Goal: Task Accomplishment & Management: Complete application form

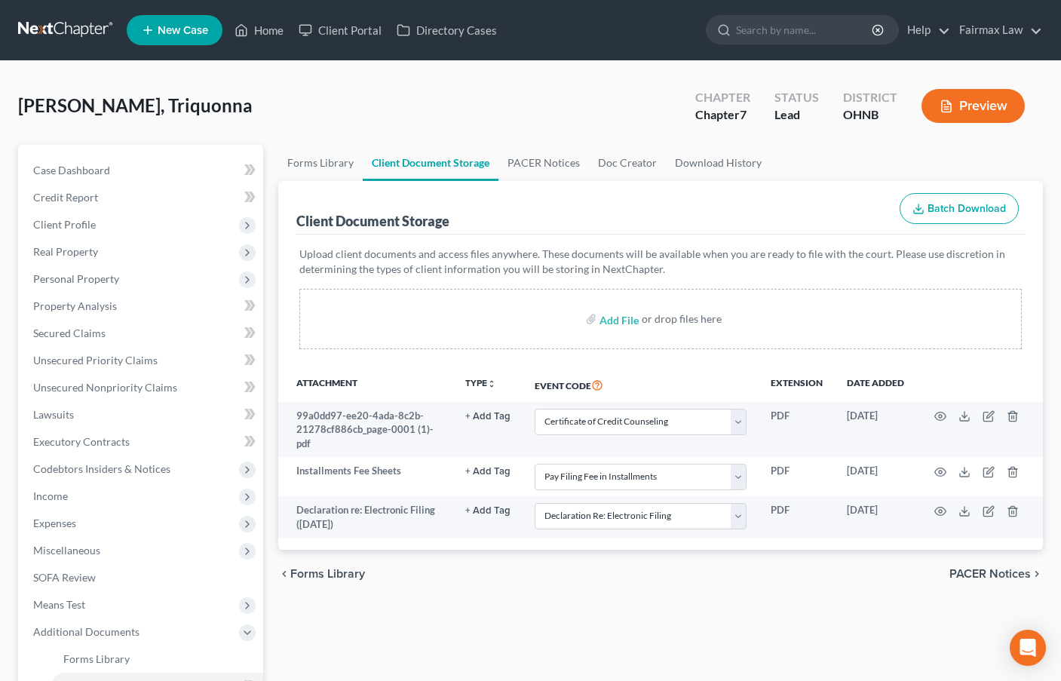
select select "5"
select select "24"
select select "16"
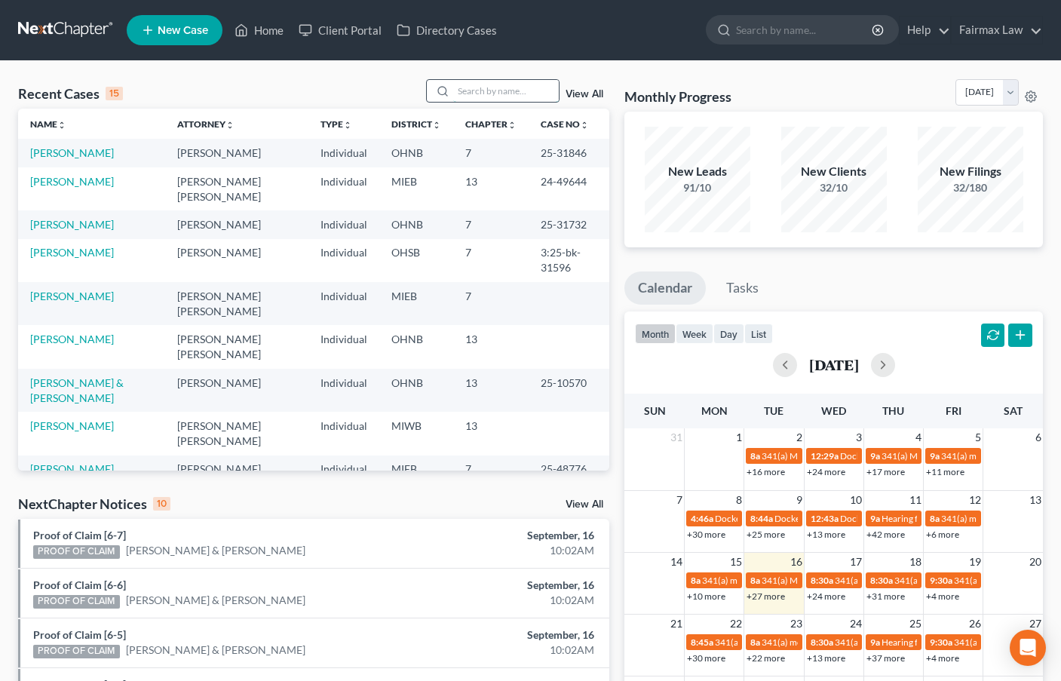
click at [490, 92] on input "search" at bounding box center [506, 91] width 106 height 22
paste input "[PERSON_NAME]"
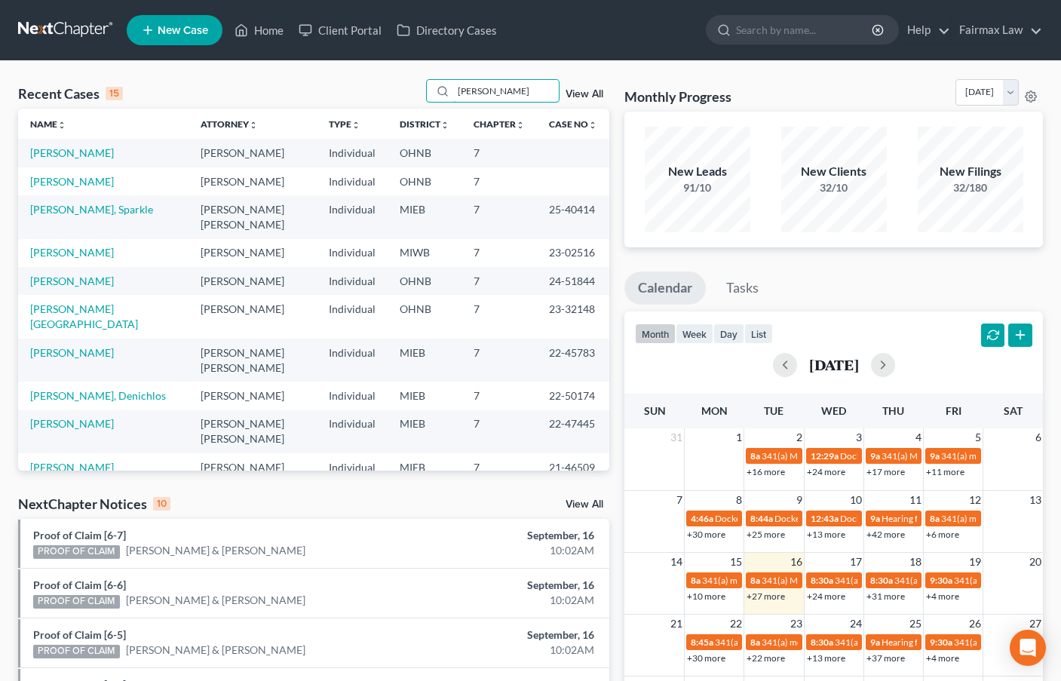
type input "[PERSON_NAME]"
click at [180, 25] on span "New Case" at bounding box center [183, 30] width 51 height 11
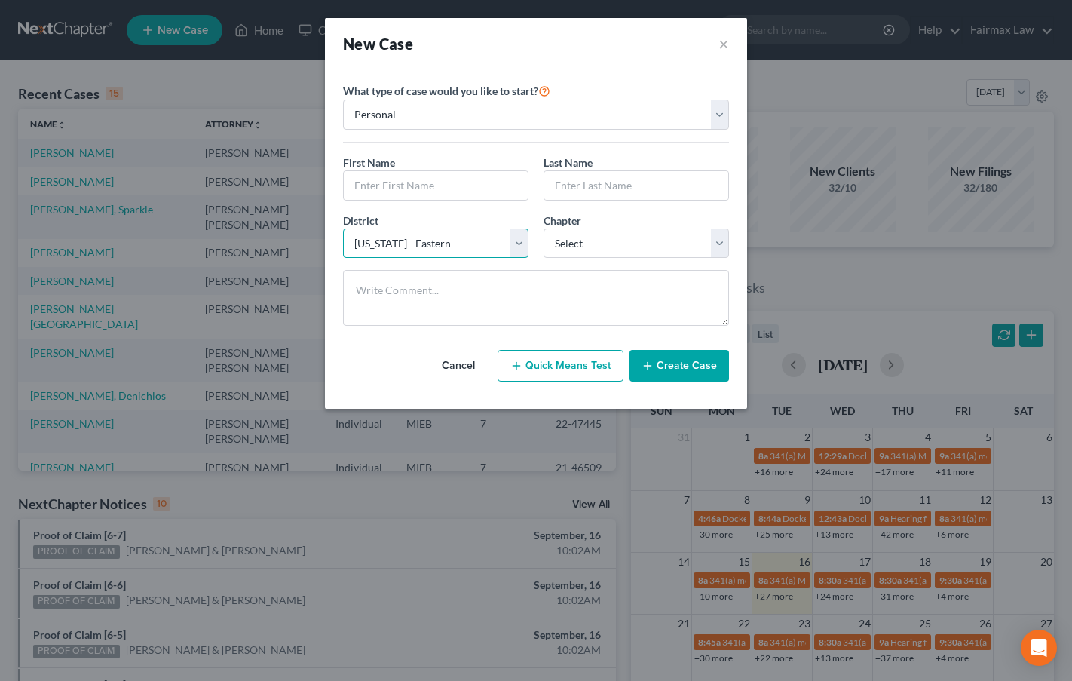
click at [436, 244] on select "Select [US_STATE] - [GEOGRAPHIC_DATA] [US_STATE] - [GEOGRAPHIC_DATA][US_STATE] …" at bounding box center [436, 244] width 186 height 30
select select "61"
click at [343, 229] on select "Select [US_STATE] - [GEOGRAPHIC_DATA] [US_STATE] - [GEOGRAPHIC_DATA][US_STATE] …" at bounding box center [436, 244] width 186 height 30
click at [440, 184] on input "text" at bounding box center [436, 185] width 184 height 29
type input "Aunjaenique"
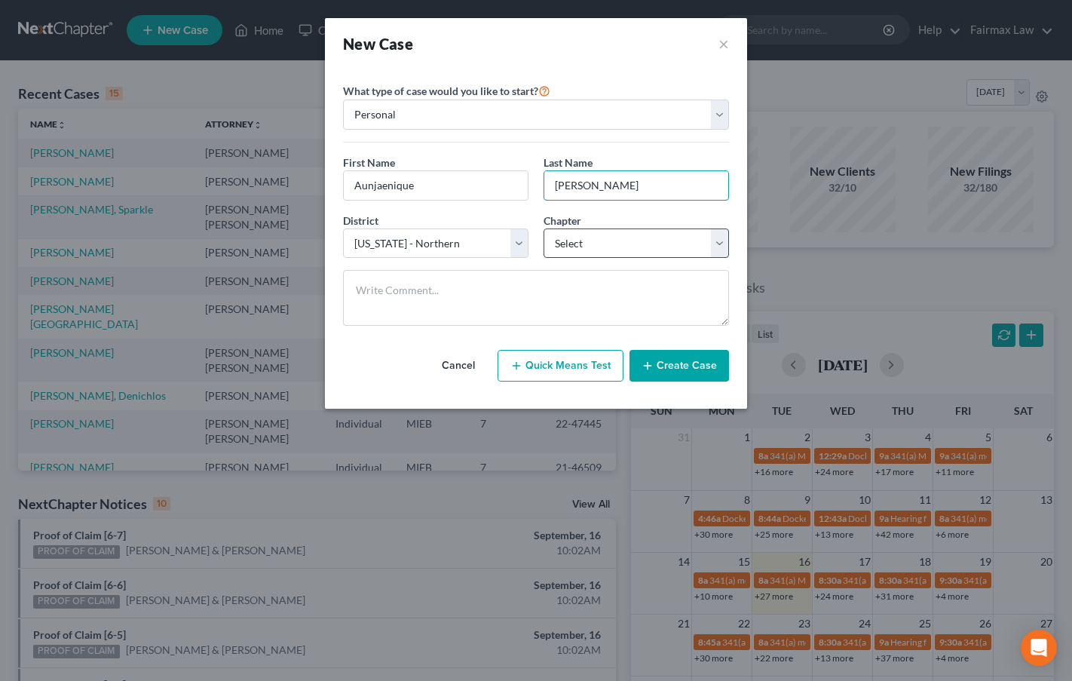
type input "[PERSON_NAME]"
click at [609, 245] on select "Select 7 11 12 13" at bounding box center [637, 244] width 186 height 30
select select "0"
click at [544, 229] on select "Select 7 11 12 13" at bounding box center [637, 244] width 186 height 30
click at [674, 367] on button "Create Case" at bounding box center [680, 366] width 100 height 32
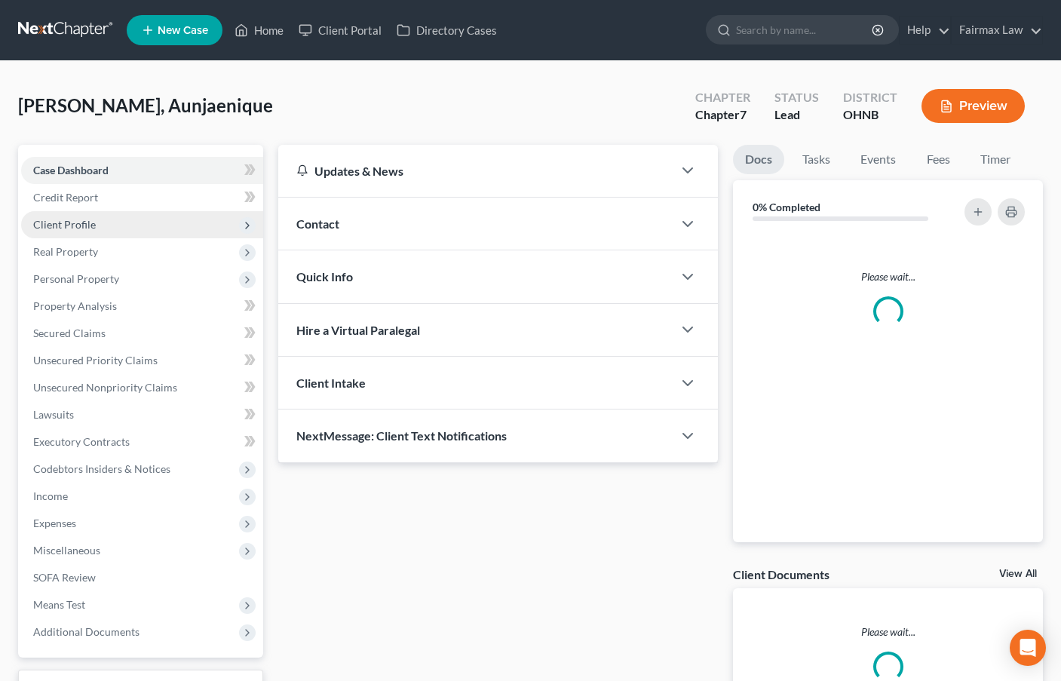
click at [75, 221] on span "Client Profile" at bounding box center [64, 224] width 63 height 13
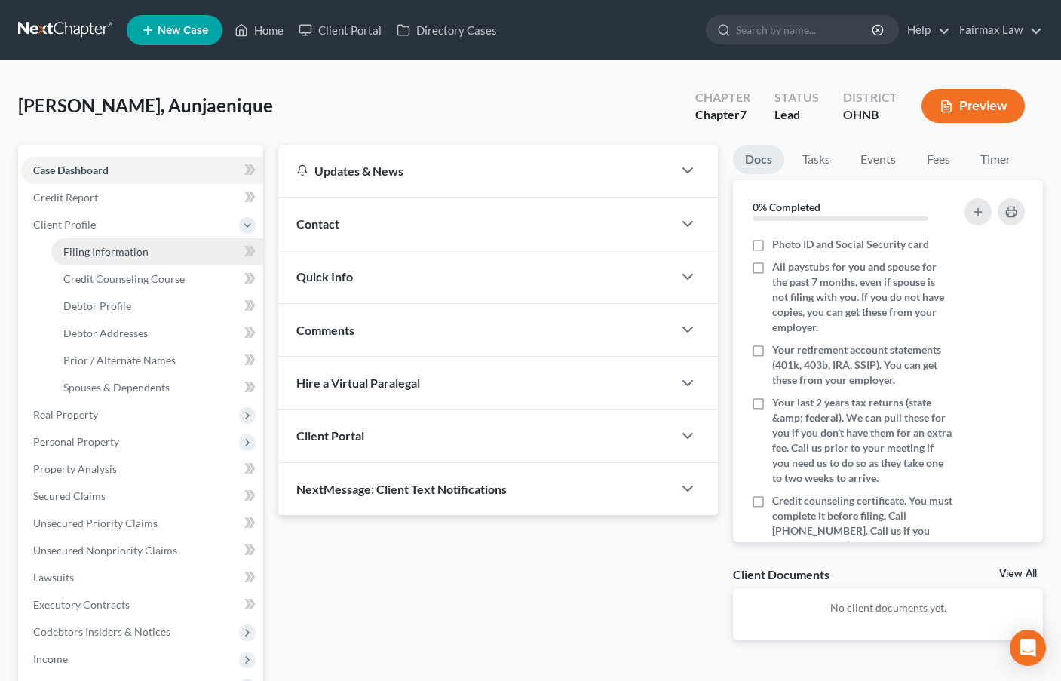
click at [111, 253] on span "Filing Information" at bounding box center [105, 251] width 85 height 13
select select "1"
select select "0"
select select "61"
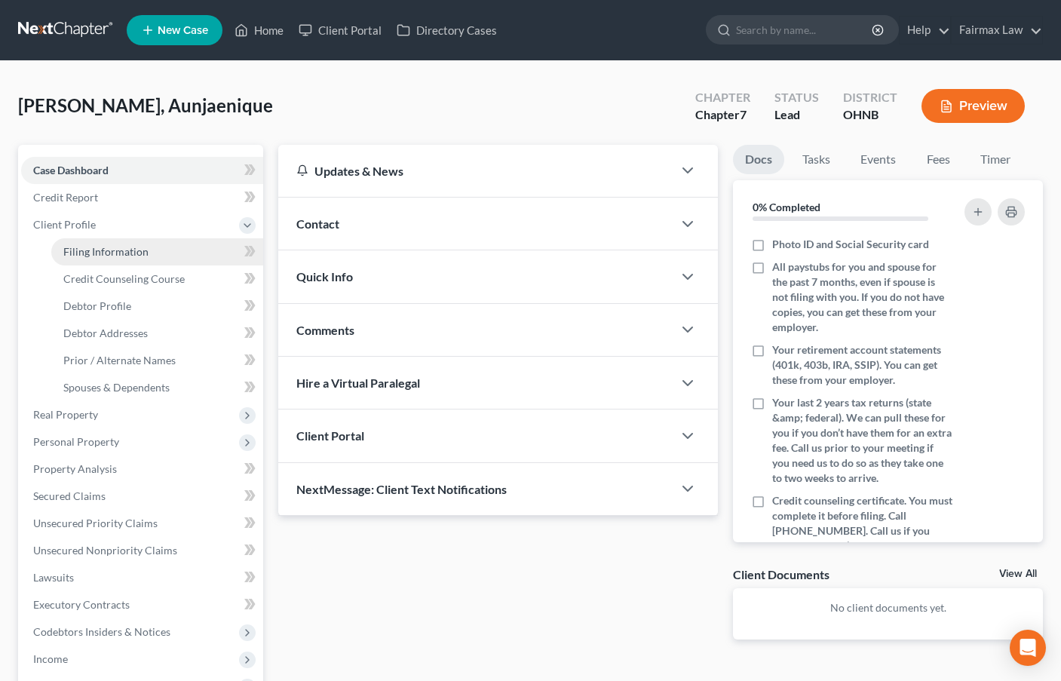
select select "36"
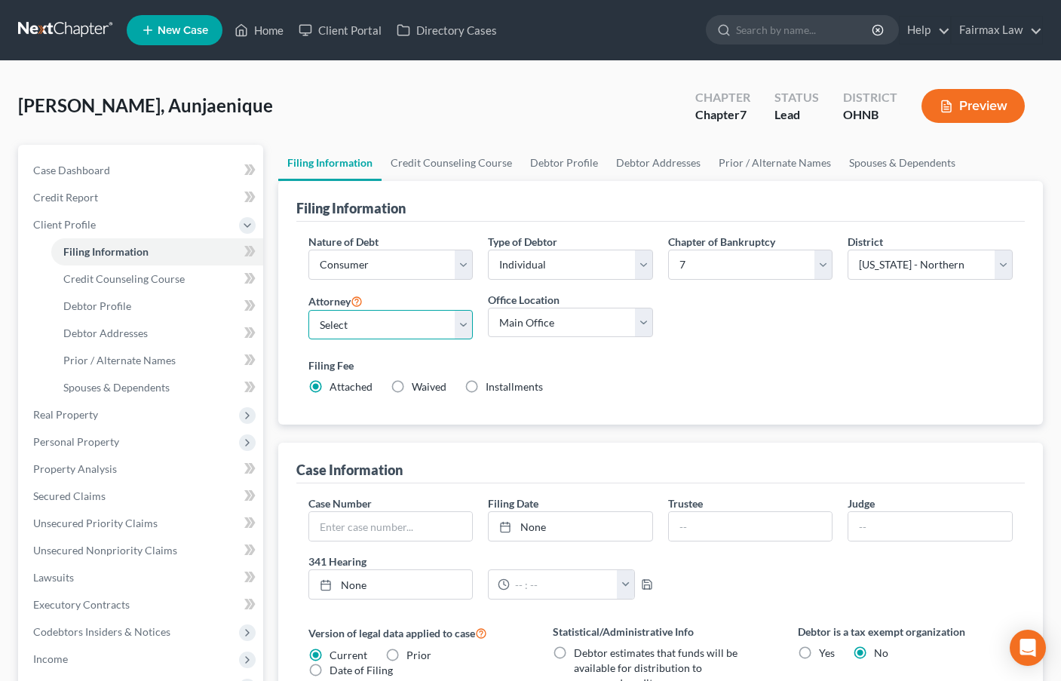
click at [435, 327] on select "Select [PERSON_NAME] [PERSON_NAME] [PERSON_NAME] [PERSON_NAME] [PERSON_NAME] [P…" at bounding box center [390, 325] width 165 height 30
select select "15"
click at [308, 310] on select "Select [PERSON_NAME] [PERSON_NAME] [PERSON_NAME] [PERSON_NAME] [PERSON_NAME] [P…" at bounding box center [390, 325] width 165 height 30
click at [554, 325] on select "Main Office [US_STATE] Office [GEOGRAPHIC_DATA] Office" at bounding box center [570, 323] width 165 height 30
select select "0"
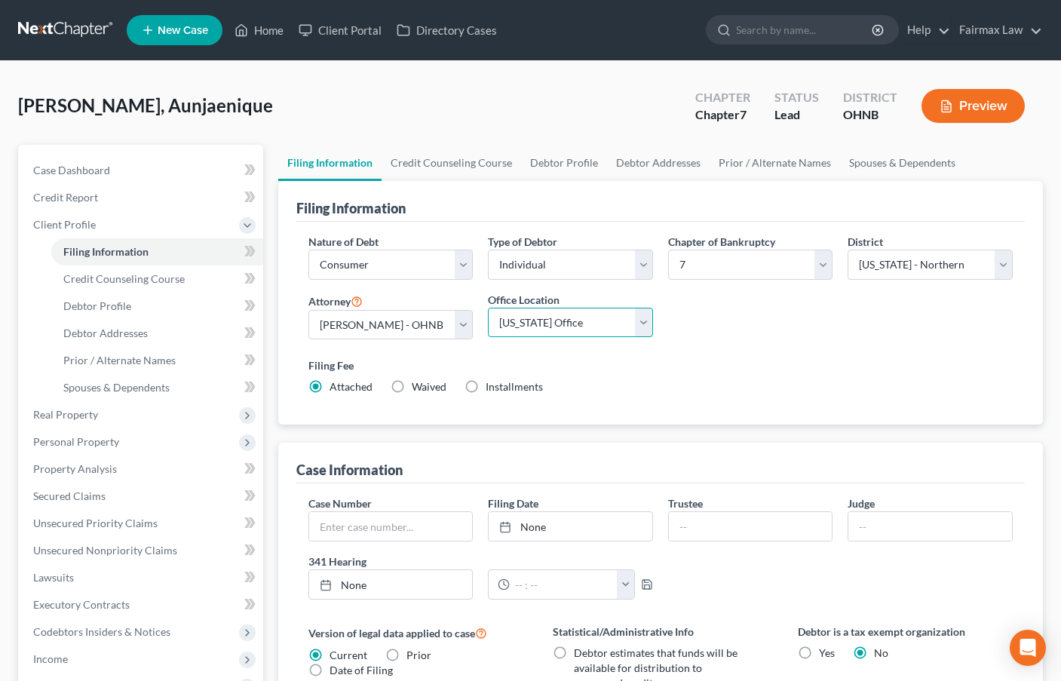
click at [488, 308] on select "Main Office [US_STATE] Office [GEOGRAPHIC_DATA] Office" at bounding box center [570, 323] width 165 height 30
click at [482, 164] on link "Credit Counseling Course" at bounding box center [452, 163] width 140 height 36
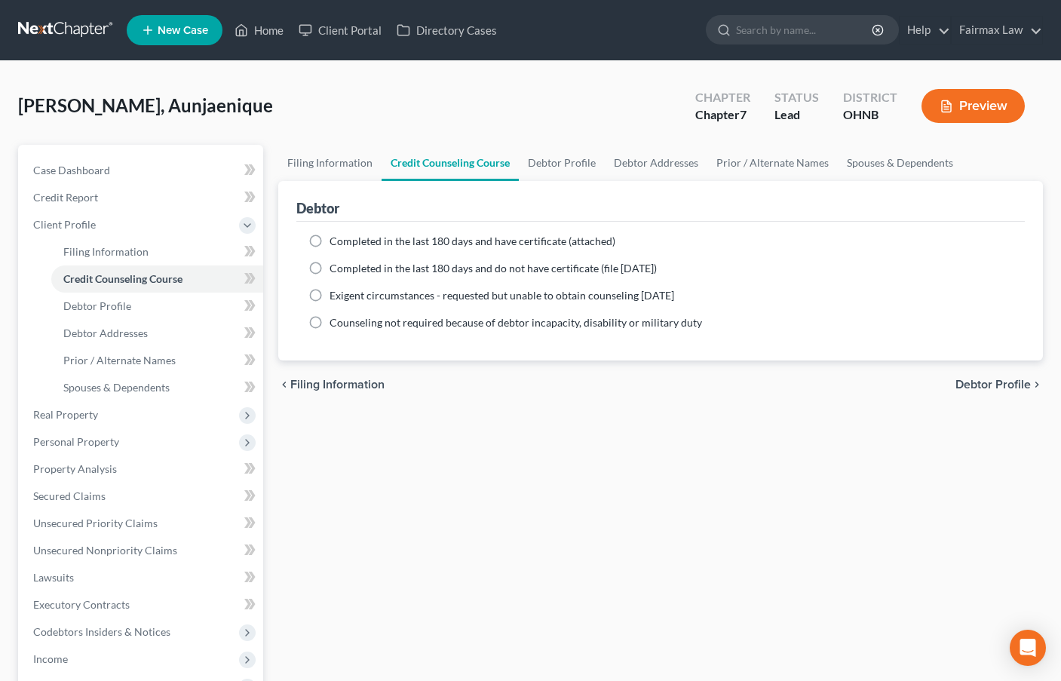
click at [511, 272] on span "Completed in the last 180 days and do not have certificate (file [DATE])" at bounding box center [493, 268] width 327 height 13
click at [345, 271] on input "Completed in the last 180 days and do not have certificate (file [DATE])" at bounding box center [341, 266] width 10 height 10
radio input "true"
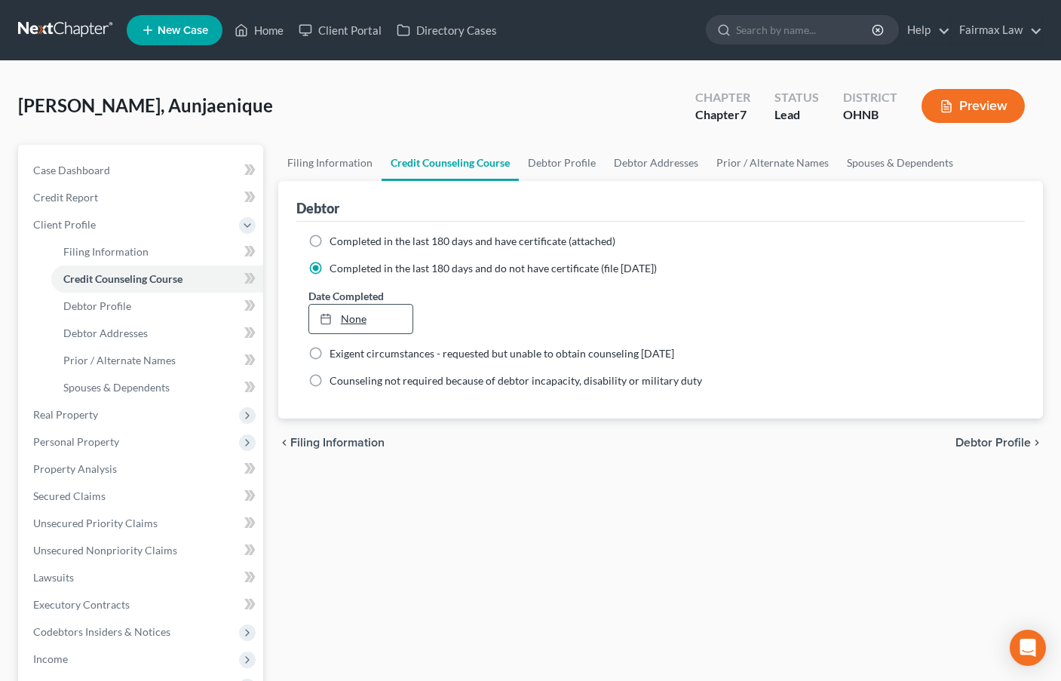
click at [380, 311] on link "None" at bounding box center [360, 319] width 103 height 29
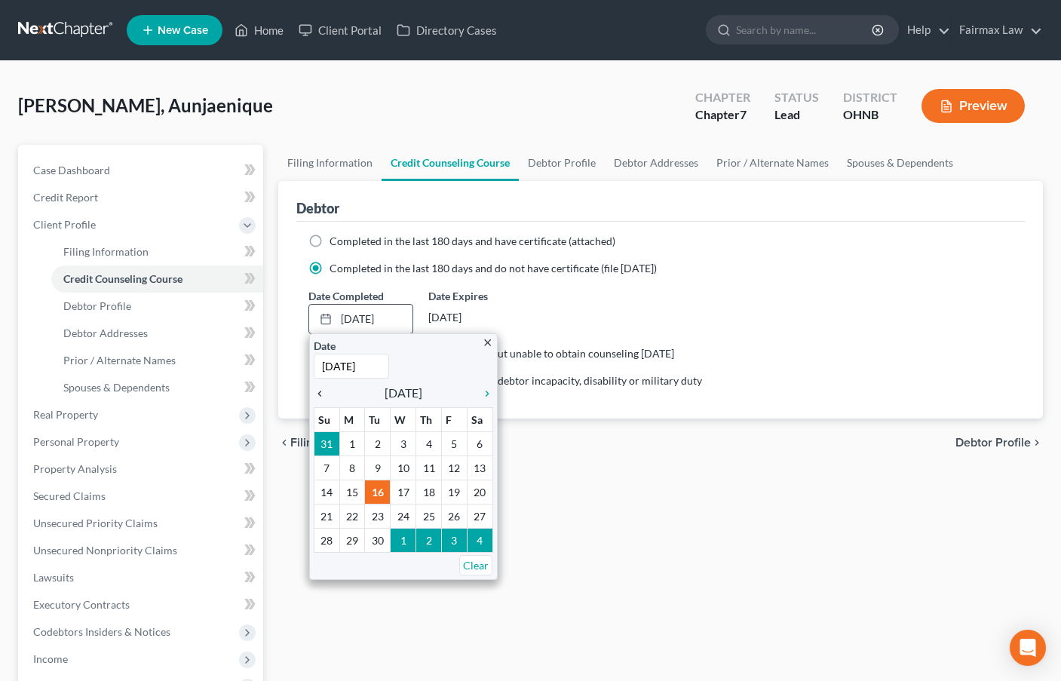
click at [318, 391] on icon "chevron_left" at bounding box center [324, 394] width 20 height 12
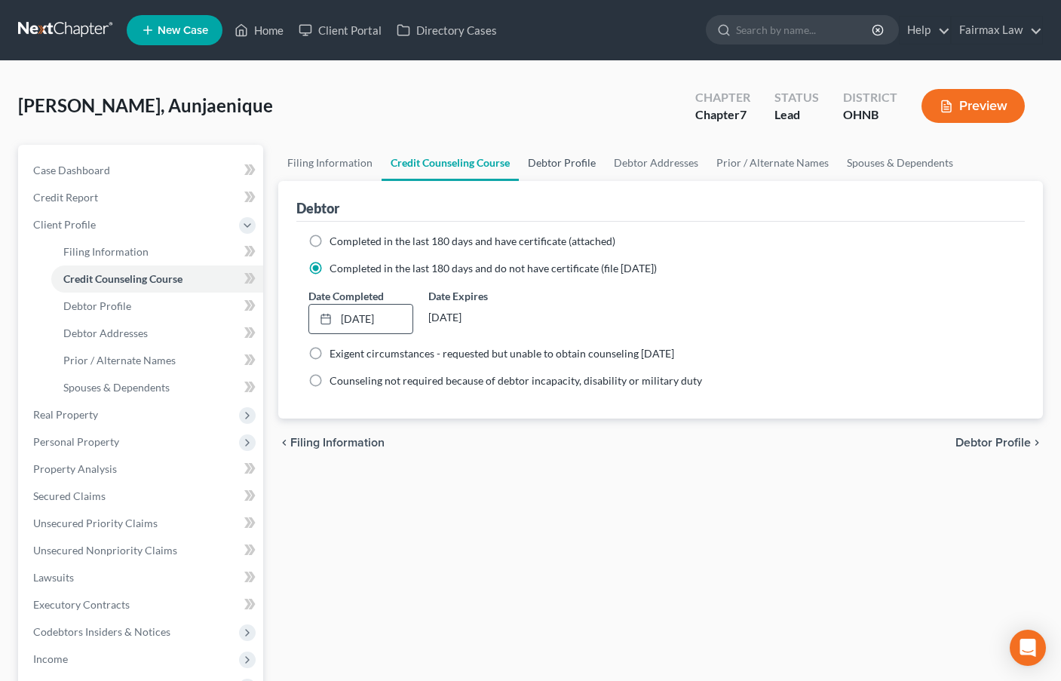
click at [578, 164] on link "Debtor Profile" at bounding box center [562, 163] width 86 height 36
select select "0"
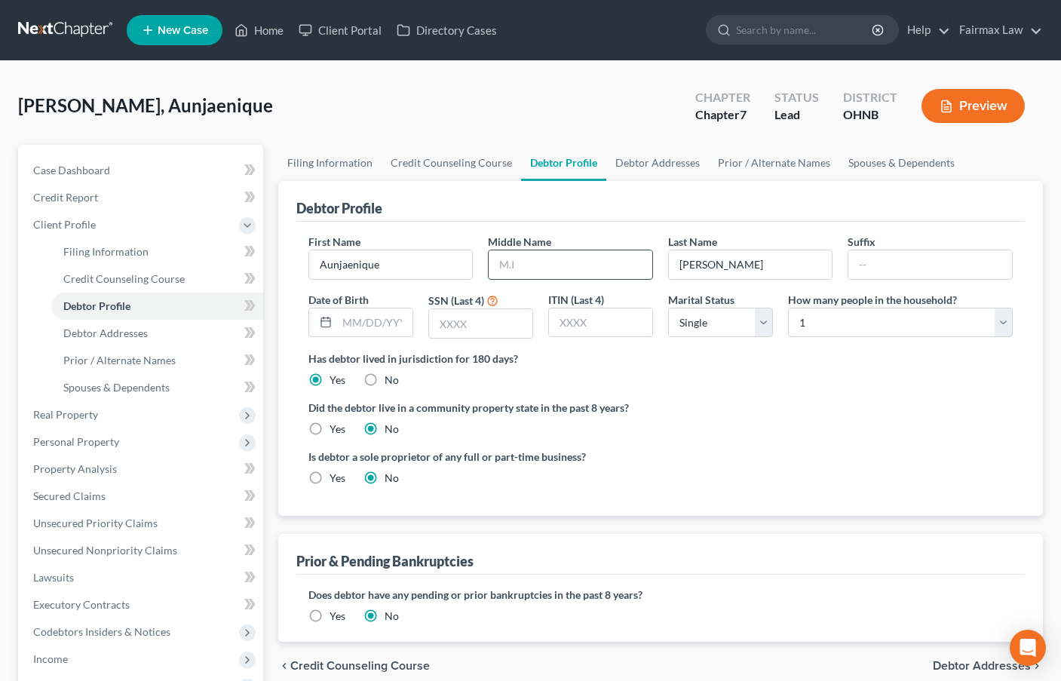
click at [527, 266] on input "text" at bounding box center [571, 264] width 164 height 29
type input "P"
click at [398, 323] on input "text" at bounding box center [374, 322] width 75 height 29
type input "[DATE]"
click at [481, 330] on input "text" at bounding box center [480, 323] width 103 height 29
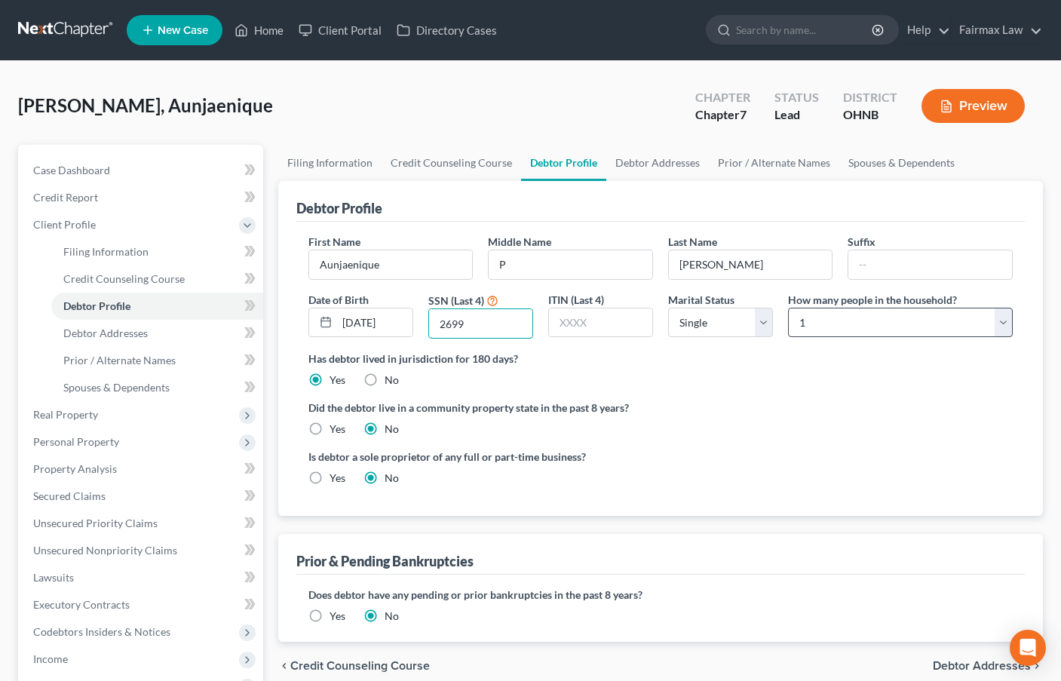
type input "2699"
click at [827, 323] on select "Select 1 2 3 4 5 6 7 8 9 10 11 12 13 14 15 16 17 18 19 20" at bounding box center [900, 323] width 225 height 30
select select "2"
click at [788, 308] on select "Select 1 2 3 4 5 6 7 8 9 10 11 12 13 14 15 16 17 18 19 20" at bounding box center [900, 323] width 225 height 30
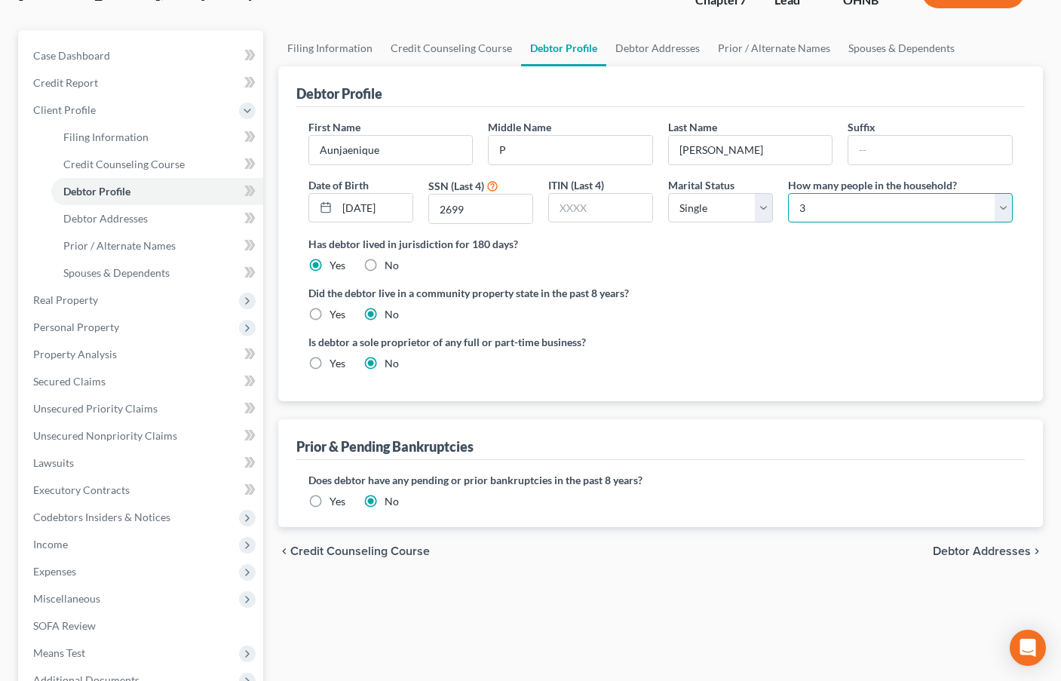
scroll to position [75, 0]
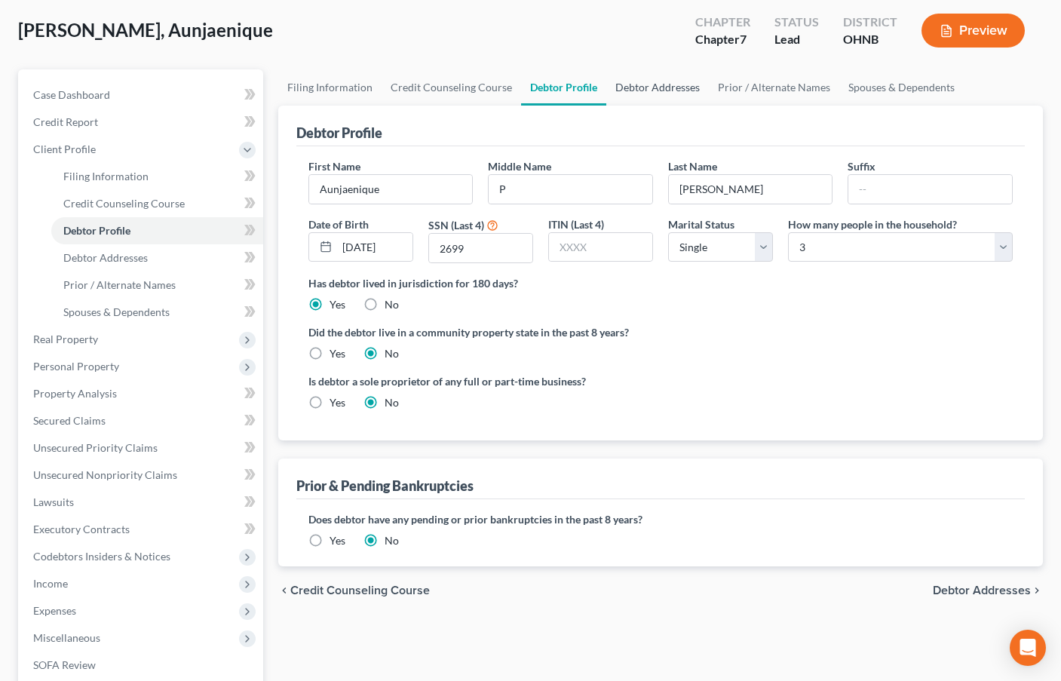
click at [642, 89] on link "Debtor Addresses" at bounding box center [657, 87] width 103 height 36
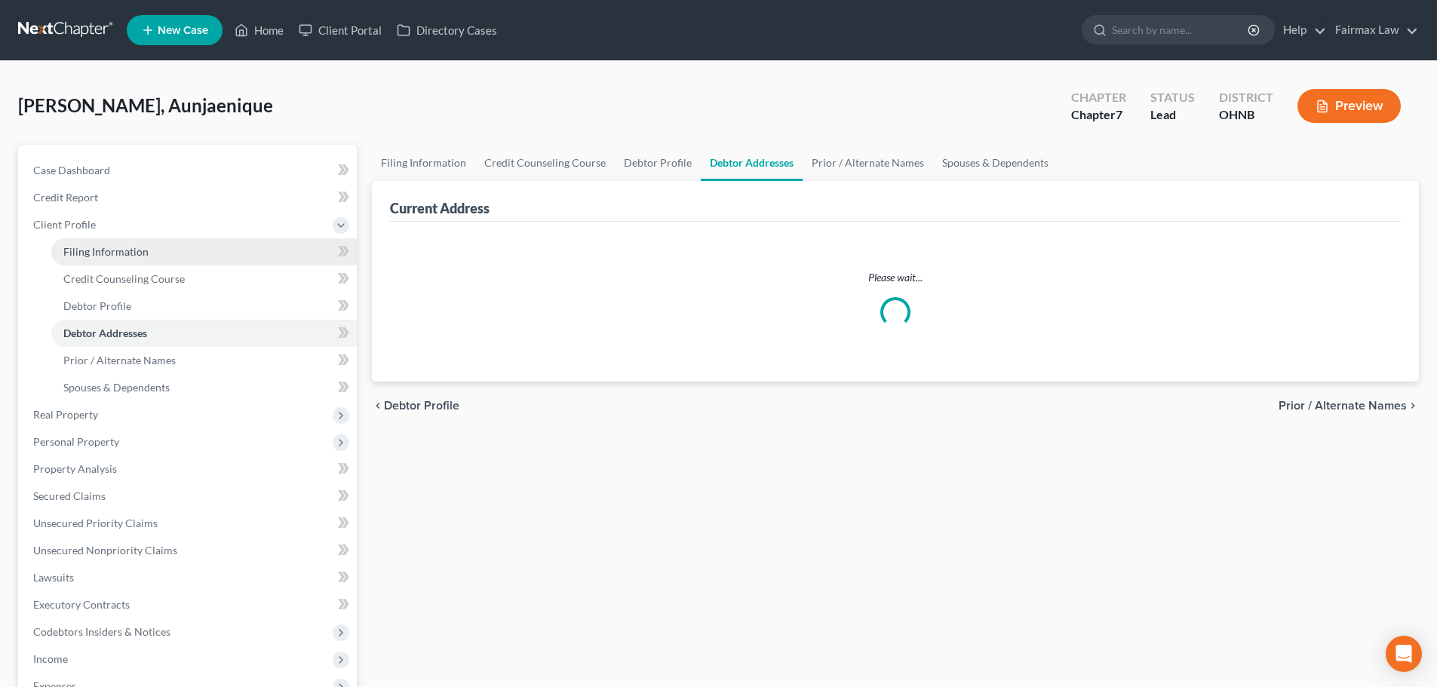
select select "0"
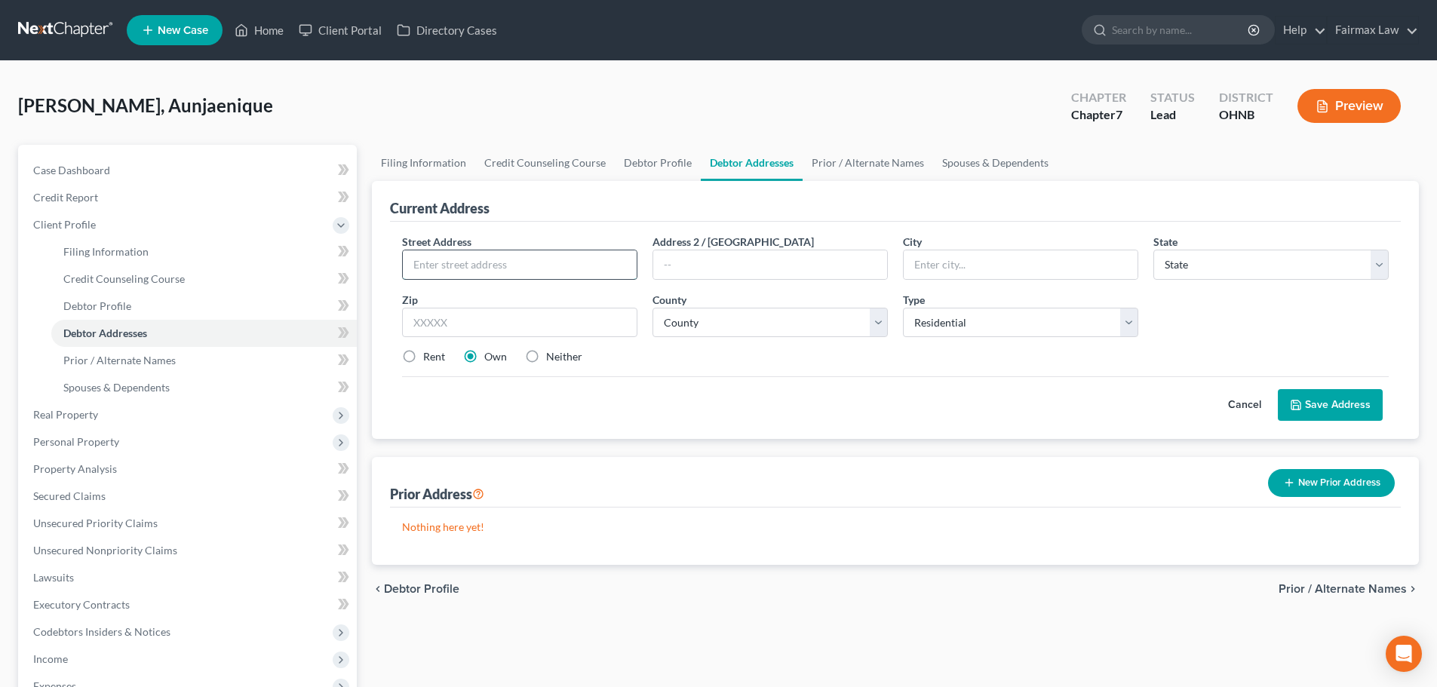
click at [477, 263] on input "text" at bounding box center [520, 264] width 234 height 29
click at [464, 257] on input "text" at bounding box center [520, 264] width 234 height 29
paste input "[STREET_ADDRESS]"
type input "[STREET_ADDRESS]"
click at [477, 333] on input "text" at bounding box center [519, 323] width 235 height 30
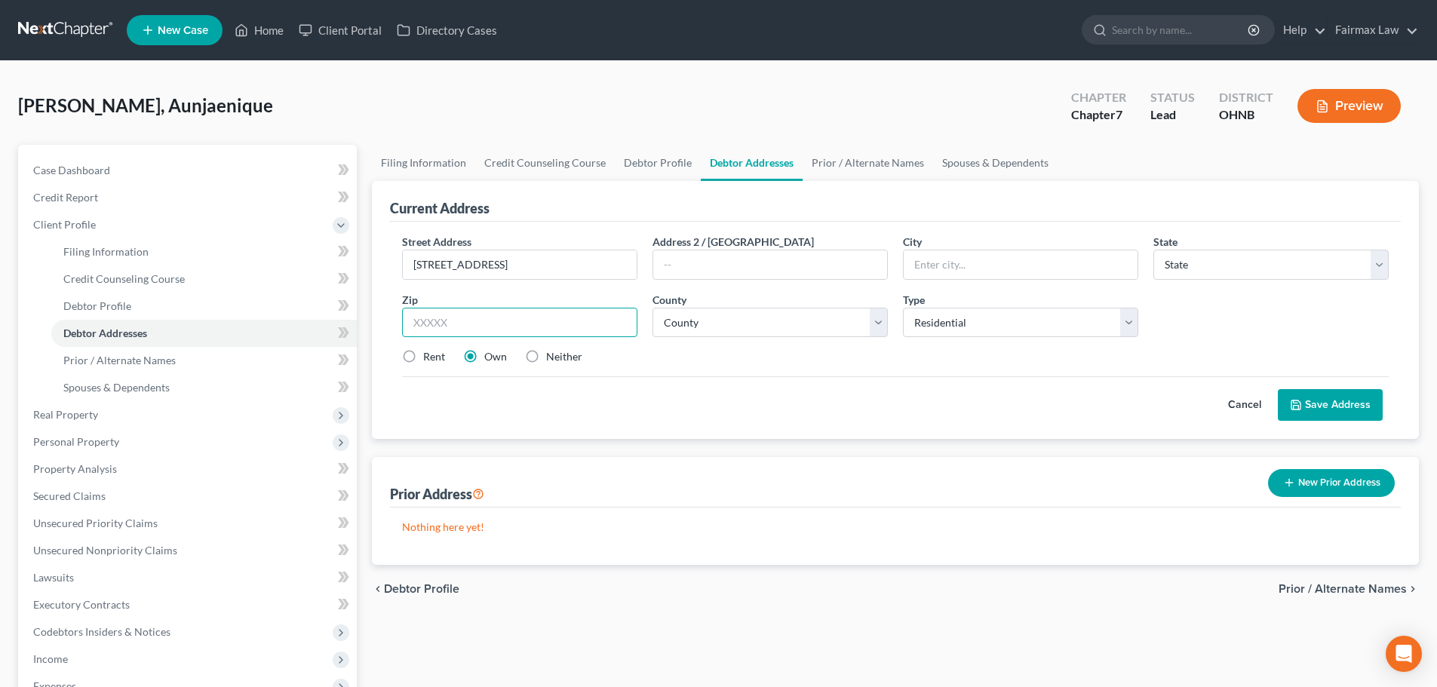
paste input "44307"
type input "44307"
click at [423, 351] on label "Rent" at bounding box center [434, 356] width 22 height 15
click at [429, 351] on input "Rent" at bounding box center [434, 354] width 10 height 10
radio input "true"
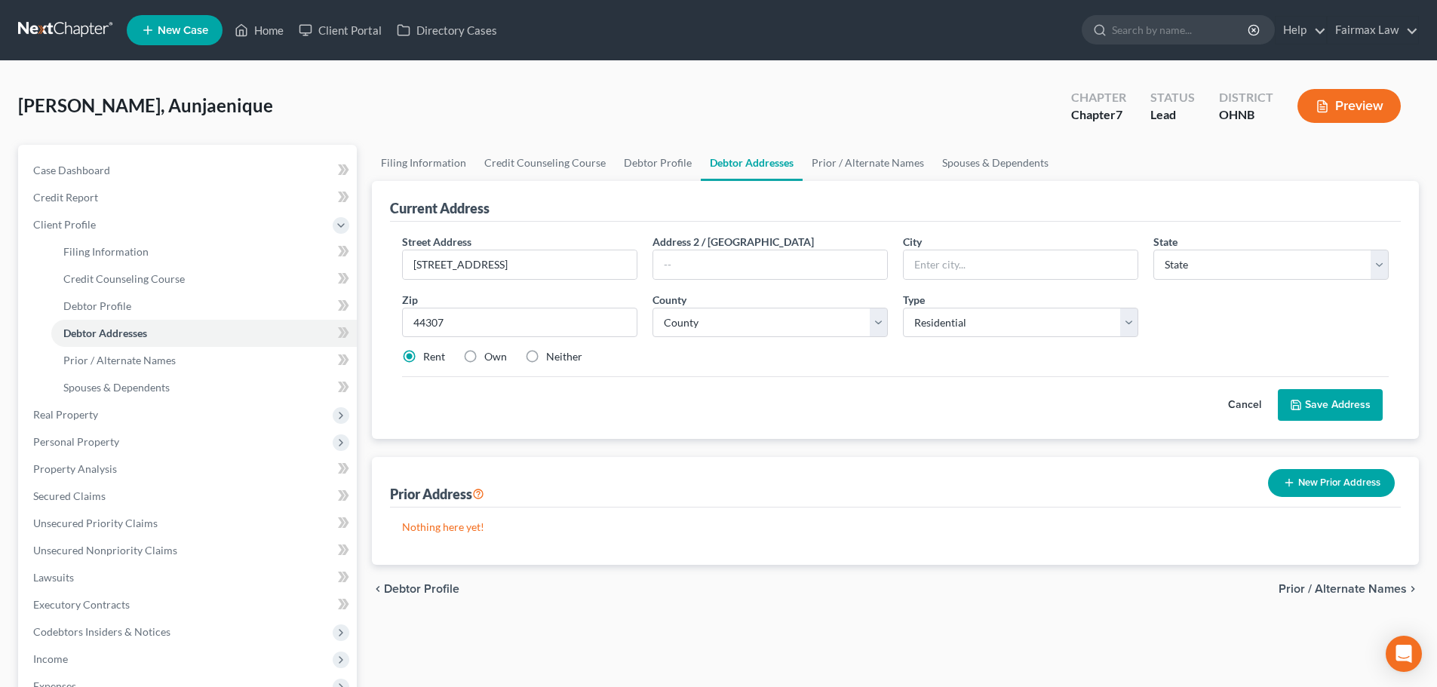
drag, startPoint x: 506, startPoint y: 398, endPoint x: 515, endPoint y: 398, distance: 9.0
click at [508, 398] on div "Cancel Save Address" at bounding box center [895, 398] width 986 height 44
click at [698, 321] on select "County" at bounding box center [769, 323] width 235 height 30
type input "Akron"
select select "36"
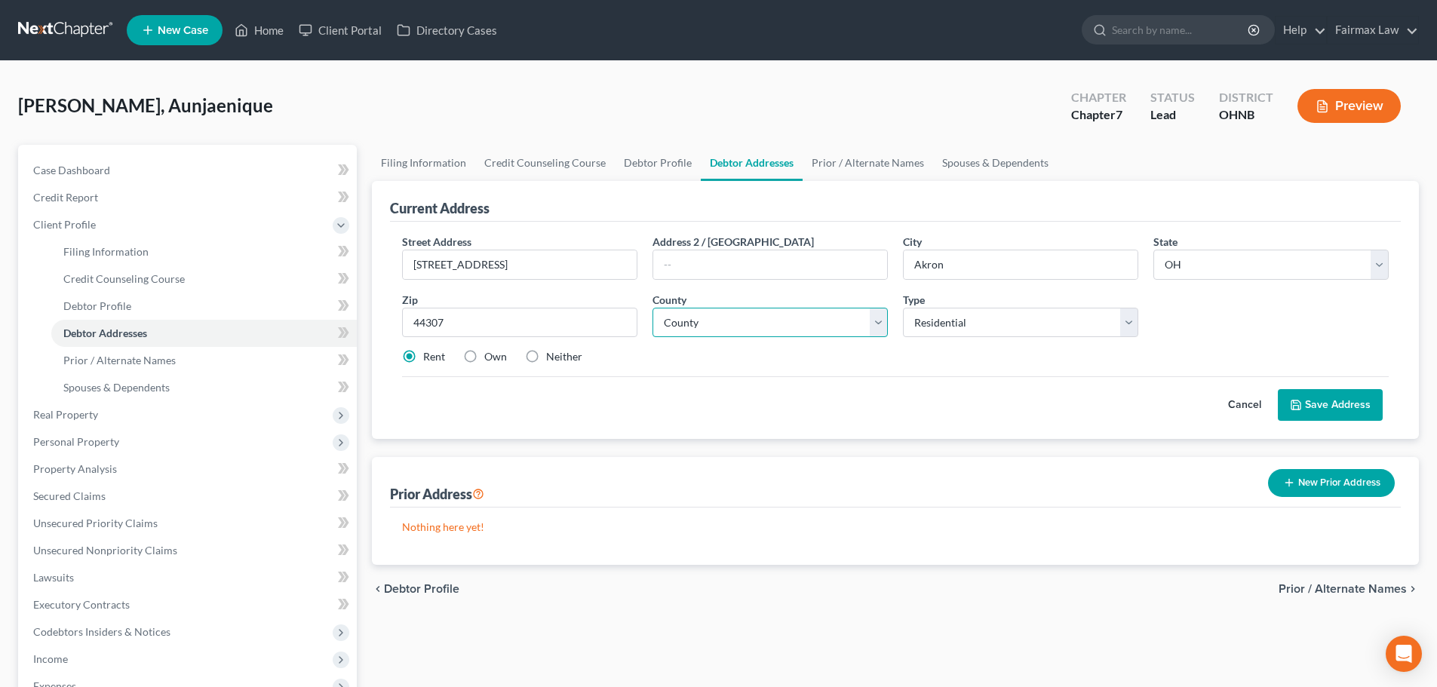
select select "76"
click at [652, 308] on select "County [GEOGRAPHIC_DATA] [GEOGRAPHIC_DATA] [GEOGRAPHIC_DATA] [GEOGRAPHIC_DATA] …" at bounding box center [769, 323] width 235 height 30
click at [1060, 406] on button "Save Address" at bounding box center [1330, 405] width 105 height 32
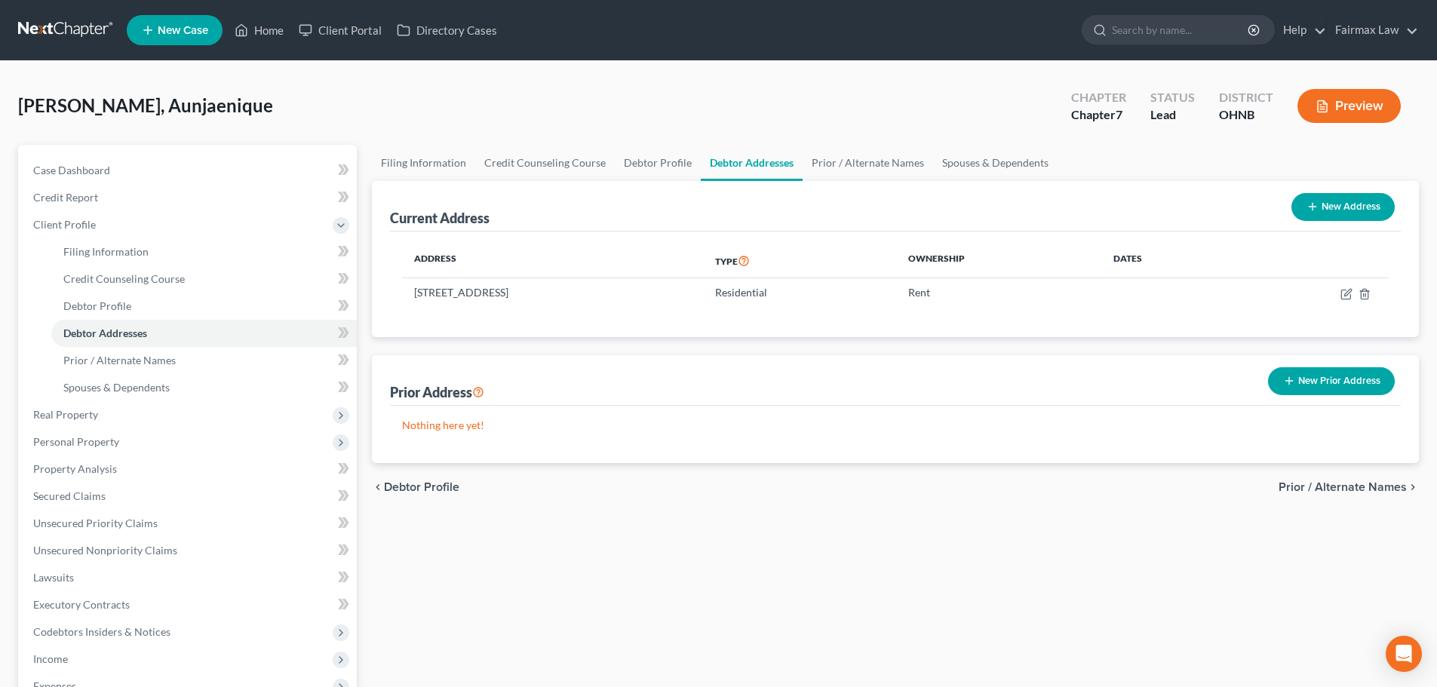
click at [1060, 376] on button "New Prior Address" at bounding box center [1331, 381] width 127 height 28
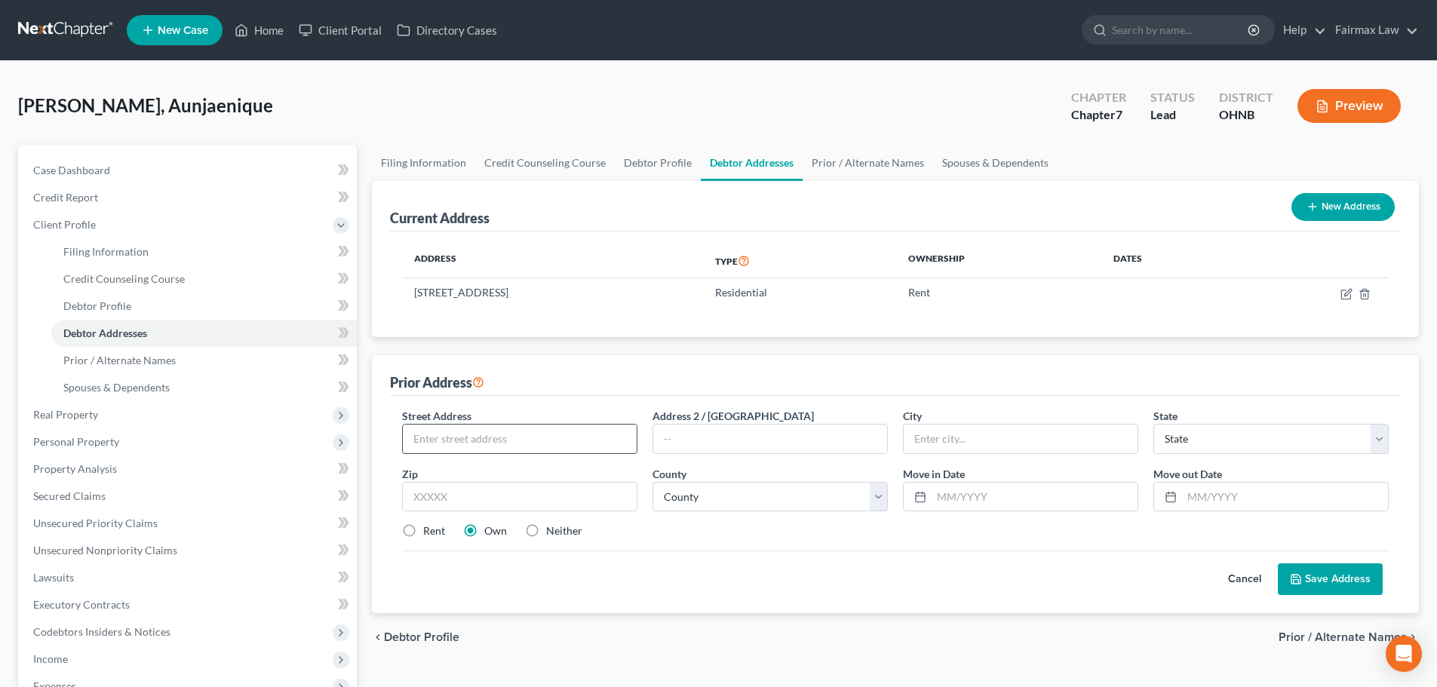
click at [495, 443] on input "text" at bounding box center [520, 439] width 234 height 29
click at [580, 443] on input "text" at bounding box center [520, 439] width 234 height 29
paste input "[STREET_ADDRESS]"
type input "[STREET_ADDRESS]"
click at [520, 498] on input "text" at bounding box center [519, 497] width 235 height 30
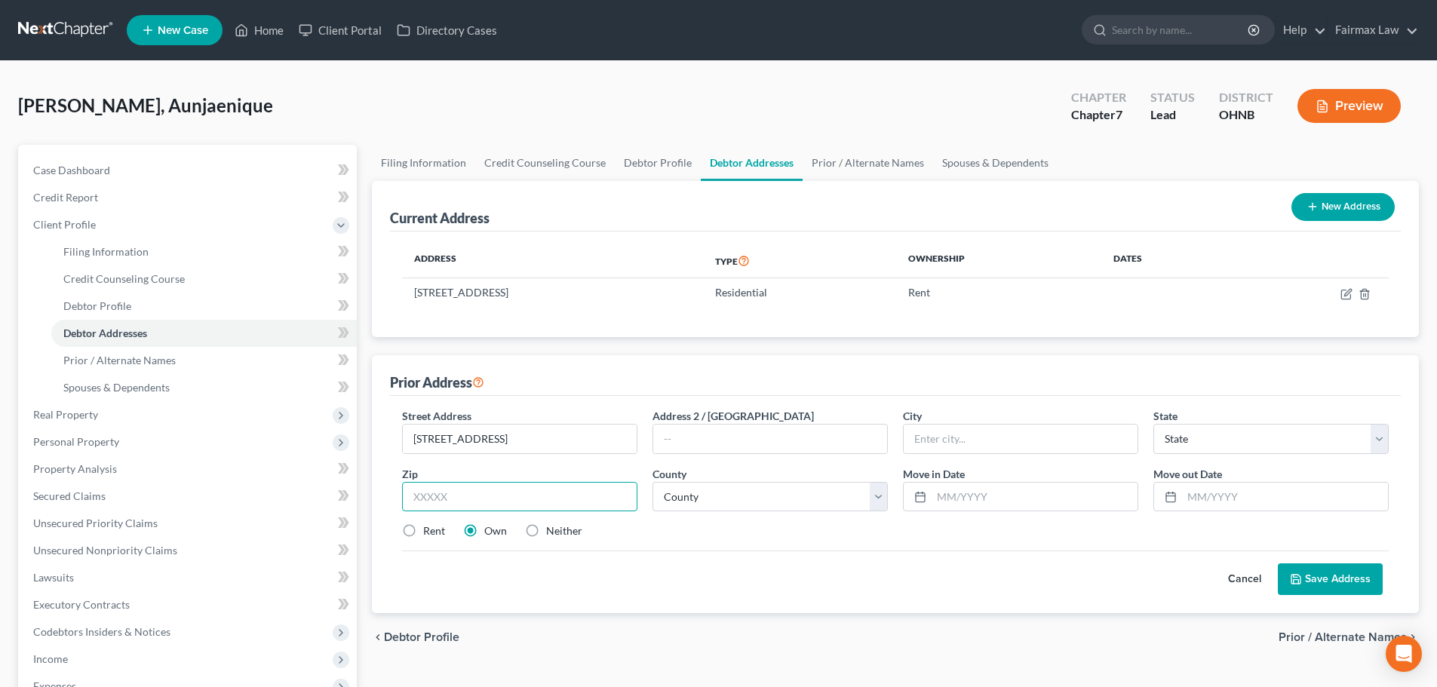
paste input "44314"
type input "44314"
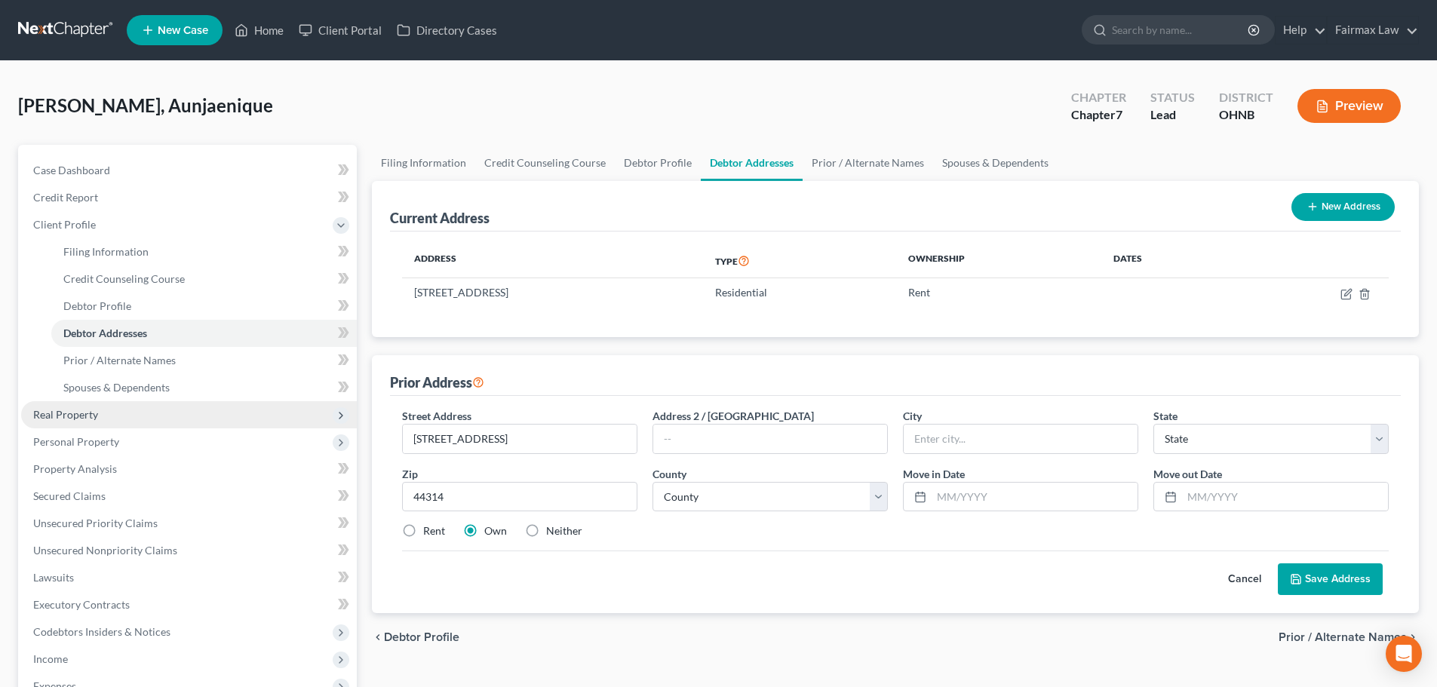
type input "Akron"
select select "36"
click at [759, 498] on select "County [GEOGRAPHIC_DATA] [GEOGRAPHIC_DATA] [GEOGRAPHIC_DATA] [GEOGRAPHIC_DATA] …" at bounding box center [769, 497] width 235 height 30
click at [723, 502] on select "County [GEOGRAPHIC_DATA] [GEOGRAPHIC_DATA] [GEOGRAPHIC_DATA] [GEOGRAPHIC_DATA] …" at bounding box center [769, 497] width 235 height 30
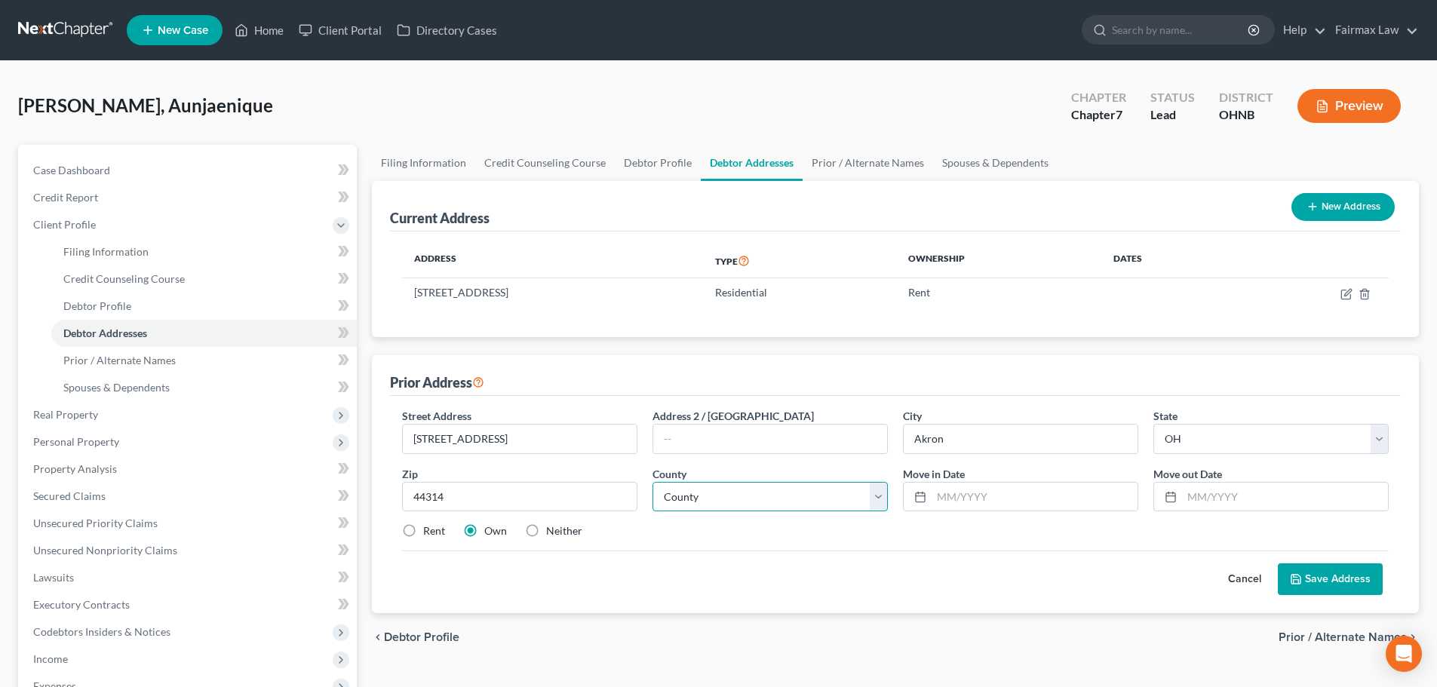
select select "76"
click at [652, 482] on select "County [GEOGRAPHIC_DATA] [GEOGRAPHIC_DATA] [GEOGRAPHIC_DATA] [GEOGRAPHIC_DATA] …" at bounding box center [769, 497] width 235 height 30
click at [940, 498] on input "text" at bounding box center [1034, 497] width 206 height 29
type input "11/2024"
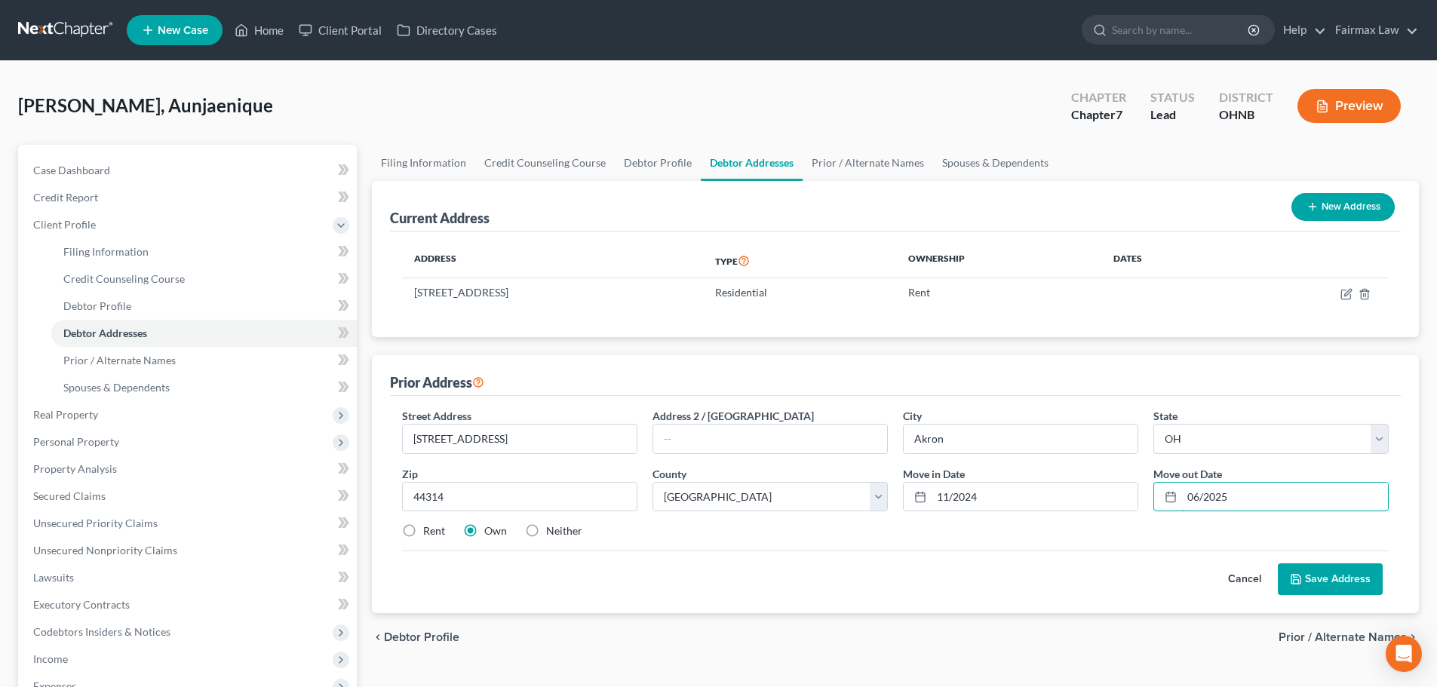
type input "06/2025"
click at [1060, 584] on button "Save Address" at bounding box center [1330, 579] width 105 height 32
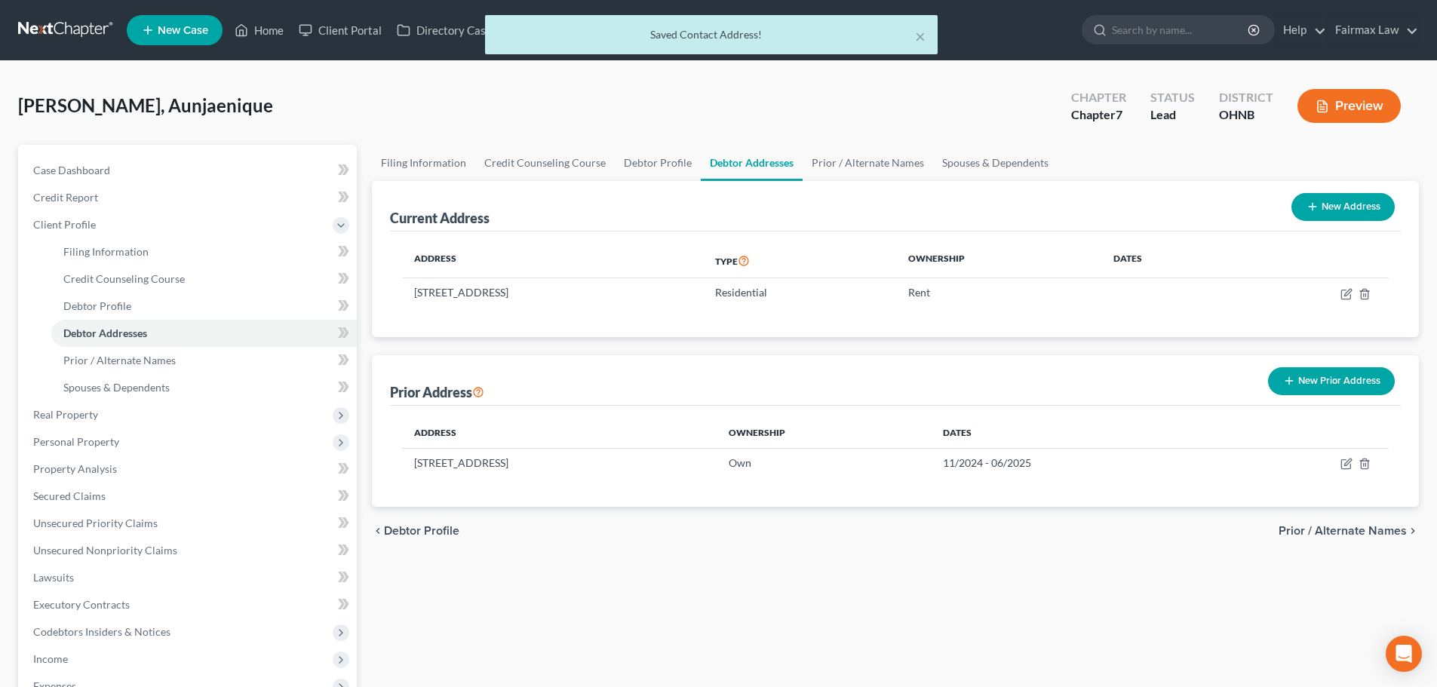
click at [1060, 382] on button "New Prior Address" at bounding box center [1331, 381] width 127 height 28
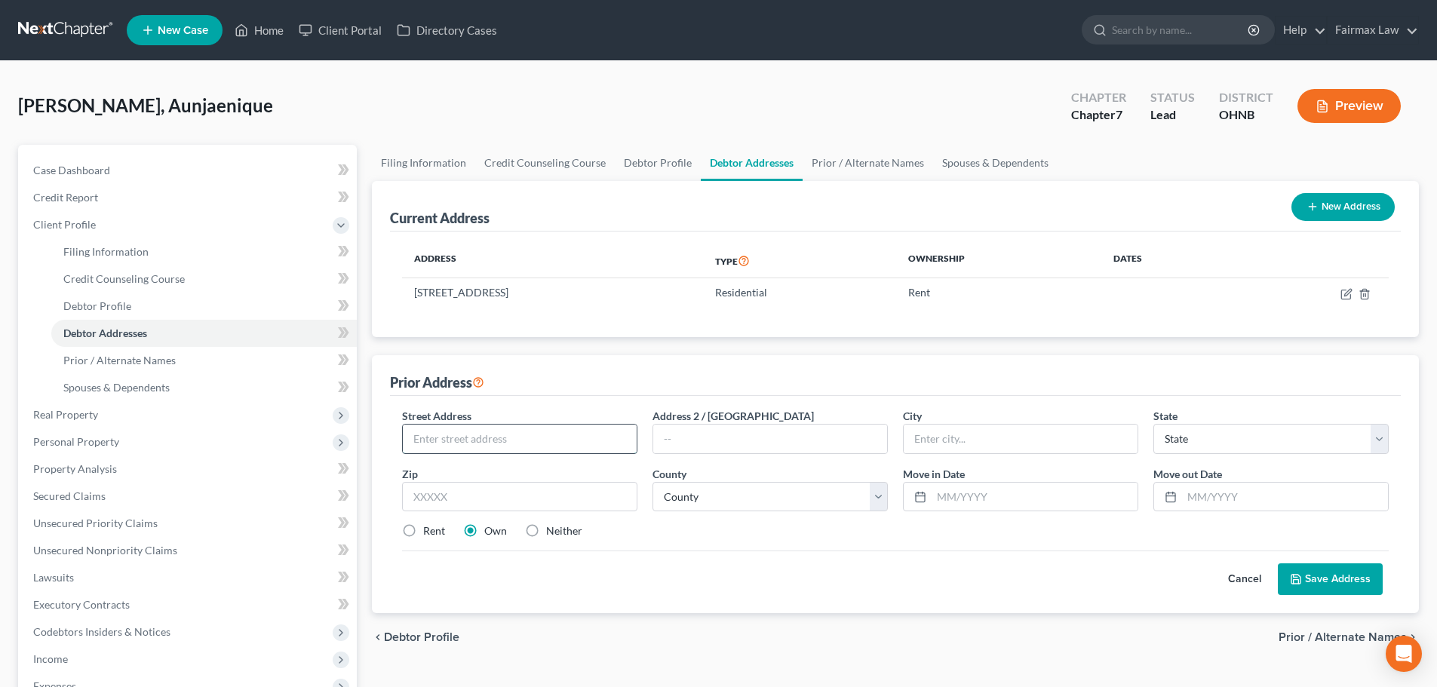
click at [531, 448] on input "text" at bounding box center [520, 439] width 234 height 29
paste input "[STREET_ADDRESS]"
type input "[STREET_ADDRESS]"
click at [483, 492] on input "text" at bounding box center [519, 497] width 235 height 30
paste input "44312"
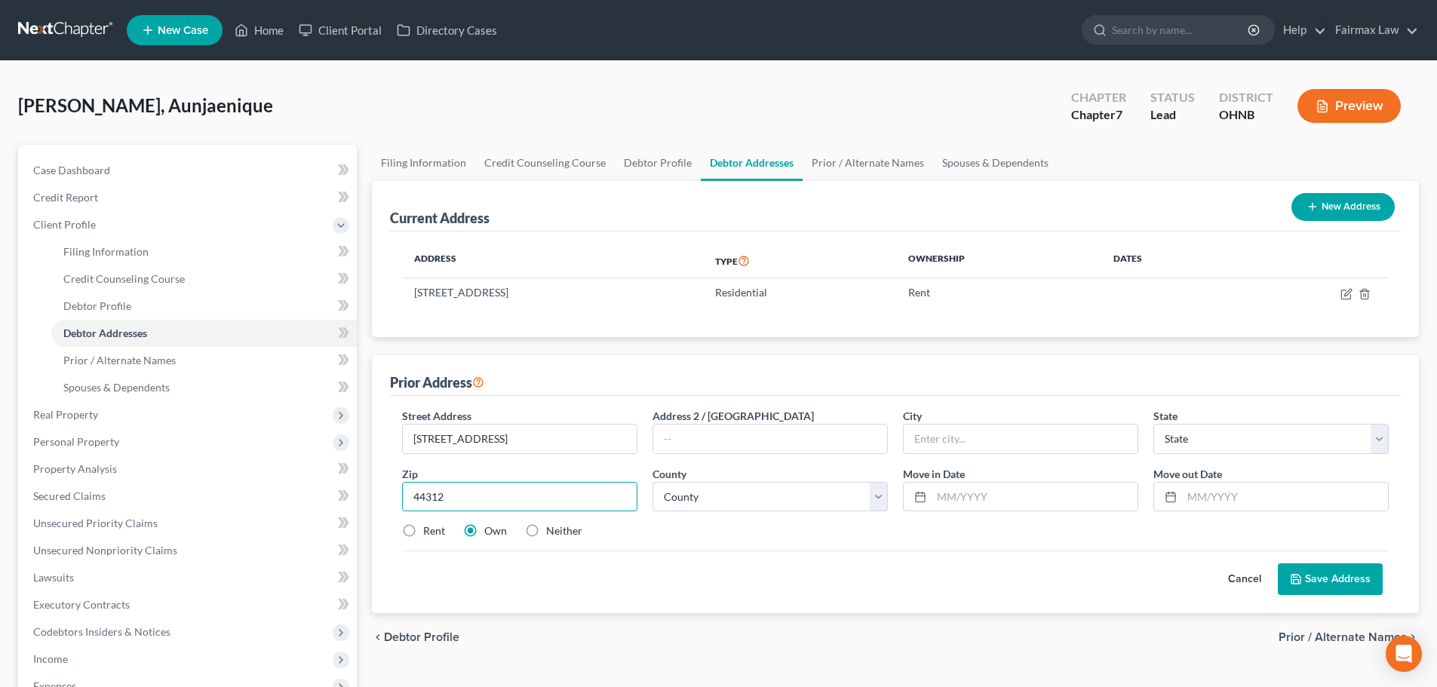
type input "44312"
click at [423, 530] on label "Rent" at bounding box center [434, 530] width 22 height 15
click at [429, 530] on input "Rent" at bounding box center [434, 528] width 10 height 10
radio input "true"
type input "Akron"
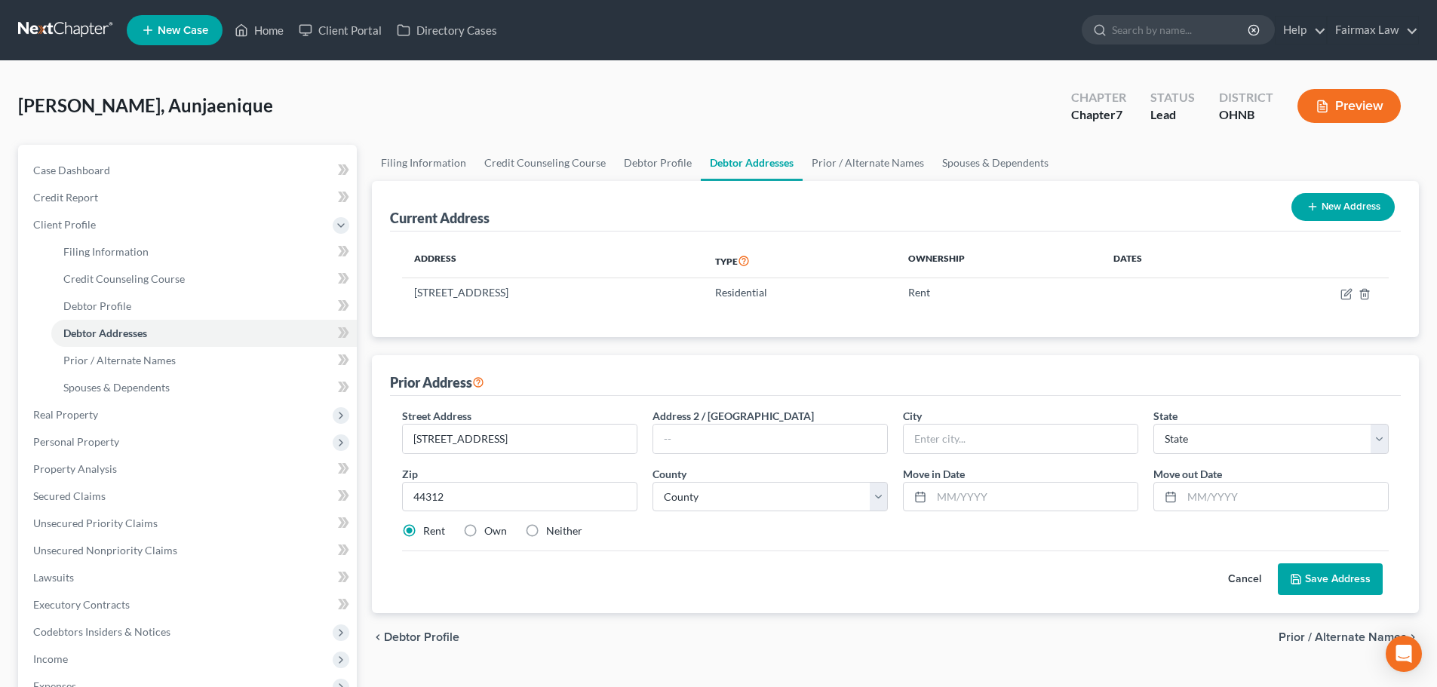
select select "36"
click at [712, 504] on select "County" at bounding box center [769, 497] width 235 height 30
select select "76"
click at [652, 482] on select "County [GEOGRAPHIC_DATA] [GEOGRAPHIC_DATA] [GEOGRAPHIC_DATA] [GEOGRAPHIC_DATA] …" at bounding box center [769, 497] width 235 height 30
drag, startPoint x: 984, startPoint y: 499, endPoint x: 974, endPoint y: 499, distance: 10.6
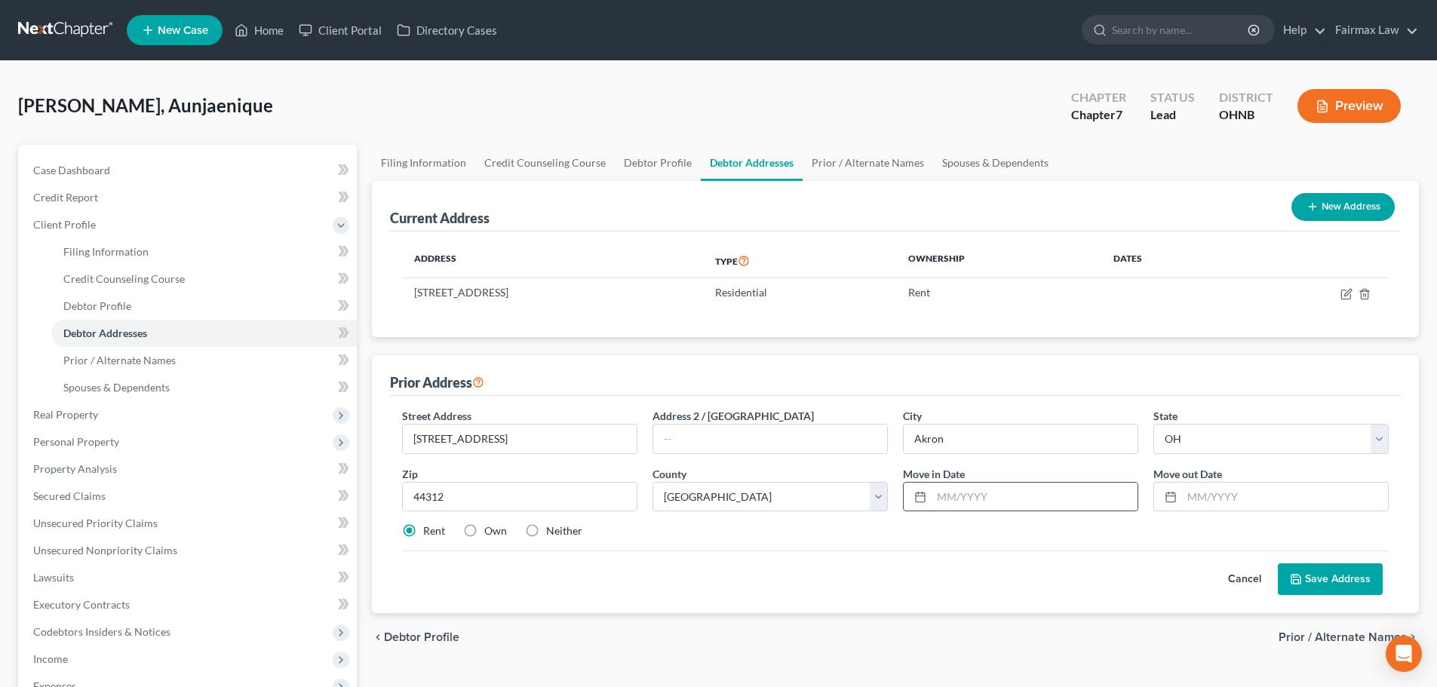
click at [984, 499] on input "text" at bounding box center [1034, 497] width 206 height 29
type input "06/2024"
type input "04/2025"
click at [1060, 578] on button "Save Address" at bounding box center [1330, 579] width 105 height 32
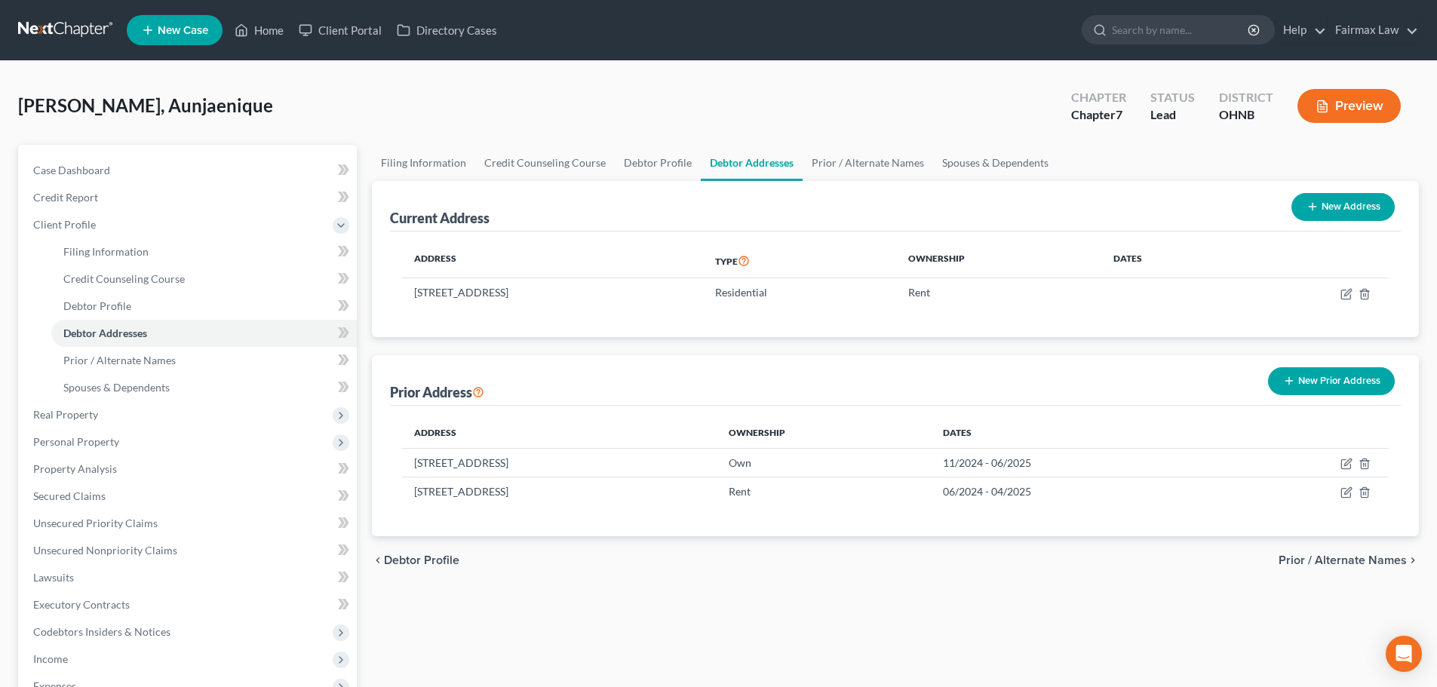
click at [1060, 390] on button "New Prior Address" at bounding box center [1331, 381] width 127 height 28
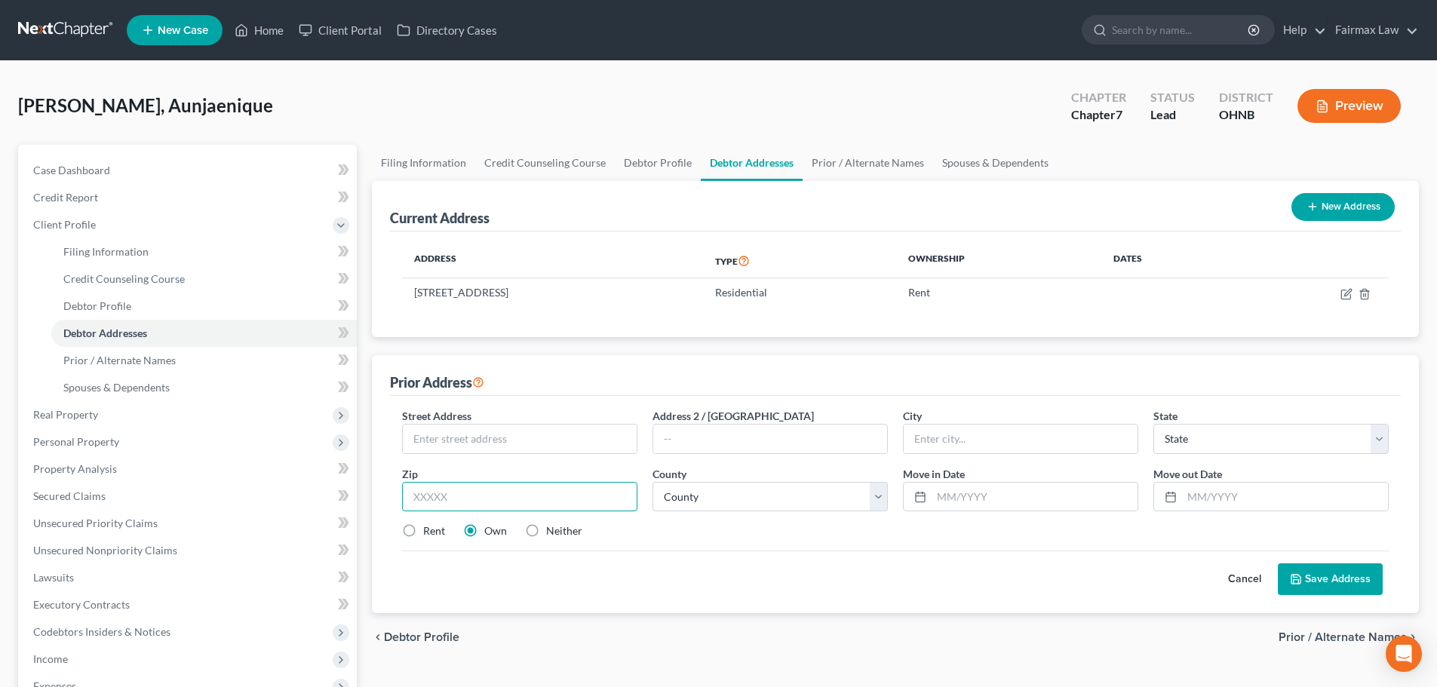
click at [525, 495] on input "text" at bounding box center [519, 497] width 235 height 30
paste input "89141"
type input "89141"
click at [423, 527] on label "Rent" at bounding box center [434, 530] width 22 height 15
click at [429, 527] on input "Rent" at bounding box center [434, 528] width 10 height 10
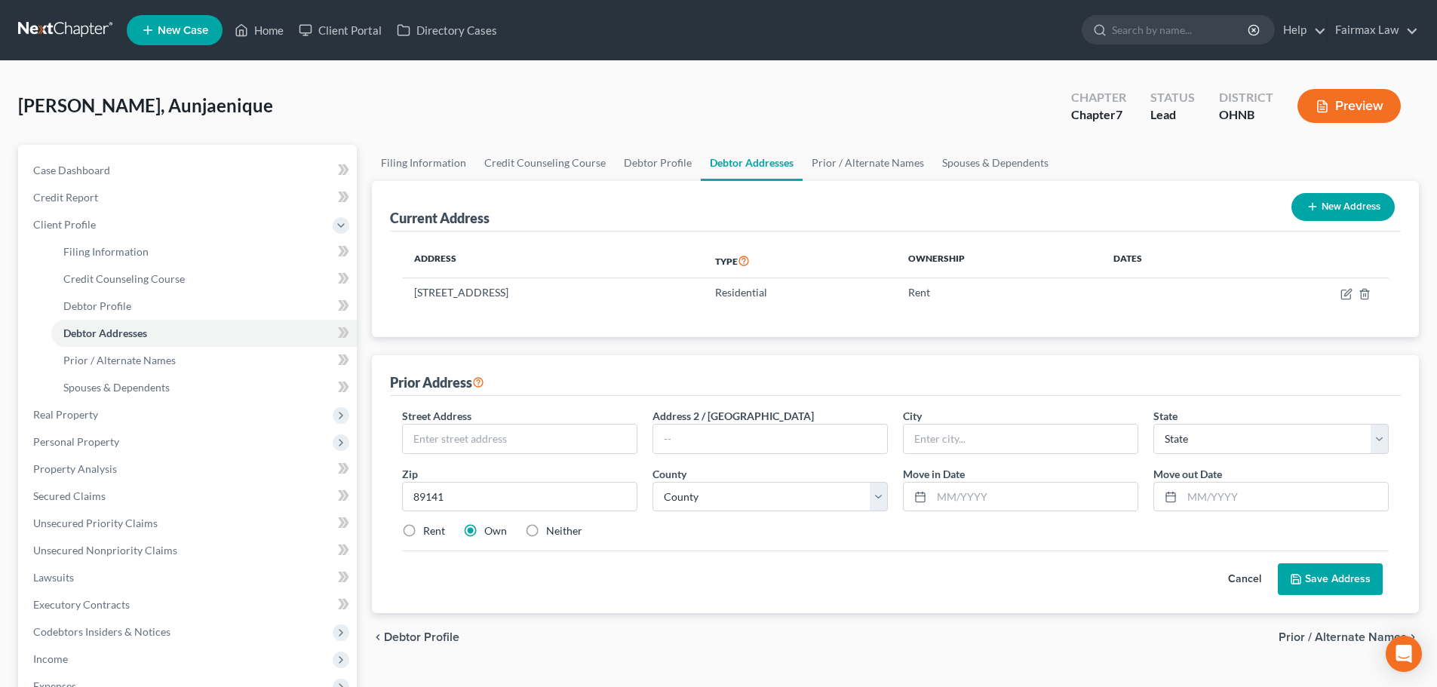
radio input "true"
type input "[GEOGRAPHIC_DATA]"
select select "31"
click at [511, 440] on input "text" at bounding box center [520, 439] width 234 height 29
paste input "[STREET_ADDRESS]"
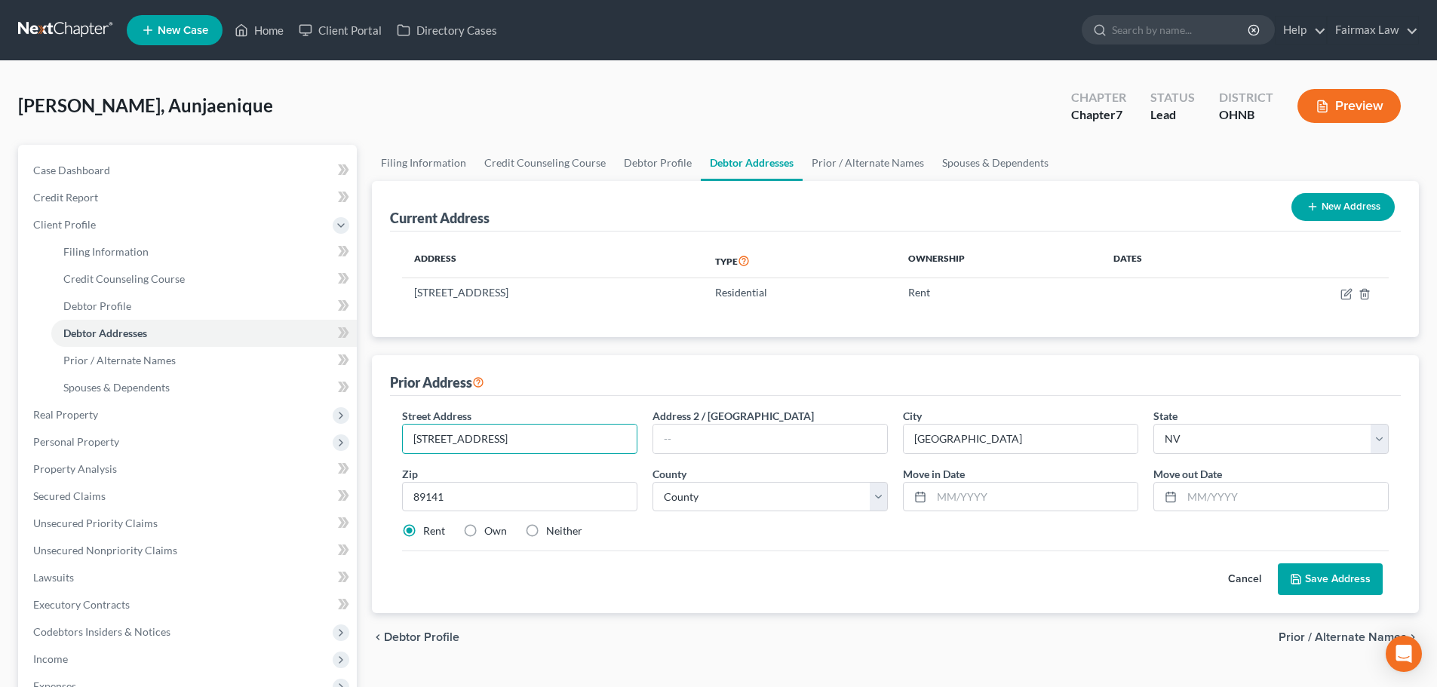
type input "[STREET_ADDRESS]"
click at [759, 486] on select "County [GEOGRAPHIC_DATA] [GEOGRAPHIC_DATA] [GEOGRAPHIC_DATA] [GEOGRAPHIC_DATA] …" at bounding box center [769, 497] width 235 height 30
select select "2"
click at [652, 482] on select "County [GEOGRAPHIC_DATA] [GEOGRAPHIC_DATA] [GEOGRAPHIC_DATA] [GEOGRAPHIC_DATA] …" at bounding box center [769, 497] width 235 height 30
click at [955, 494] on input "text" at bounding box center [1034, 497] width 206 height 29
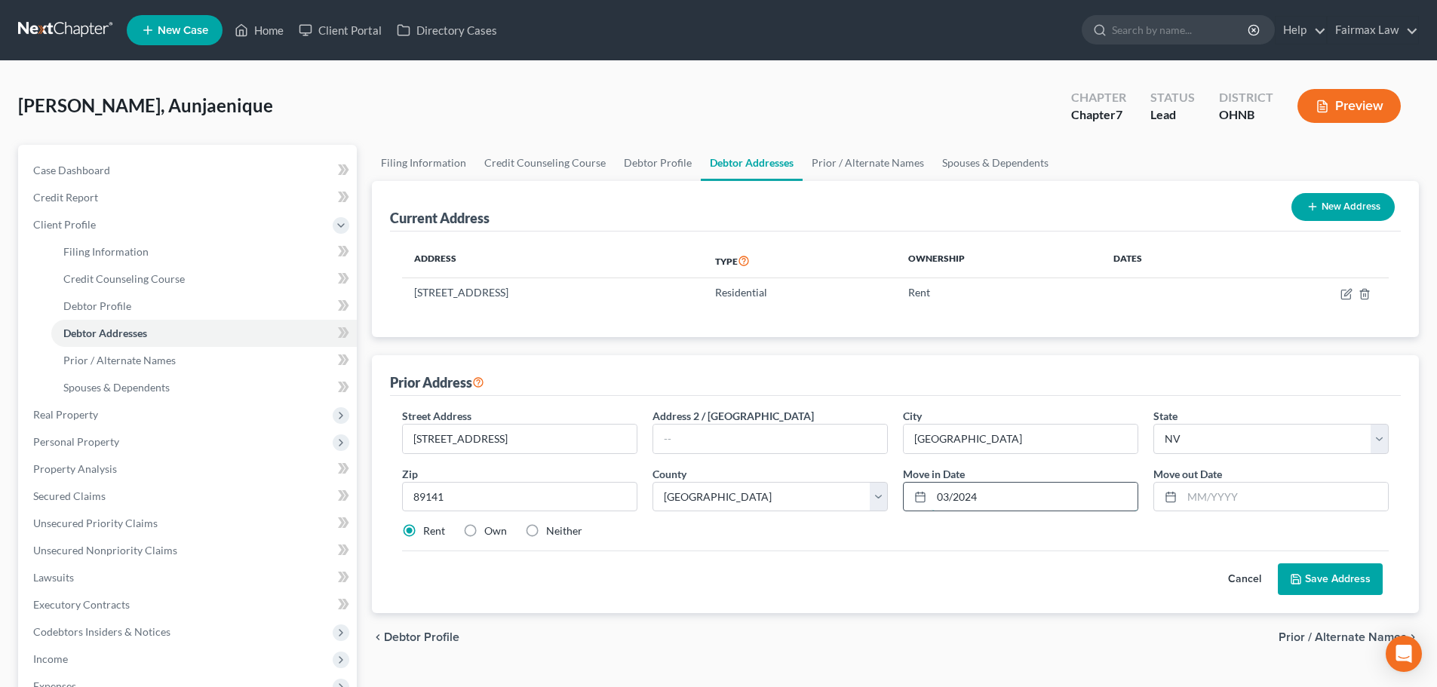
type input "03/2024"
type input "05/2024"
click at [1060, 563] on button "Save Address" at bounding box center [1330, 579] width 105 height 32
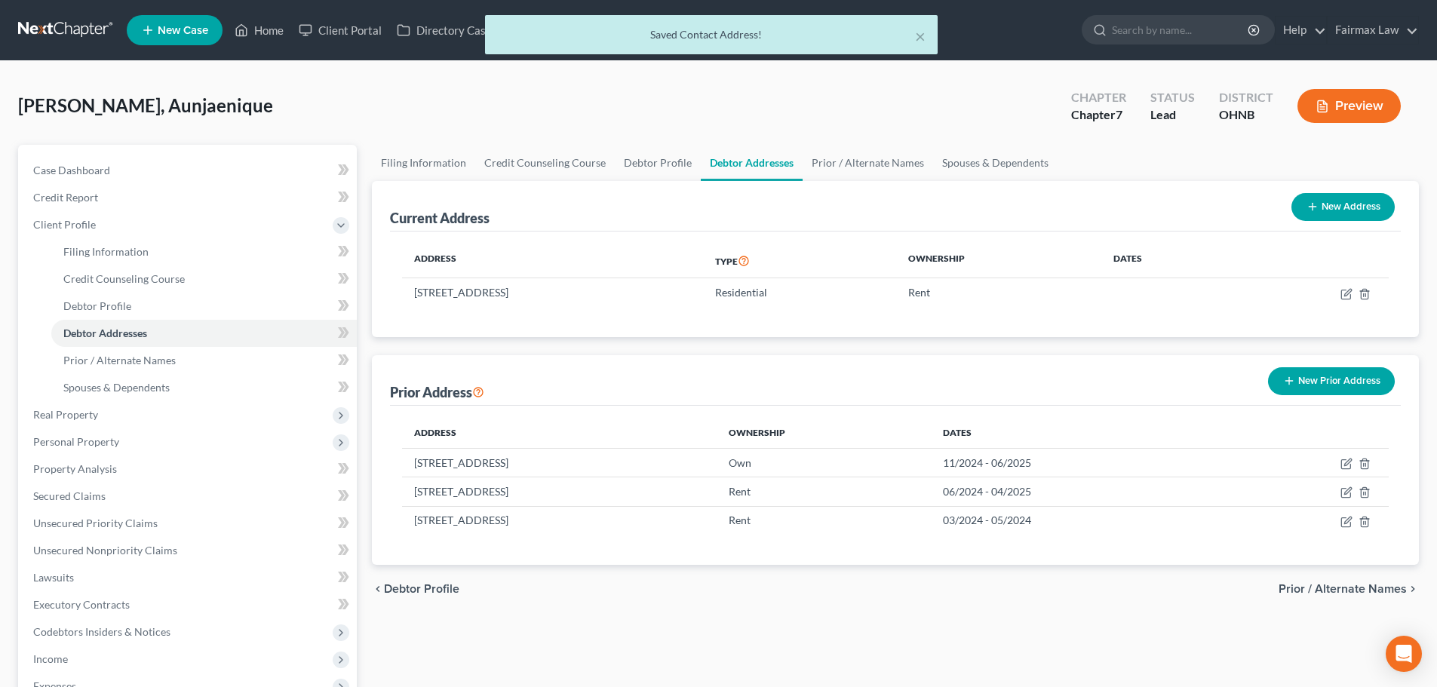
click at [1060, 375] on button "New Prior Address" at bounding box center [1331, 381] width 127 height 28
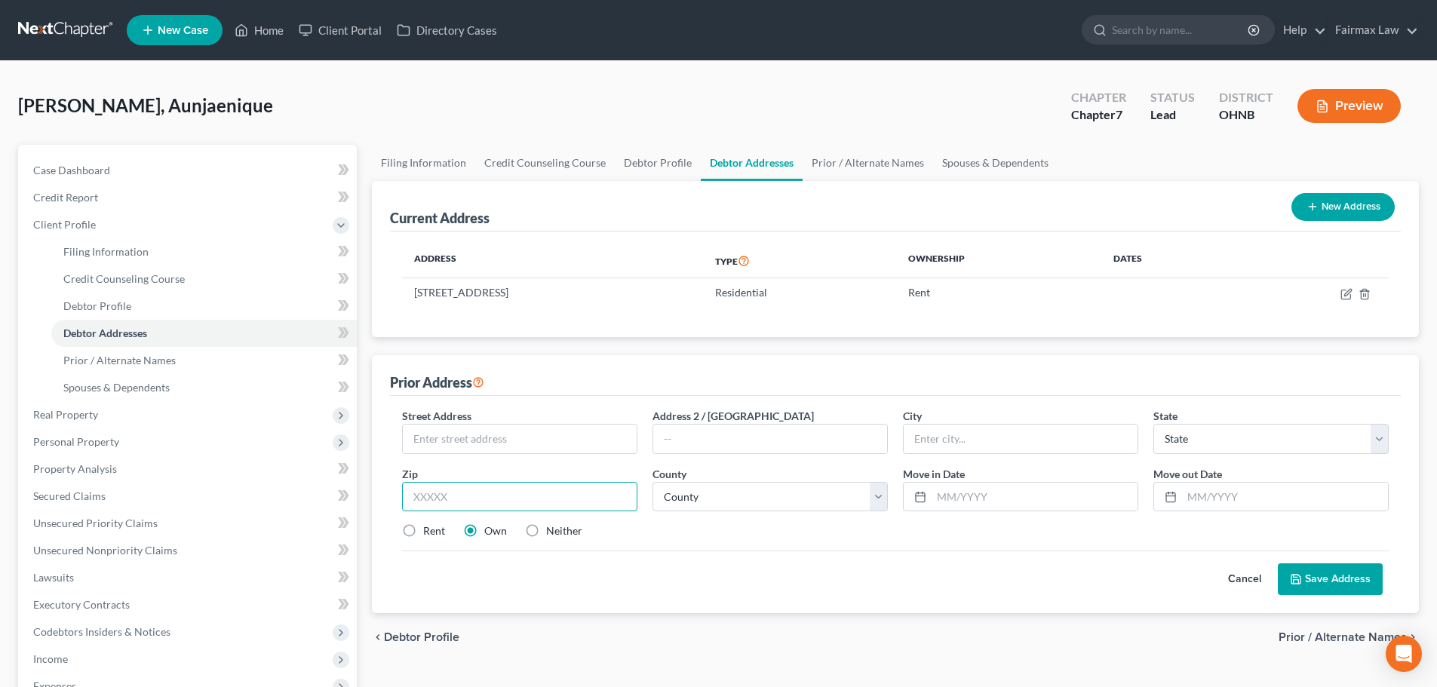
click at [484, 494] on input "text" at bounding box center [519, 497] width 235 height 30
paste input "89128"
type input "89128"
click at [423, 527] on label "Rent" at bounding box center [434, 530] width 22 height 15
click at [429, 527] on input "Rent" at bounding box center [434, 528] width 10 height 10
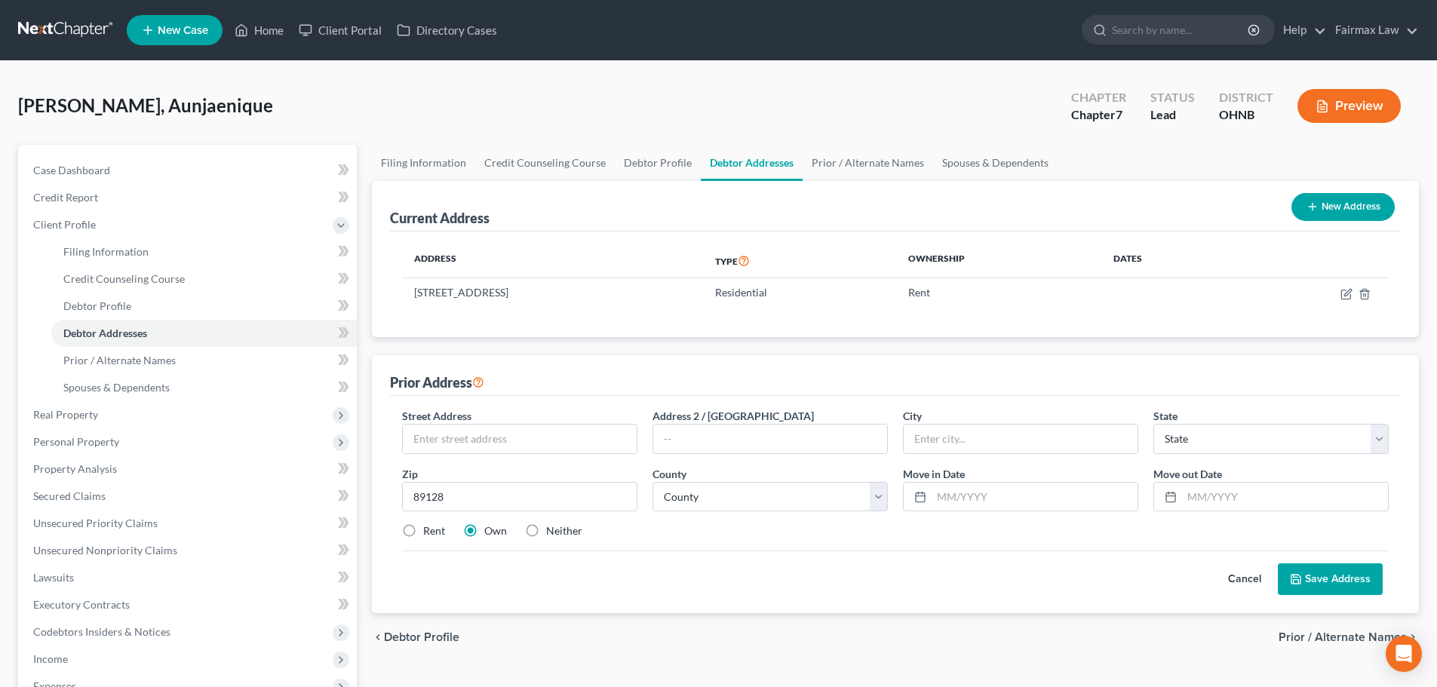
radio input "true"
type input "[GEOGRAPHIC_DATA]"
select select "31"
click at [564, 441] on input "text" at bounding box center [520, 439] width 234 height 29
paste input "[STREET_ADDRESS]"
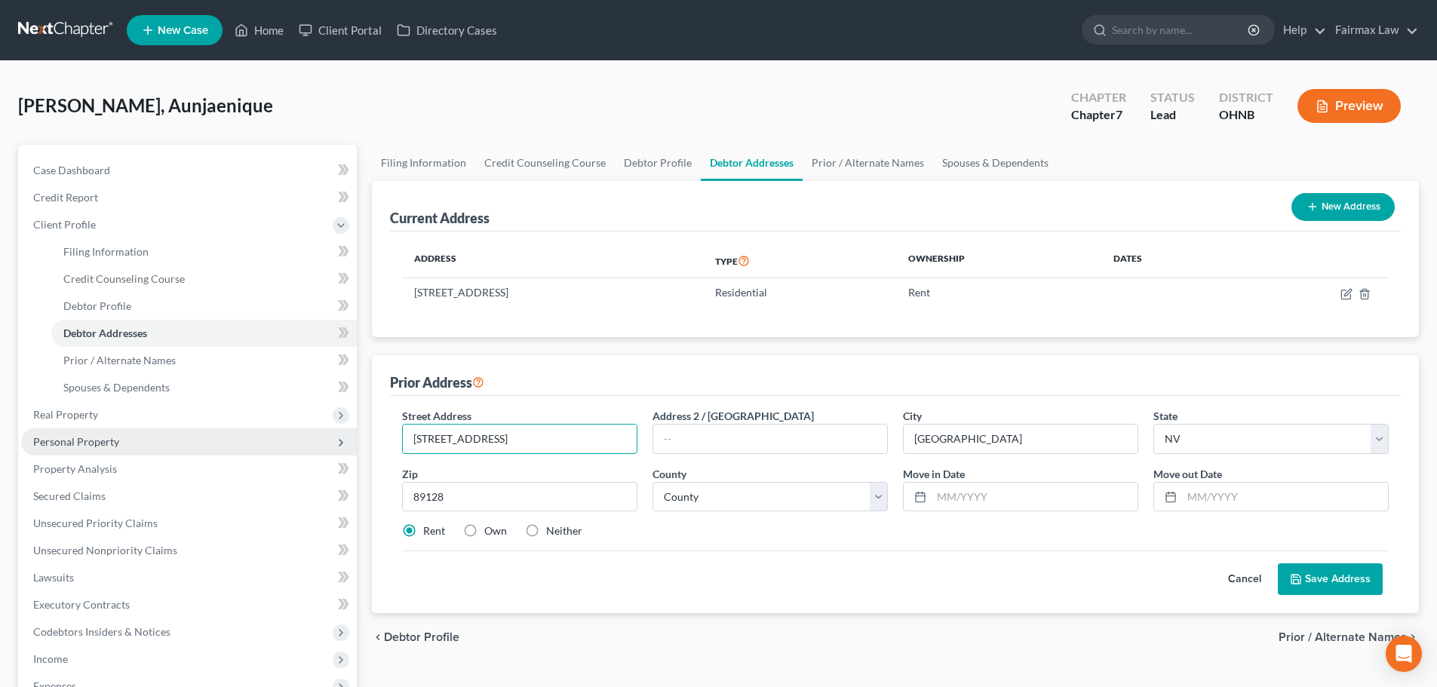
type input "[STREET_ADDRESS]"
click at [713, 506] on select "County [GEOGRAPHIC_DATA] [GEOGRAPHIC_DATA] [GEOGRAPHIC_DATA] [GEOGRAPHIC_DATA] …" at bounding box center [769, 497] width 235 height 30
select select "2"
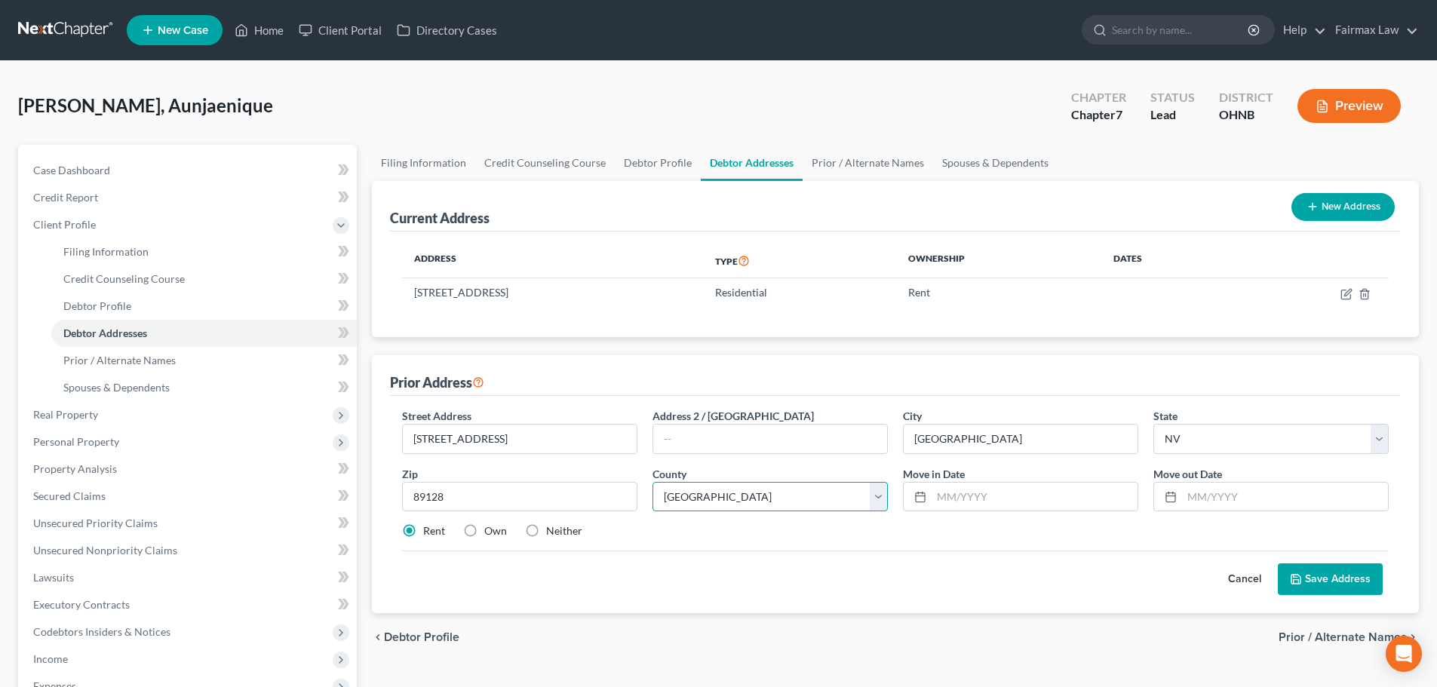
click at [652, 482] on select "County [GEOGRAPHIC_DATA] [GEOGRAPHIC_DATA] [GEOGRAPHIC_DATA] [GEOGRAPHIC_DATA] …" at bounding box center [769, 497] width 235 height 30
click at [968, 491] on input "text" at bounding box center [1034, 497] width 206 height 29
type input "04/2023"
type input "08/2024"
click at [1060, 563] on button "Save Address" at bounding box center [1330, 579] width 105 height 32
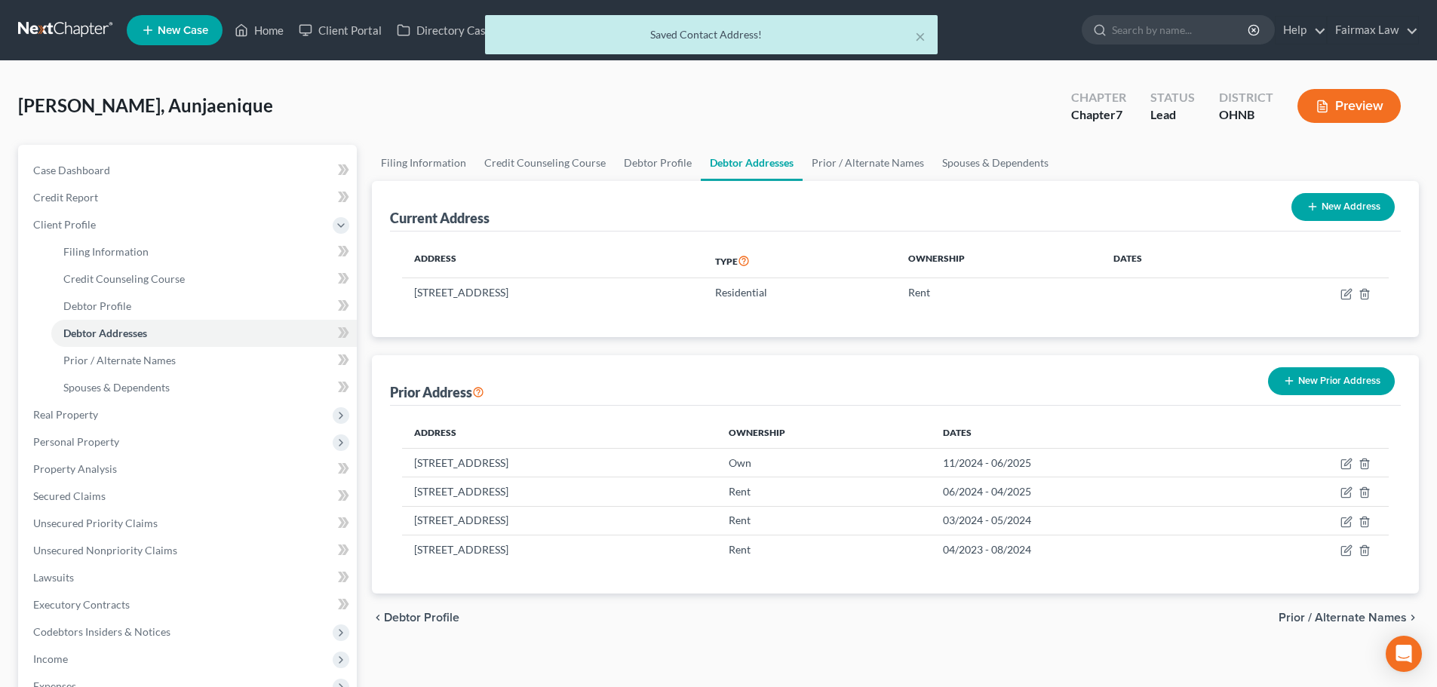
click at [1060, 380] on button "New Prior Address" at bounding box center [1331, 381] width 127 height 28
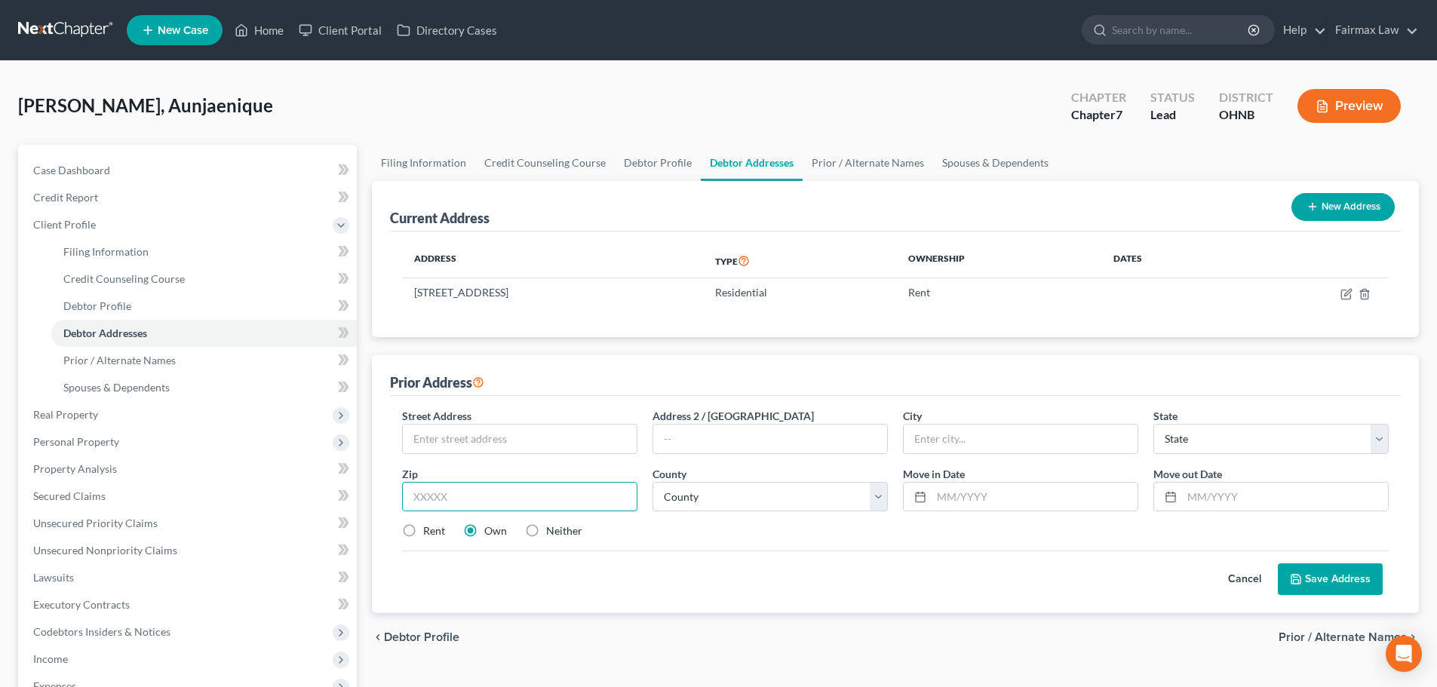
click at [535, 502] on input "text" at bounding box center [519, 497] width 235 height 30
paste input "89128"
type input "89128"
type input "[GEOGRAPHIC_DATA]"
select select "31"
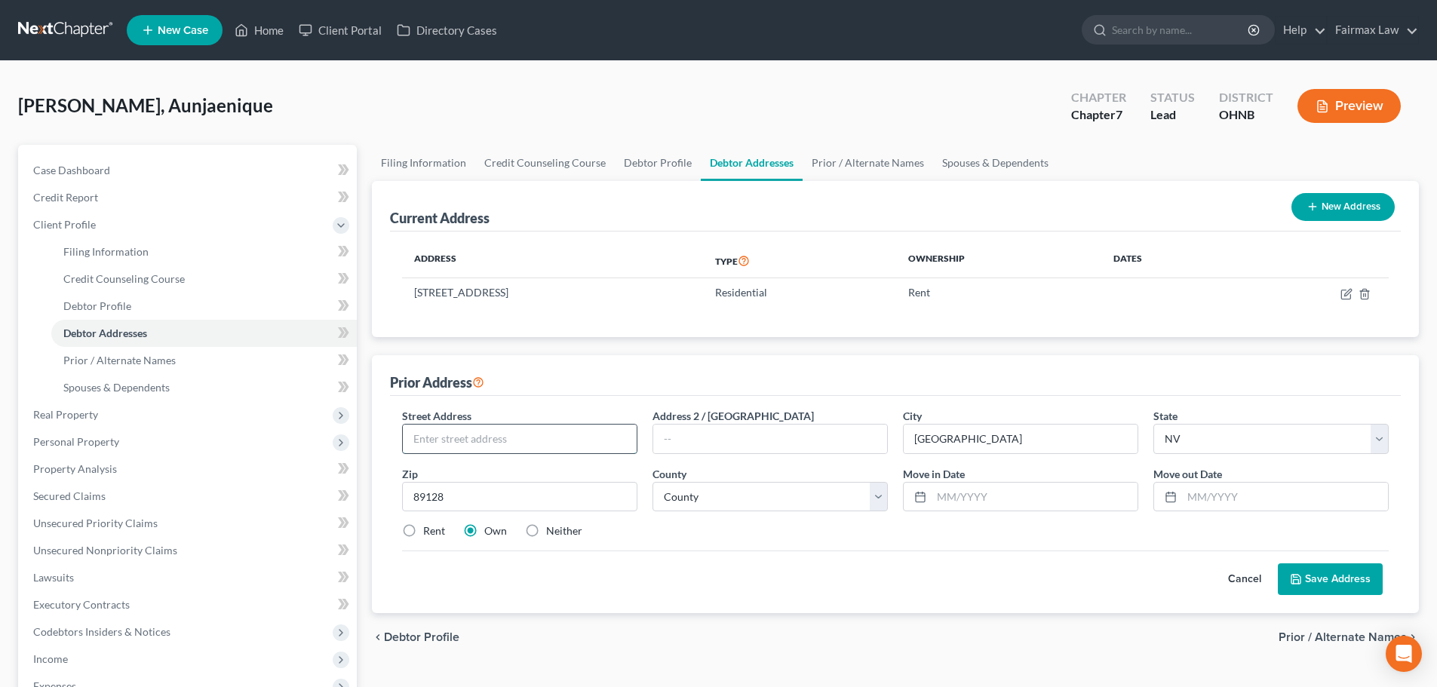
click at [554, 446] on input "text" at bounding box center [520, 439] width 234 height 29
paste input "8008 Cetus Cir"
type input "8008 Cetus Cir"
click at [423, 527] on label "Rent" at bounding box center [434, 530] width 22 height 15
click at [429, 527] on input "Rent" at bounding box center [434, 528] width 10 height 10
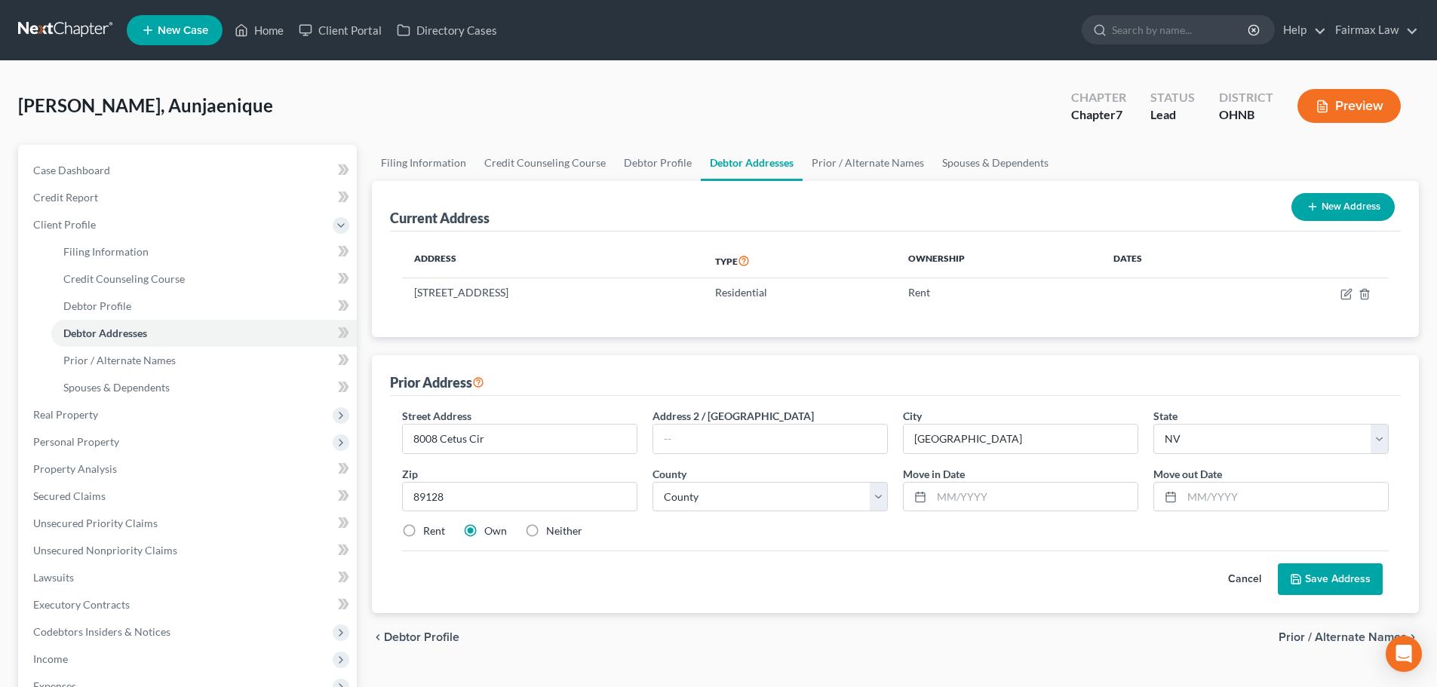
radio input "true"
click at [467, 567] on div "Cancel Save Address" at bounding box center [895, 573] width 986 height 44
click at [716, 498] on select "County [GEOGRAPHIC_DATA] [GEOGRAPHIC_DATA] [GEOGRAPHIC_DATA] [GEOGRAPHIC_DATA] …" at bounding box center [769, 497] width 235 height 30
select select "2"
click at [652, 482] on select "County [GEOGRAPHIC_DATA] [GEOGRAPHIC_DATA] [GEOGRAPHIC_DATA] [GEOGRAPHIC_DATA] …" at bounding box center [769, 497] width 235 height 30
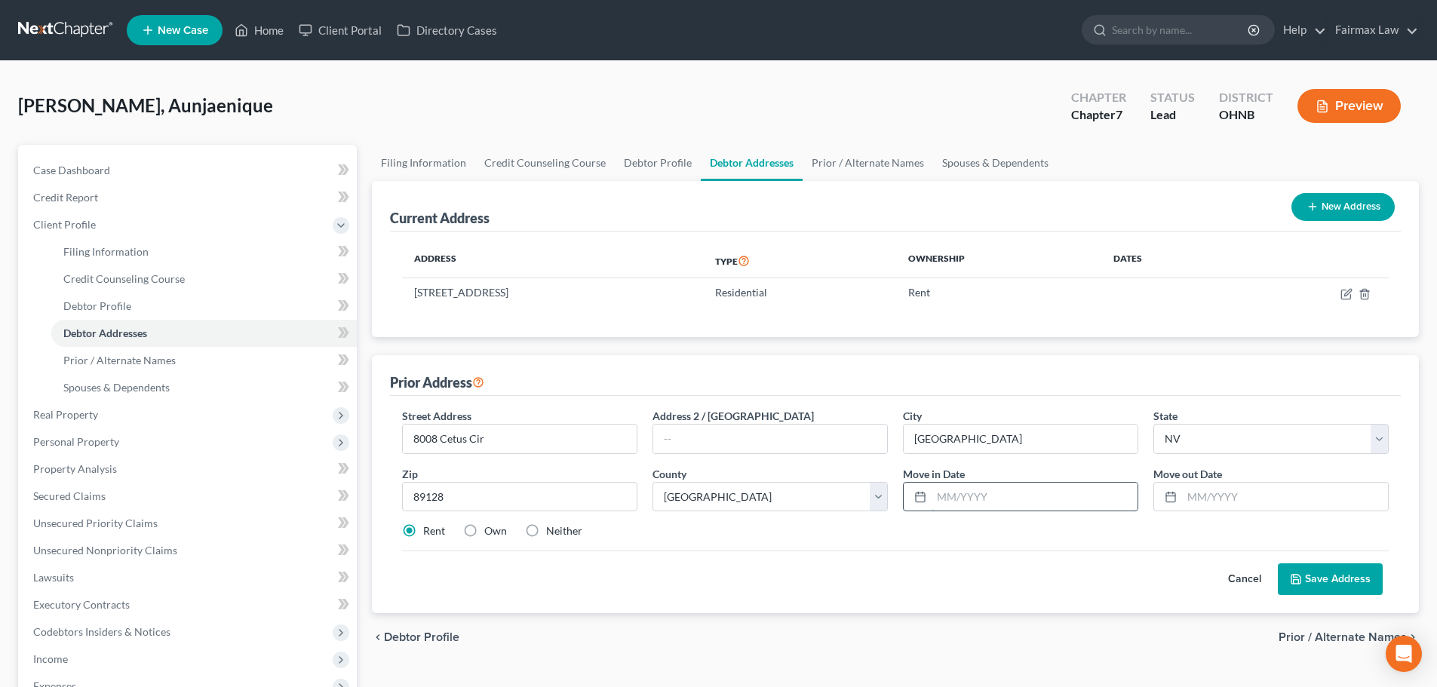
click at [953, 498] on input "text" at bounding box center [1034, 497] width 206 height 29
type input "12/2020"
type input "05/2024"
click at [1060, 563] on button "Save Address" at bounding box center [1330, 579] width 105 height 32
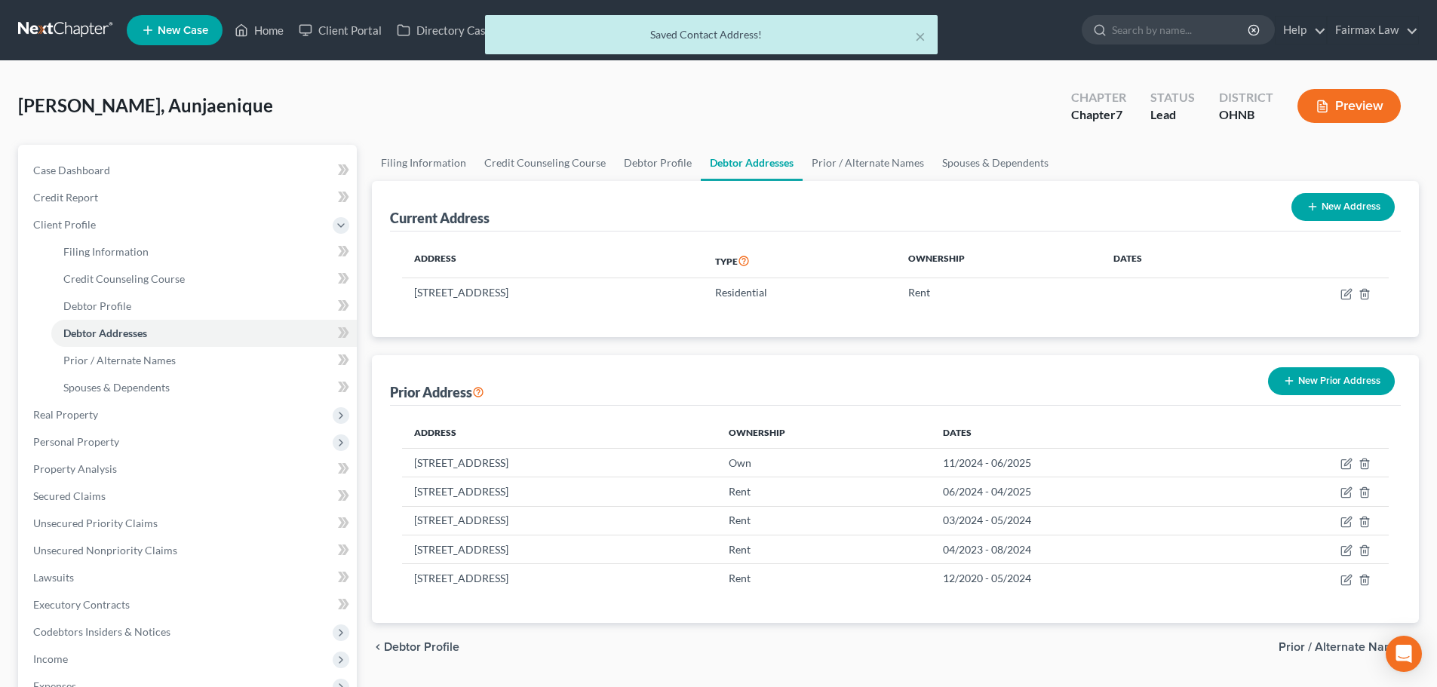
click at [1060, 383] on button "New Prior Address" at bounding box center [1331, 381] width 127 height 28
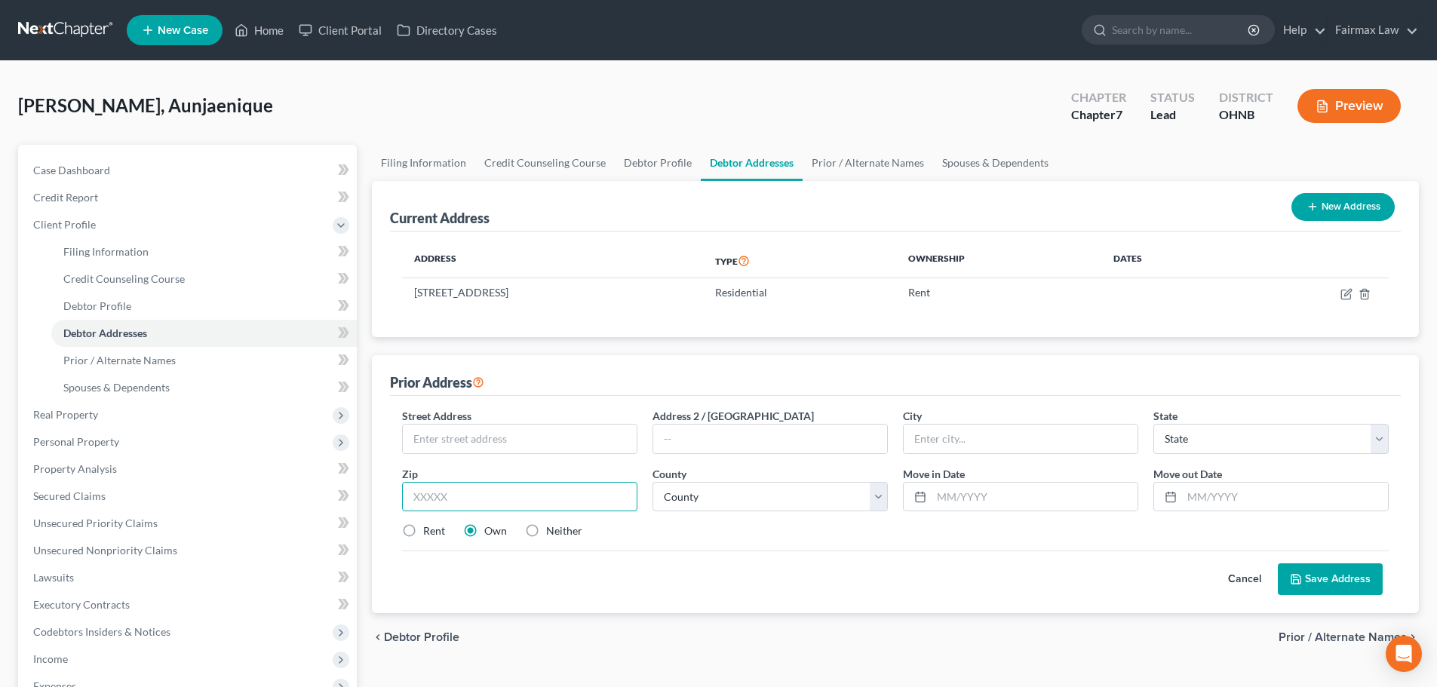
click at [433, 488] on input "text" at bounding box center [519, 497] width 235 height 30
paste input "89106"
type input "89106"
click at [423, 526] on label "Rent" at bounding box center [434, 530] width 22 height 15
click at [429, 526] on input "Rent" at bounding box center [434, 528] width 10 height 10
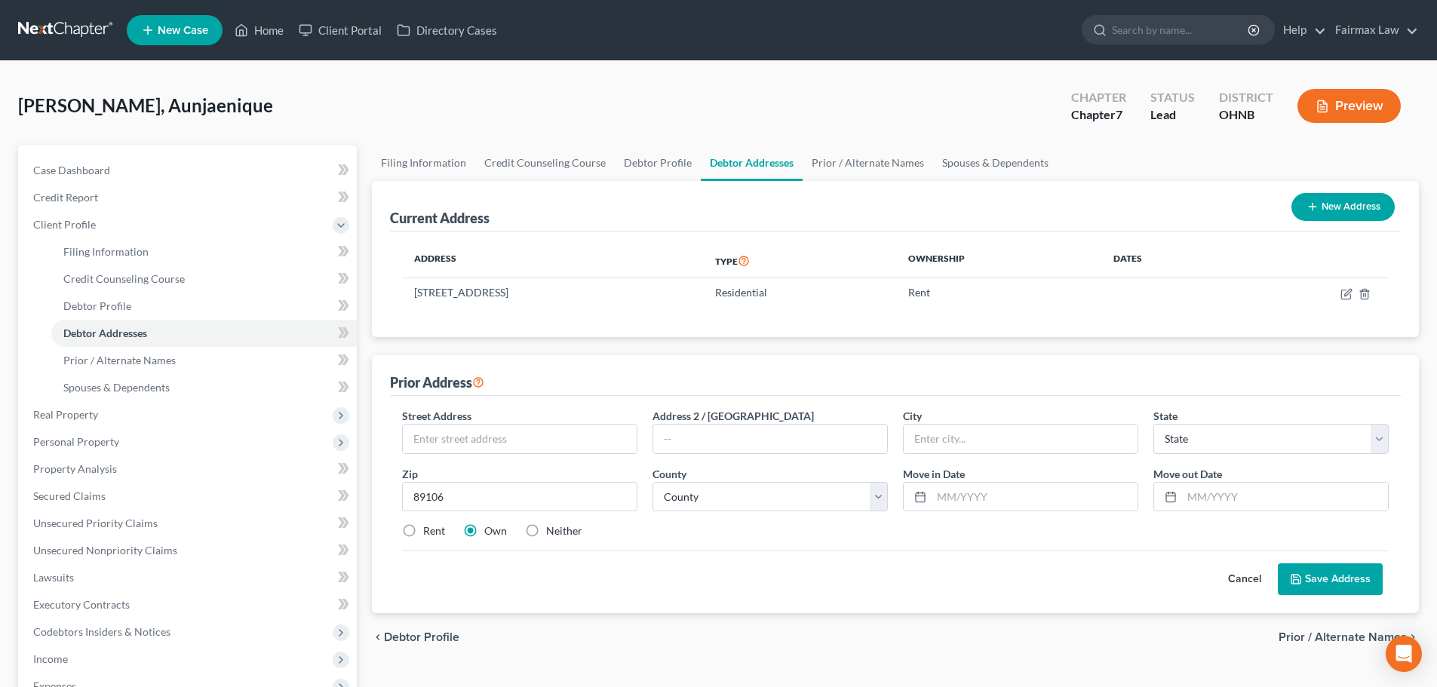
radio input "true"
type input "[GEOGRAPHIC_DATA]"
select select "31"
click at [484, 529] on label "Own" at bounding box center [495, 530] width 23 height 15
click at [490, 529] on input "Own" at bounding box center [495, 528] width 10 height 10
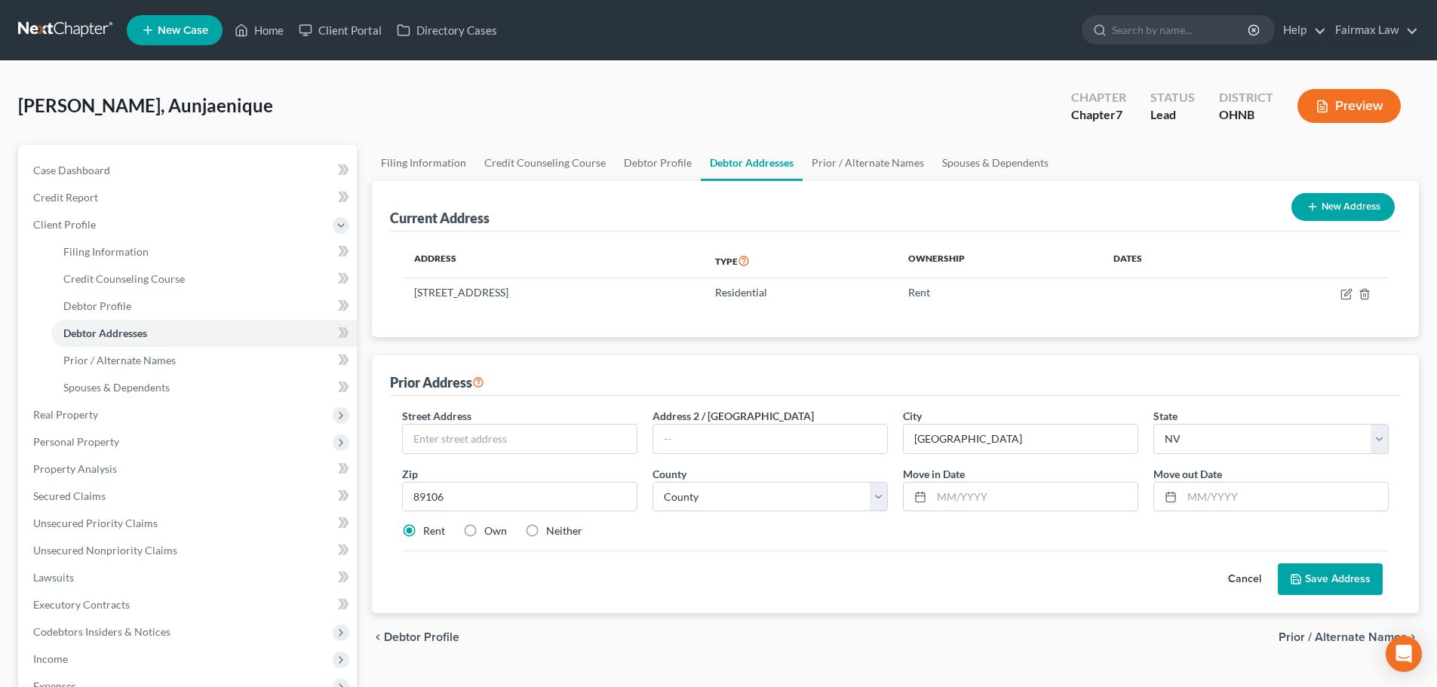
radio input "true"
click at [526, 434] on input "text" at bounding box center [520, 439] width 234 height 29
paste input "1836 Tourmaline Blue St"
type input "1836 Tourmaline Blue St"
click at [796, 496] on select "County [GEOGRAPHIC_DATA] [GEOGRAPHIC_DATA] [GEOGRAPHIC_DATA] [GEOGRAPHIC_DATA] …" at bounding box center [769, 497] width 235 height 30
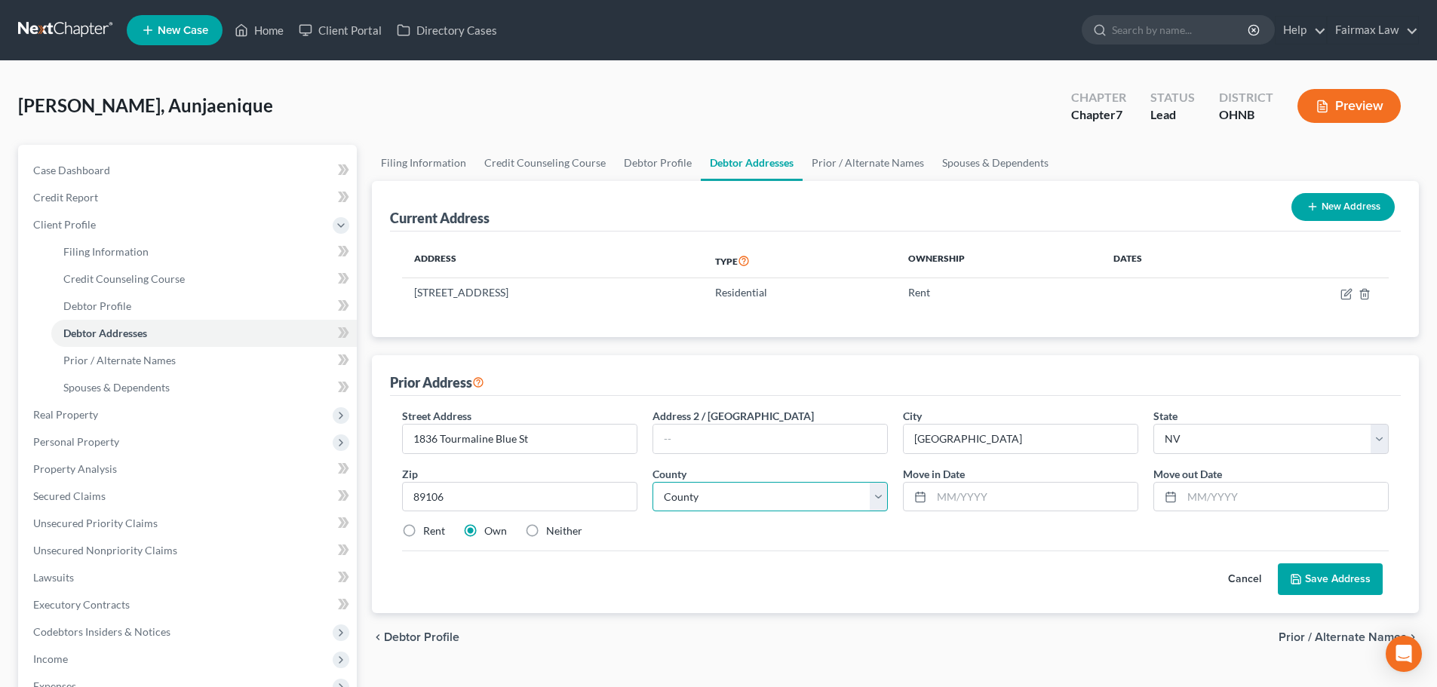
select select "2"
click at [652, 482] on select "County [GEOGRAPHIC_DATA] [GEOGRAPHIC_DATA] [GEOGRAPHIC_DATA] [GEOGRAPHIC_DATA] …" at bounding box center [769, 497] width 235 height 30
click at [1032, 498] on input "text" at bounding box center [1034, 497] width 206 height 29
type input "03/2020"
type input "05/2024"
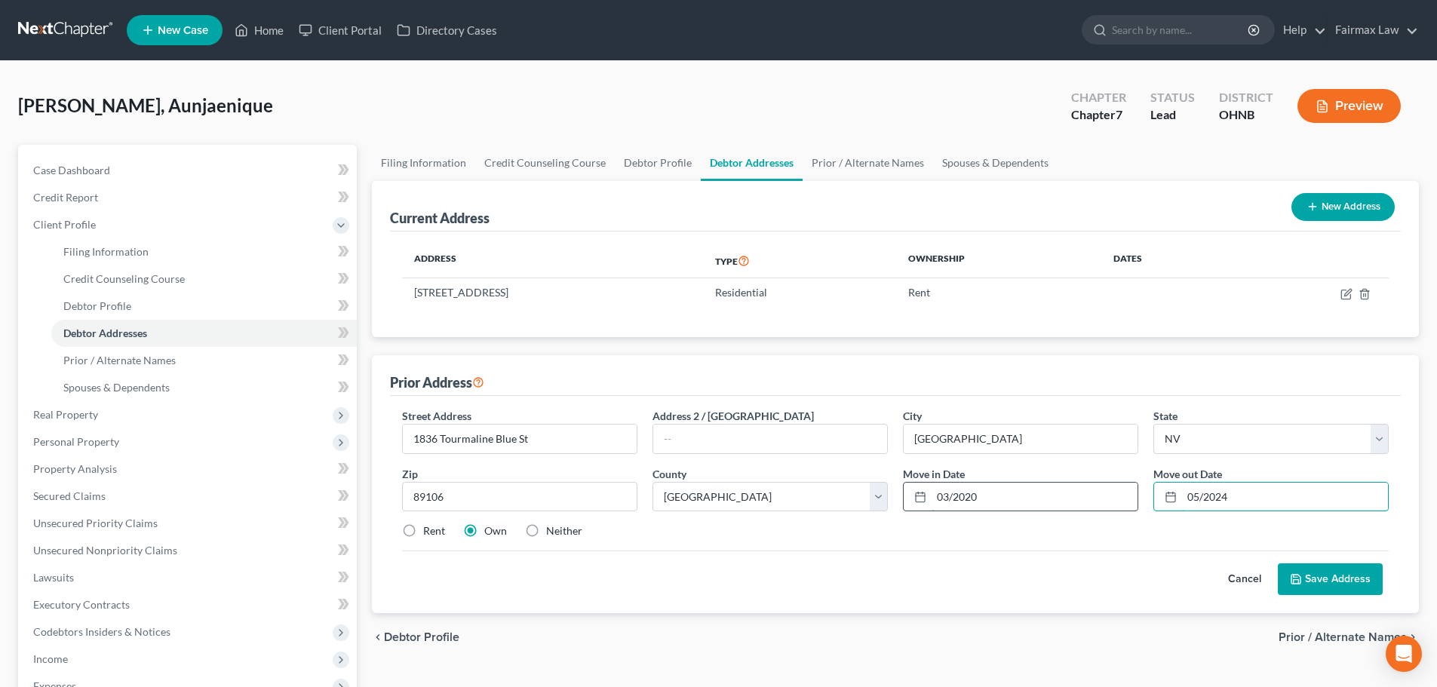
click at [1060, 563] on button "Save Address" at bounding box center [1330, 579] width 105 height 32
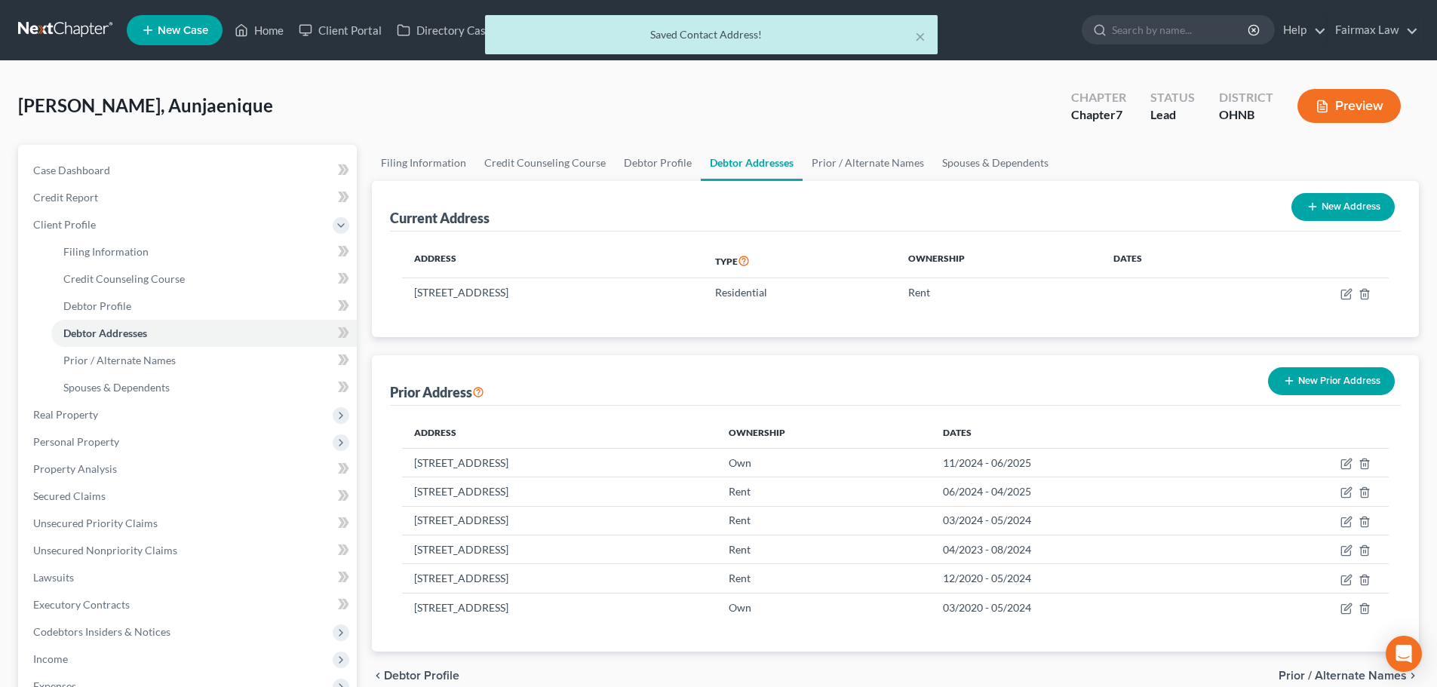
click at [1060, 379] on button "New Prior Address" at bounding box center [1331, 381] width 127 height 28
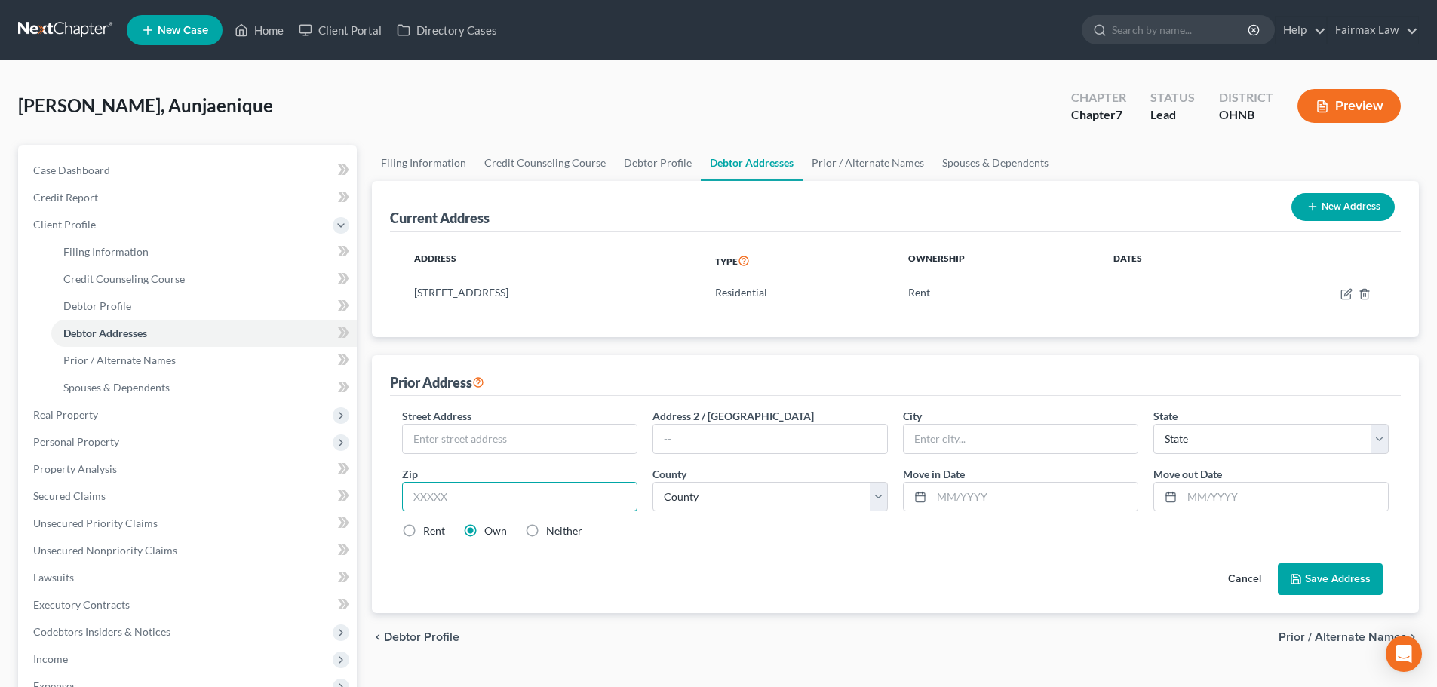
click at [468, 507] on input "text" at bounding box center [519, 497] width 235 height 30
paste input "44314"
type input "44314"
type input "Akron"
select select "36"
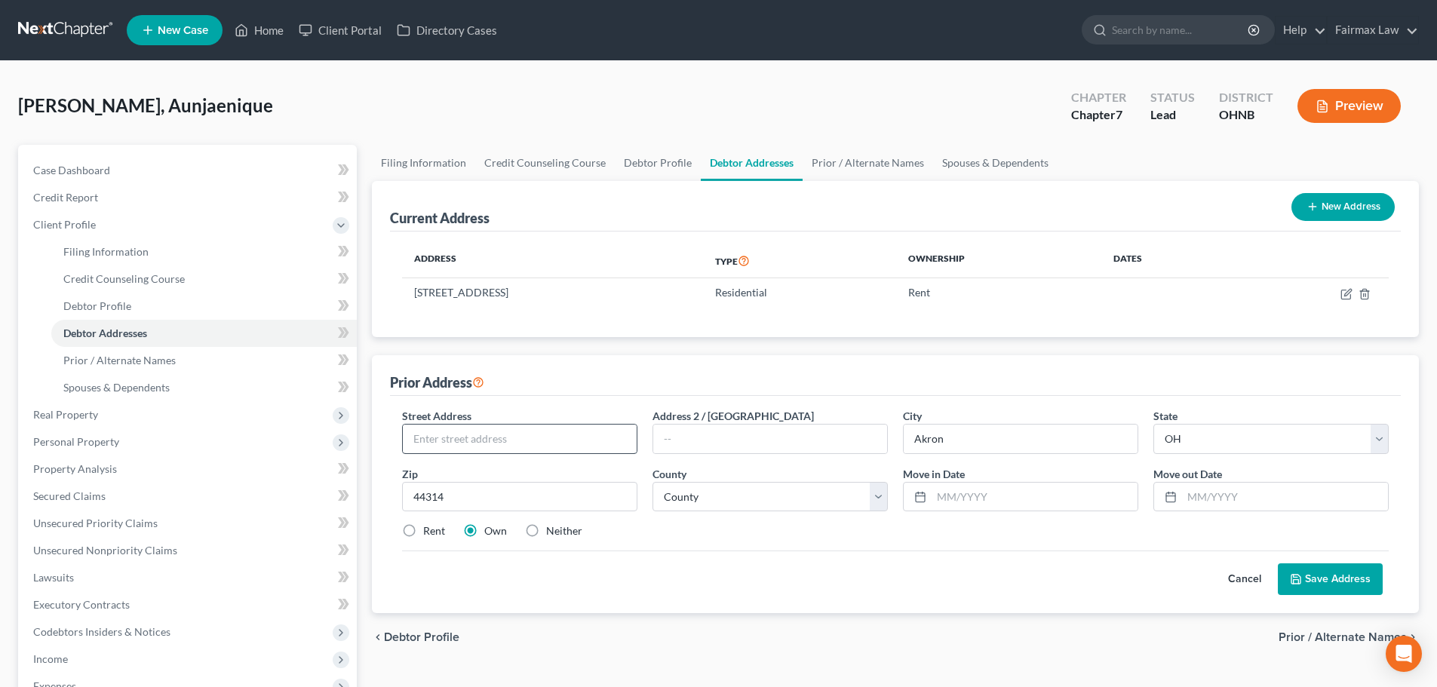
click at [455, 423] on div "Street Address *" at bounding box center [519, 431] width 250 height 46
click at [464, 439] on input "text" at bounding box center [520, 439] width 234 height 29
paste input "1252 [PERSON_NAME] Ave"
type input "1252 [PERSON_NAME] Ave"
click at [450, 490] on input "44314" at bounding box center [519, 497] width 235 height 30
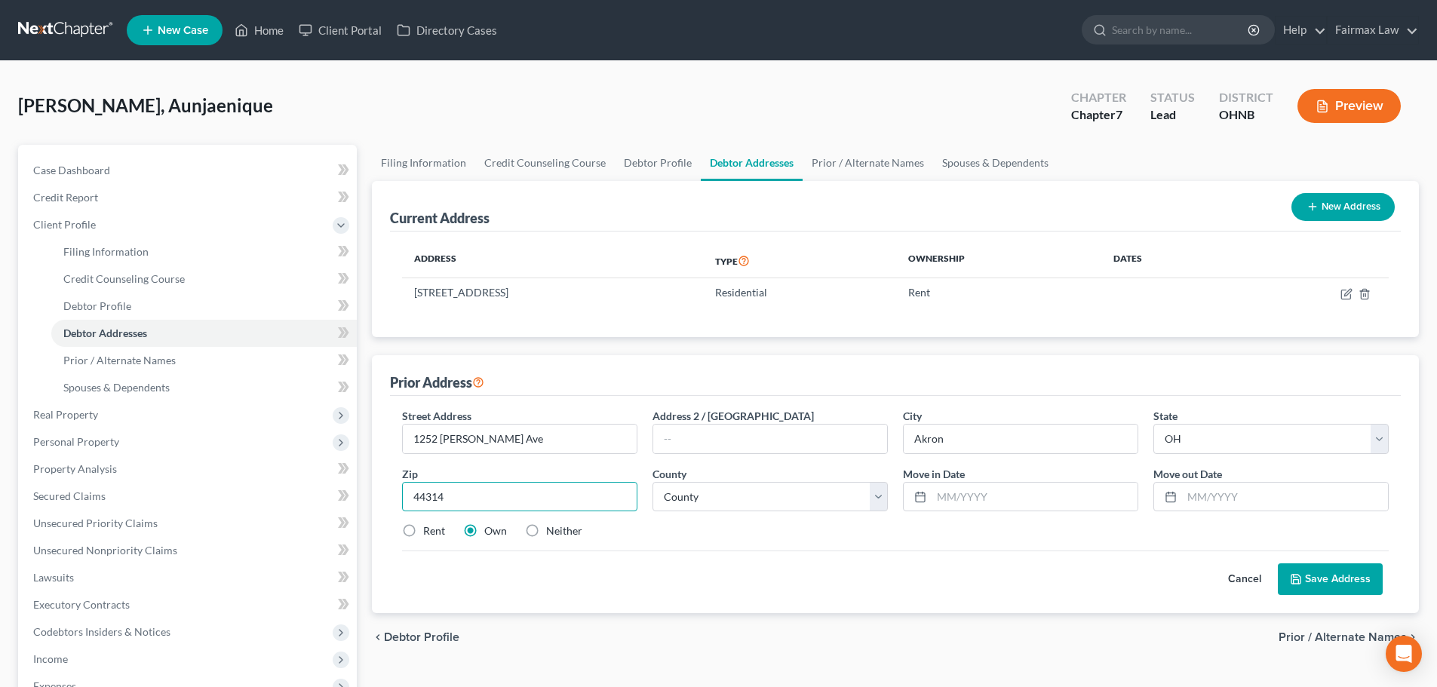
click at [450, 491] on input "44314" at bounding box center [519, 497] width 235 height 30
click at [713, 498] on select "County [GEOGRAPHIC_DATA] [GEOGRAPHIC_DATA] [GEOGRAPHIC_DATA] [GEOGRAPHIC_DATA] …" at bounding box center [769, 497] width 235 height 30
select select "76"
click at [652, 482] on select "County [GEOGRAPHIC_DATA] [GEOGRAPHIC_DATA] [GEOGRAPHIC_DATA] [GEOGRAPHIC_DATA] …" at bounding box center [769, 497] width 235 height 30
click at [965, 505] on input "text" at bounding box center [1034, 497] width 206 height 29
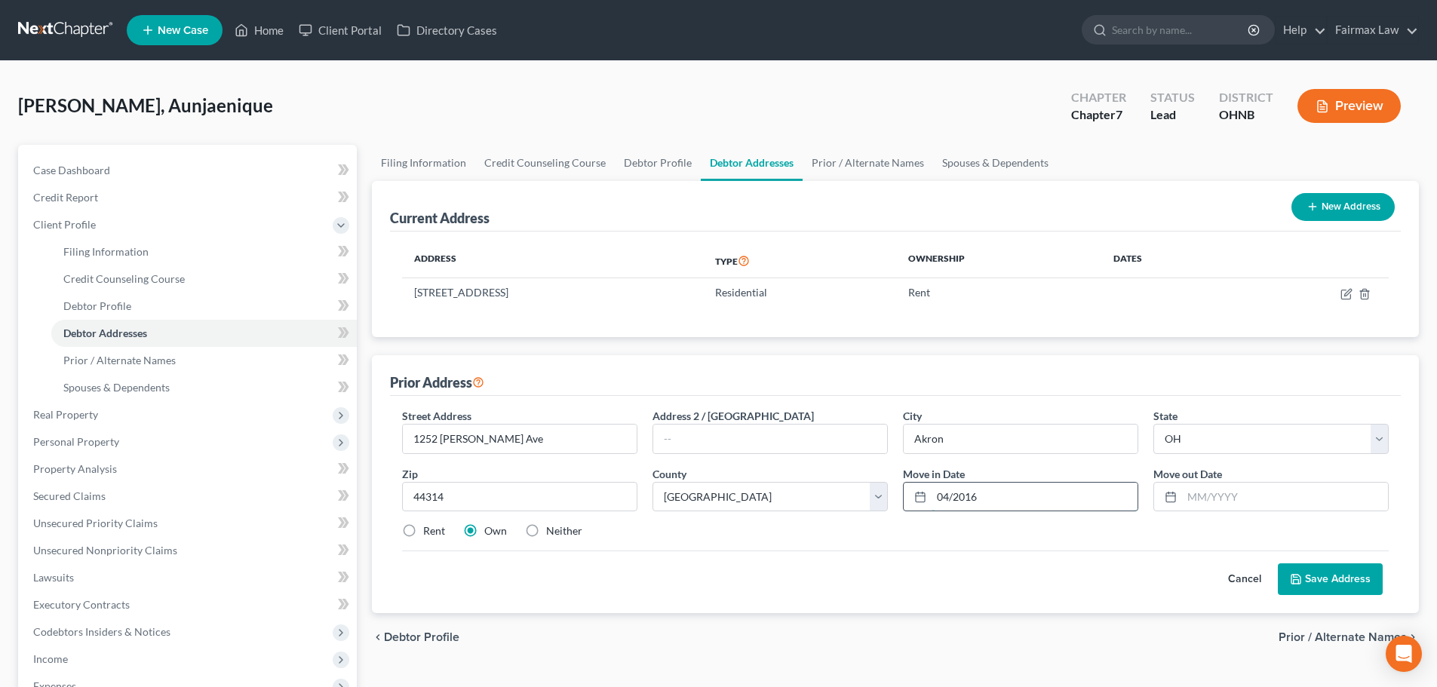
type input "04/2016"
type input "10/2020"
click at [1060, 563] on button "Save Address" at bounding box center [1330, 579] width 105 height 32
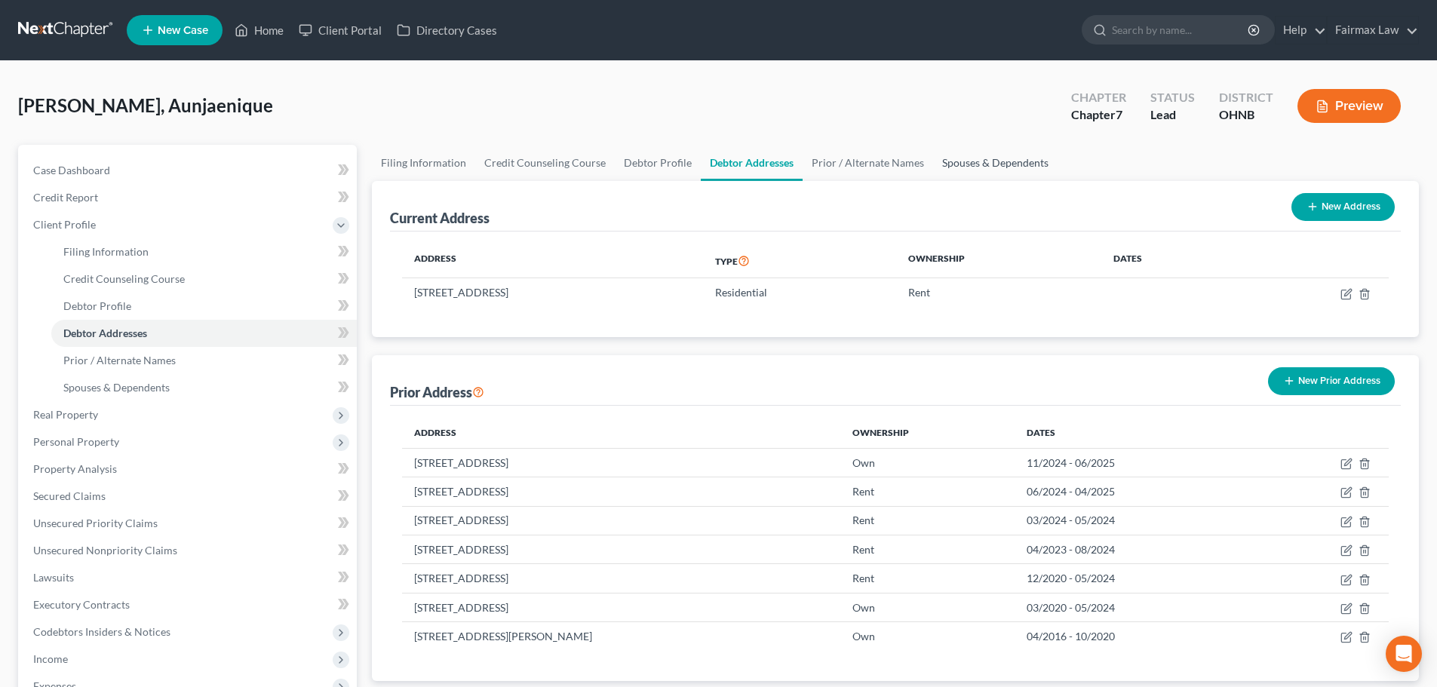
click at [980, 163] on link "Spouses & Dependents" at bounding box center [995, 163] width 124 height 36
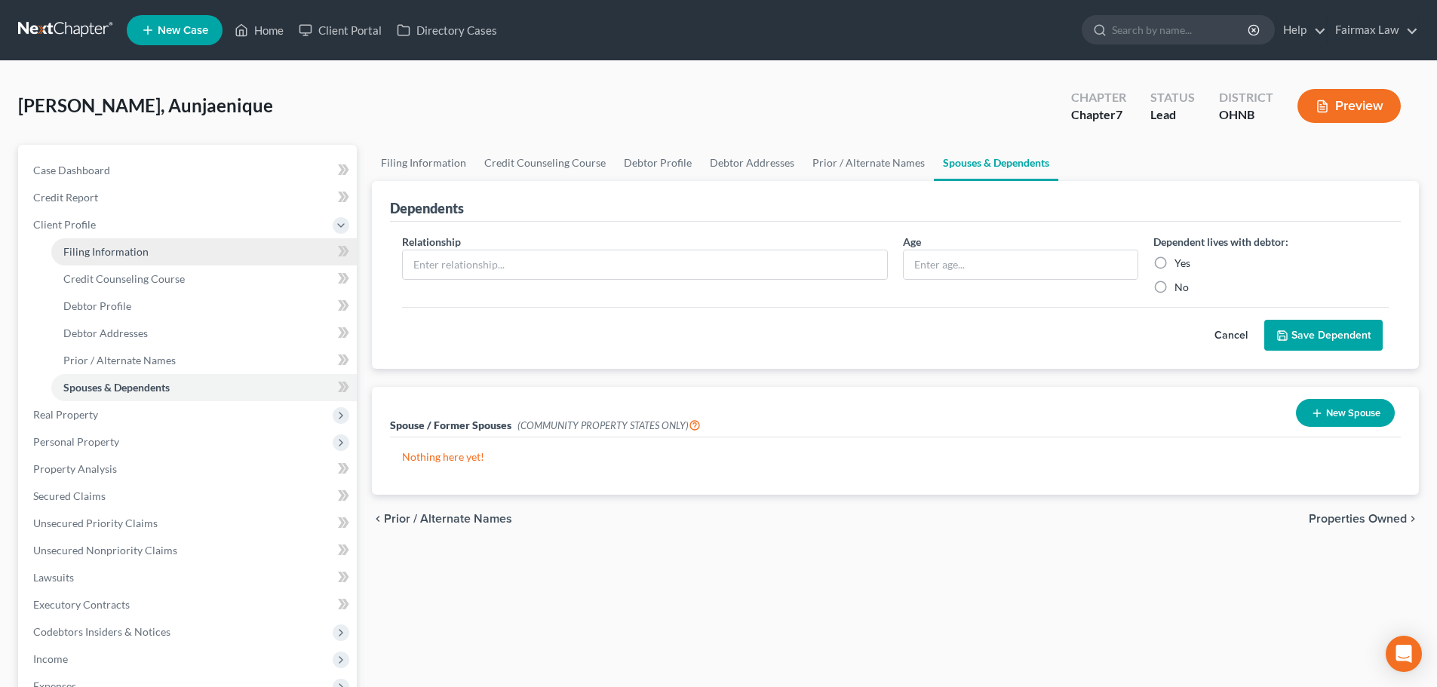
click at [253, 247] on link "Filing Information" at bounding box center [203, 251] width 305 height 27
select select "1"
select select "0"
select select "61"
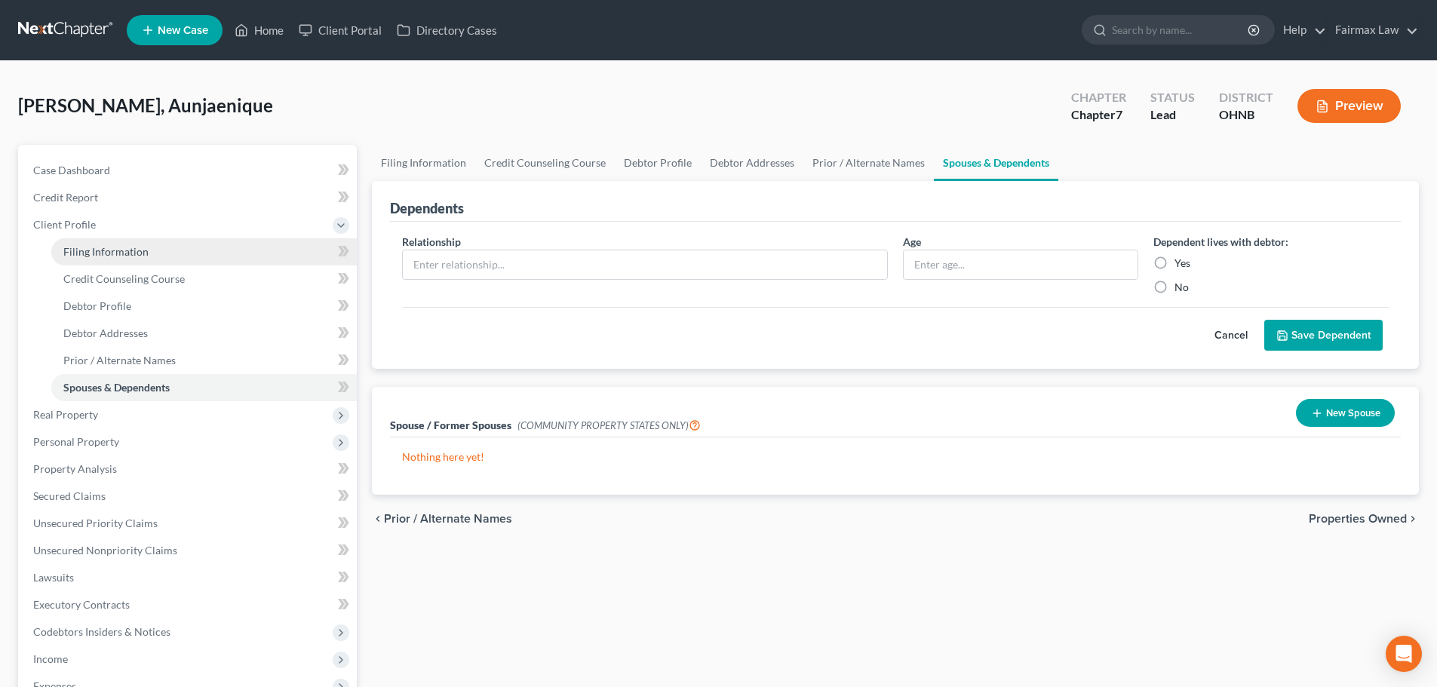
select select "15"
select select "0"
select select "36"
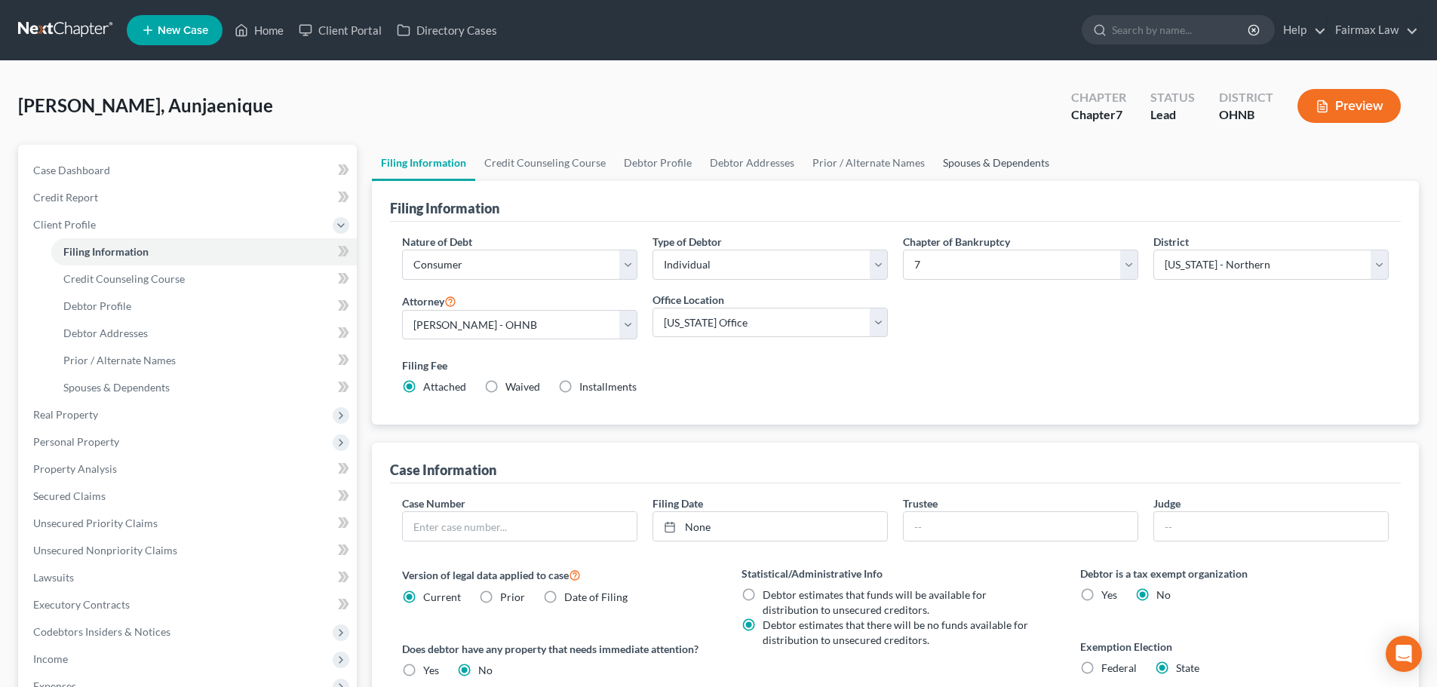
click at [999, 166] on link "Spouses & Dependents" at bounding box center [996, 163] width 124 height 36
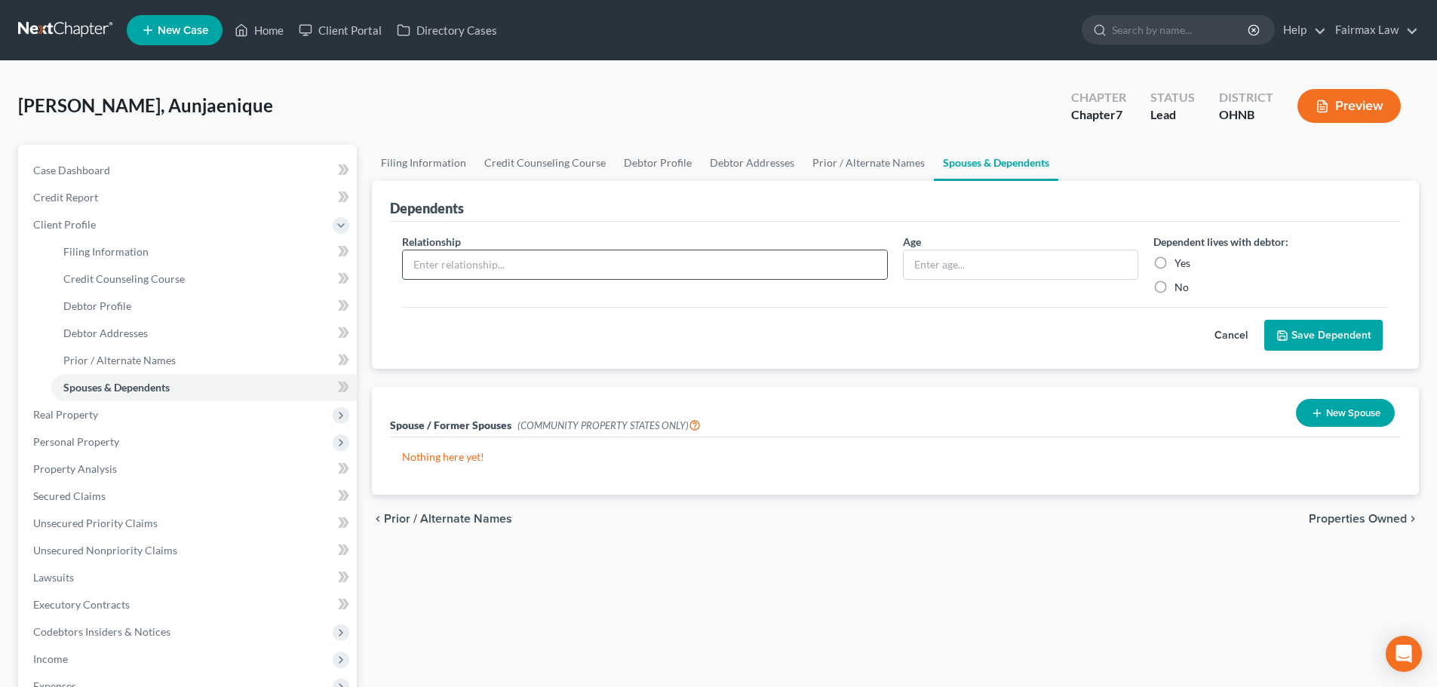
click at [539, 259] on input "text" at bounding box center [645, 264] width 484 height 29
type input "Son"
type input "13"
click at [1060, 320] on button "Save Dependent" at bounding box center [1323, 336] width 118 height 32
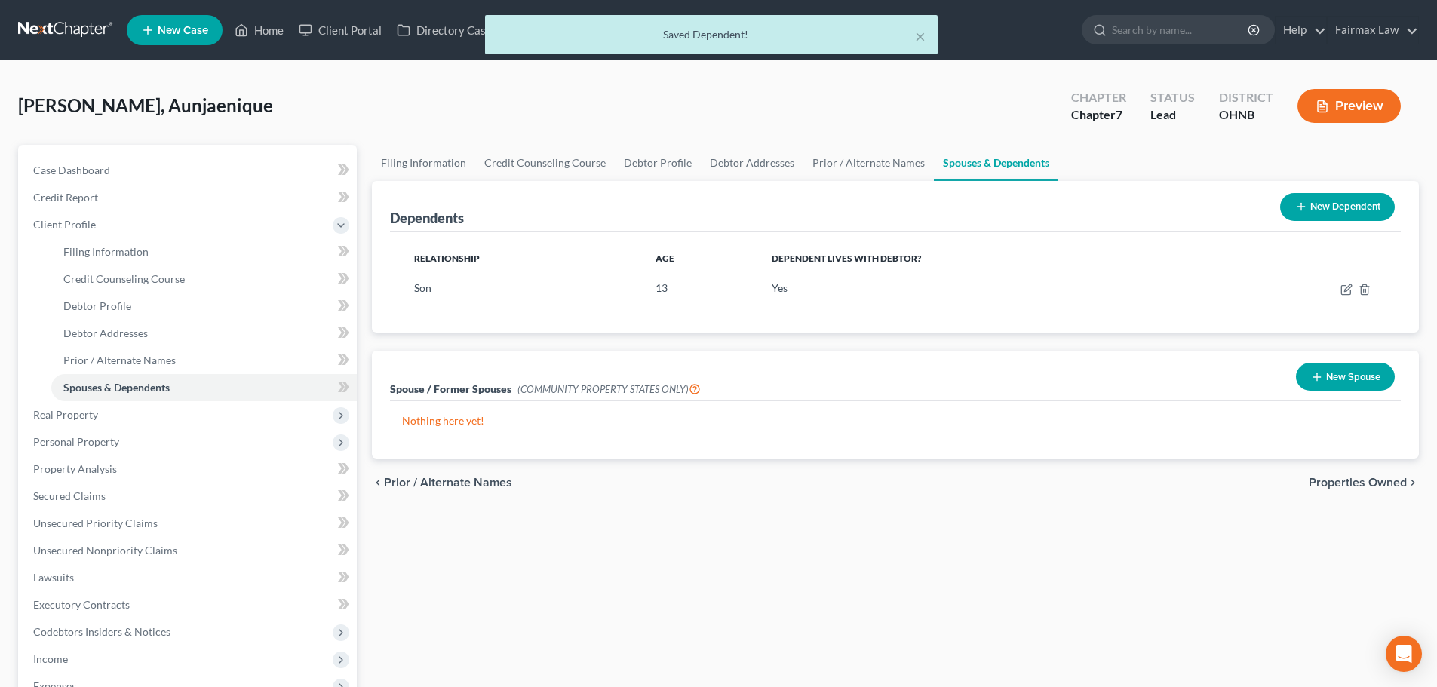
click at [1060, 205] on button "New Dependent" at bounding box center [1337, 207] width 115 height 28
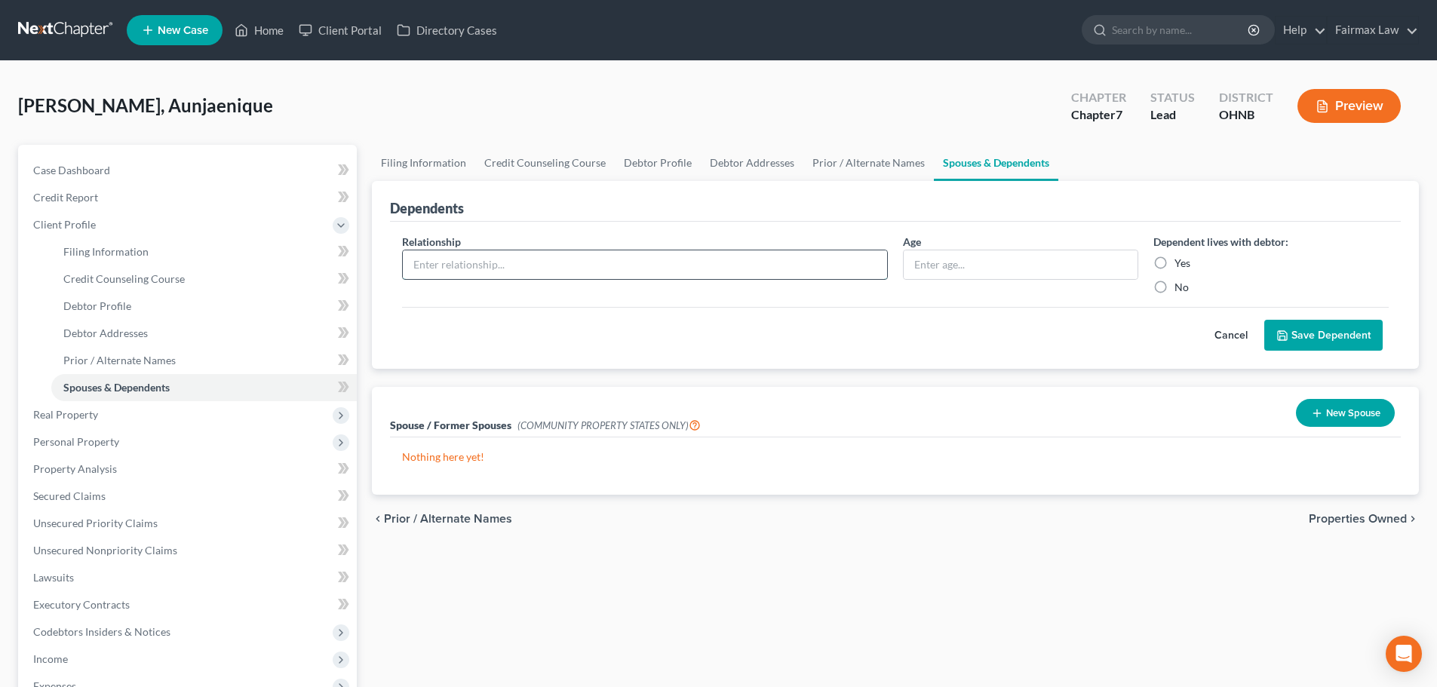
click at [622, 266] on input "text" at bounding box center [645, 264] width 484 height 29
type input "Son"
type input "9"
click at [1060, 320] on button "Save Dependent" at bounding box center [1323, 336] width 118 height 32
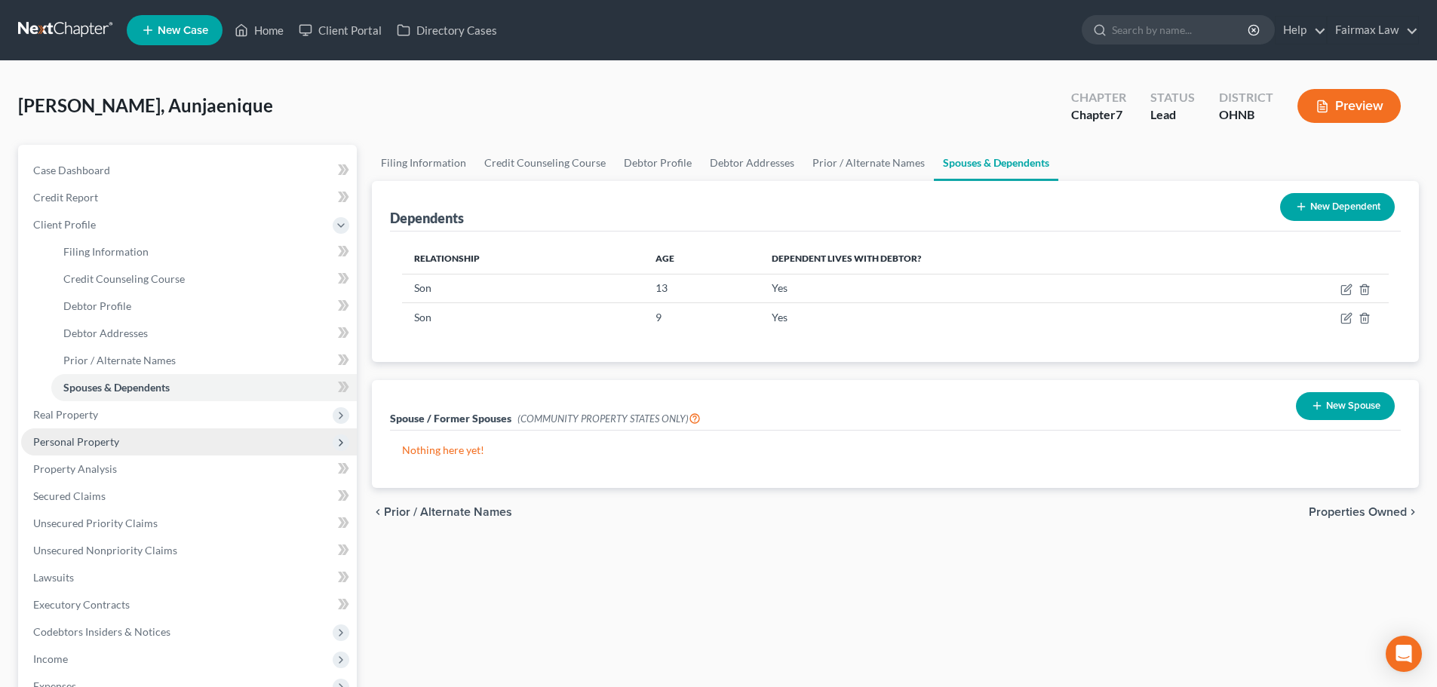
click at [95, 444] on span "Personal Property" at bounding box center [76, 441] width 86 height 13
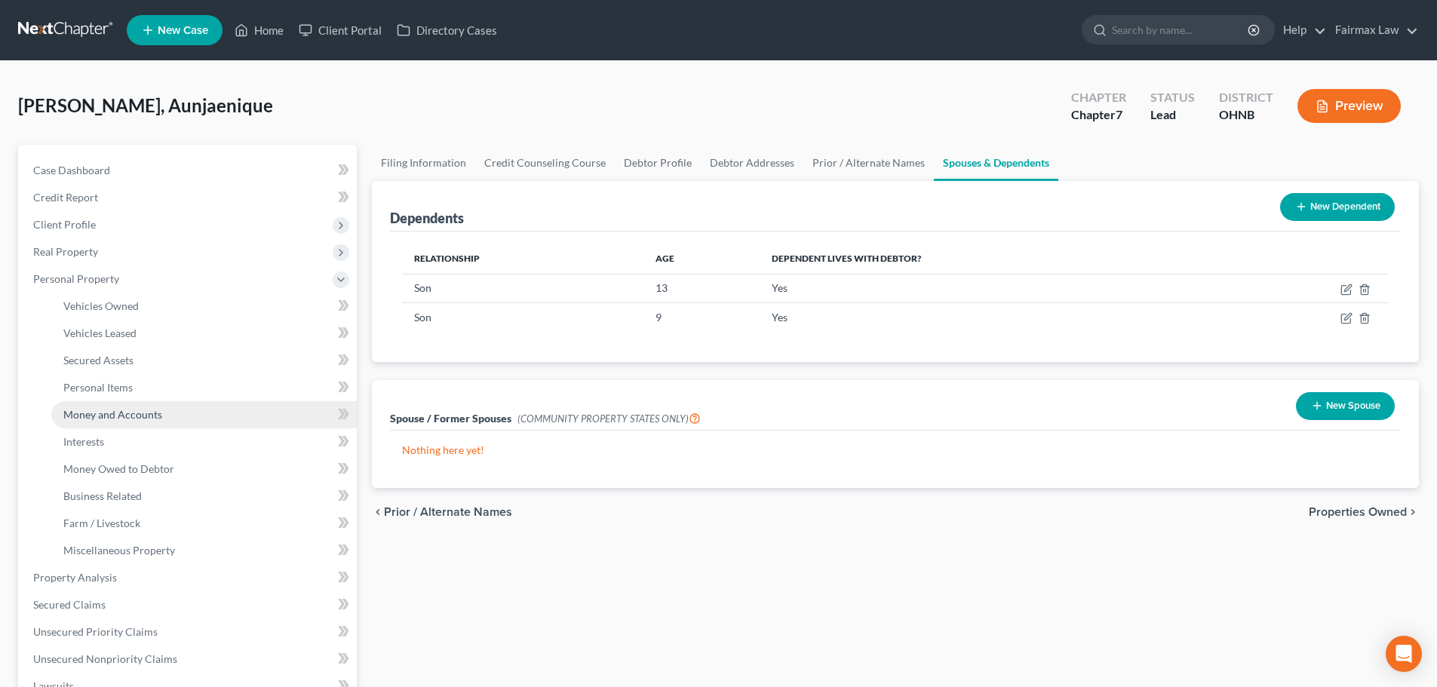
click at [107, 410] on span "Money and Accounts" at bounding box center [112, 414] width 99 height 13
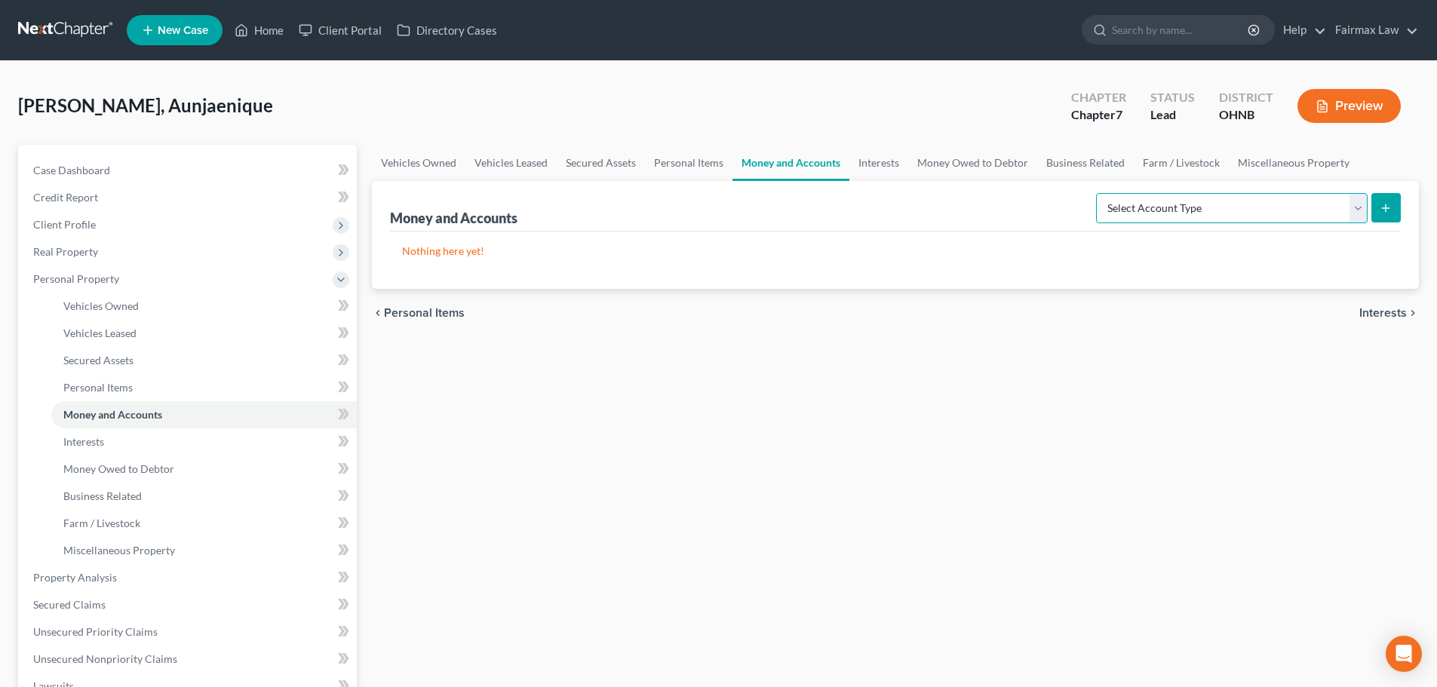
click at [1060, 204] on select "Select Account Type Brokerage Cash on Hand Certificates of Deposit Checking Acc…" at bounding box center [1231, 208] width 271 height 30
select select "cash_on_hand"
click at [1060, 193] on select "Select Account Type Brokerage Cash on Hand Certificates of Deposit Checking Acc…" at bounding box center [1231, 208] width 271 height 30
click at [1060, 213] on icon "submit" at bounding box center [1385, 208] width 12 height 12
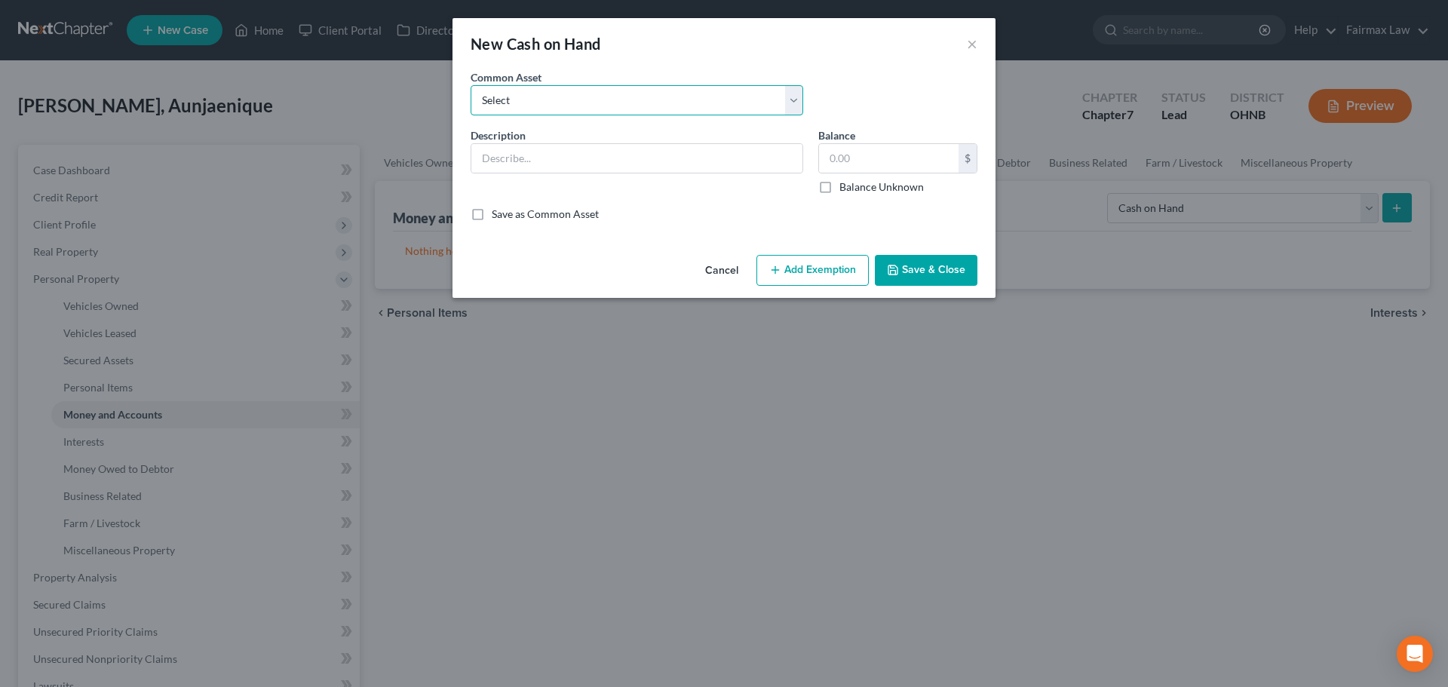
click at [565, 105] on select "Select Cash on Hand Cash Cash on hand on date of filing Cash on Hand" at bounding box center [637, 100] width 333 height 30
click at [546, 111] on select "Select Cash on Hand Cash Cash on hand on date of filing Cash on Hand" at bounding box center [637, 100] width 333 height 30
select select "0"
click at [471, 85] on select "Select Cash on Hand Cash Cash on hand on date of filing Cash on Hand" at bounding box center [637, 100] width 333 height 30
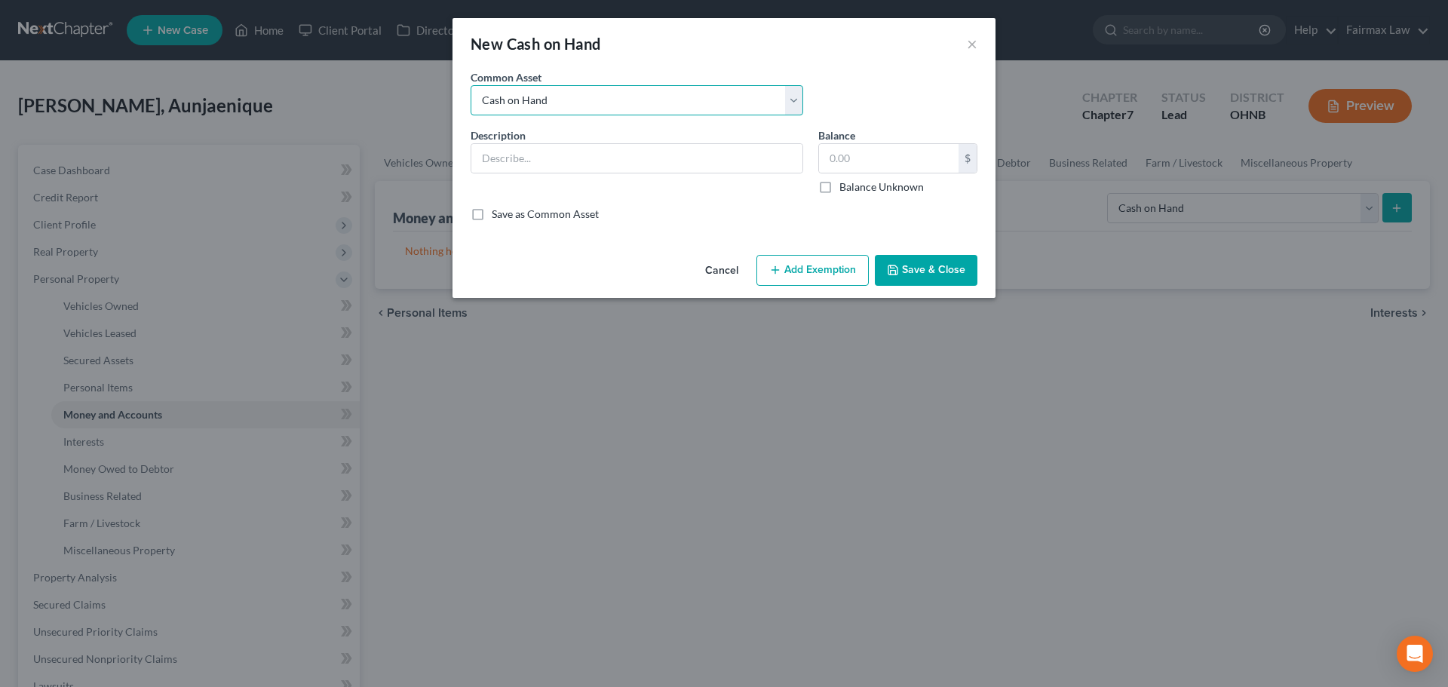
type input "Cash on Hand"
click at [830, 159] on input "10.00" at bounding box center [889, 158] width 140 height 29
click at [831, 159] on input "10.00" at bounding box center [889, 158] width 140 height 29
type input "0"
type input "400"
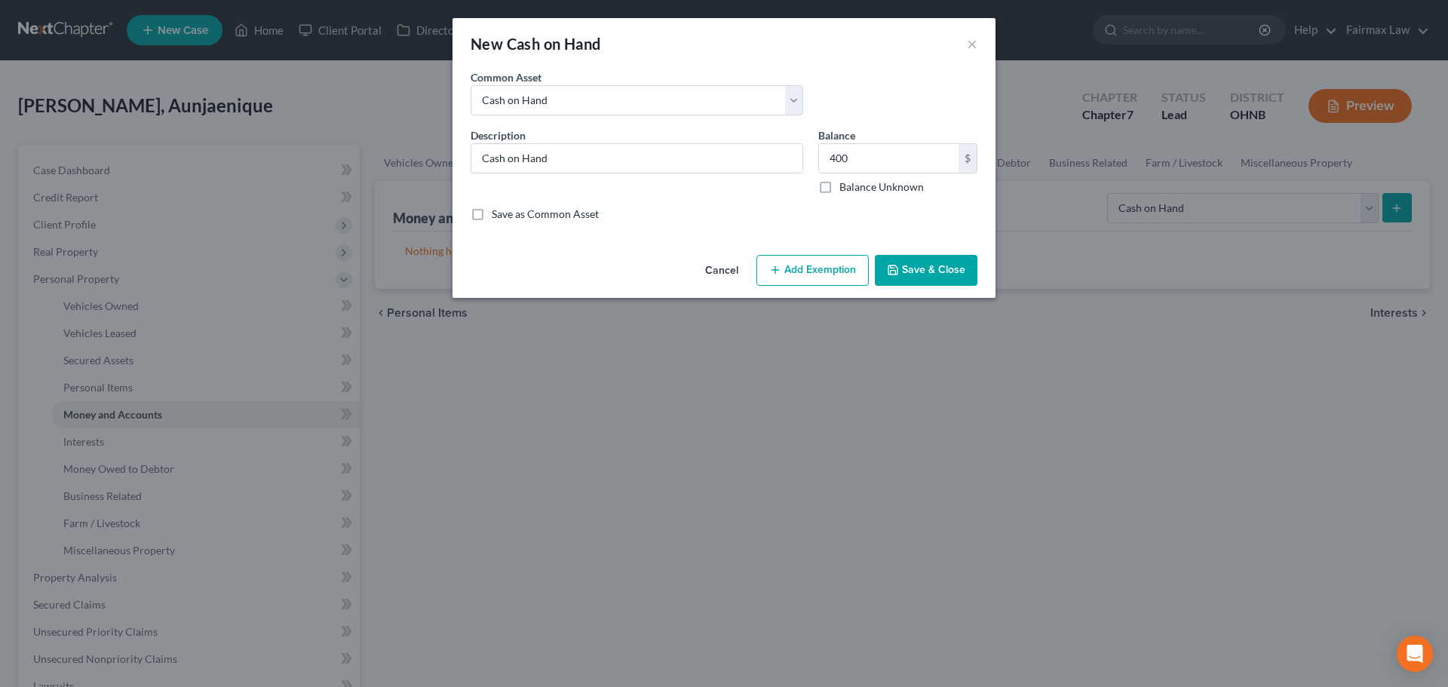
click at [807, 262] on button "Add Exemption" at bounding box center [812, 271] width 112 height 32
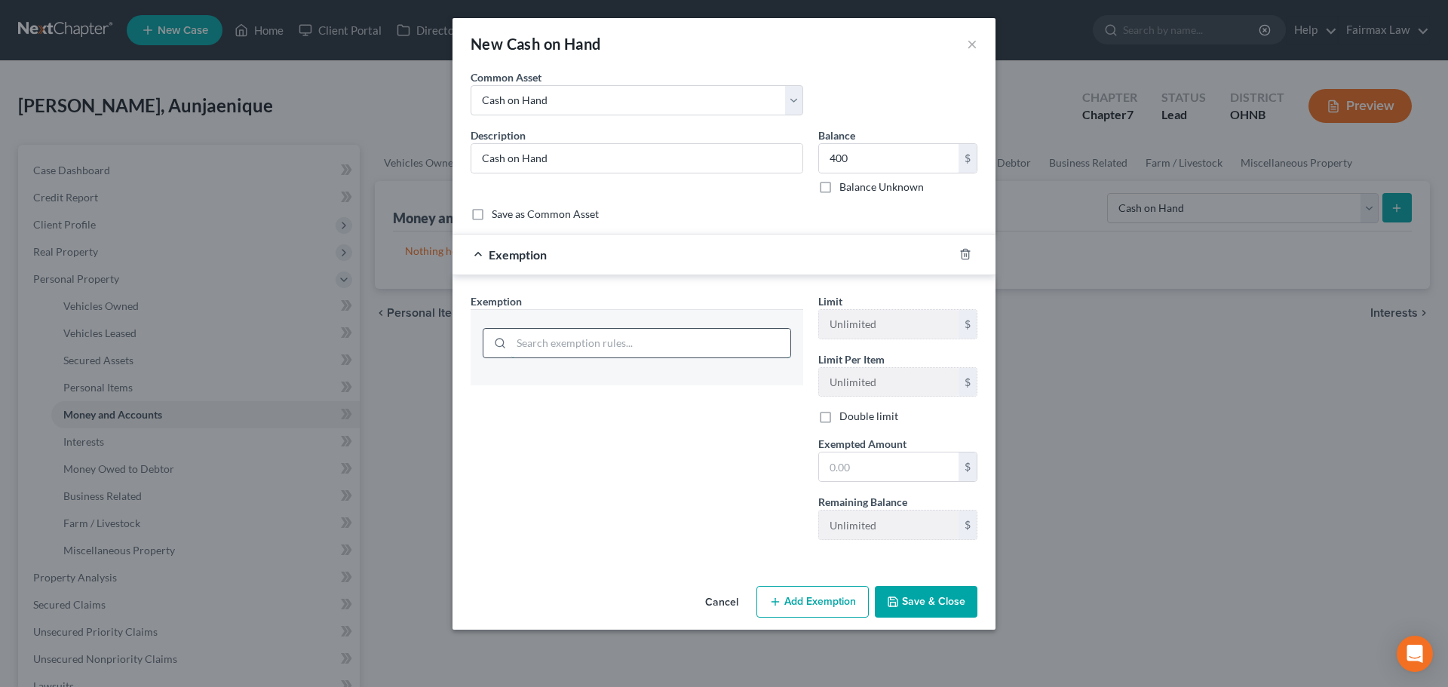
click at [609, 346] on input "search" at bounding box center [650, 343] width 279 height 29
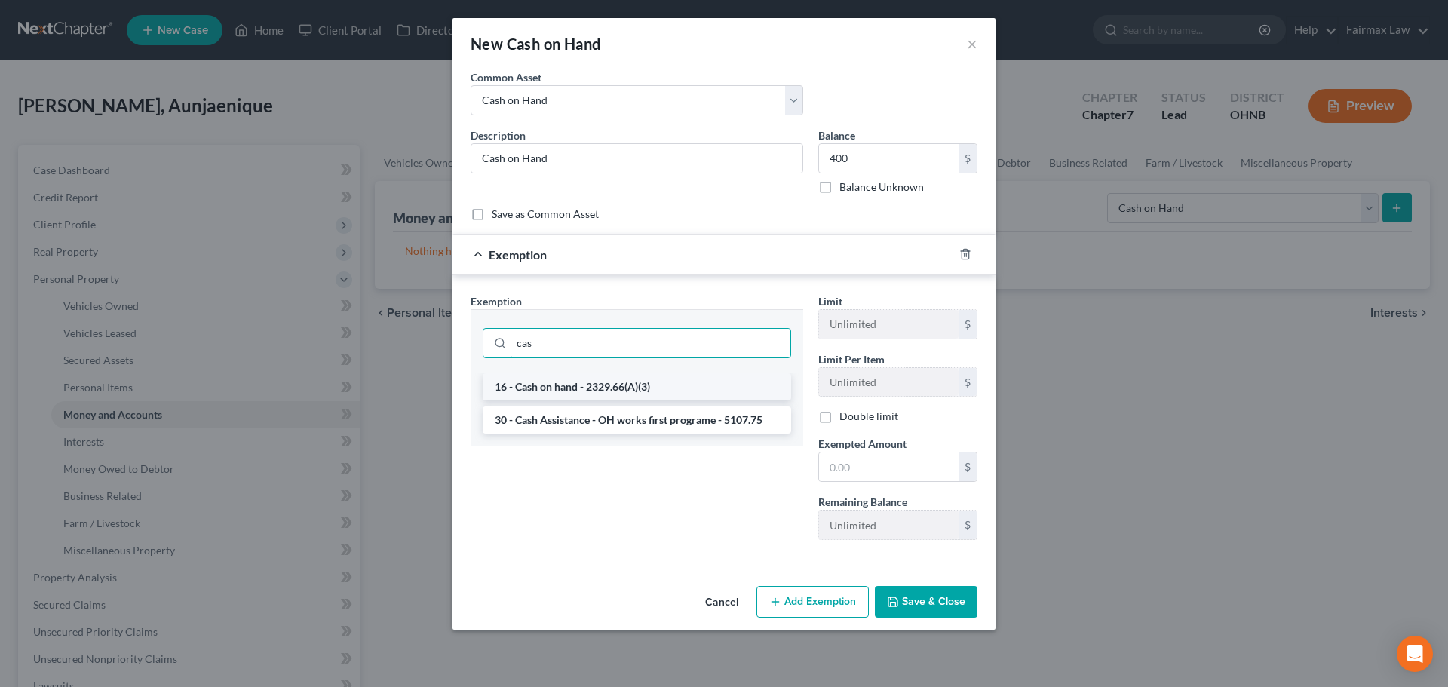
type input "cas"
click at [614, 382] on li "16 - Cash on hand - 2329.66(A)(3)" at bounding box center [637, 386] width 308 height 27
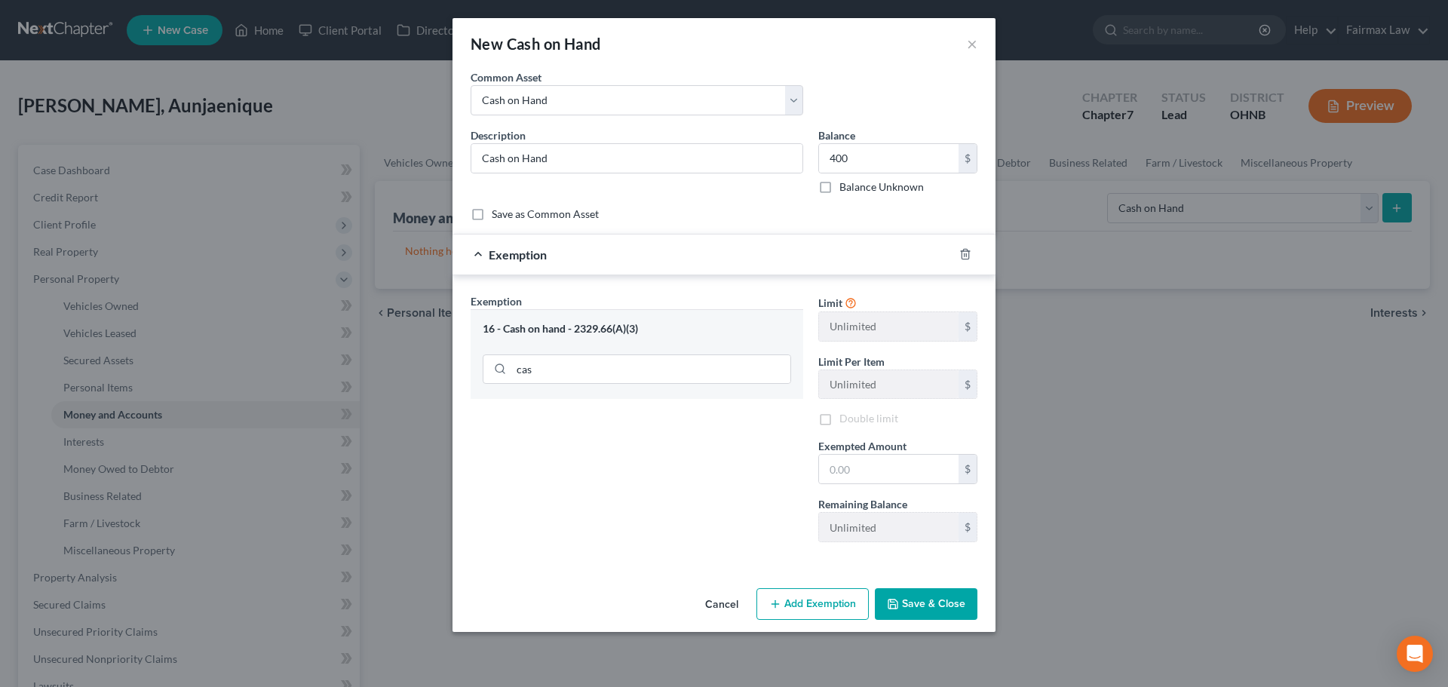
click at [867, 446] on span "Exempted Amount" at bounding box center [862, 446] width 88 height 13
click at [867, 462] on input "text" at bounding box center [889, 469] width 140 height 29
type input "400"
click at [935, 604] on button "Save & Close" at bounding box center [926, 604] width 103 height 32
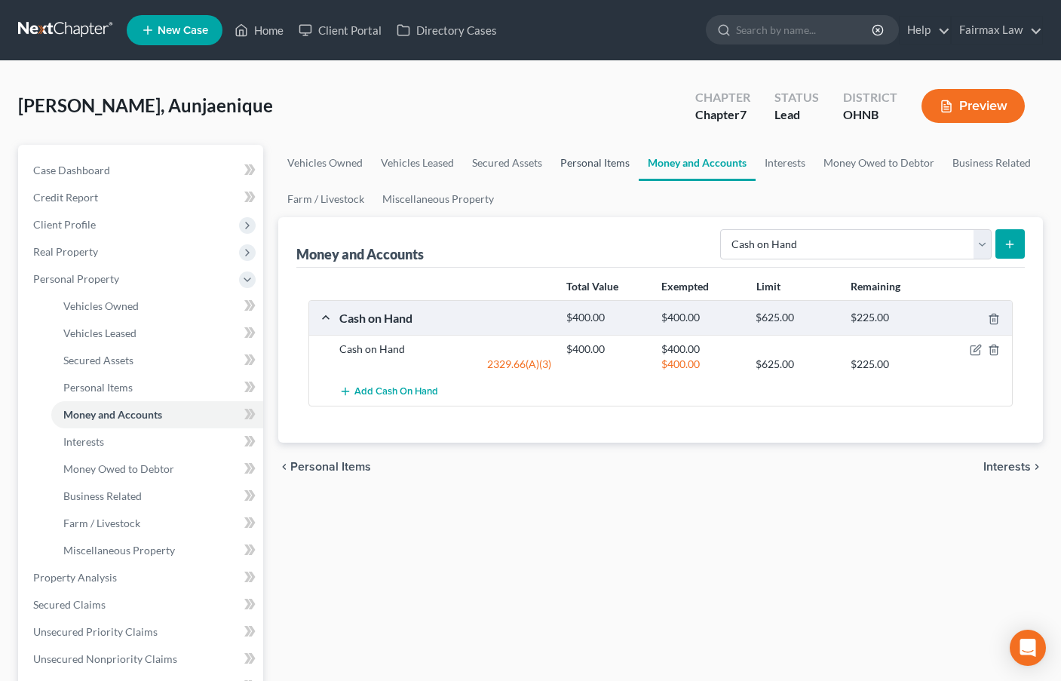
click at [602, 161] on link "Personal Items" at bounding box center [594, 163] width 87 height 36
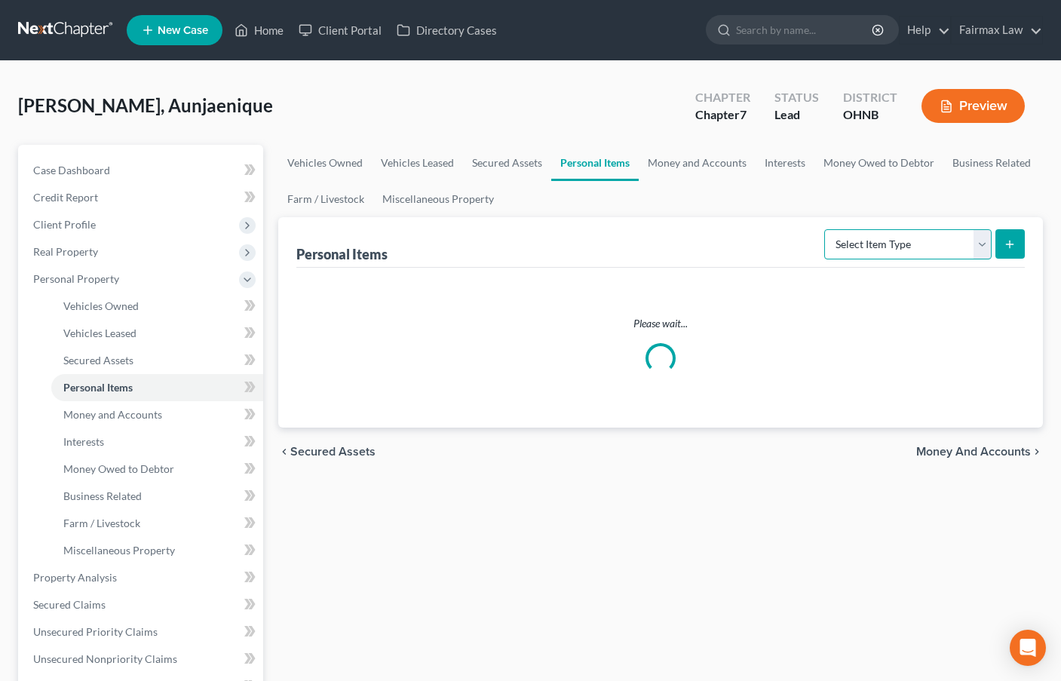
click at [904, 243] on select "Select Item Type Clothing Collectibles Of Value Electronics Firearms Household …" at bounding box center [907, 244] width 167 height 30
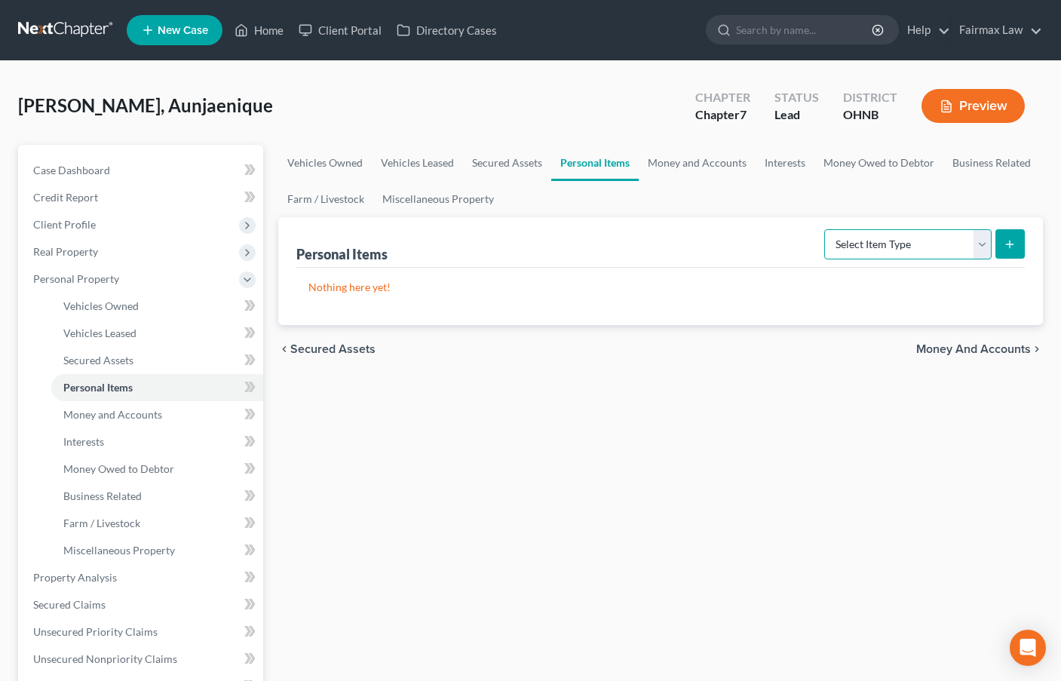
select select "household_goods"
click at [826, 229] on select "Select Item Type Clothing Collectibles Of Value Electronics Firearms Household …" at bounding box center [907, 244] width 167 height 30
click at [1010, 246] on icon "submit" at bounding box center [1010, 244] width 12 height 12
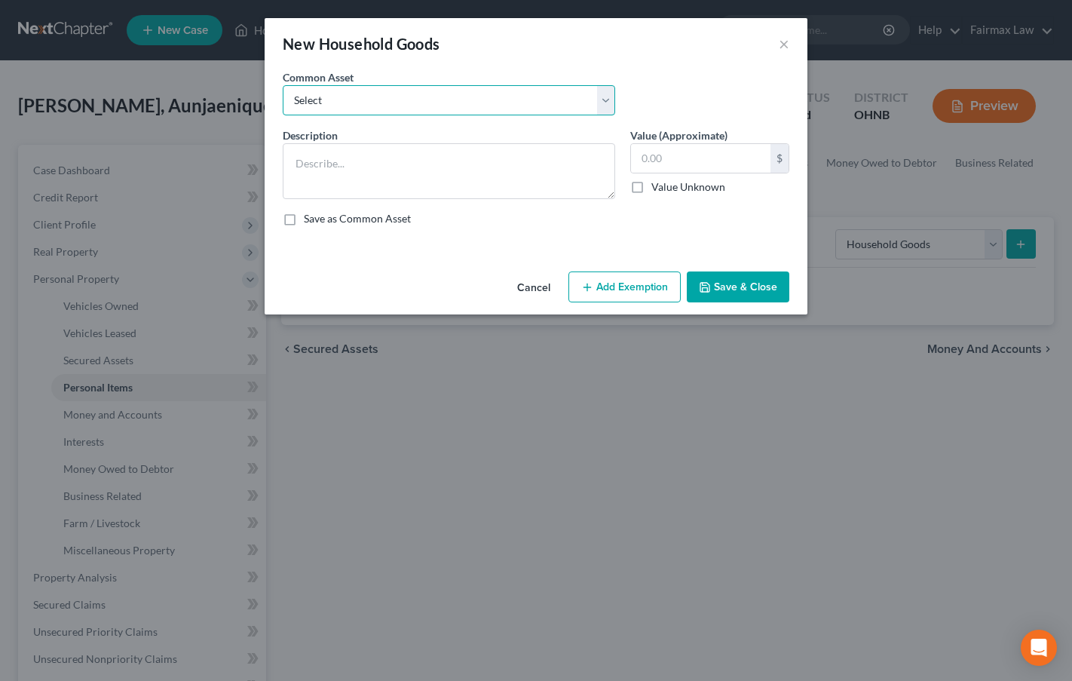
click at [383, 87] on select "Select Common household furnishings, appliances, and decor Common household fur…" at bounding box center [449, 100] width 333 height 30
select select "2"
click at [283, 85] on select "Select Common household furnishings, appliances, and decor Common household fur…" at bounding box center [449, 100] width 333 height 30
type textarea "Normal household furniture and appliances"
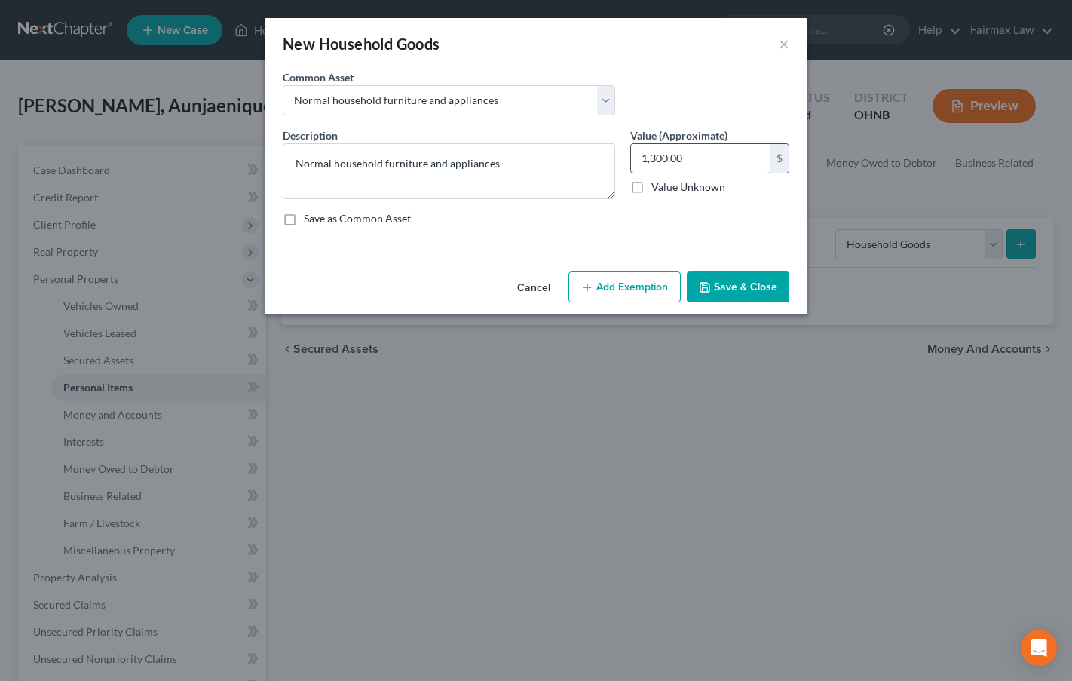
click at [659, 161] on input "1,300.00" at bounding box center [701, 158] width 140 height 29
type input "2,500"
click at [664, 300] on button "Add Exemption" at bounding box center [625, 287] width 112 height 32
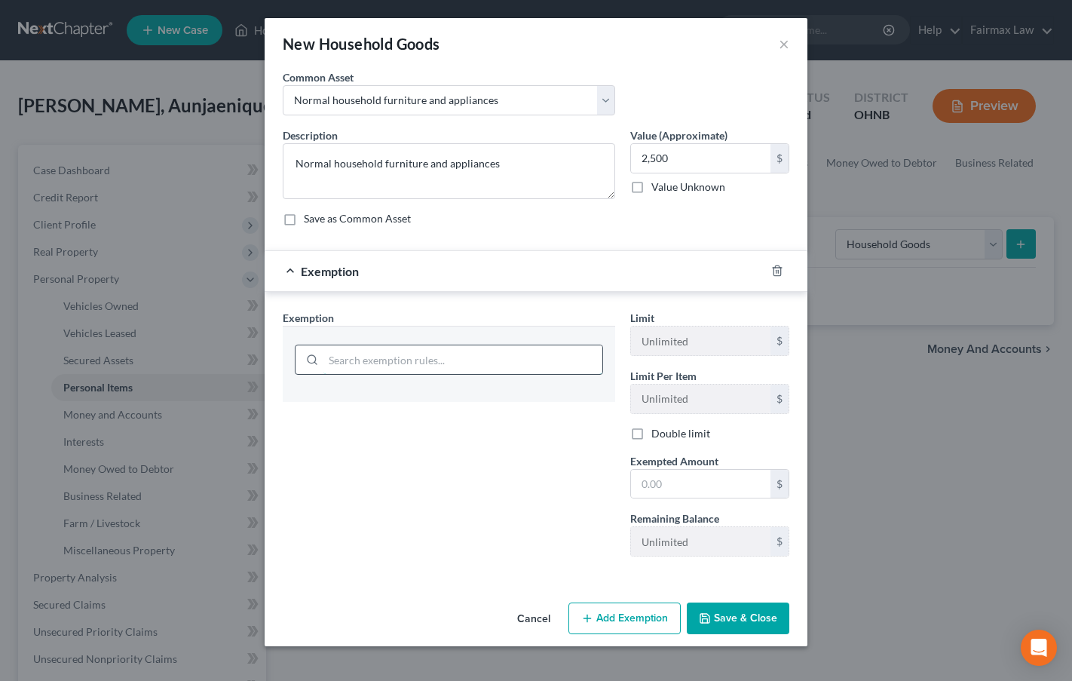
click at [409, 353] on input "search" at bounding box center [463, 359] width 279 height 29
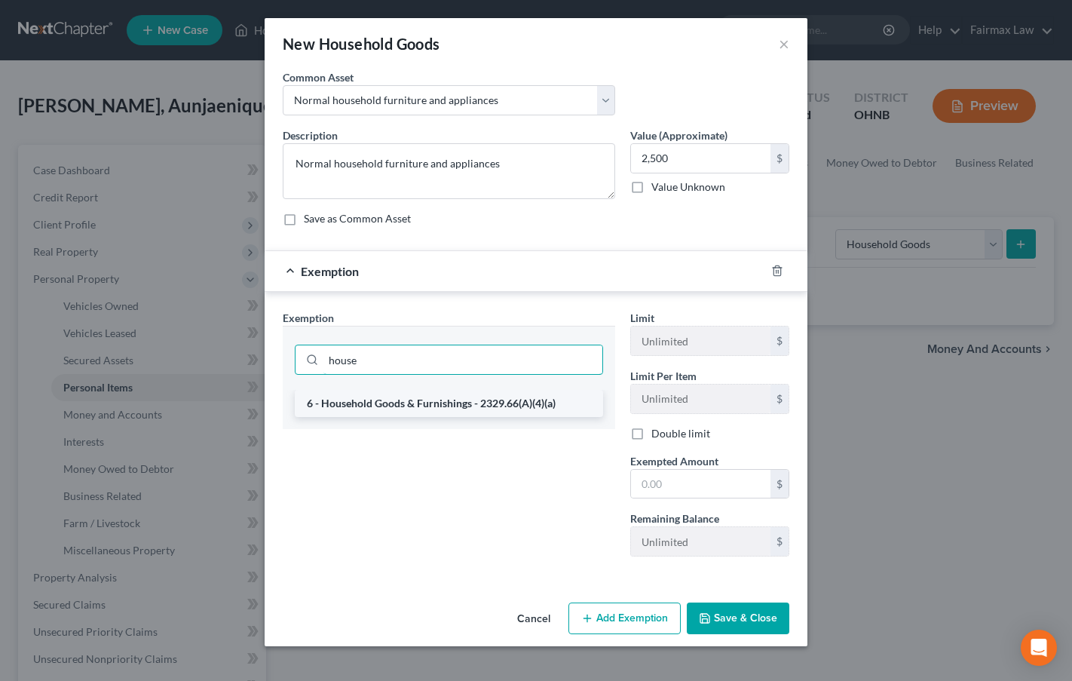
type input "house"
click at [448, 403] on li "6 - Household Goods & Furnishings - 2329.66(A)(4)(a)" at bounding box center [449, 403] width 308 height 27
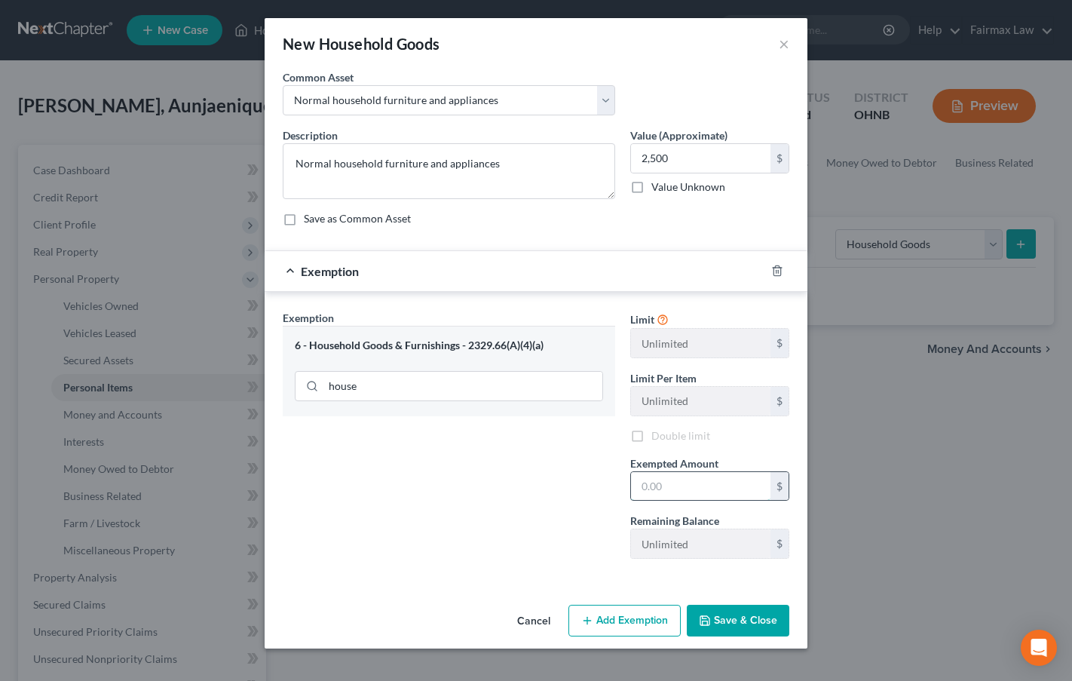
click at [663, 481] on input "text" at bounding box center [701, 486] width 140 height 29
type input "2,500"
click at [725, 614] on button "Save & Close" at bounding box center [738, 621] width 103 height 32
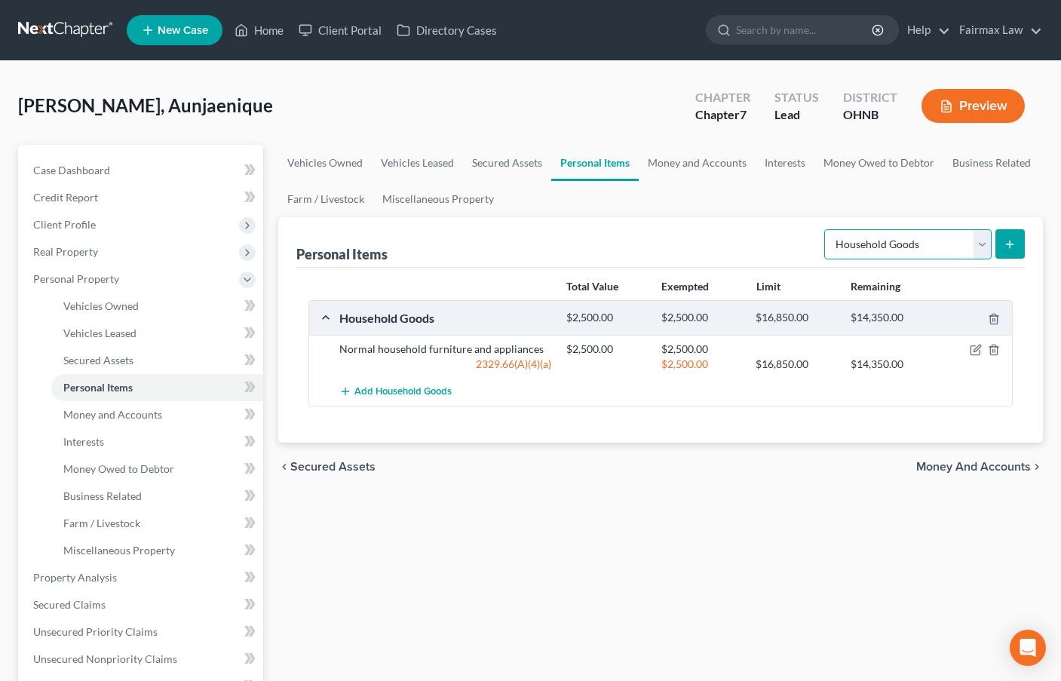
click at [938, 234] on select "Select Item Type Clothing Collectibles Of Value Electronics Firearms Household …" at bounding box center [907, 244] width 167 height 30
select select "electronics"
click at [826, 229] on select "Select Item Type Clothing Collectibles Of Value Electronics Firearms Household …" at bounding box center [907, 244] width 167 height 30
click at [1010, 241] on line "submit" at bounding box center [1010, 244] width 0 height 7
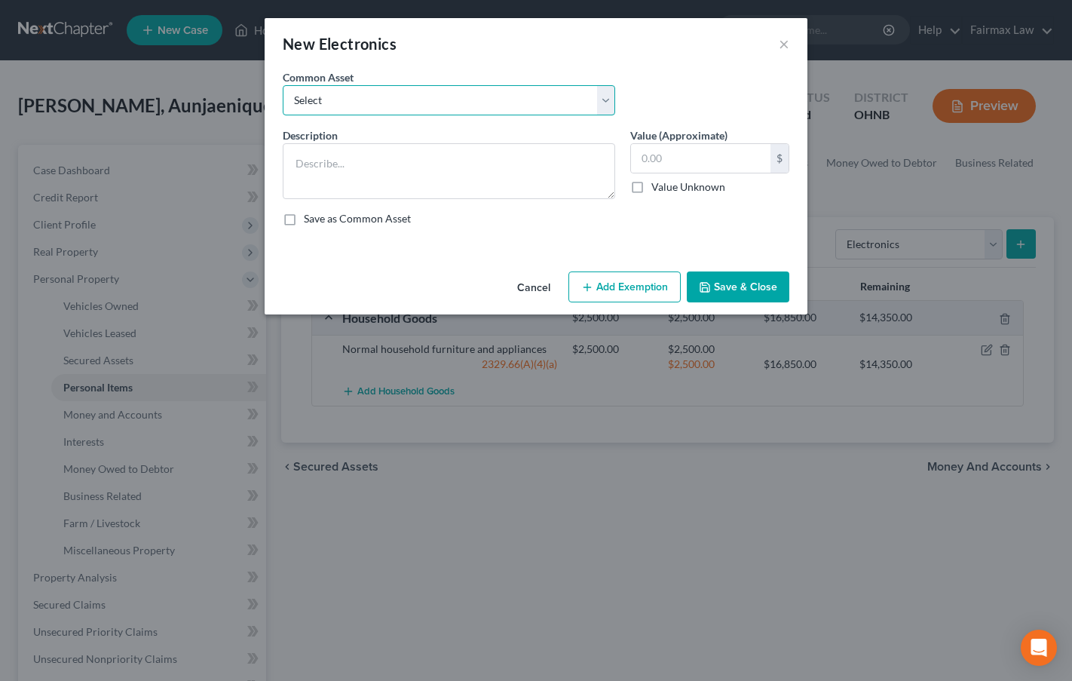
click at [466, 104] on select "Select Household Electronics, including cell phones, PC or tablet device, telev…" at bounding box center [449, 100] width 333 height 30
select select "2"
click at [283, 85] on select "Select Household Electronics, including cell phones, PC or tablet device, telev…" at bounding box center [449, 100] width 333 height 30
type textarea "TV, computer, mobile phone"
type input "1,000.00"
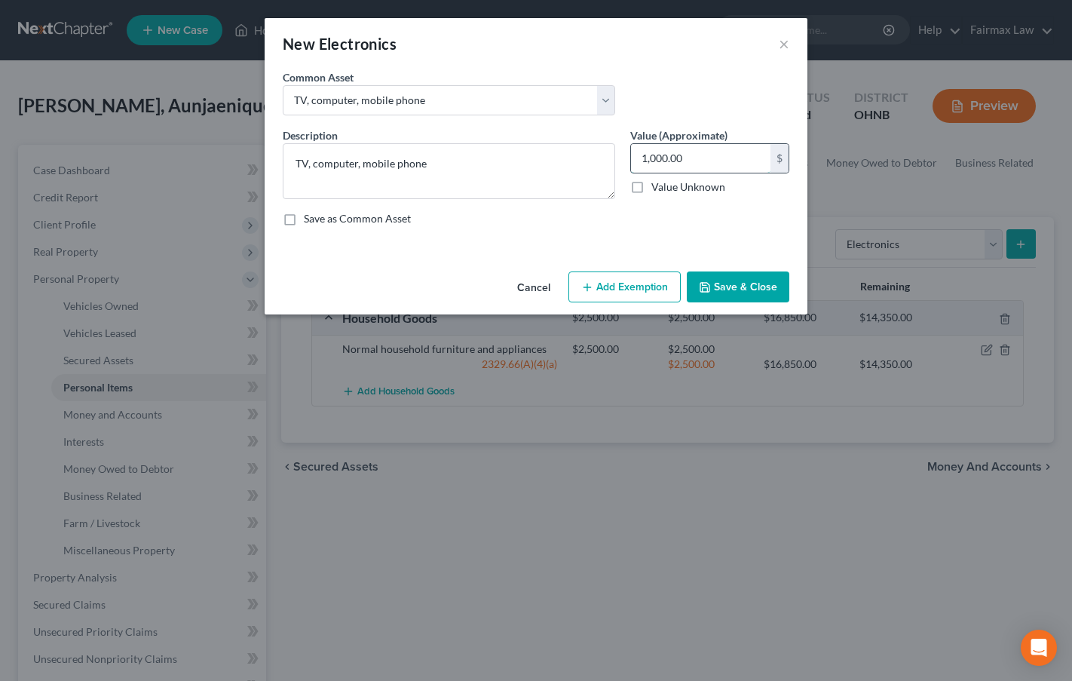
click at [652, 168] on input "1,000.00" at bounding box center [701, 158] width 140 height 29
click at [620, 290] on button "Add Exemption" at bounding box center [625, 287] width 112 height 32
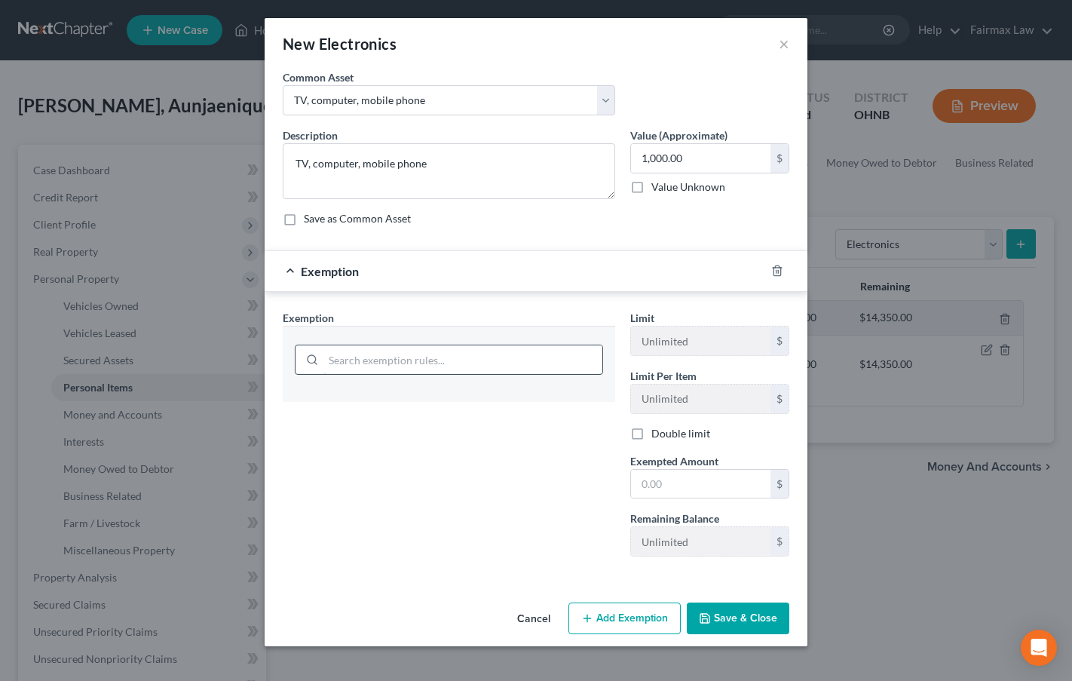
click at [388, 360] on input "search" at bounding box center [463, 359] width 279 height 29
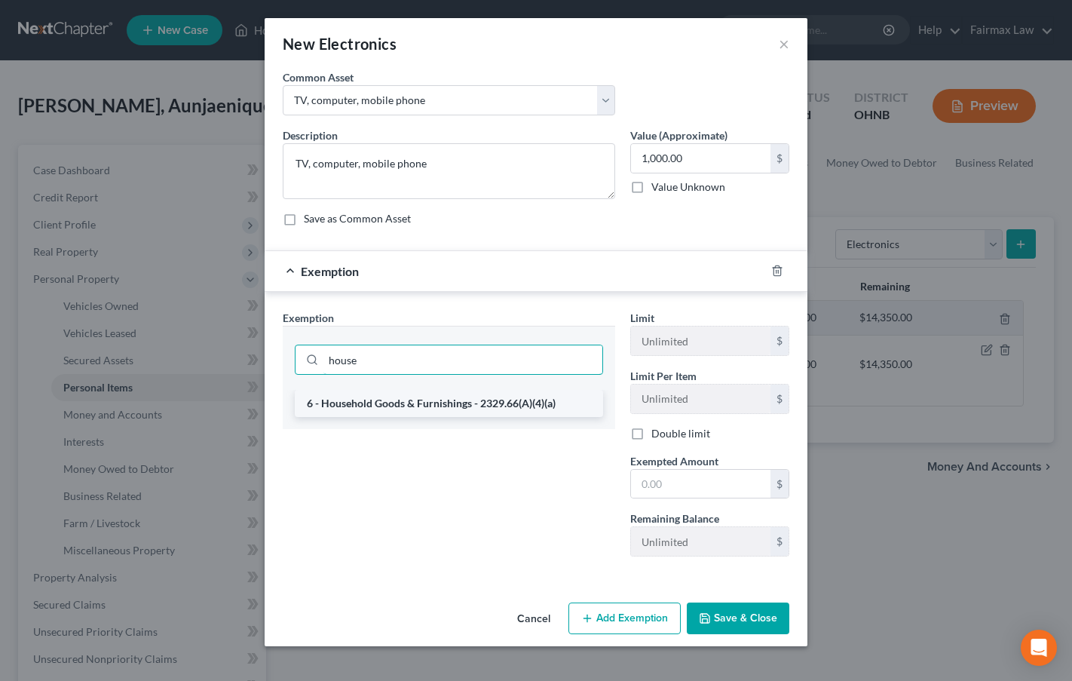
type input "house"
click at [437, 402] on li "6 - Household Goods & Furnishings - 2329.66(A)(4)(a)" at bounding box center [449, 403] width 308 height 27
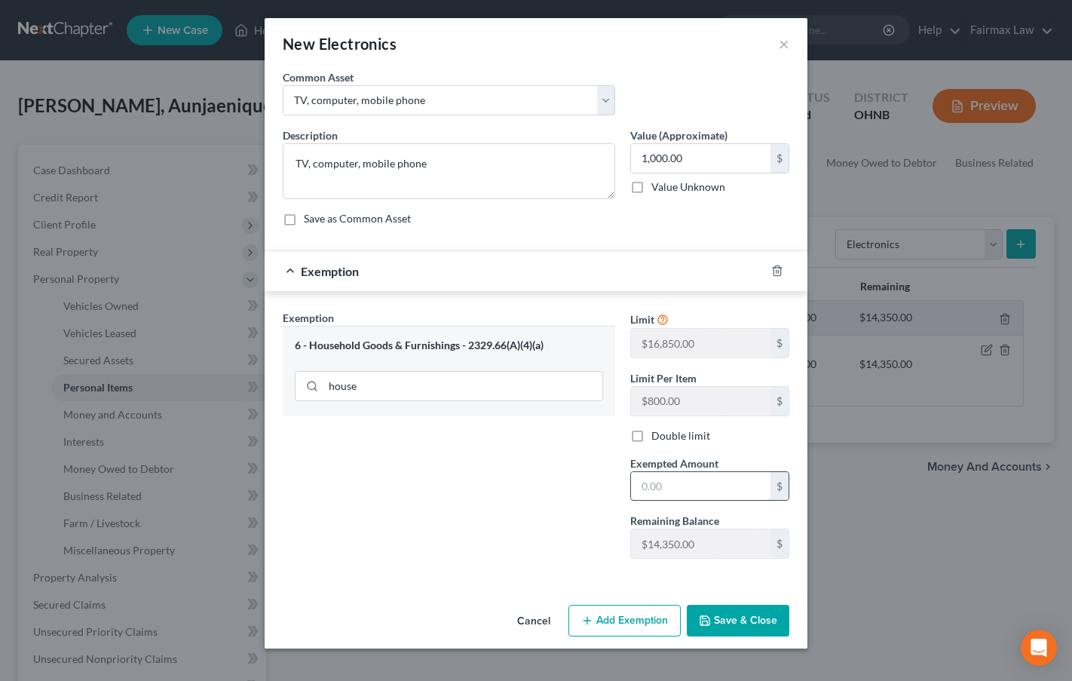
click at [682, 492] on input "text" at bounding box center [701, 486] width 140 height 29
type input "1,000"
click at [733, 625] on button "Save & Close" at bounding box center [738, 621] width 103 height 32
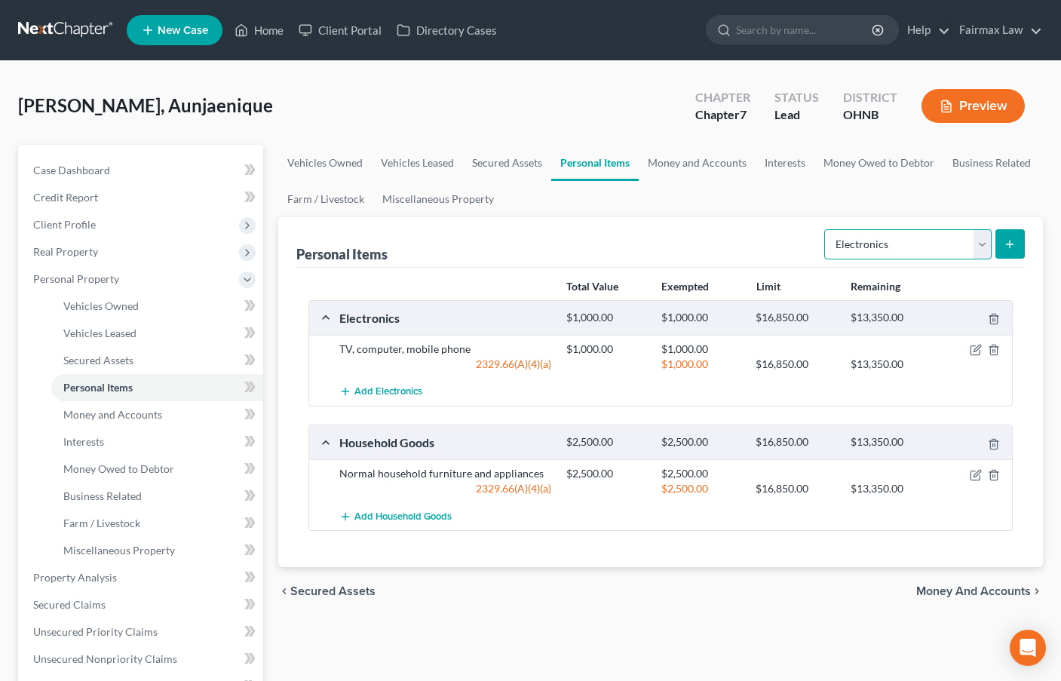
click at [925, 240] on select "Select Item Type Clothing Collectibles Of Value Electronics Firearms Household …" at bounding box center [907, 244] width 167 height 30
select select "firearms"
click at [826, 229] on select "Select Item Type Clothing Collectibles Of Value Electronics Firearms Household …" at bounding box center [907, 244] width 167 height 30
click at [1008, 240] on icon "submit" at bounding box center [1010, 244] width 12 height 12
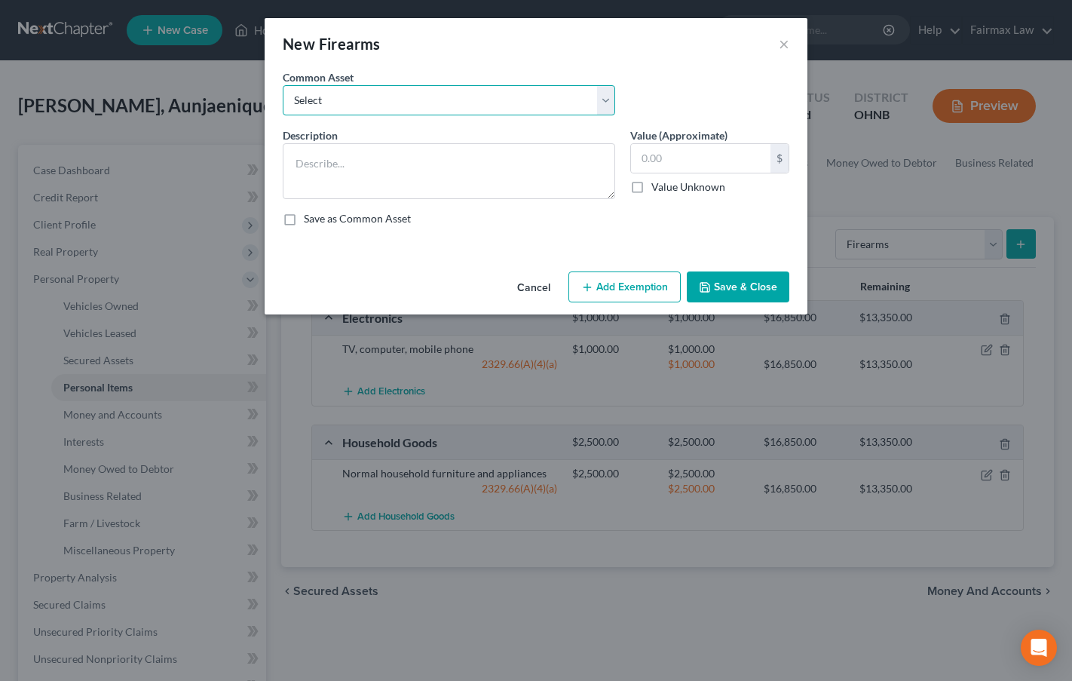
click at [385, 103] on select "Select Firearms" at bounding box center [449, 100] width 333 height 30
select select "0"
click at [283, 85] on select "Select Firearms" at bounding box center [449, 100] width 333 height 30
type textarea "Firearms"
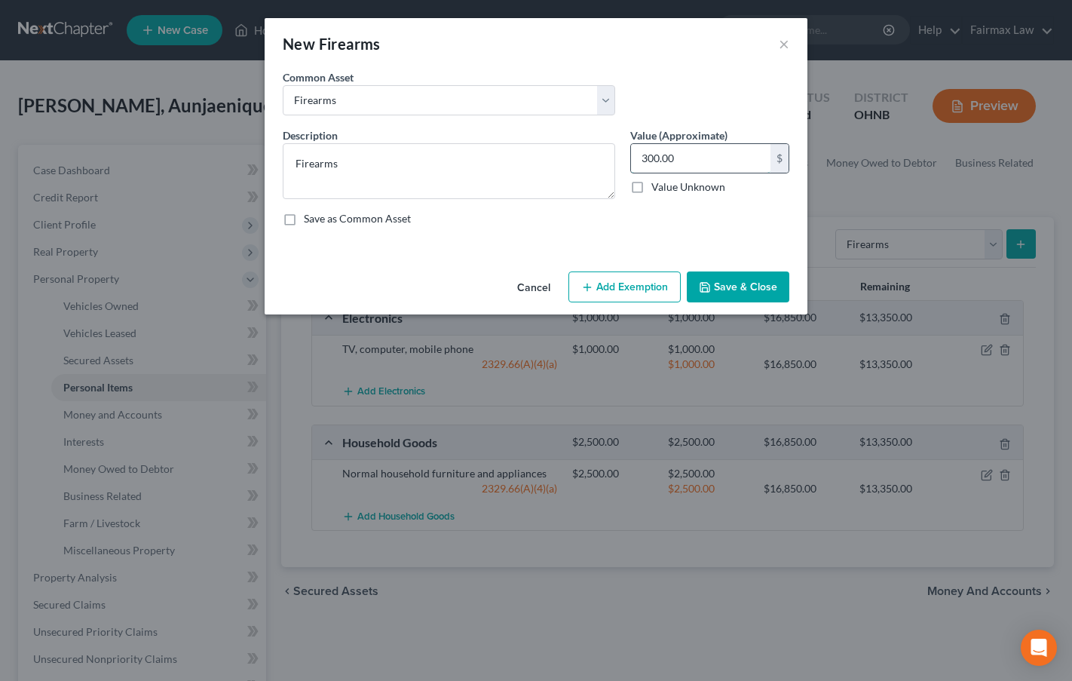
click at [684, 162] on input "300.00" at bounding box center [701, 158] width 140 height 29
type input "100"
click at [646, 288] on button "Add Exemption" at bounding box center [625, 287] width 112 height 32
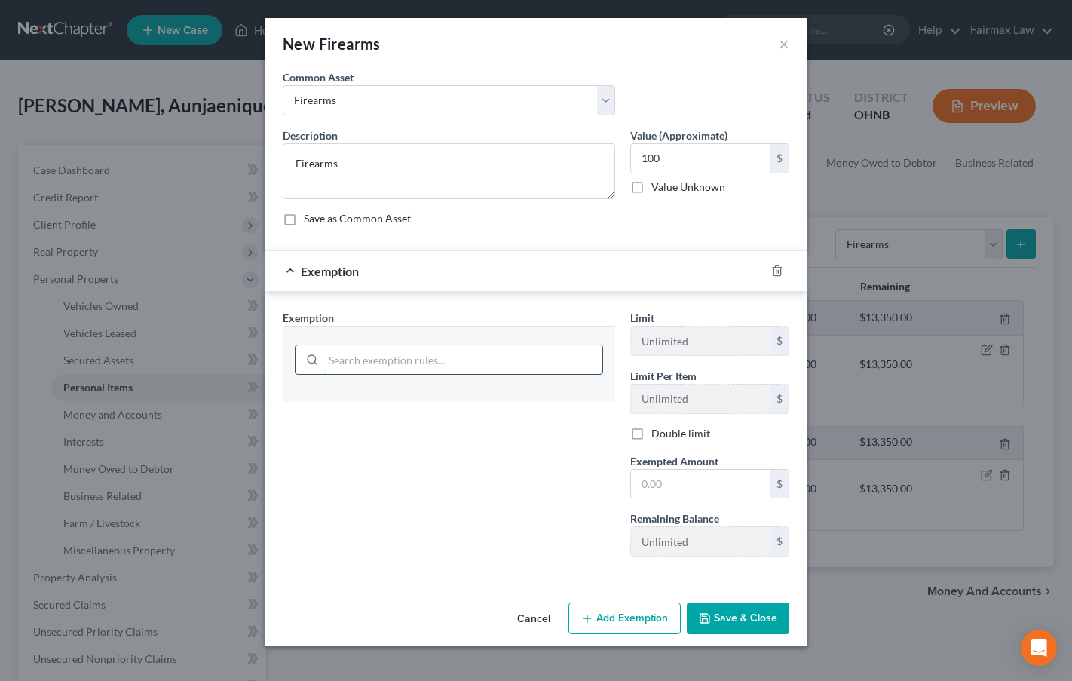
click at [356, 361] on input "search" at bounding box center [463, 359] width 279 height 29
type input "hobby"
drag, startPoint x: 419, startPoint y: 406, endPoint x: 480, endPoint y: 427, distance: 64.6
click at [420, 406] on li "9 - Hobby Equipment - 2329.66(A)(4)(a)" at bounding box center [449, 403] width 308 height 27
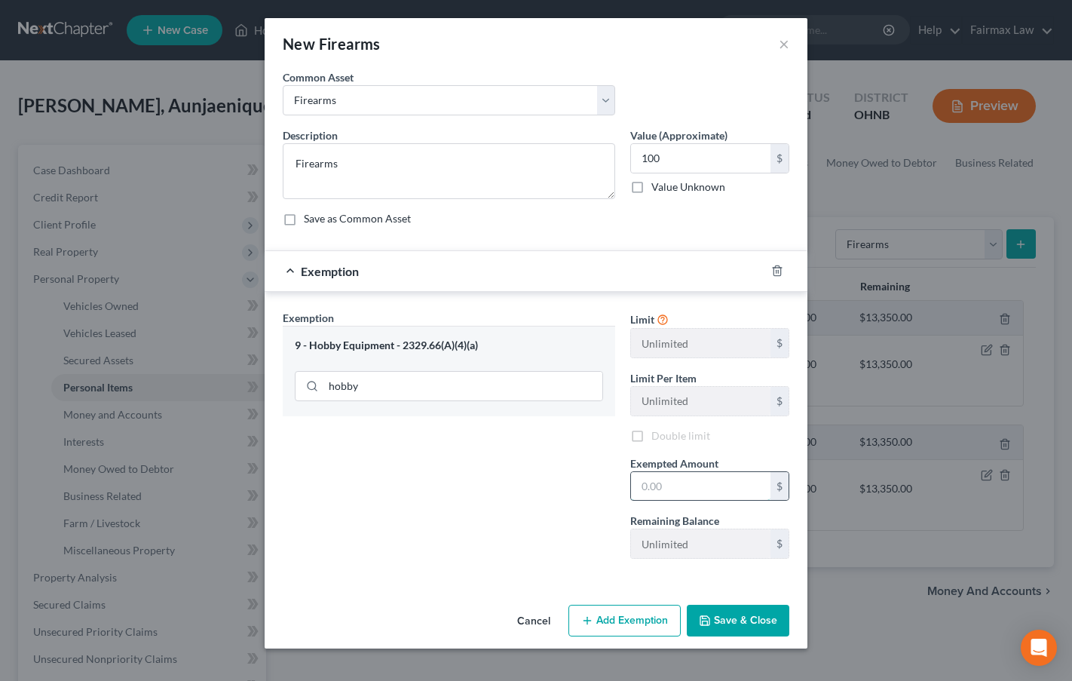
drag, startPoint x: 662, startPoint y: 486, endPoint x: 656, endPoint y: 478, distance: 9.7
click at [662, 486] on input "text" at bounding box center [701, 486] width 140 height 29
type input "100"
click at [723, 621] on button "Save & Close" at bounding box center [738, 621] width 103 height 32
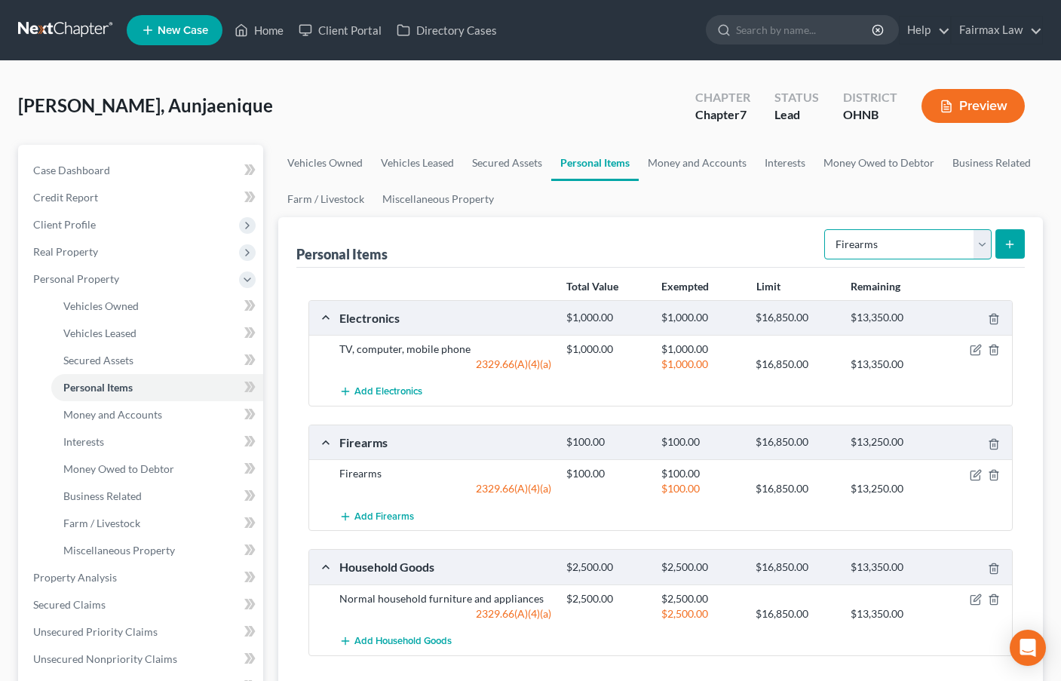
click at [900, 238] on select "Select Item Type Clothing Collectibles Of Value Electronics Firearms Household …" at bounding box center [907, 244] width 167 height 30
select select "clothing"
click at [826, 229] on select "Select Item Type Clothing Collectibles Of Value Electronics Firearms Household …" at bounding box center [907, 244] width 167 height 30
click at [1005, 252] on button "submit" at bounding box center [1009, 243] width 29 height 29
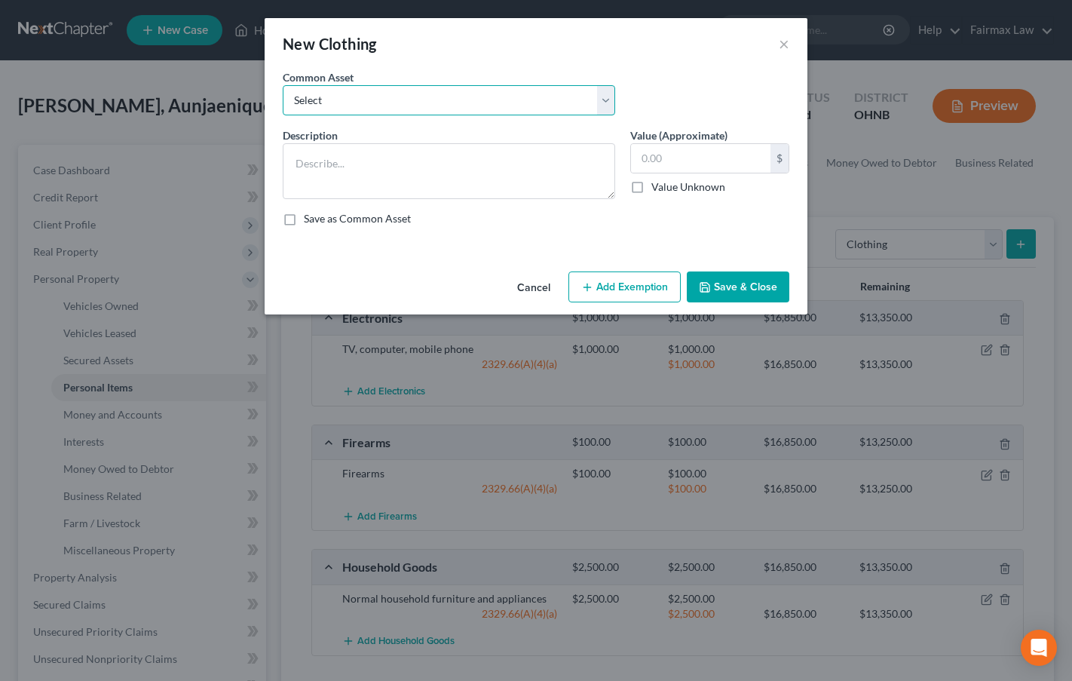
click at [391, 92] on select "Select Everyday clothing Professional Men's wear. Everyday wearing apparel Comm…" at bounding box center [449, 100] width 333 height 30
select select "0"
click at [283, 85] on select "Select Everyday clothing Professional Men's wear. Everyday wearing apparel Comm…" at bounding box center [449, 100] width 333 height 30
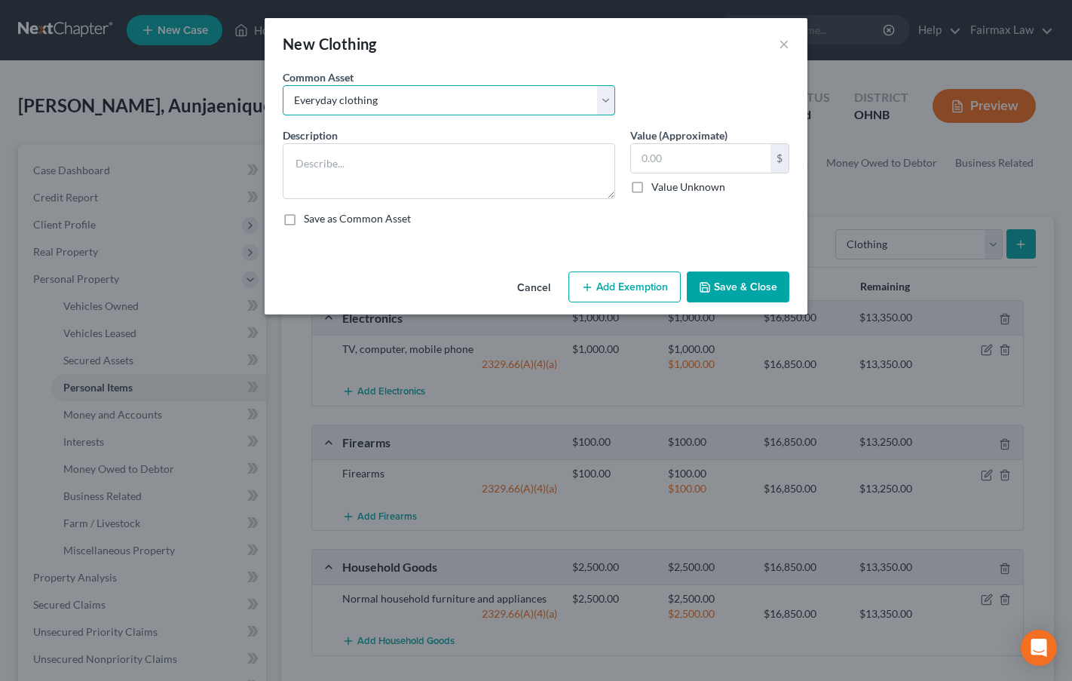
type textarea "Everyday clothing"
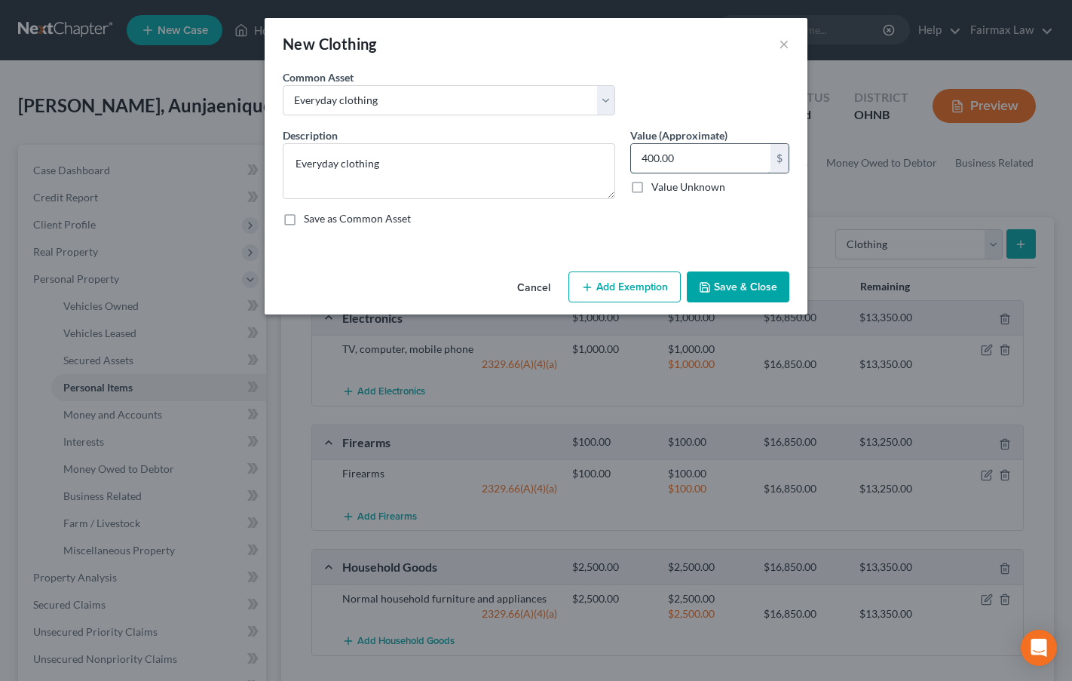
click at [675, 152] on input "400.00" at bounding box center [701, 158] width 140 height 29
type input "1,200"
click at [627, 281] on button "Add Exemption" at bounding box center [625, 287] width 112 height 32
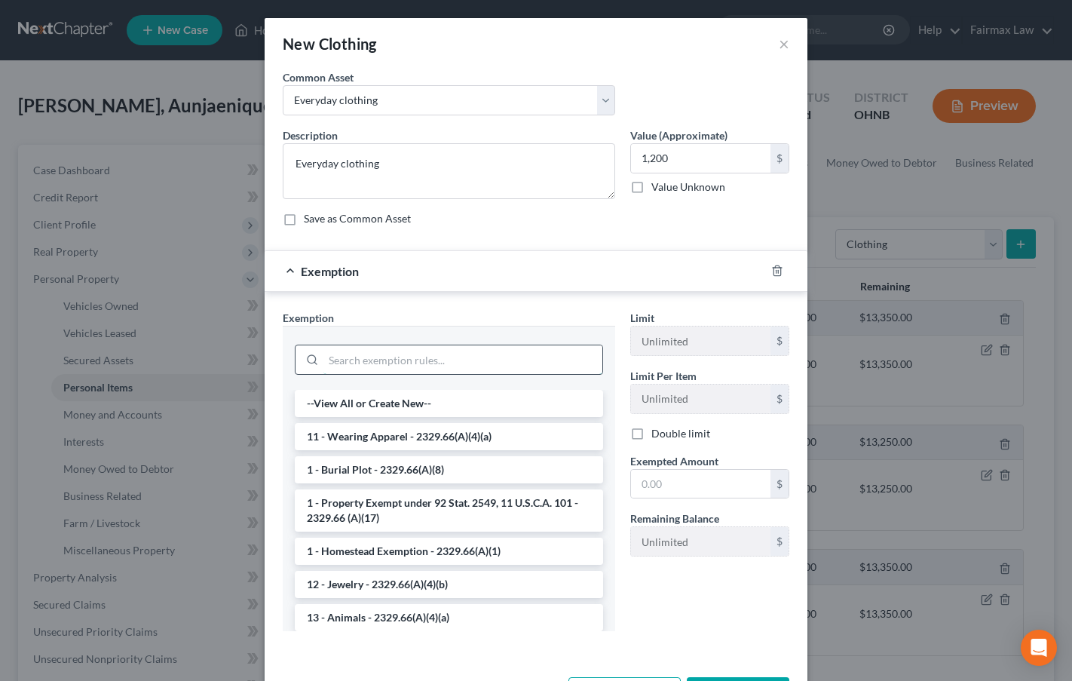
click at [385, 356] on input "search" at bounding box center [463, 359] width 279 height 29
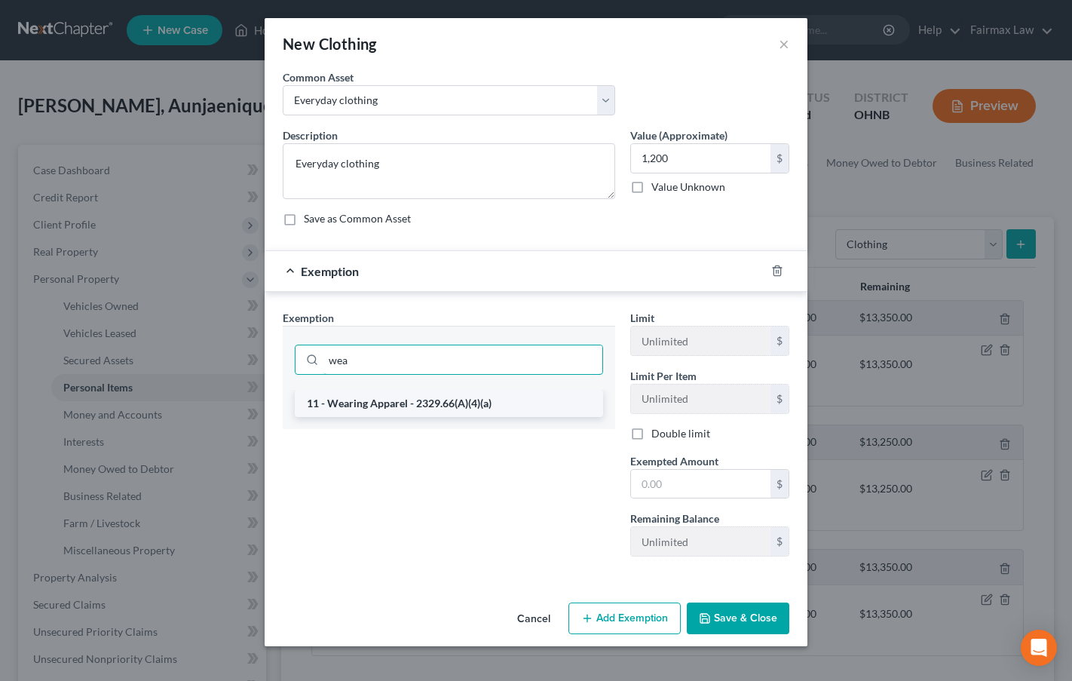
type input "wea"
click at [388, 406] on li "11 - Wearing Apparel - 2329.66(A)(4)(a)" at bounding box center [449, 403] width 308 height 27
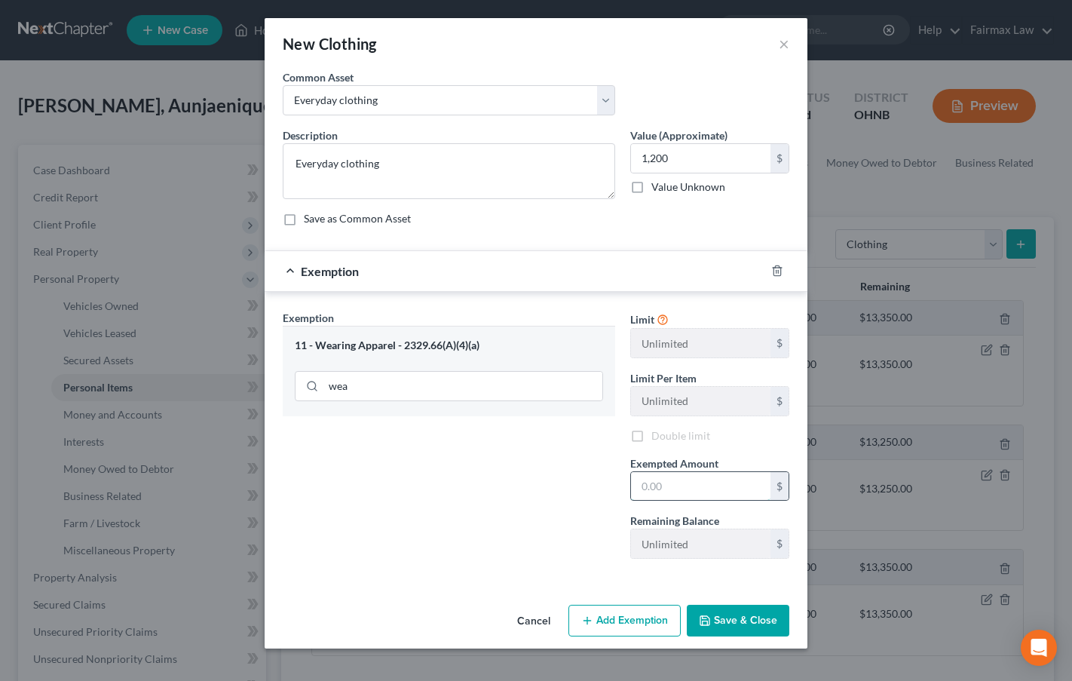
click at [657, 483] on input "text" at bounding box center [701, 486] width 140 height 29
type input "1,200"
click at [735, 611] on button "Save & Close" at bounding box center [738, 621] width 103 height 32
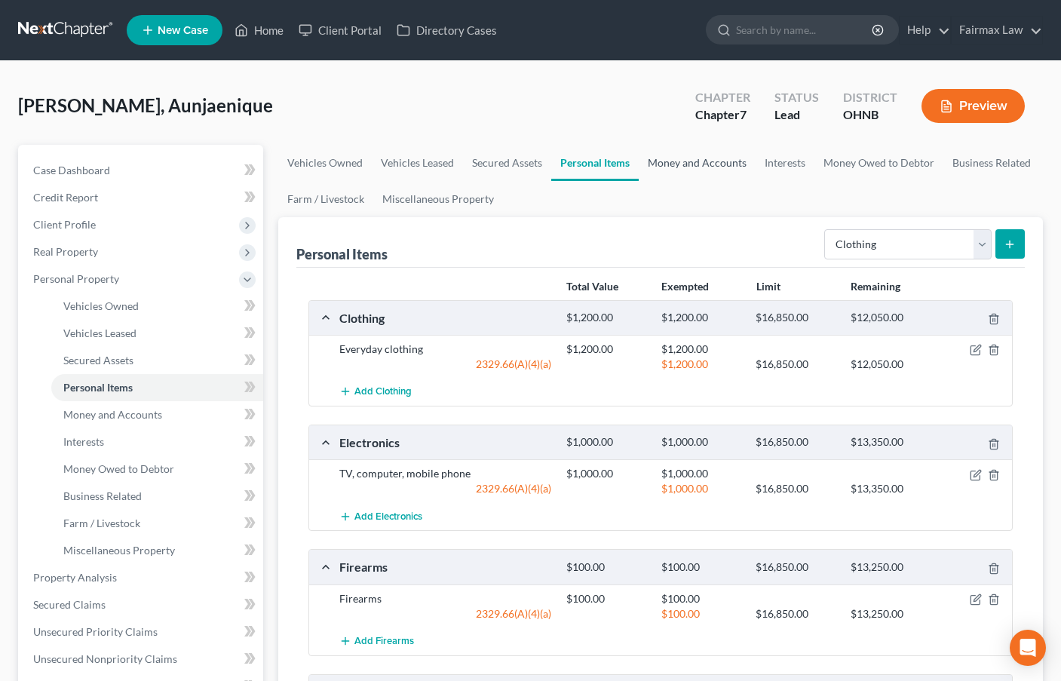
click at [686, 156] on link "Money and Accounts" at bounding box center [697, 163] width 117 height 36
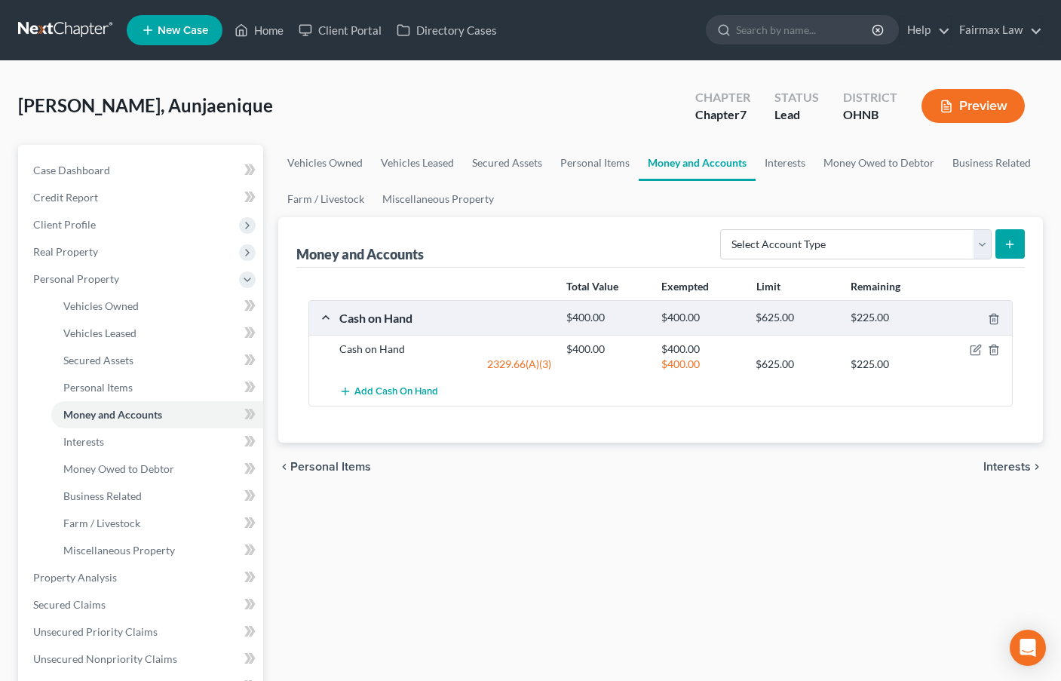
click at [8, 467] on div "[PERSON_NAME], Aunjaenique Upgraded Chapter Chapter 7 Status Lead District [GEO…" at bounding box center [530, 553] width 1061 height 985
click at [852, 249] on select "Select Account Type Brokerage Cash on Hand Certificates of Deposit Checking Acc…" at bounding box center [855, 244] width 271 height 30
select select "savings"
click at [723, 229] on select "Select Account Type Brokerage Cash on Hand Certificates of Deposit Checking Acc…" at bounding box center [855, 244] width 271 height 30
click at [1010, 245] on line "submit" at bounding box center [1010, 244] width 0 height 7
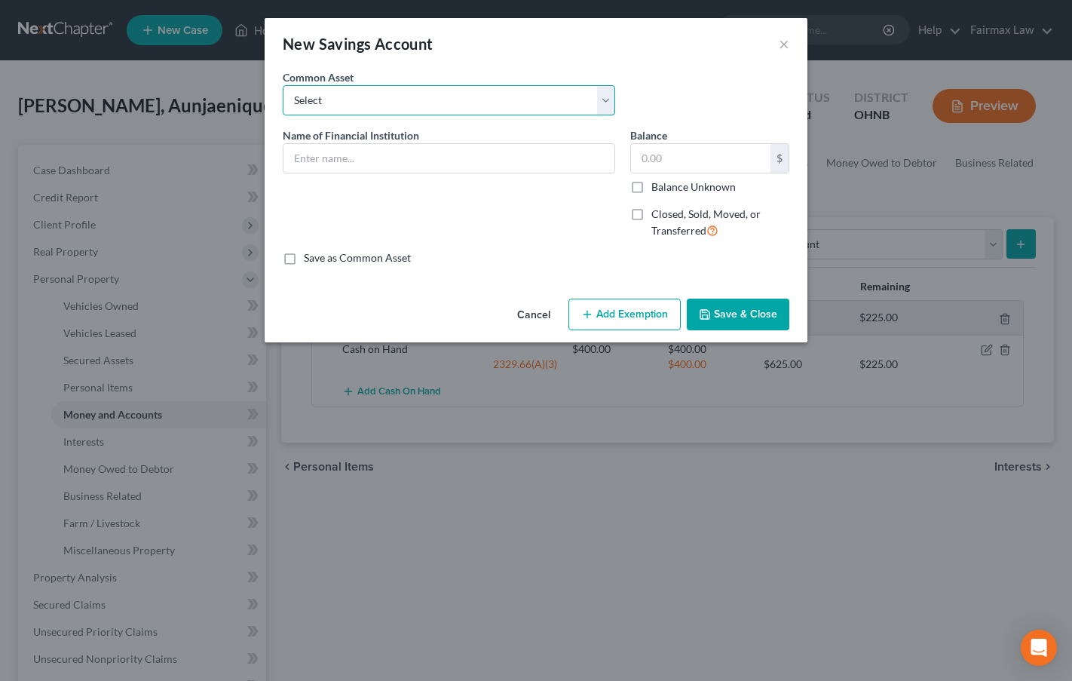
click at [520, 100] on select "Select Current So-Fi Savings Bank of America Comerica Bank [GEOGRAPHIC_DATA] Hu…" at bounding box center [449, 100] width 333 height 30
select select "8"
click at [283, 85] on select "Select Current So-Fi Savings Bank of America Comerica Bank [GEOGRAPHIC_DATA] Hu…" at bounding box center [449, 100] width 333 height 30
type input "Capital One Bank"
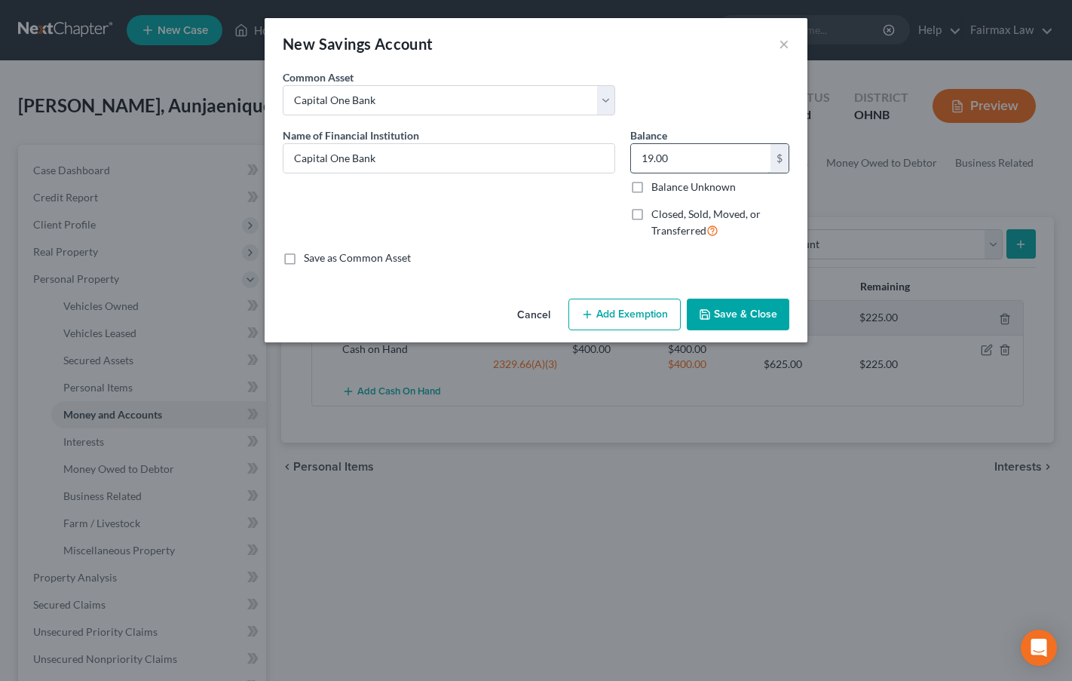
click at [676, 153] on input "19.00" at bounding box center [701, 158] width 140 height 29
type input "1"
type input "400"
click at [637, 318] on button "Add Exemption" at bounding box center [625, 315] width 112 height 32
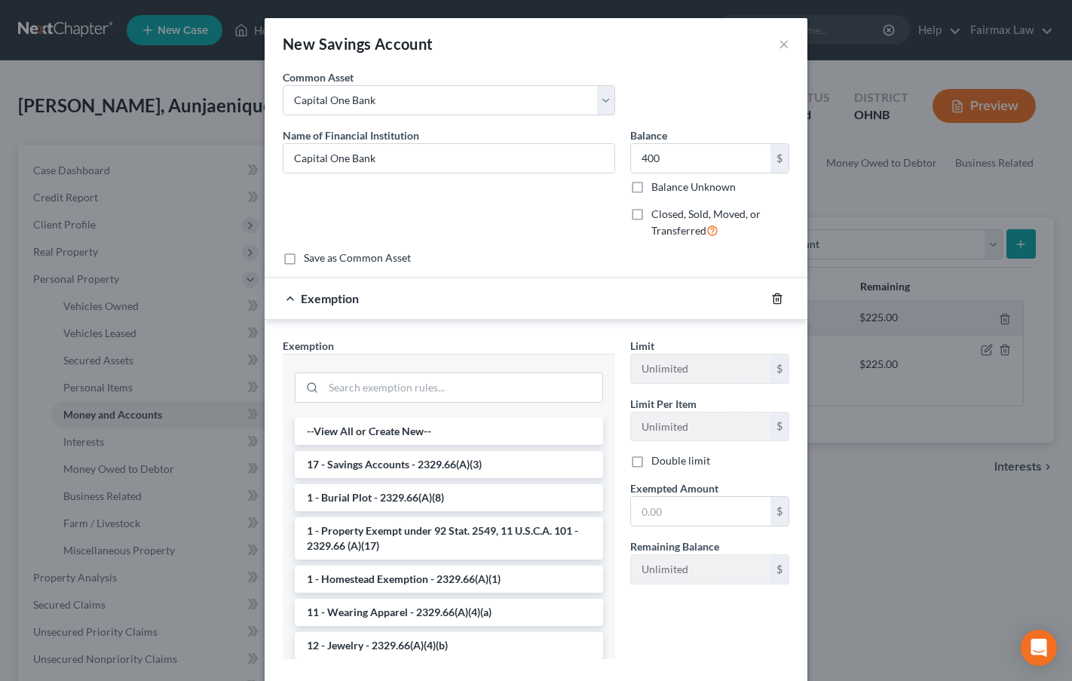
click at [771, 300] on icon "button" at bounding box center [777, 299] width 12 height 12
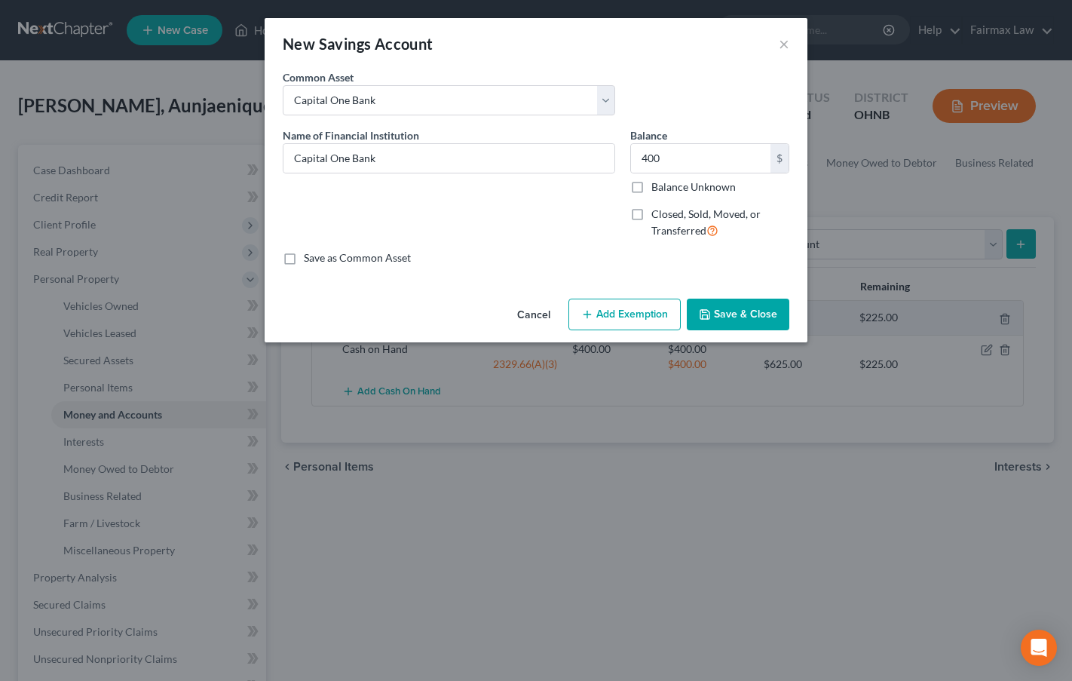
click at [756, 318] on button "Save & Close" at bounding box center [738, 315] width 103 height 32
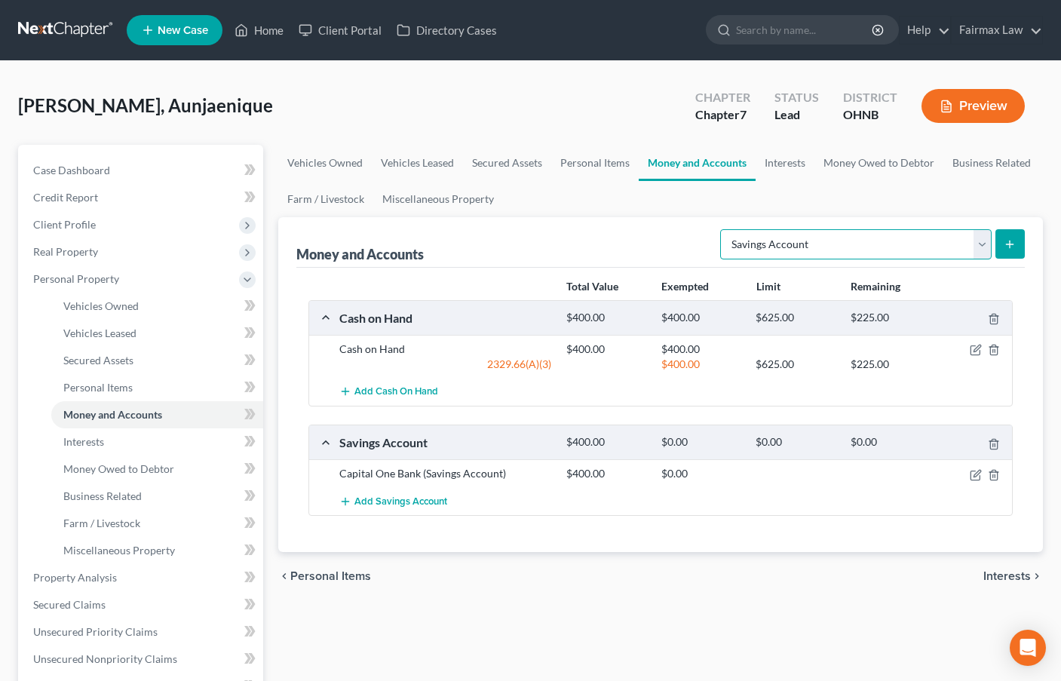
click at [934, 241] on select "Select Account Type Brokerage Cash on Hand Certificates of Deposit Checking Acc…" at bounding box center [855, 244] width 271 height 30
select select "checking"
click at [723, 229] on select "Select Account Type Brokerage Cash on Hand Certificates of Deposit Checking Acc…" at bounding box center [855, 244] width 271 height 30
click at [1014, 242] on icon "submit" at bounding box center [1010, 244] width 12 height 12
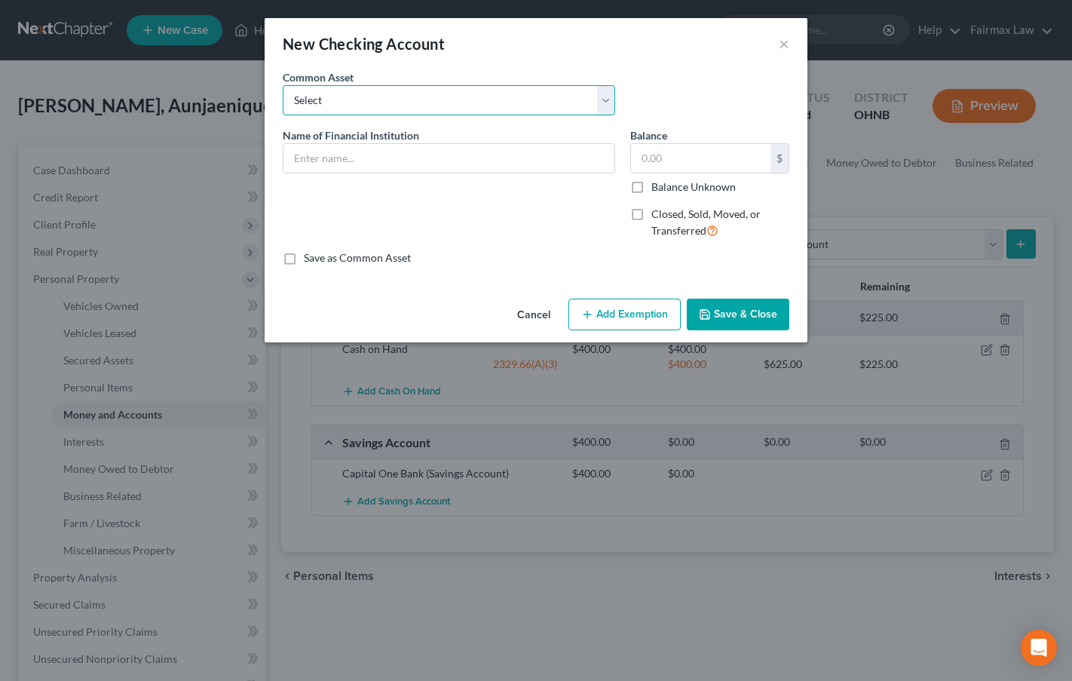
click at [384, 91] on select "Select Day Air FCU Daily Pay So-Fi So-Fi Dollar Bank Wisely Comerica Bank USAA …" at bounding box center [449, 100] width 333 height 30
select select "13"
click at [283, 85] on select "Select Day Air FCU Daily Pay So-Fi So-Fi Dollar Bank Wisely Comerica Bank USAA …" at bounding box center [449, 100] width 333 height 30
type input "Capital One Bank"
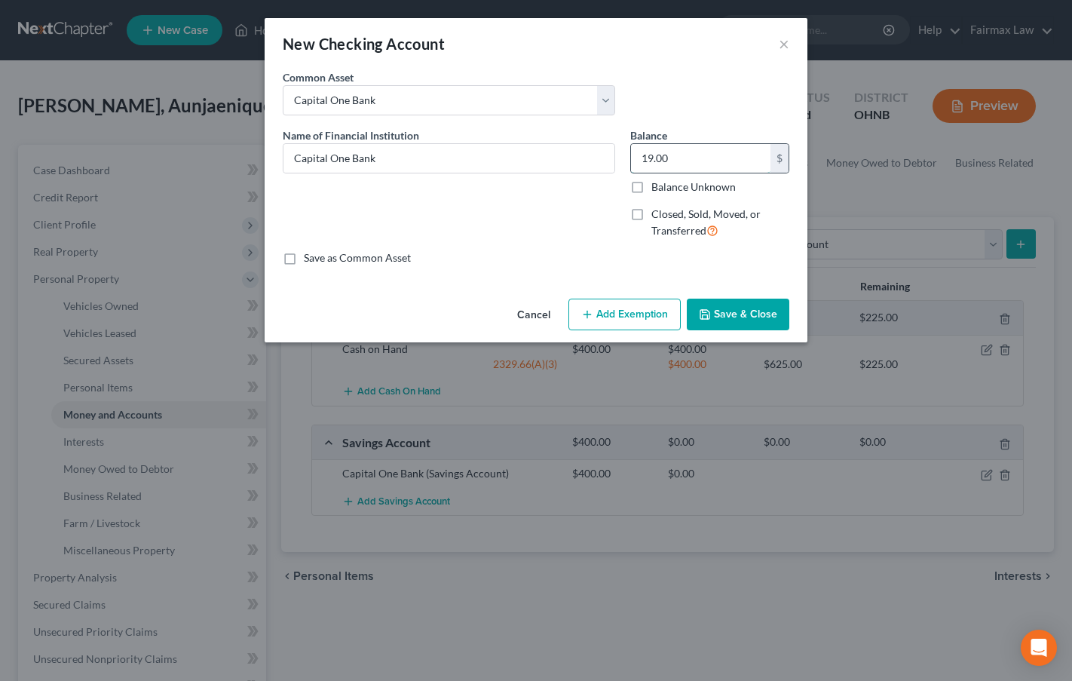
click at [655, 161] on input "19.00" at bounding box center [701, 158] width 140 height 29
type input "0"
click at [756, 309] on button "Save & Close" at bounding box center [738, 315] width 103 height 32
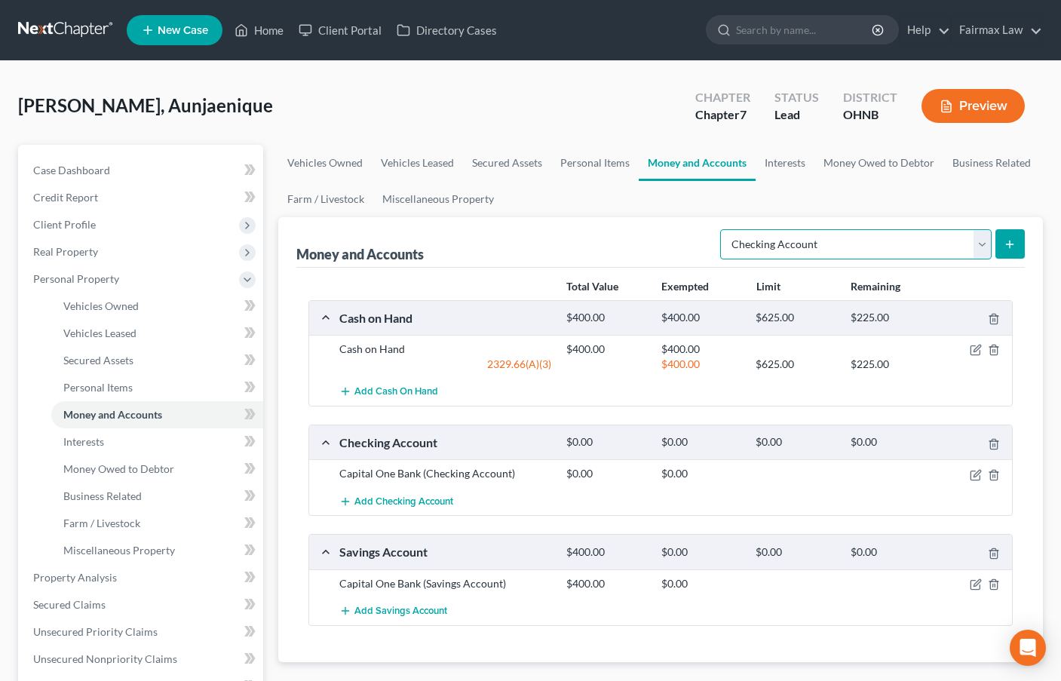
click at [949, 238] on select "Select Account Type Brokerage Cash on Hand Certificates of Deposit Checking Acc…" at bounding box center [855, 244] width 271 height 30
select select "other"
click at [723, 229] on select "Select Account Type Brokerage Cash on Hand Certificates of Deposit Checking Acc…" at bounding box center [855, 244] width 271 height 30
click at [1011, 248] on icon "submit" at bounding box center [1010, 244] width 12 height 12
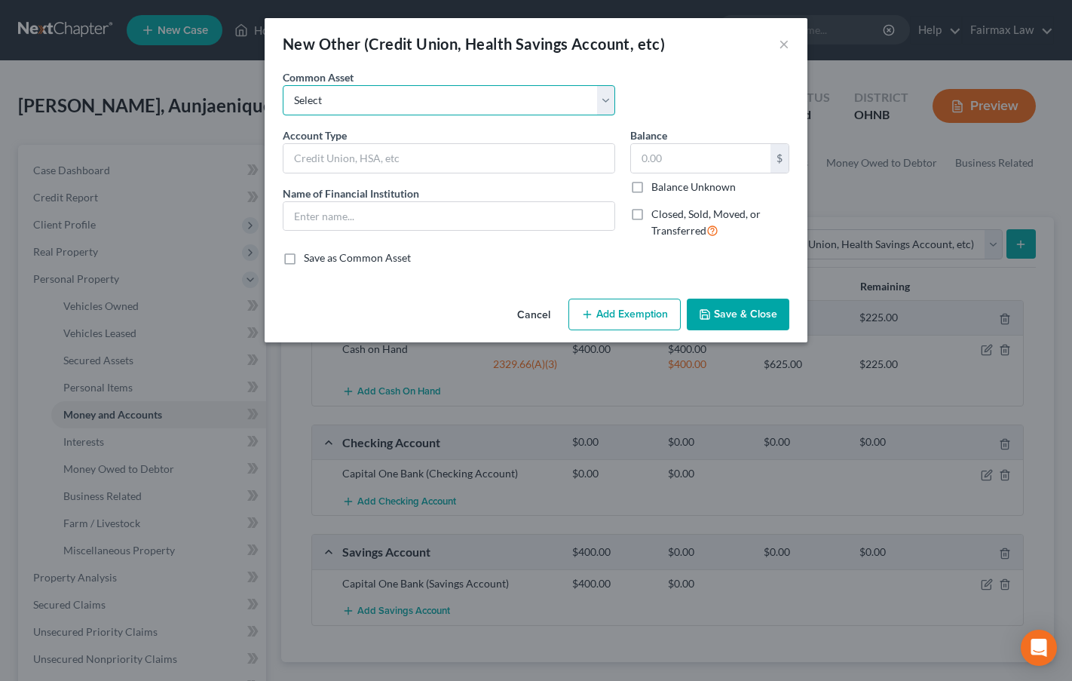
click at [424, 102] on select "Select Prepaid Debit Card - Chime Credit Builder Way2Go Prepaid Debit Card - Ca…" at bounding box center [449, 100] width 333 height 30
select select "26"
click at [283, 85] on select "Select Prepaid Debit Card - Chime Credit Builder Way2Go Prepaid Debit Card - Ca…" at bounding box center [449, 100] width 333 height 30
type input "Prepaid Debit Card - Cashapp"
type input "Cashapp"
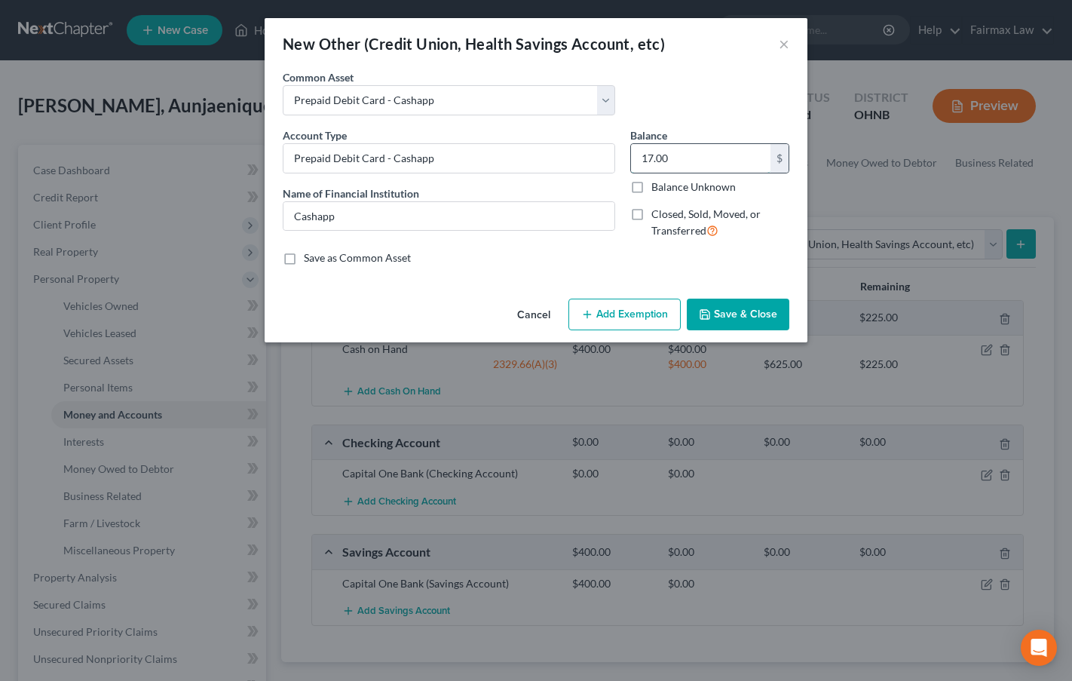
click at [714, 155] on input "17.00" at bounding box center [701, 158] width 140 height 29
type input "0"
click at [762, 311] on button "Save & Close" at bounding box center [738, 315] width 103 height 32
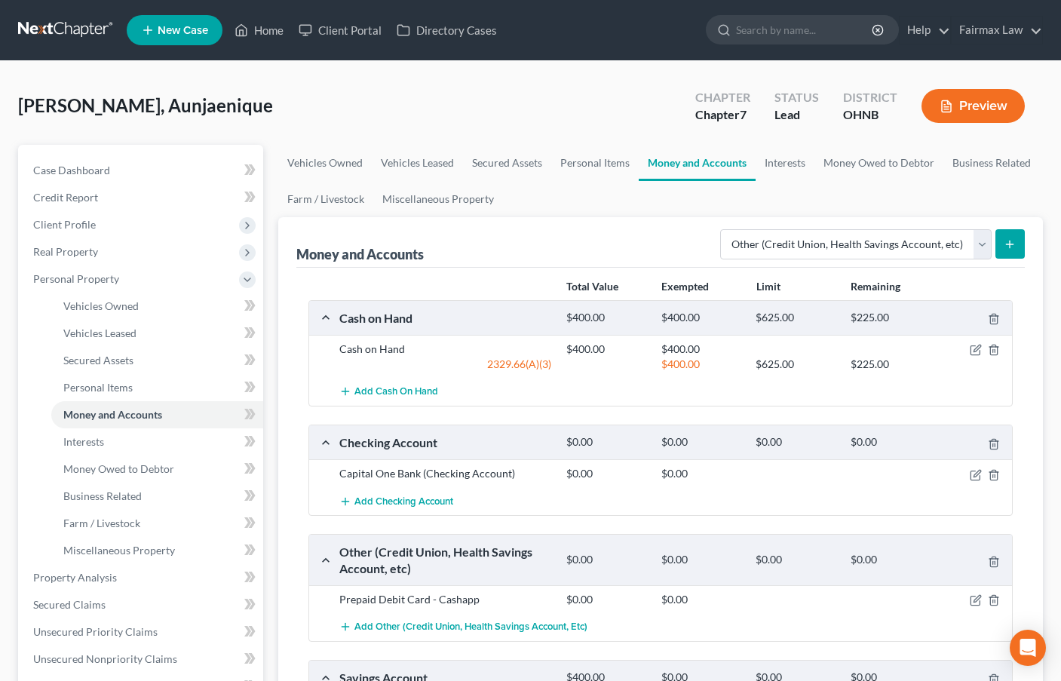
click at [1011, 249] on icon "submit" at bounding box center [1010, 244] width 12 height 12
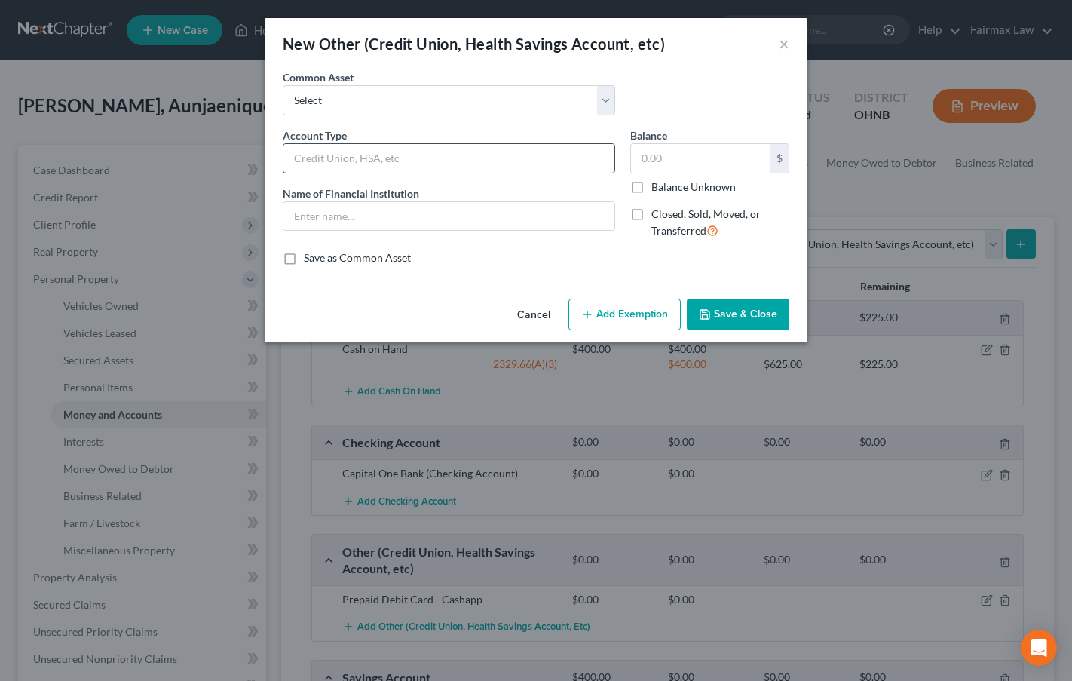
click at [362, 162] on input "text" at bounding box center [449, 158] width 331 height 29
type input "[PERSON_NAME]"
click at [343, 222] on input "text" at bounding box center [449, 216] width 331 height 29
type input "[PERSON_NAME]"
click at [693, 151] on input "text" at bounding box center [701, 158] width 140 height 29
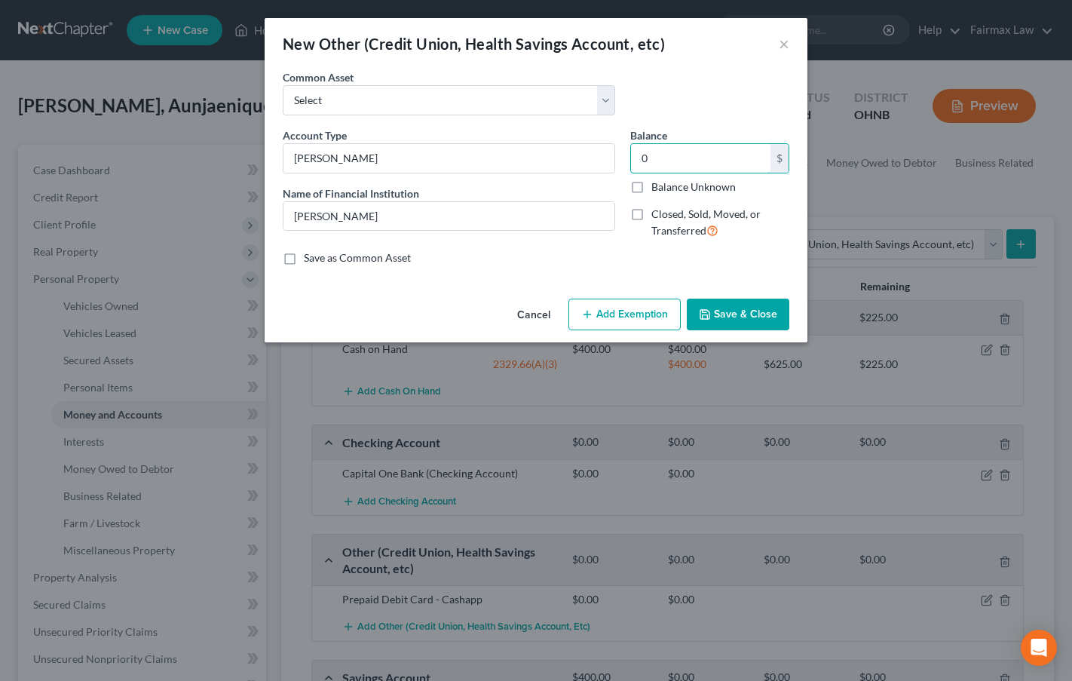
type input "0"
click at [741, 317] on button "Save & Close" at bounding box center [738, 315] width 103 height 32
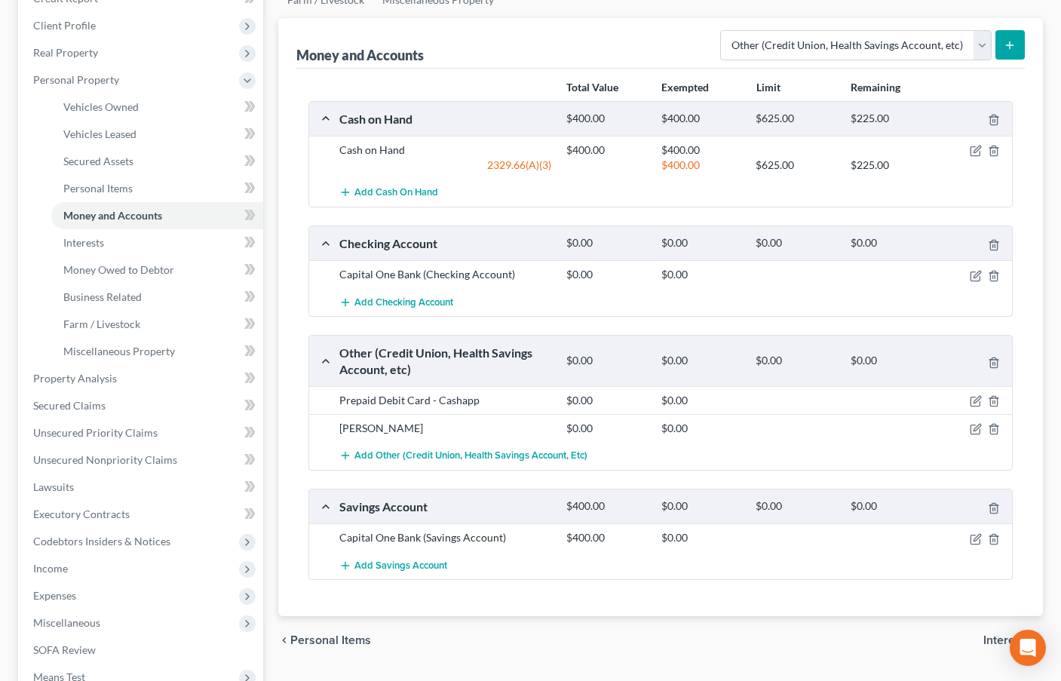
scroll to position [302, 0]
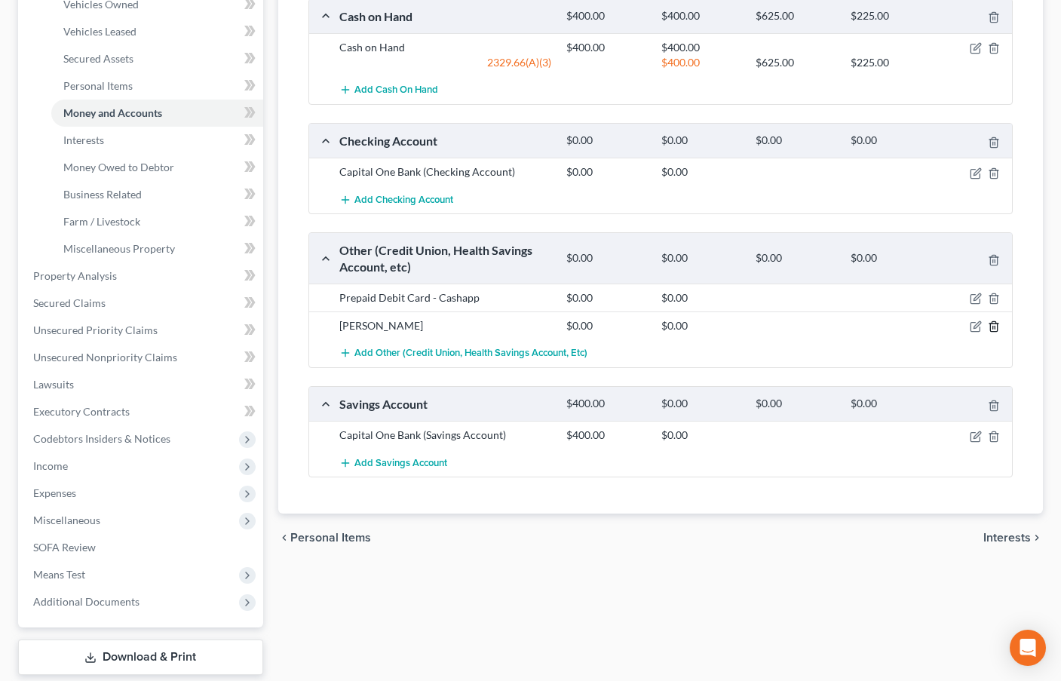
click at [995, 326] on icon "button" at bounding box center [994, 327] width 12 height 12
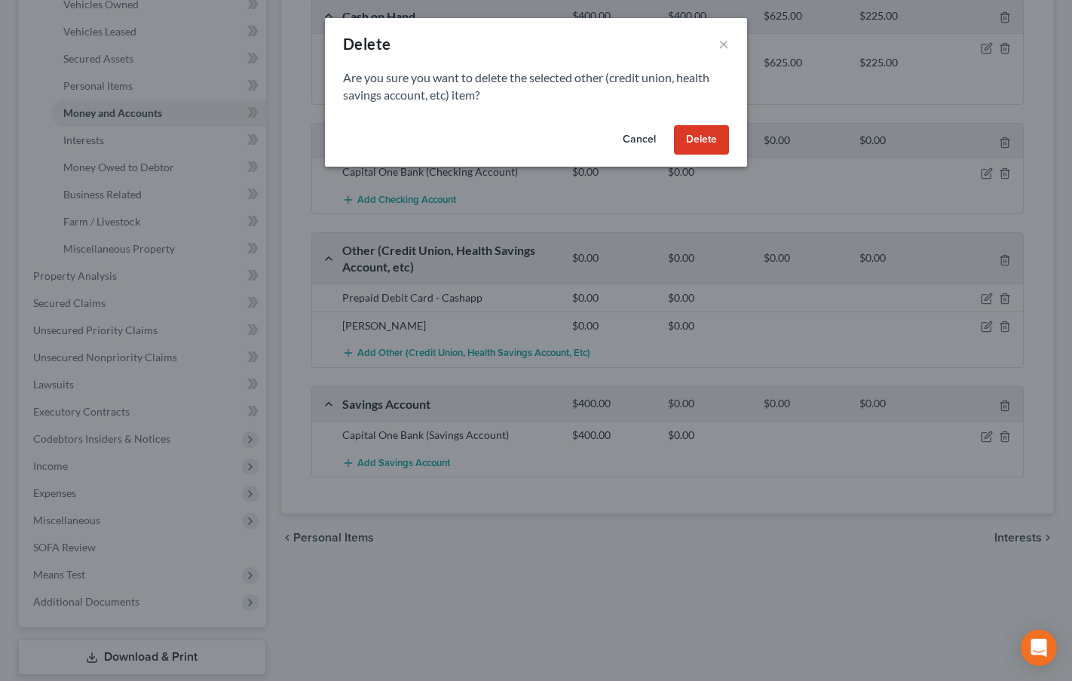
click at [708, 135] on button "Delete" at bounding box center [701, 140] width 55 height 30
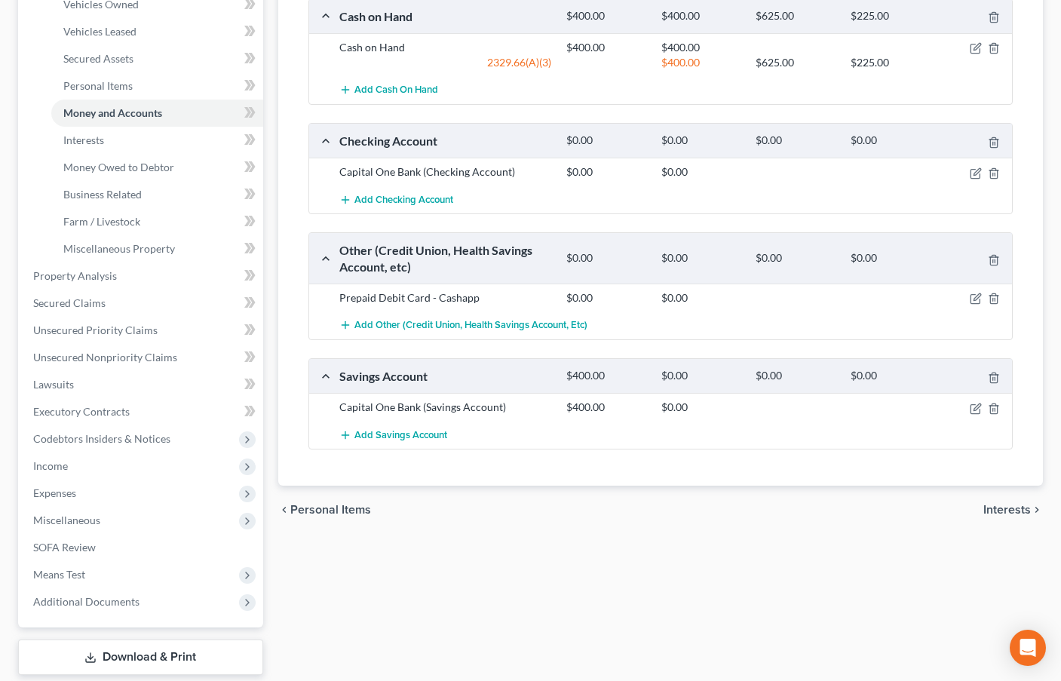
scroll to position [0, 0]
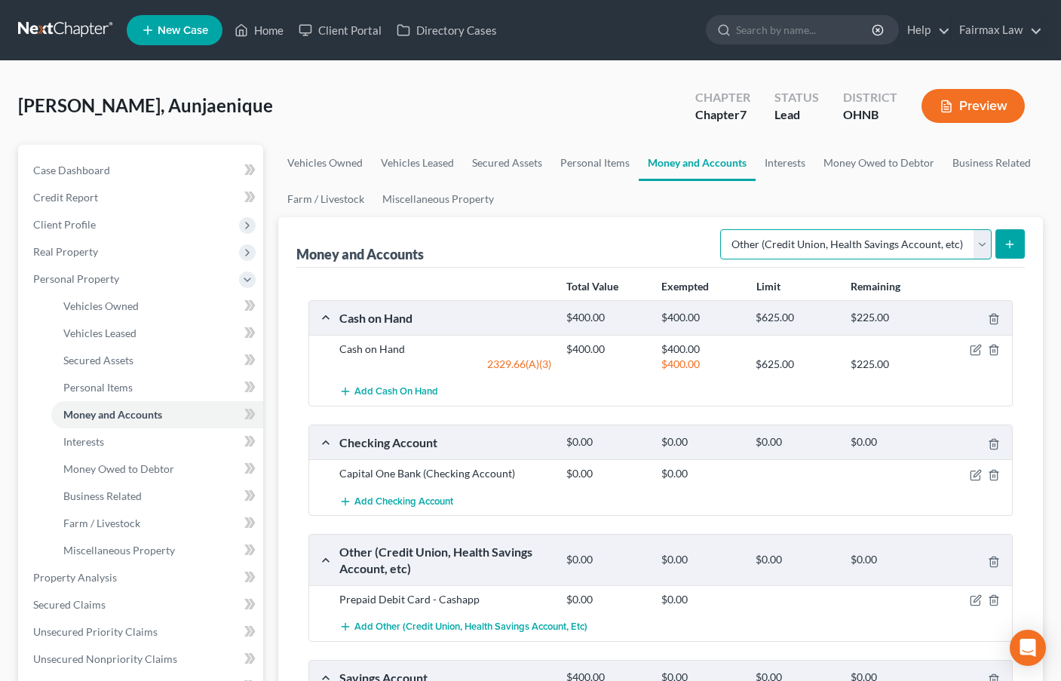
click at [919, 258] on select "Select Account Type Brokerage Cash on Hand Certificates of Deposit Checking Acc…" at bounding box center [855, 244] width 271 height 30
click at [855, 257] on select "Select Account Type Brokerage Cash on Hand Certificates of Deposit Checking Acc…" at bounding box center [855, 244] width 271 height 30
select select "checking"
click at [723, 229] on select "Select Account Type Brokerage Cash on Hand Certificates of Deposit Checking Acc…" at bounding box center [855, 244] width 271 height 30
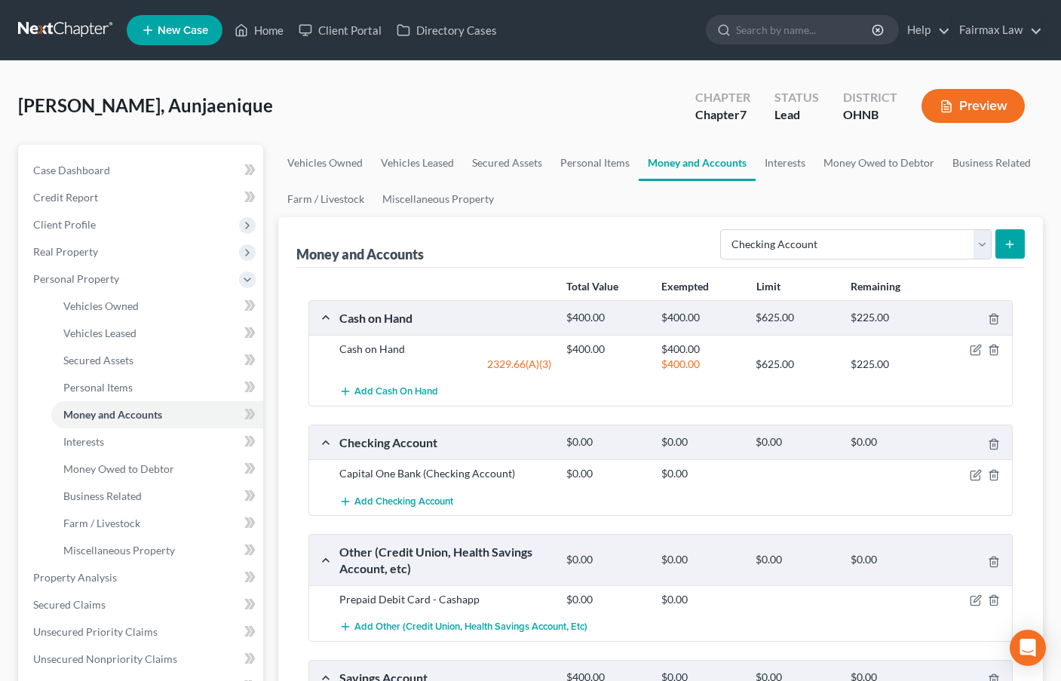
click at [1014, 246] on icon "submit" at bounding box center [1010, 244] width 12 height 12
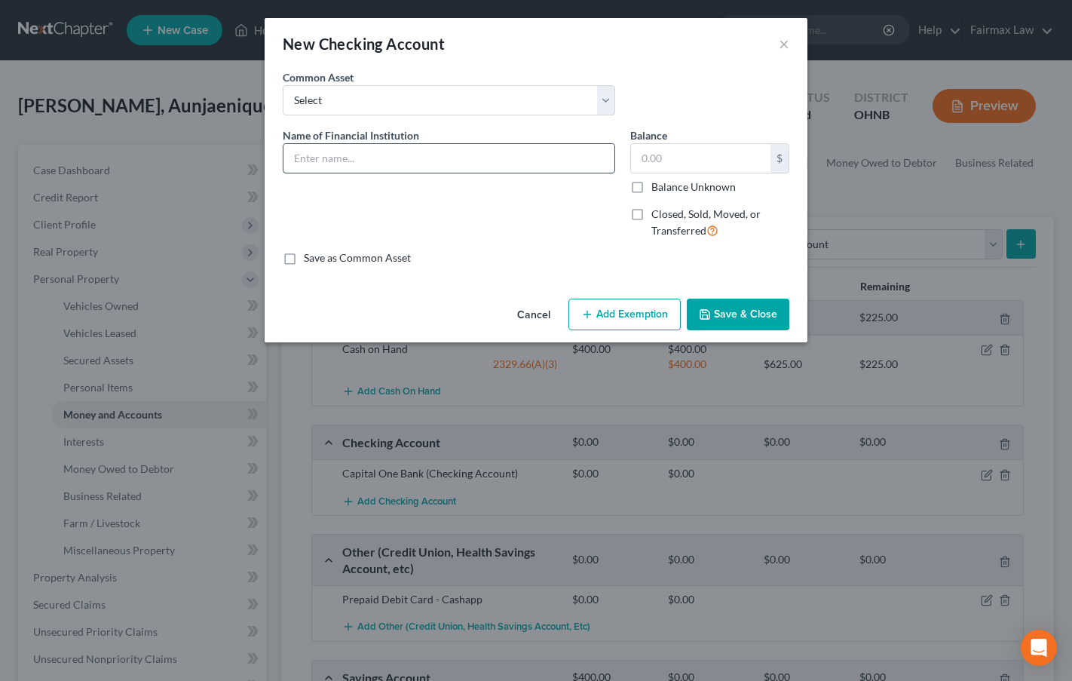
click at [361, 157] on input "text" at bounding box center [449, 158] width 331 height 29
type input "[PERSON_NAME]"
click at [654, 163] on input "text" at bounding box center [701, 158] width 140 height 29
type input "0"
click at [751, 311] on button "Save & Close" at bounding box center [738, 315] width 103 height 32
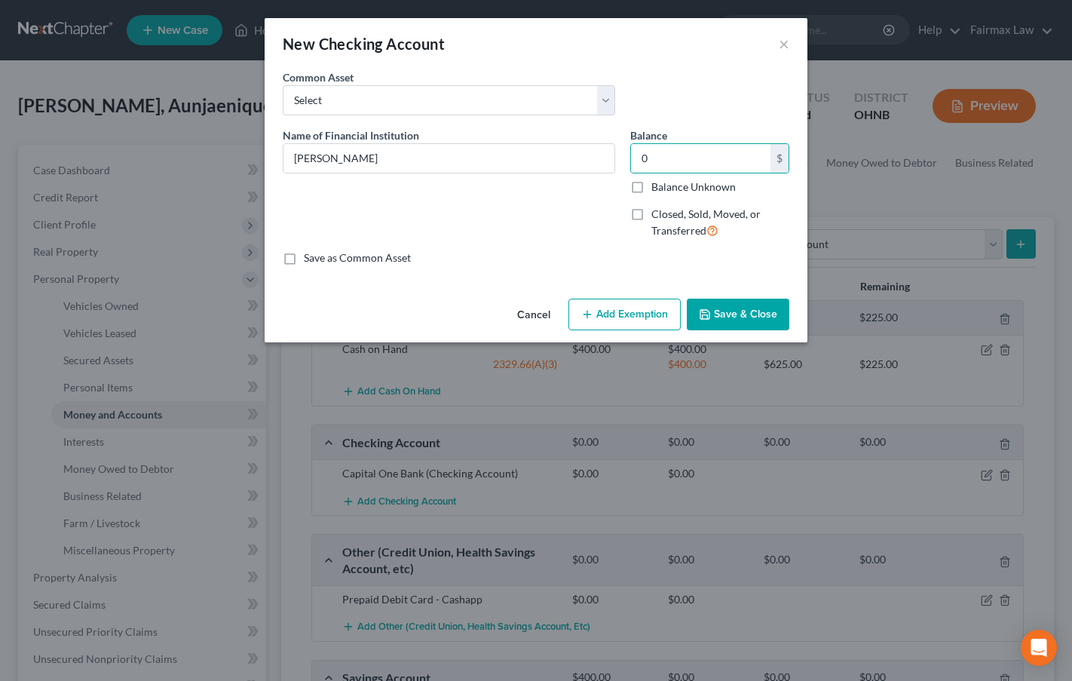
click at [751, 311] on button "Save & Close" at bounding box center [738, 315] width 103 height 32
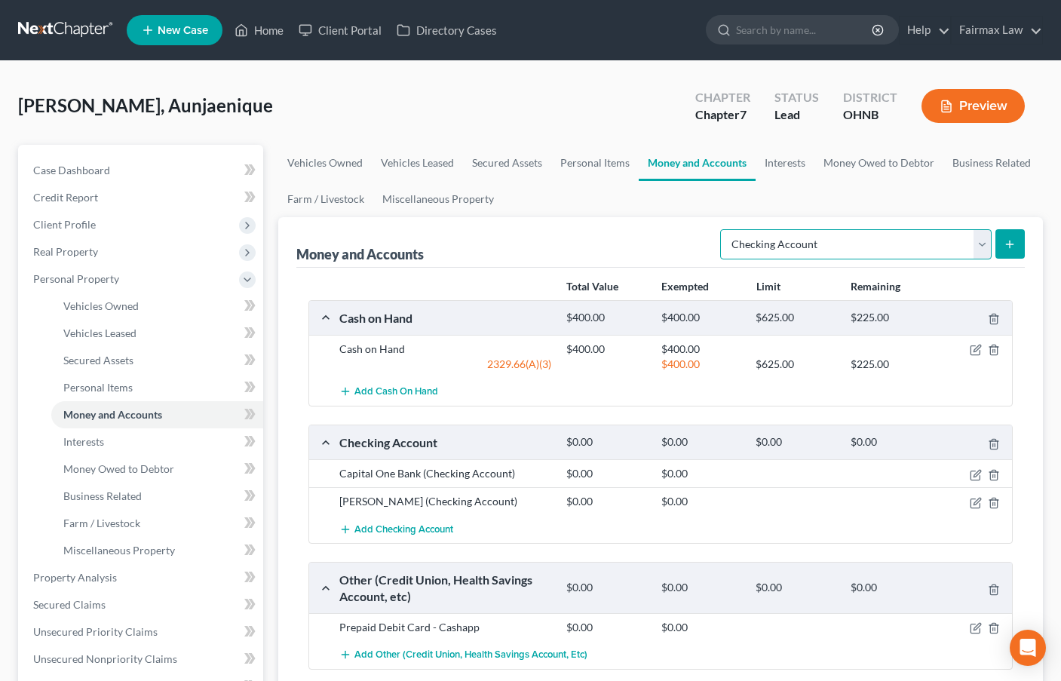
click at [987, 247] on select "Select Account Type Brokerage Cash on Hand Certificates of Deposit Checking Acc…" at bounding box center [855, 244] width 271 height 30
select select "other"
click at [723, 229] on select "Select Account Type Brokerage Cash on Hand Certificates of Deposit Checking Acc…" at bounding box center [855, 244] width 271 height 30
click at [1006, 249] on icon "submit" at bounding box center [1010, 244] width 12 height 12
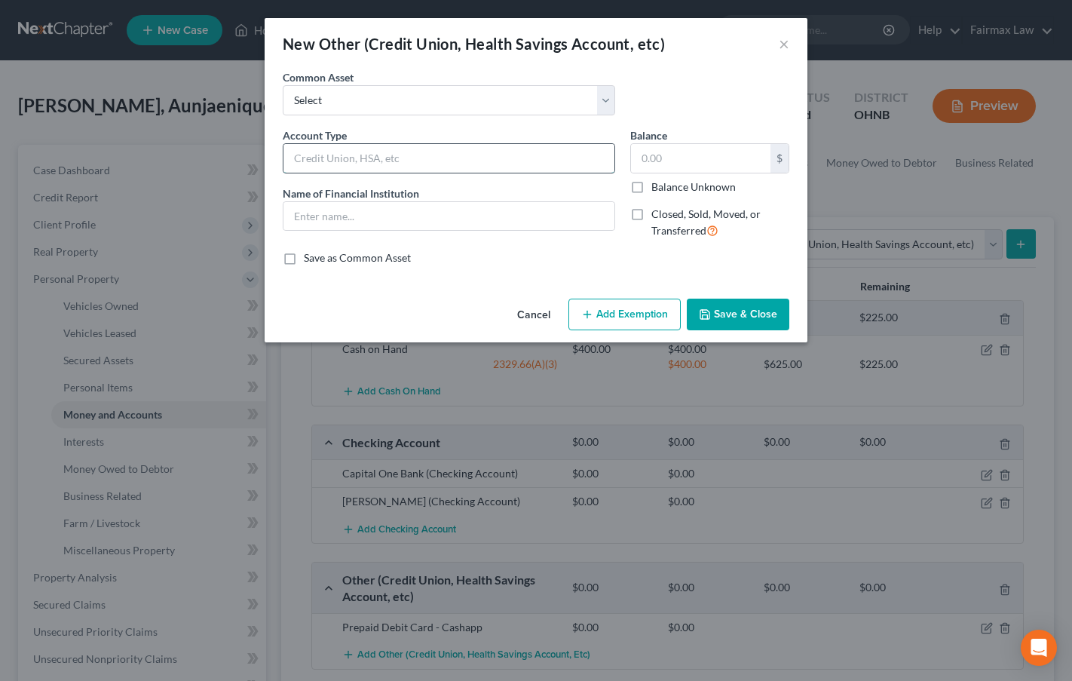
click at [326, 160] on input "text" at bounding box center [449, 158] width 331 height 29
type input "Venmo"
click at [356, 207] on input "text" at bounding box center [449, 216] width 331 height 29
type input "Venmo"
click at [698, 161] on input "text" at bounding box center [701, 158] width 140 height 29
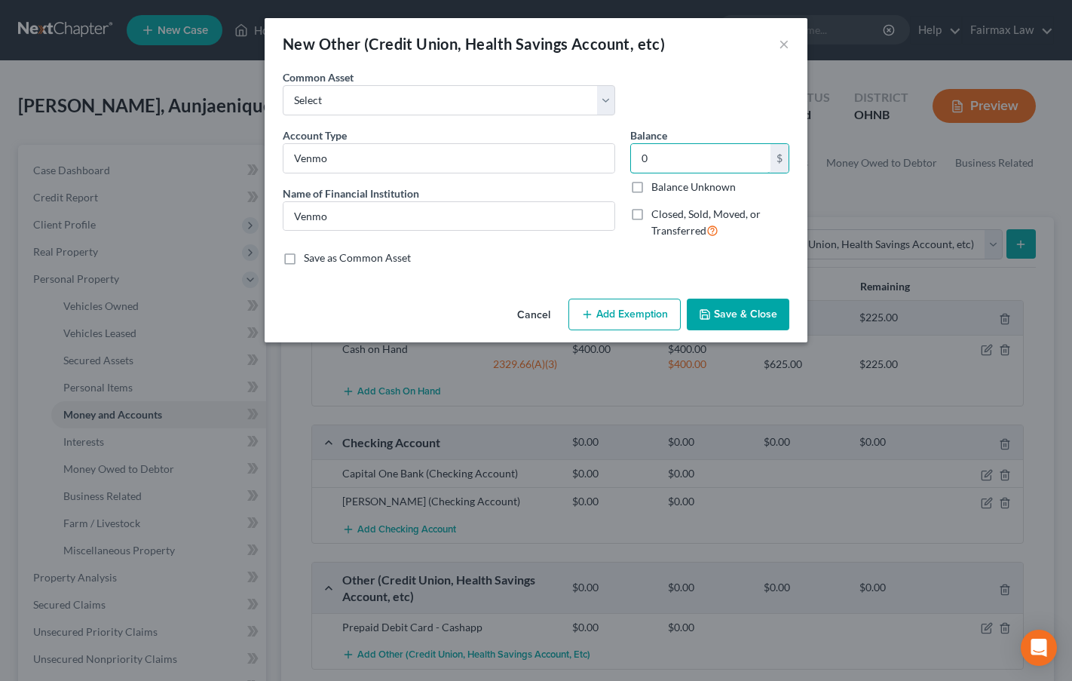
type input "0"
click at [755, 323] on button "Save & Close" at bounding box center [738, 315] width 103 height 32
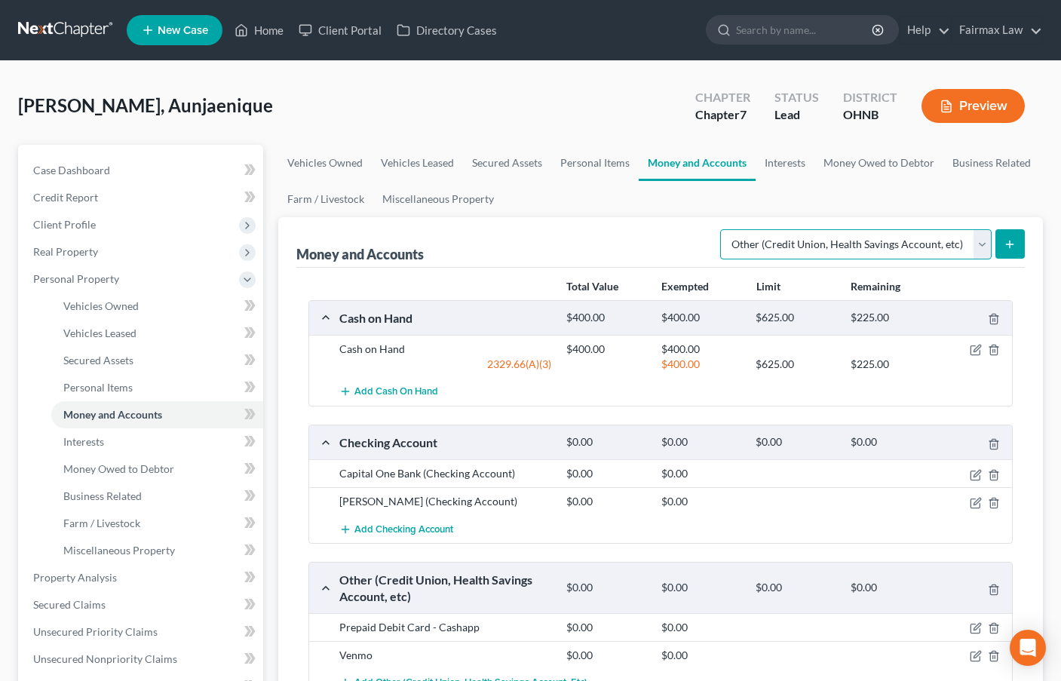
click at [909, 244] on select "Select Account Type Brokerage Cash on Hand Certificates of Deposit Checking Acc…" at bounding box center [855, 244] width 271 height 30
select select "checking"
click at [723, 229] on select "Select Account Type Brokerage Cash on Hand Certificates of Deposit Checking Acc…" at bounding box center [855, 244] width 271 height 30
click at [1015, 245] on icon "submit" at bounding box center [1010, 244] width 12 height 12
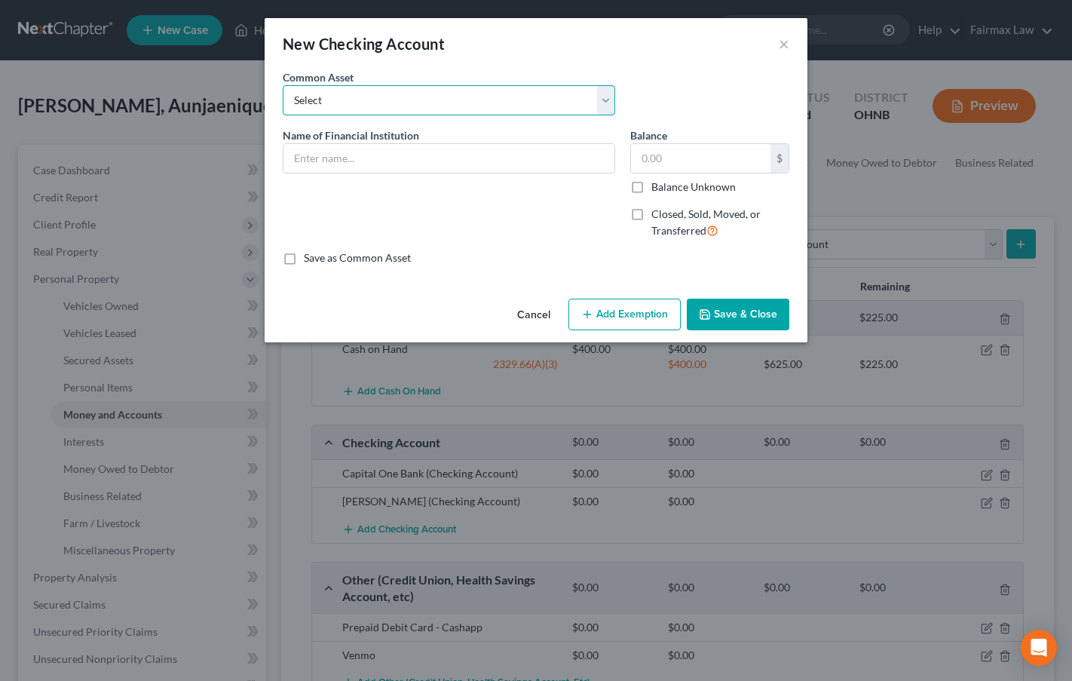
click at [456, 109] on select "Select Day Air FCU Daily Pay So-Fi So-Fi Dollar Bank Wisely Comerica Bank USAA …" at bounding box center [449, 100] width 333 height 30
click at [609, 60] on div "New Checking Account ×" at bounding box center [536, 43] width 543 height 51
click at [406, 106] on select "Select Day Air FCU Daily Pay So-Fi So-Fi Dollar Bank Wisely Comerica Bank USAA …" at bounding box center [449, 100] width 333 height 30
select select "17"
click at [283, 85] on select "Select Day Air FCU Daily Pay So-Fi So-Fi Dollar Bank Wisely Comerica Bank USAA …" at bounding box center [449, 100] width 333 height 30
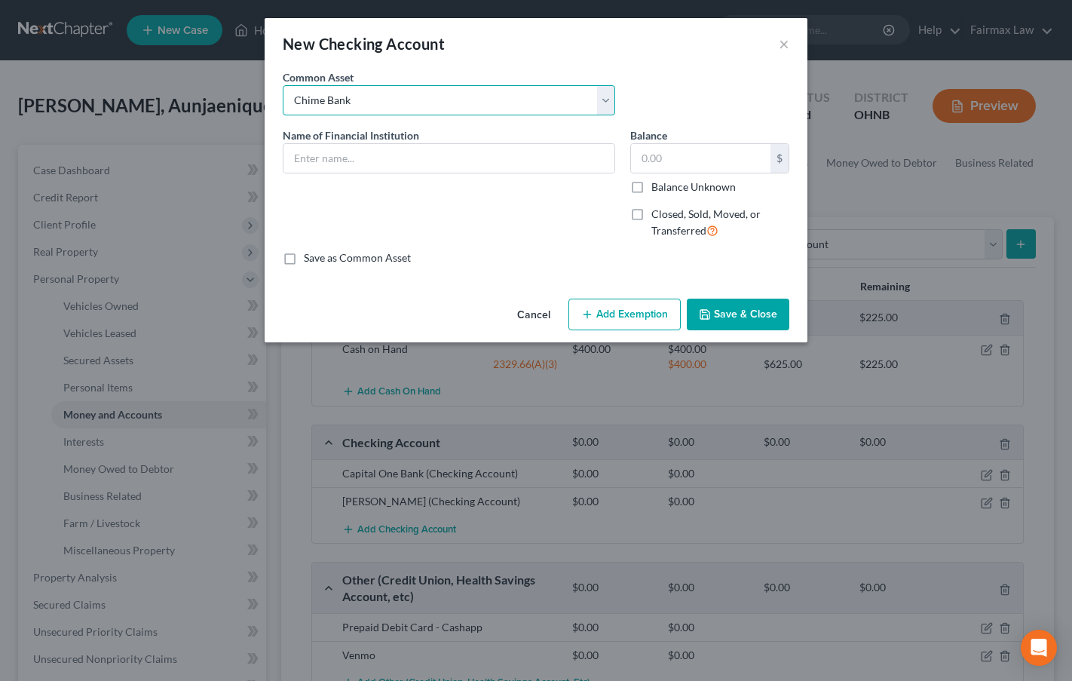
type input "Chime Bank"
click at [664, 153] on input "1.01" at bounding box center [701, 158] width 140 height 29
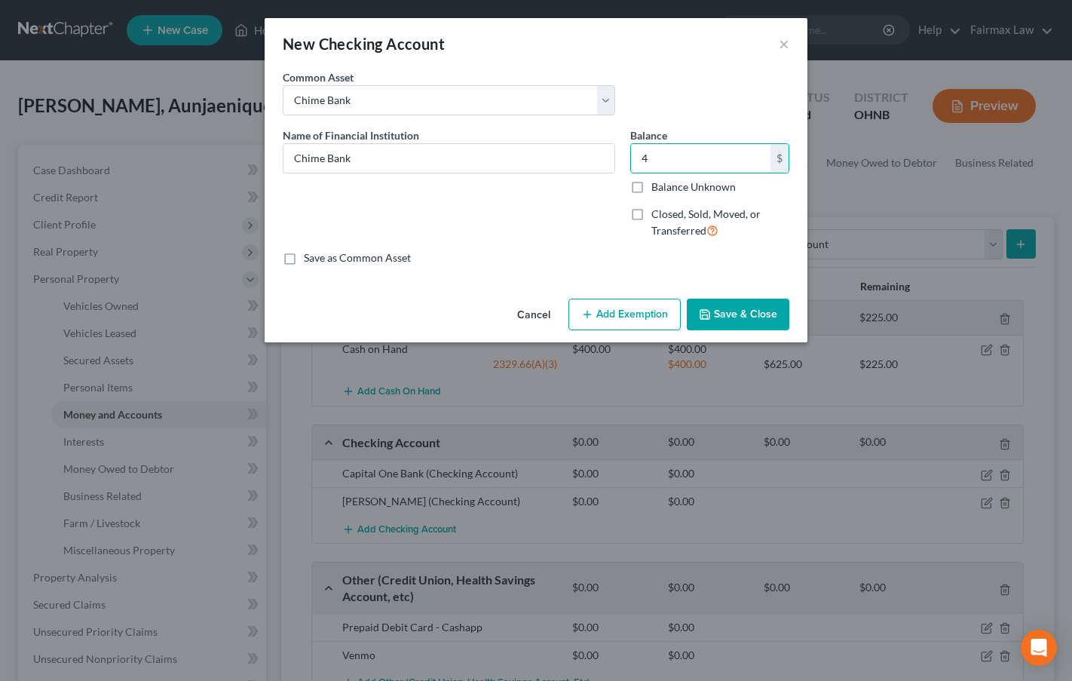
type input "4"
click at [616, 317] on button "Add Exemption" at bounding box center [625, 315] width 112 height 32
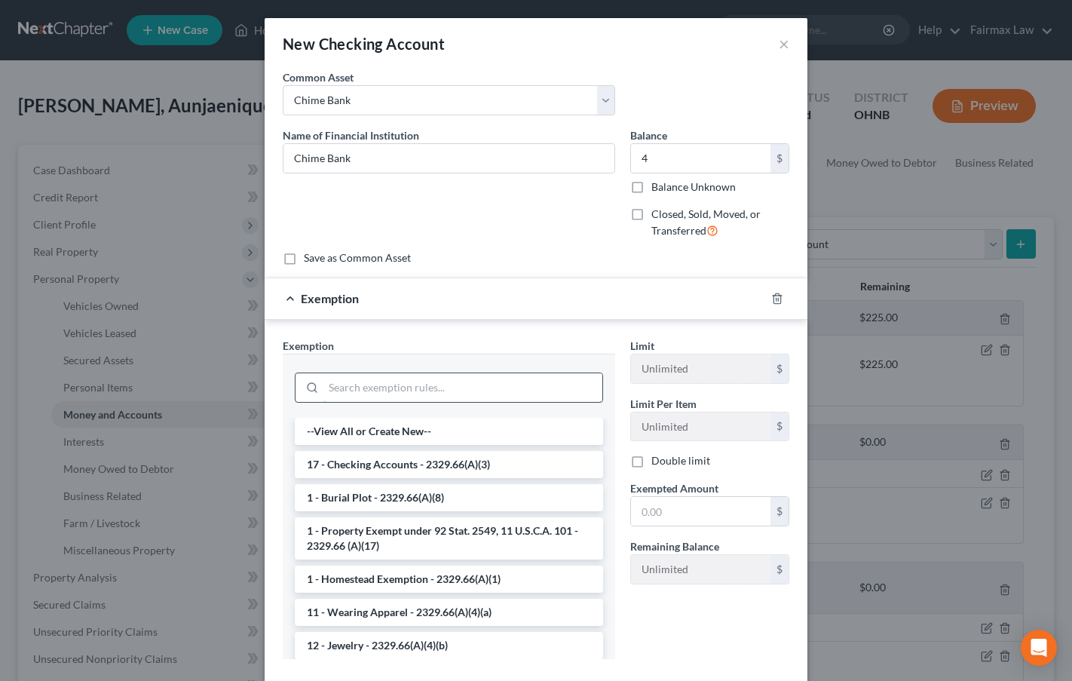
click at [407, 393] on input "search" at bounding box center [463, 387] width 279 height 29
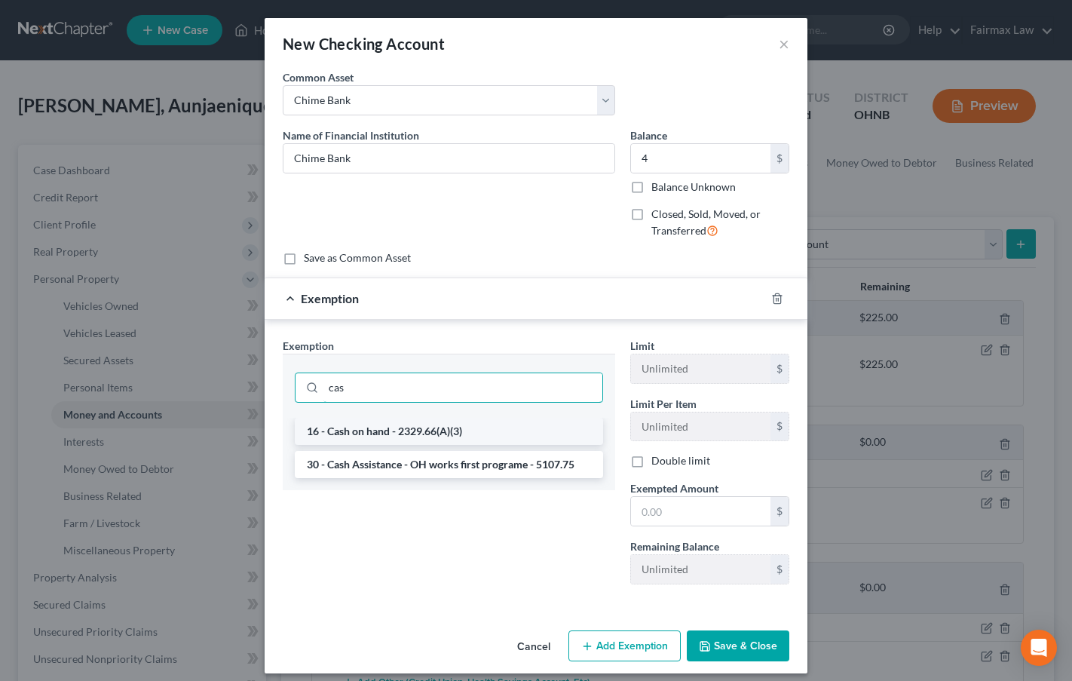
type input "cas"
click at [403, 431] on li "16 - Cash on hand - 2329.66(A)(3)" at bounding box center [449, 431] width 308 height 27
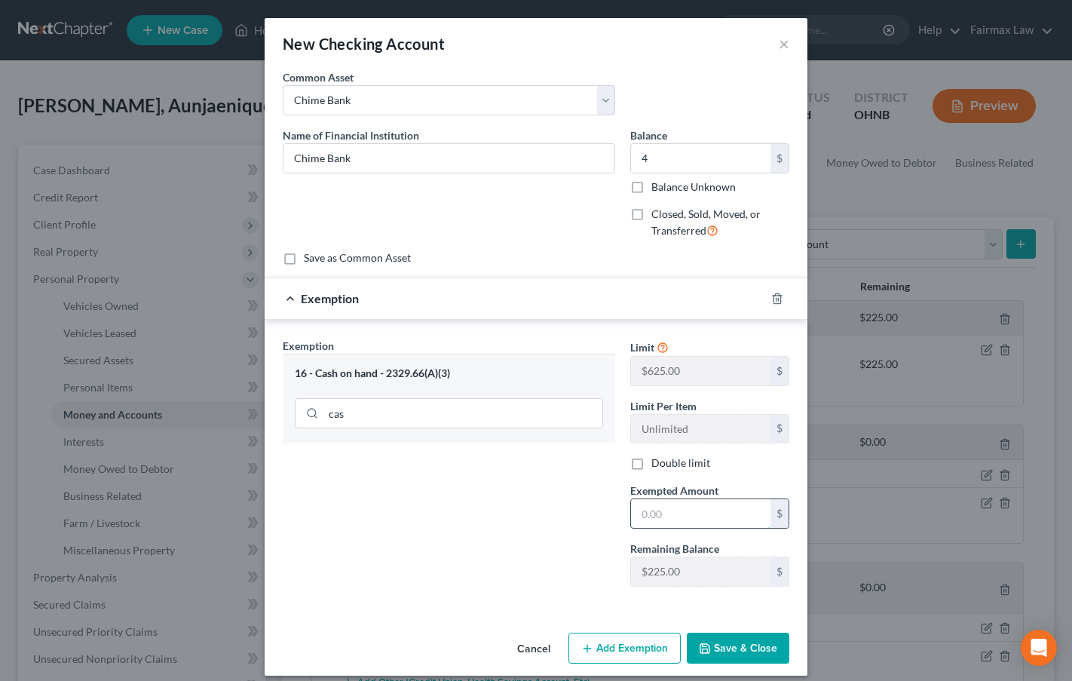
click at [663, 514] on input "text" at bounding box center [701, 513] width 140 height 29
type input "4"
click at [776, 295] on icon "button" at bounding box center [777, 299] width 12 height 12
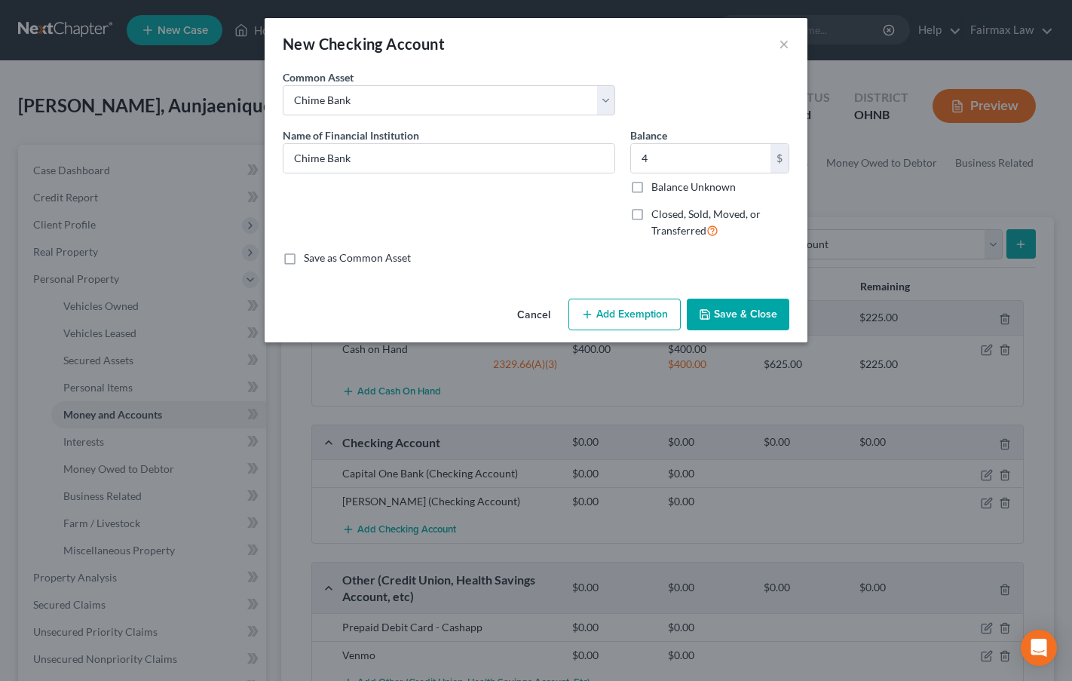
click at [636, 316] on button "Add Exemption" at bounding box center [625, 315] width 112 height 32
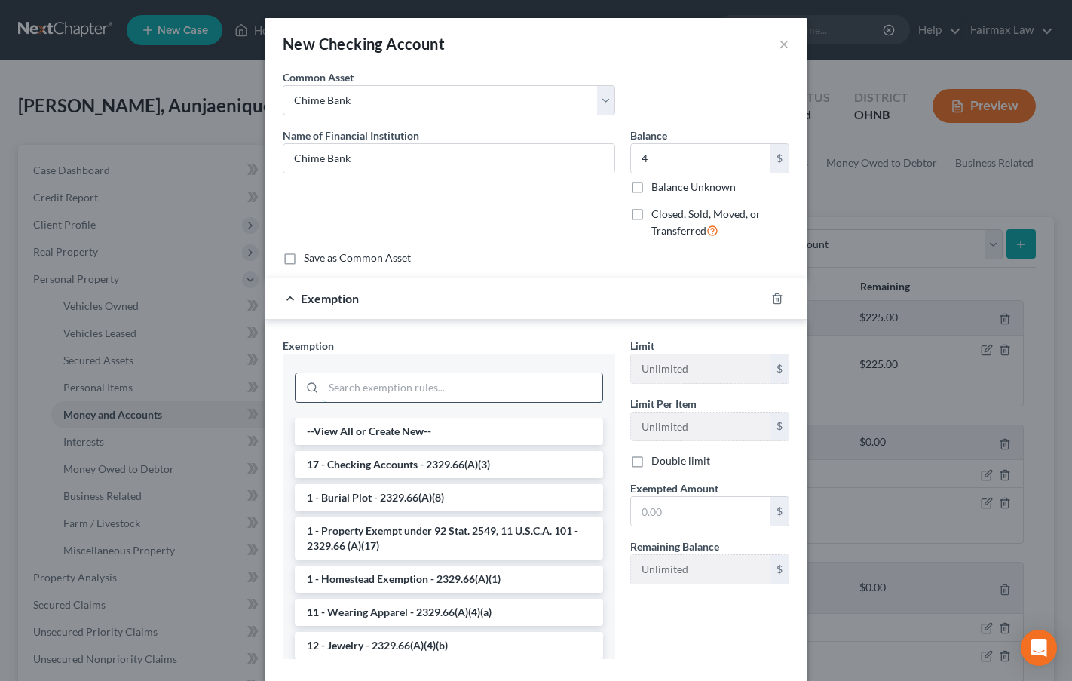
click at [424, 394] on input "search" at bounding box center [463, 387] width 279 height 29
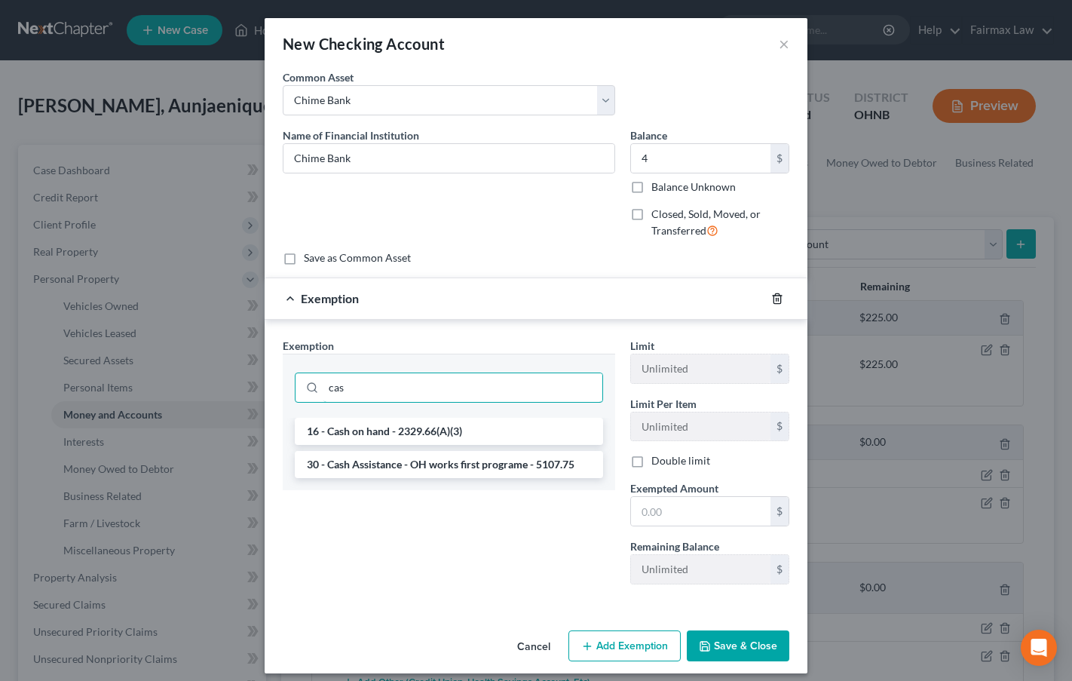
type input "cas"
click at [774, 297] on icon "button" at bounding box center [777, 298] width 7 height 10
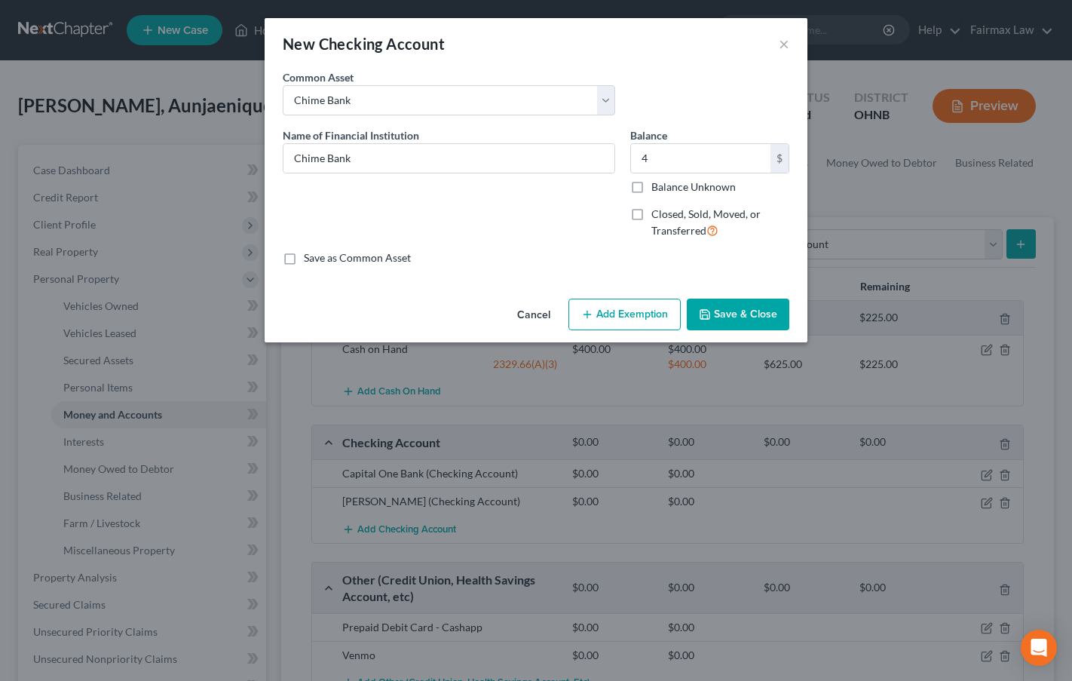
click at [758, 317] on button "Save & Close" at bounding box center [738, 315] width 103 height 32
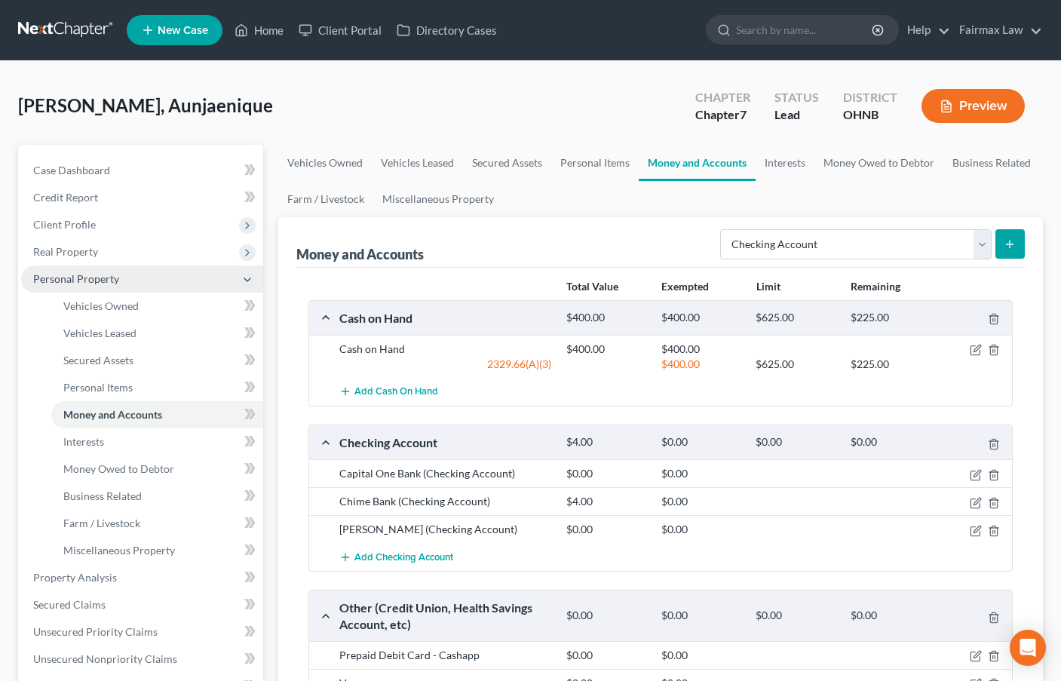
click at [84, 278] on span "Personal Property" at bounding box center [76, 278] width 86 height 13
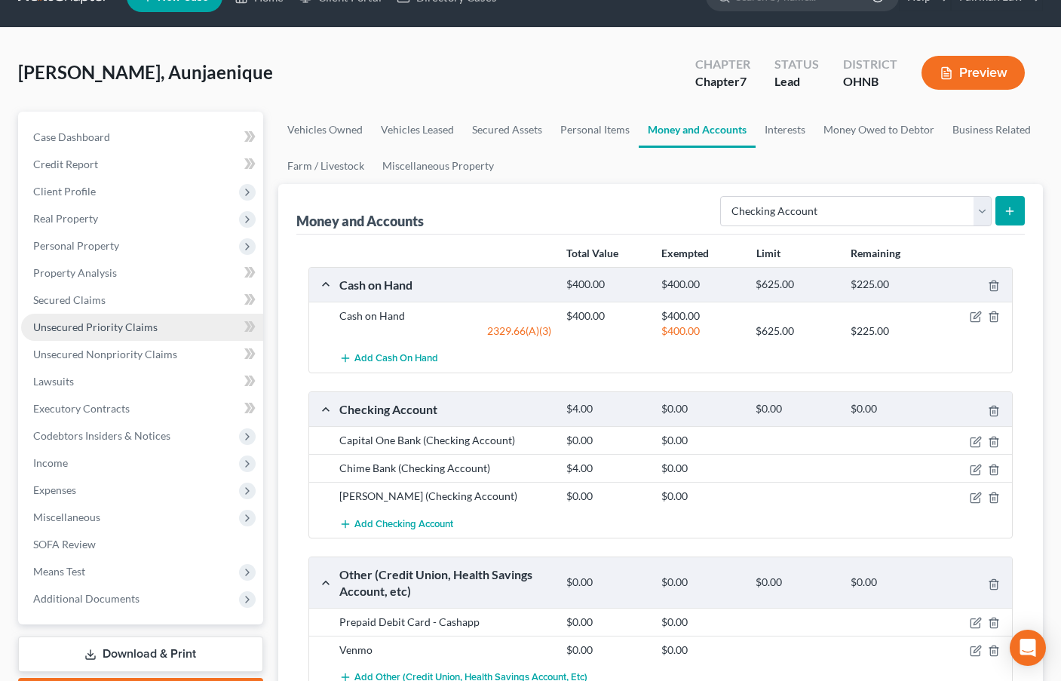
scroll to position [75, 0]
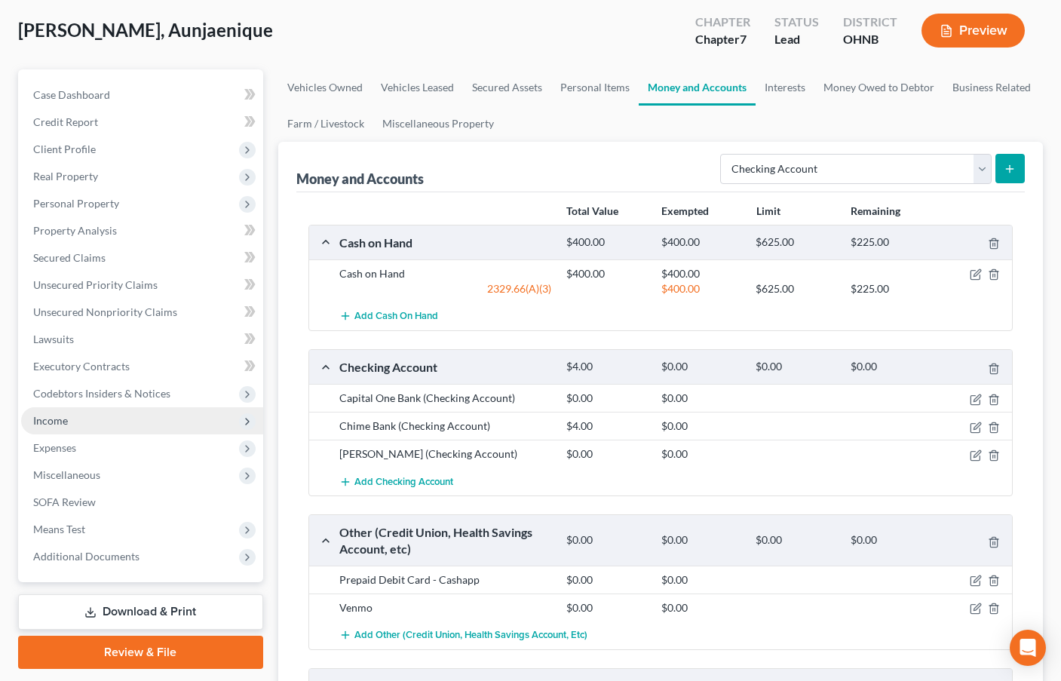
click at [63, 425] on span "Income" at bounding box center [50, 420] width 35 height 13
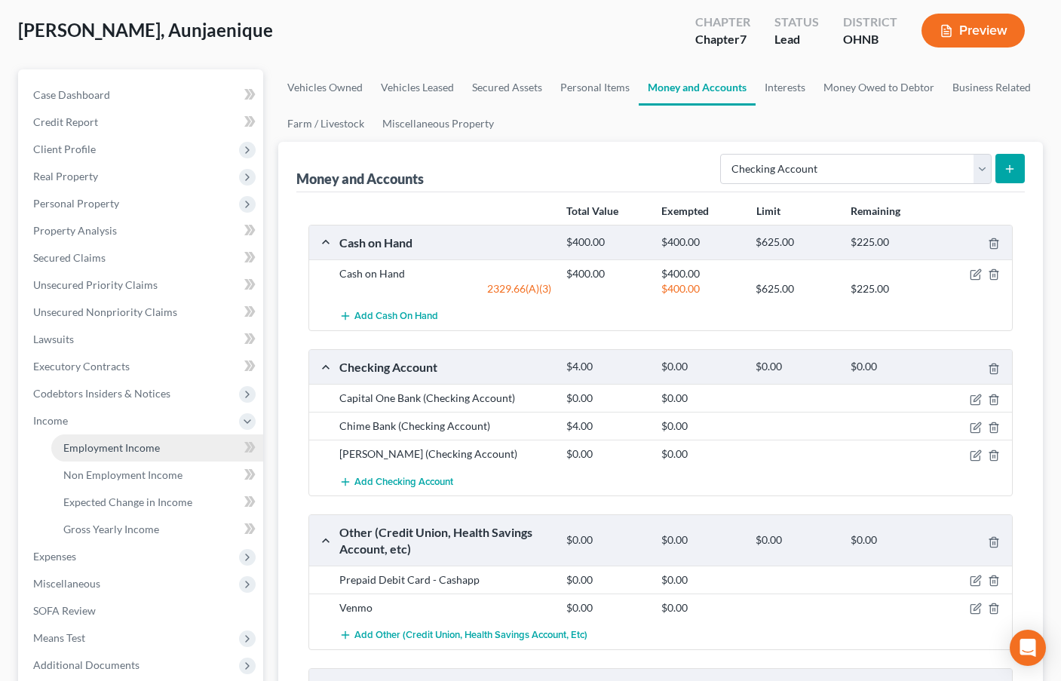
click at [101, 443] on span "Employment Income" at bounding box center [111, 447] width 97 height 13
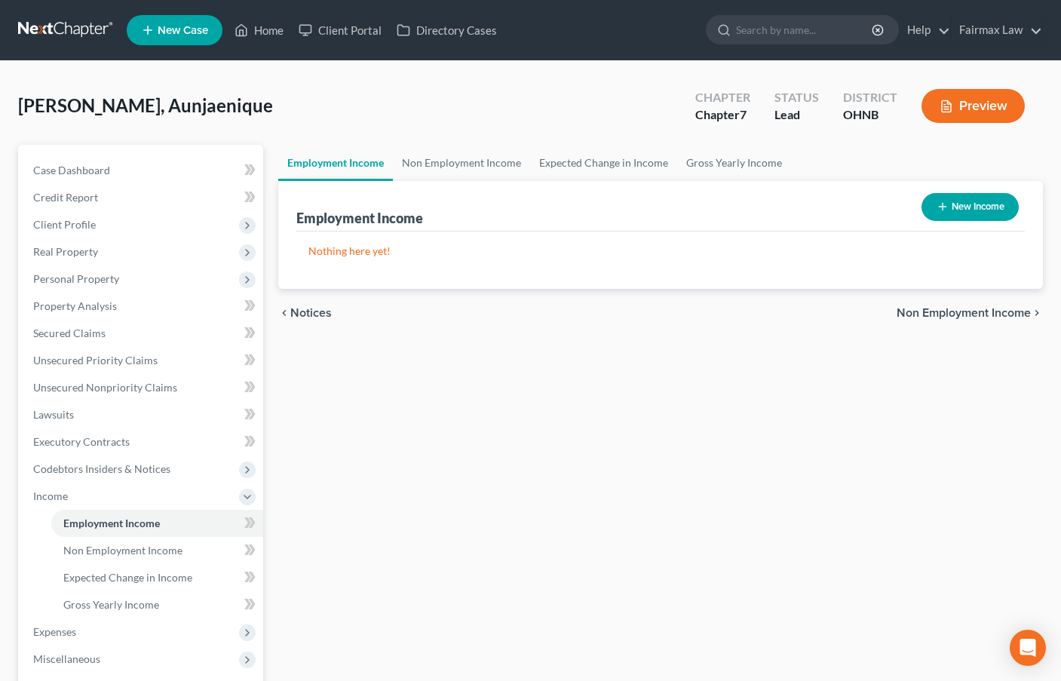
click at [983, 206] on button "New Income" at bounding box center [970, 207] width 97 height 28
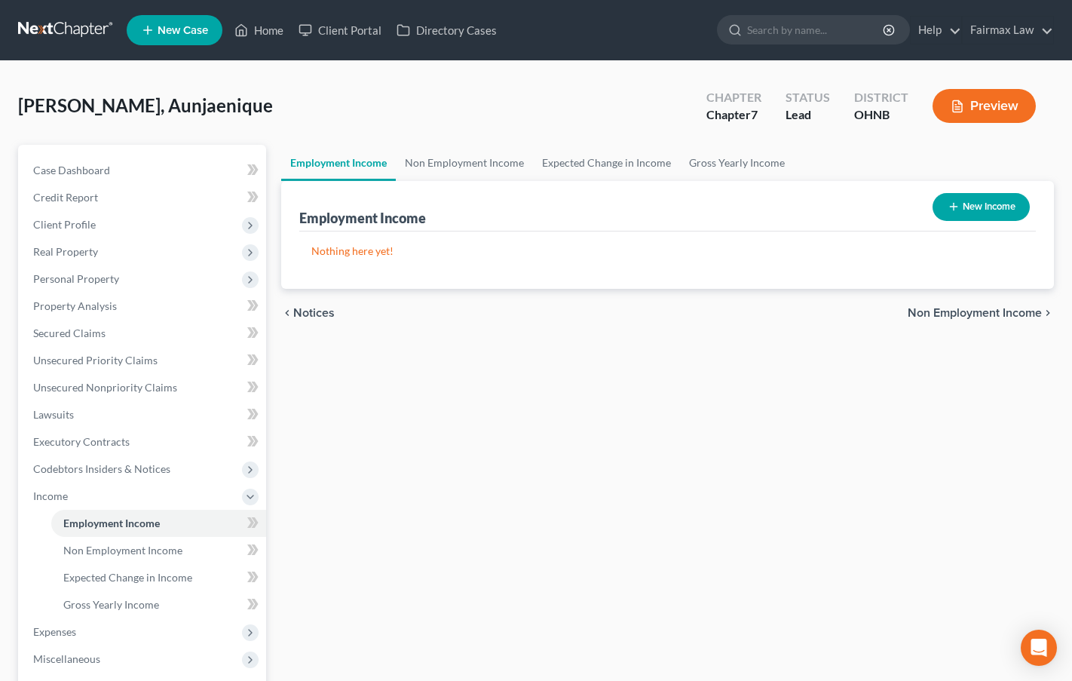
select select "0"
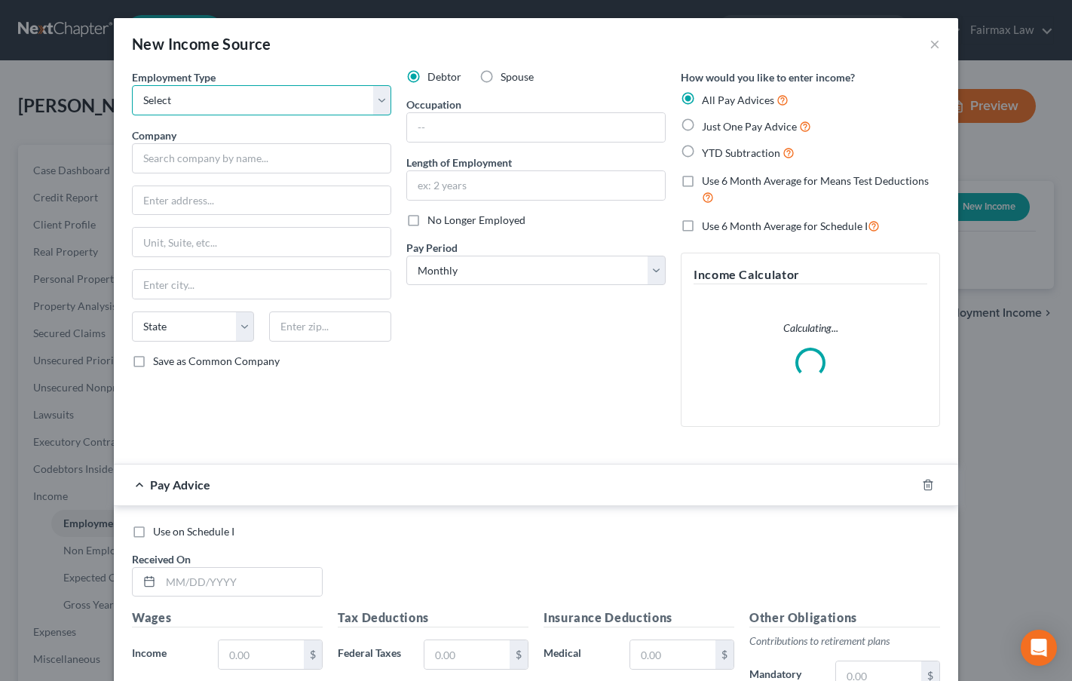
click at [256, 105] on select "Select Full or [DEMOGRAPHIC_DATA] Employment Self Employment" at bounding box center [261, 100] width 259 height 30
select select "0"
click at [132, 85] on select "Select Full or [DEMOGRAPHIC_DATA] Employment Self Employment" at bounding box center [261, 100] width 259 height 30
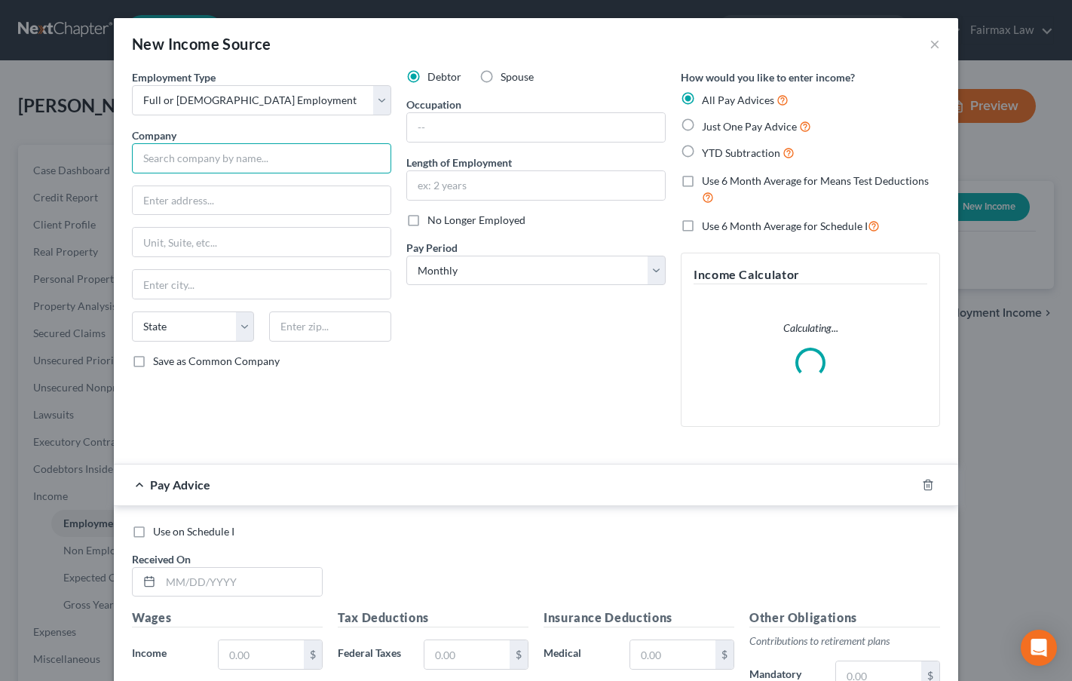
click at [262, 158] on input "text" at bounding box center [261, 158] width 259 height 30
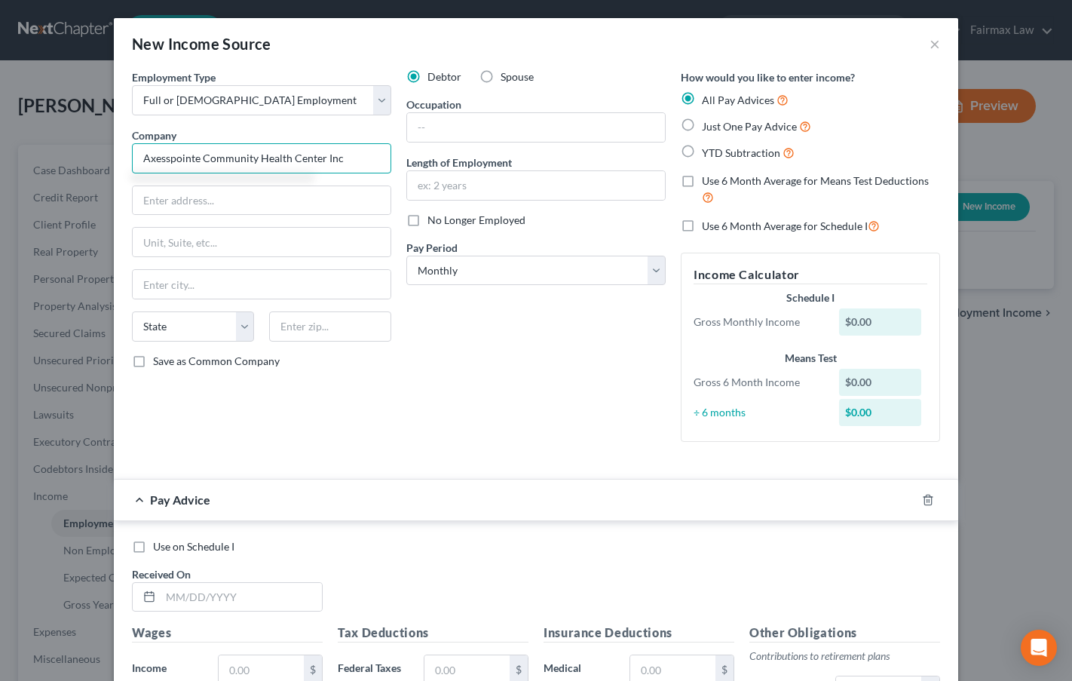
type input "Axesspointe Community Health Center Inc"
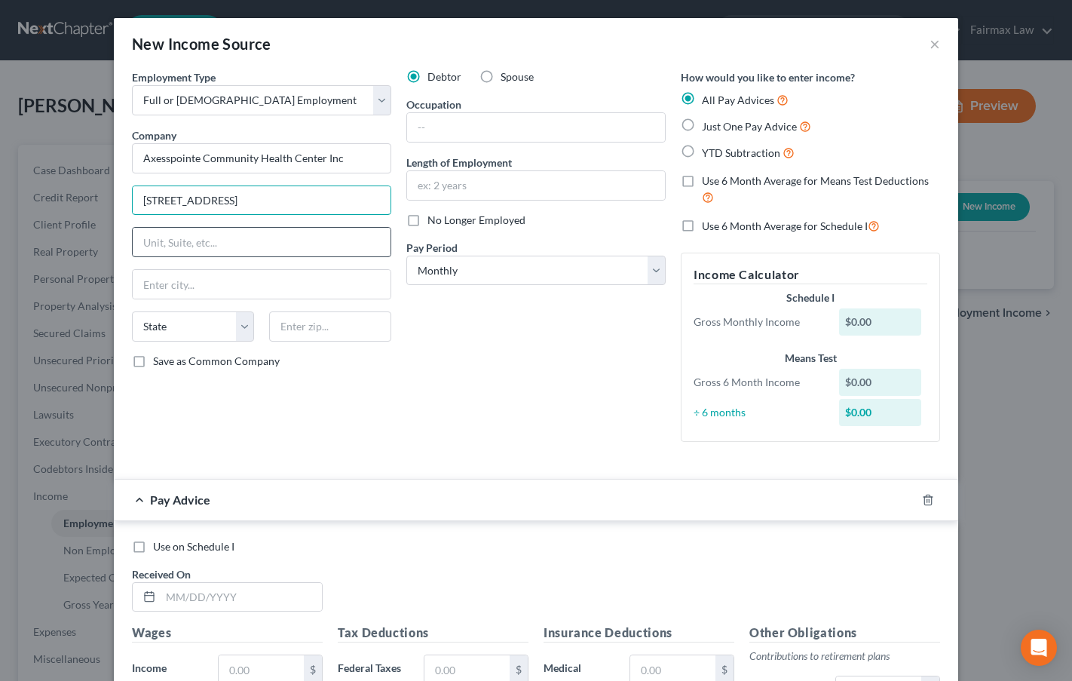
type input "[STREET_ADDRESS]"
click at [188, 241] on input "text" at bounding box center [262, 242] width 258 height 29
type input "Unit 38"
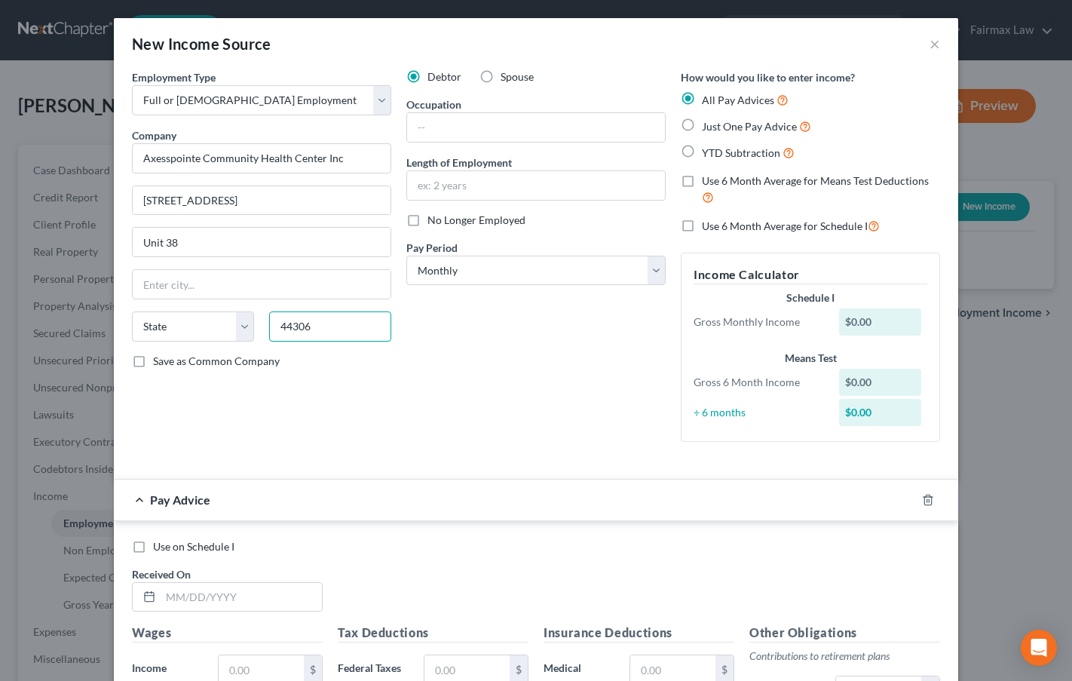
type input "44306"
click at [559, 365] on div "Debtor Spouse Occupation Length of Employment No Longer Employed Pay Period * S…" at bounding box center [536, 261] width 275 height 385
type input "Akron"
select select "36"
click at [449, 129] on input "text" at bounding box center [536, 127] width 258 height 29
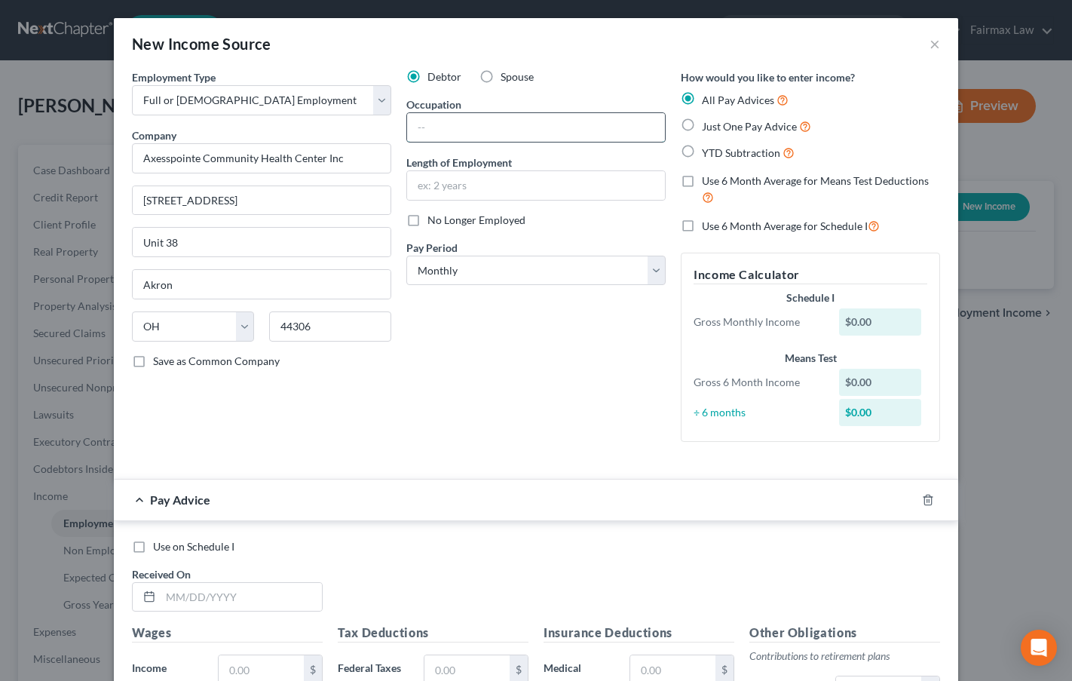
paste input "Lead cook"
type input "Lead cook"
click at [489, 192] on input "text" at bounding box center [536, 185] width 258 height 29
paste input "[DATE]"
type input "[DATE]"
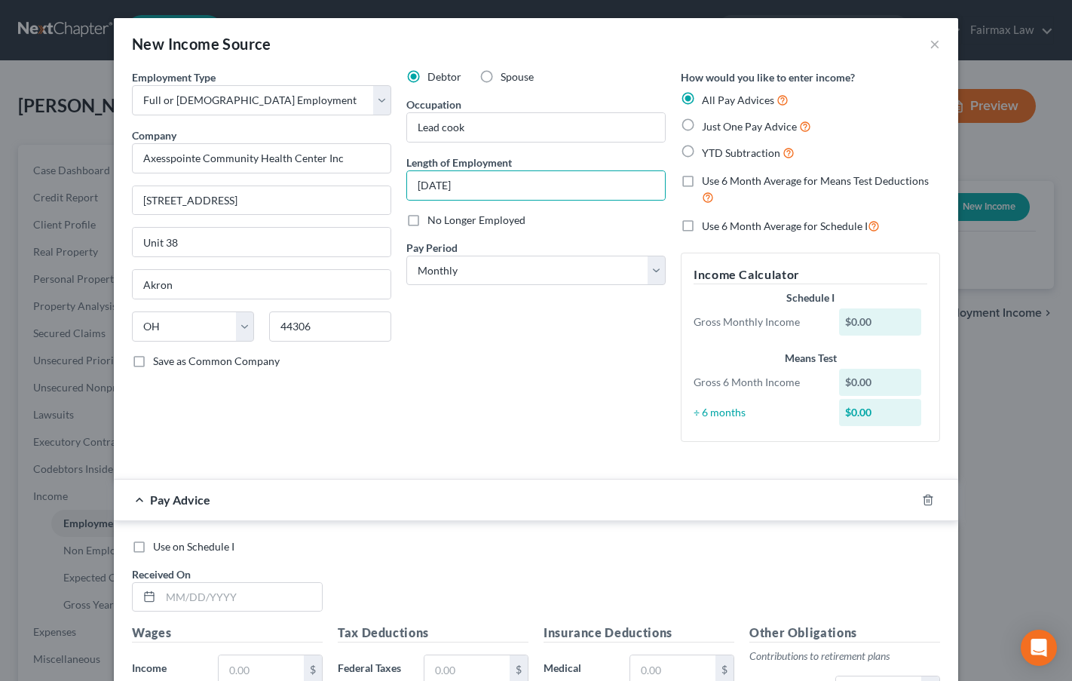
click at [458, 351] on div "Debtor Spouse Occupation Lead cook Length of Employment [DATE] No Longer Employ…" at bounding box center [536, 261] width 275 height 385
click at [702, 155] on label "YTD Subtraction" at bounding box center [748, 152] width 93 height 17
click at [708, 154] on input "YTD Subtraction" at bounding box center [713, 149] width 10 height 10
radio input "true"
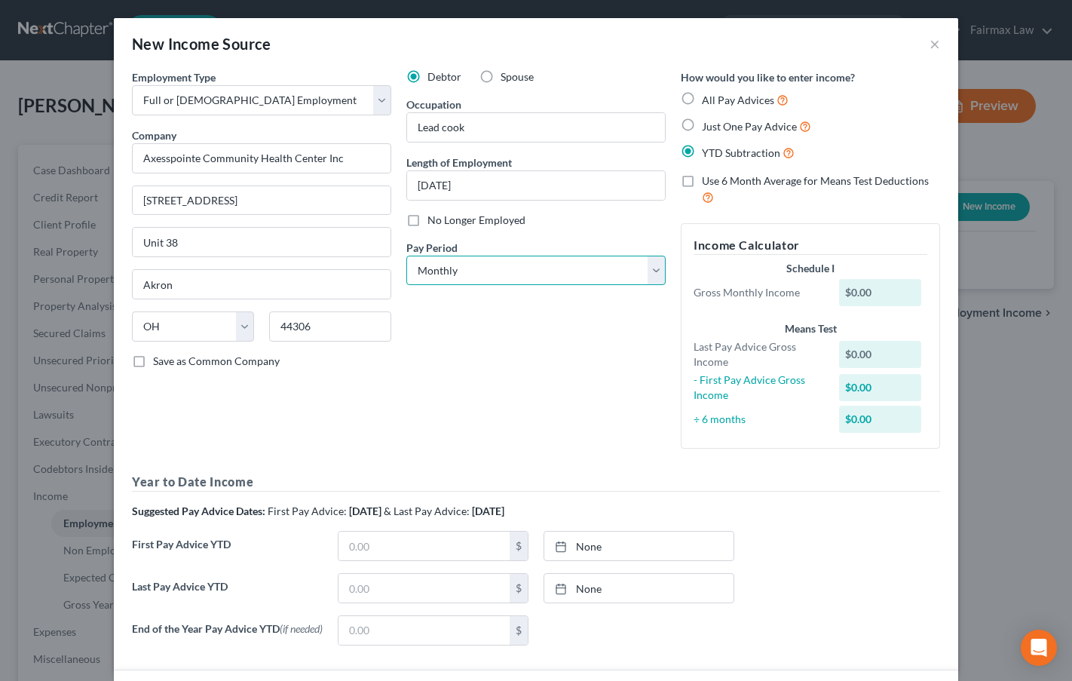
click at [568, 271] on select "Select Monthly Twice Monthly Every Other Week Weekly" at bounding box center [535, 271] width 259 height 30
select select "2"
click at [406, 256] on select "Select Monthly Twice Monthly Every Other Week Weekly" at bounding box center [535, 271] width 259 height 30
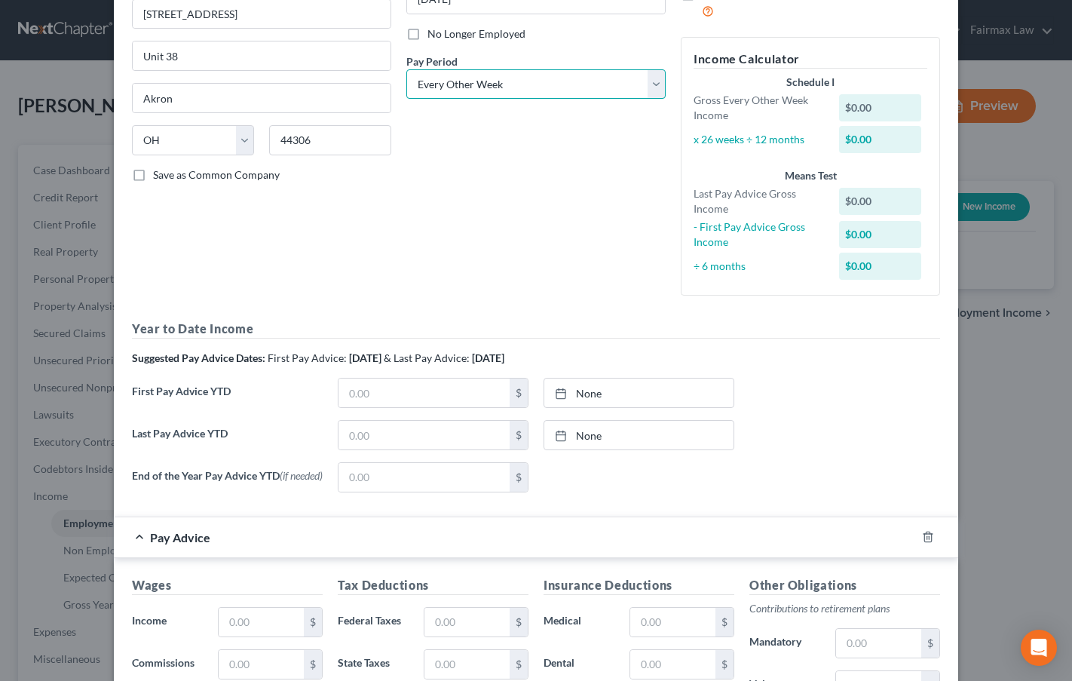
scroll to position [226, 0]
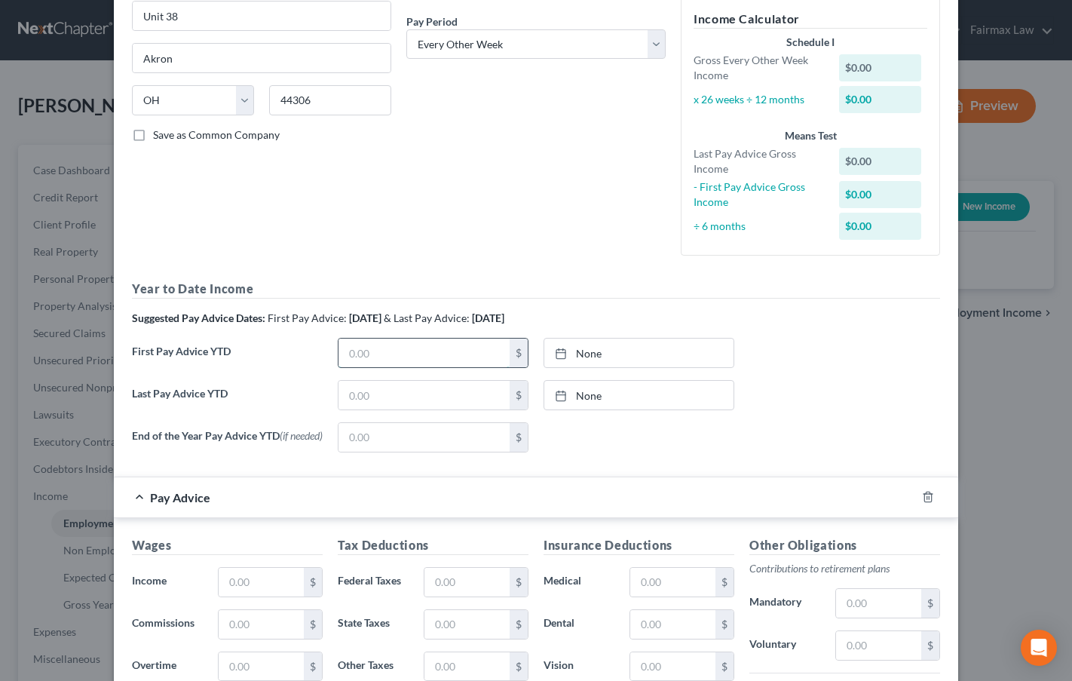
click at [374, 360] on input "text" at bounding box center [424, 353] width 171 height 29
type input "2,846.25"
click at [597, 350] on link "None" at bounding box center [638, 353] width 189 height 29
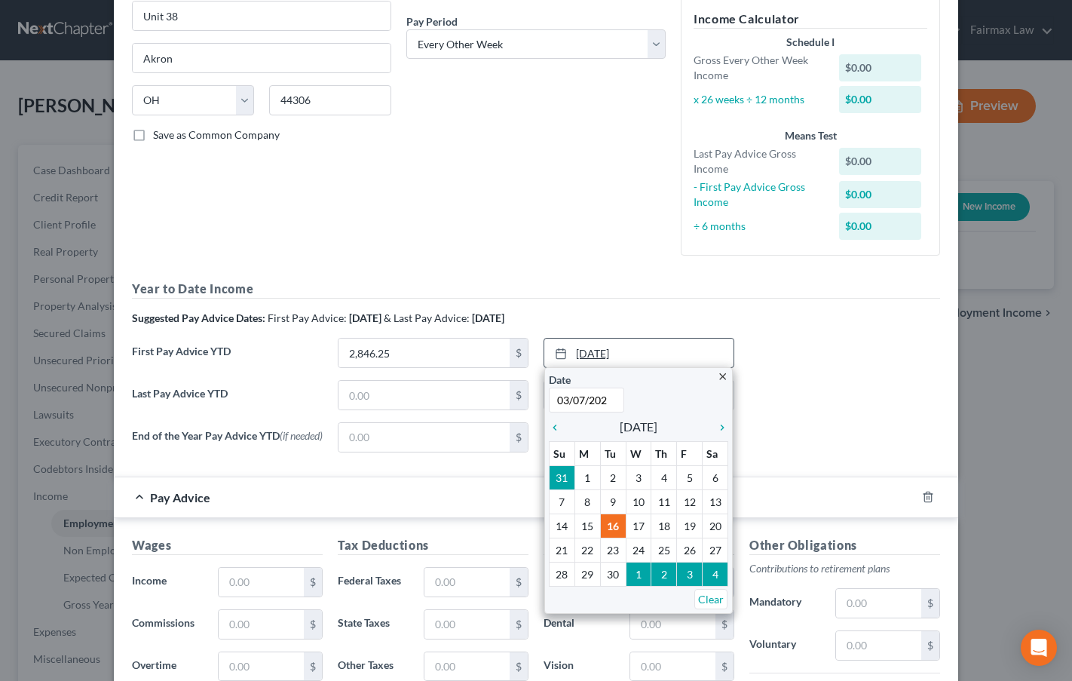
type input "[DATE]"
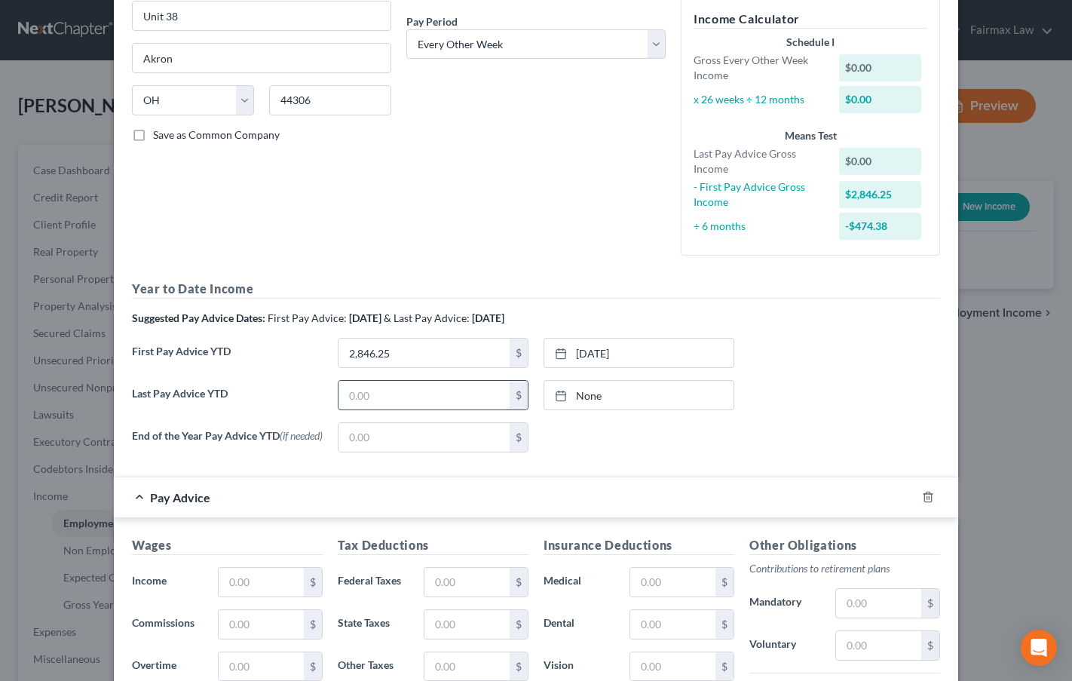
click at [426, 397] on input "text" at bounding box center [424, 395] width 171 height 29
type input "15,995"
click at [611, 394] on link "None" at bounding box center [638, 395] width 189 height 29
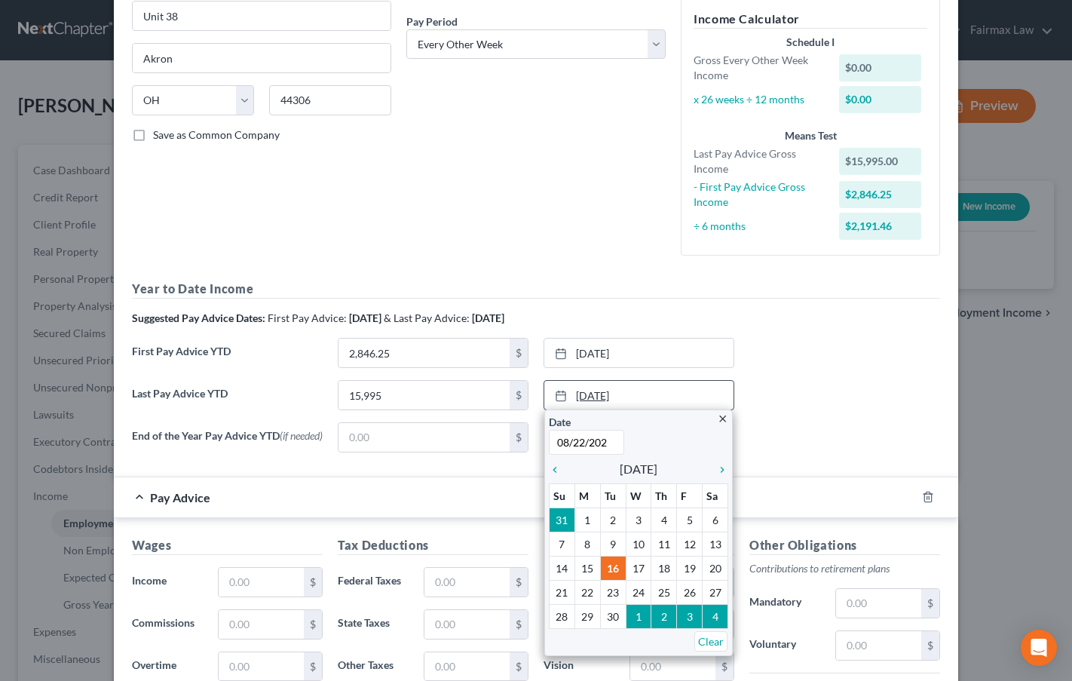
type input "[DATE]"
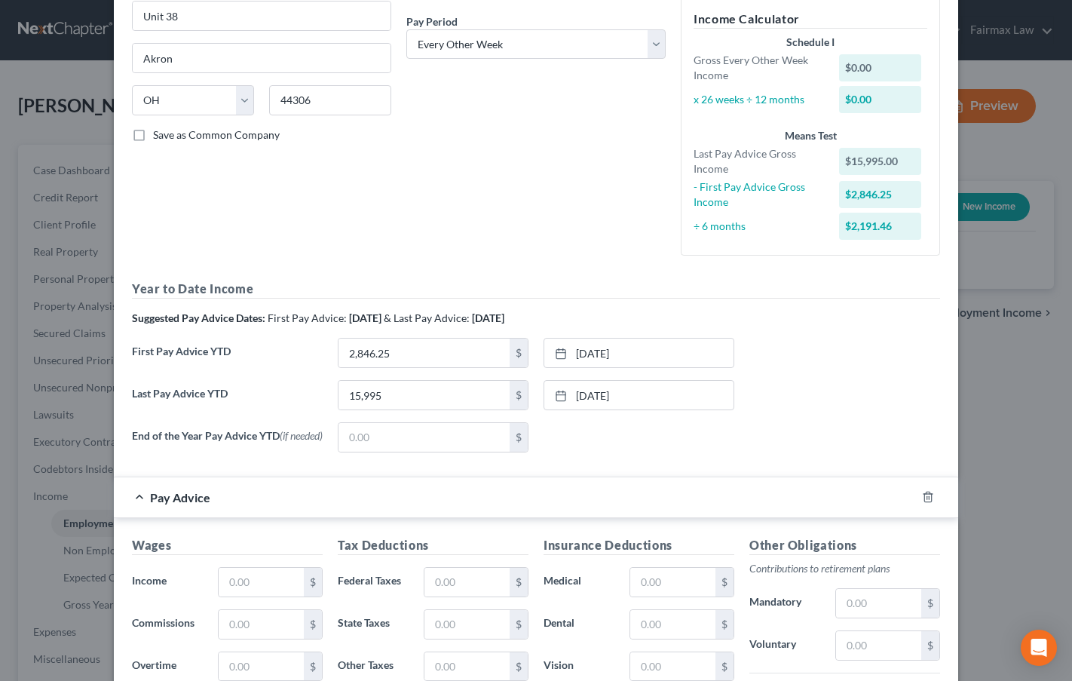
click at [870, 373] on div "First Pay Advice YTD 2,846.25 $ [DATE] close Date [DATE] Time 12:00 AM chevron_…" at bounding box center [536, 359] width 824 height 42
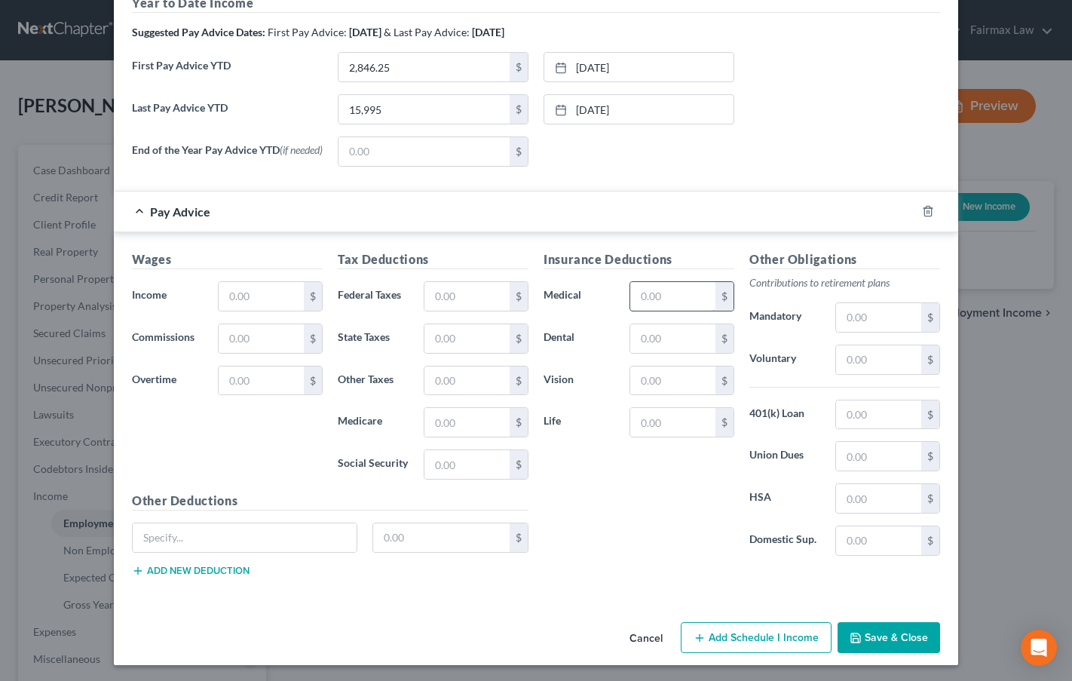
scroll to position [518, 0]
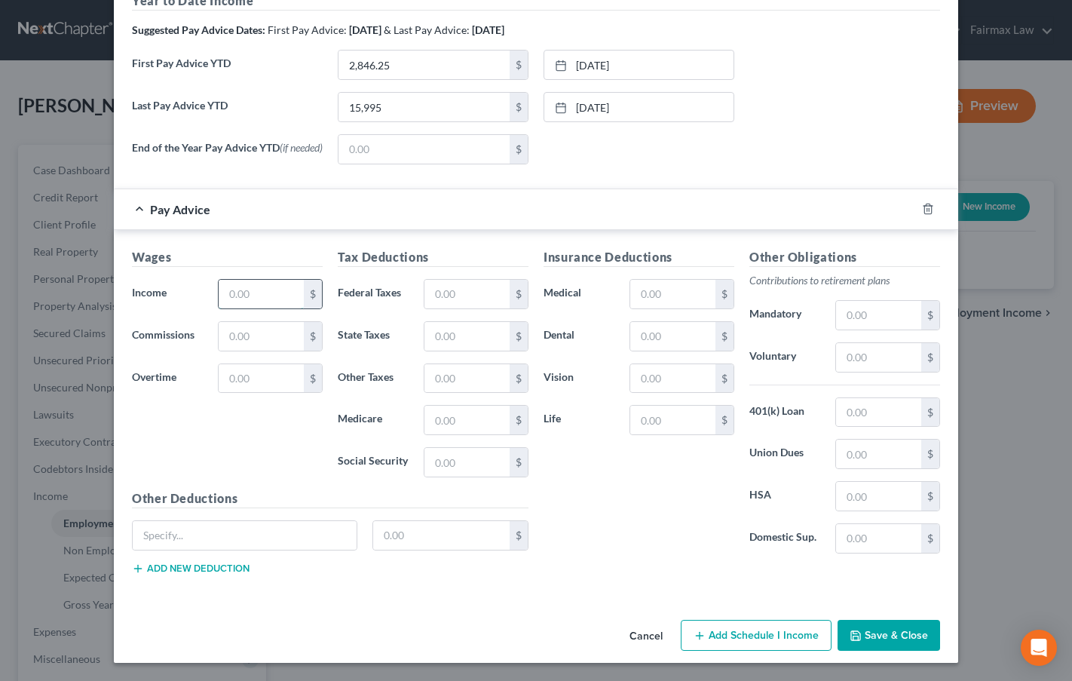
click at [260, 296] on input "text" at bounding box center [261, 294] width 85 height 29
type input "1,102.50"
click at [449, 300] on input "text" at bounding box center [467, 294] width 85 height 29
type input "23.63"
type input "1"
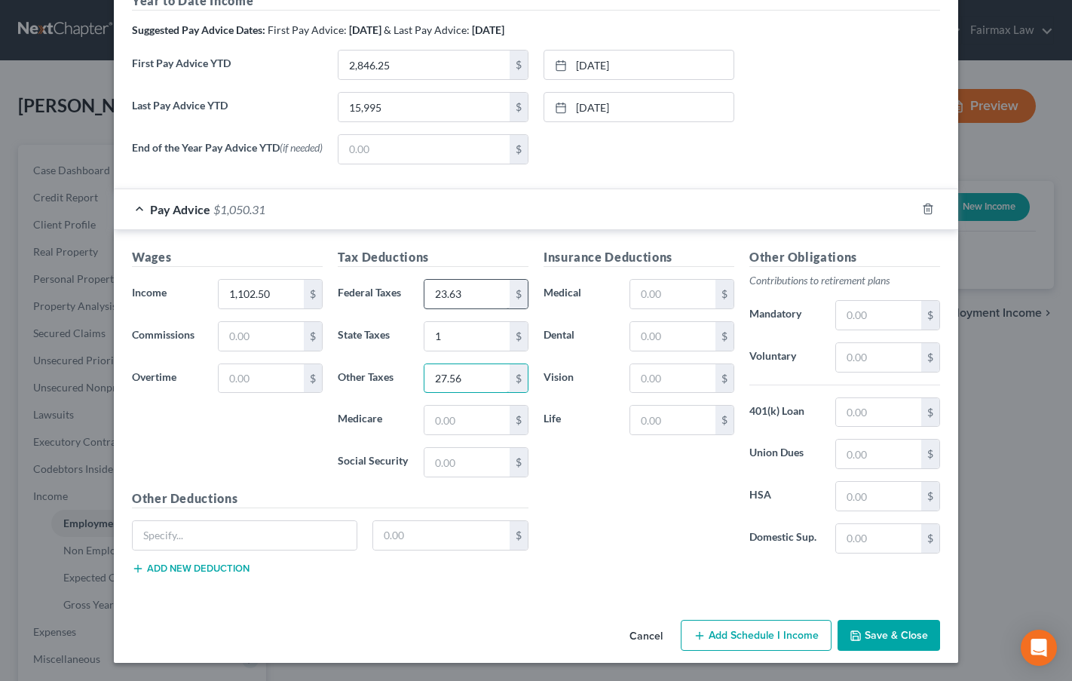
type input "27.56"
type input "15.99"
type input "68.36"
click at [880, 639] on button "Save & Close" at bounding box center [889, 636] width 103 height 32
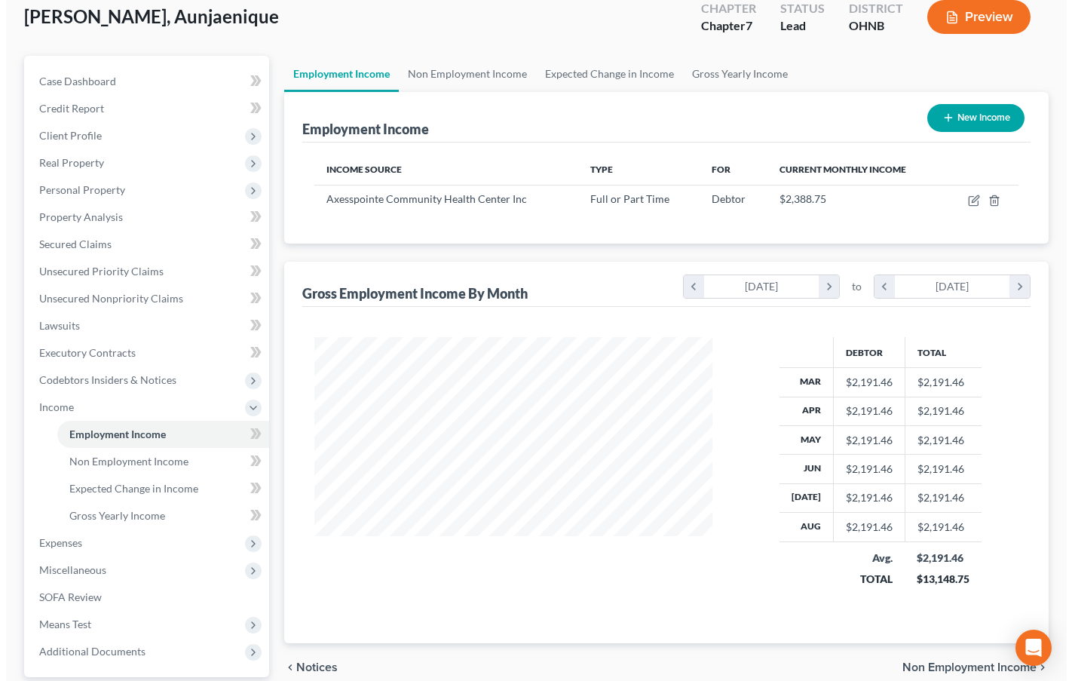
scroll to position [75, 0]
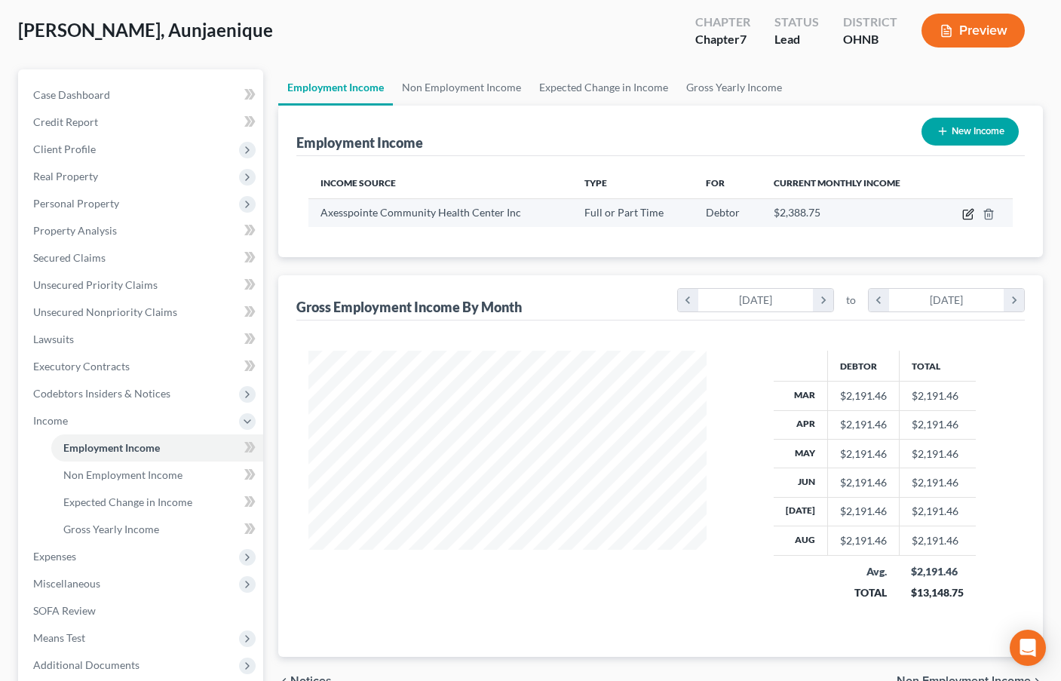
click at [967, 213] on icon "button" at bounding box center [968, 214] width 12 height 12
select select "0"
select select "36"
select select "2"
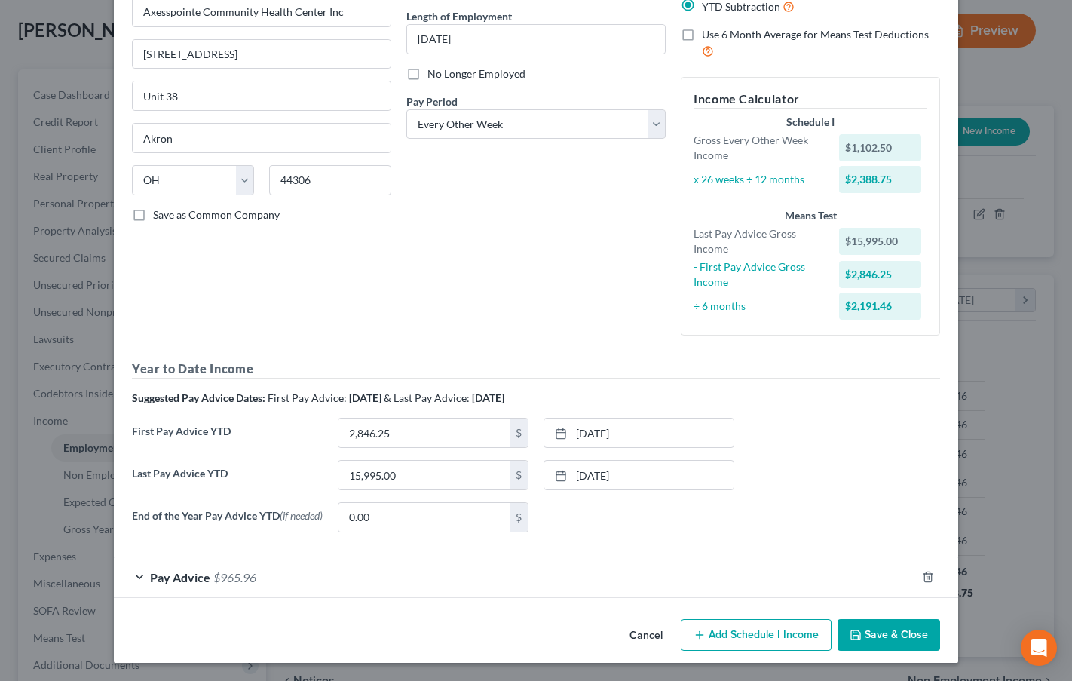
scroll to position [149, 0]
click at [194, 577] on span "Pay Advice" at bounding box center [180, 577] width 60 height 14
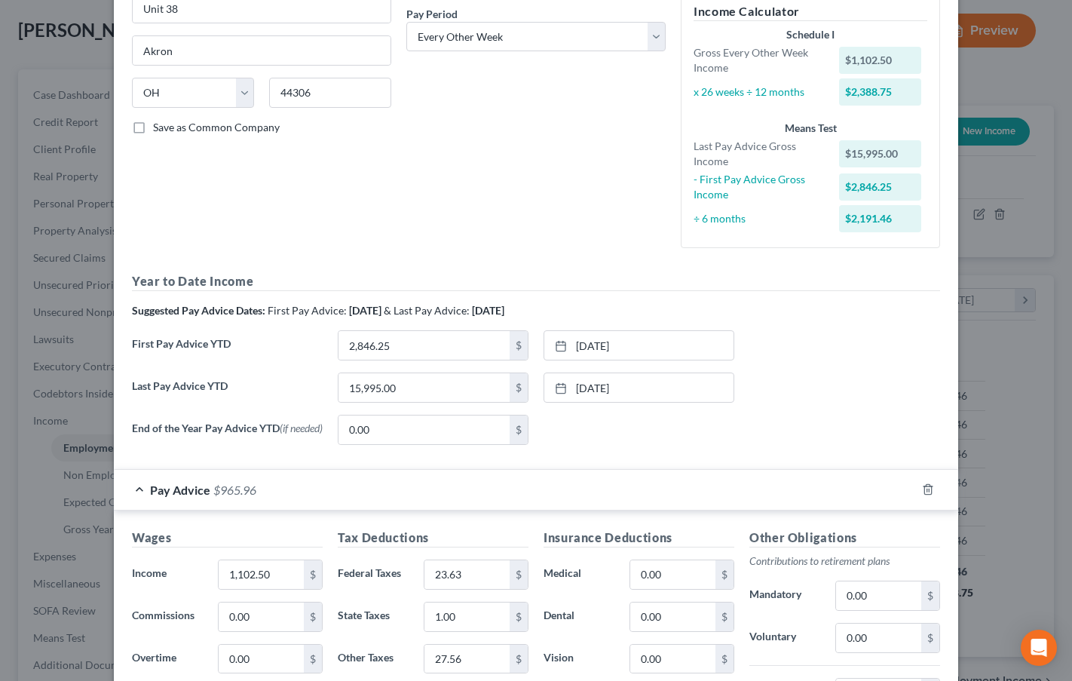
scroll to position [518, 0]
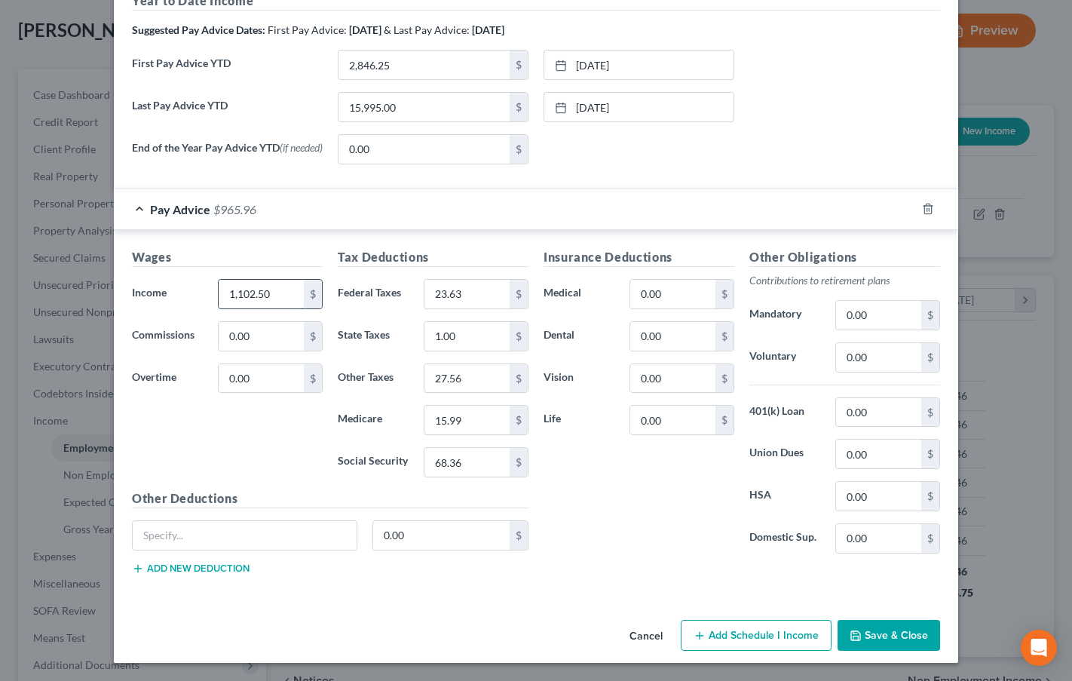
click at [256, 296] on input "1,102.50" at bounding box center [261, 294] width 85 height 29
type input "1,147.50"
type input "28.13"
type input "1.00"
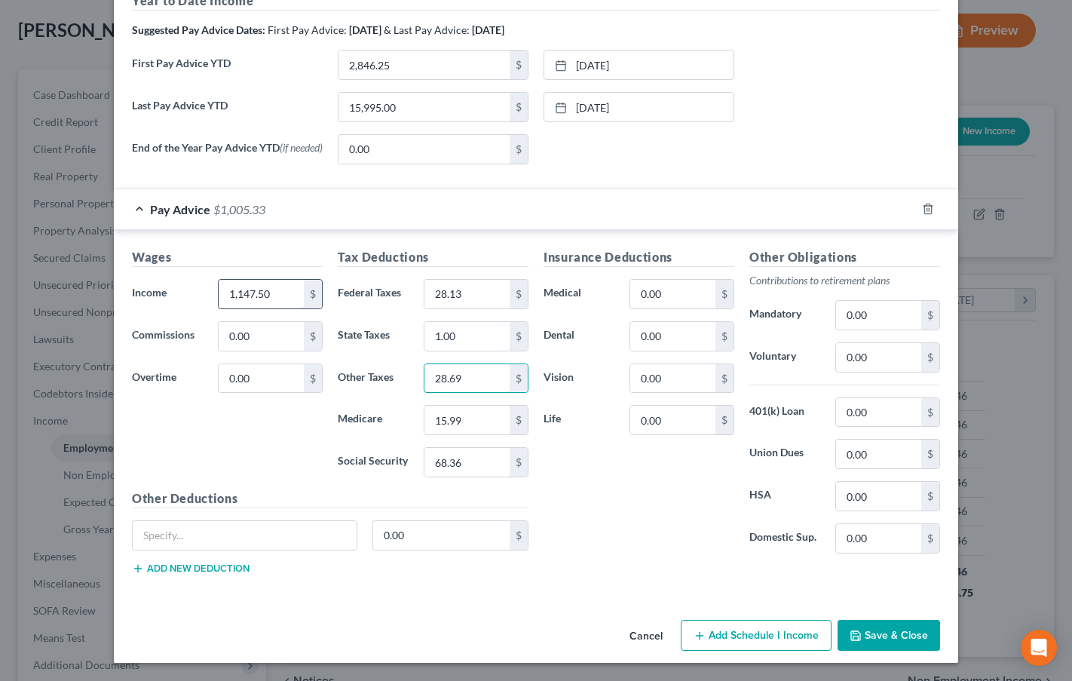
type input "28.69"
type input "16.64"
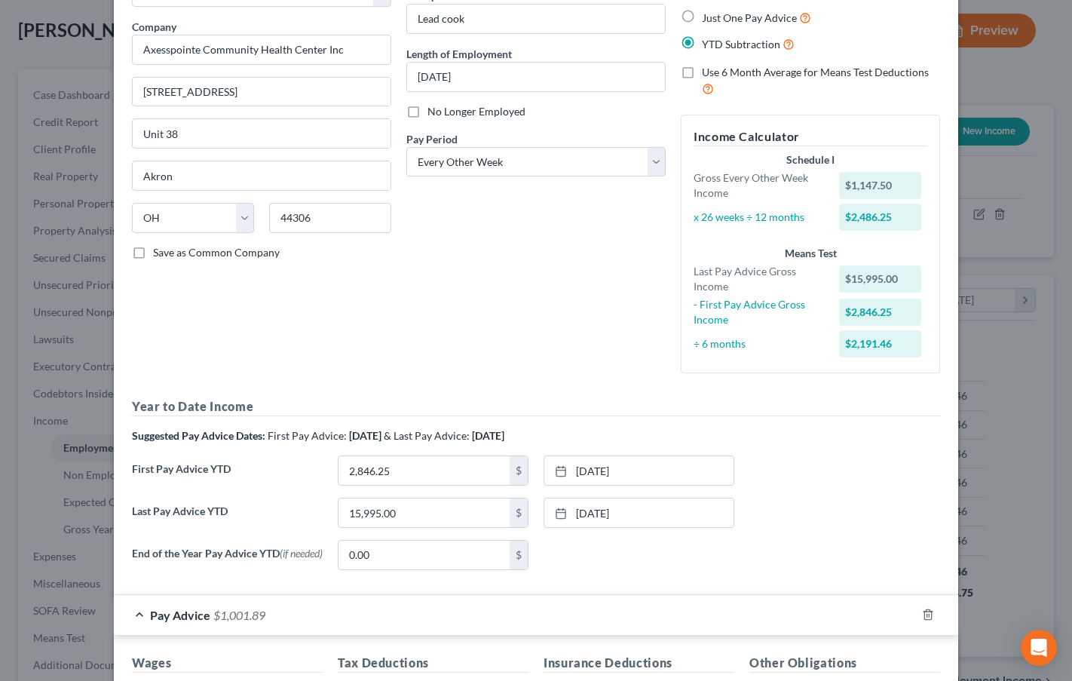
scroll to position [66, 0]
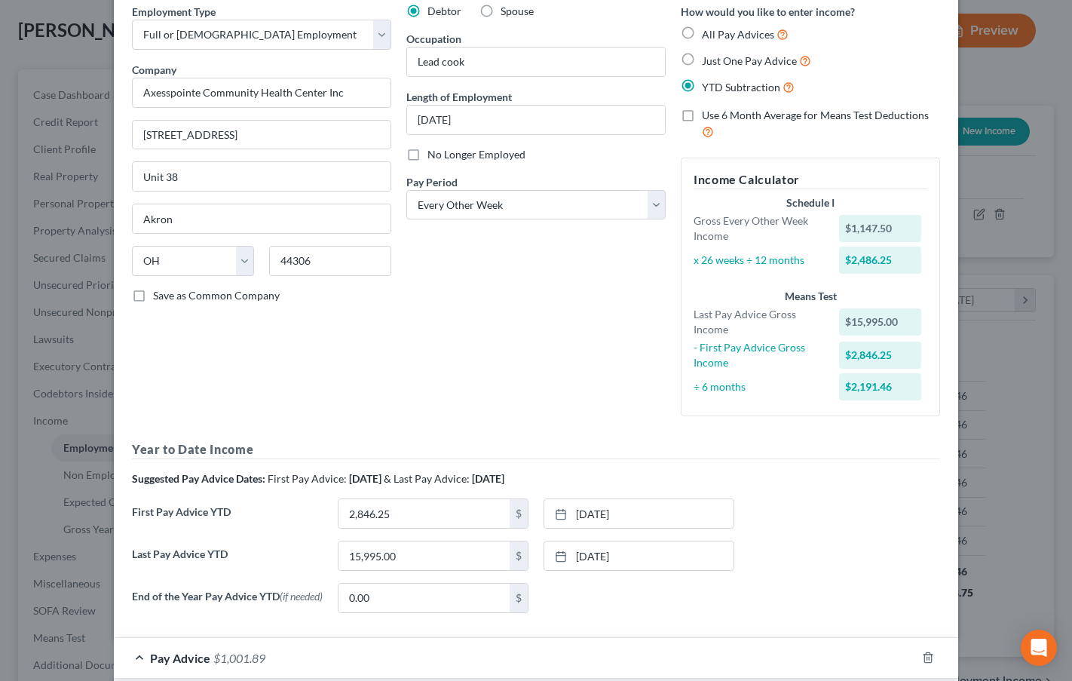
type input "71.15"
click at [535, 358] on div "Debtor Spouse Occupation Lead cook Length of Employment [DATE] No Longer Employ…" at bounding box center [536, 216] width 275 height 425
click at [847, 523] on div "First Pay Advice YTD 2,846.25 $ [DATE] close Date [DATE] Time 12:00 AM chevron_…" at bounding box center [536, 519] width 824 height 42
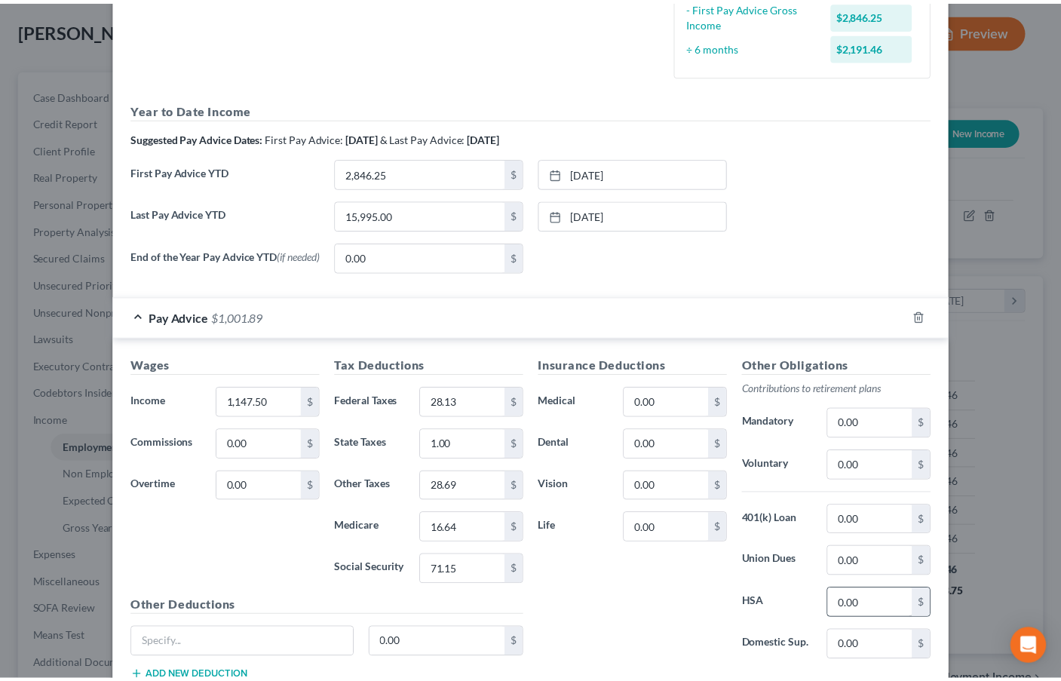
scroll to position [518, 0]
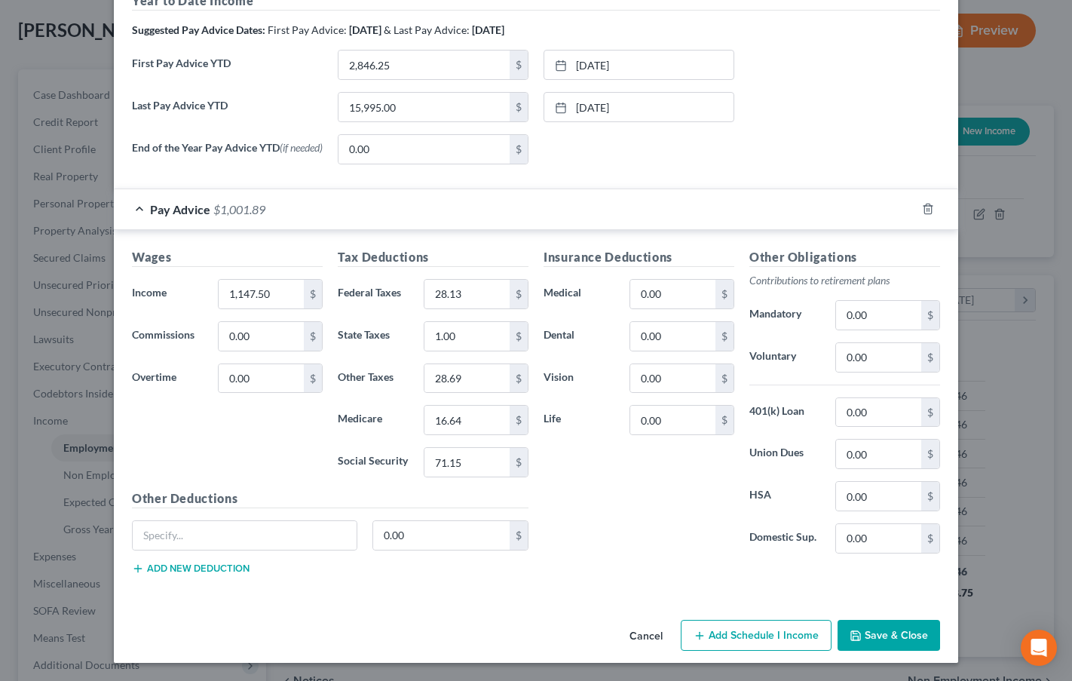
click at [899, 632] on button "Save & Close" at bounding box center [889, 636] width 103 height 32
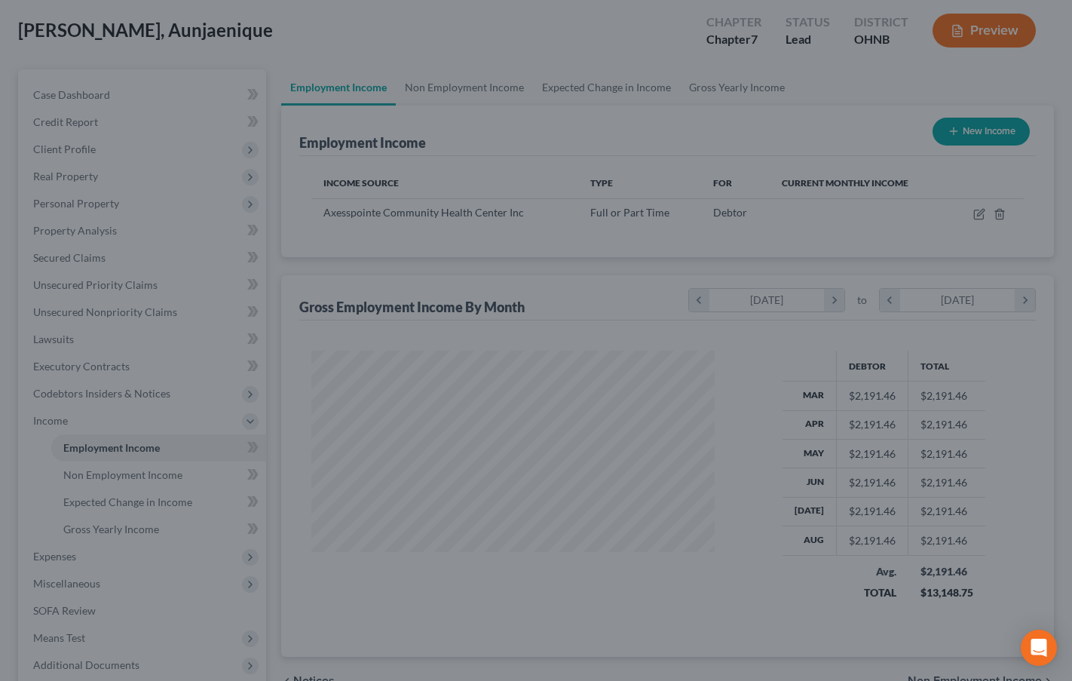
scroll to position [753878, 753719]
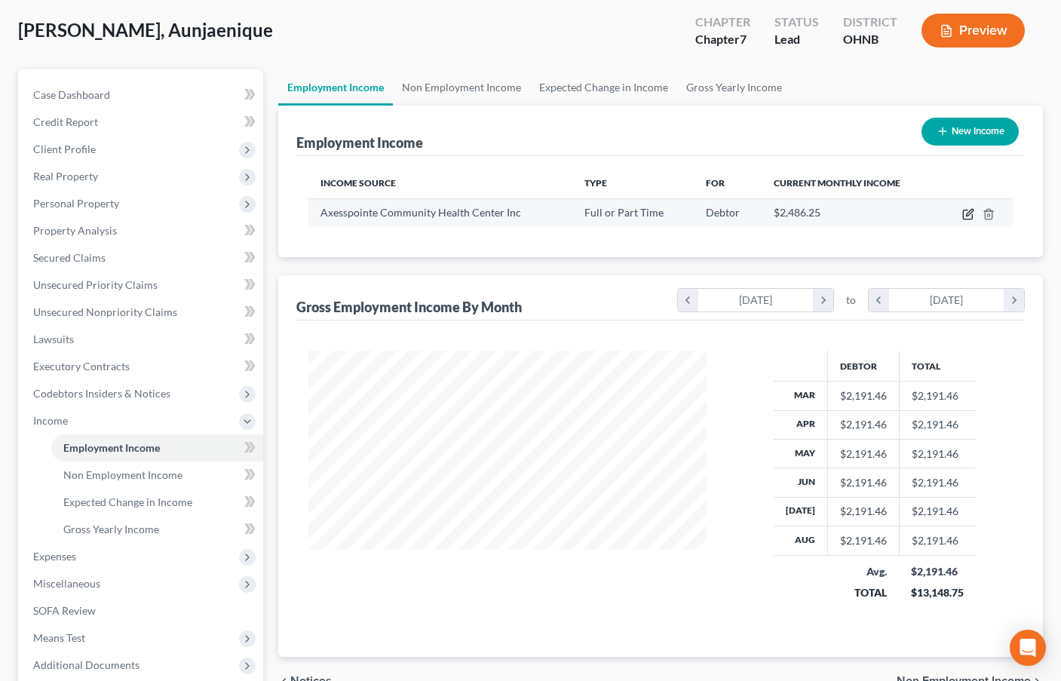
click at [967, 216] on icon "button" at bounding box center [969, 212] width 7 height 7
select select "0"
select select "36"
select select "2"
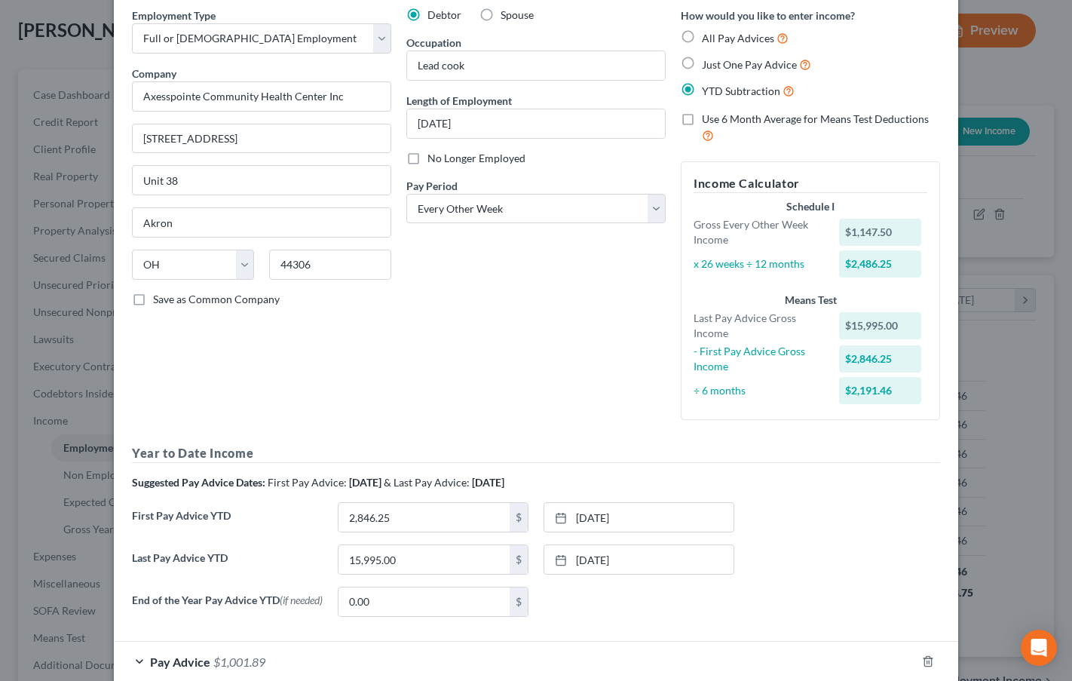
scroll to position [149, 0]
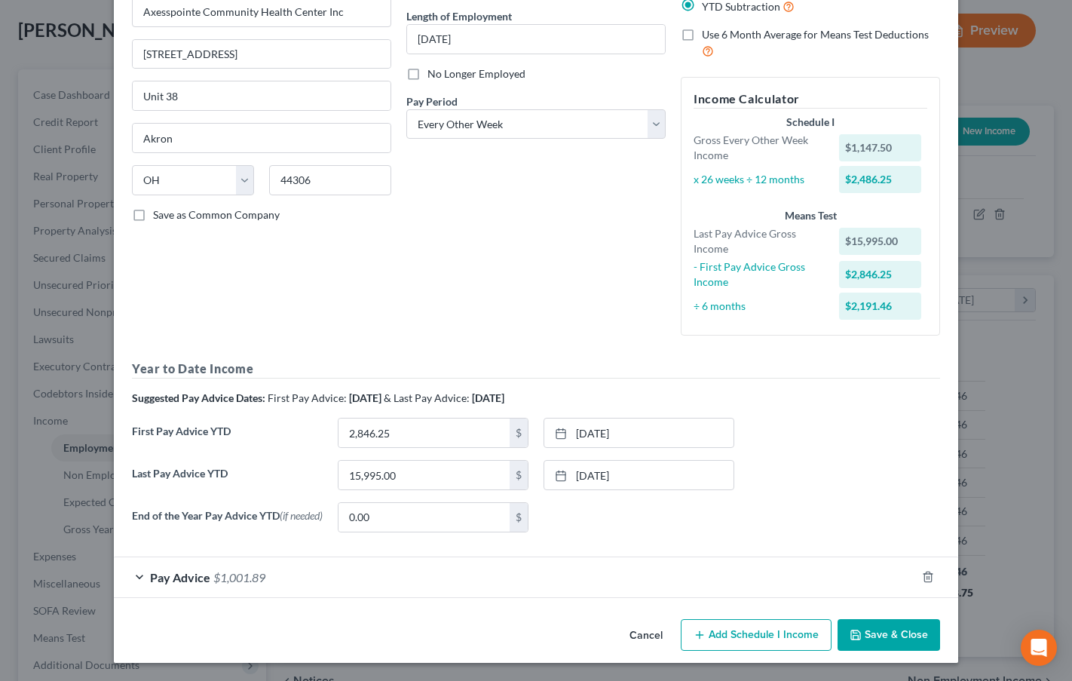
click at [278, 587] on div "Pay Advice $1,001.89" at bounding box center [515, 577] width 802 height 40
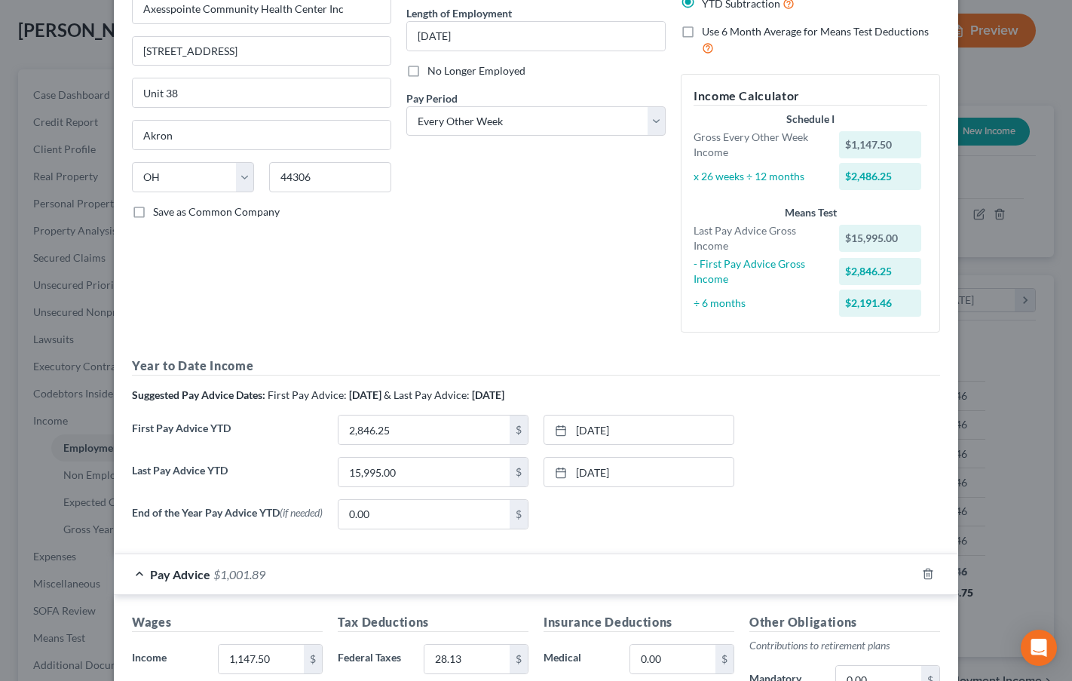
scroll to position [518, 0]
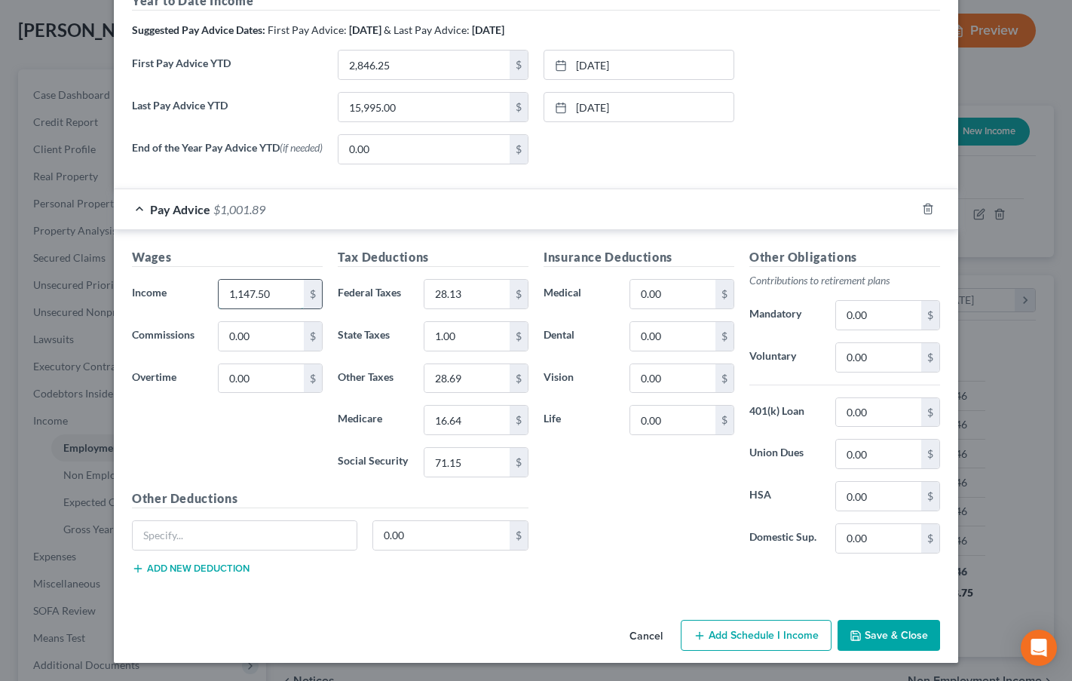
click at [272, 286] on input "1,147.50" at bounding box center [261, 294] width 85 height 29
type input "1,025"
type input "15.88"
type input "1"
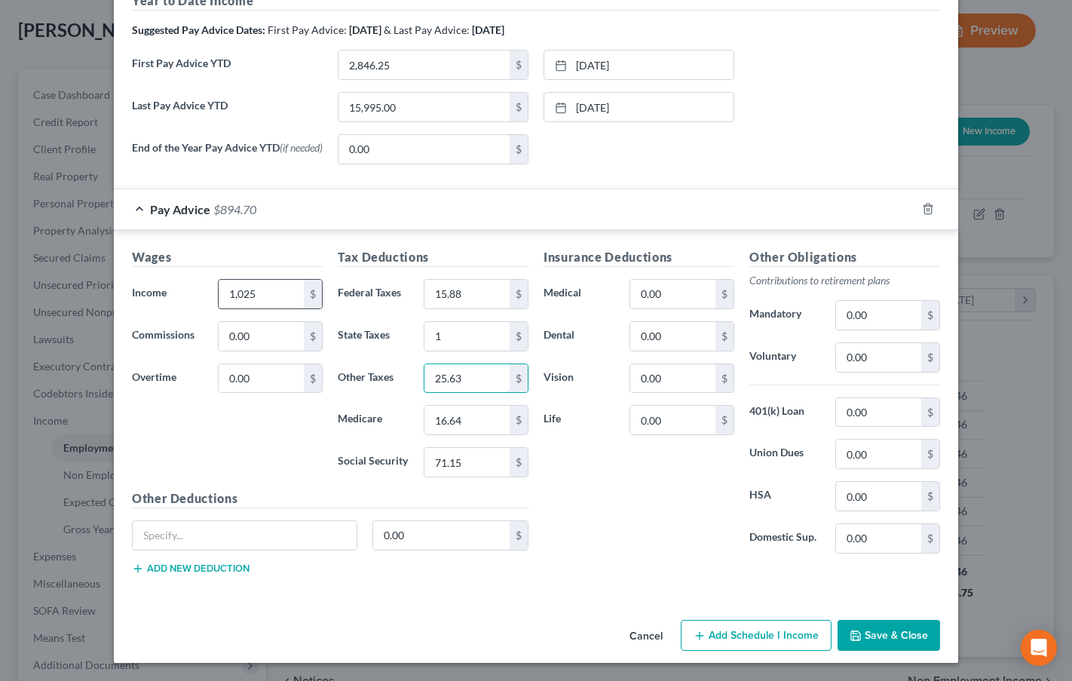
type input "25.63"
type input "14.86"
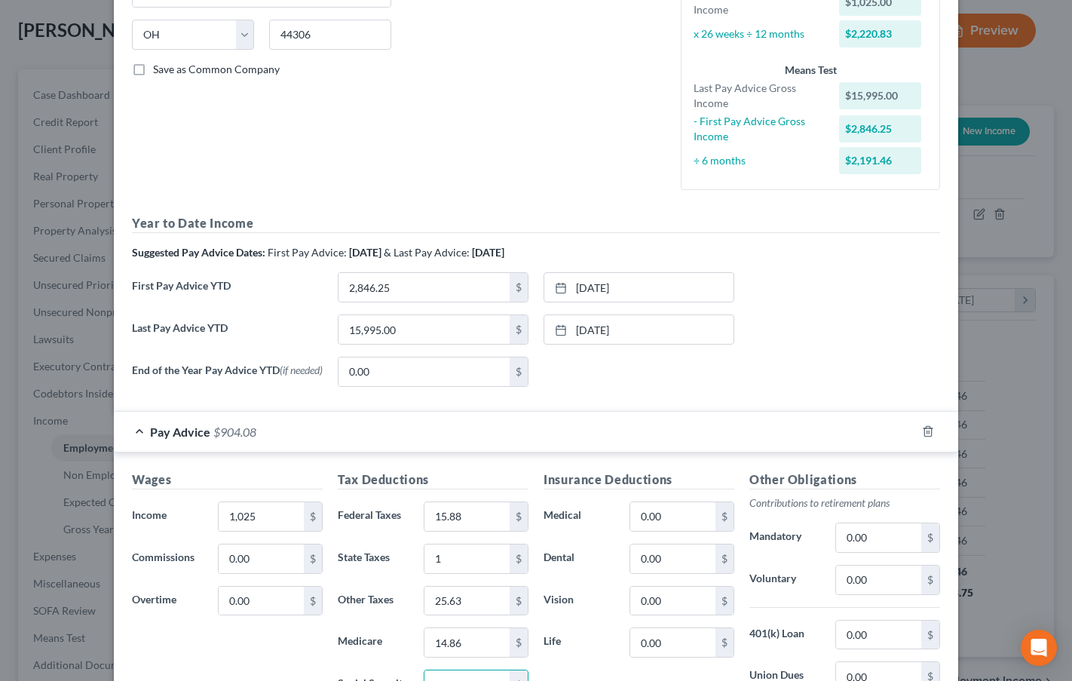
type input "63.55"
click at [873, 398] on div "End of the Year Pay Advice YTD (if needed) 0.00 $ None close Date Time chevron_…" at bounding box center [536, 378] width 824 height 42
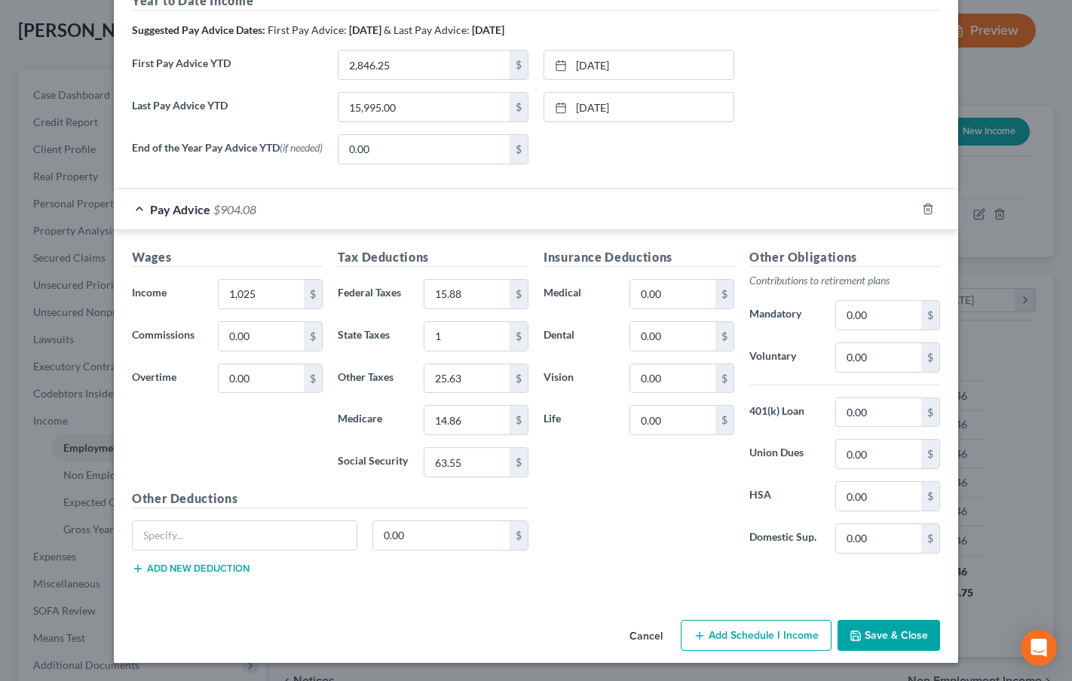
click at [881, 633] on button "Save & Close" at bounding box center [889, 636] width 103 height 32
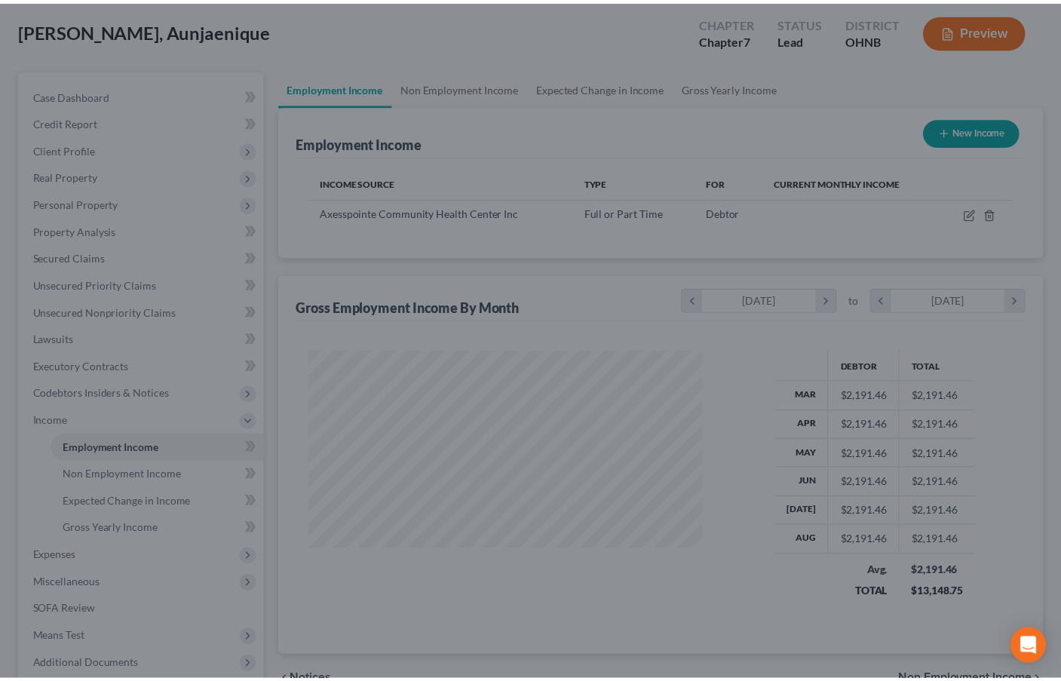
scroll to position [753878, 753719]
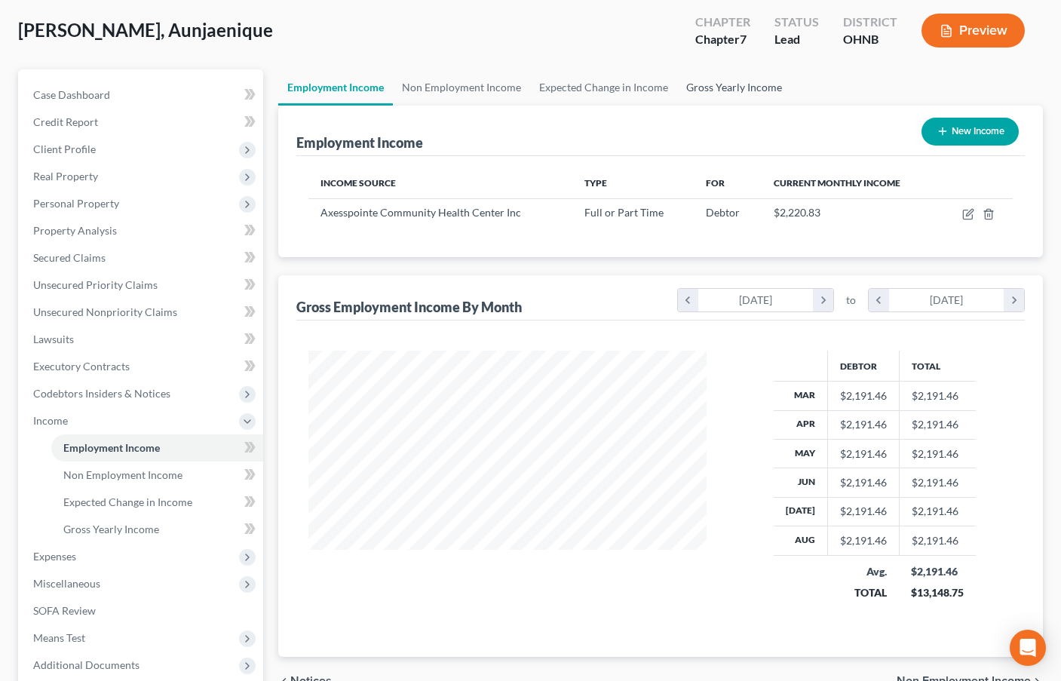
click at [704, 90] on link "Gross Yearly Income" at bounding box center [734, 87] width 114 height 36
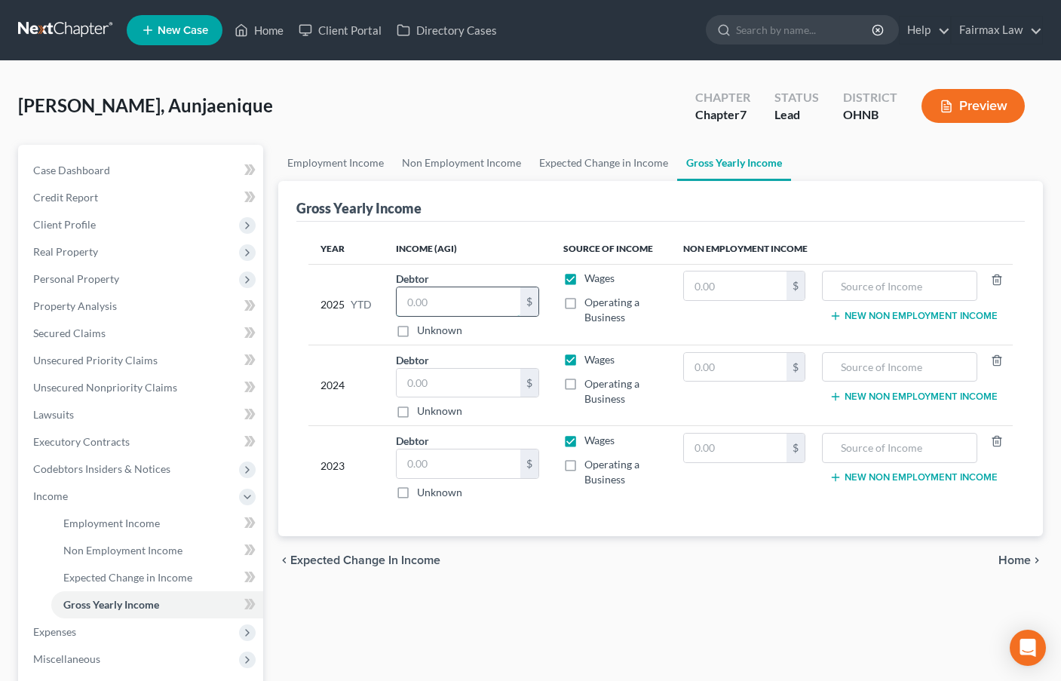
click at [421, 300] on input "text" at bounding box center [459, 301] width 124 height 29
type input "15,995"
click at [69, 278] on span "Personal Property" at bounding box center [76, 278] width 86 height 13
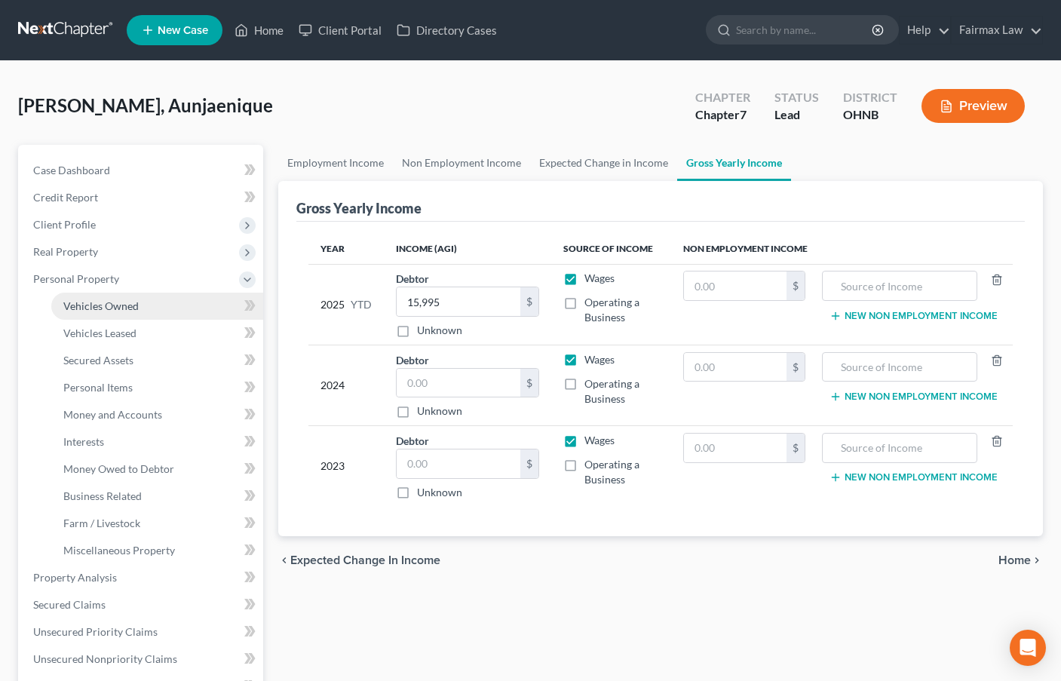
click at [96, 304] on span "Vehicles Owned" at bounding box center [100, 305] width 75 height 13
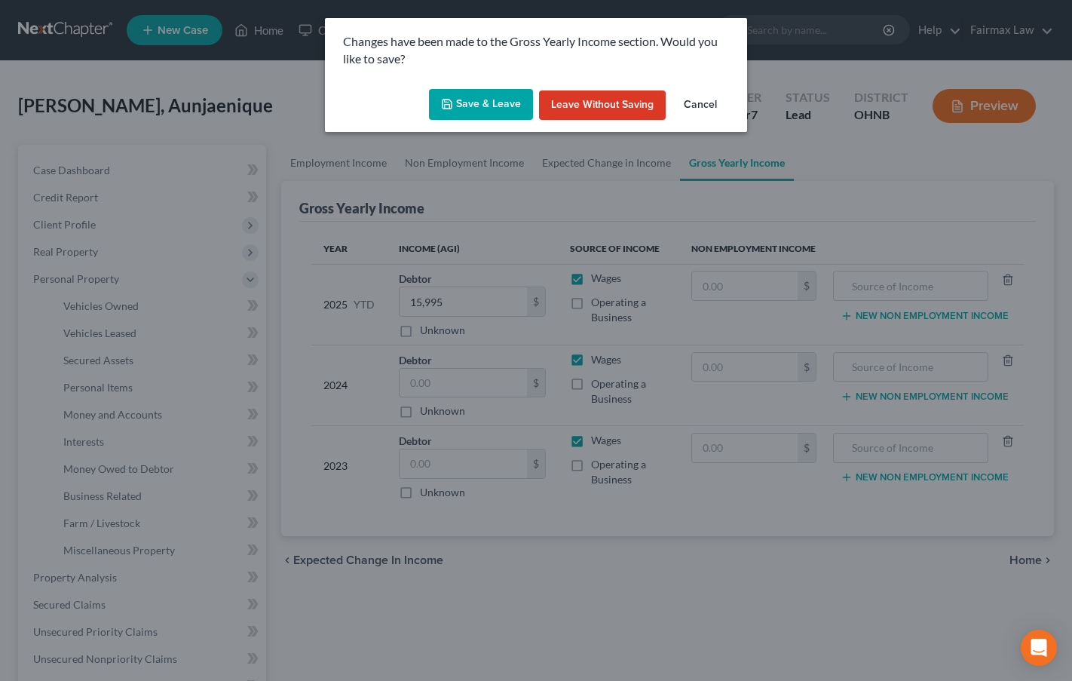
click at [492, 109] on button "Save & Leave" at bounding box center [481, 105] width 104 height 32
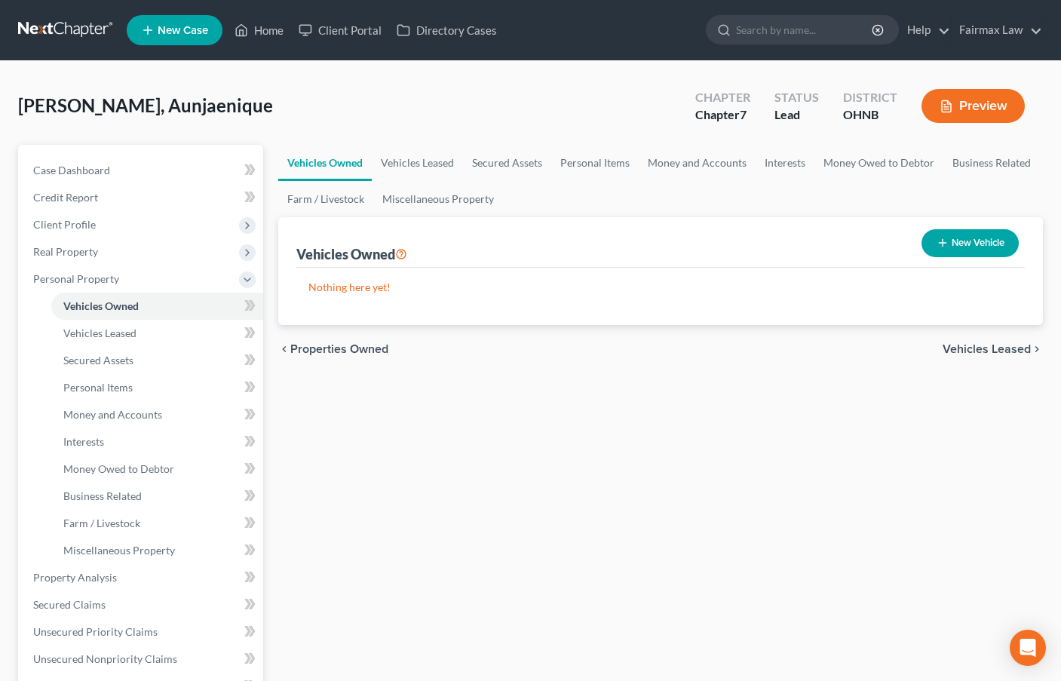
click at [980, 247] on button "New Vehicle" at bounding box center [970, 243] width 97 height 28
select select "0"
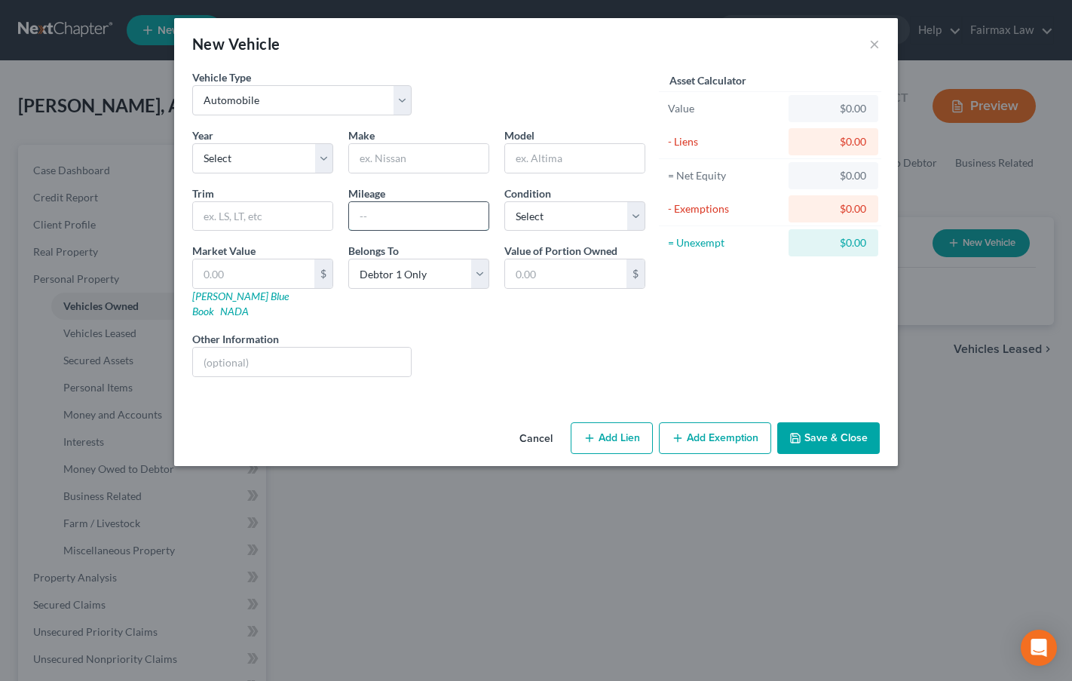
drag, startPoint x: 376, startPoint y: 216, endPoint x: 384, endPoint y: 210, distance: 9.8
click at [376, 216] on input "text" at bounding box center [419, 216] width 140 height 29
click at [252, 152] on select "Select 2026 2025 2024 2023 2022 2021 2020 2019 2018 2017 2016 2015 2014 2013 20…" at bounding box center [262, 158] width 141 height 30
click at [192, 143] on select "Select 2026 2025 2024 2023 2022 2021 2020 2019 2018 2017 2016 2015 2014 2013 20…" at bounding box center [262, 158] width 141 height 30
click at [425, 156] on input "text" at bounding box center [419, 158] width 140 height 29
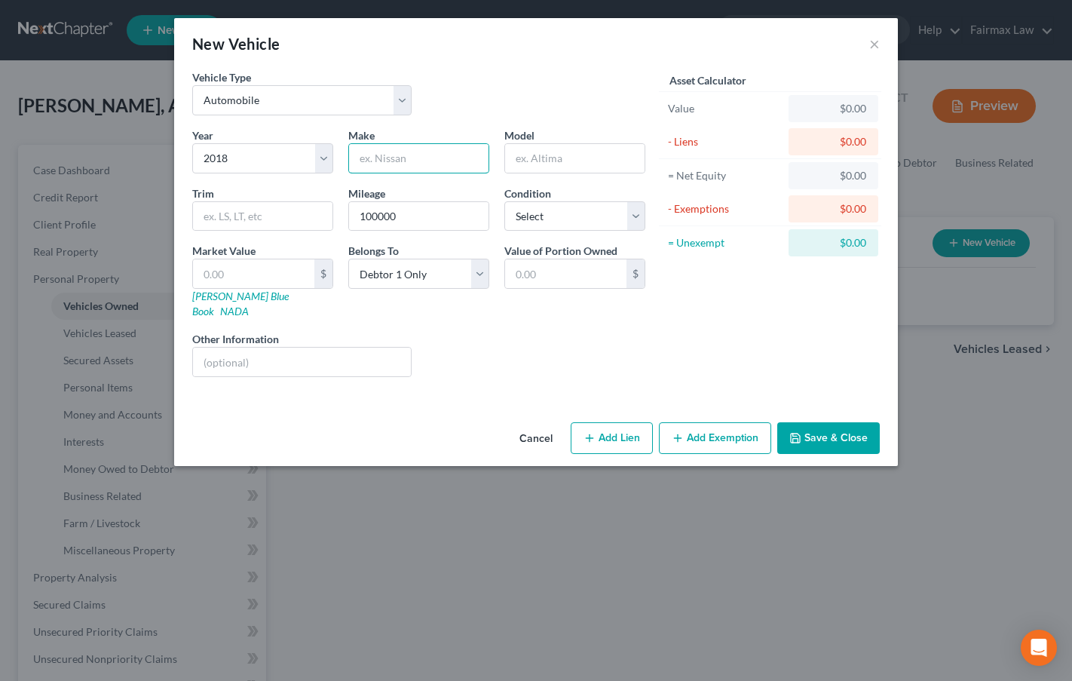
paste input "GMC"
click at [555, 161] on input "text" at bounding box center [575, 158] width 140 height 29
paste input "Terrain"
click at [551, 219] on select "Select Excellent Very Good Good Fair Poor" at bounding box center [575, 216] width 141 height 30
click at [505, 201] on select "Select Excellent Very Good Good Fair Poor" at bounding box center [575, 216] width 141 height 30
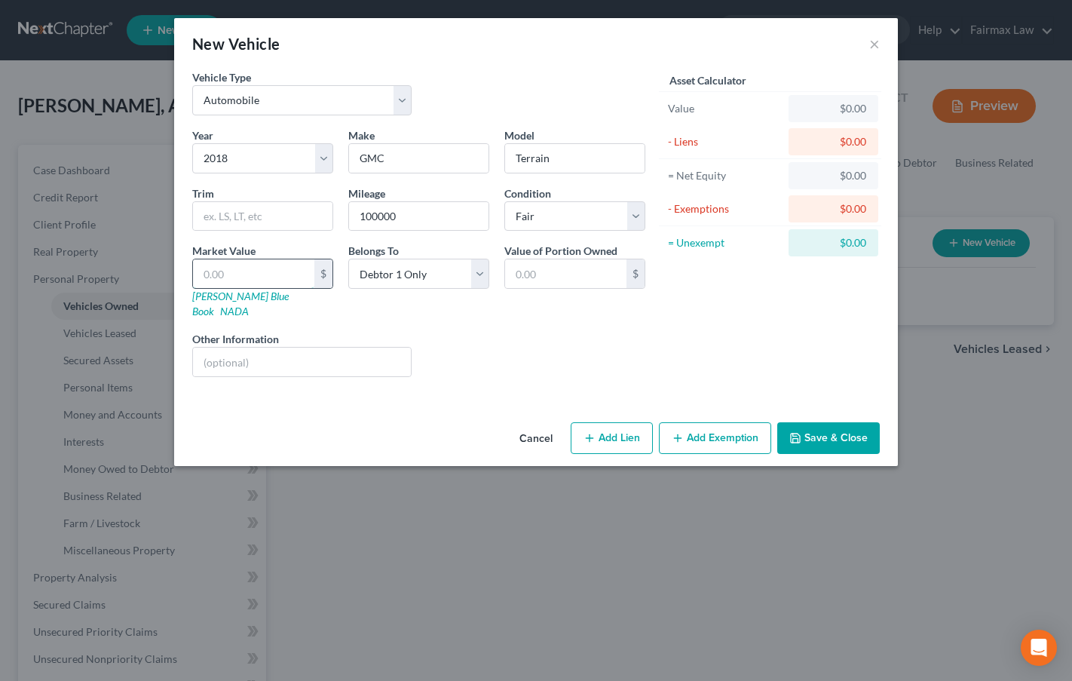
click at [285, 278] on input "text" at bounding box center [253, 273] width 121 height 29
click at [715, 423] on button "Add Exemption" at bounding box center [715, 438] width 112 height 32
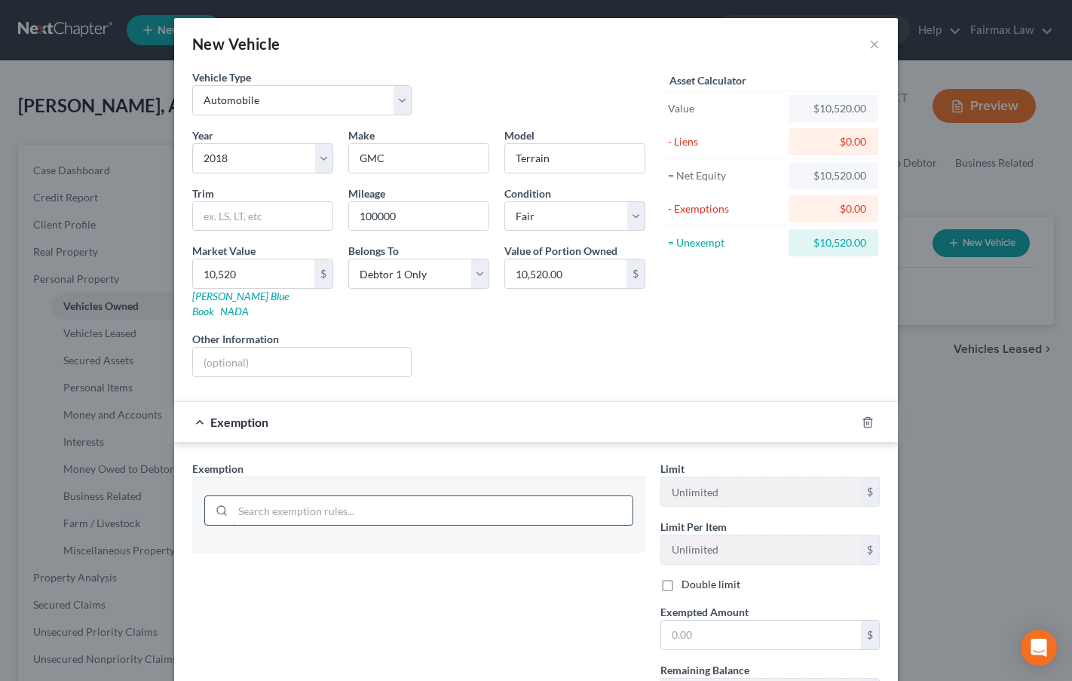
click at [339, 496] on input "search" at bounding box center [433, 510] width 400 height 29
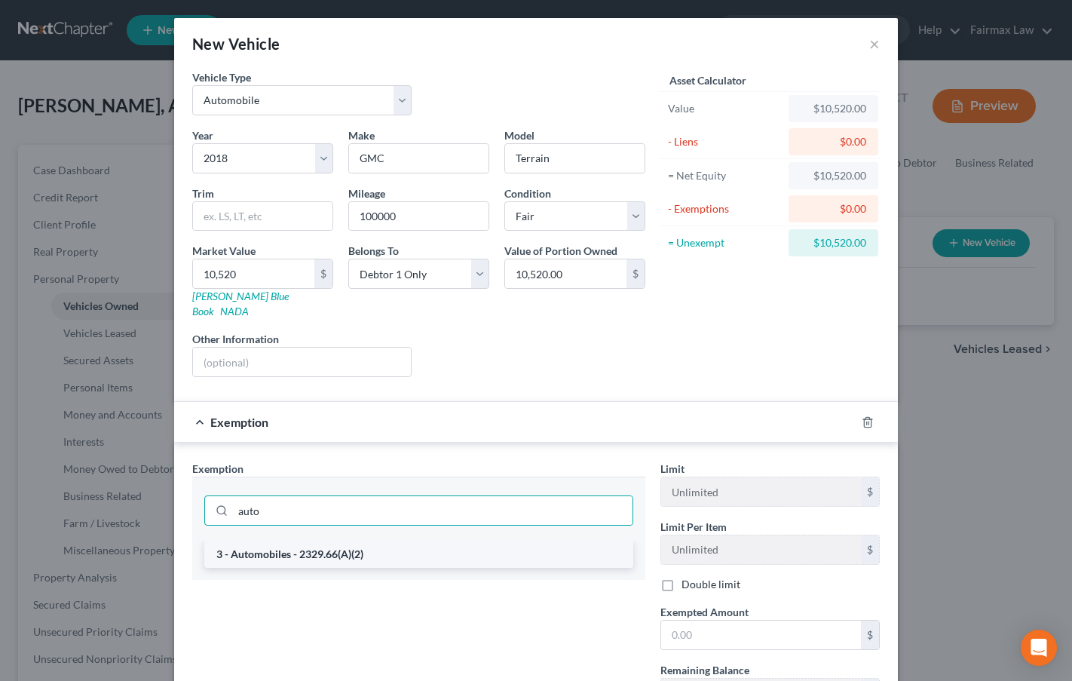
click at [425, 541] on li "3 - Automobiles - 2329.66(A)(2)" at bounding box center [418, 554] width 429 height 27
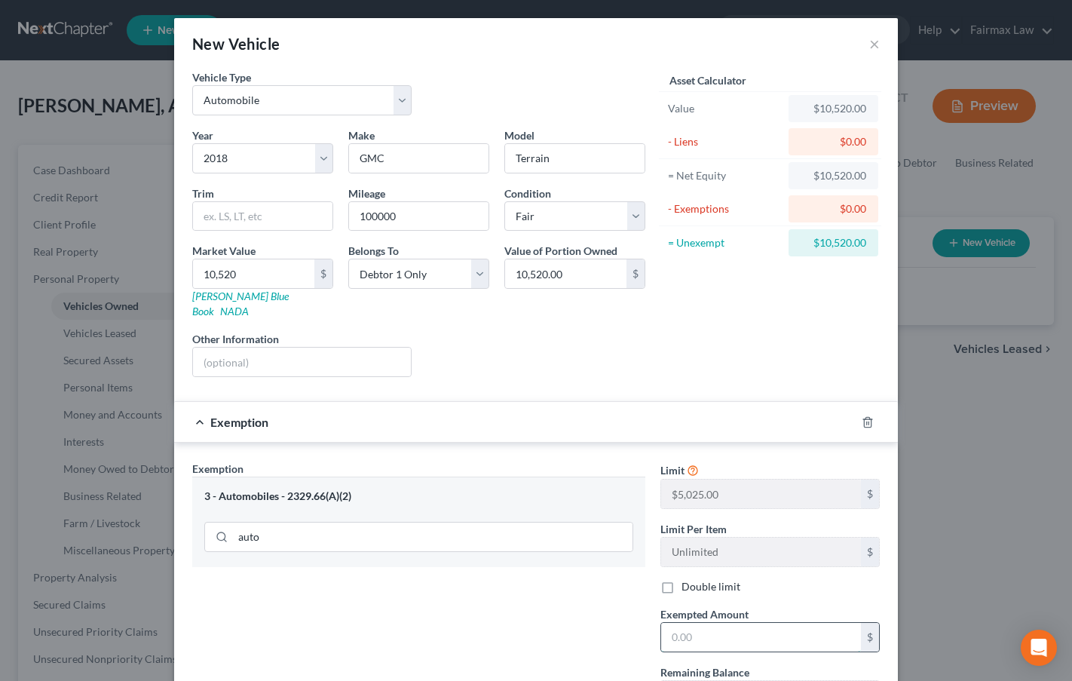
click at [686, 623] on input "text" at bounding box center [761, 637] width 200 height 29
paste input "5,025.00"
click at [548, 614] on div "Exemption Set must be selected for CA. Exemption * 3 - Automobiles - 2329.66(A)…" at bounding box center [419, 591] width 468 height 261
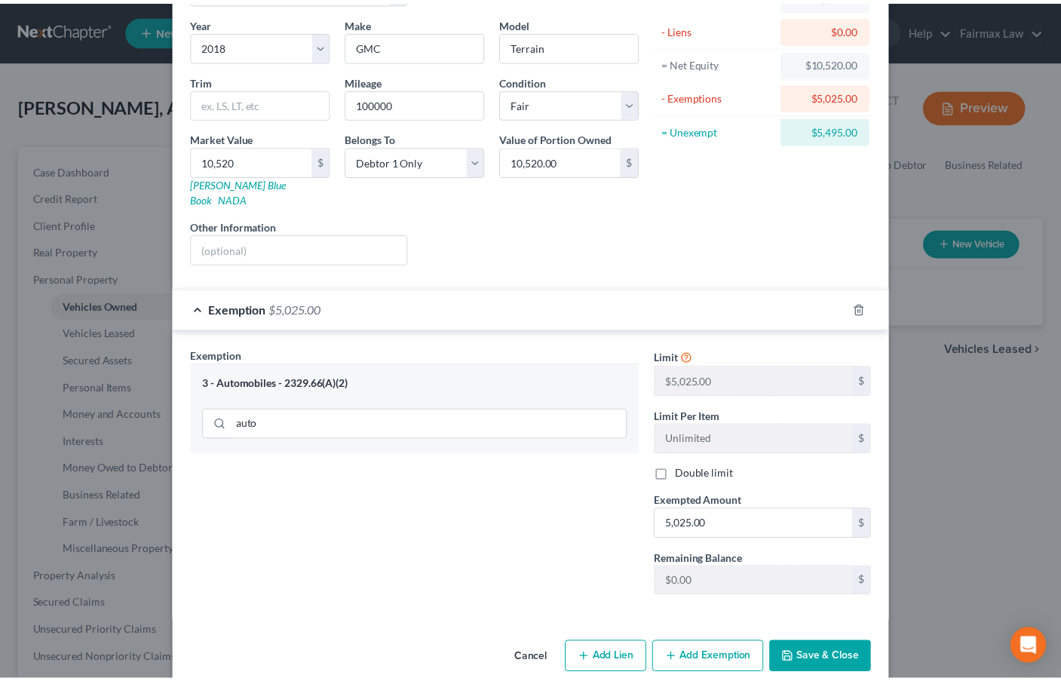
scroll to position [121, 0]
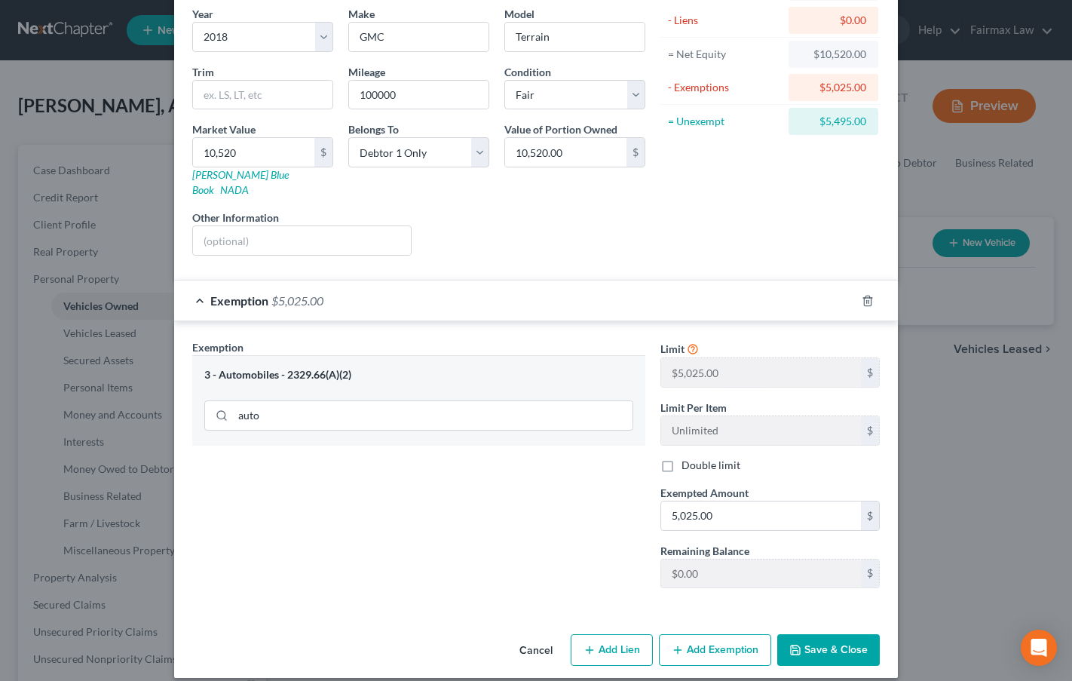
click at [827, 634] on button "Save & Close" at bounding box center [829, 650] width 103 height 32
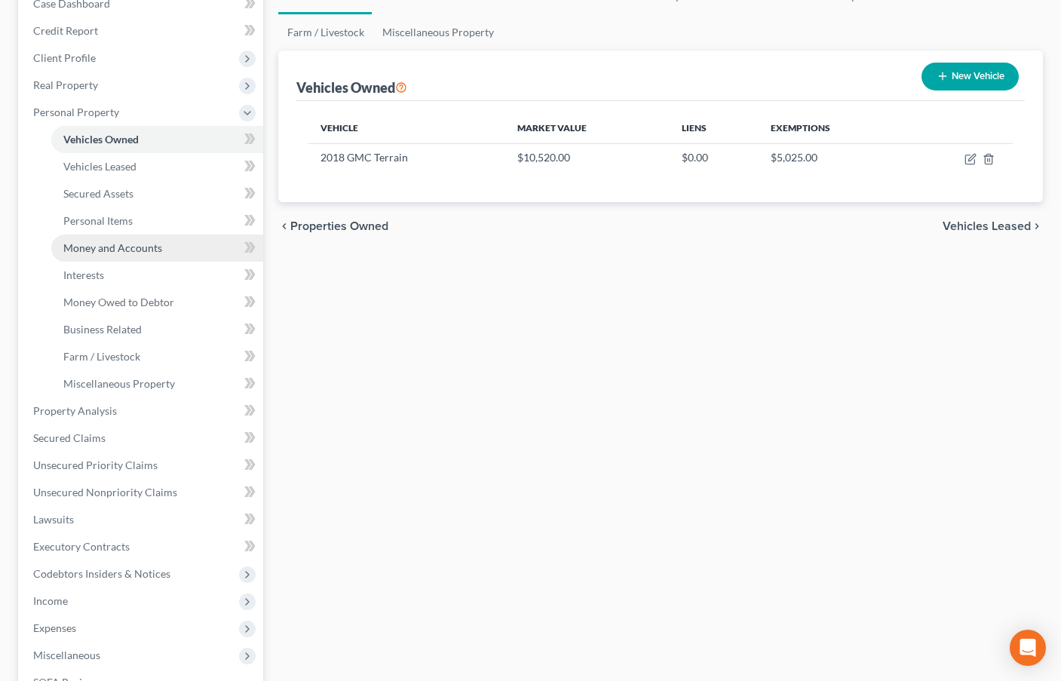
scroll to position [166, 0]
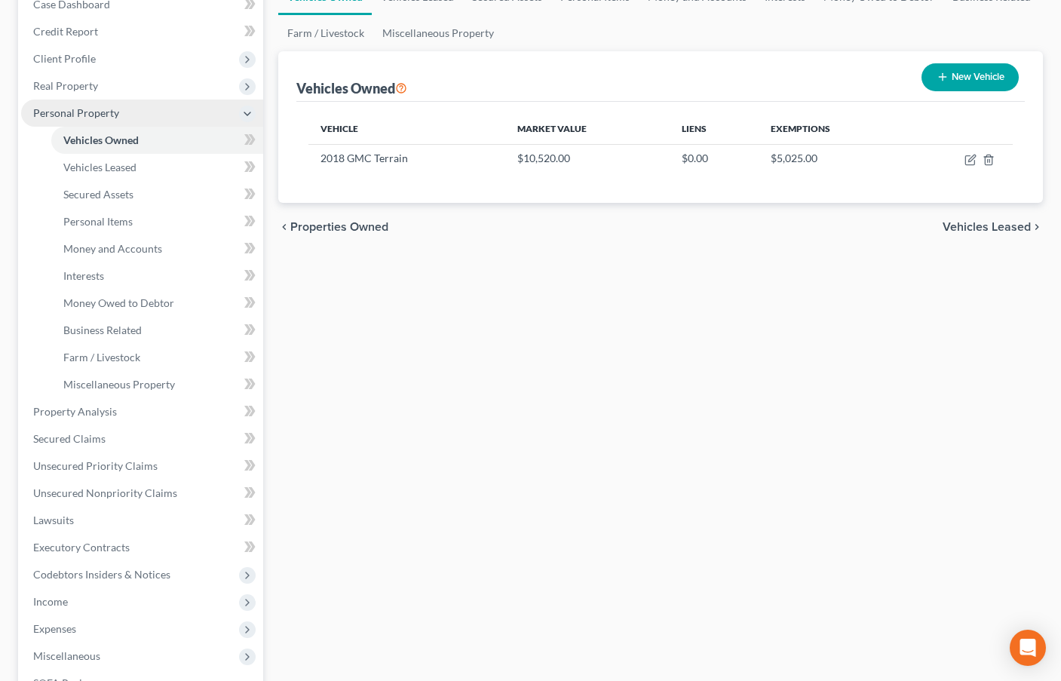
click at [90, 111] on span "Personal Property" at bounding box center [76, 112] width 86 height 13
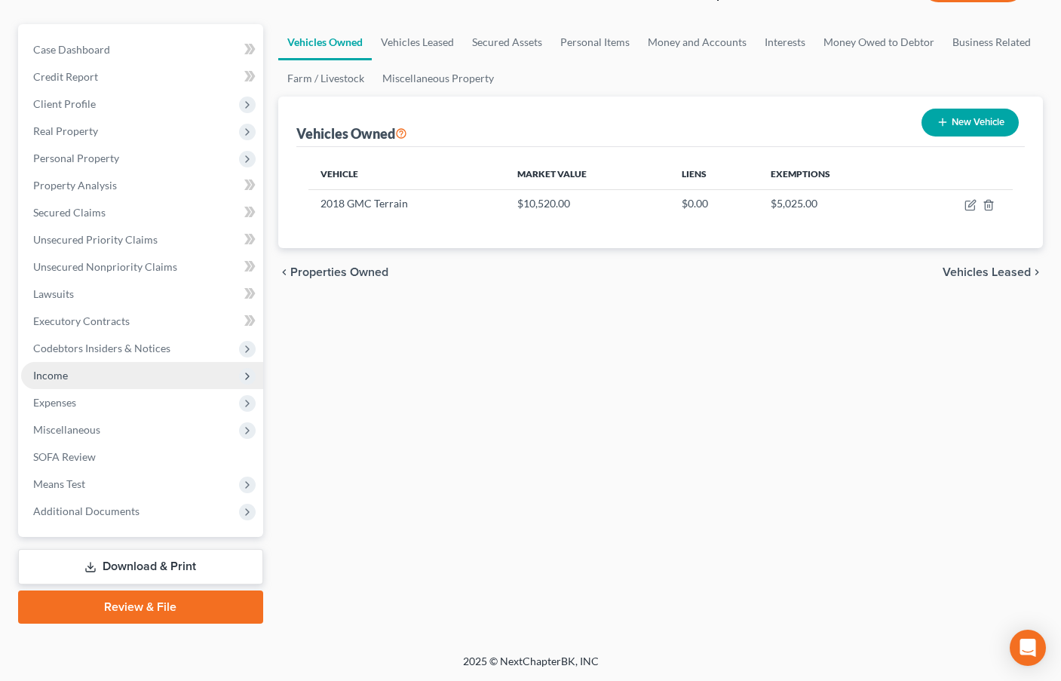
scroll to position [121, 0]
click at [67, 376] on span "Income" at bounding box center [50, 375] width 35 height 13
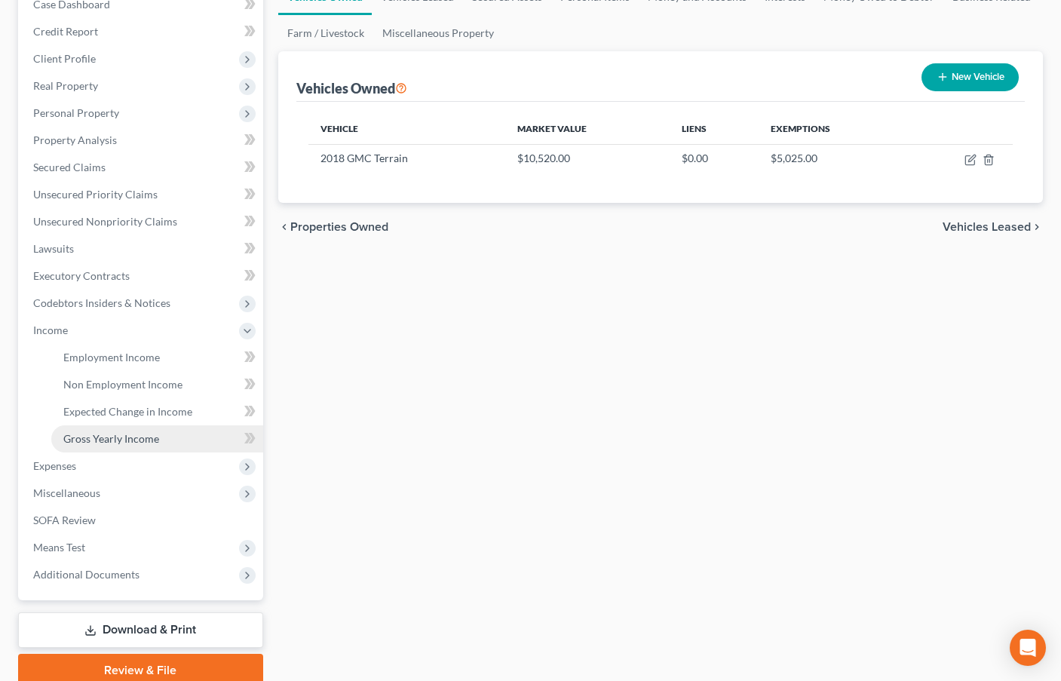
click at [133, 429] on link "Gross Yearly Income" at bounding box center [157, 438] width 212 height 27
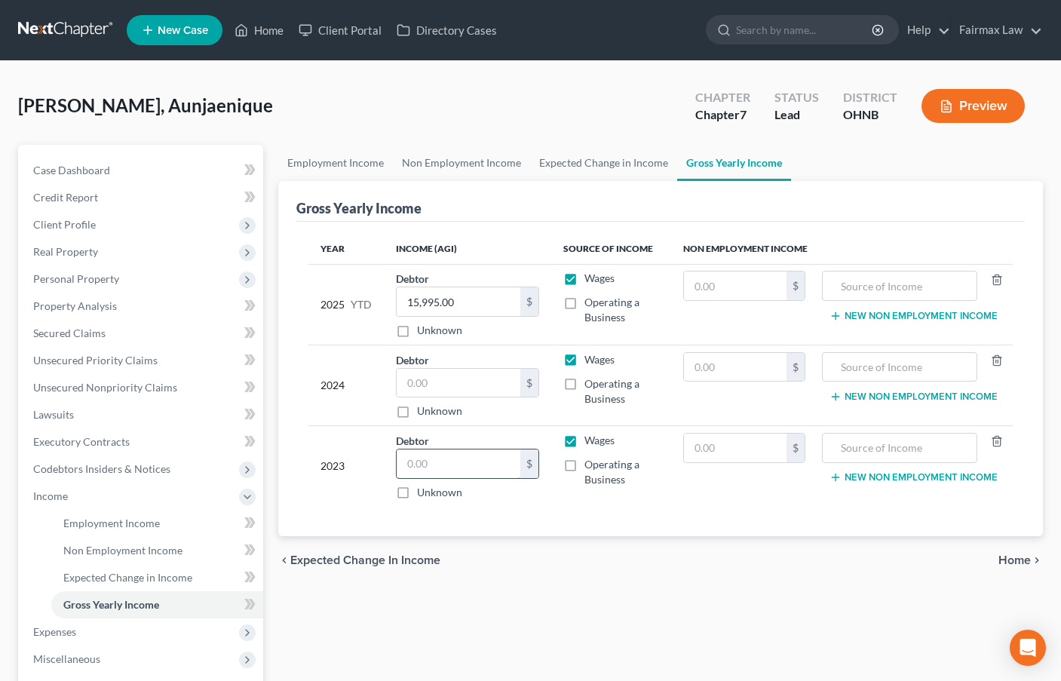
click at [431, 465] on input "text" at bounding box center [459, 463] width 124 height 29
click at [429, 388] on input "text" at bounding box center [459, 383] width 124 height 29
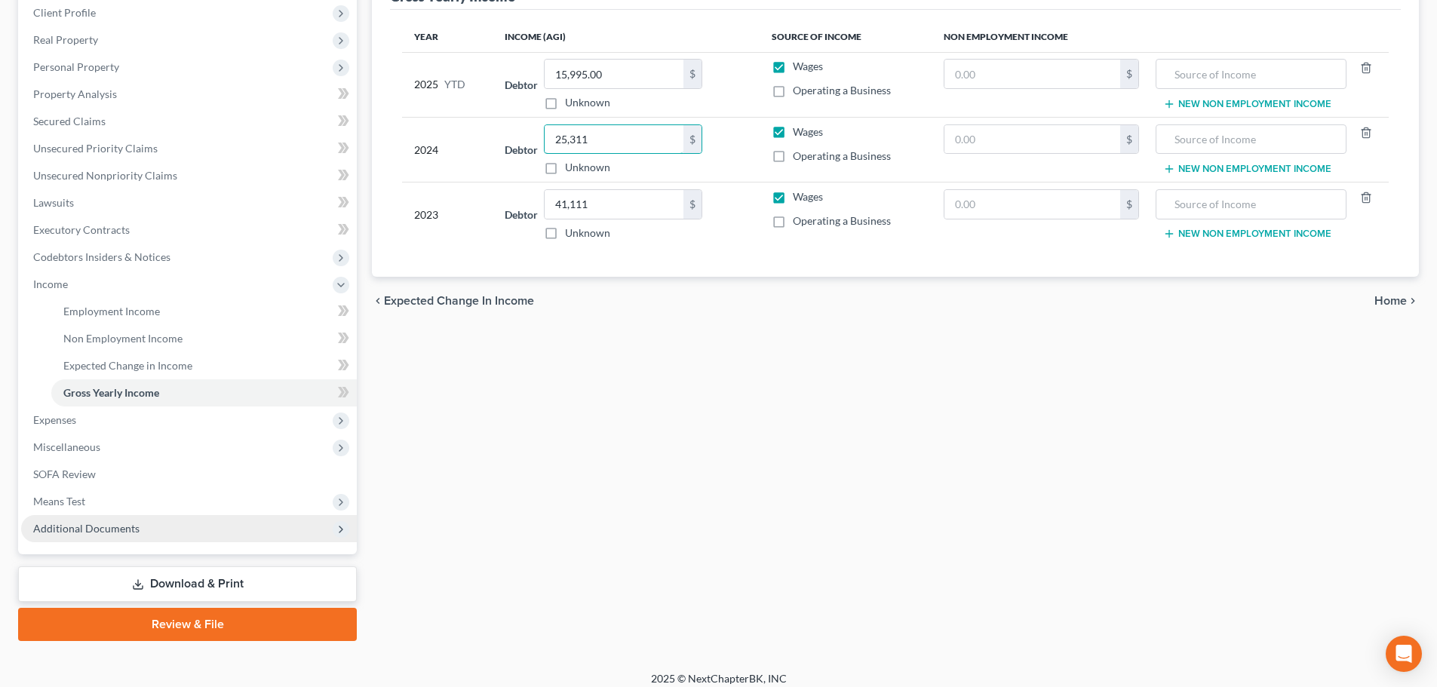
scroll to position [223, 0]
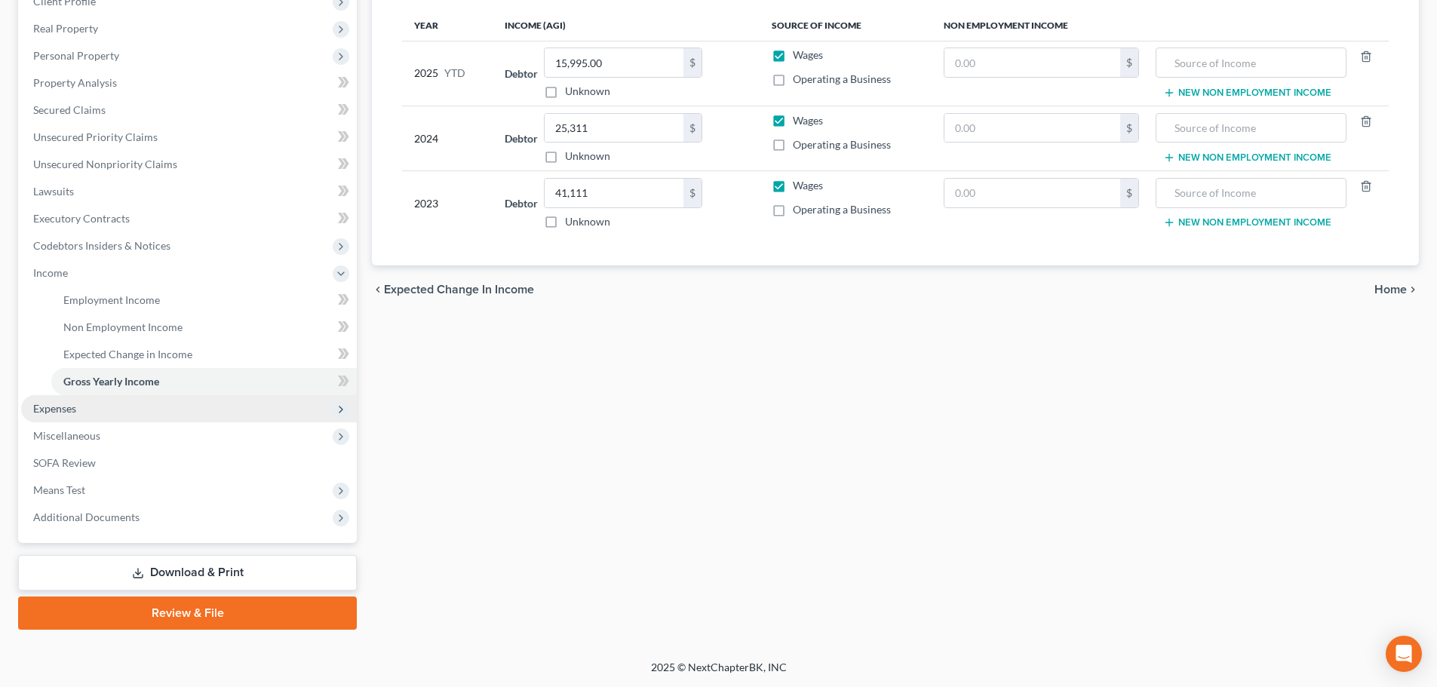
click at [69, 410] on span "Expenses" at bounding box center [54, 408] width 43 height 13
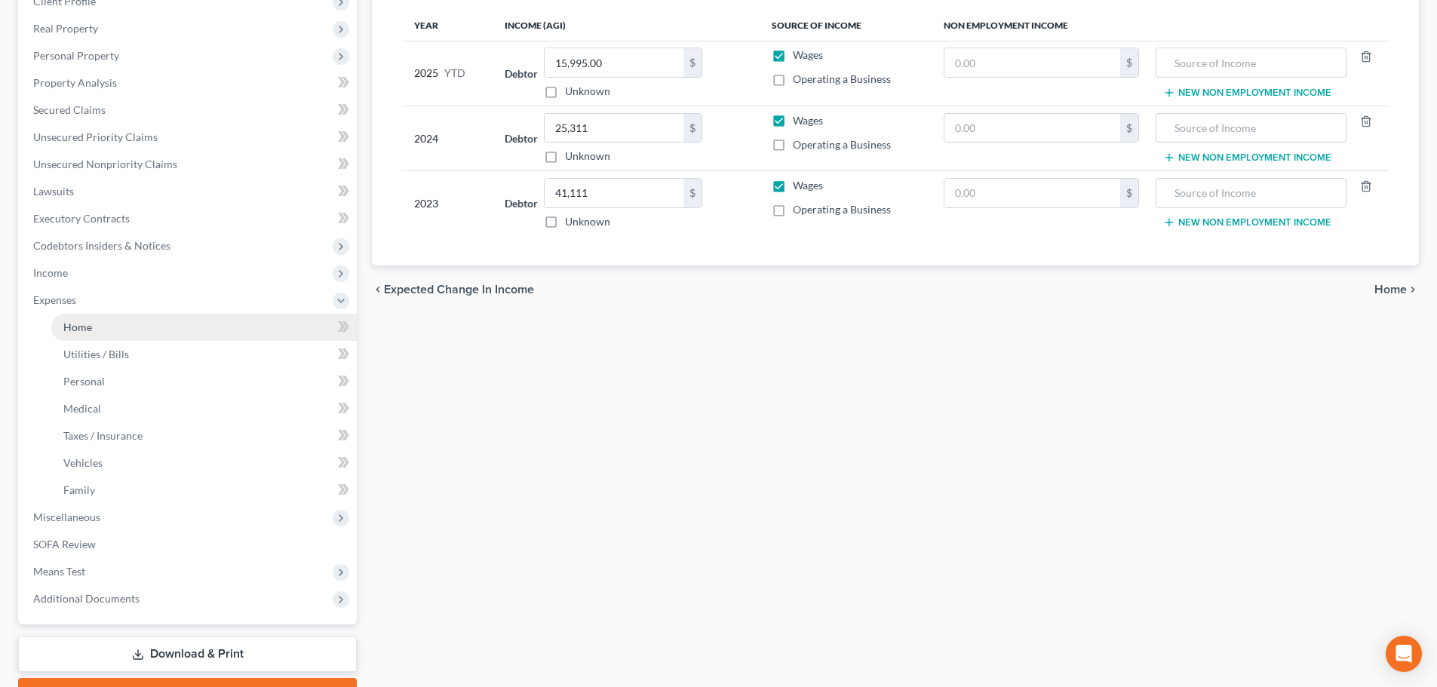
click at [96, 331] on link "Home" at bounding box center [203, 327] width 305 height 27
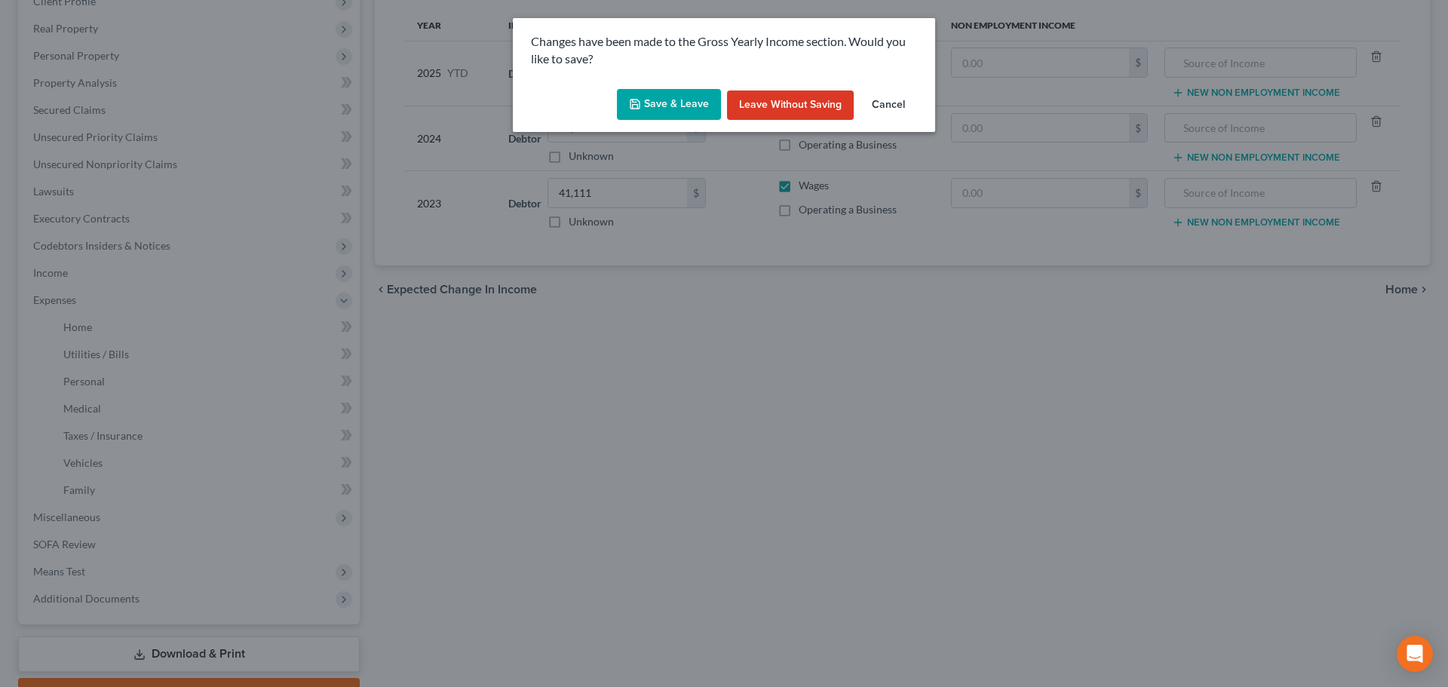
click at [702, 103] on button "Save & Leave" at bounding box center [669, 105] width 104 height 32
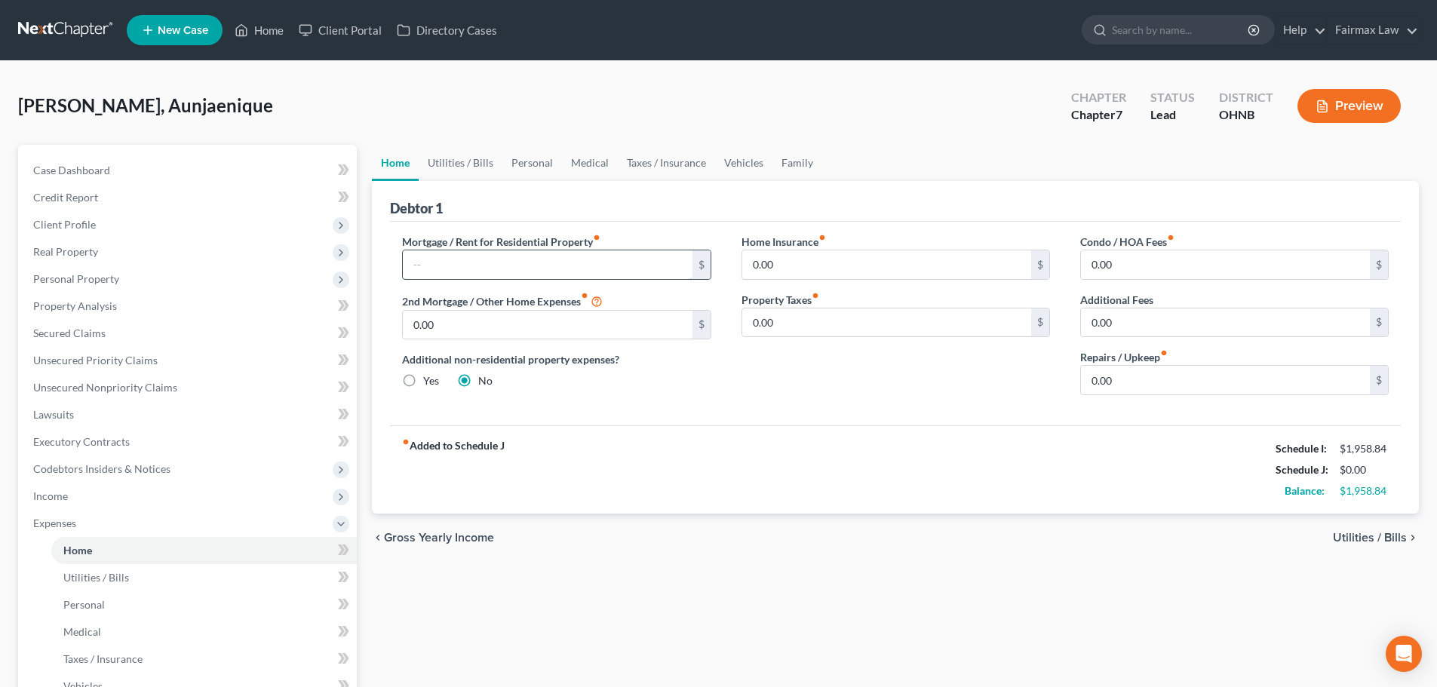
click at [442, 259] on input "text" at bounding box center [547, 264] width 289 height 29
click at [737, 163] on link "Vehicles" at bounding box center [743, 163] width 57 height 36
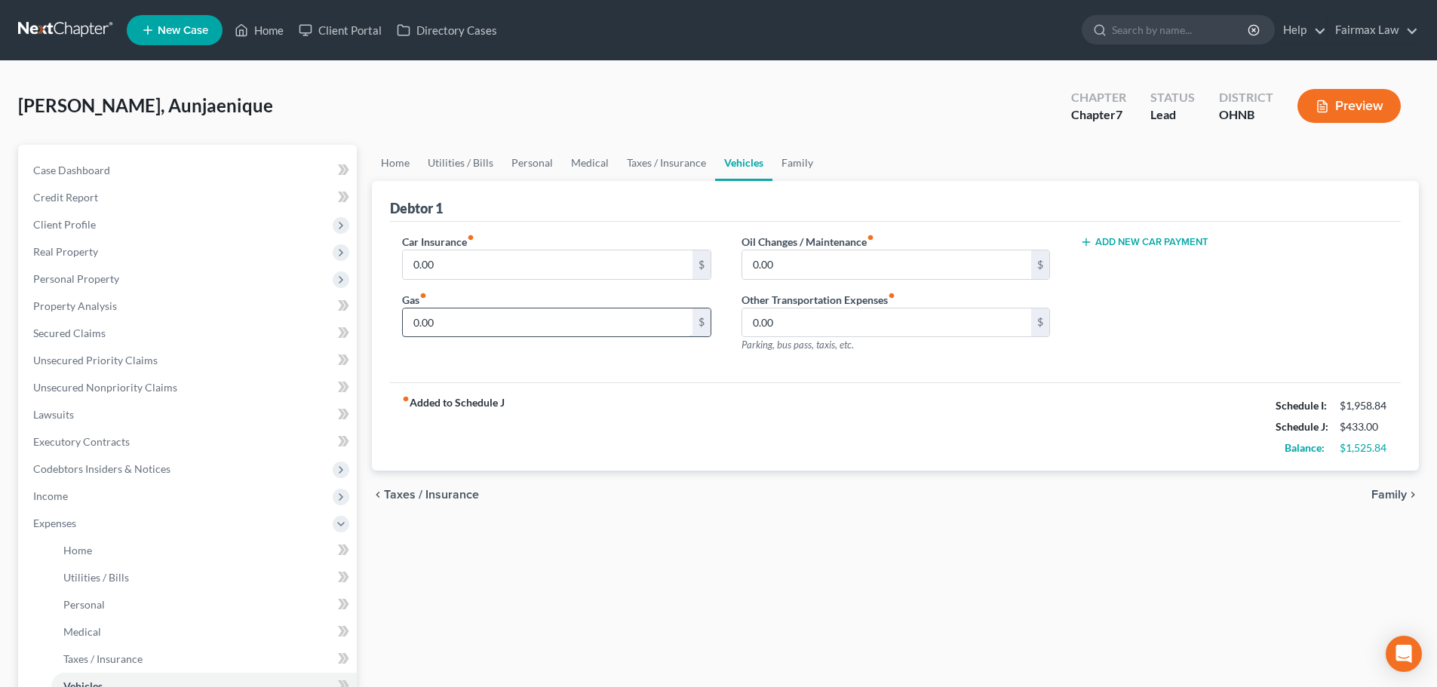
click at [455, 327] on input "0.00" at bounding box center [547, 322] width 289 height 29
click at [454, 327] on input "0.00" at bounding box center [547, 322] width 289 height 29
click at [477, 161] on link "Utilities / Bills" at bounding box center [461, 163] width 84 height 36
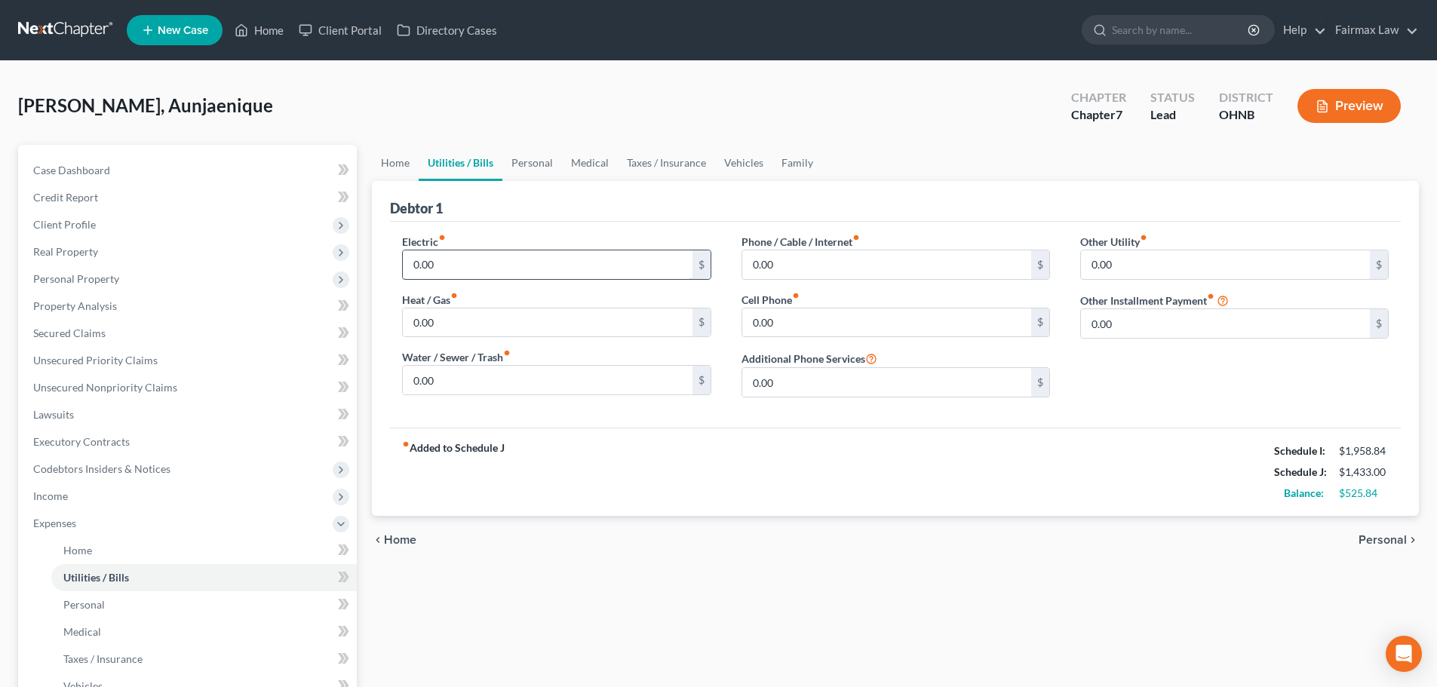
click at [433, 271] on input "0.00" at bounding box center [547, 264] width 289 height 29
click at [520, 158] on link "Personal" at bounding box center [532, 163] width 60 height 36
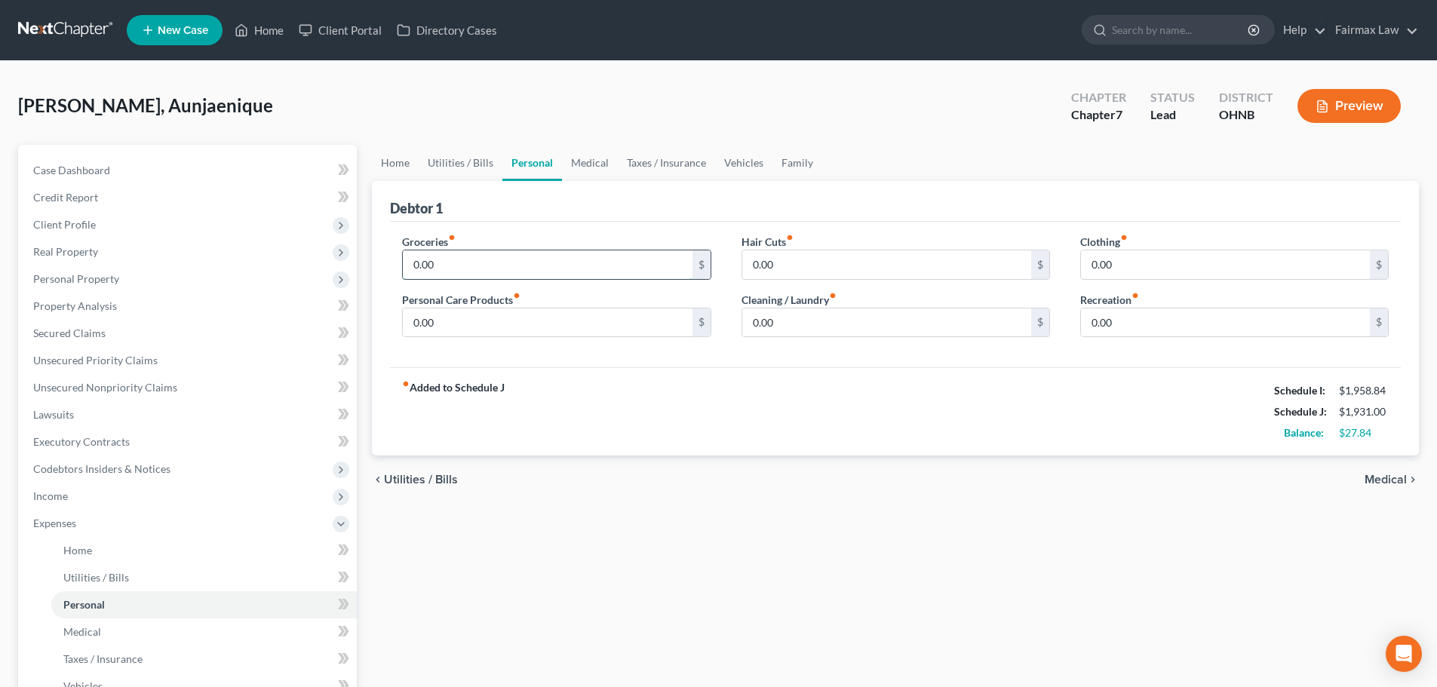
click at [469, 271] on input "0.00" at bounding box center [547, 264] width 289 height 29
click at [594, 166] on link "Medical" at bounding box center [590, 163] width 56 height 36
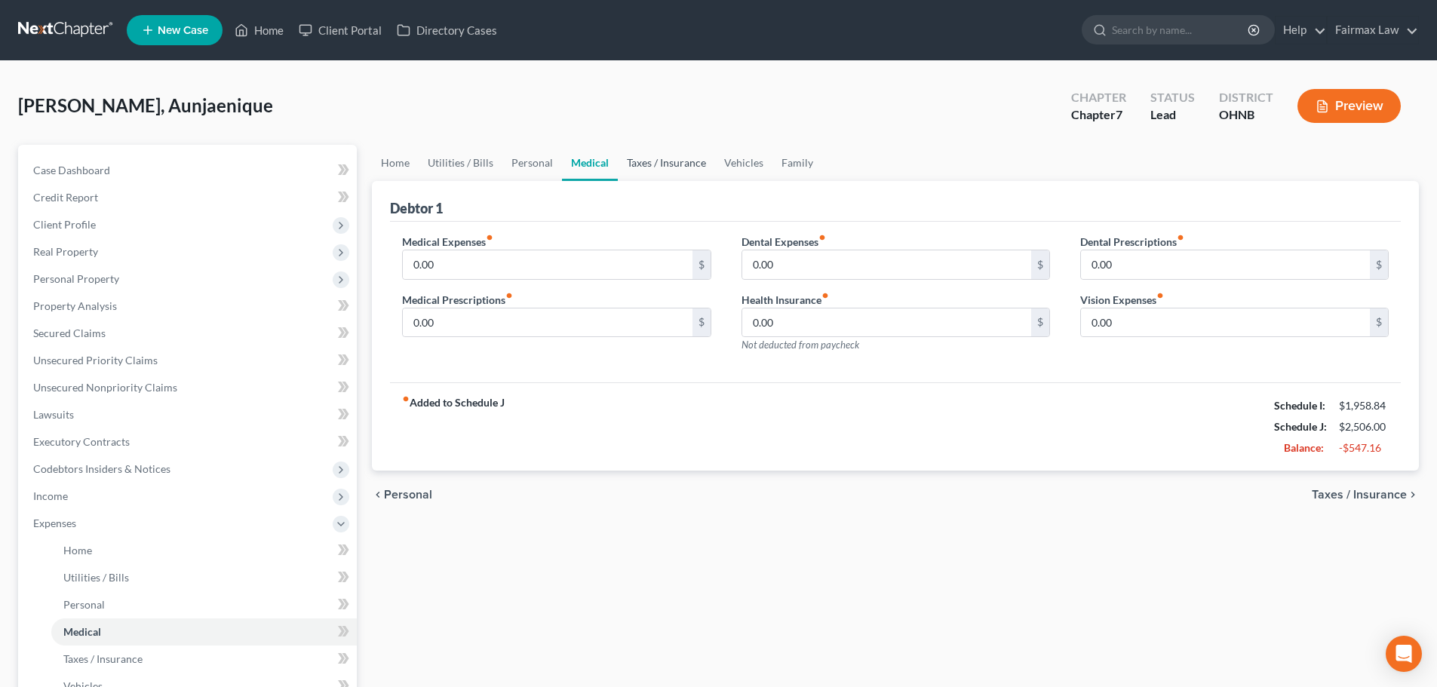
click at [644, 162] on link "Taxes / Insurance" at bounding box center [666, 163] width 97 height 36
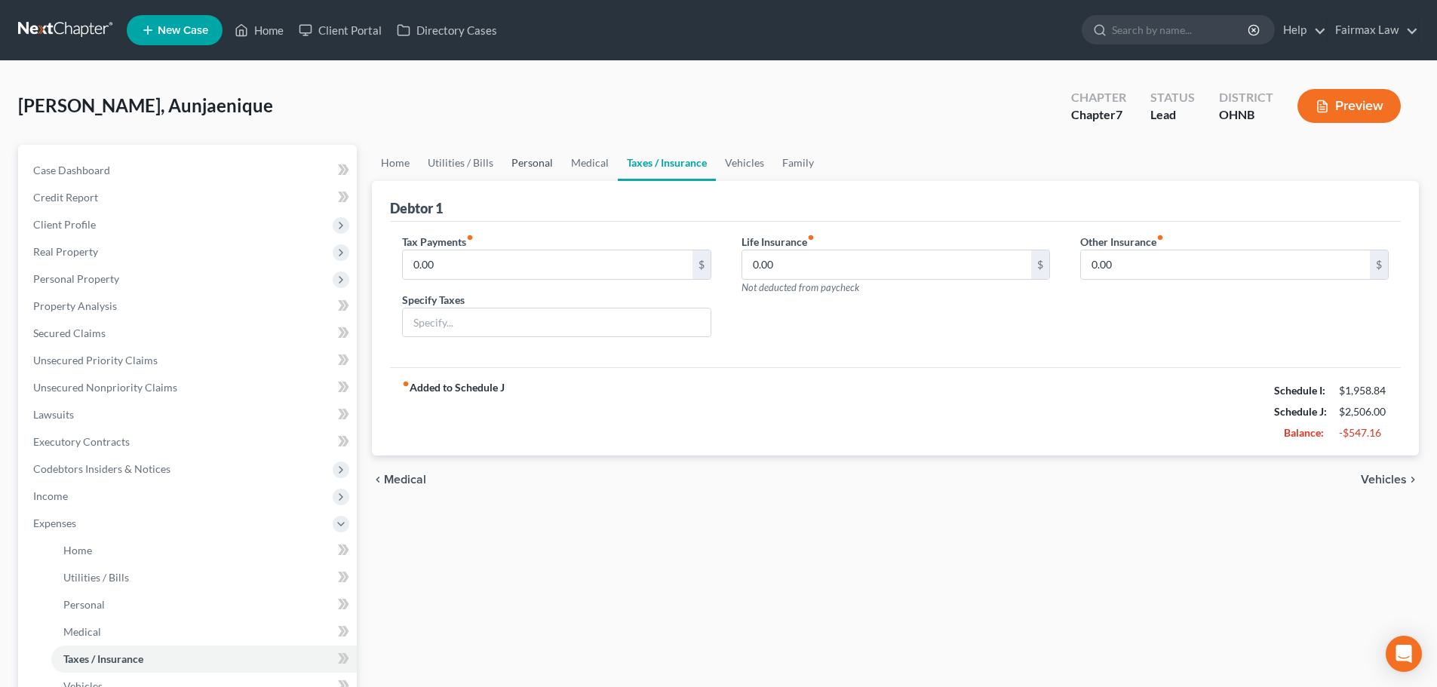
click at [521, 164] on link "Personal" at bounding box center [532, 163] width 60 height 36
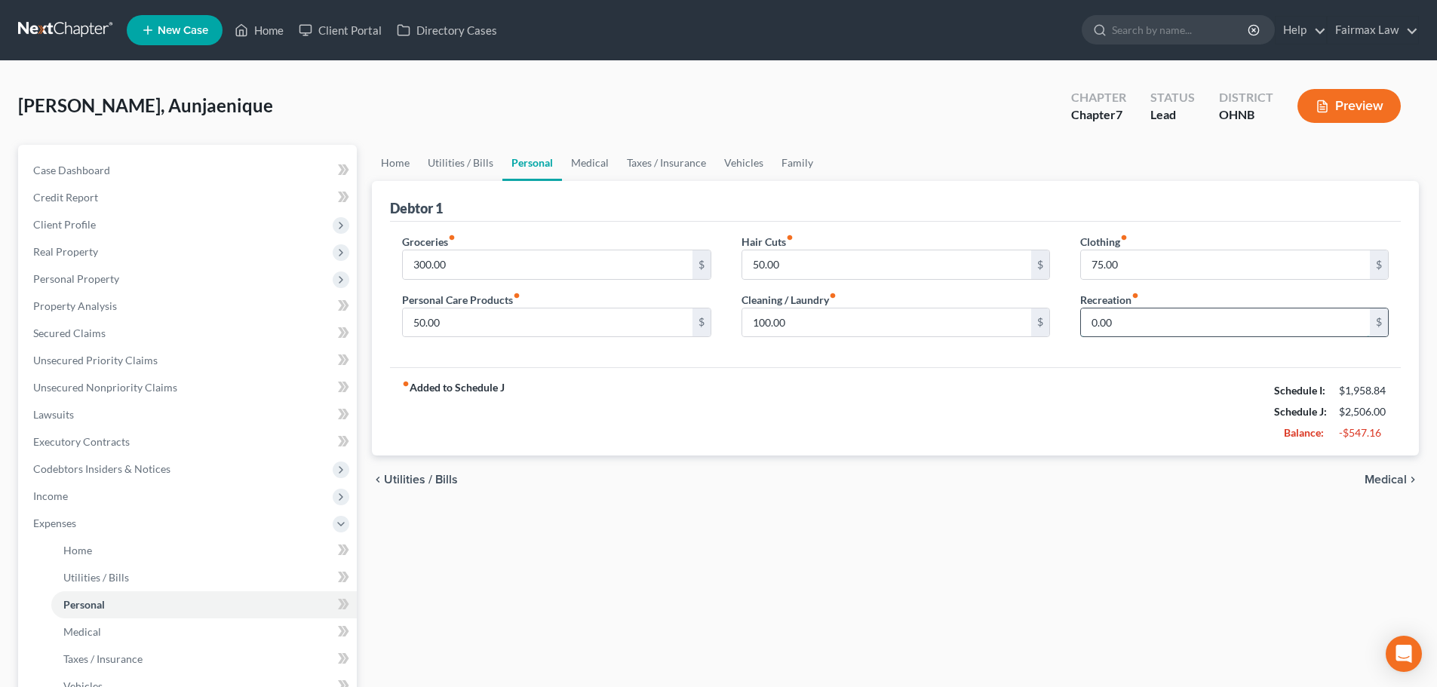
click at [1060, 317] on input "0.00" at bounding box center [1225, 322] width 289 height 29
click at [741, 161] on link "Vehicles" at bounding box center [743, 163] width 57 height 36
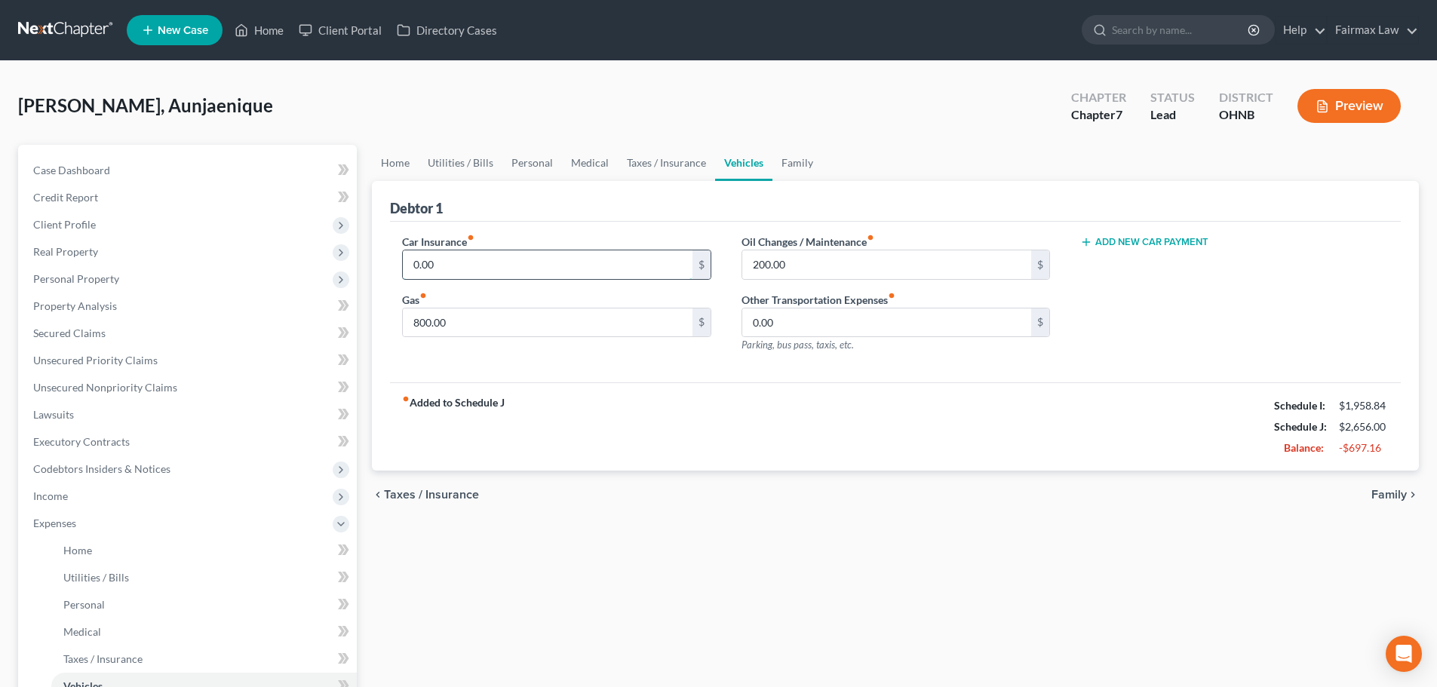
click at [517, 257] on input "0.00" at bounding box center [547, 264] width 289 height 29
click at [809, 158] on link "Family" at bounding box center [797, 163] width 50 height 36
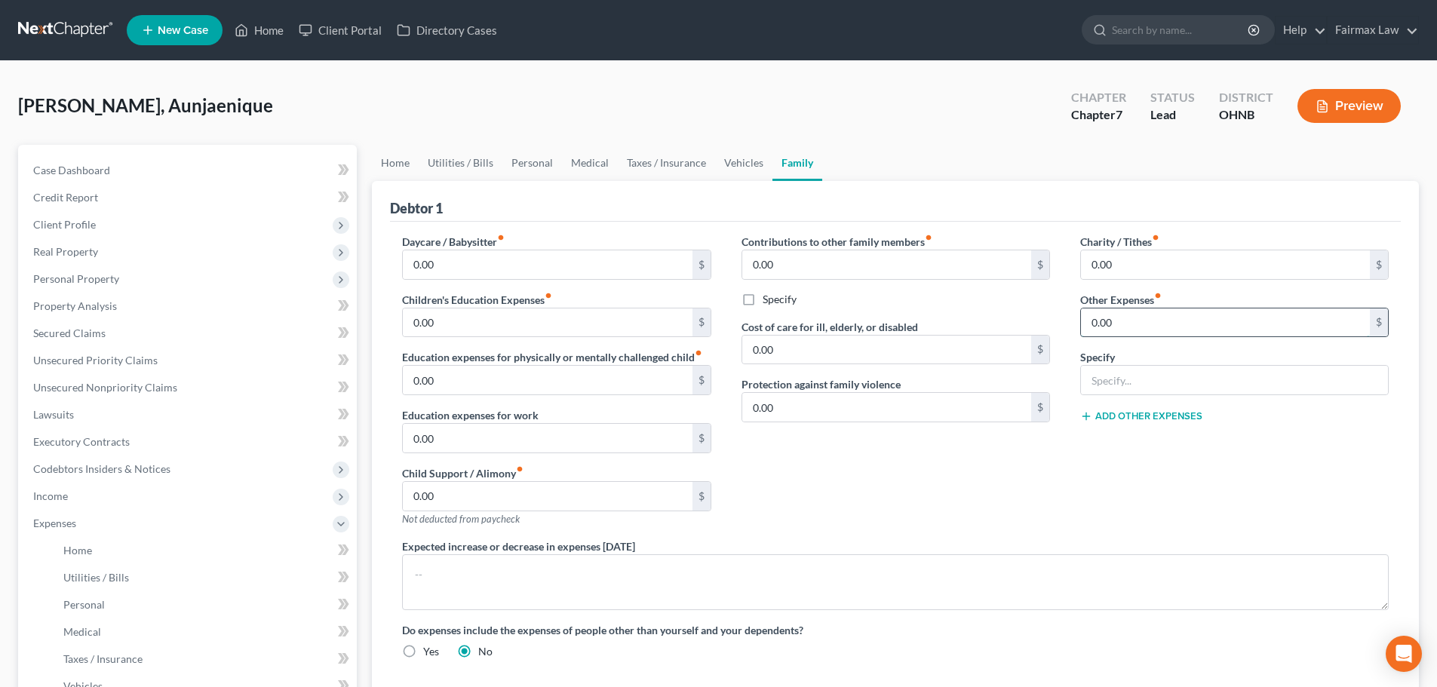
click at [1060, 324] on input "0.00" at bounding box center [1225, 322] width 289 height 29
click at [1060, 323] on input "text" at bounding box center [1225, 322] width 289 height 29
click at [742, 160] on link "Vehicles" at bounding box center [743, 163] width 57 height 36
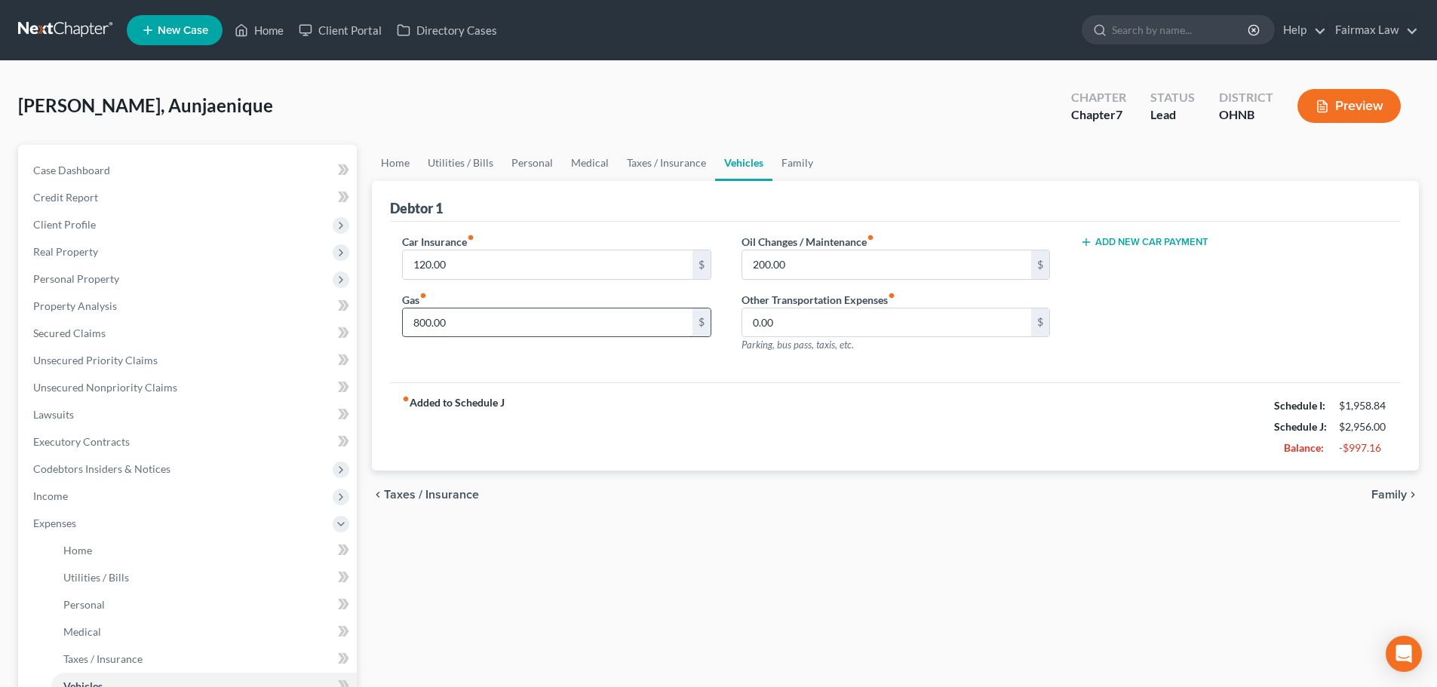
click at [461, 325] on input "800.00" at bounding box center [547, 322] width 289 height 29
click at [625, 415] on div "fiber_manual_record Added to Schedule J Schedule I: $1,958.84 Schedule J: $2,55…" at bounding box center [895, 426] width 1011 height 88
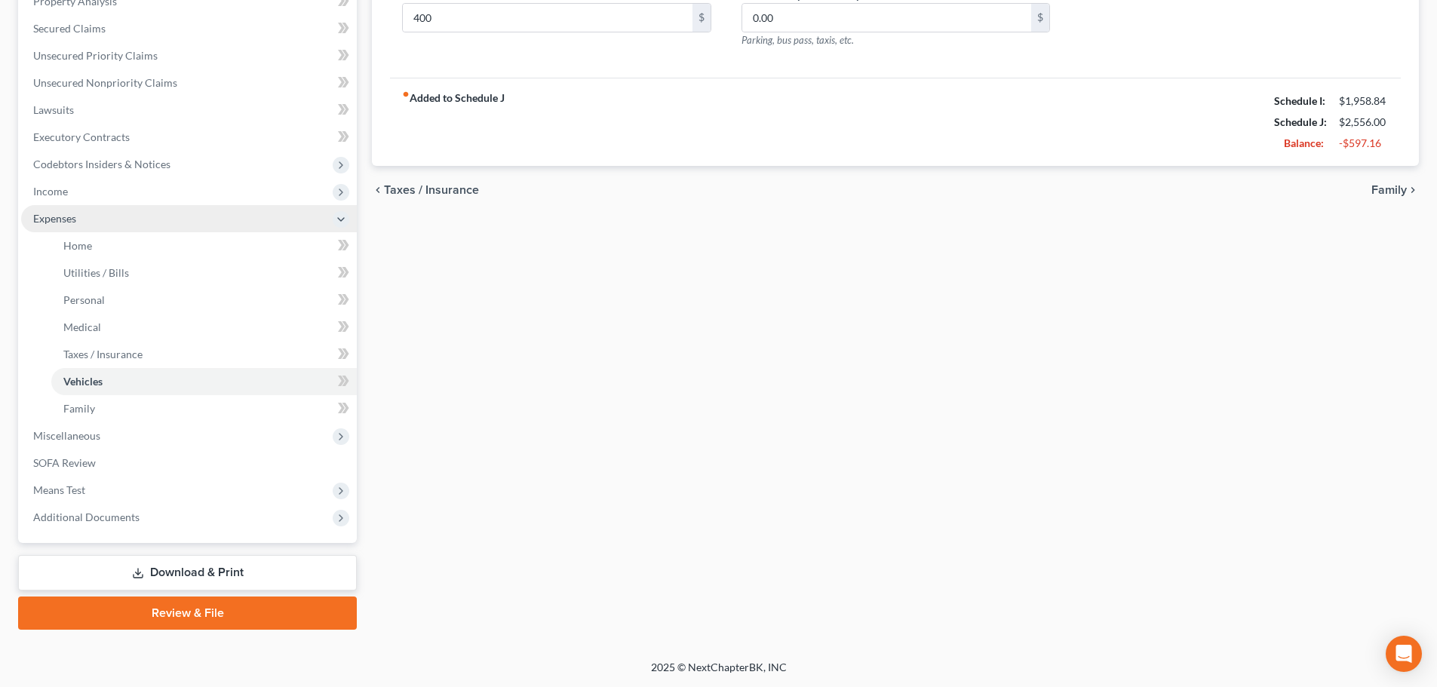
click at [71, 213] on span "Expenses" at bounding box center [54, 218] width 43 height 13
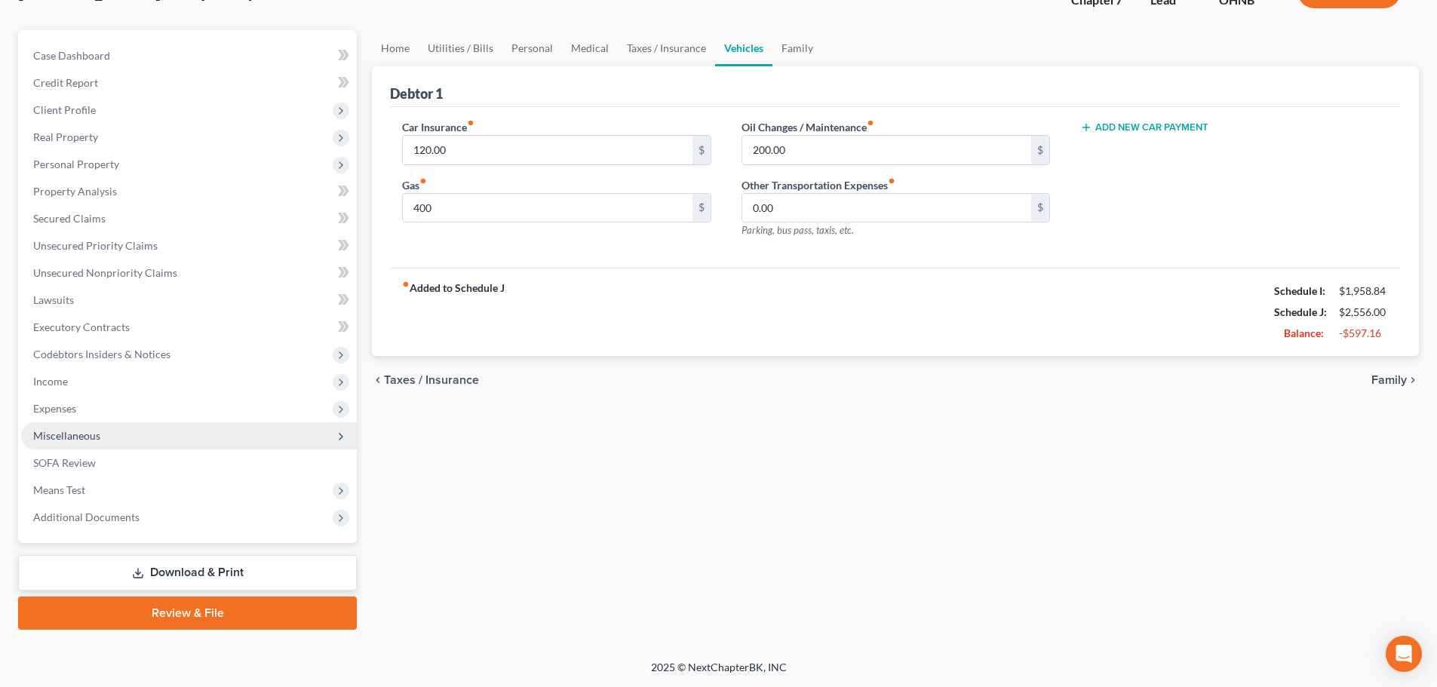
click at [98, 434] on span "Miscellaneous" at bounding box center [66, 435] width 67 height 13
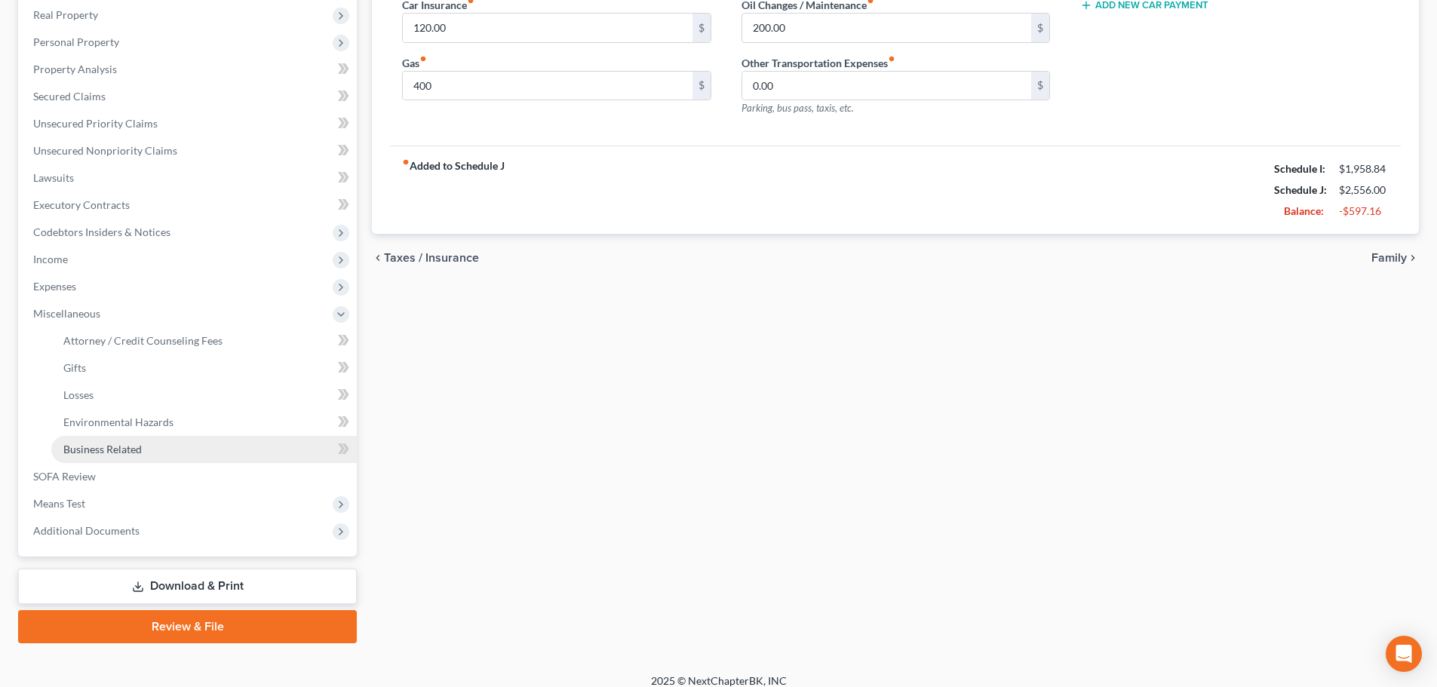
scroll to position [250, 0]
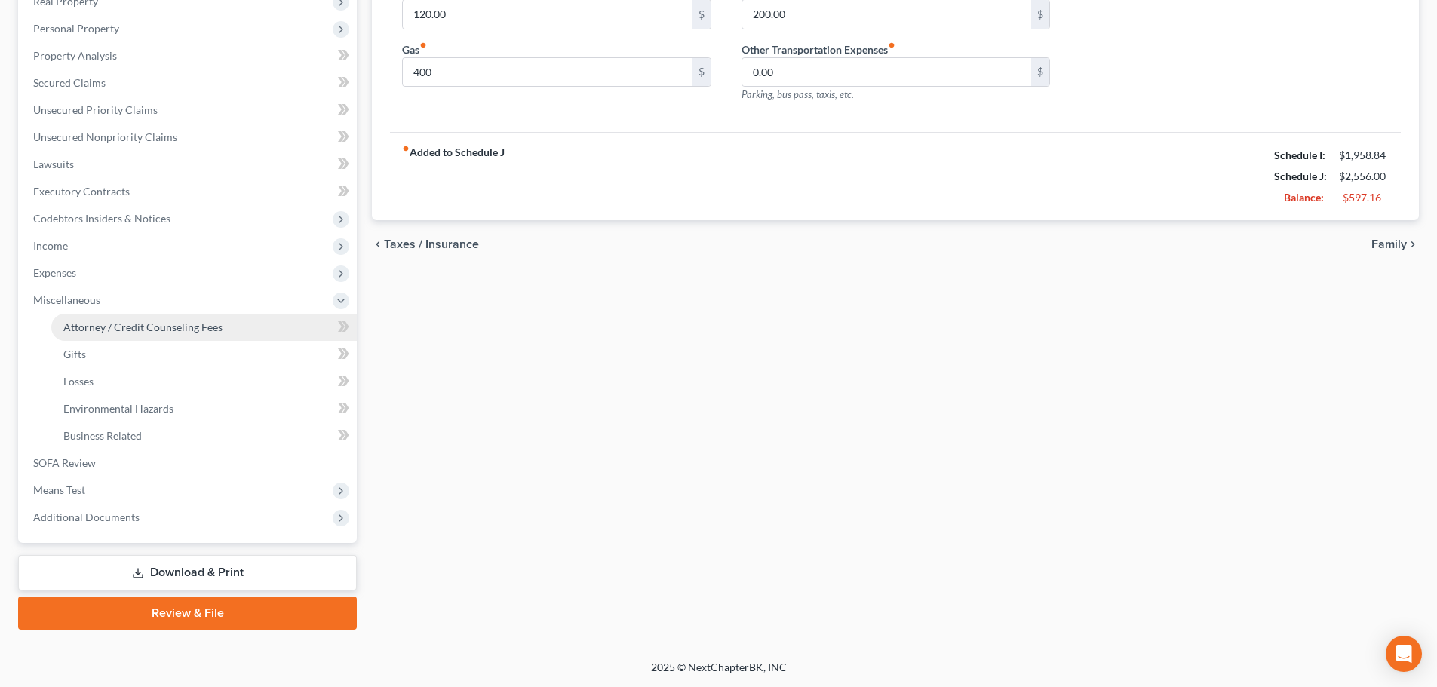
click at [155, 329] on span "Attorney / Credit Counseling Fees" at bounding box center [142, 327] width 159 height 13
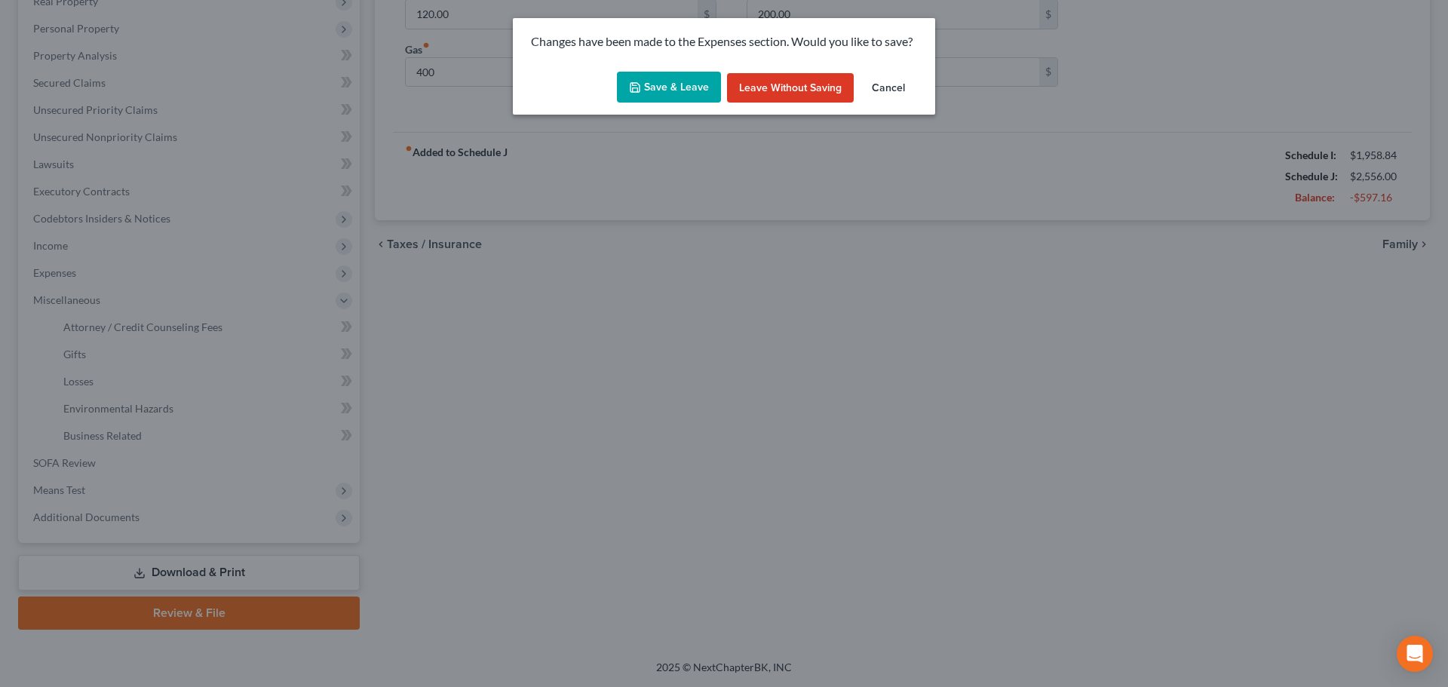
click at [673, 88] on button "Save & Leave" at bounding box center [669, 88] width 104 height 32
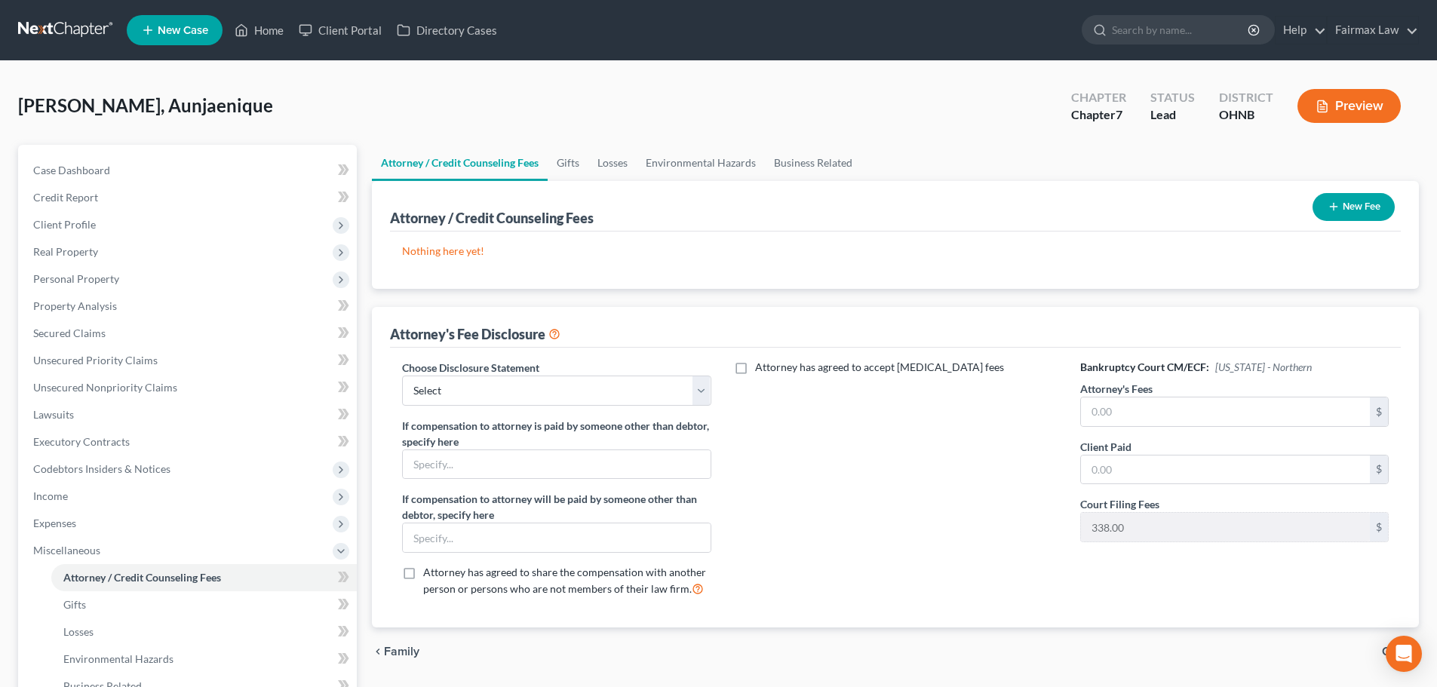
click at [1060, 211] on button "New Fee" at bounding box center [1353, 207] width 82 height 28
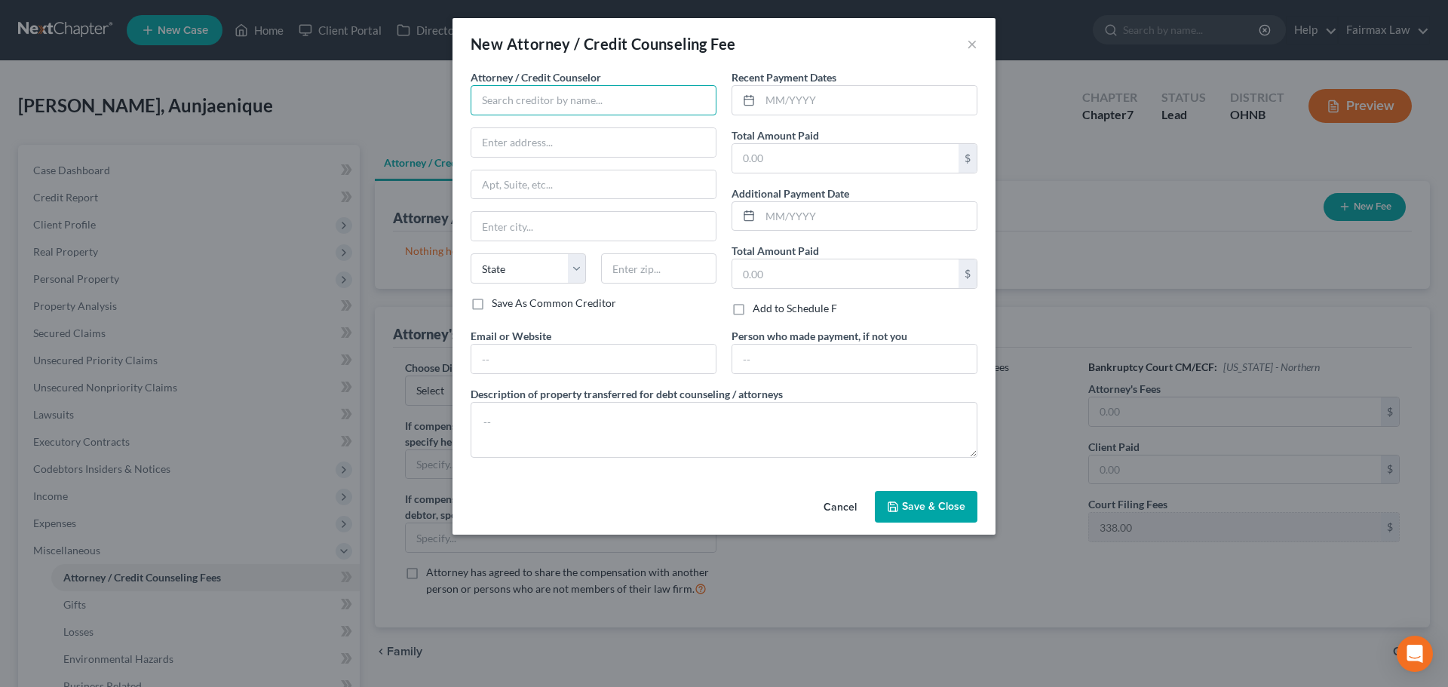
click at [554, 97] on input "text" at bounding box center [594, 100] width 246 height 30
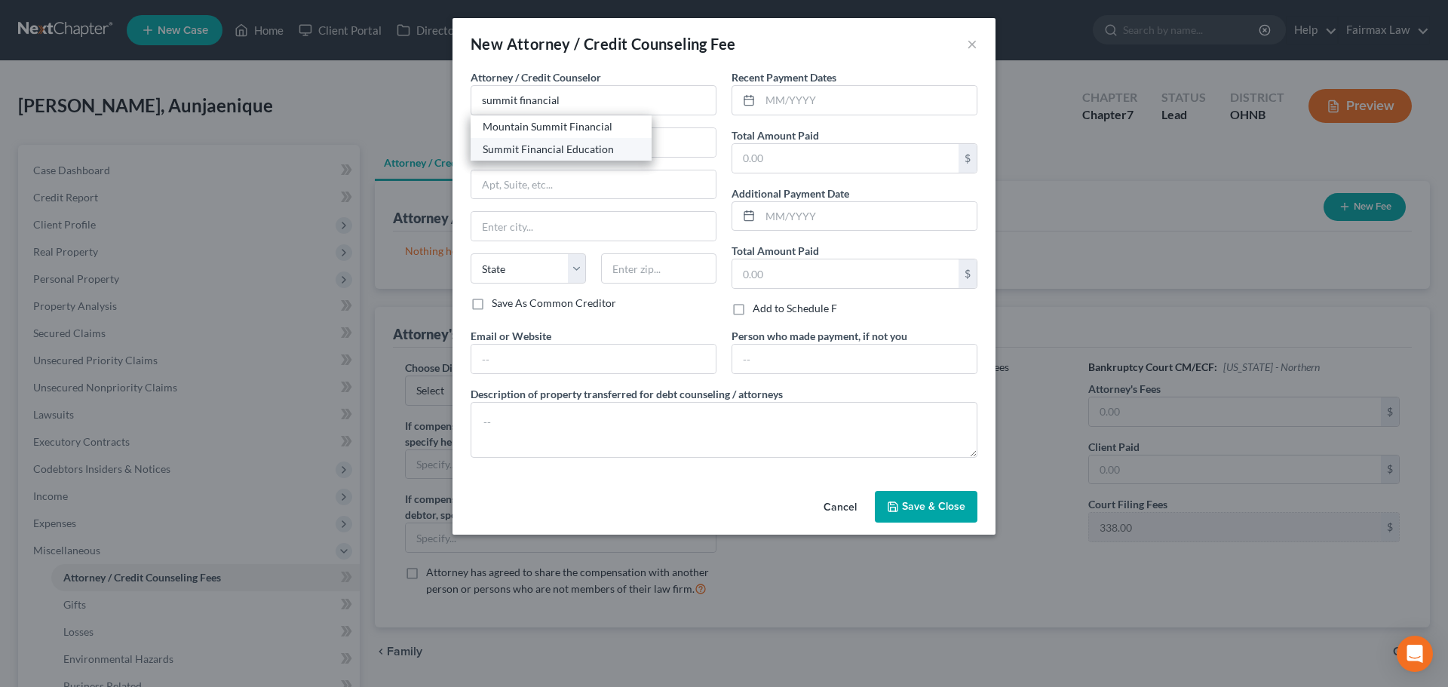
click at [560, 145] on div "Summit Financial Education" at bounding box center [561, 149] width 157 height 15
click at [802, 103] on input "text" at bounding box center [868, 100] width 216 height 29
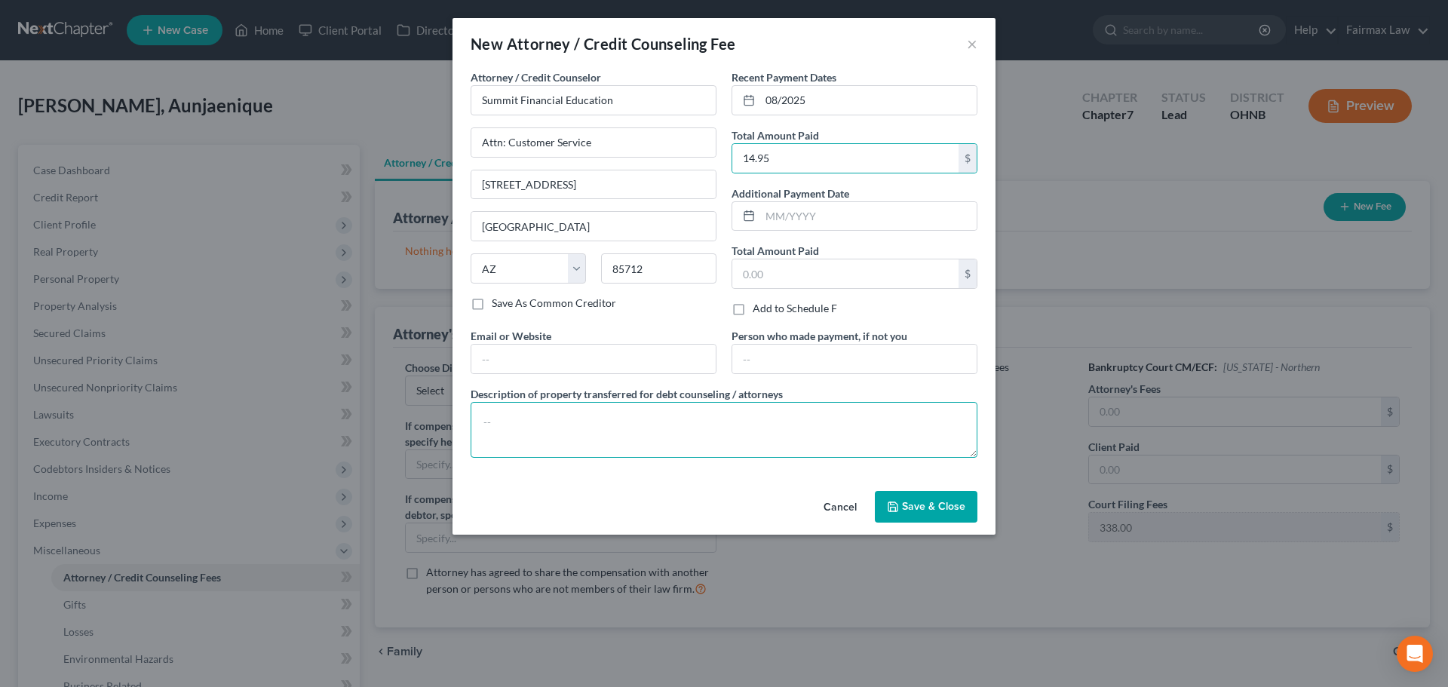
click at [603, 430] on textarea at bounding box center [724, 430] width 507 height 56
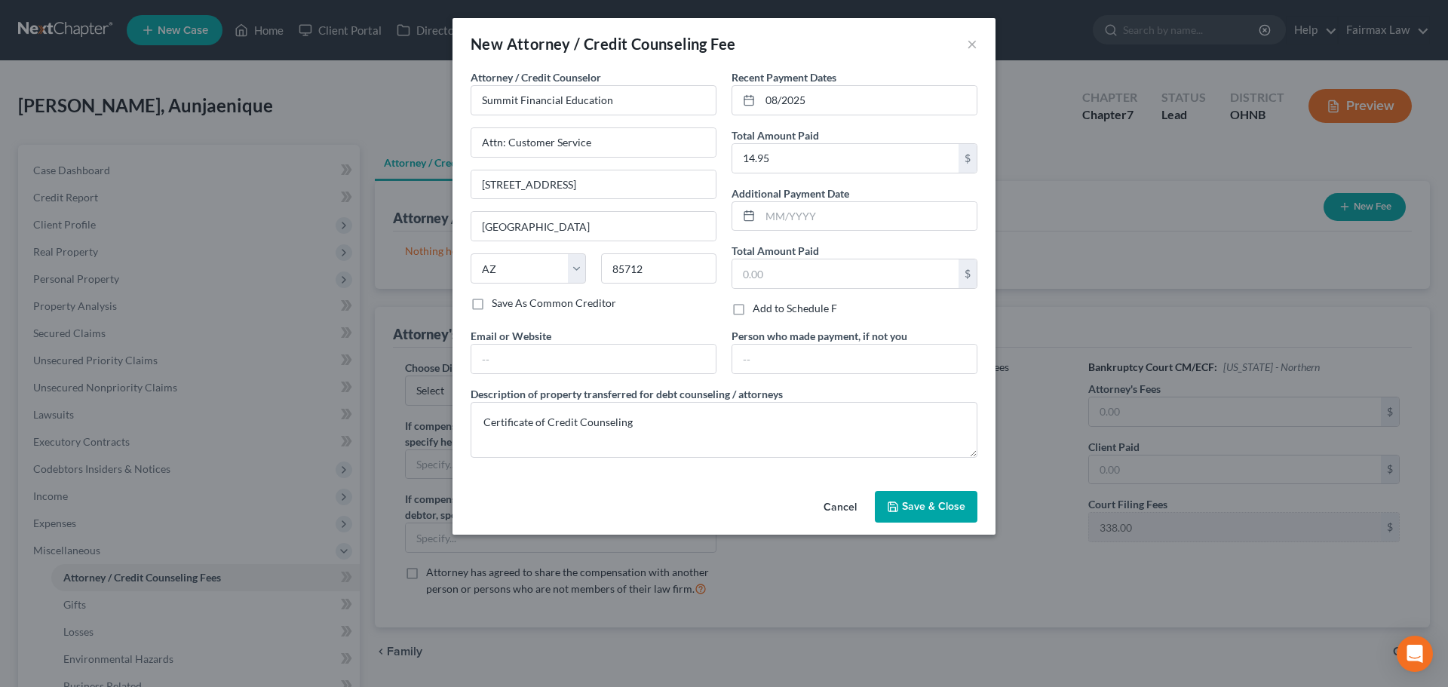
click at [935, 515] on button "Save & Close" at bounding box center [926, 507] width 103 height 32
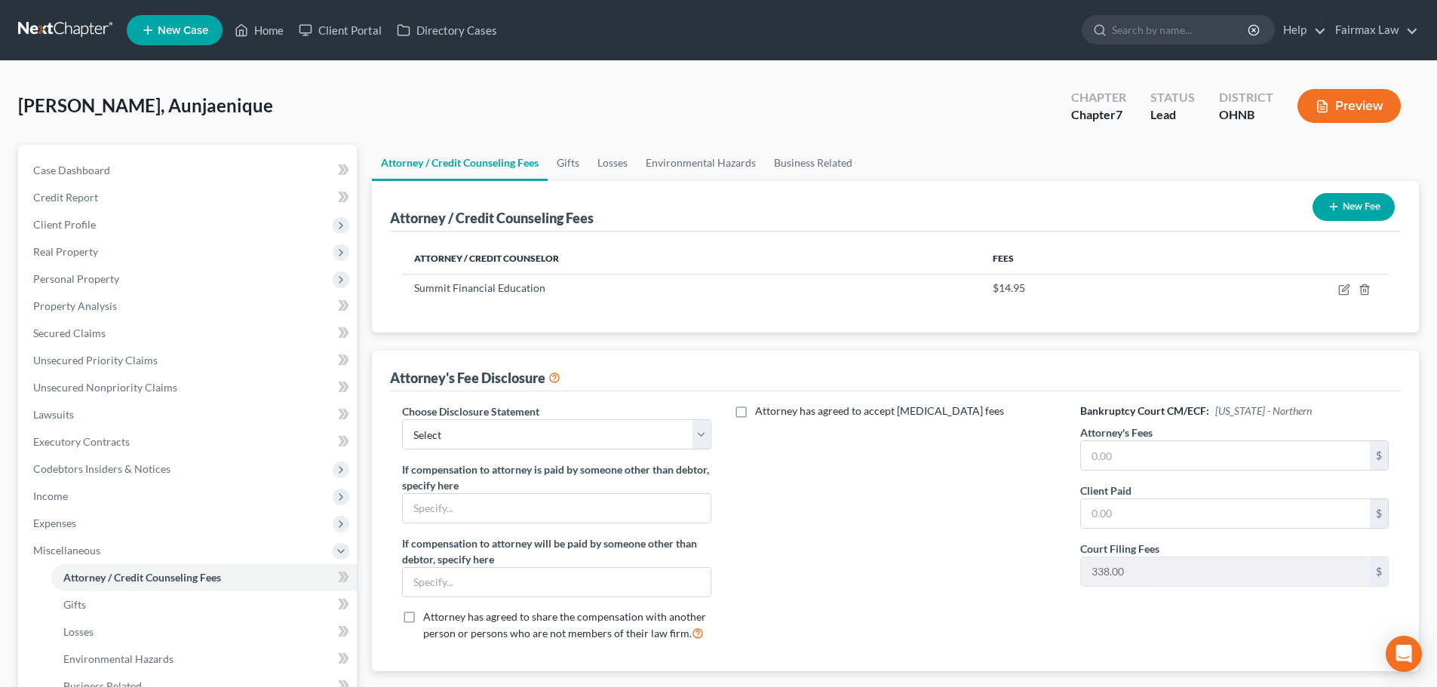
click at [1060, 210] on button "New Fee" at bounding box center [1353, 207] width 82 height 28
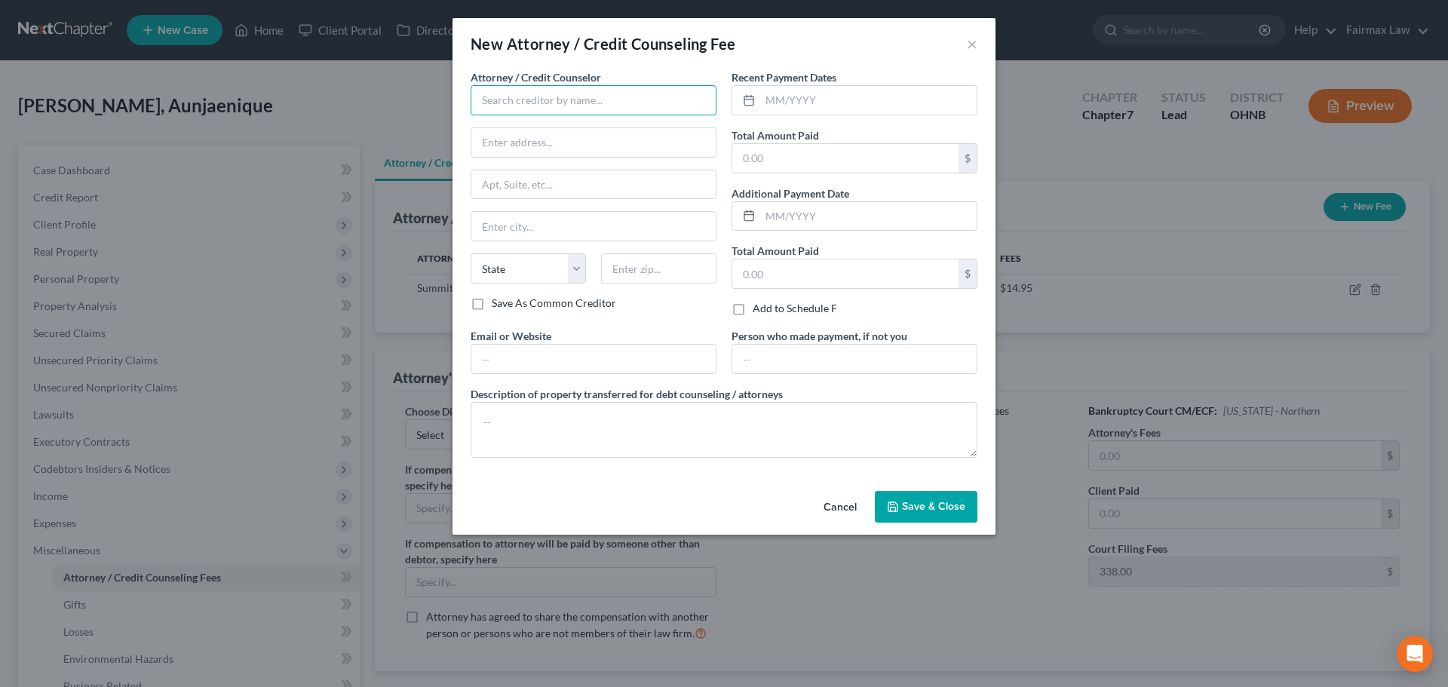
click at [598, 99] on input "text" at bounding box center [594, 100] width 246 height 30
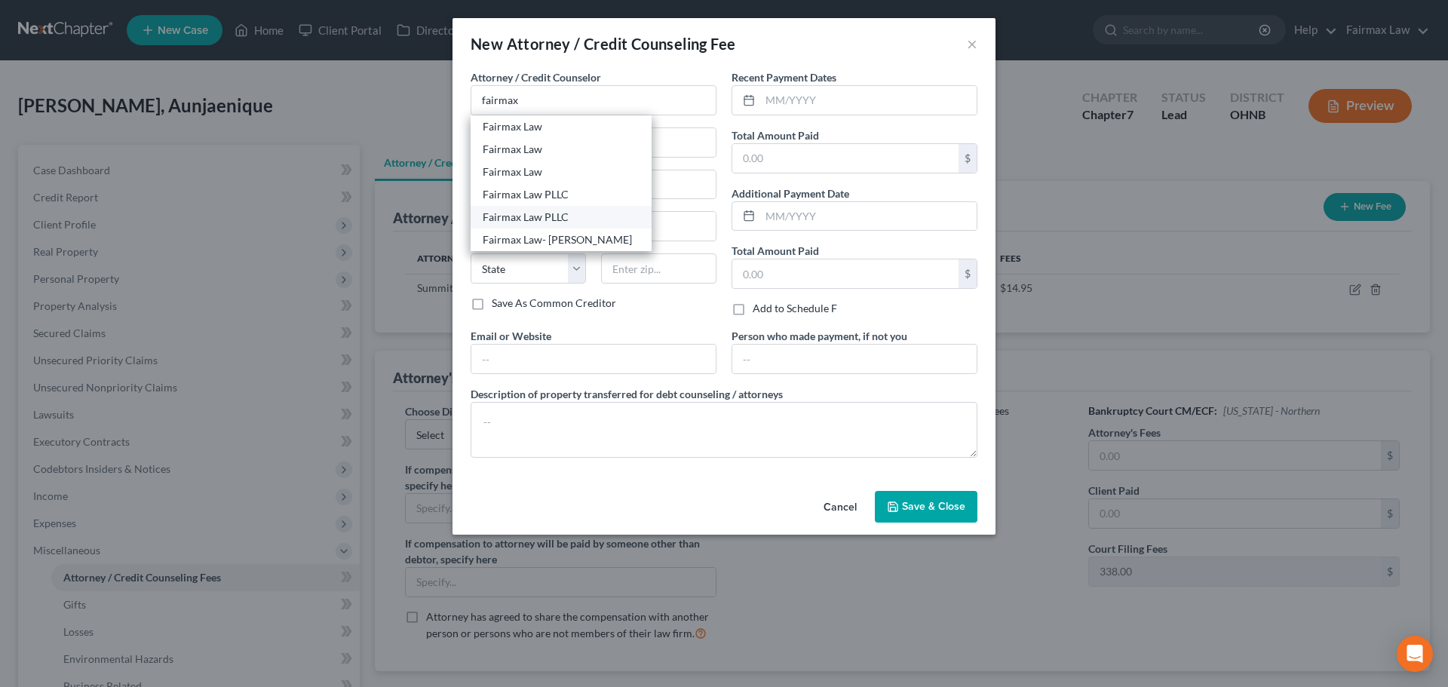
click at [553, 221] on div "Fairmax Law PLLC" at bounding box center [561, 217] width 157 height 15
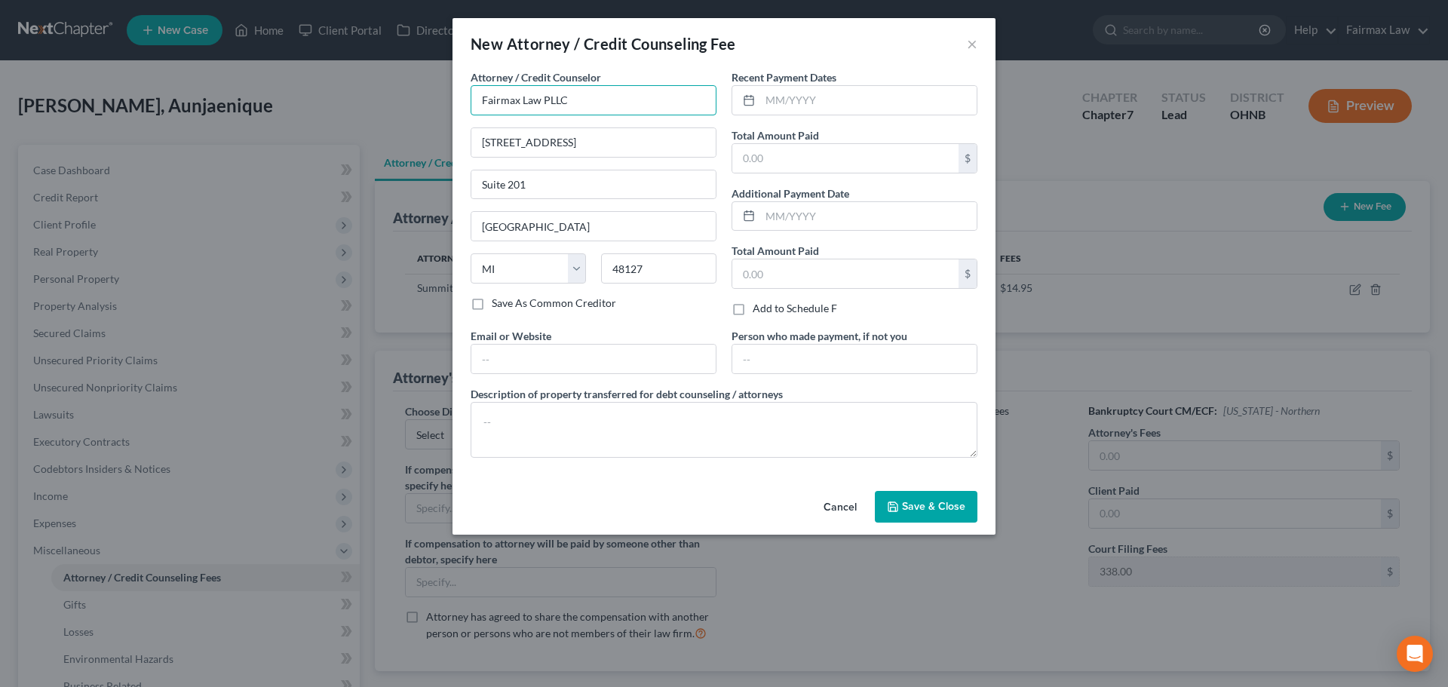
click at [581, 103] on input "Fairmax Law PLLC" at bounding box center [594, 100] width 246 height 30
click at [570, 123] on div "Fairmax Law PLLC" at bounding box center [561, 126] width 157 height 15
click at [530, 224] on input "Lakewood" at bounding box center [593, 226] width 244 height 29
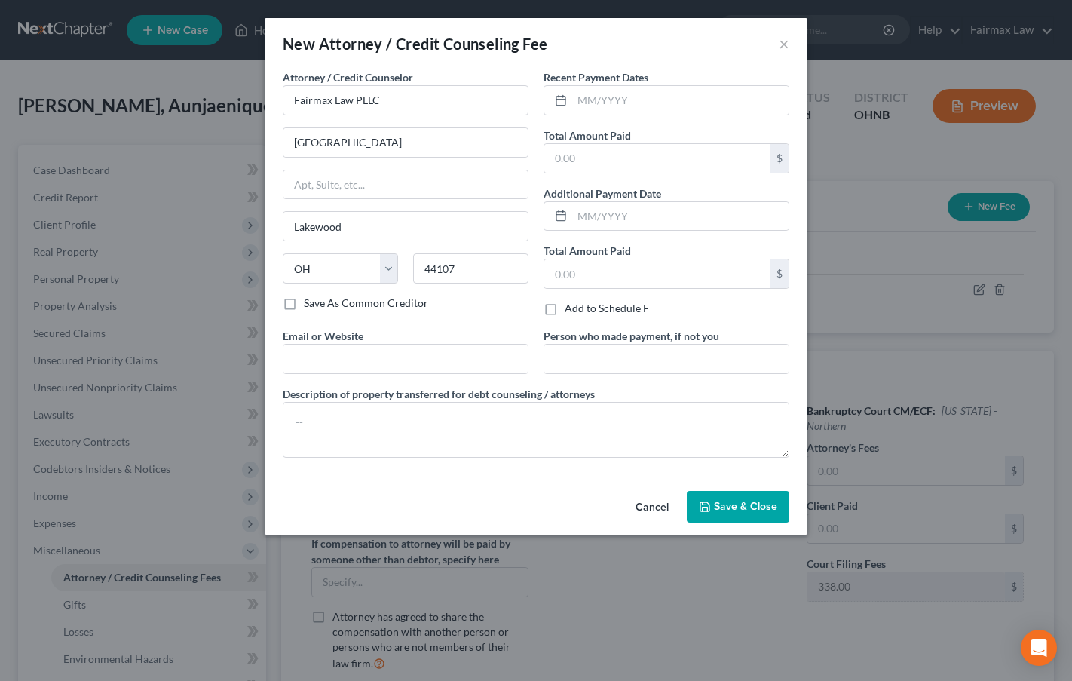
click at [725, 233] on div "Recent Payment Dates Total Amount Paid $ Additional Payment Date Total Amount P…" at bounding box center [666, 198] width 261 height 259
click at [353, 223] on input "Lakewood" at bounding box center [406, 226] width 244 height 29
click at [352, 223] on input "Lakewood" at bounding box center [406, 226] width 244 height 29
paste input "[PERSON_NAME]"
click at [614, 95] on input "text" at bounding box center [680, 100] width 216 height 29
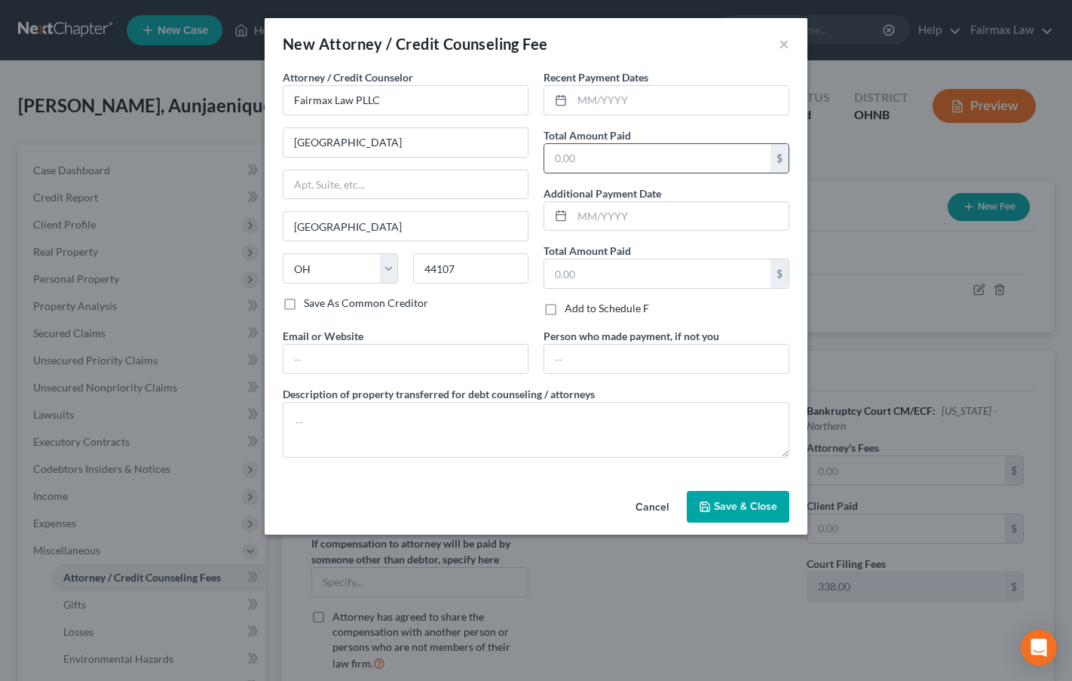
click at [581, 155] on input "text" at bounding box center [657, 158] width 226 height 29
click at [660, 424] on textarea at bounding box center [536, 430] width 507 height 56
click at [659, 425] on textarea at bounding box center [536, 430] width 507 height 56
paste textarea "Due to the debtor’s limited monthly budget surplus, they are unable to reasonab…"
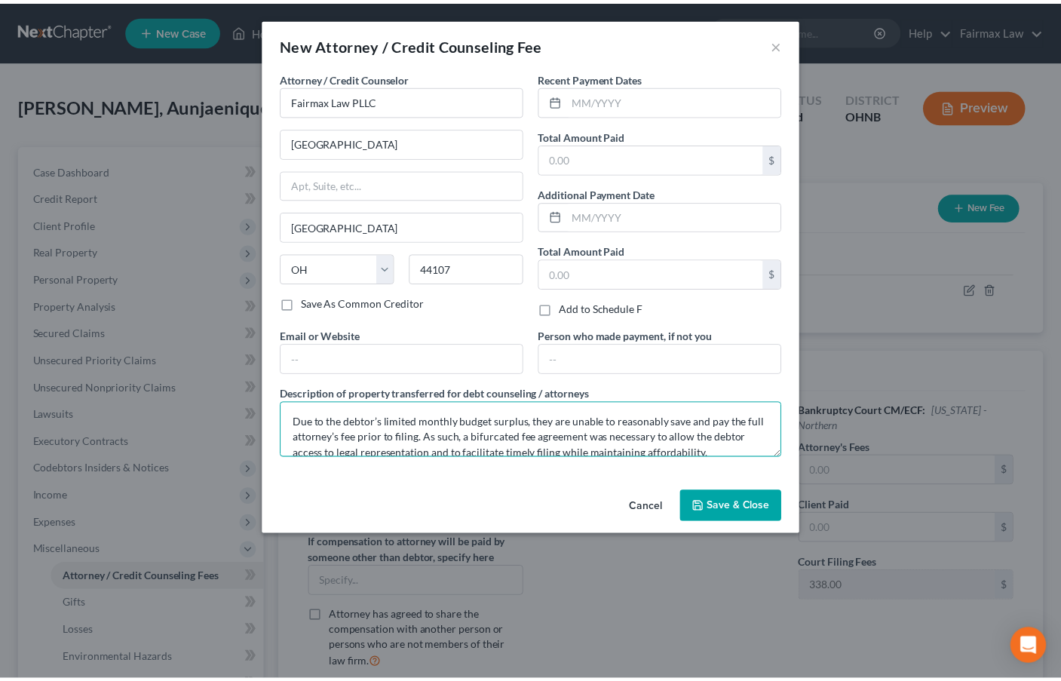
scroll to position [66, 0]
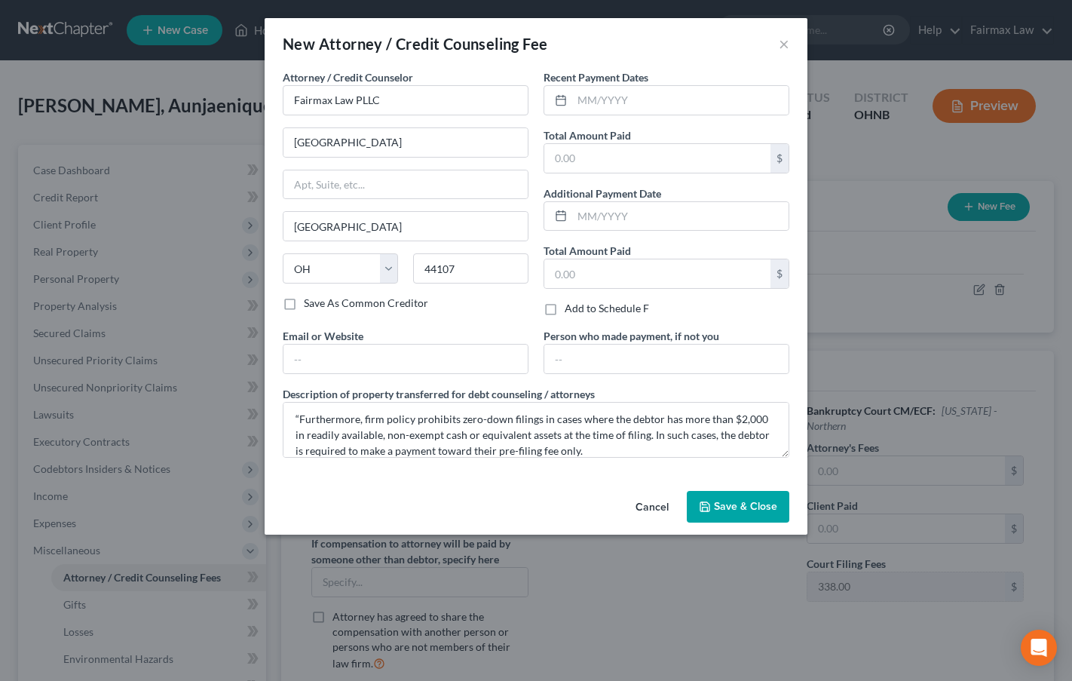
click at [744, 504] on span "Save & Close" at bounding box center [745, 506] width 63 height 13
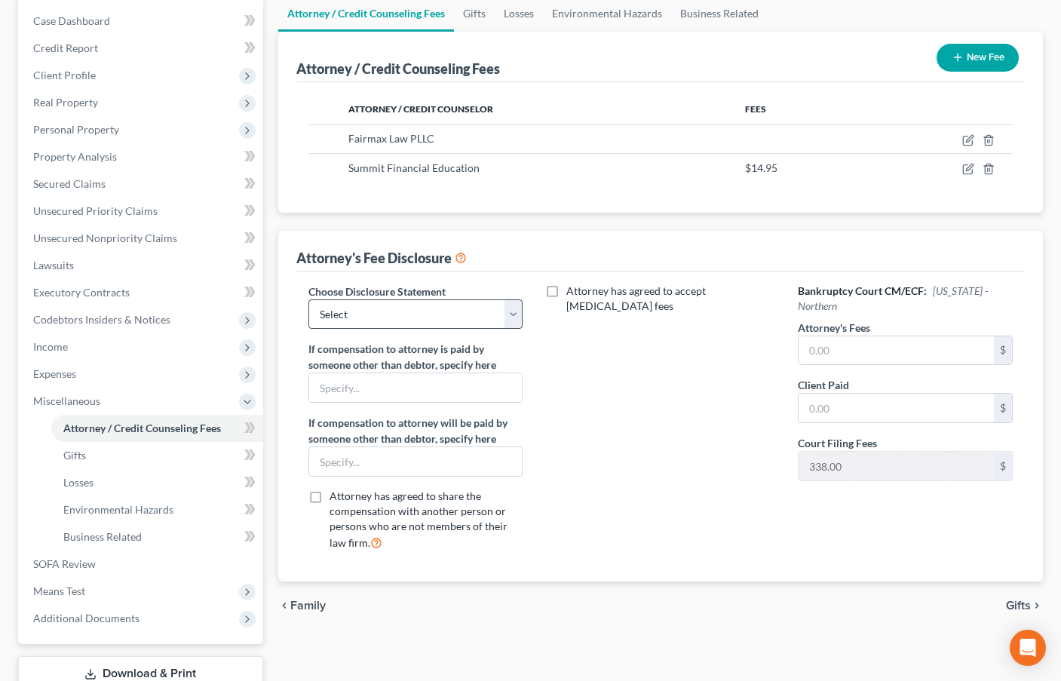
scroll to position [151, 0]
click at [455, 311] on select "Select WDMI - Chapter 13 - Disclosure of Attorney Compensation OHNB & MIWB Disc…" at bounding box center [415, 313] width 215 height 30
click at [308, 298] on select "Select WDMI - Chapter 13 - Disclosure of Attorney Compensation OHNB & MIWB Disc…" at bounding box center [415, 313] width 215 height 30
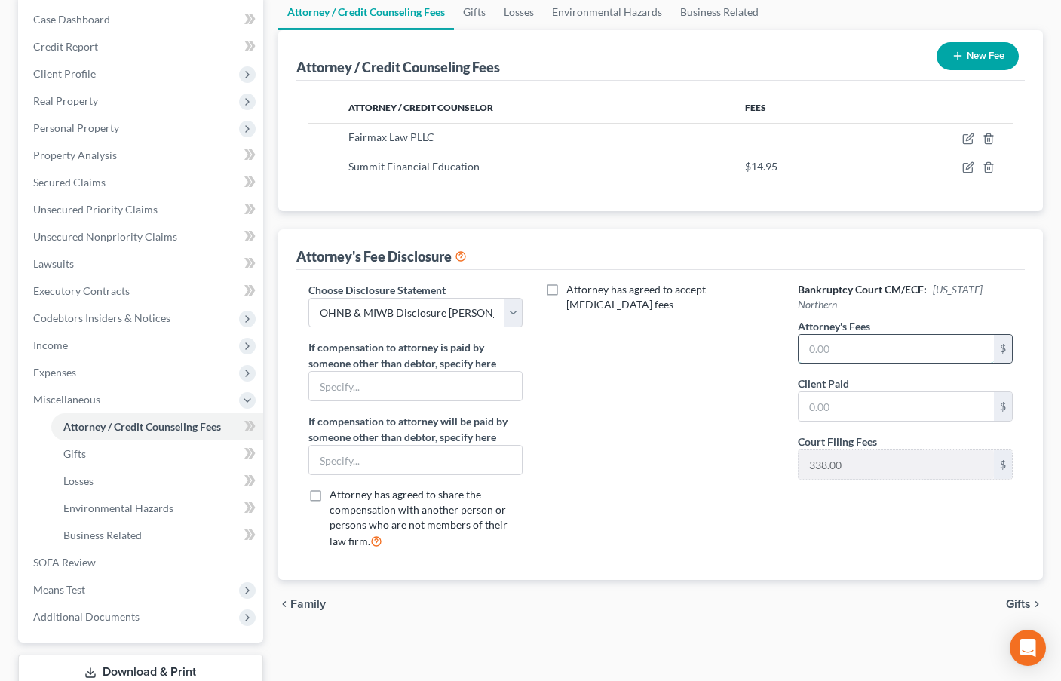
click at [848, 340] on input "text" at bounding box center [896, 349] width 195 height 29
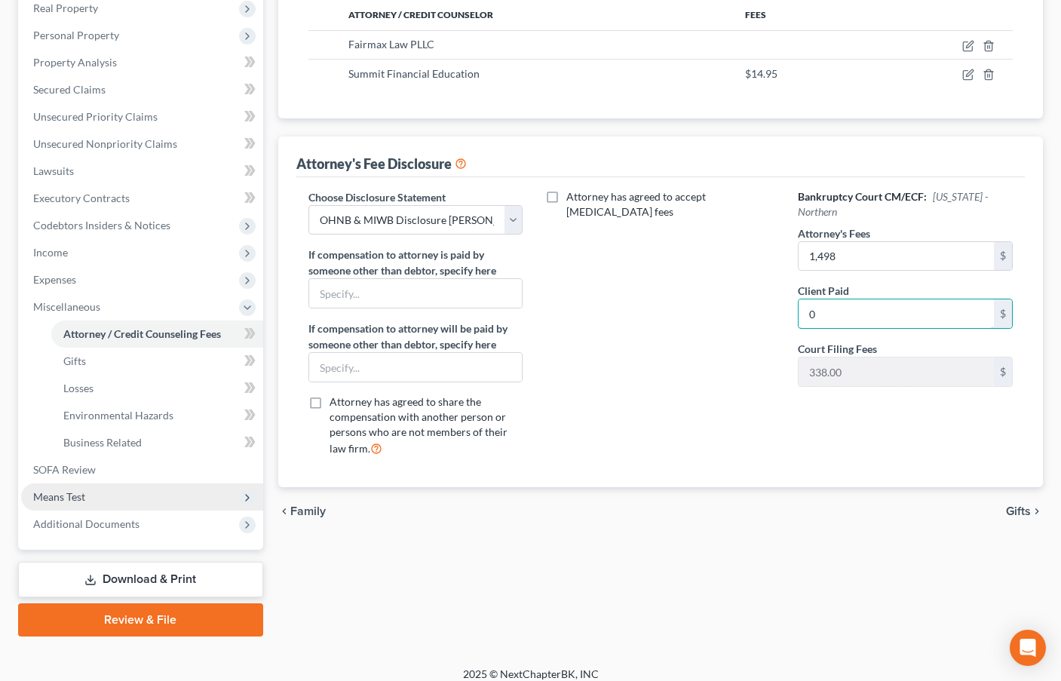
scroll to position [256, 0]
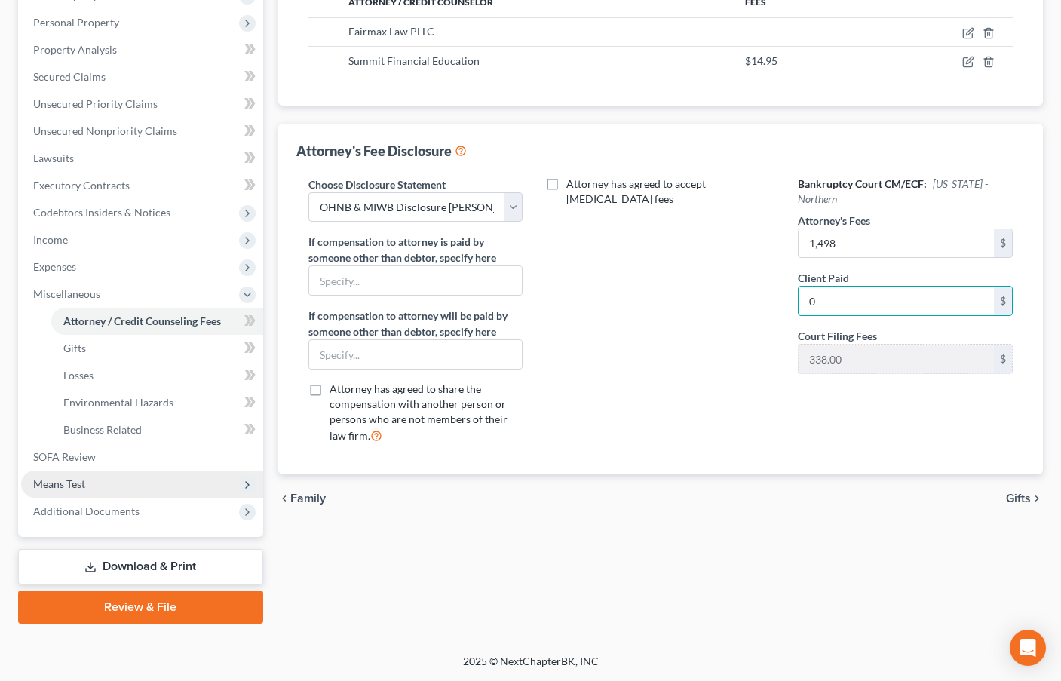
click at [69, 483] on span "Means Test" at bounding box center [59, 483] width 52 height 13
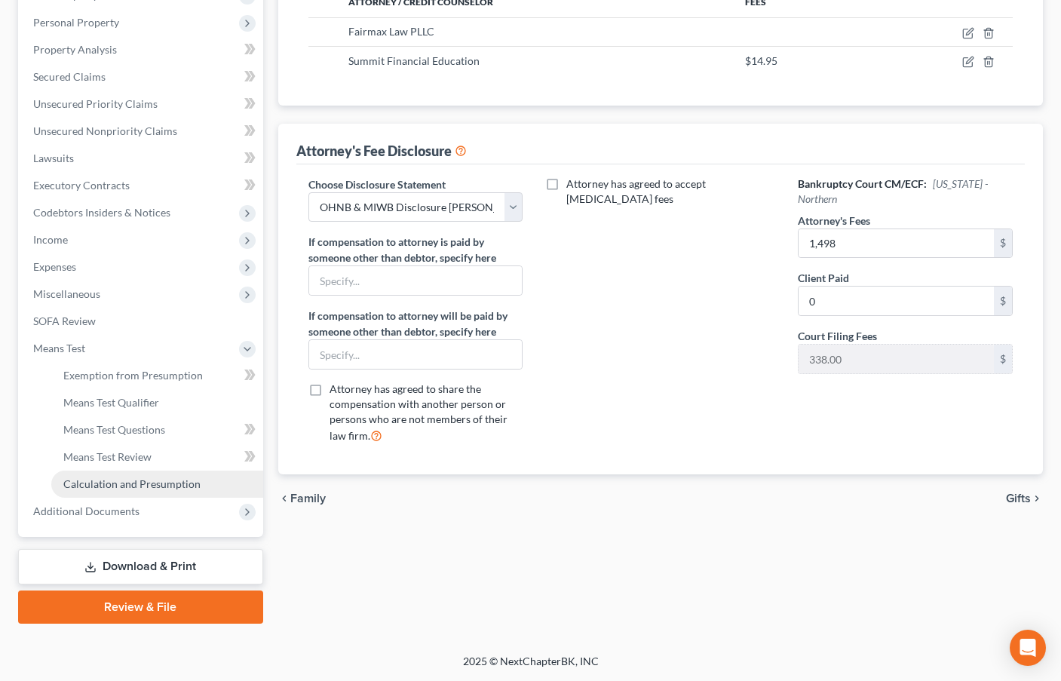
click at [149, 484] on span "Calculation and Presumption" at bounding box center [131, 483] width 137 height 13
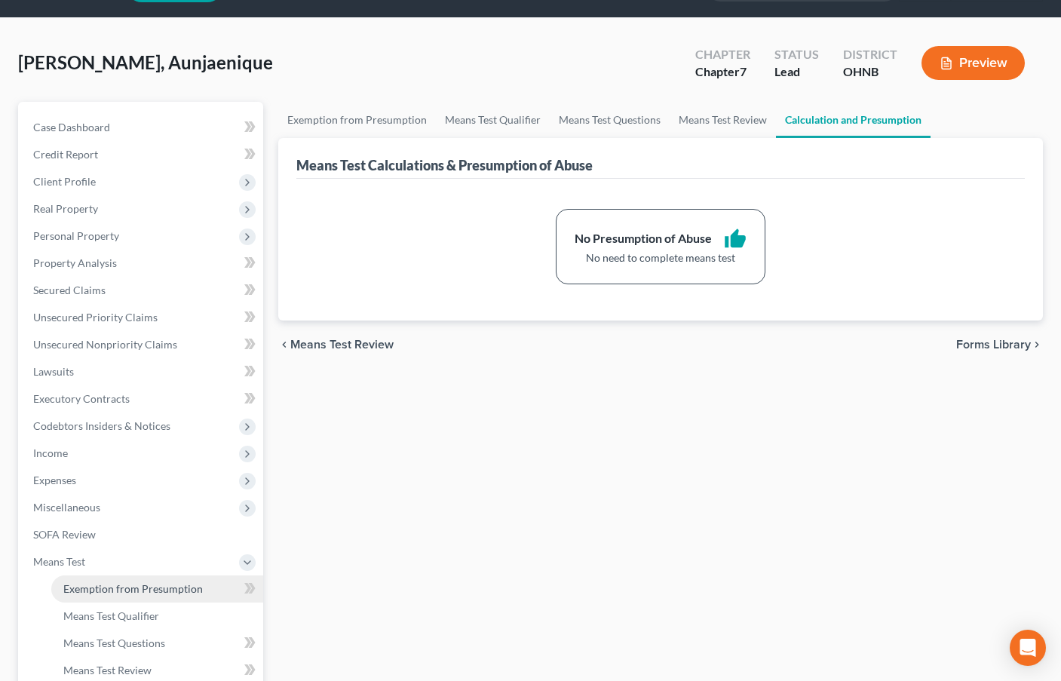
scroll to position [151, 0]
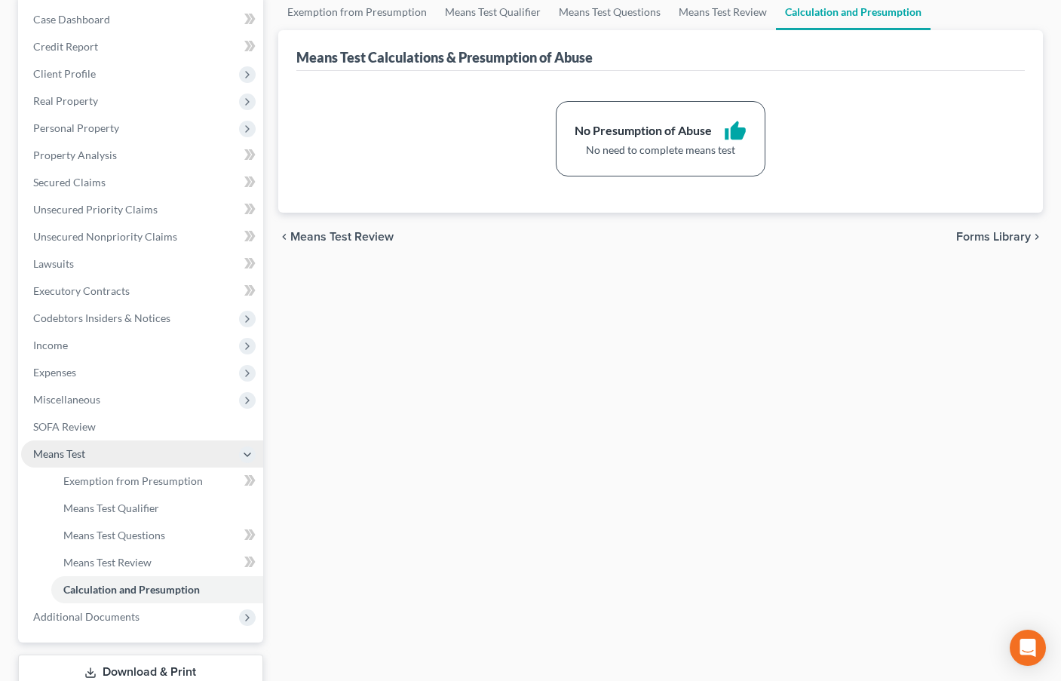
click at [74, 455] on span "Means Test" at bounding box center [59, 453] width 52 height 13
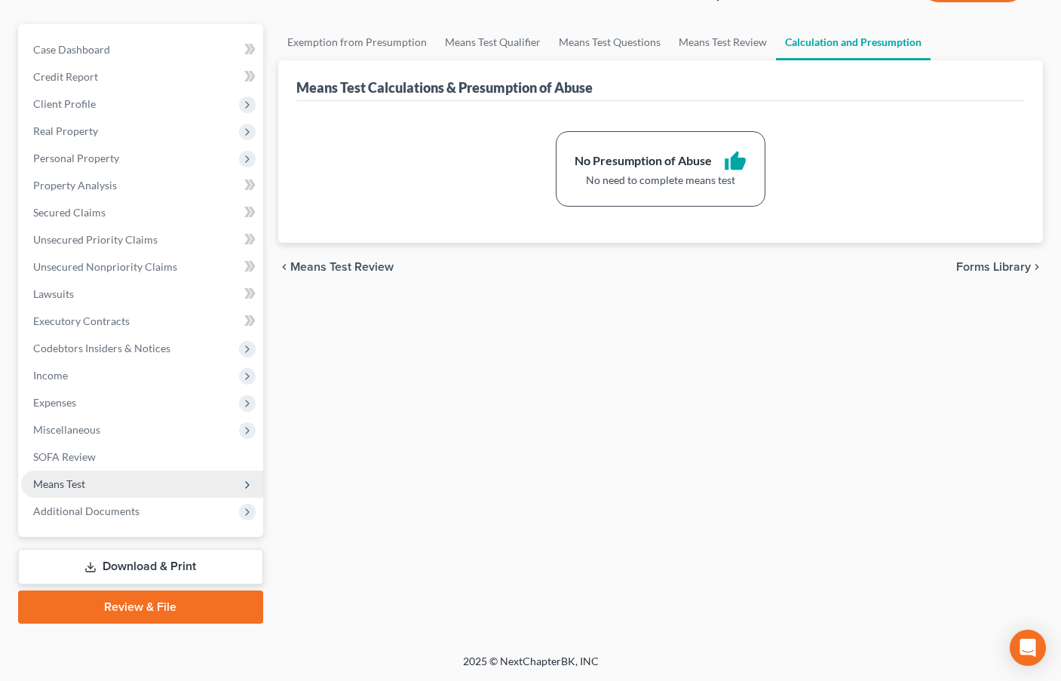
scroll to position [121, 0]
click at [90, 512] on span "Additional Documents" at bounding box center [86, 511] width 106 height 13
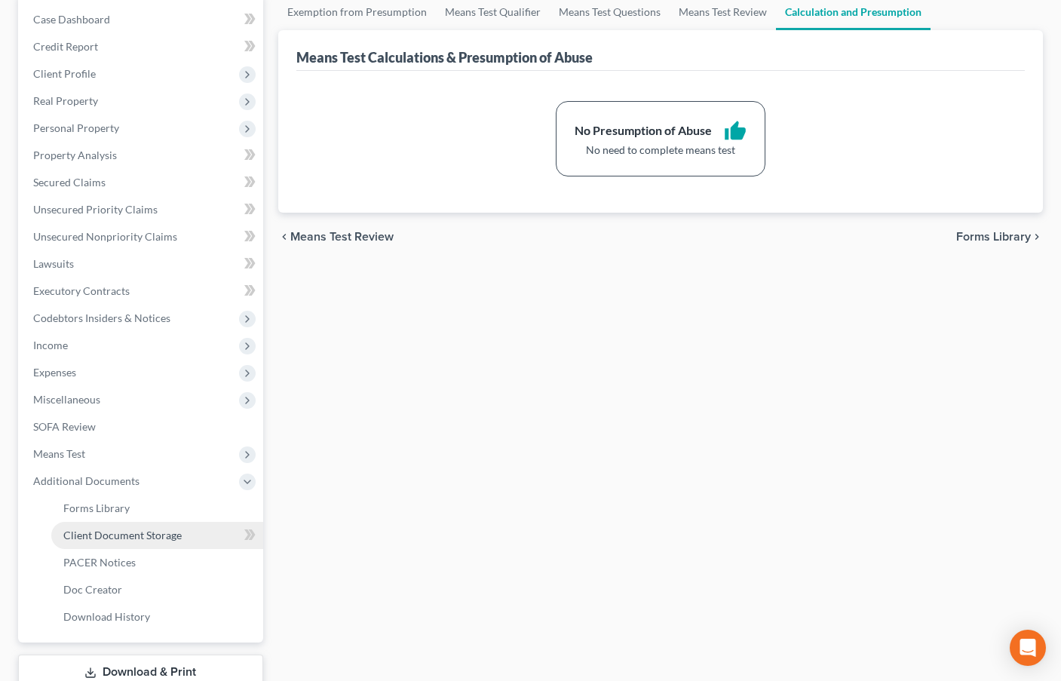
click at [131, 542] on link "Client Document Storage" at bounding box center [157, 535] width 212 height 27
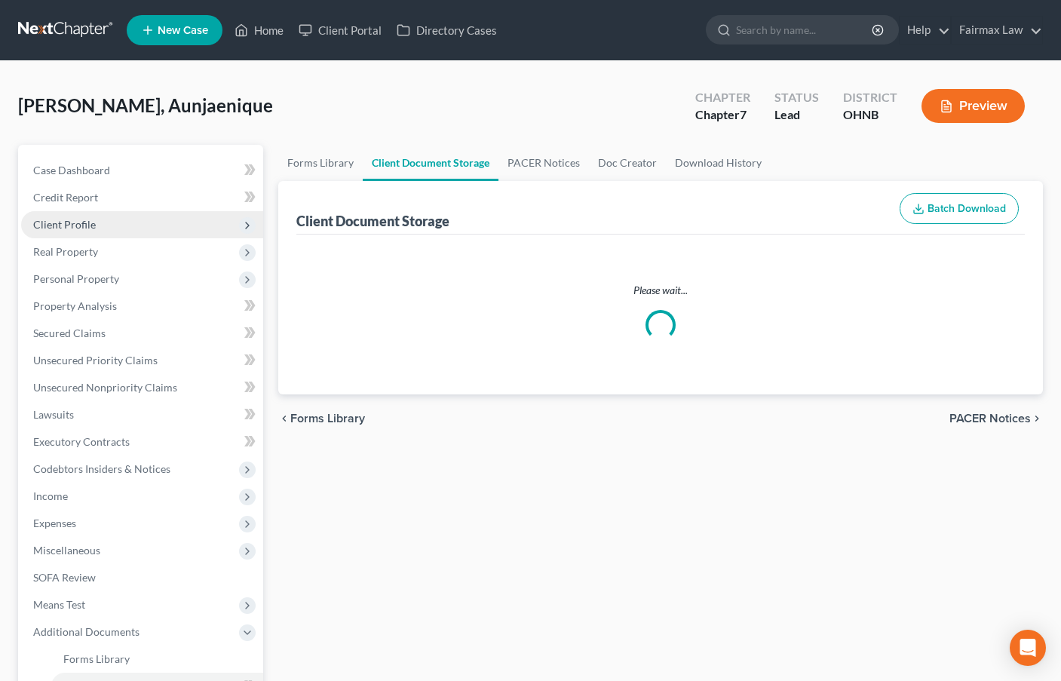
click at [72, 223] on span "Client Profile" at bounding box center [64, 224] width 63 height 13
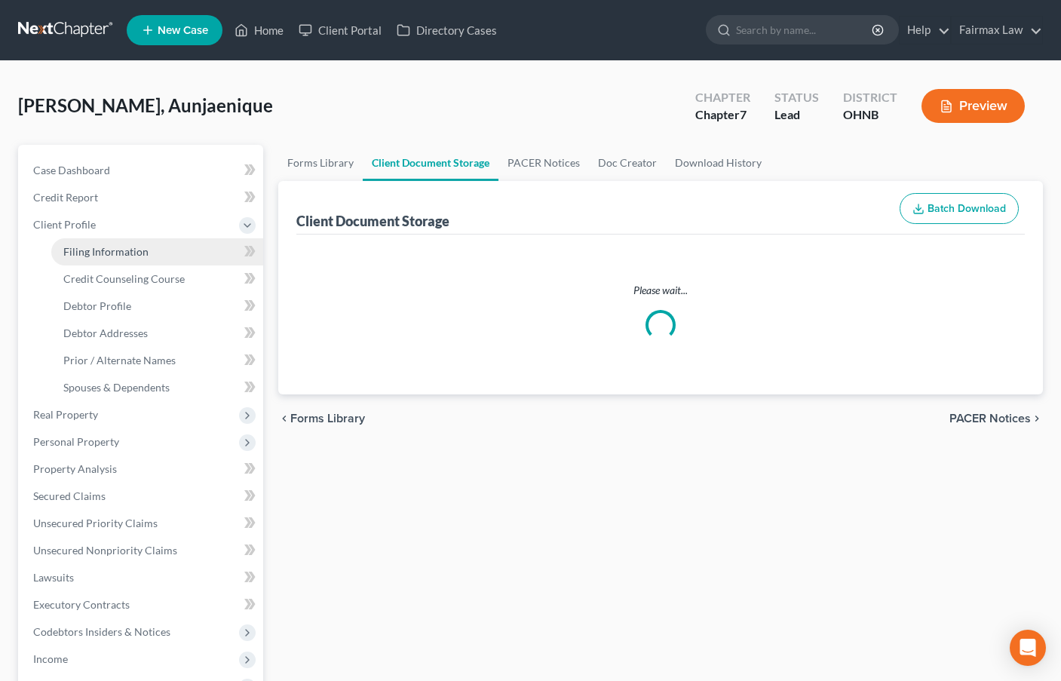
click at [132, 248] on span "Filing Information" at bounding box center [105, 251] width 85 height 13
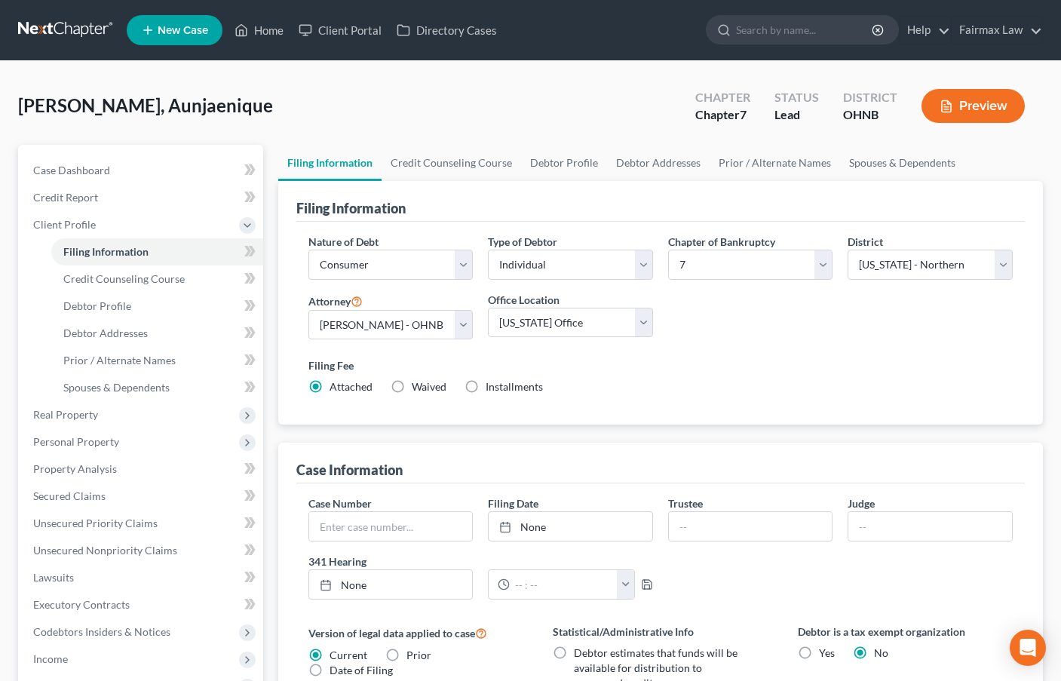
click at [486, 383] on label "Installments Installments" at bounding box center [514, 386] width 57 height 15
click at [492, 383] on input "Installments Installments" at bounding box center [497, 384] width 10 height 10
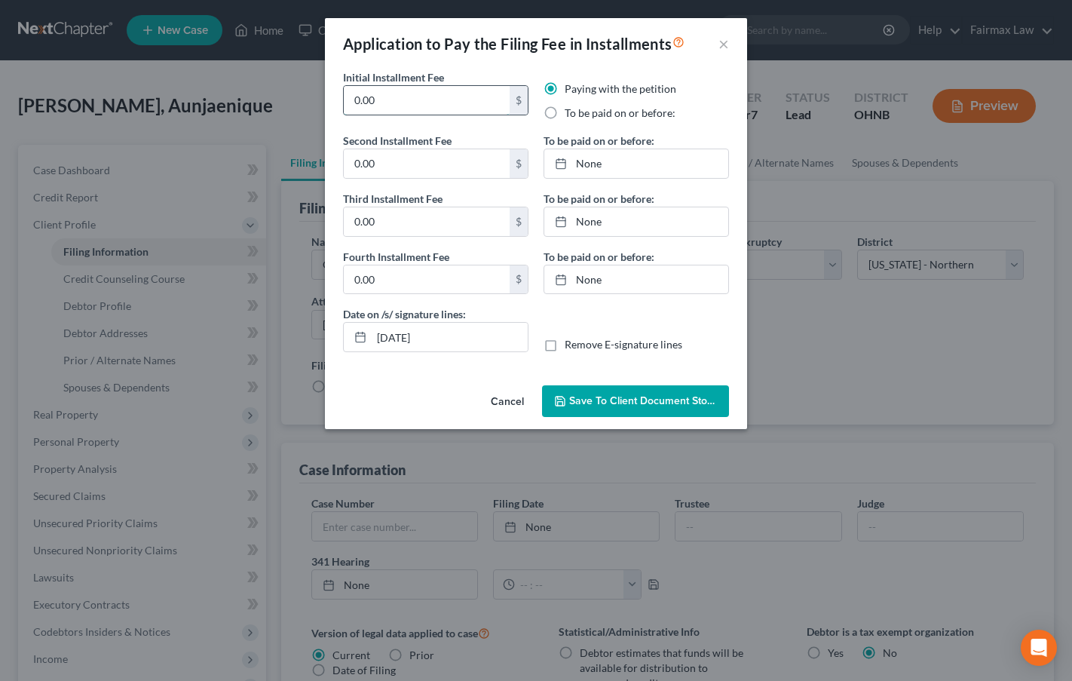
click at [404, 97] on input "0.00" at bounding box center [427, 100] width 166 height 29
click at [336, 158] on div "Second Installment Fee 0.00 $ Third Installment Fee 0.00 $ Fourth Installment F…" at bounding box center [436, 219] width 201 height 173
paste input "84.5"
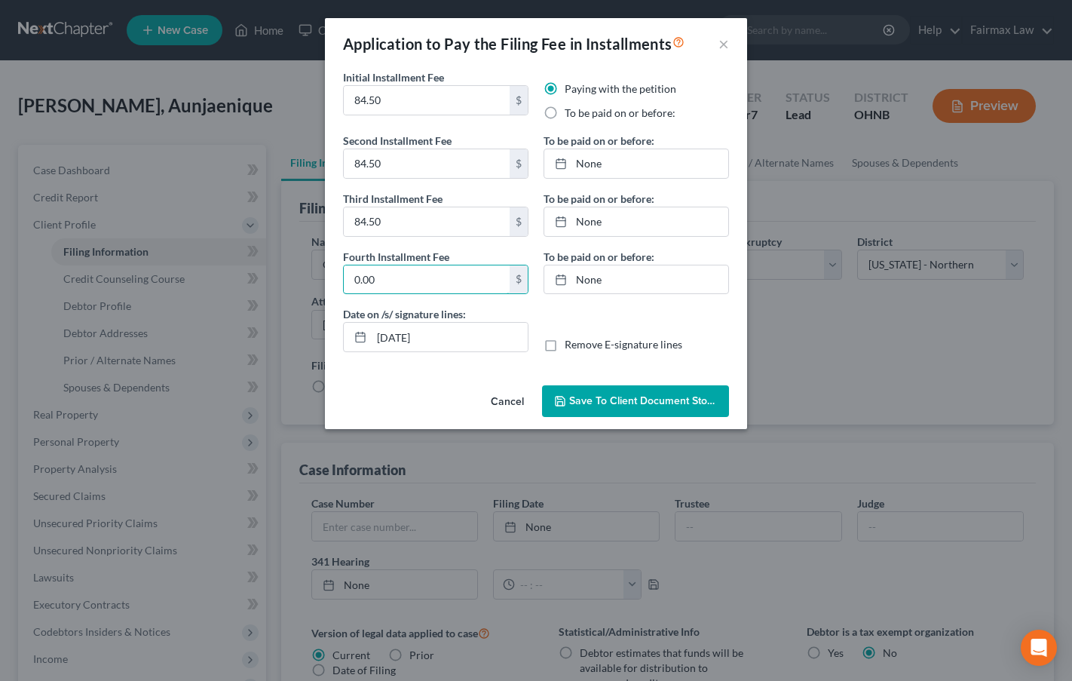
paste input "84.5"
drag, startPoint x: 449, startPoint y: 333, endPoint x: 349, endPoint y: 329, distance: 99.7
click at [347, 328] on div "[DATE]" at bounding box center [436, 337] width 186 height 30
click at [565, 112] on label "To be paid on or before:" at bounding box center [620, 113] width 111 height 15
click at [571, 112] on input "To be paid on or before:" at bounding box center [576, 111] width 10 height 10
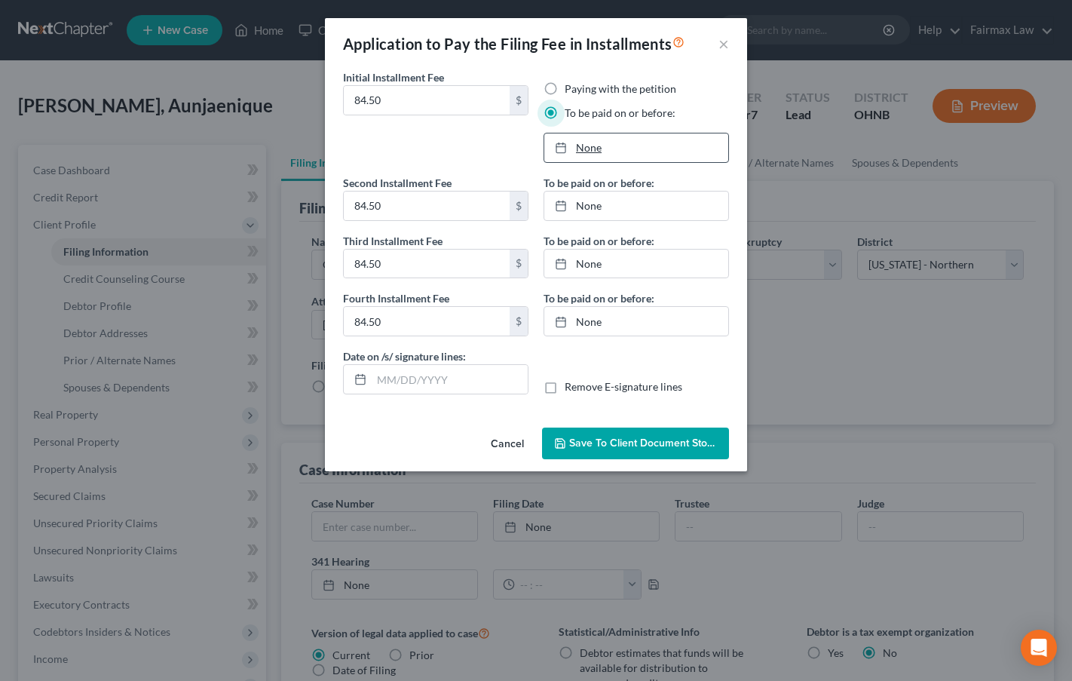
click at [596, 146] on link "None" at bounding box center [636, 147] width 184 height 29
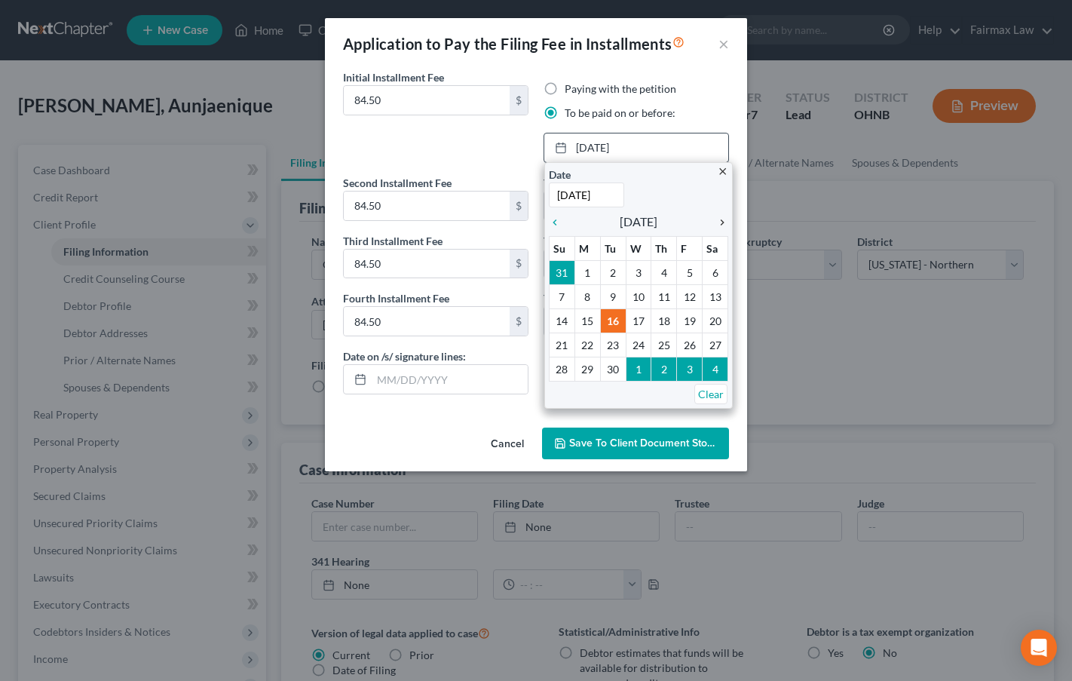
click at [722, 225] on icon "chevron_right" at bounding box center [719, 222] width 20 height 12
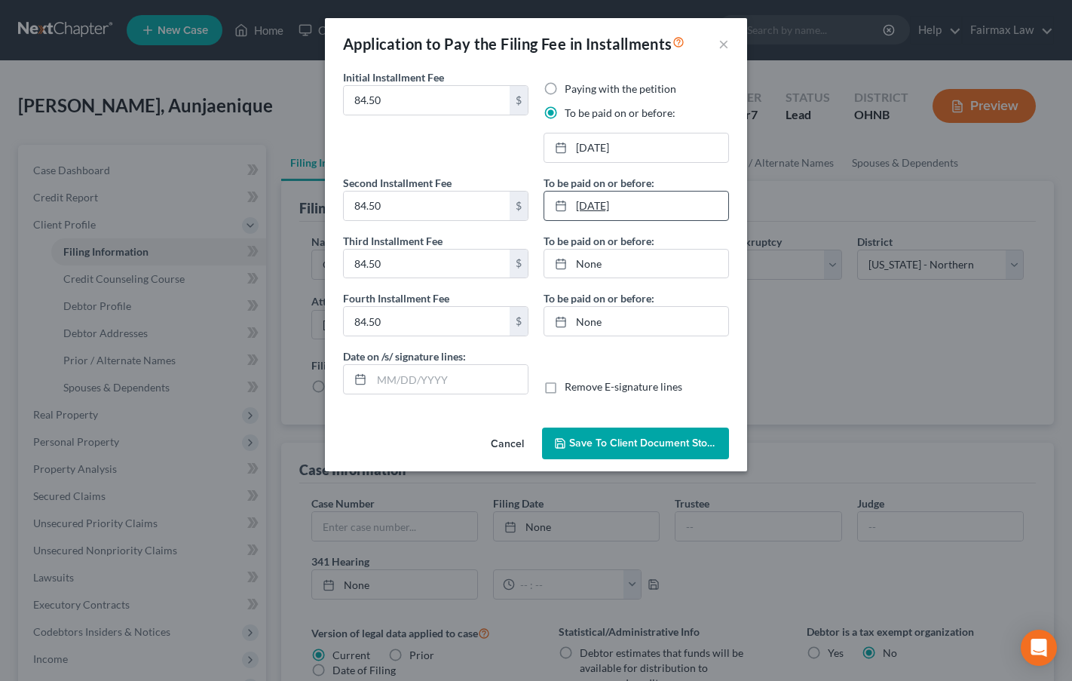
click at [587, 210] on link "[DATE]" at bounding box center [636, 206] width 184 height 29
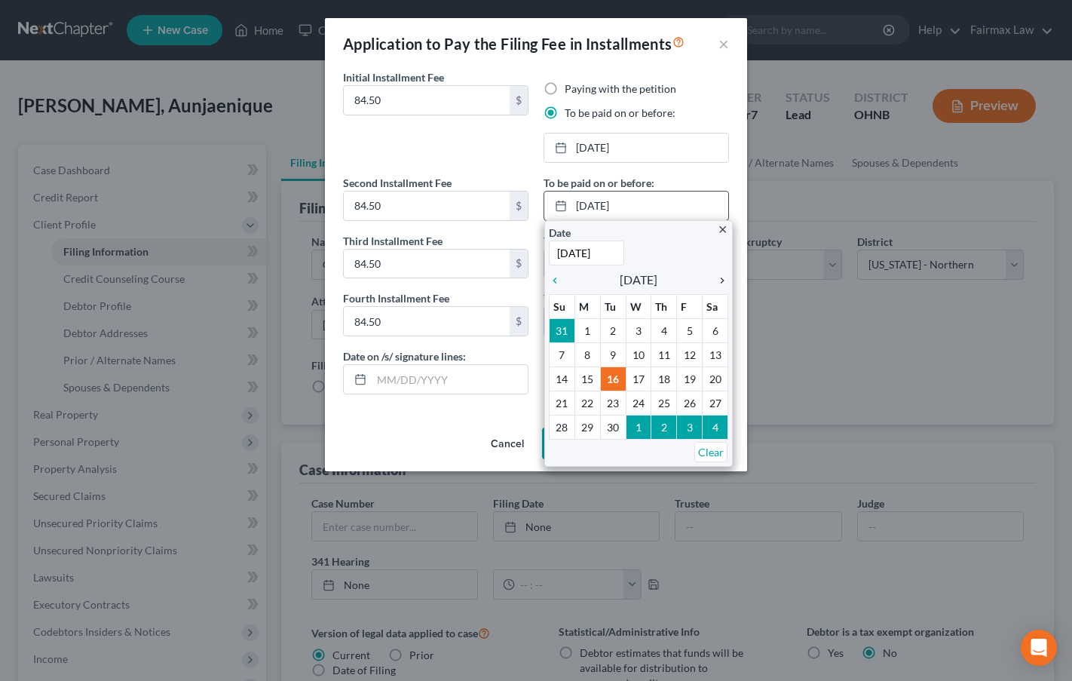
click at [721, 285] on icon "chevron_right" at bounding box center [719, 281] width 20 height 12
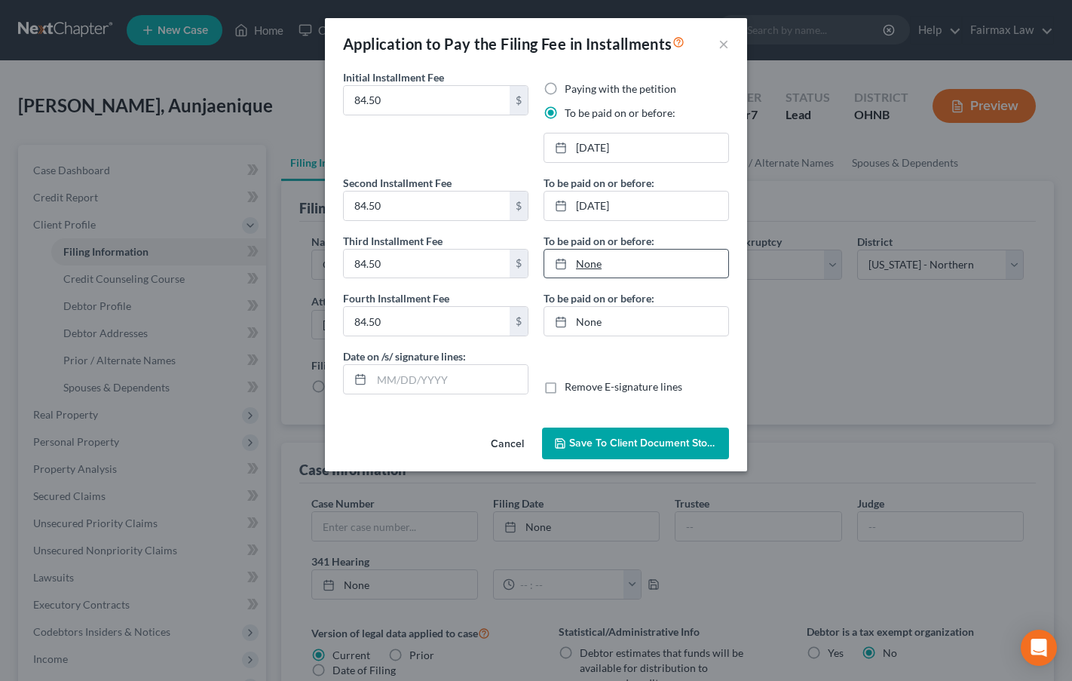
click at [594, 266] on link "None" at bounding box center [636, 264] width 184 height 29
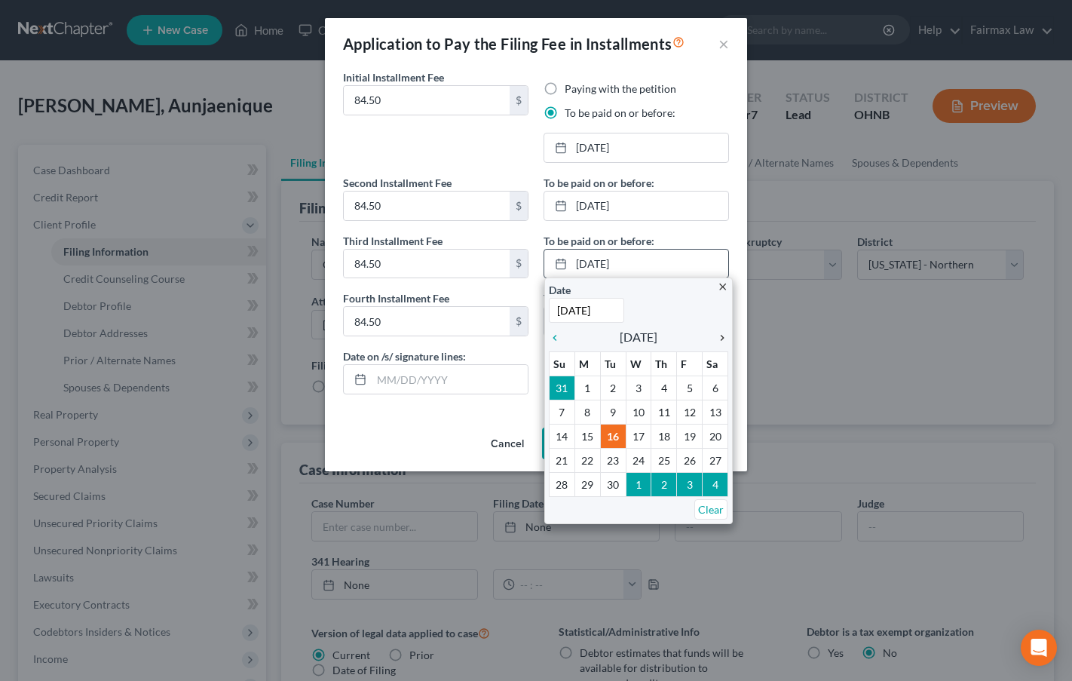
click at [725, 338] on icon "chevron_right" at bounding box center [719, 338] width 20 height 12
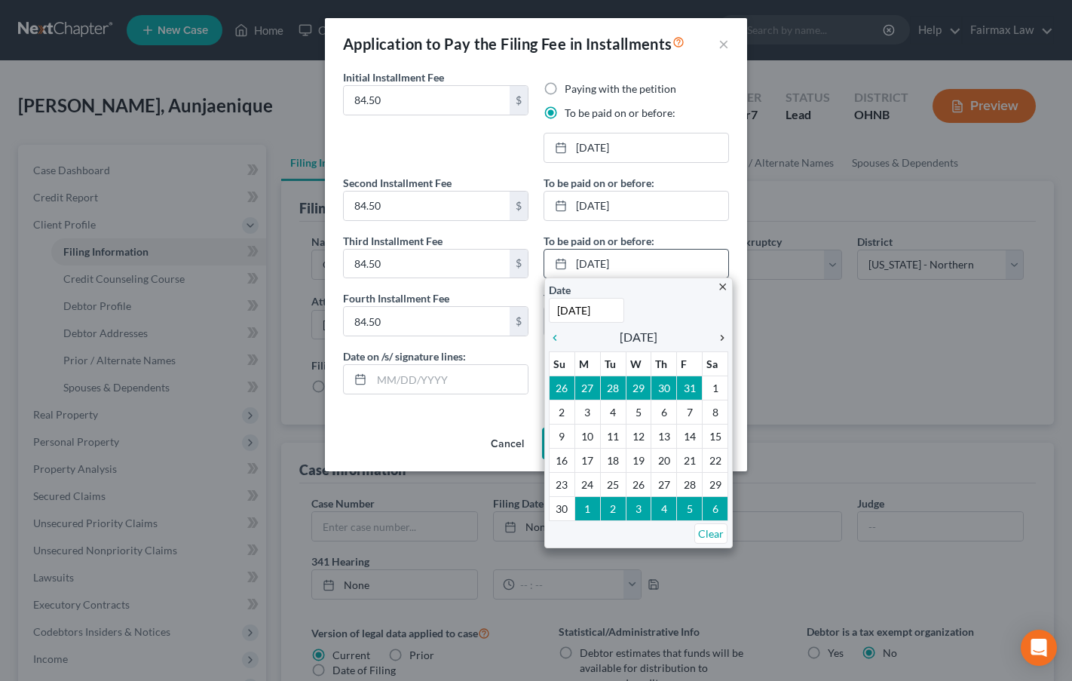
click at [725, 338] on icon "chevron_right" at bounding box center [719, 338] width 20 height 12
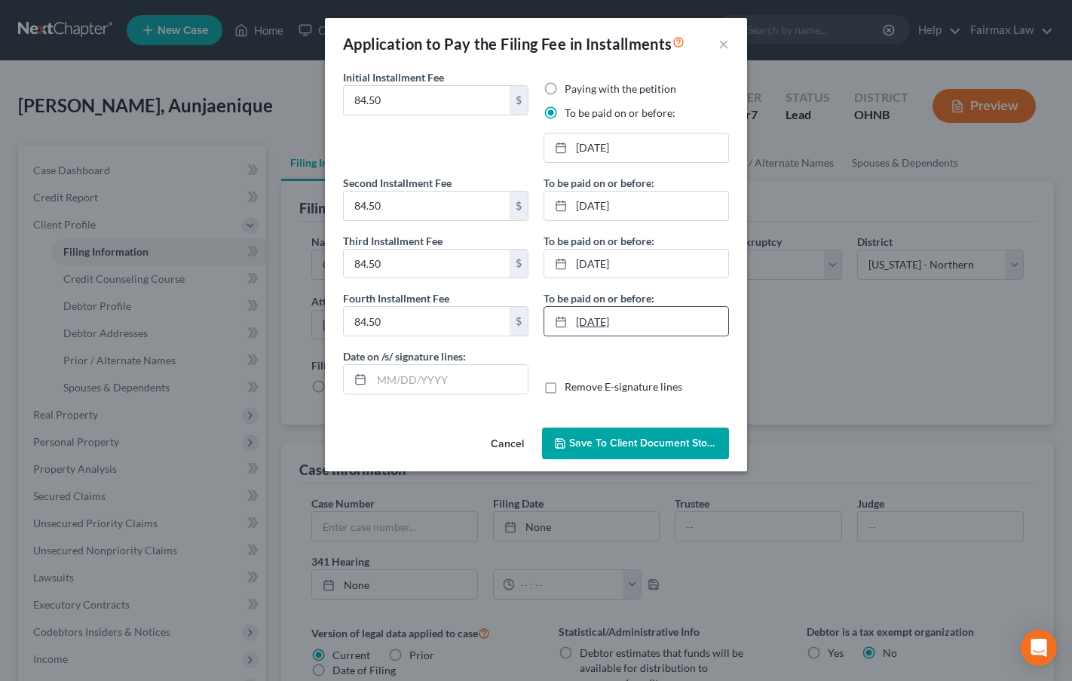
click at [589, 323] on link "[DATE]" at bounding box center [636, 321] width 184 height 29
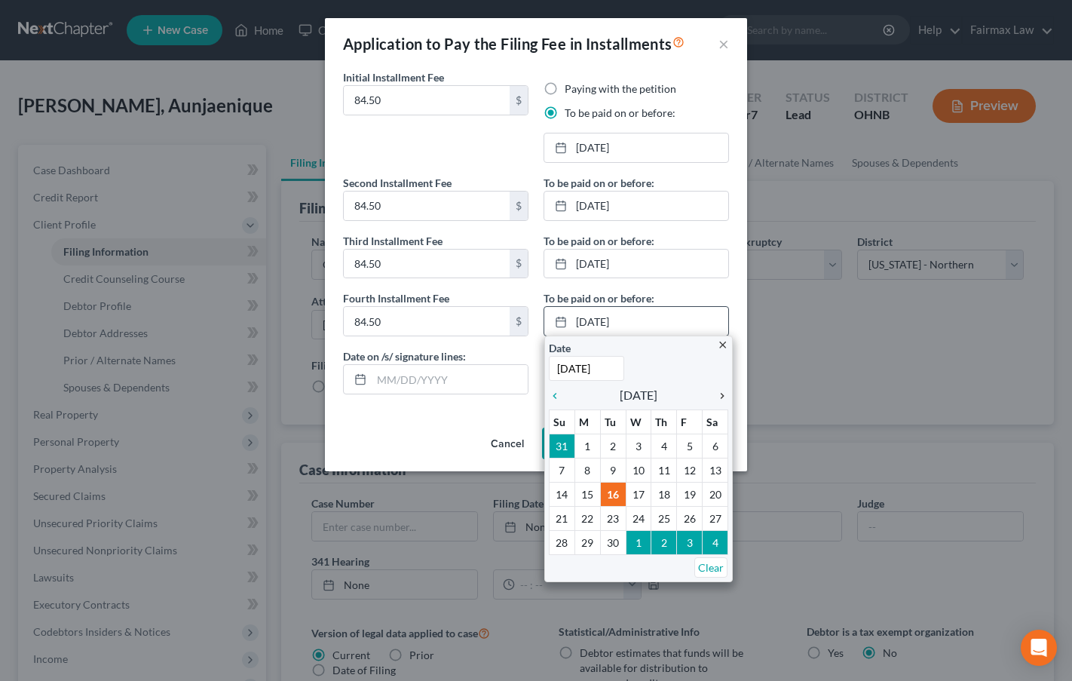
click at [722, 390] on icon "chevron_right" at bounding box center [719, 396] width 20 height 12
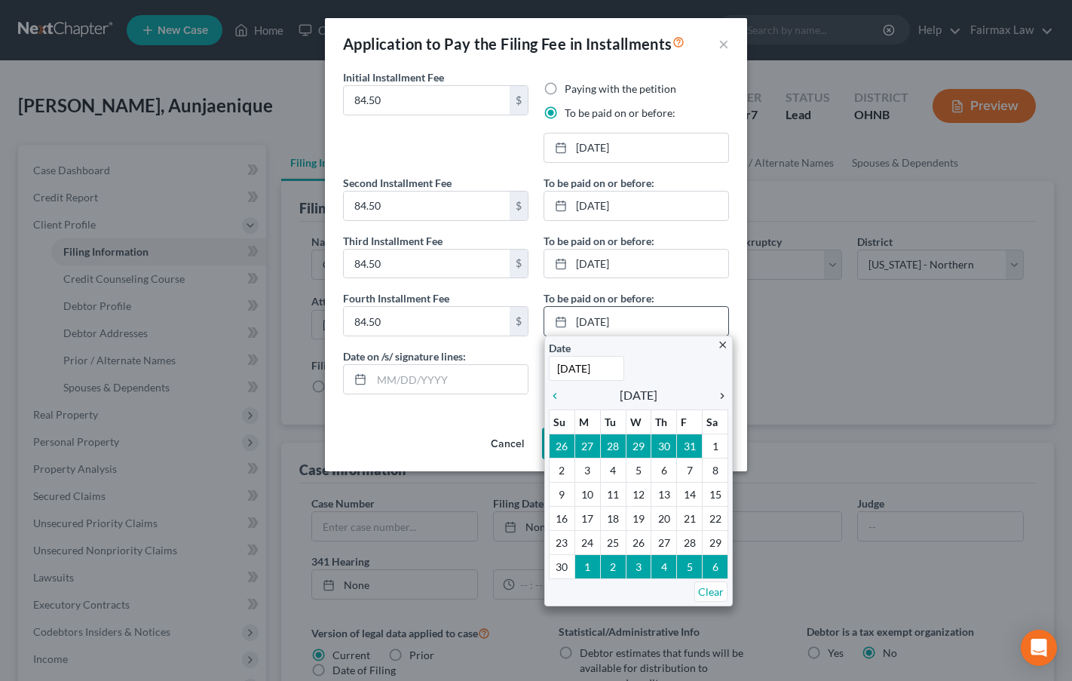
click at [722, 390] on icon "chevron_right" at bounding box center [719, 396] width 20 height 12
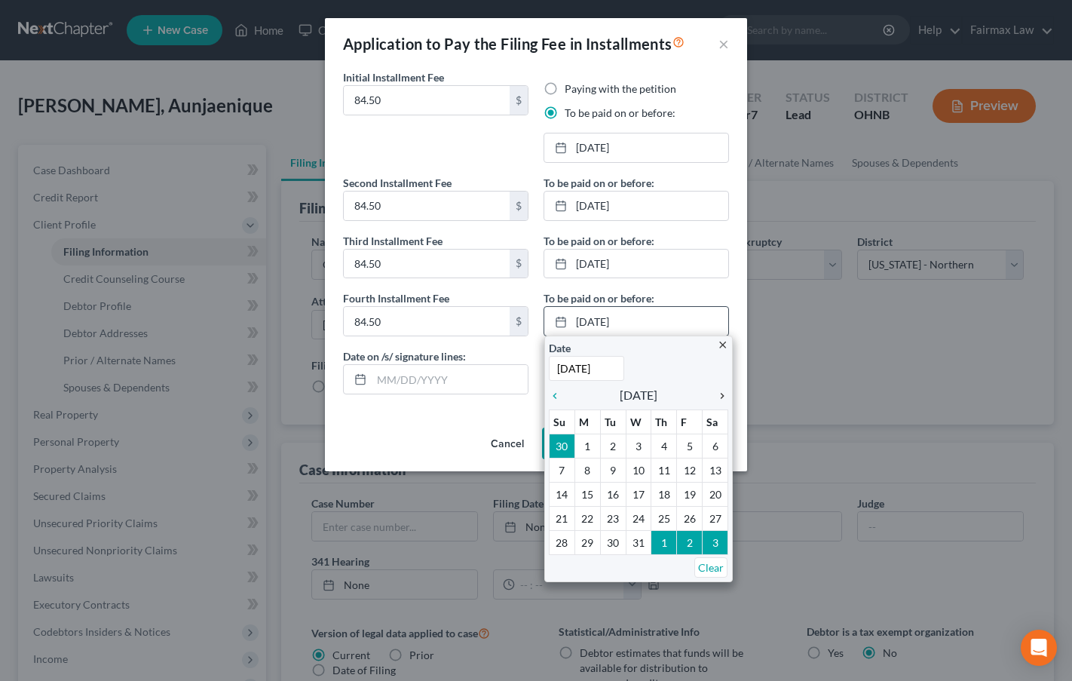
click at [722, 390] on icon "chevron_right" at bounding box center [719, 396] width 20 height 12
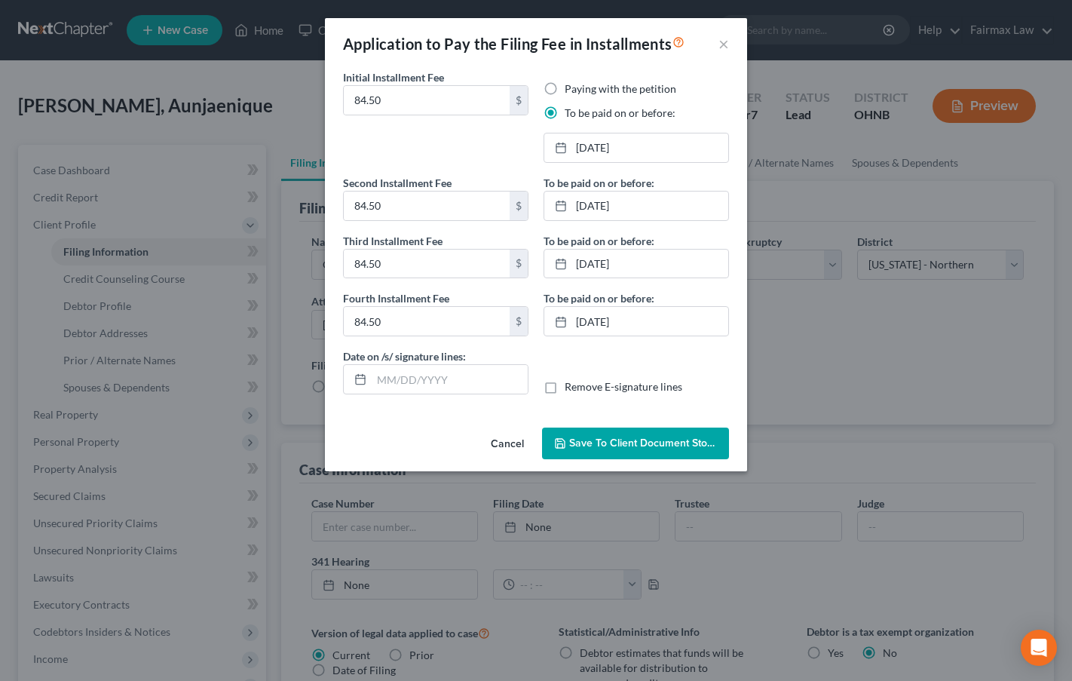
click at [616, 437] on span "Save to Client Document Storage" at bounding box center [649, 443] width 160 height 13
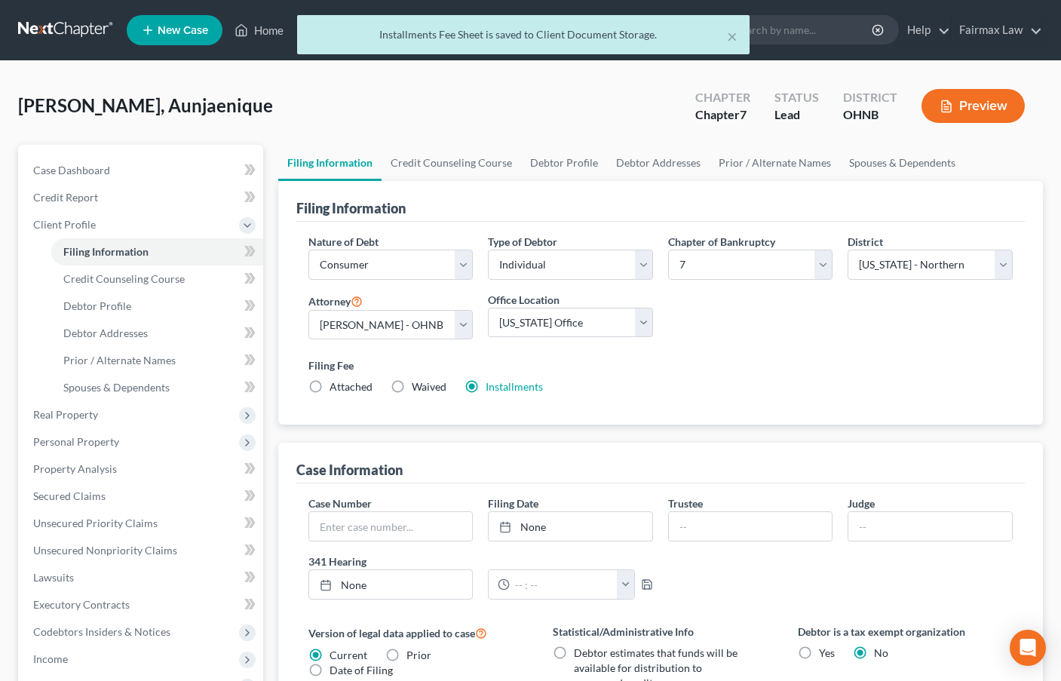
click at [71, 222] on span "Client Profile" at bounding box center [64, 224] width 63 height 13
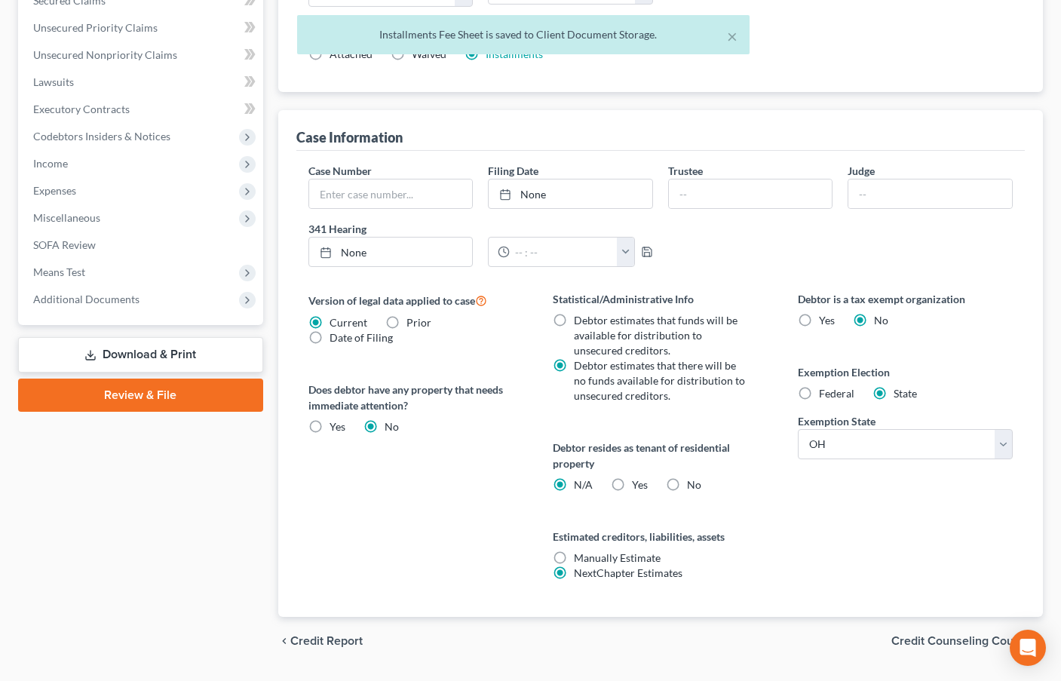
scroll to position [374, 0]
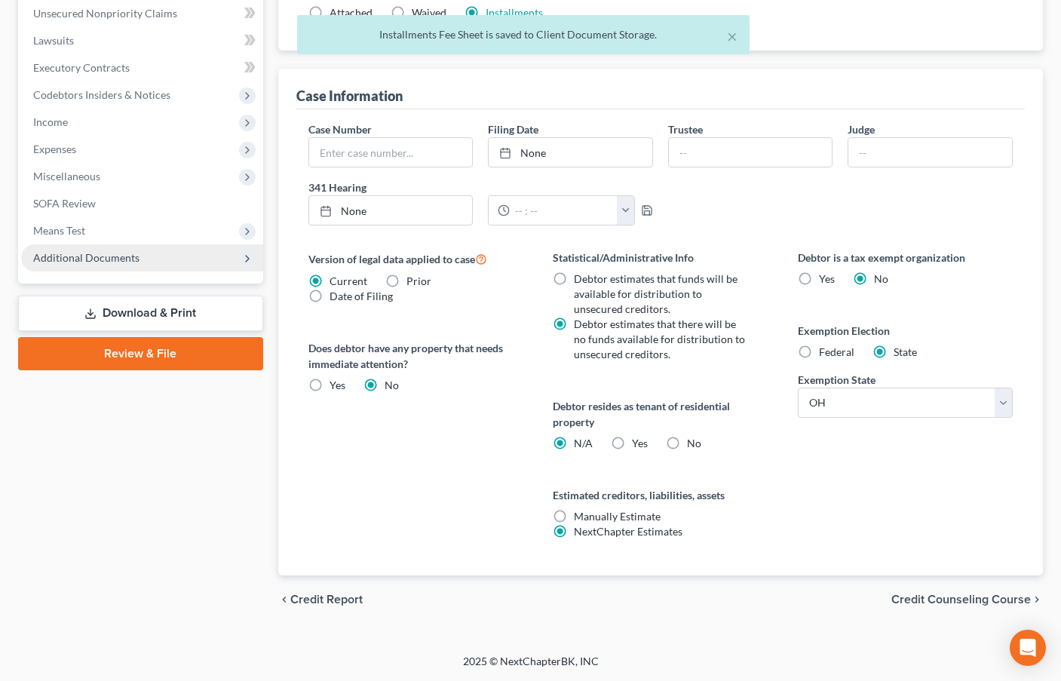
click at [88, 257] on span "Additional Documents" at bounding box center [86, 257] width 106 height 13
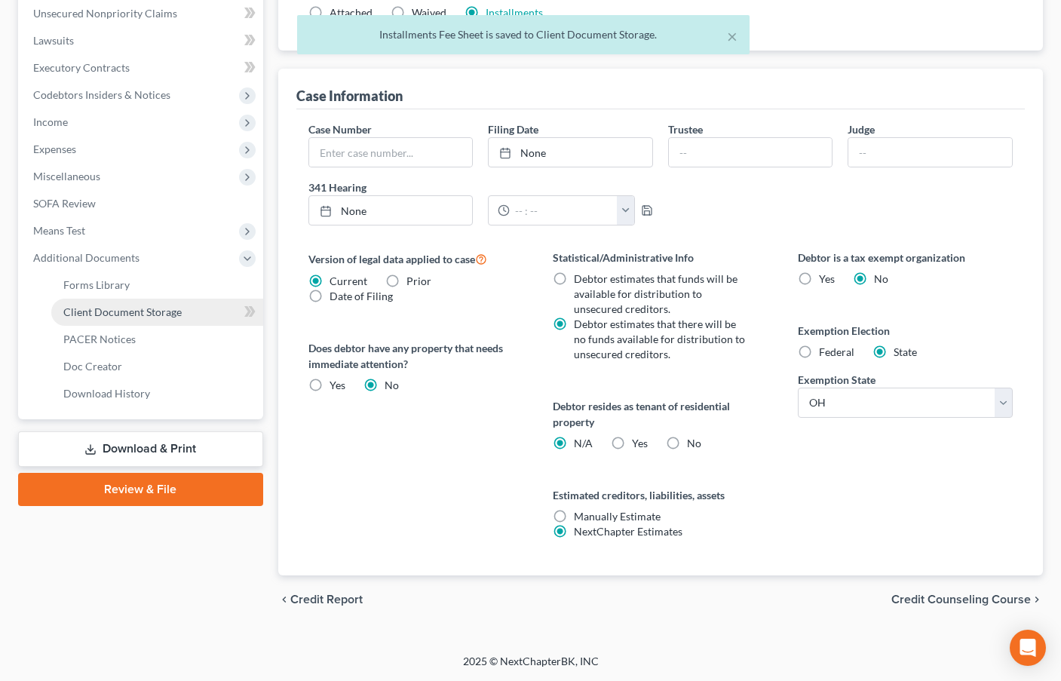
click at [145, 308] on span "Client Document Storage" at bounding box center [122, 311] width 118 height 13
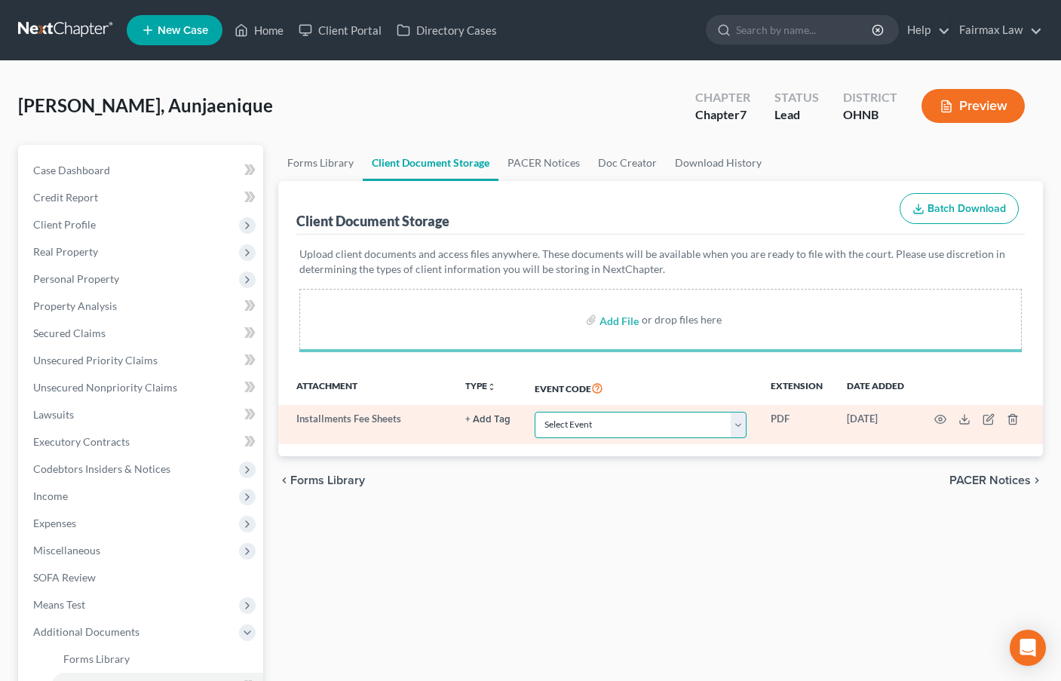
click at [674, 430] on select "Select Event 20 Largest Unsecured Creditors Amended List of Creditors (Fee) Ame…" at bounding box center [641, 425] width 212 height 26
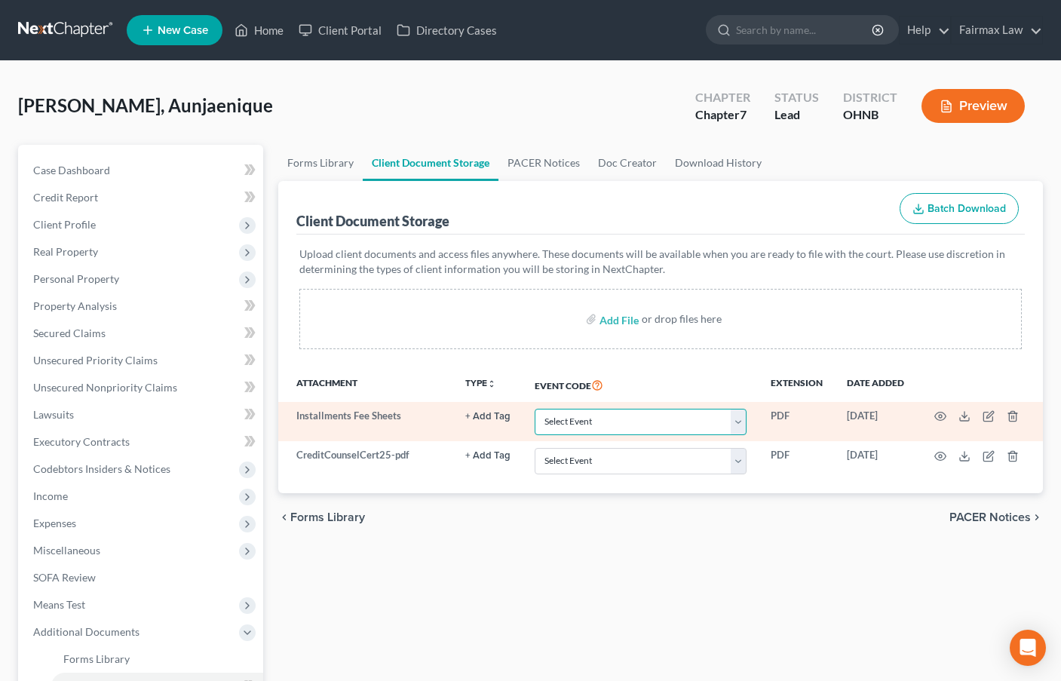
click at [673, 429] on select "Select Event 20 Largest Unsecured Creditors Amended List of Creditors (Fee) Ame…" at bounding box center [641, 422] width 212 height 26
click at [535, 409] on select "Select Event 20 Largest Unsecured Creditors Amended List of Creditors (Fee) Ame…" at bounding box center [641, 422] width 212 height 26
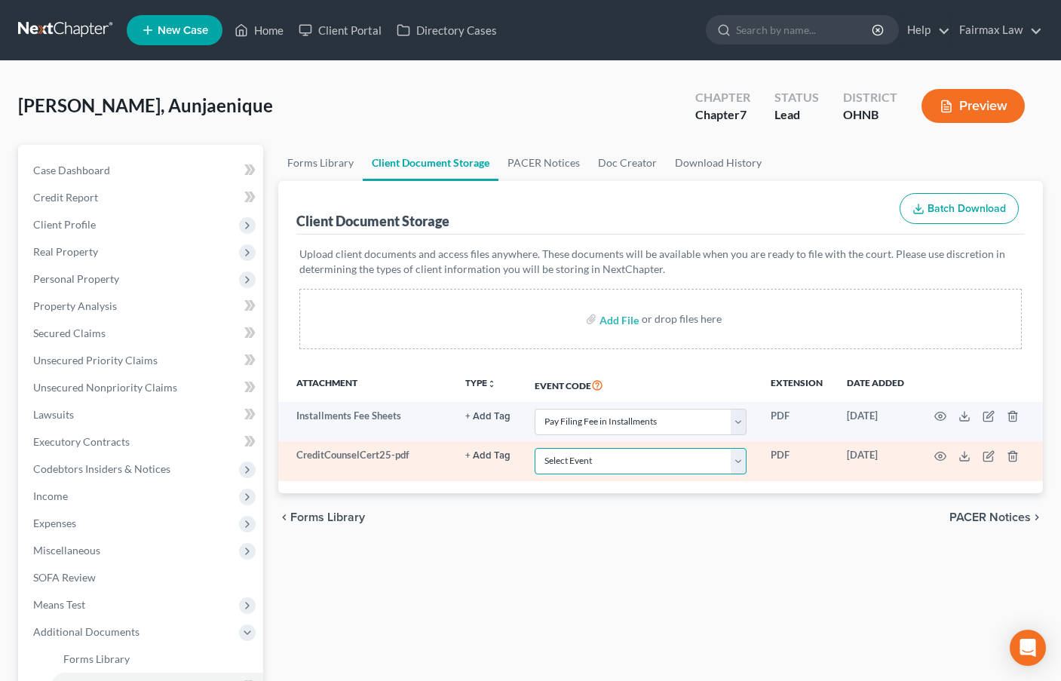
click at [664, 463] on select "Select Event 20 Largest Unsecured Creditors Amended List of Creditors (Fee) Ame…" at bounding box center [641, 461] width 212 height 26
click at [535, 448] on select "Select Event 20 Largest Unsecured Creditors Amended List of Creditors (Fee) Ame…" at bounding box center [641, 461] width 212 height 26
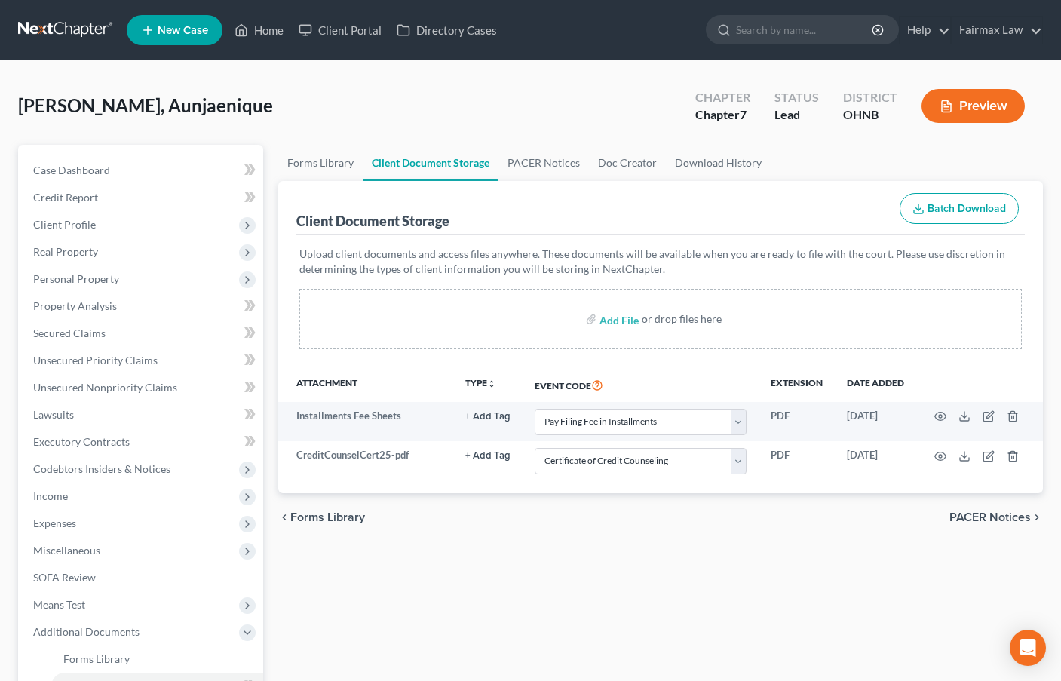
click at [566, 536] on div "chevron_left Forms Library PACER Notices chevron_right" at bounding box center [660, 517] width 765 height 48
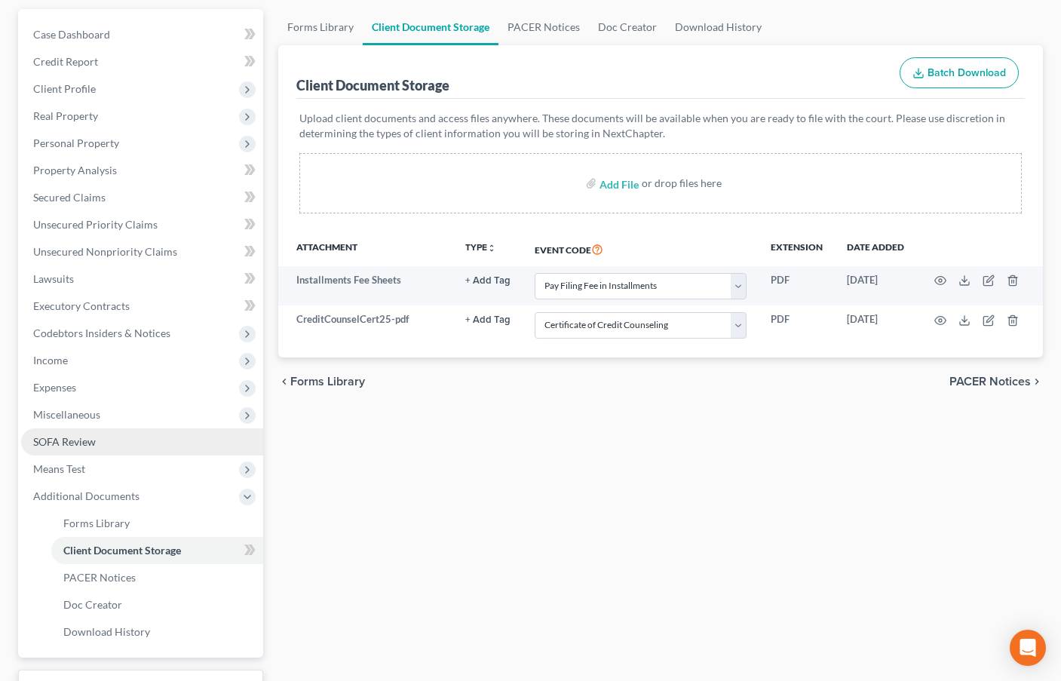
scroll to position [151, 0]
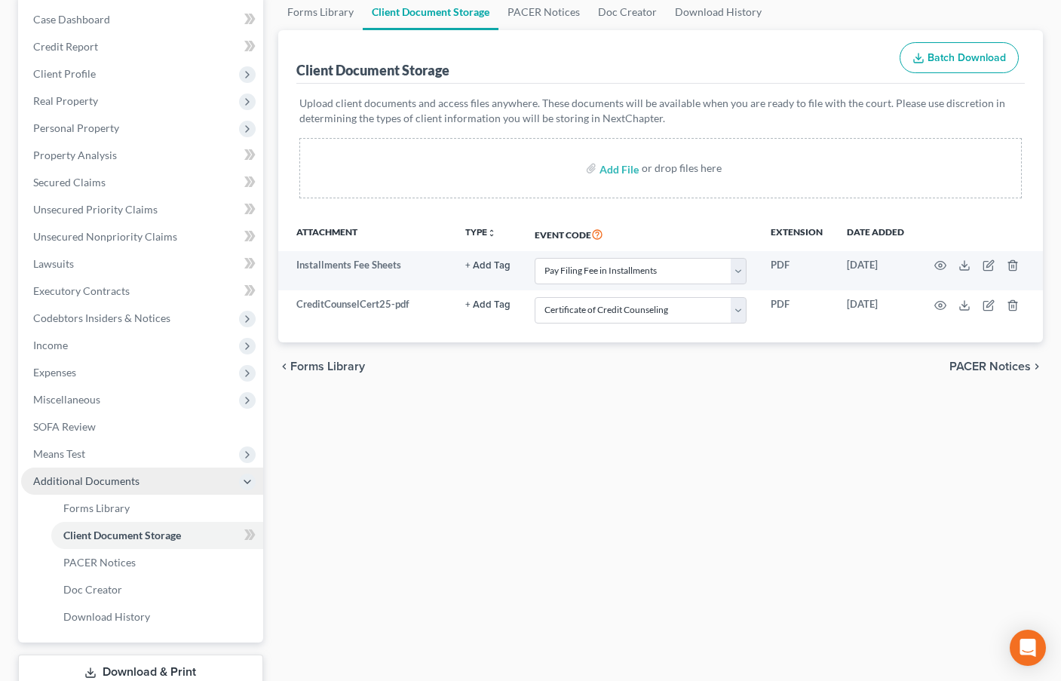
click at [112, 480] on span "Additional Documents" at bounding box center [86, 480] width 106 height 13
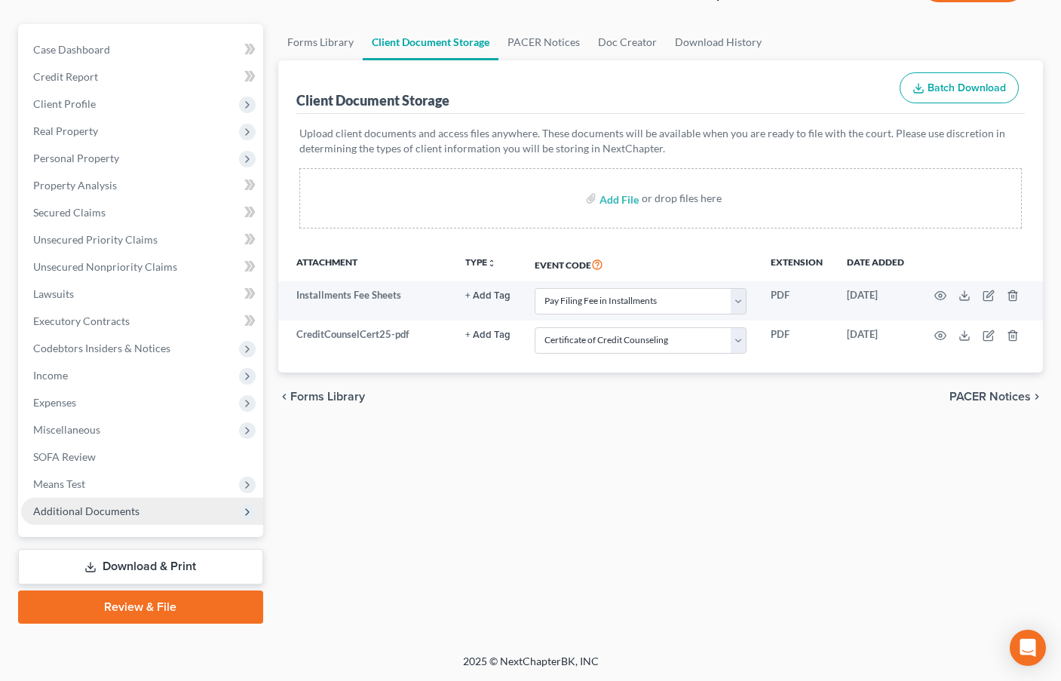
scroll to position [121, 0]
click at [790, 89] on div "Client Document Storage Batch Download" at bounding box center [660, 87] width 729 height 54
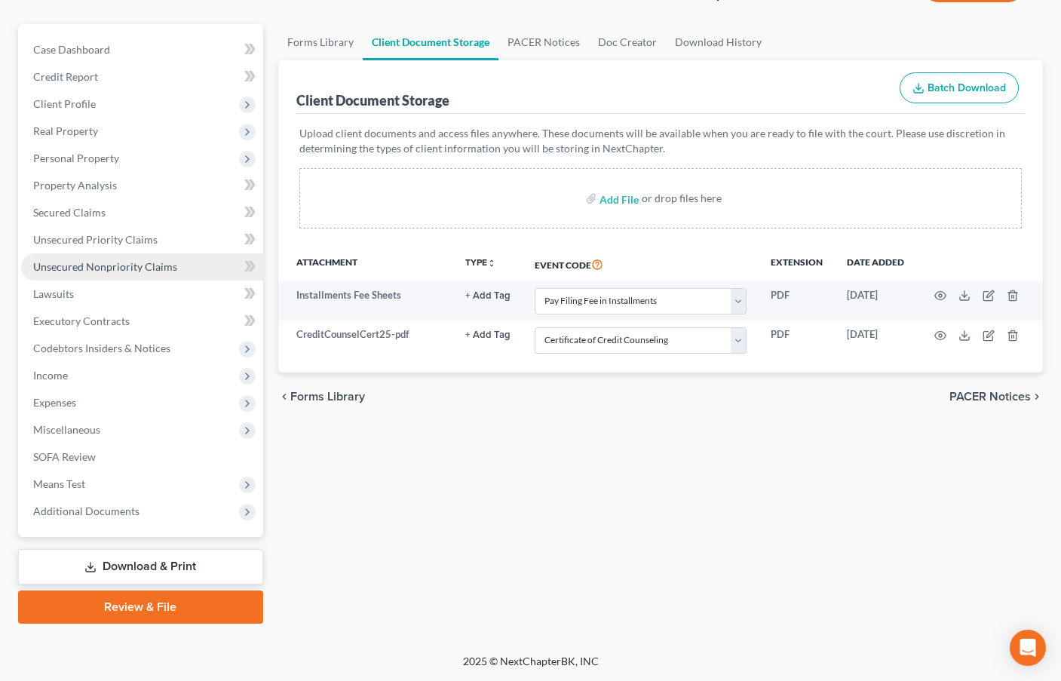
click at [109, 261] on span "Unsecured Nonpriority Claims" at bounding box center [105, 266] width 144 height 13
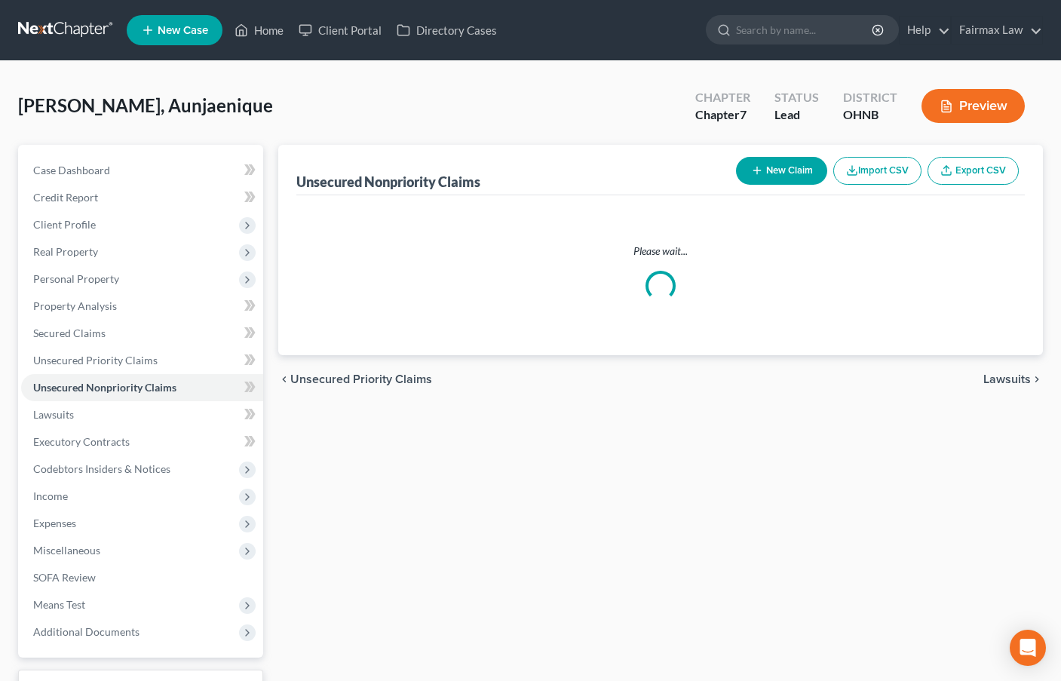
click at [894, 176] on button "Import CSV" at bounding box center [877, 171] width 88 height 28
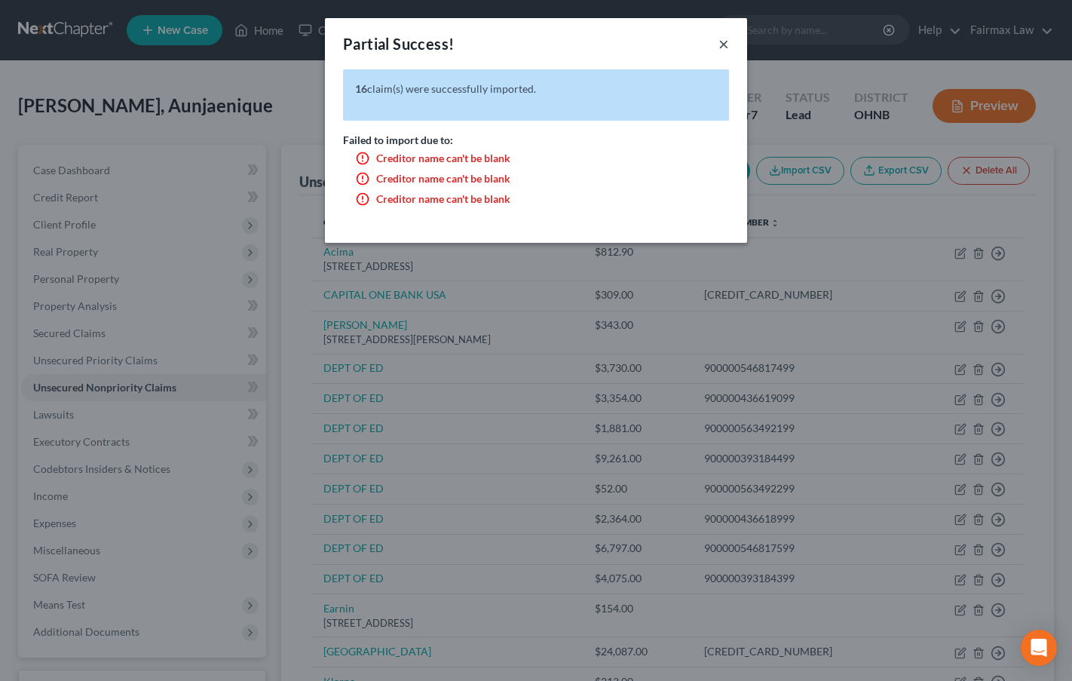
click at [723, 40] on button "×" at bounding box center [724, 44] width 11 height 18
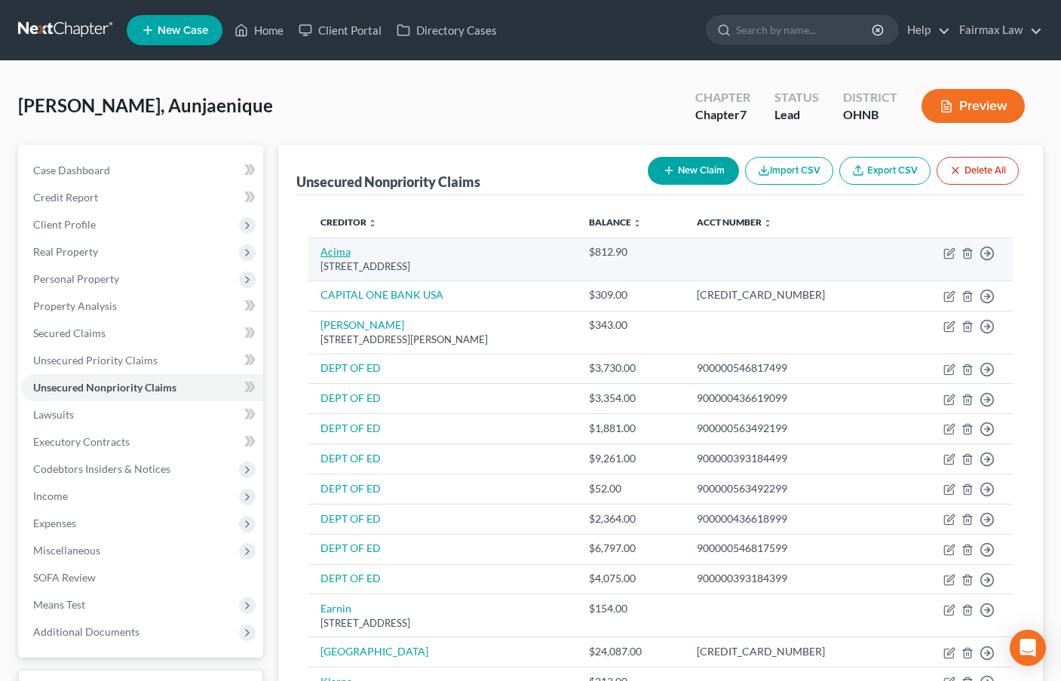
click at [337, 256] on link "Acima" at bounding box center [336, 251] width 30 height 13
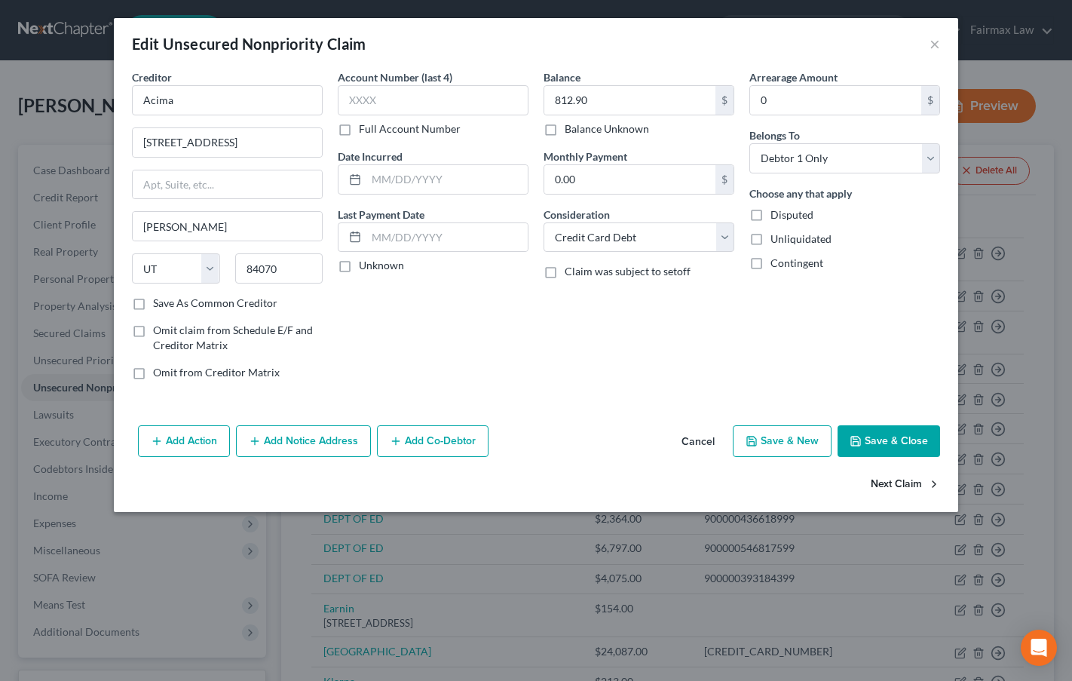
click at [898, 482] on button "Next Claim" at bounding box center [905, 485] width 69 height 32
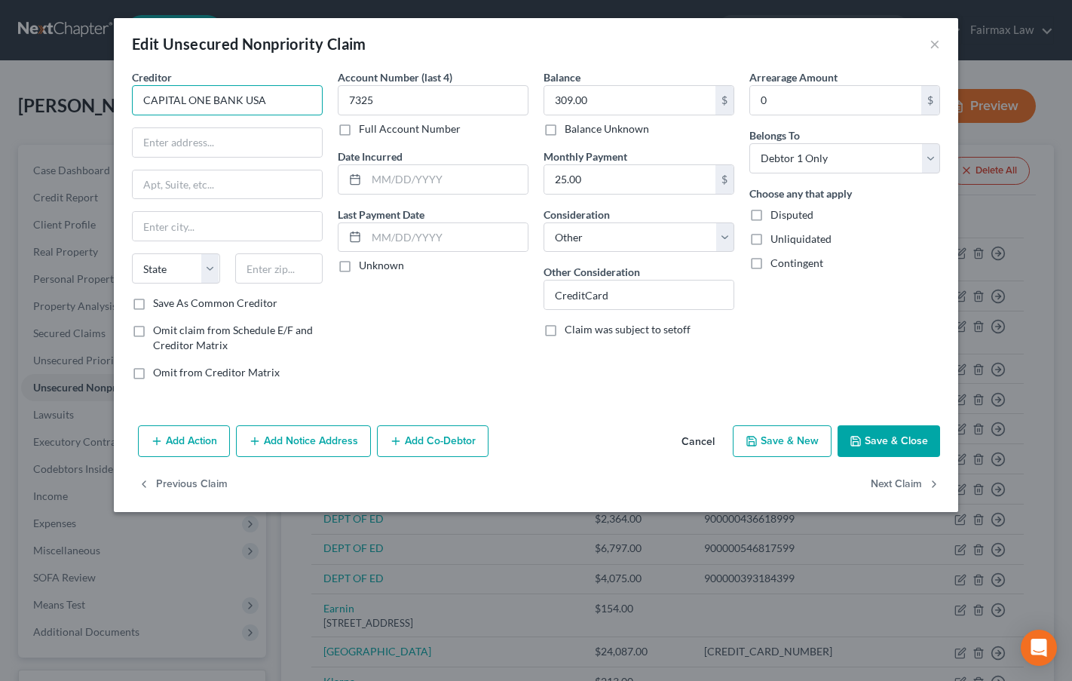
click at [278, 100] on input "CAPITAL ONE BANK USA" at bounding box center [227, 100] width 191 height 30
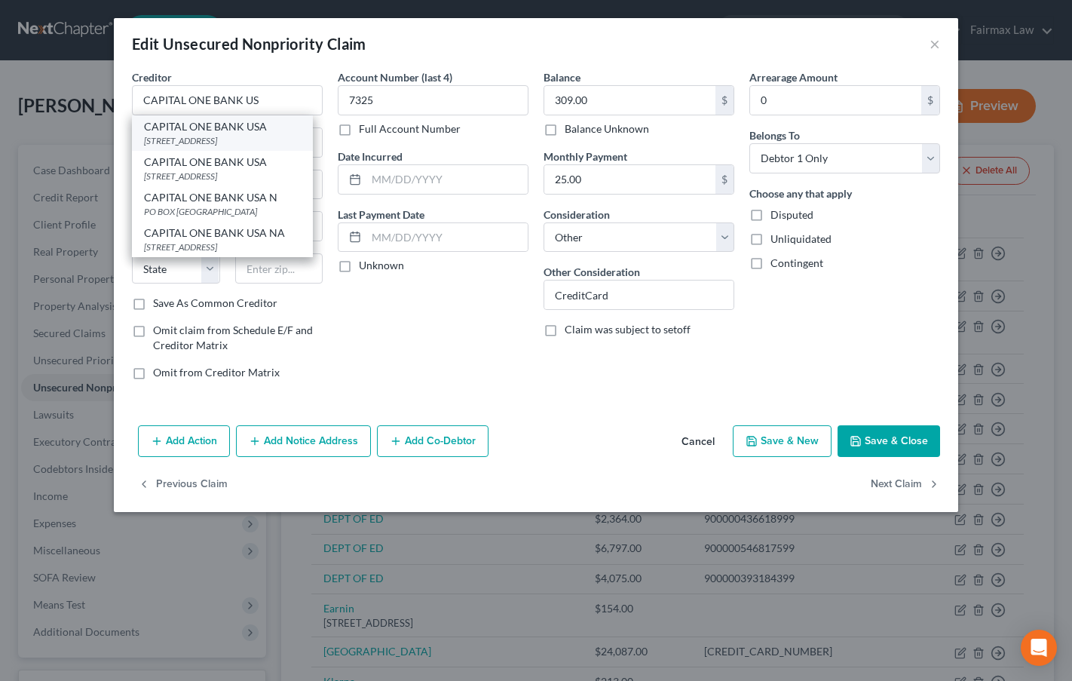
click at [262, 132] on div "CAPITAL ONE BANK USA" at bounding box center [222, 126] width 157 height 15
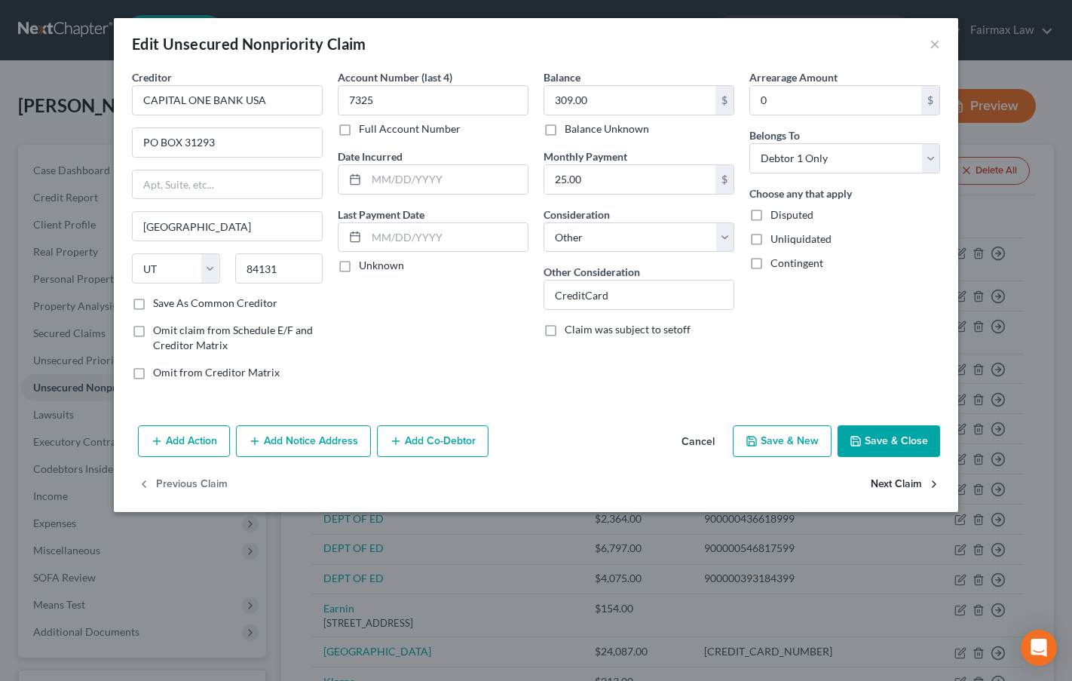
click at [896, 479] on button "Next Claim" at bounding box center [905, 485] width 69 height 32
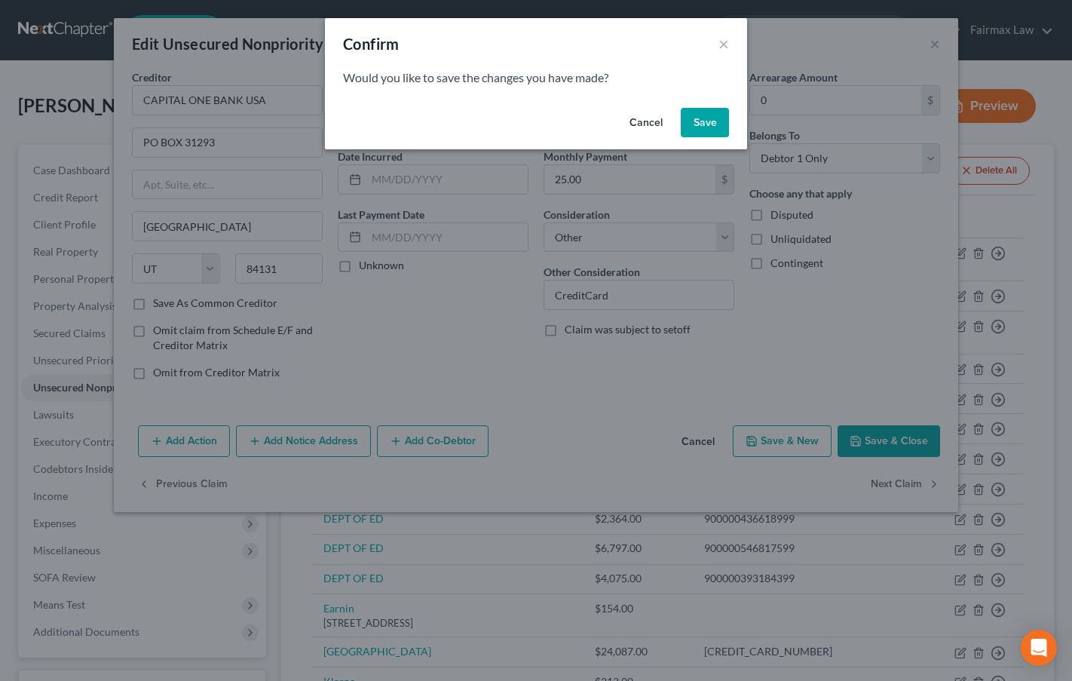
click at [707, 118] on button "Save" at bounding box center [705, 123] width 48 height 30
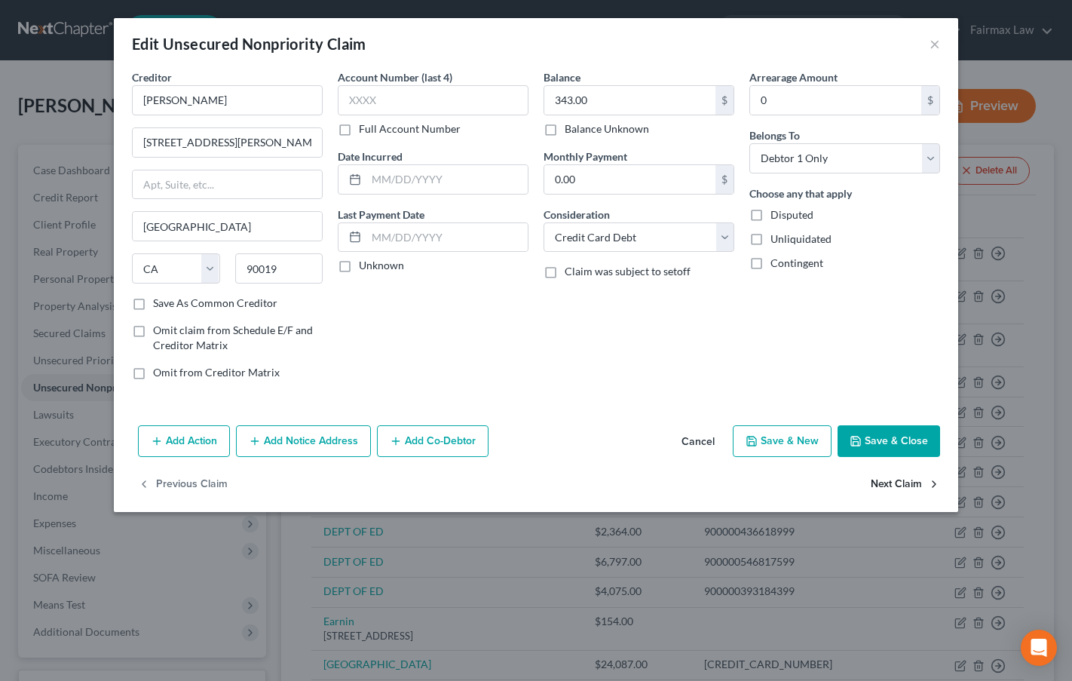
click at [915, 482] on button "Next Claim" at bounding box center [905, 485] width 69 height 32
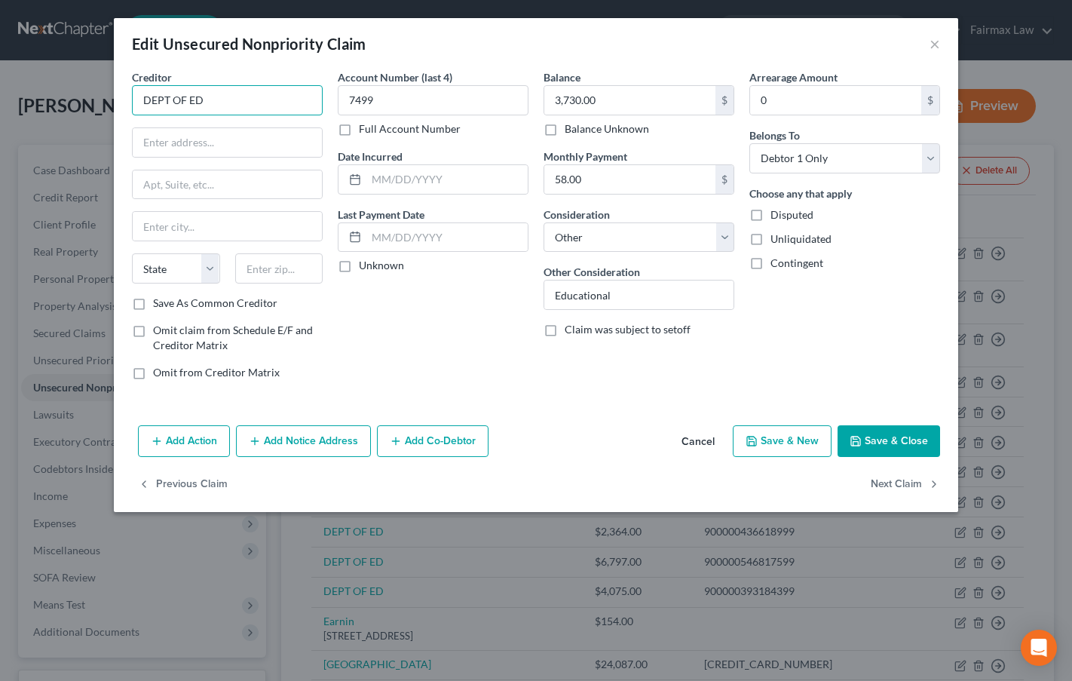
click at [236, 104] on input "DEPT OF ED" at bounding box center [227, 100] width 191 height 30
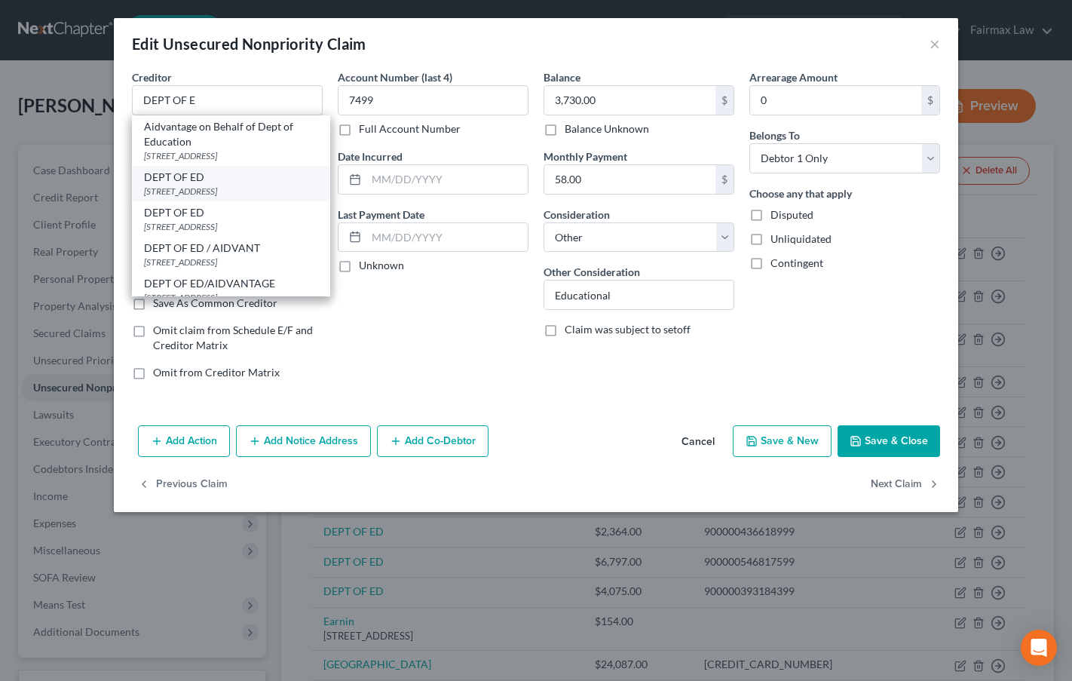
click at [215, 186] on div "[STREET_ADDRESS]" at bounding box center [231, 191] width 174 height 13
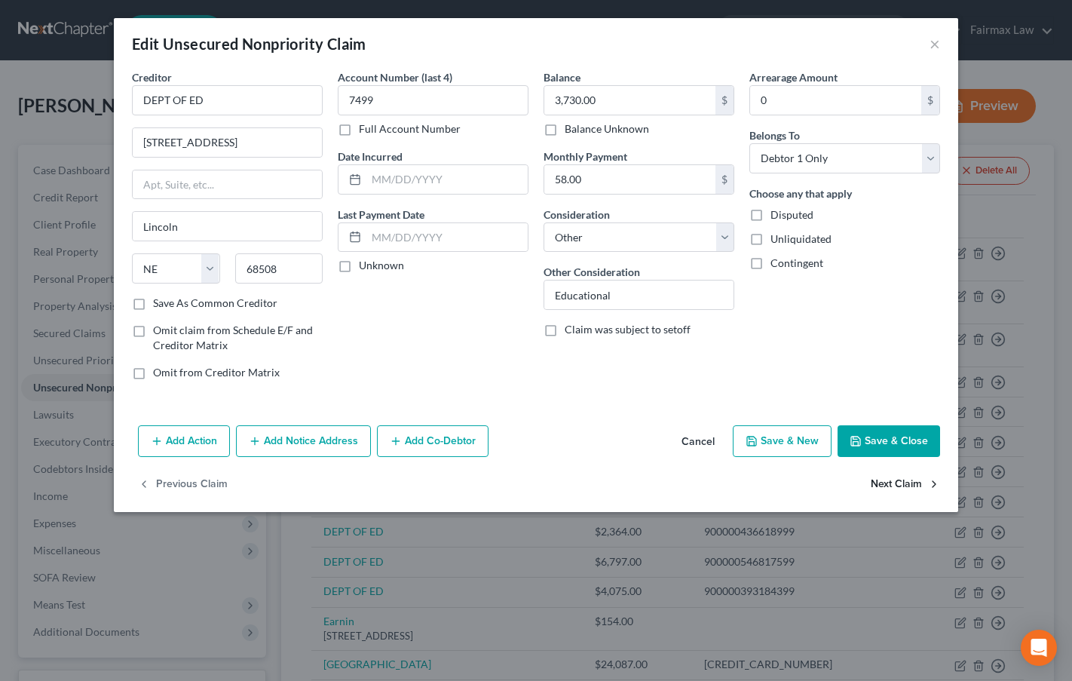
click at [895, 483] on button "Next Claim" at bounding box center [905, 485] width 69 height 32
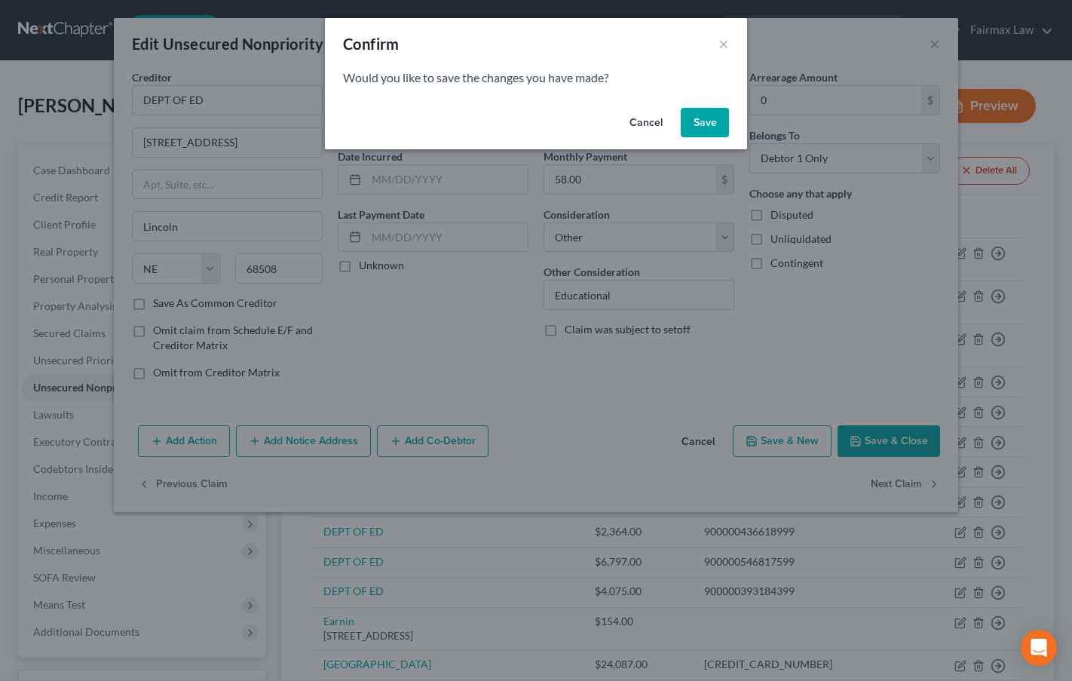
click at [716, 115] on button "Save" at bounding box center [705, 123] width 48 height 30
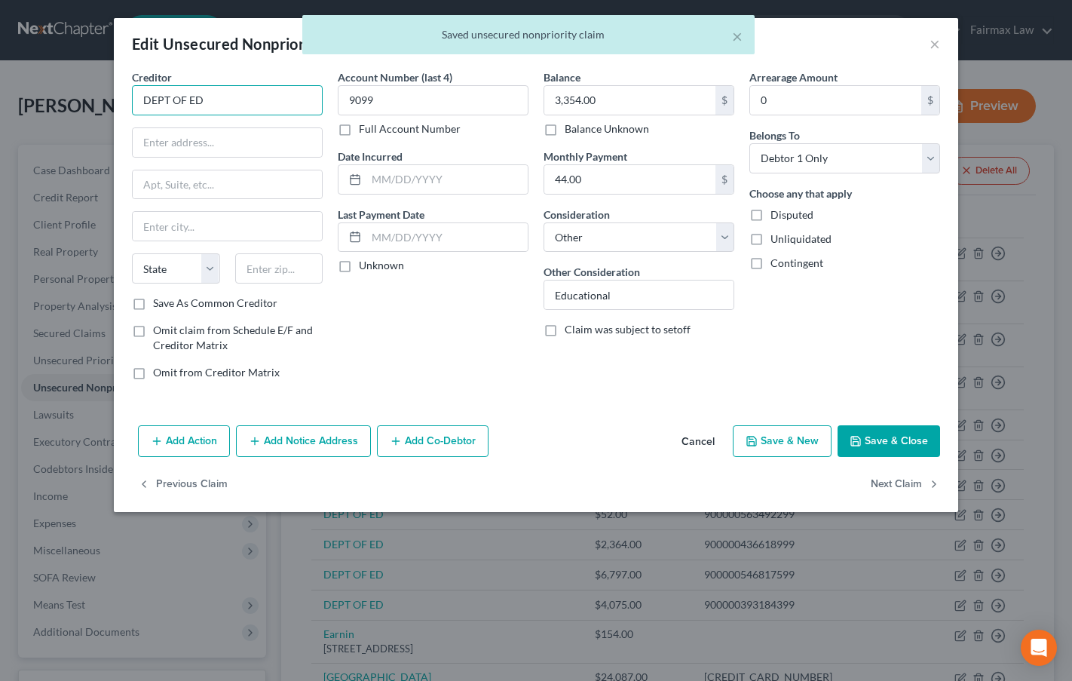
click at [250, 104] on input "DEPT OF ED" at bounding box center [227, 100] width 191 height 30
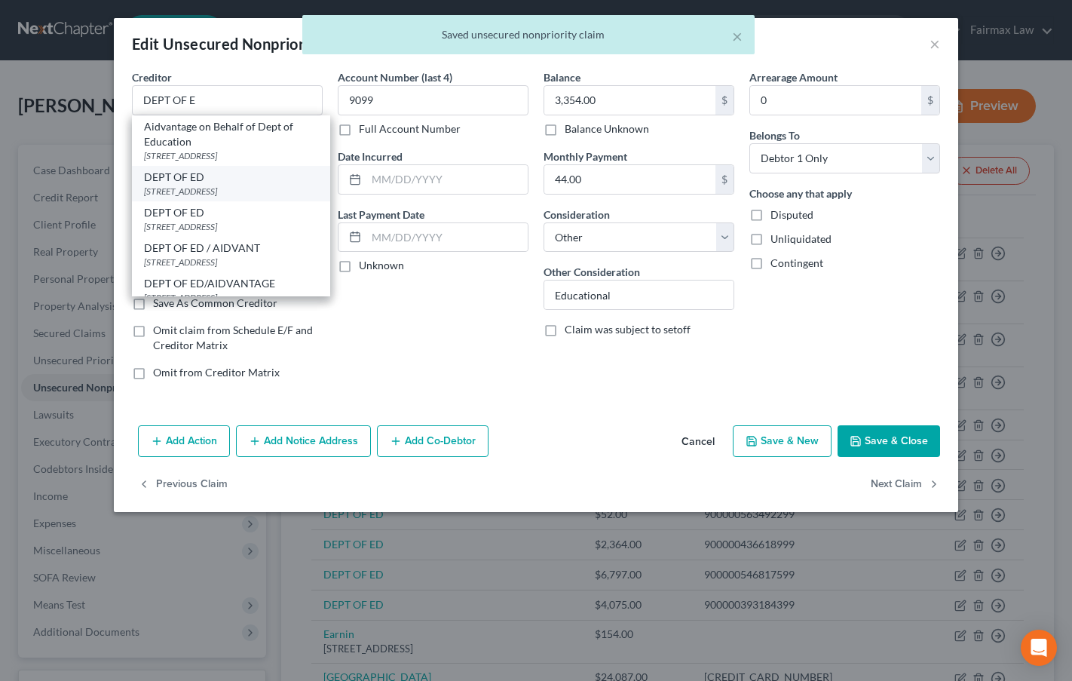
click at [213, 182] on div "DEPT OF ED" at bounding box center [231, 177] width 174 height 15
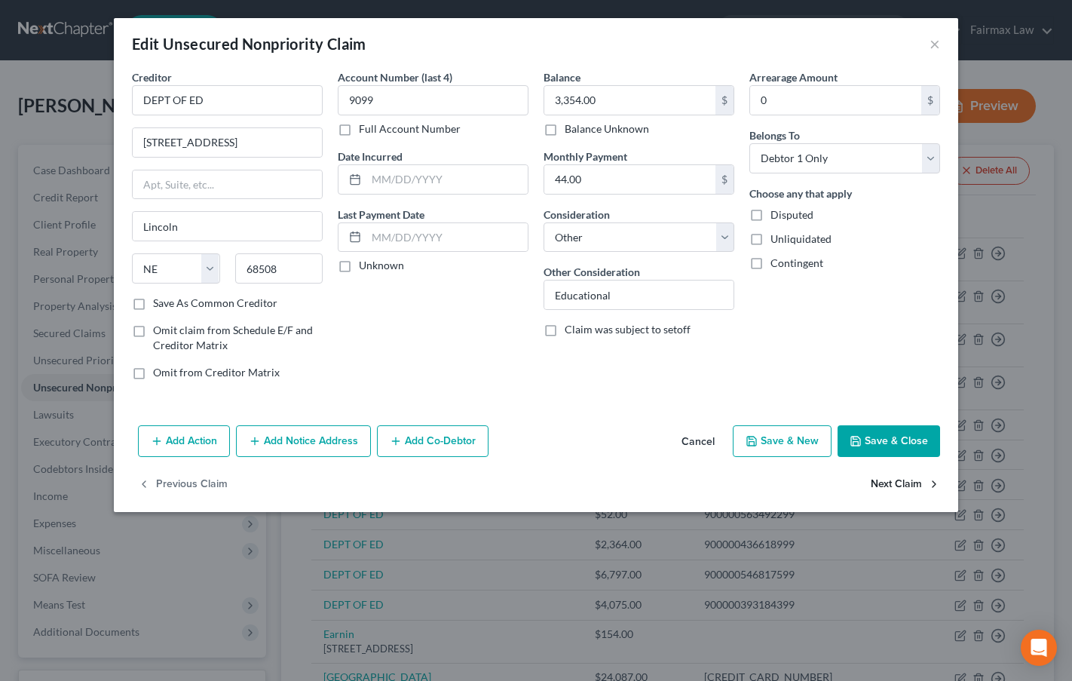
click at [888, 483] on button "Next Claim" at bounding box center [905, 485] width 69 height 32
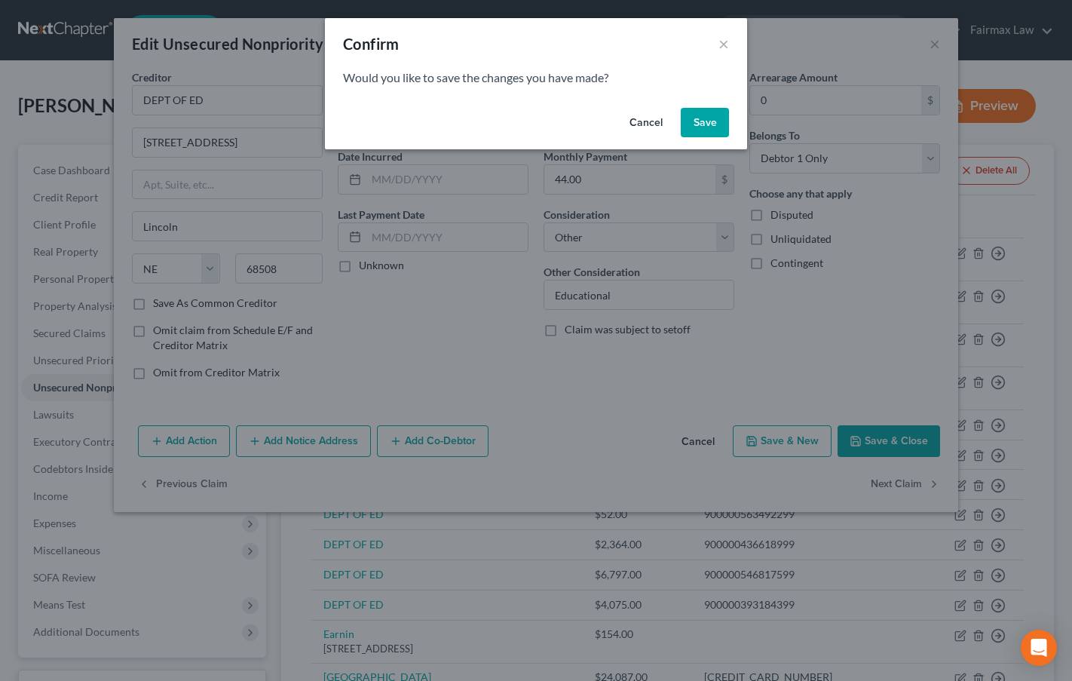
click at [715, 126] on button "Save" at bounding box center [705, 123] width 48 height 30
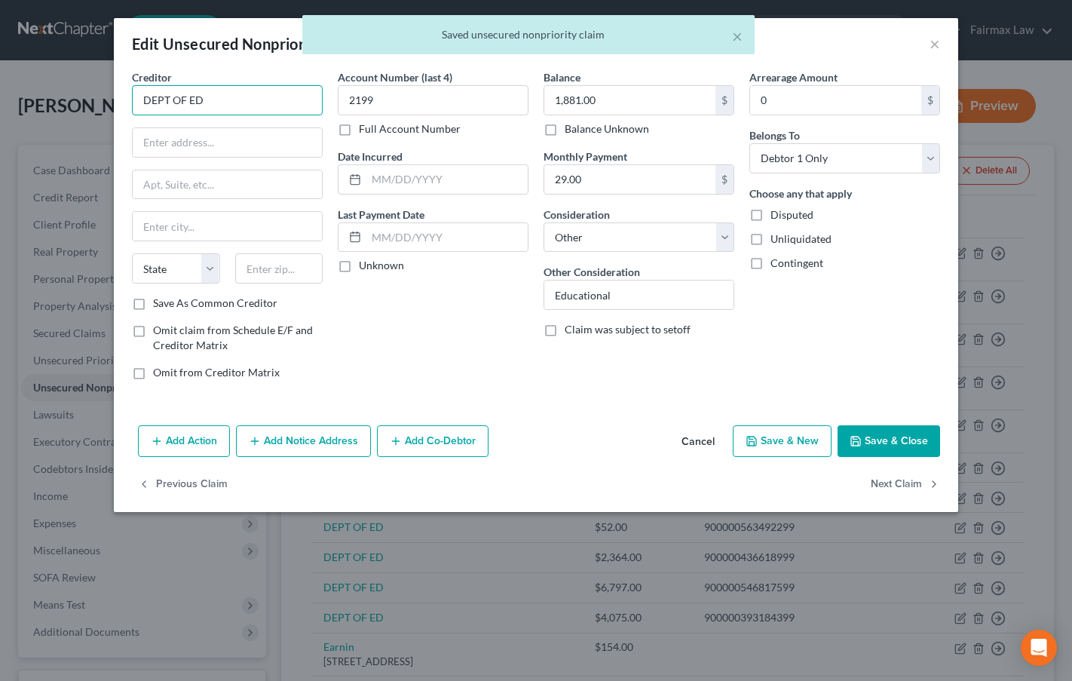
click at [254, 97] on input "DEPT OF ED" at bounding box center [227, 100] width 191 height 30
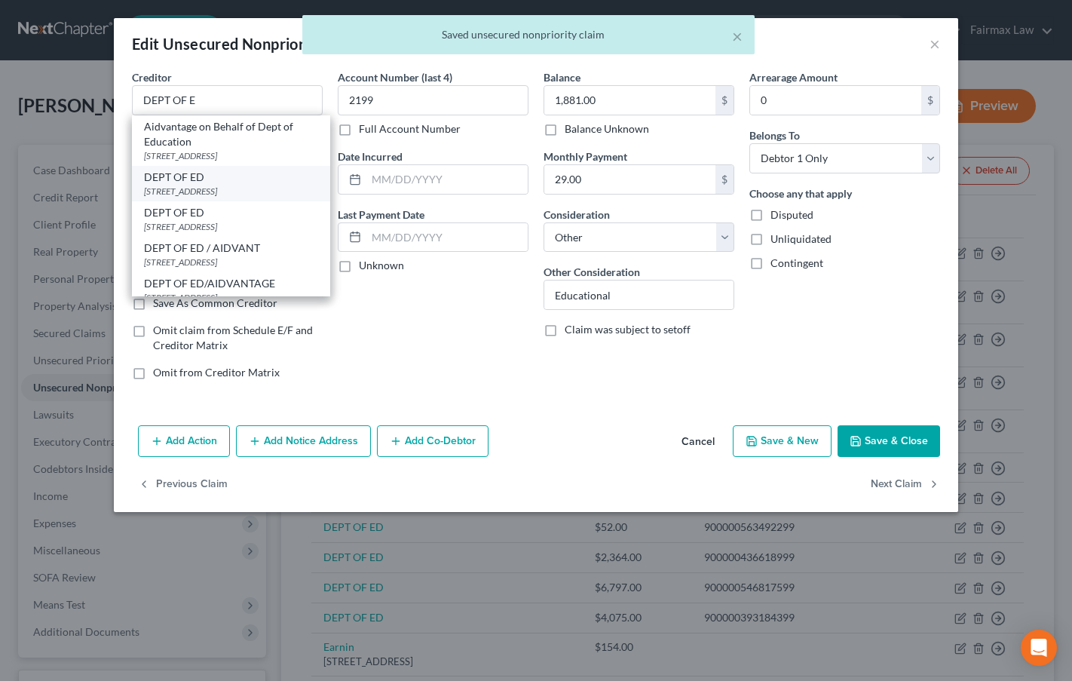
click at [204, 186] on div "[STREET_ADDRESS]" at bounding box center [231, 191] width 174 height 13
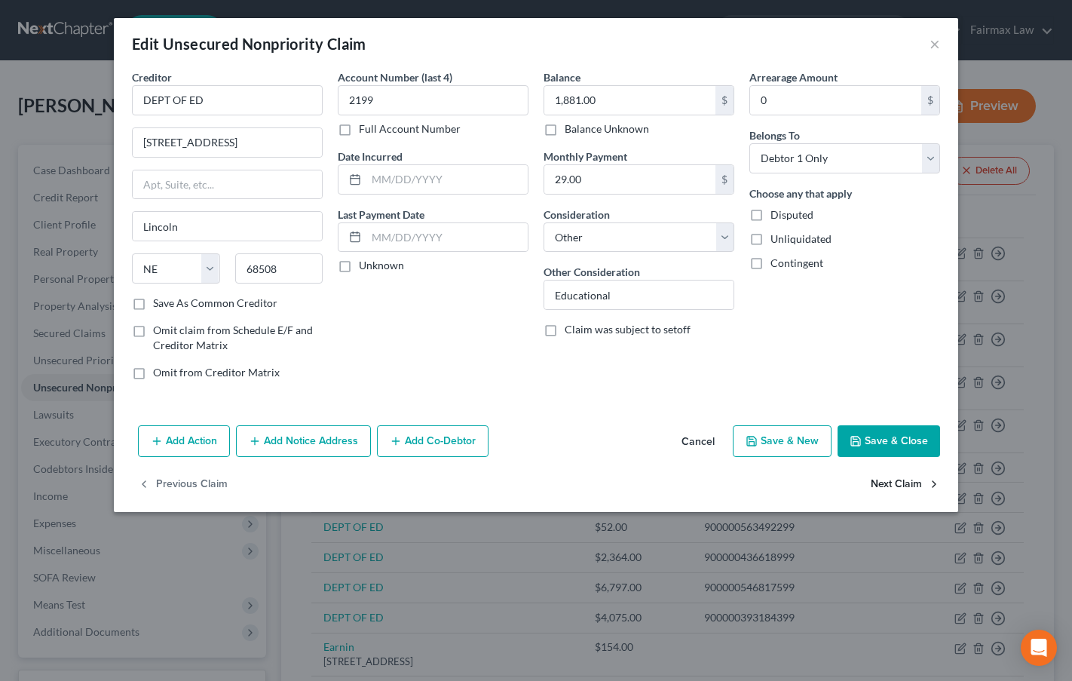
click at [899, 482] on button "Next Claim" at bounding box center [905, 485] width 69 height 32
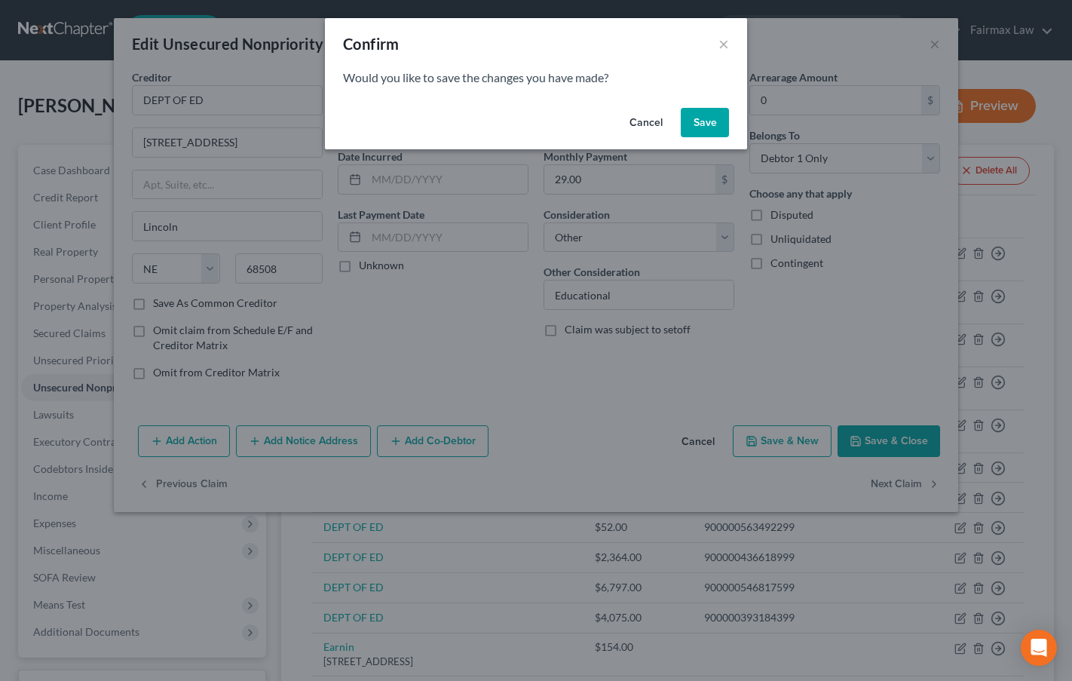
click at [714, 125] on button "Save" at bounding box center [705, 123] width 48 height 30
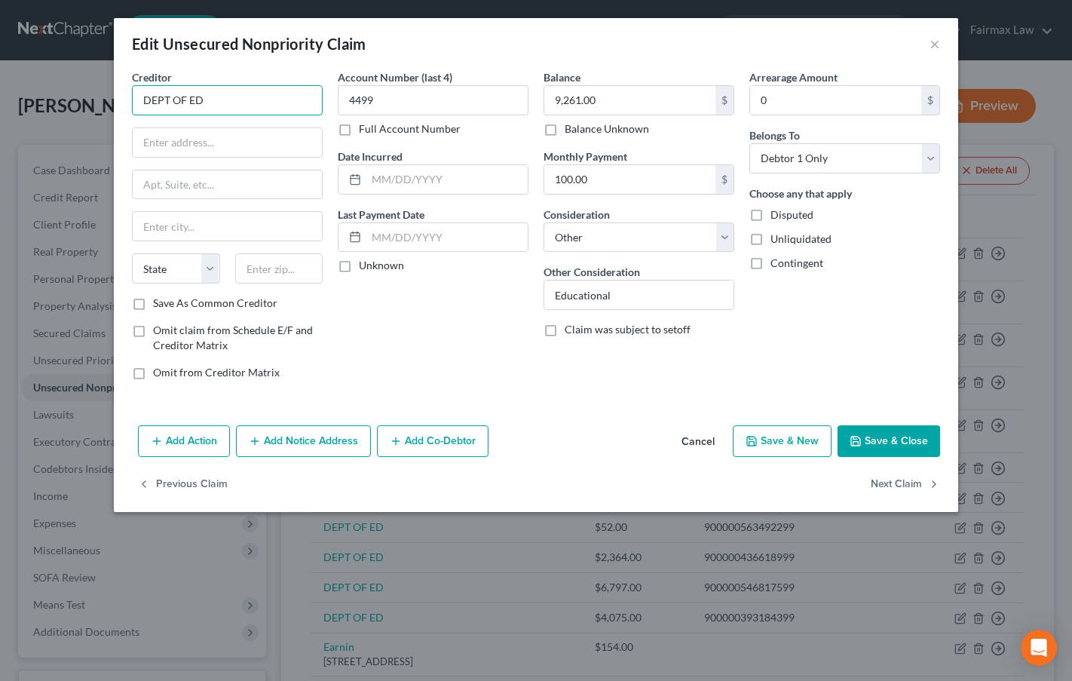
click at [210, 100] on input "DEPT OF ED" at bounding box center [227, 100] width 191 height 30
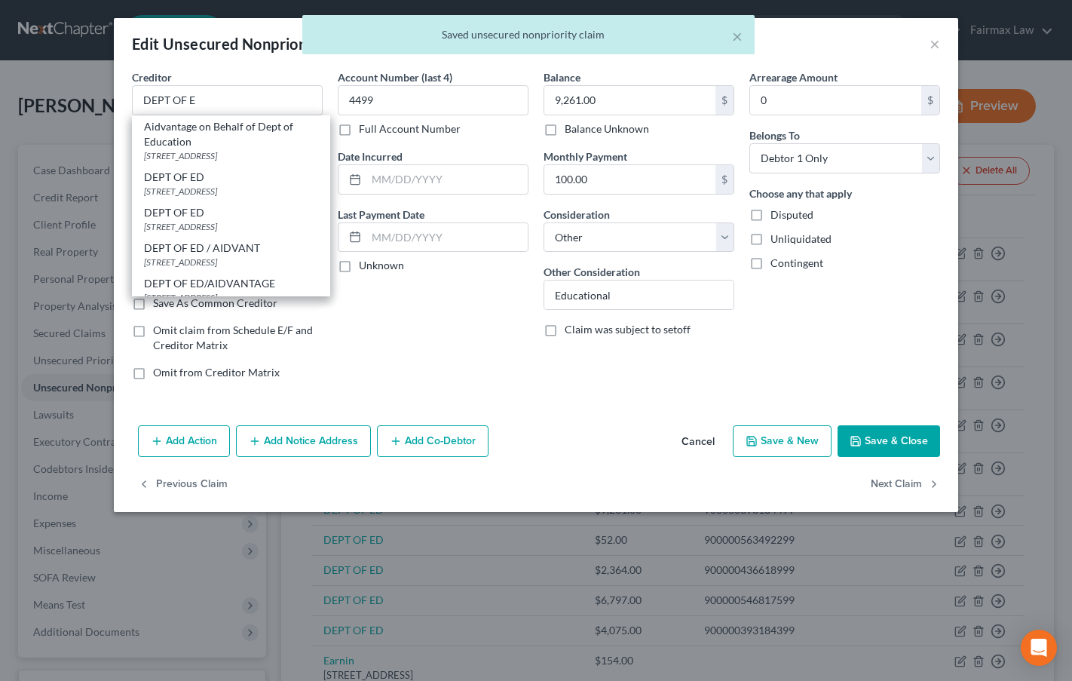
click at [198, 184] on div "DEPT OF ED [STREET_ADDRESS]" at bounding box center [231, 183] width 198 height 35
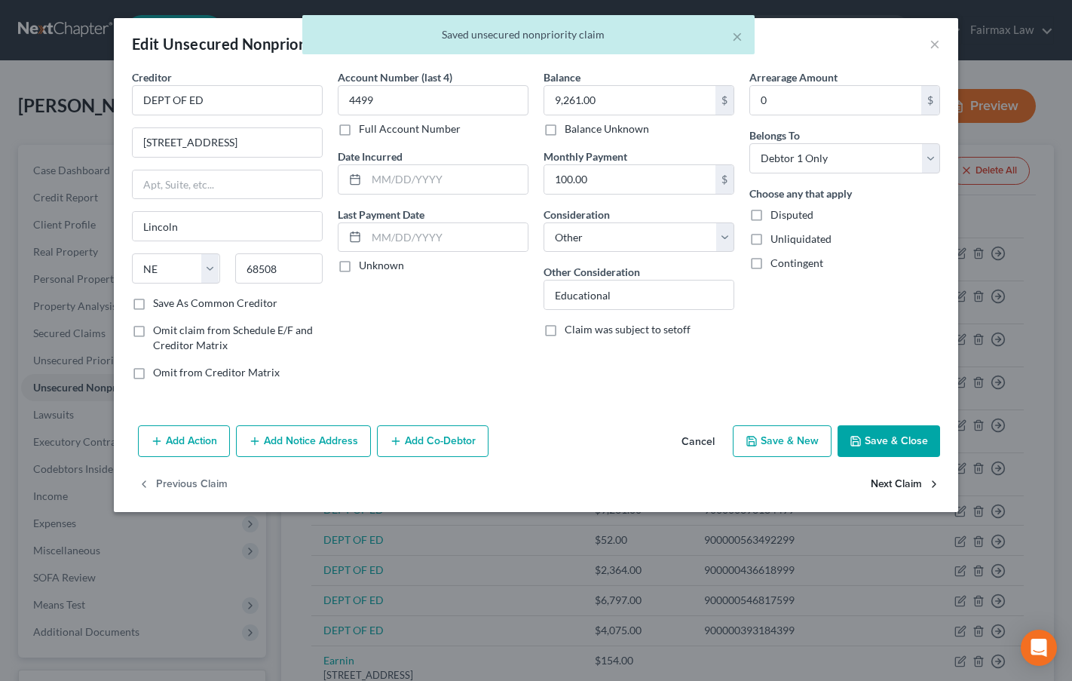
click at [910, 486] on button "Next Claim" at bounding box center [905, 485] width 69 height 32
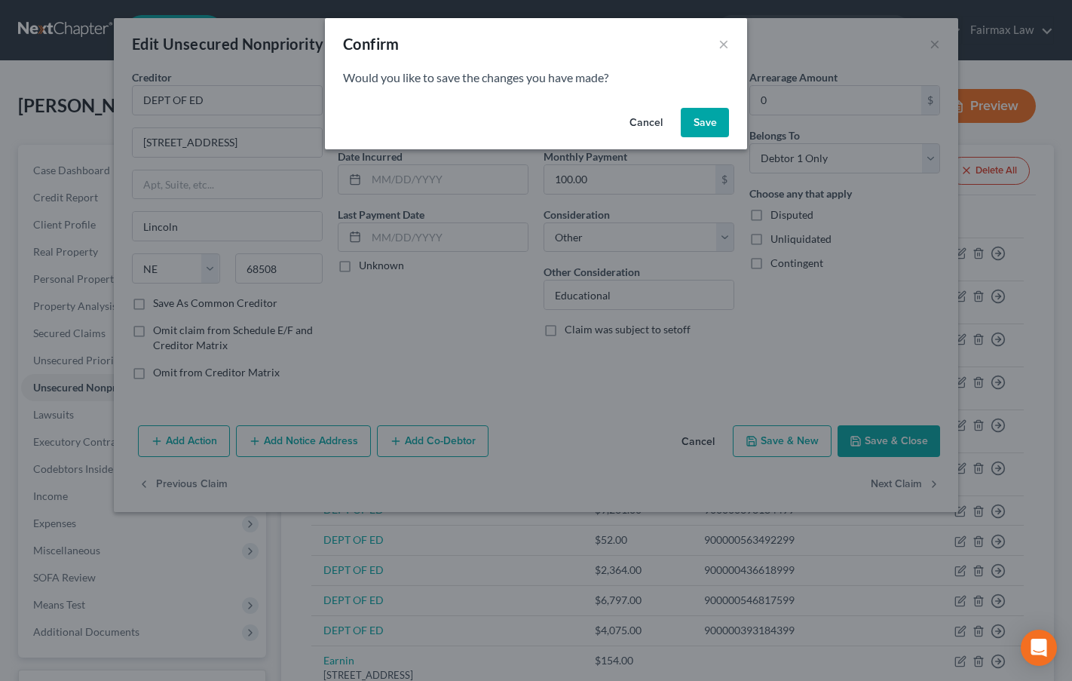
click at [711, 119] on button "Save" at bounding box center [705, 123] width 48 height 30
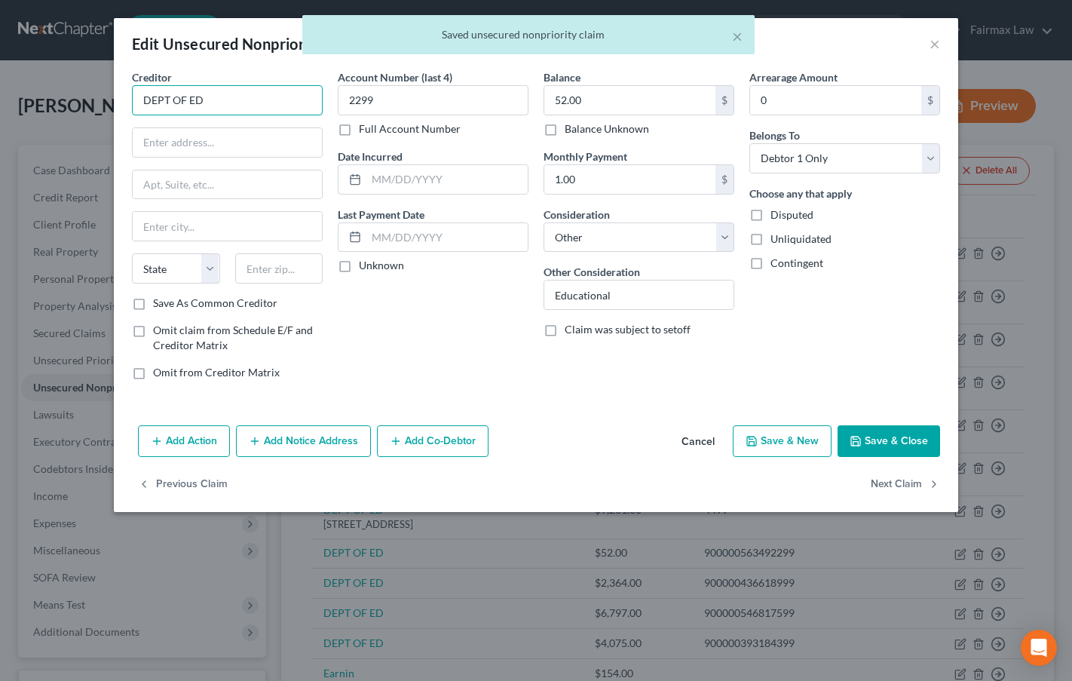
click at [222, 97] on input "DEPT OF ED" at bounding box center [227, 100] width 191 height 30
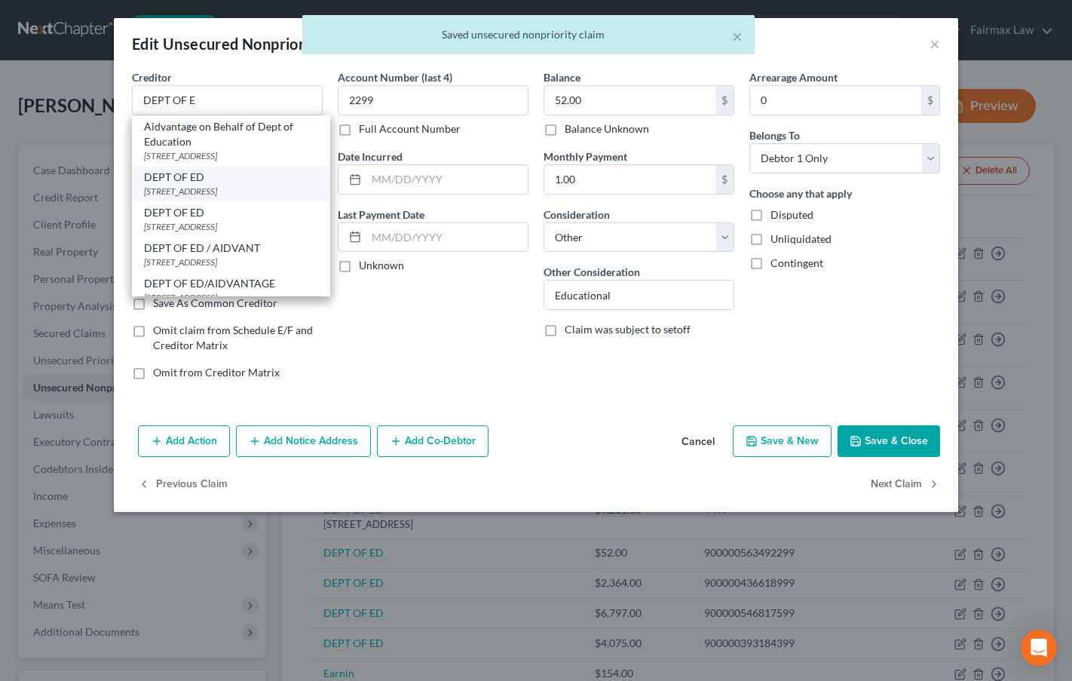
click at [204, 182] on div "DEPT OF ED" at bounding box center [231, 177] width 174 height 15
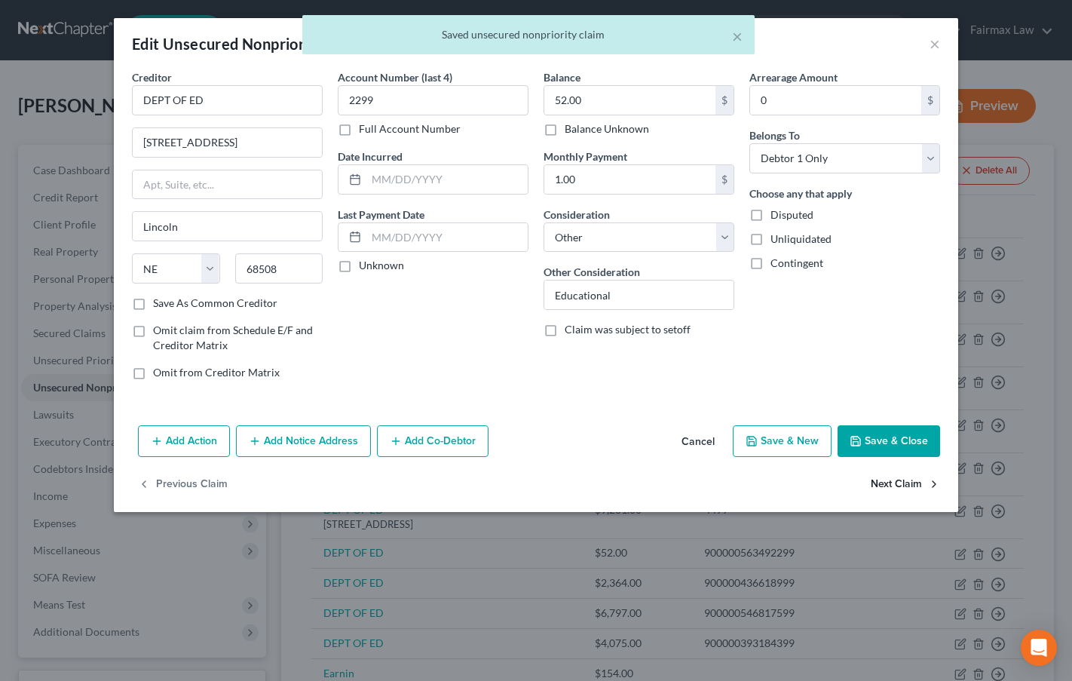
click at [907, 482] on button "Next Claim" at bounding box center [905, 485] width 69 height 32
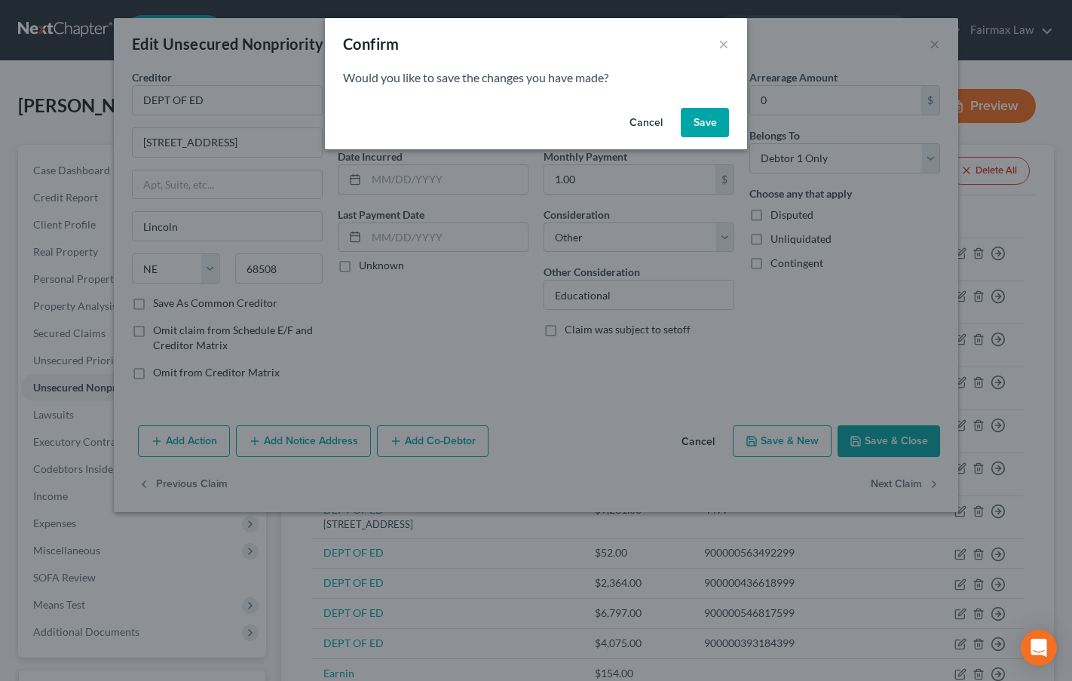
click at [704, 134] on button "Save" at bounding box center [705, 123] width 48 height 30
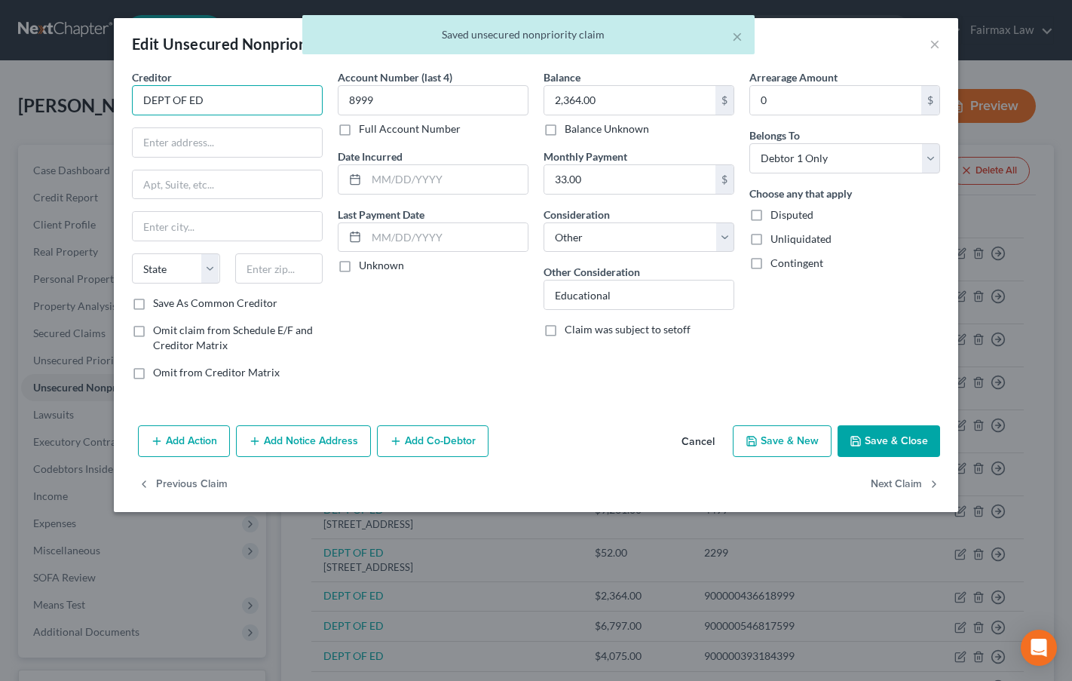
click at [231, 94] on input "DEPT OF ED" at bounding box center [227, 100] width 191 height 30
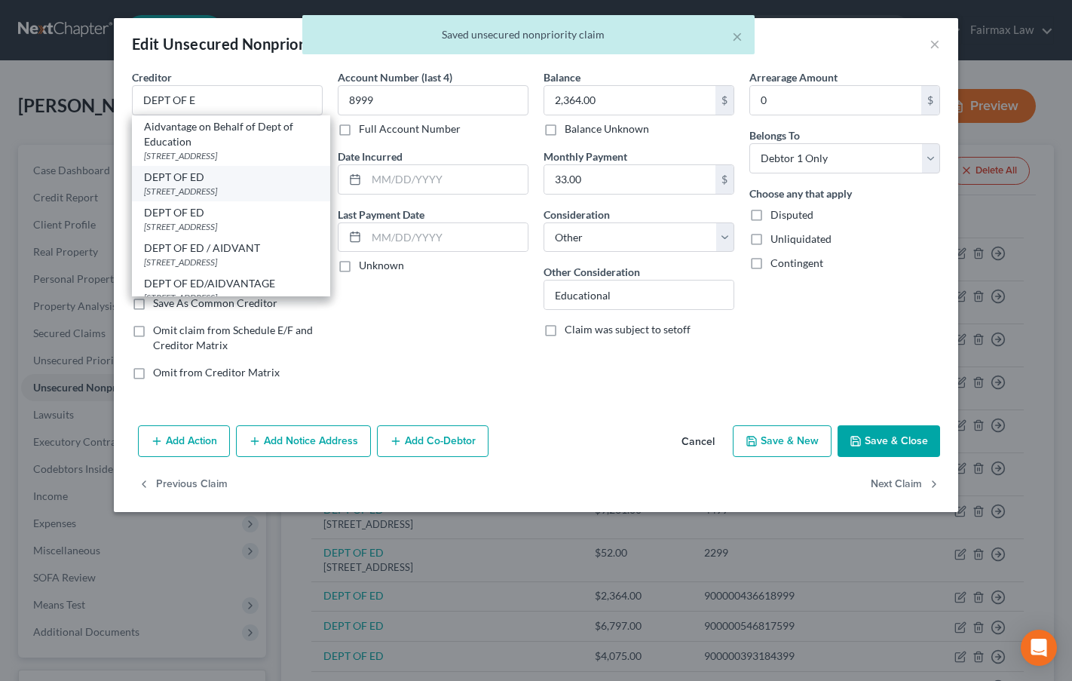
click at [182, 192] on div "[STREET_ADDRESS]" at bounding box center [231, 191] width 174 height 13
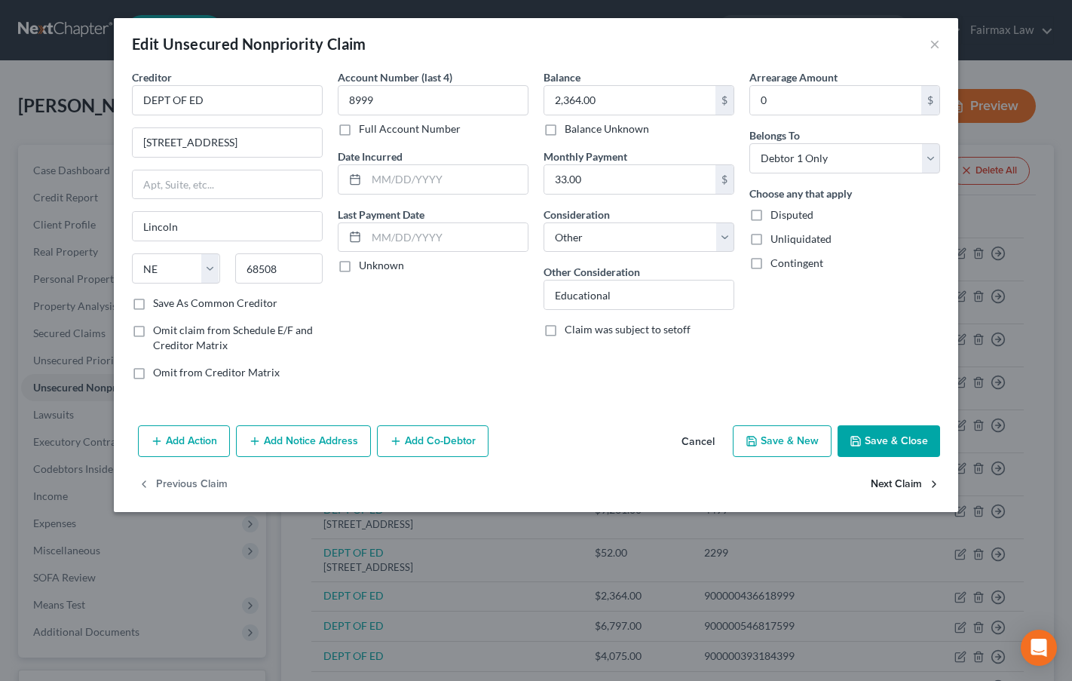
click at [889, 480] on button "Next Claim" at bounding box center [905, 485] width 69 height 32
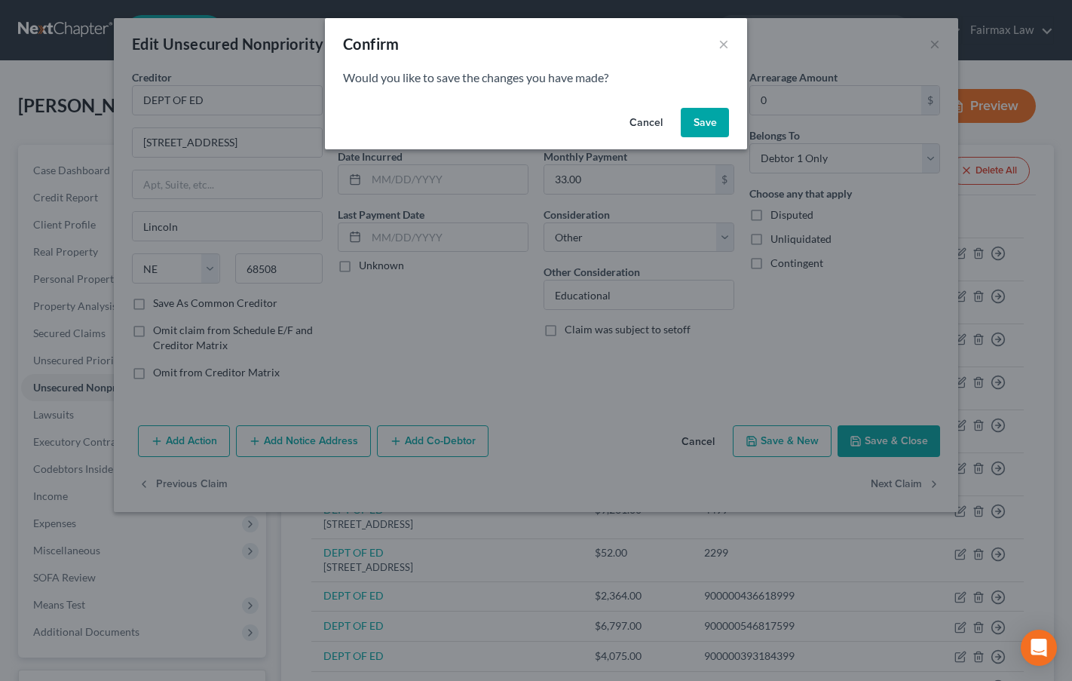
click at [710, 121] on button "Save" at bounding box center [705, 123] width 48 height 30
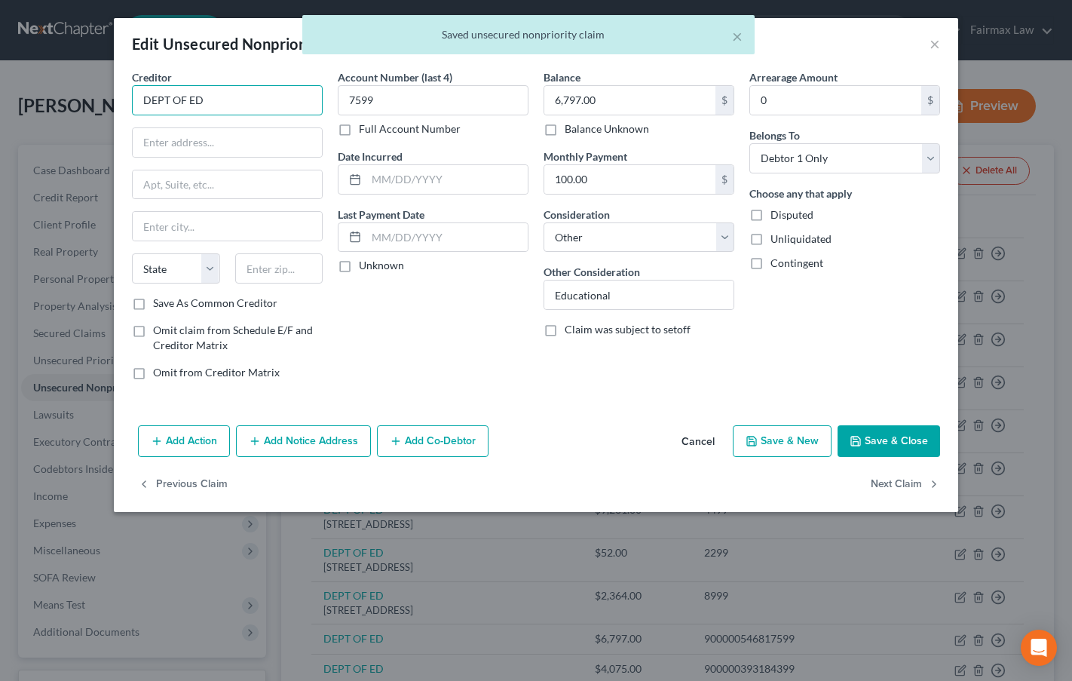
click at [244, 104] on input "DEPT OF ED" at bounding box center [227, 100] width 191 height 30
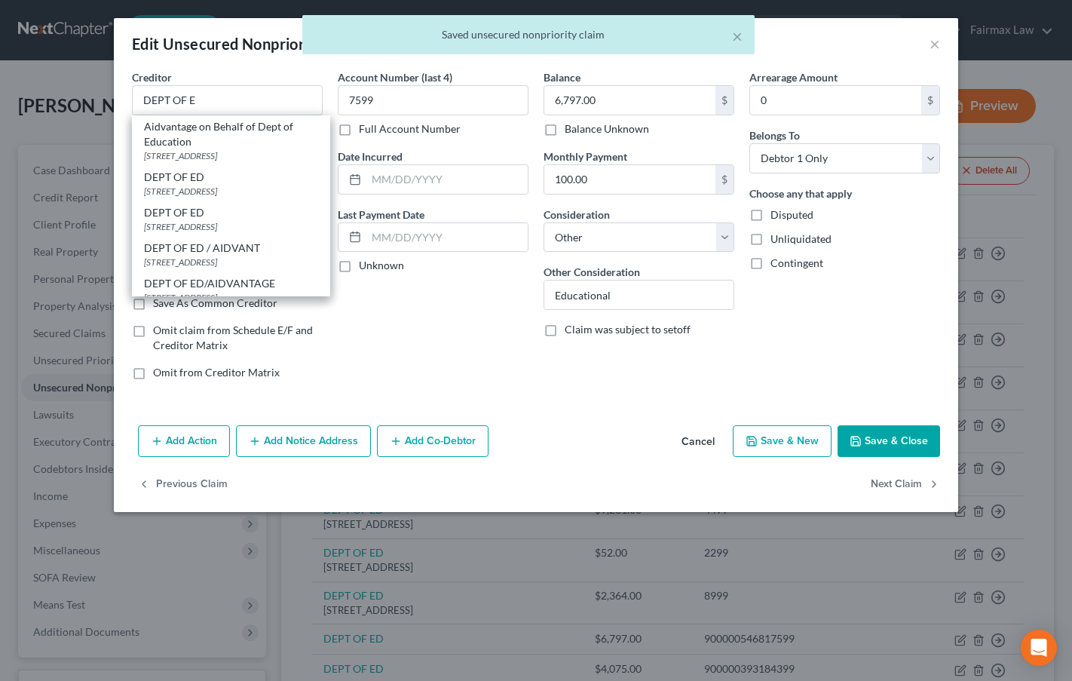
drag, startPoint x: 211, startPoint y: 184, endPoint x: 220, endPoint y: 186, distance: 9.2
click at [210, 185] on div "[STREET_ADDRESS]" at bounding box center [231, 191] width 174 height 13
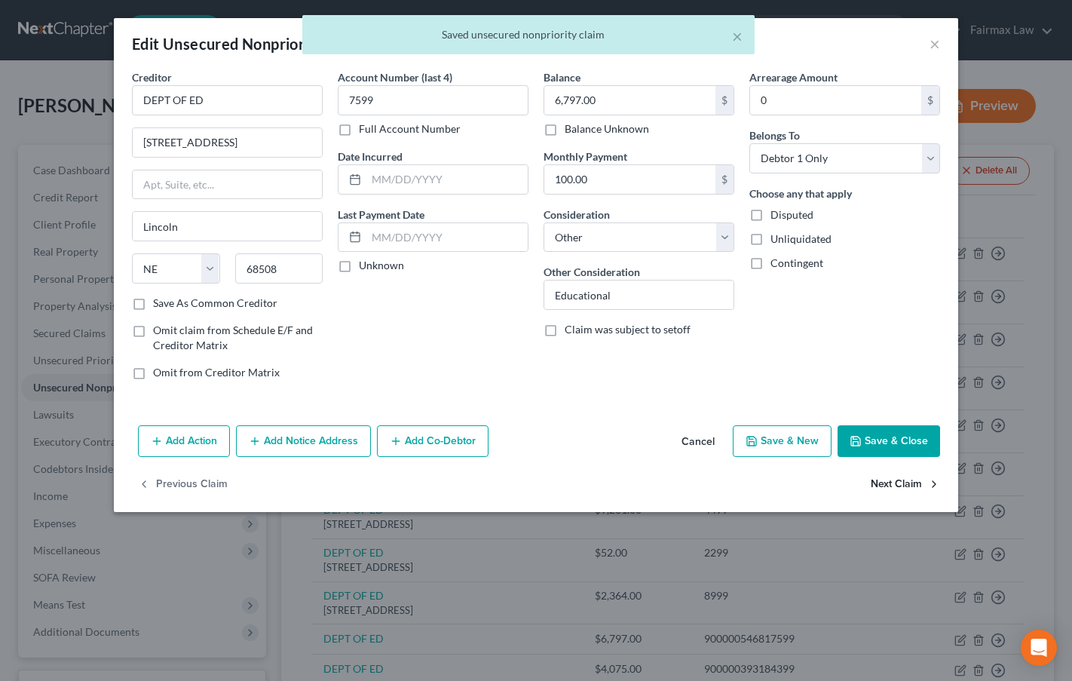
click at [910, 484] on button "Next Claim" at bounding box center [905, 485] width 69 height 32
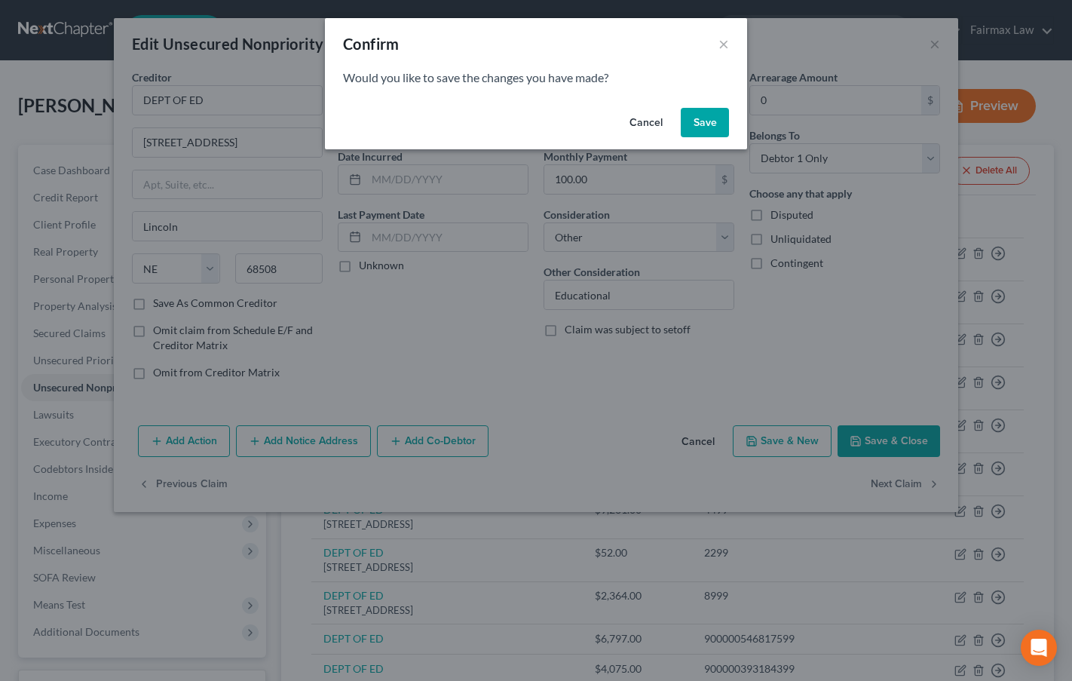
click at [711, 125] on button "Save" at bounding box center [705, 123] width 48 height 30
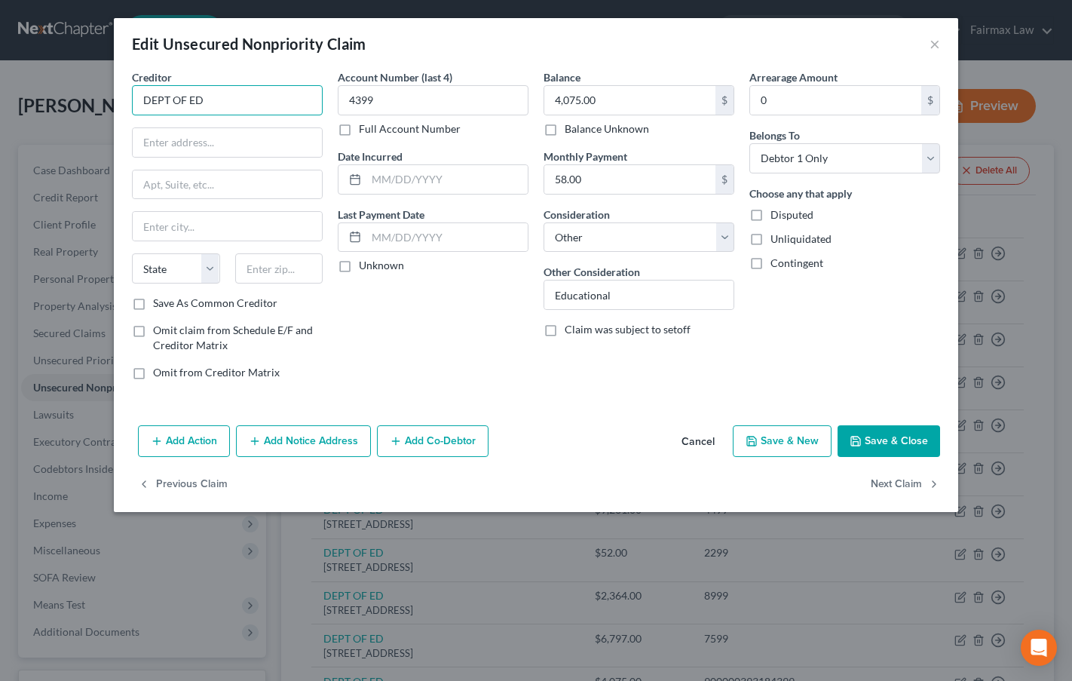
click at [239, 99] on input "DEPT OF ED" at bounding box center [227, 100] width 191 height 30
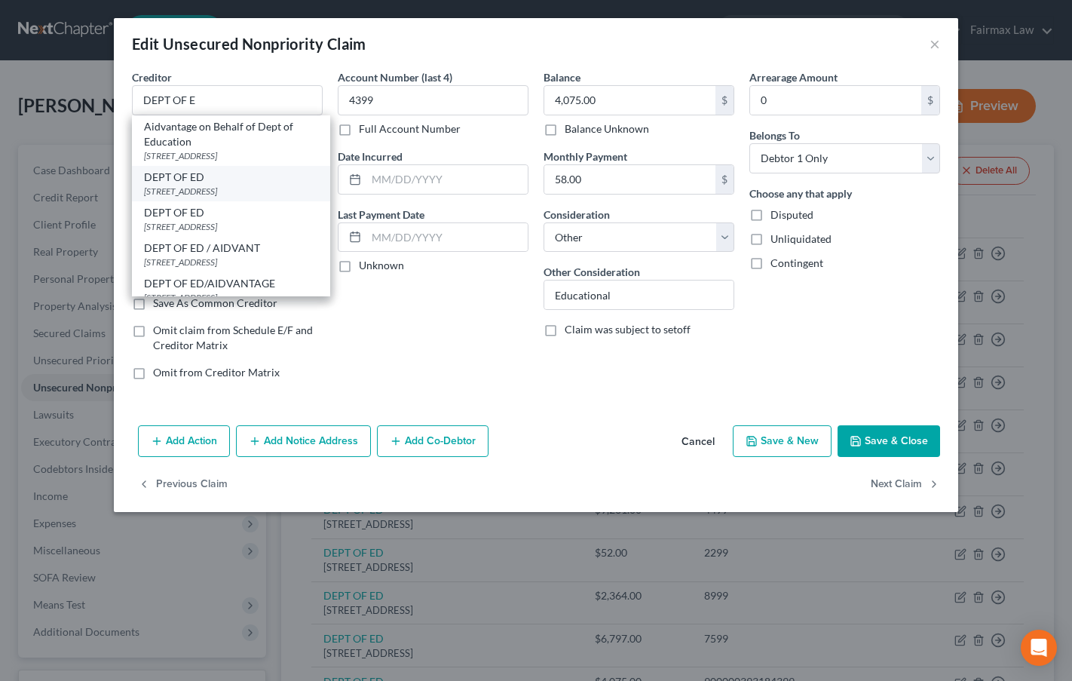
click at [210, 187] on div "[STREET_ADDRESS]" at bounding box center [231, 191] width 174 height 13
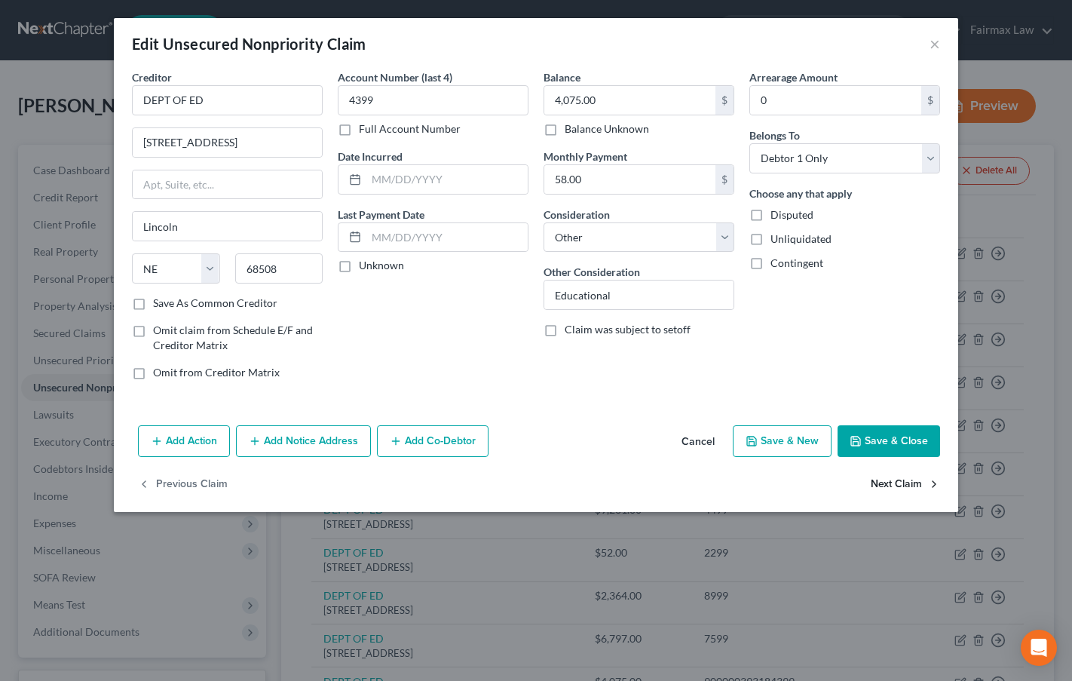
click at [915, 482] on button "Next Claim" at bounding box center [905, 485] width 69 height 32
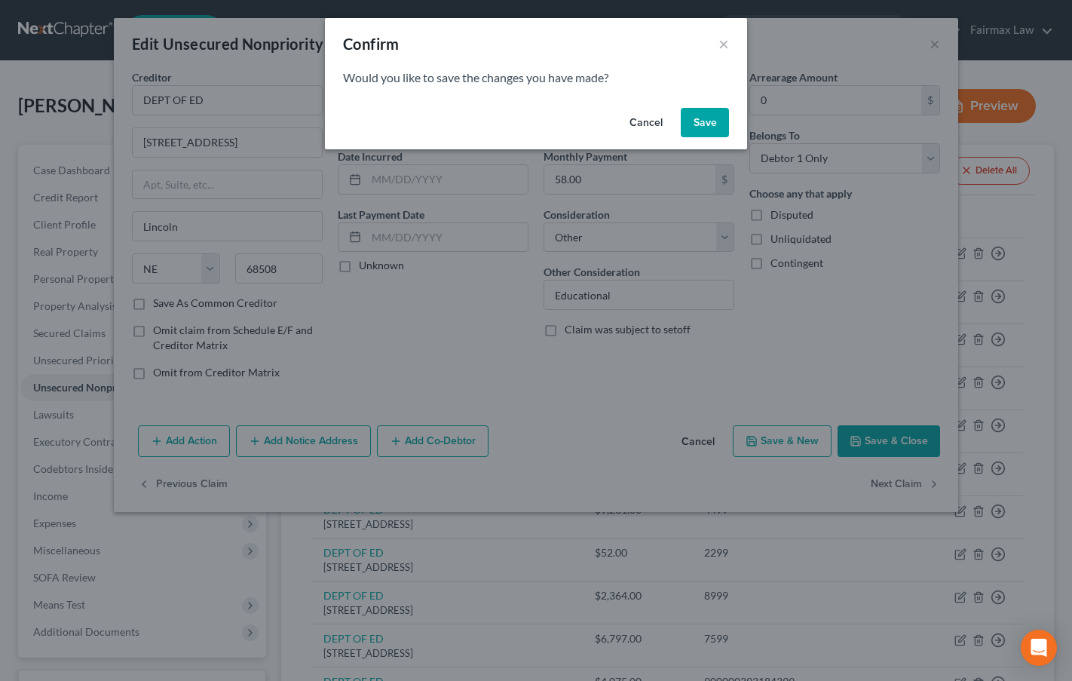
click at [707, 120] on button "Save" at bounding box center [705, 123] width 48 height 30
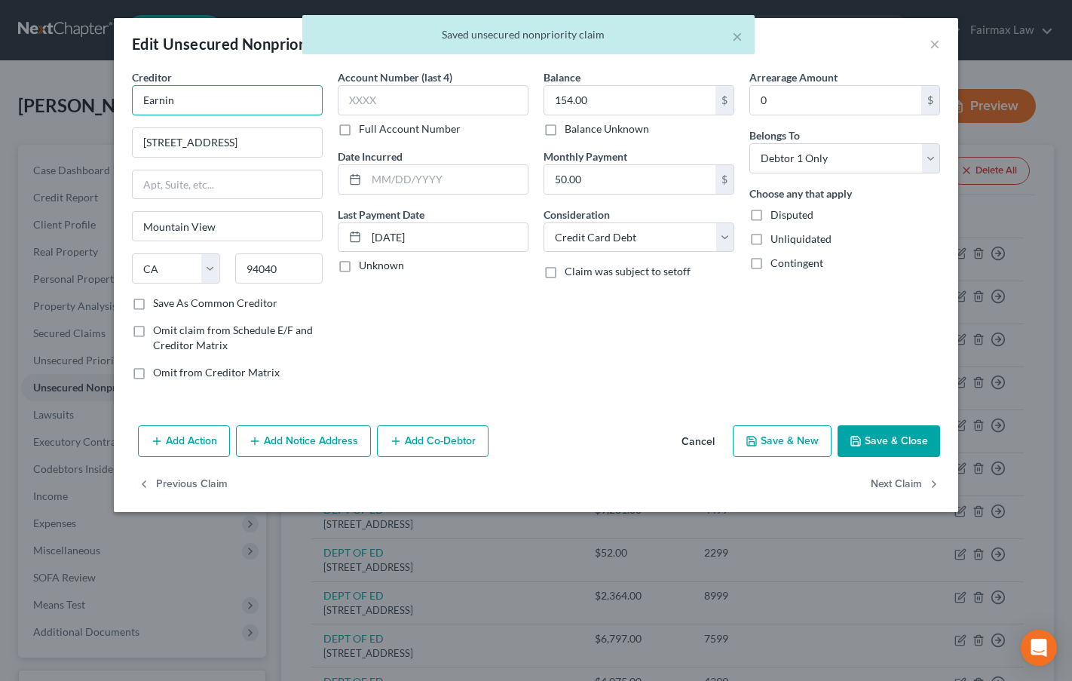
click at [228, 104] on input "Earnin" at bounding box center [227, 100] width 191 height 30
click at [906, 487] on button "Next Claim" at bounding box center [905, 485] width 69 height 32
click at [195, 93] on input "[GEOGRAPHIC_DATA]" at bounding box center [227, 100] width 191 height 30
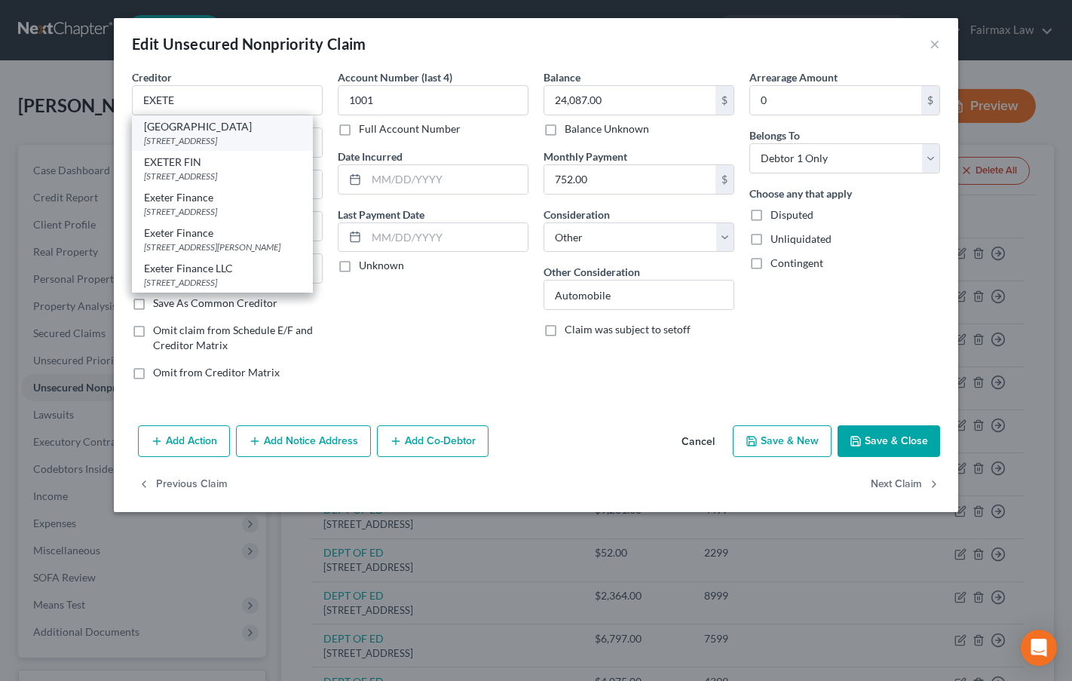
click at [204, 140] on div "[STREET_ADDRESS]" at bounding box center [222, 140] width 157 height 13
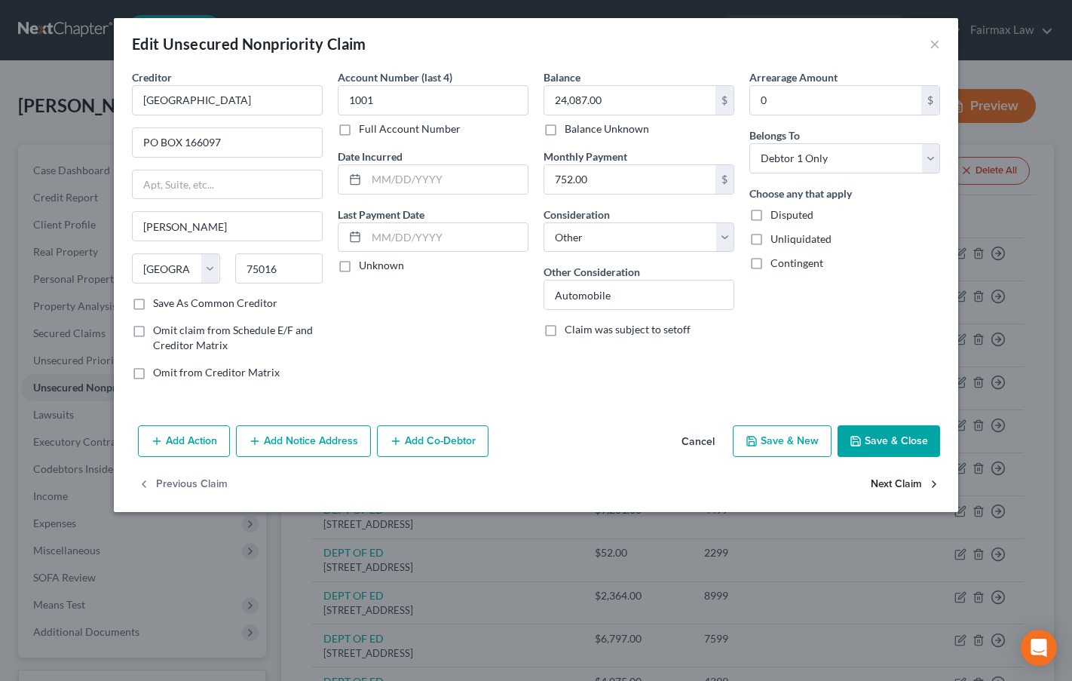
click at [908, 484] on button "Next Claim" at bounding box center [905, 485] width 69 height 32
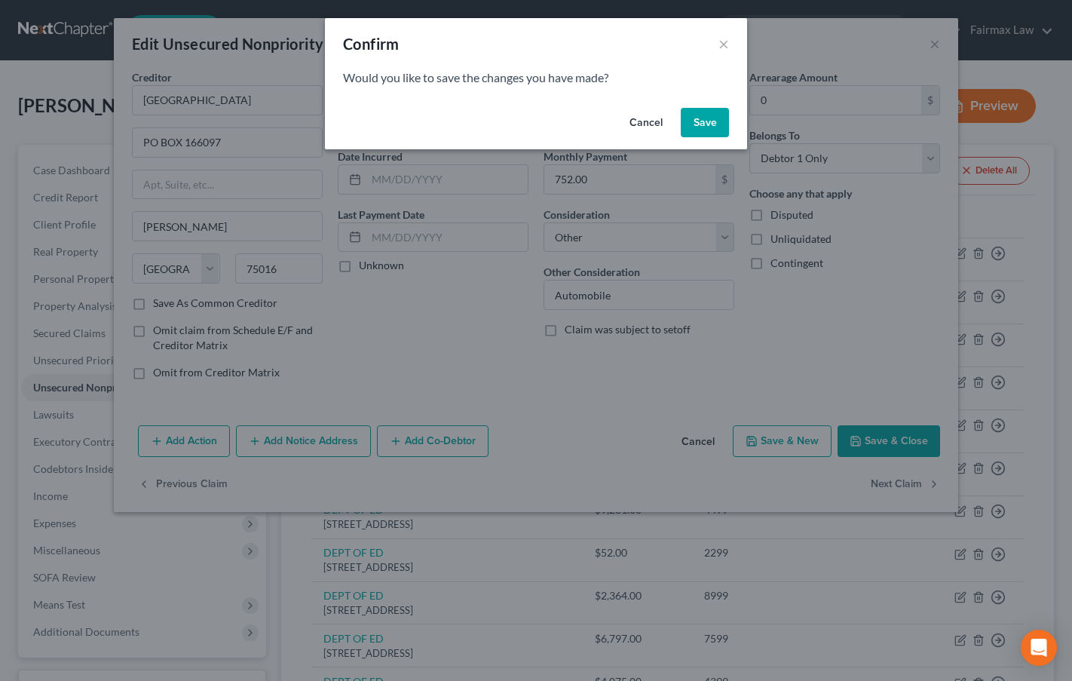
click at [705, 127] on button "Save" at bounding box center [705, 123] width 48 height 30
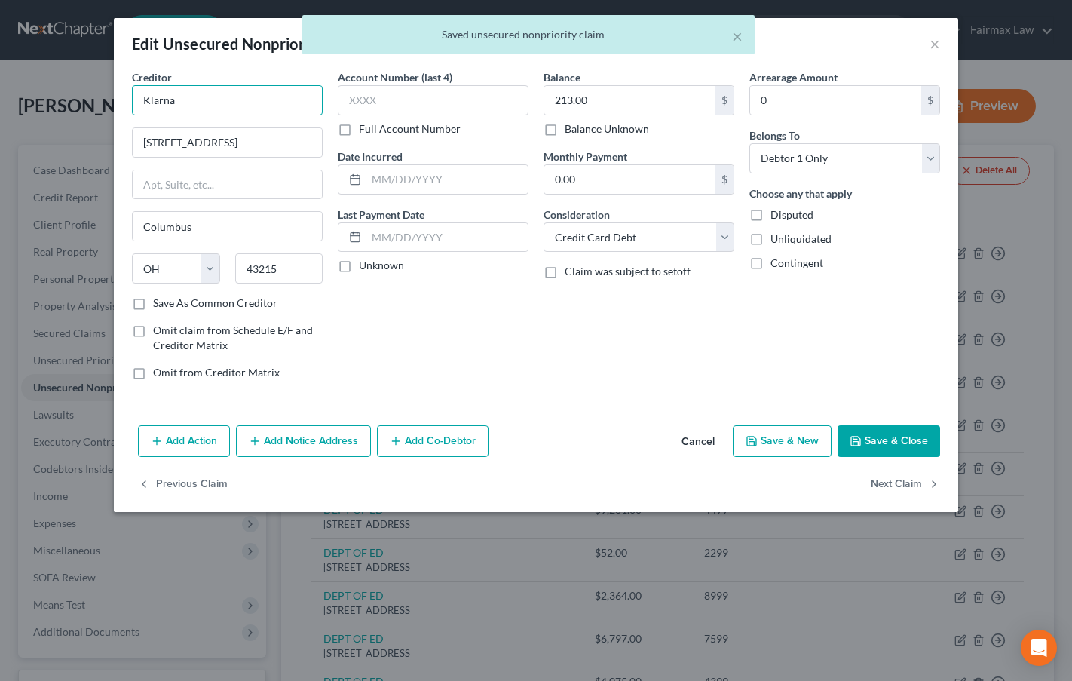
click at [215, 99] on input "Klarna" at bounding box center [227, 100] width 191 height 30
click at [897, 483] on button "Next Claim" at bounding box center [905, 485] width 69 height 32
click at [254, 98] on input "LVNV FUNDING LLC" at bounding box center [227, 100] width 191 height 30
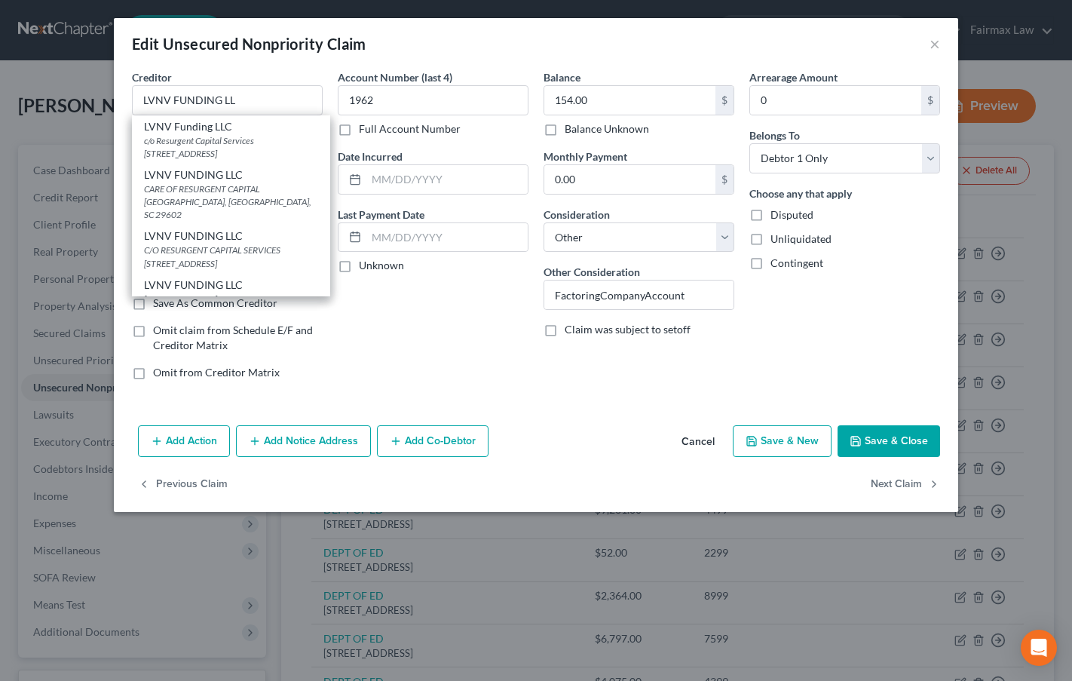
click at [237, 140] on div "c/o Resurgent Capital Services [STREET_ADDRESS]" at bounding box center [231, 147] width 174 height 26
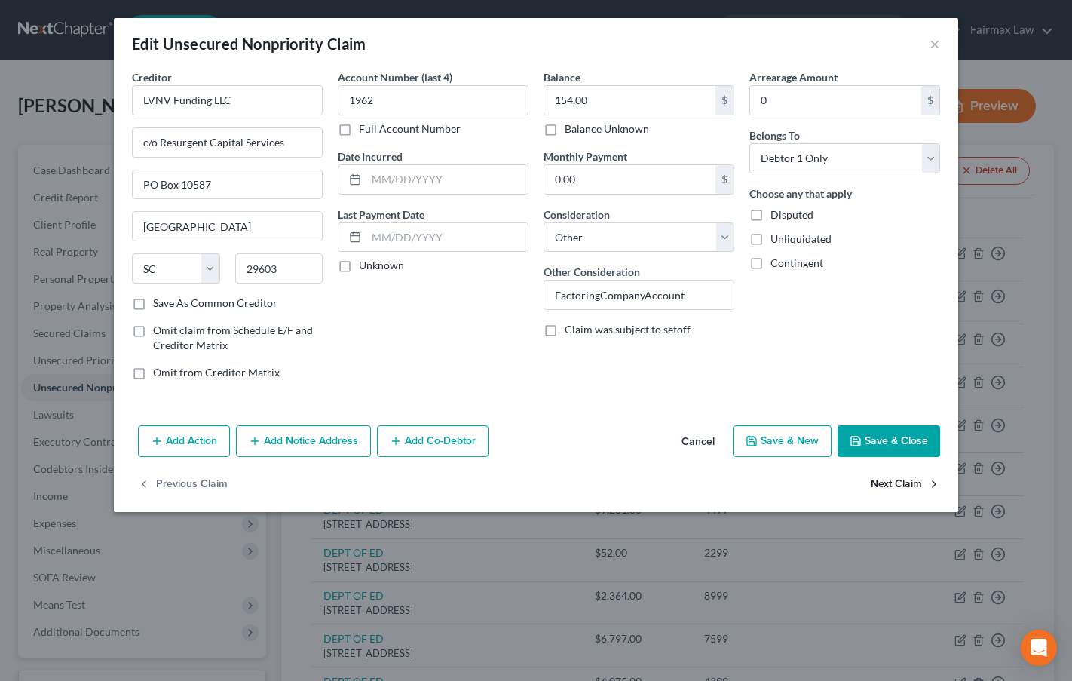
click at [910, 482] on button "Next Claim" at bounding box center [905, 485] width 69 height 32
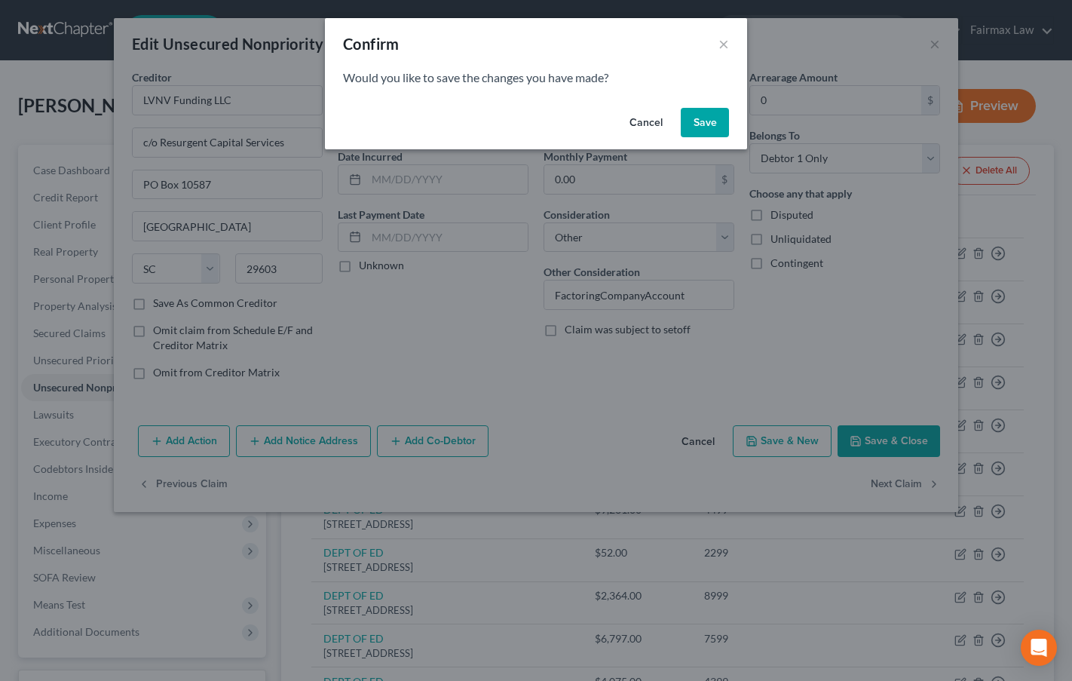
click at [710, 130] on button "Save" at bounding box center [705, 123] width 48 height 30
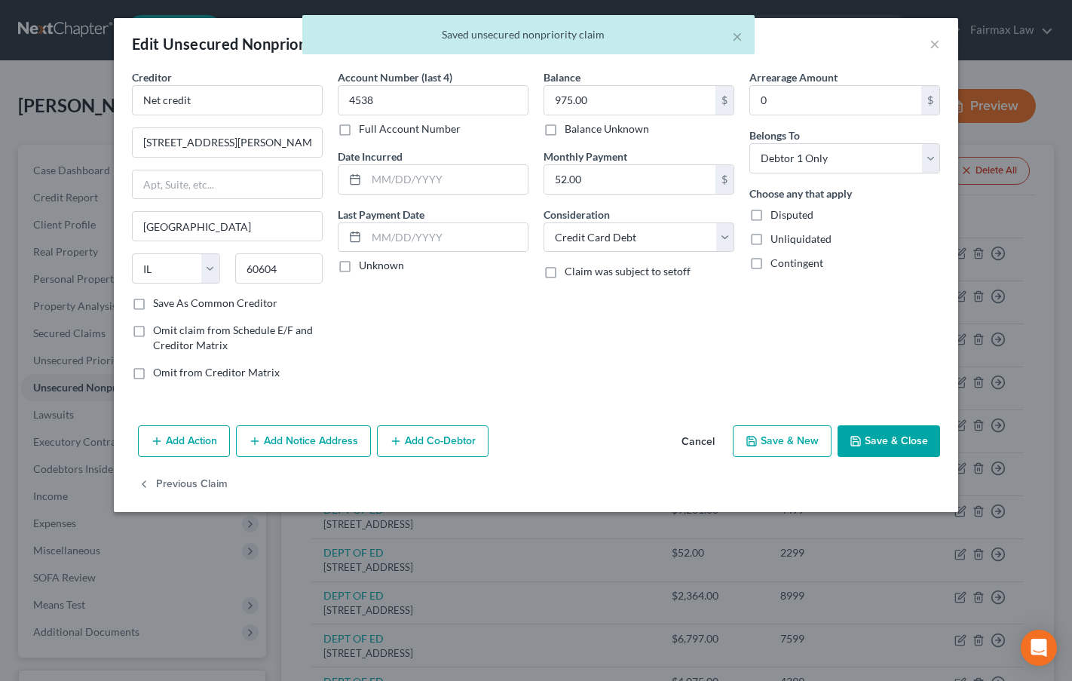
click at [891, 442] on button "Save & Close" at bounding box center [889, 441] width 103 height 32
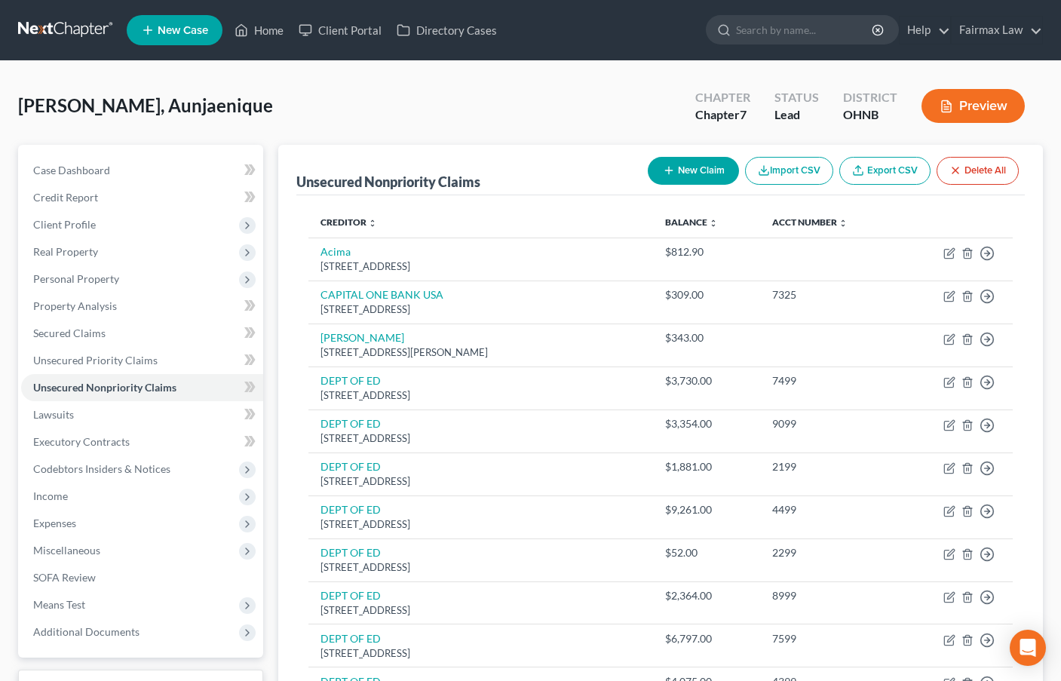
click at [701, 166] on button "New Claim" at bounding box center [693, 171] width 91 height 28
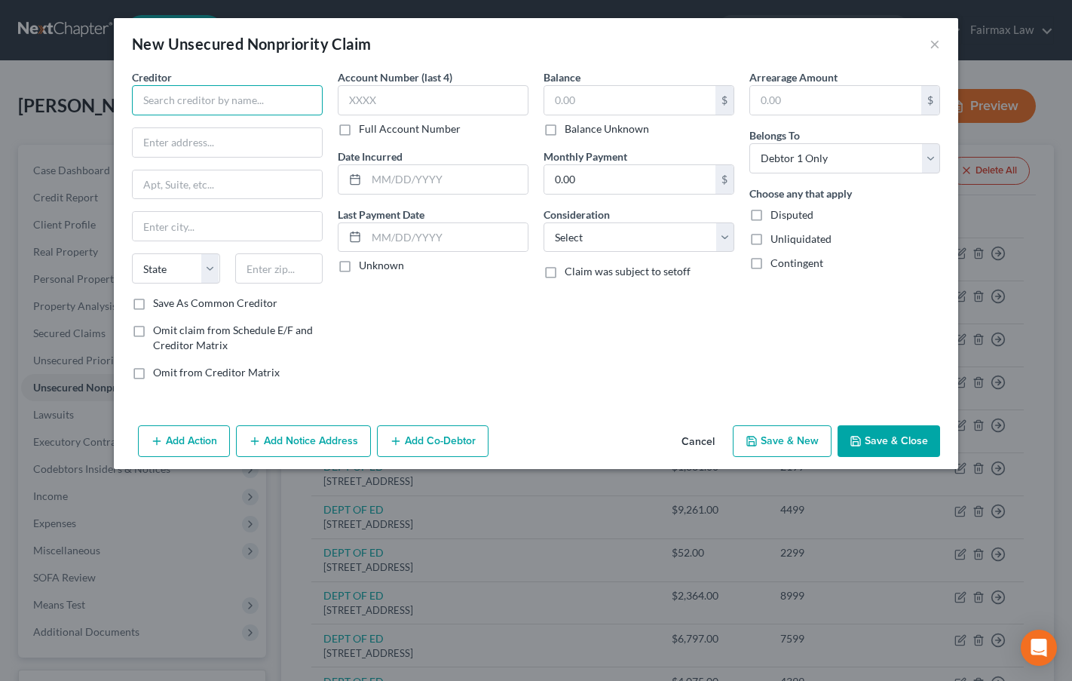
click at [241, 107] on input "text" at bounding box center [227, 100] width 191 height 30
paste input "Credit Acceptance Corp"
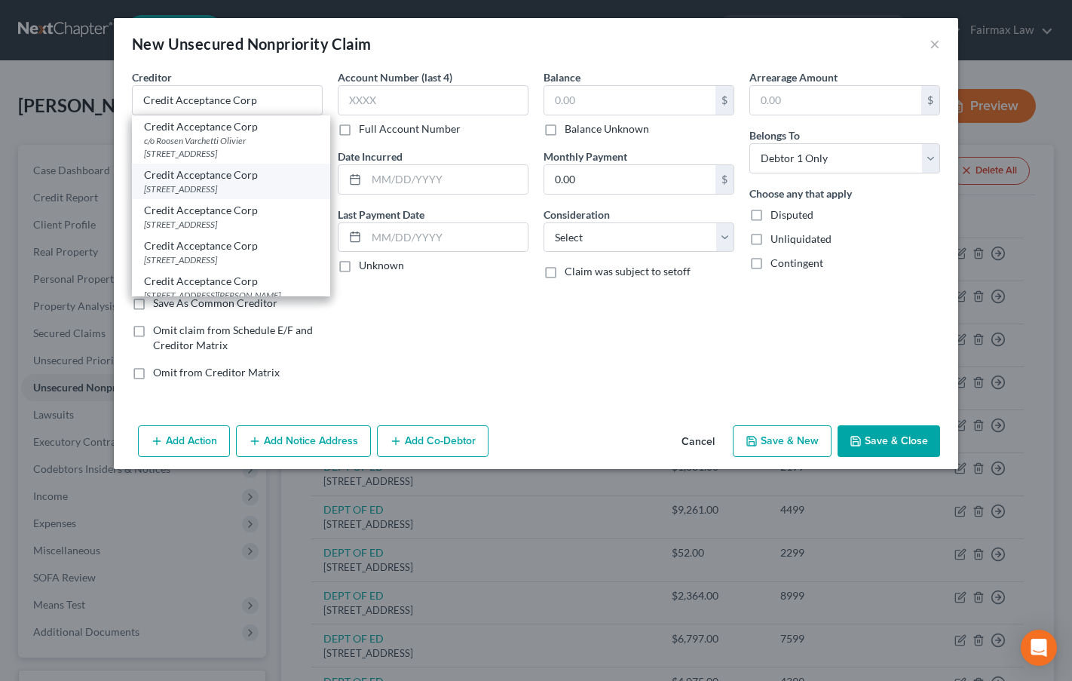
click at [213, 183] on div "[STREET_ADDRESS]" at bounding box center [231, 189] width 174 height 13
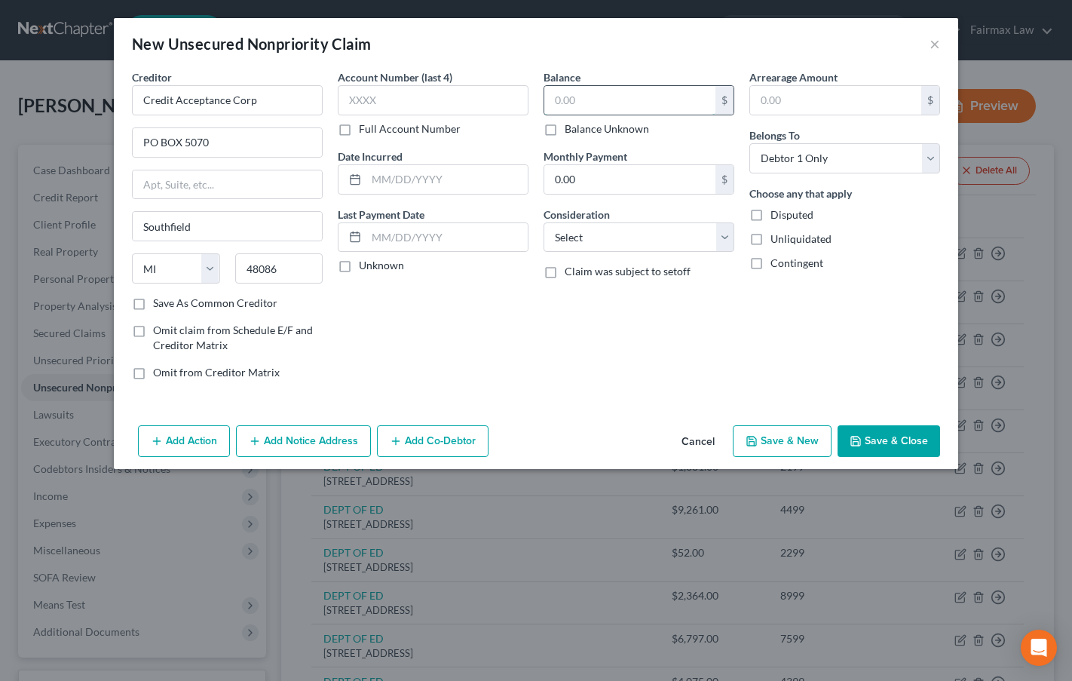
click at [587, 94] on input "text" at bounding box center [629, 100] width 171 height 29
click at [606, 235] on select "Select Cable / Satellite Services Collection Agency Credit Card Debt Debt Couns…" at bounding box center [639, 237] width 191 height 30
click at [544, 222] on select "Select Cable / Satellite Services Collection Agency Credit Card Debt Debt Couns…" at bounding box center [639, 237] width 191 height 30
click at [594, 239] on select "Select Cable / Satellite Services Collection Agency Credit Card Debt Debt Couns…" at bounding box center [639, 237] width 191 height 30
click at [475, 309] on div "Account Number (last 4) Full Account Number Date Incurred Last Payment Date Unk…" at bounding box center [433, 230] width 206 height 323
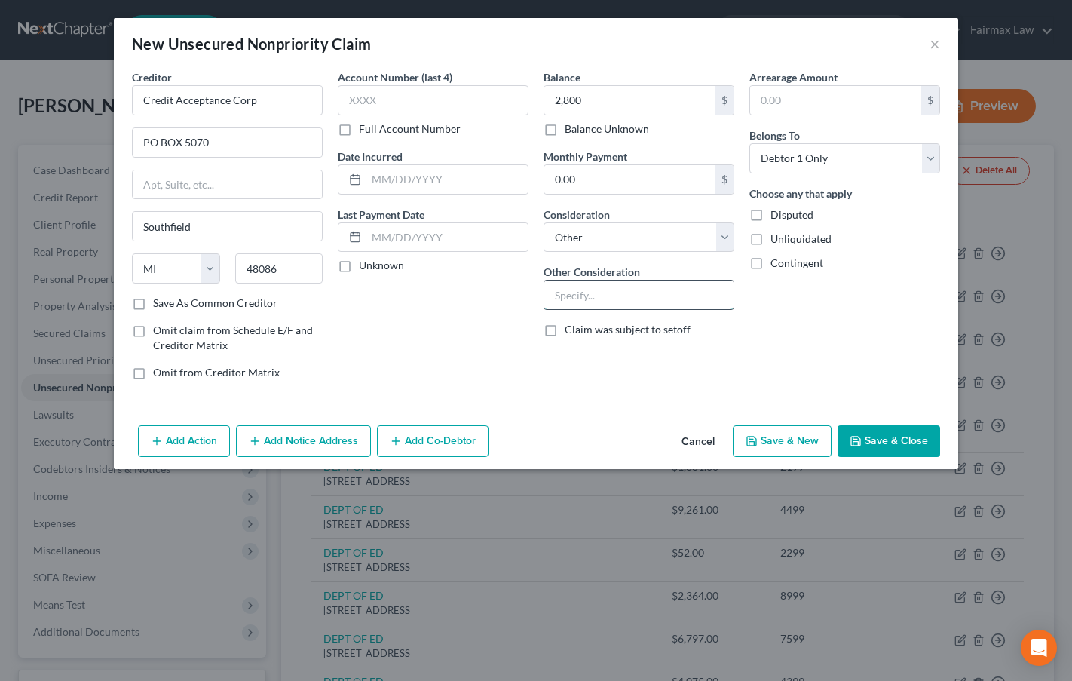
click at [603, 295] on input "text" at bounding box center [638, 295] width 189 height 29
click at [319, 446] on button "Add Notice Address" at bounding box center [303, 441] width 135 height 32
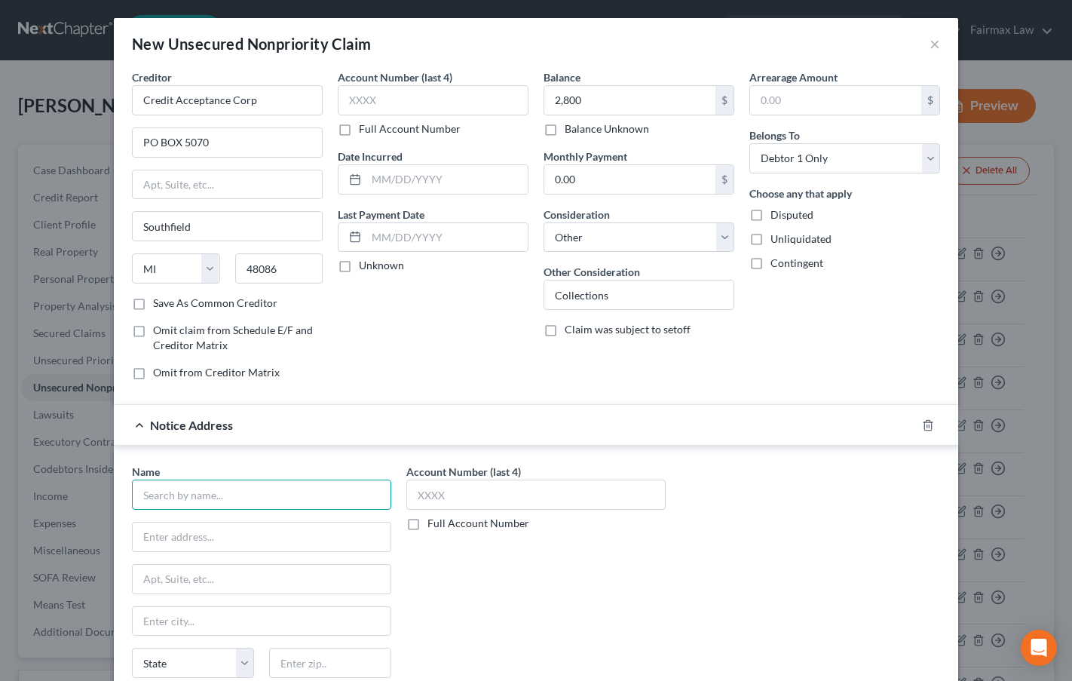
click at [185, 496] on input "text" at bounding box center [261, 495] width 259 height 30
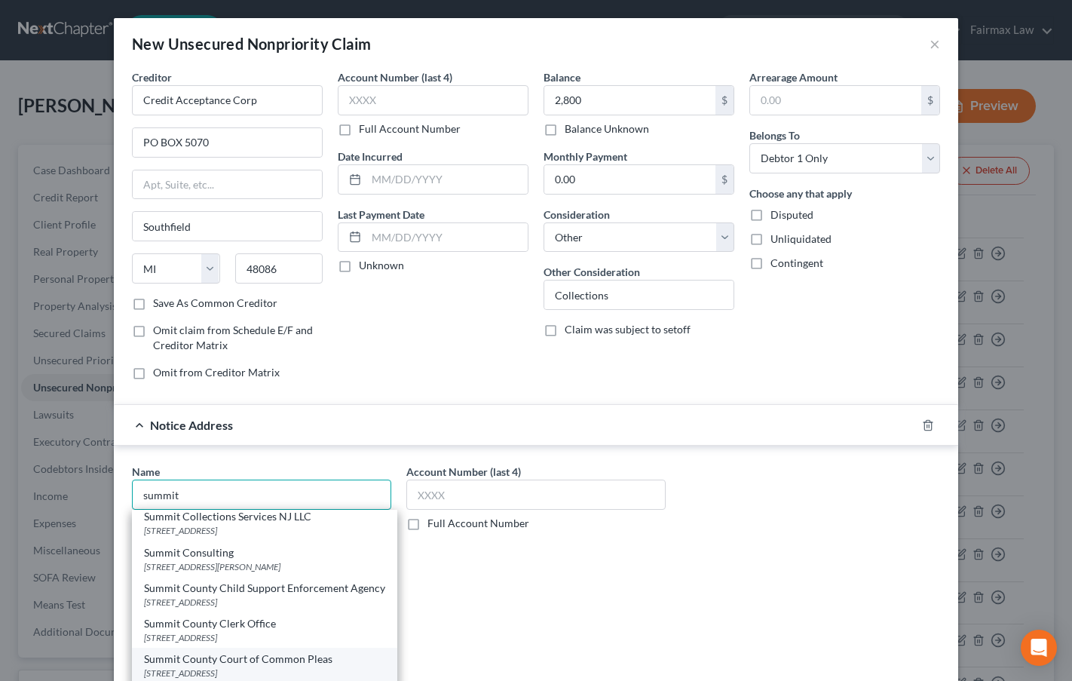
scroll to position [226, 0]
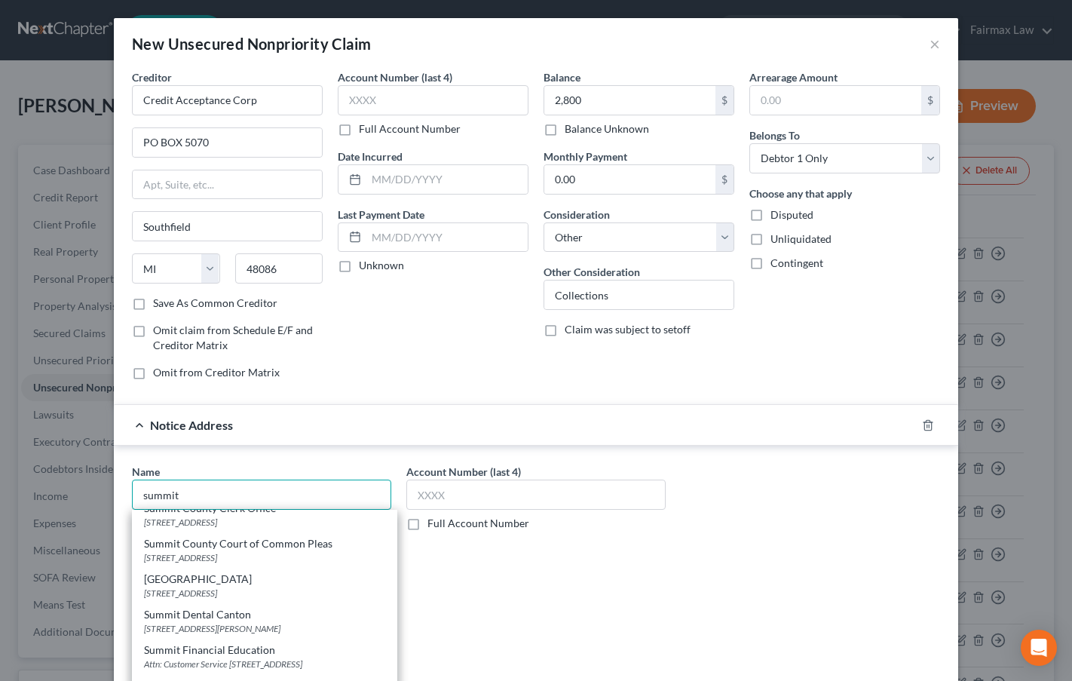
click at [189, 491] on input "summit" at bounding box center [261, 495] width 259 height 30
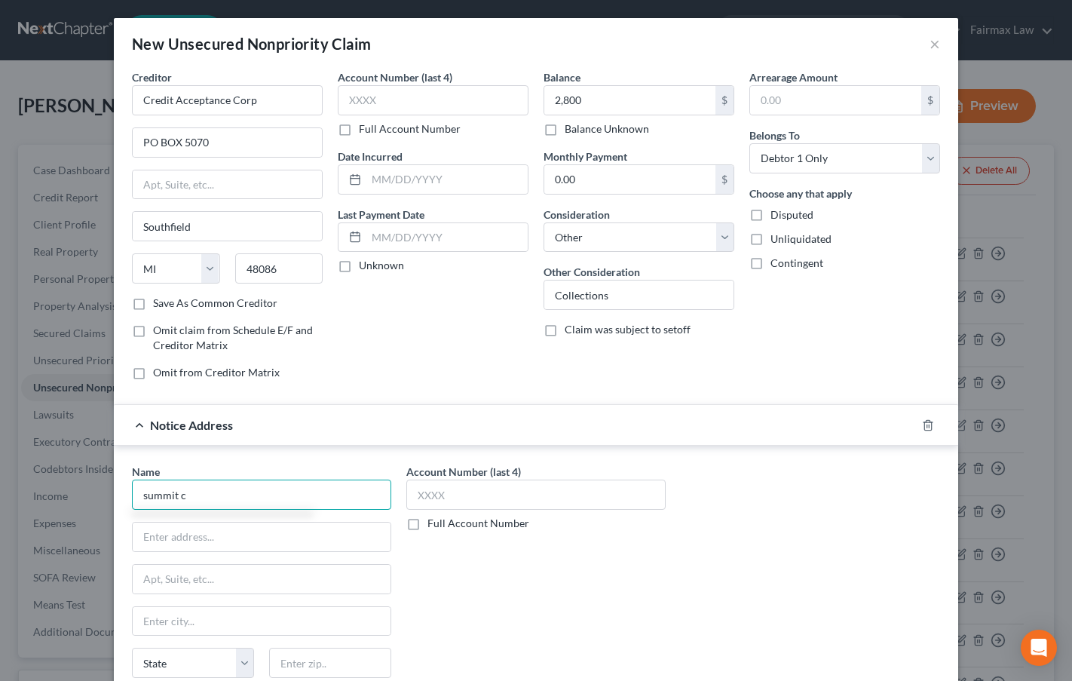
scroll to position [0, 0]
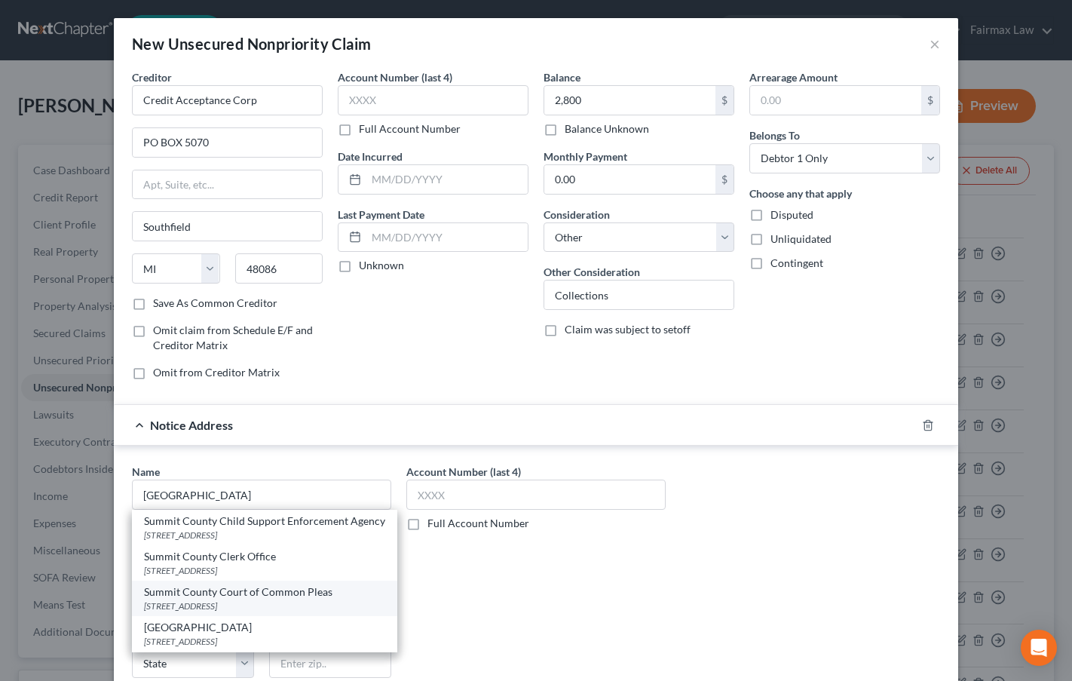
click at [243, 600] on div "Summit County Court of Common Pleas" at bounding box center [264, 591] width 241 height 15
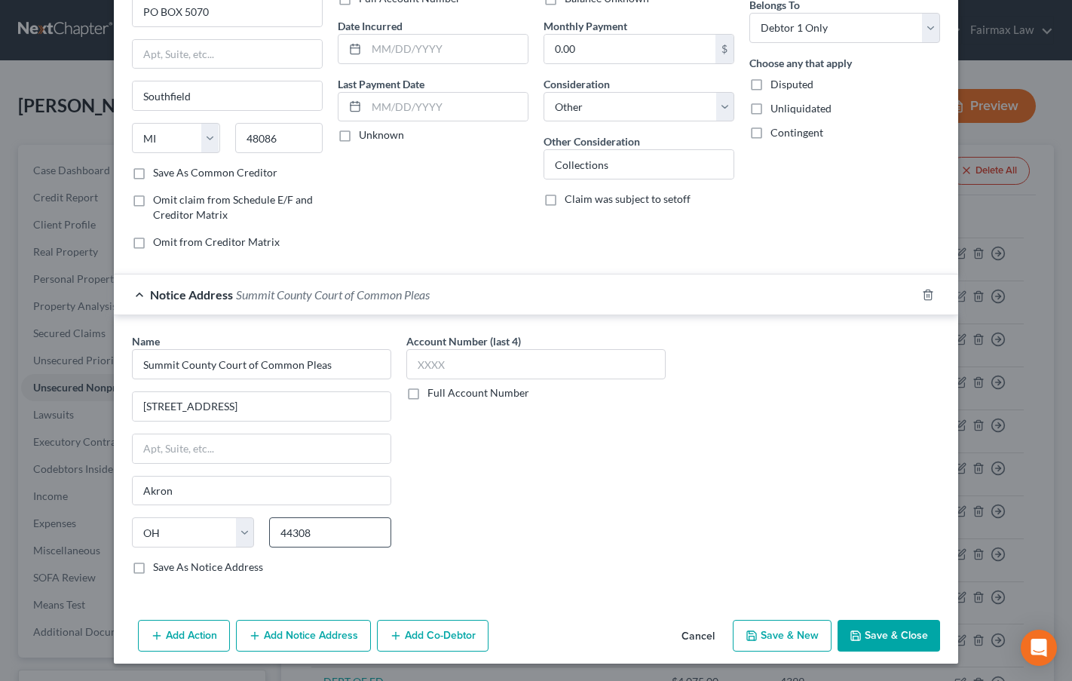
scroll to position [131, 0]
click at [188, 630] on button "Add Action" at bounding box center [184, 635] width 92 height 32
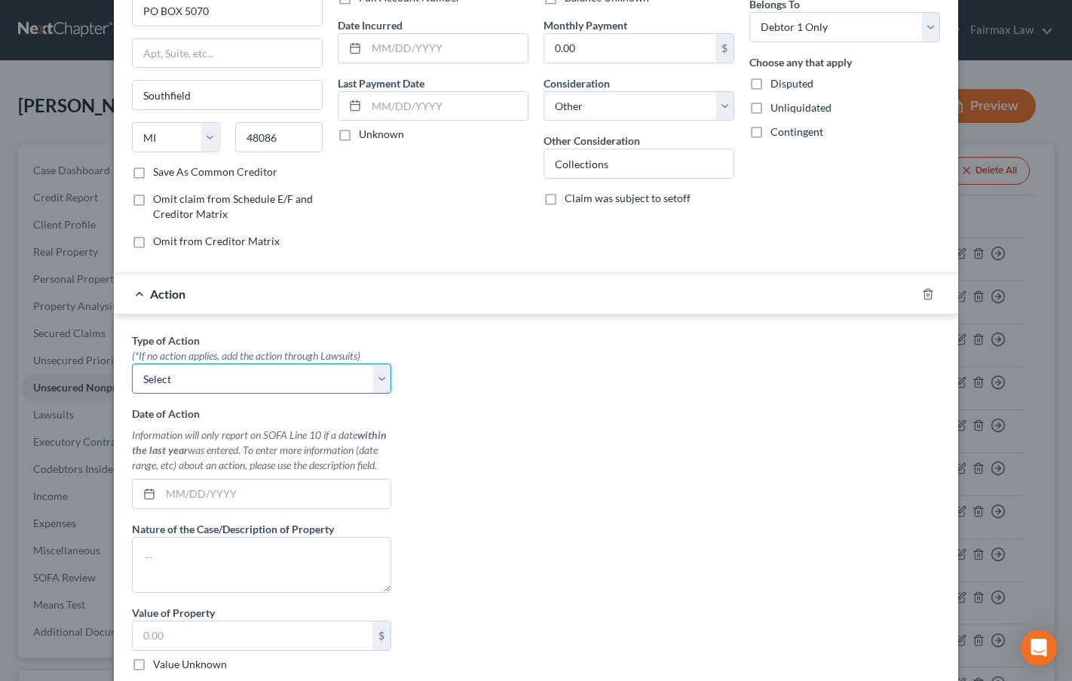
click at [250, 382] on select "Select Repossession Garnishment Foreclosure Personal Injury Attached, Seized, O…" at bounding box center [261, 378] width 259 height 30
click at [132, 363] on select "Select Repossession Garnishment Foreclosure Personal Injury Attached, Seized, O…" at bounding box center [261, 378] width 259 height 30
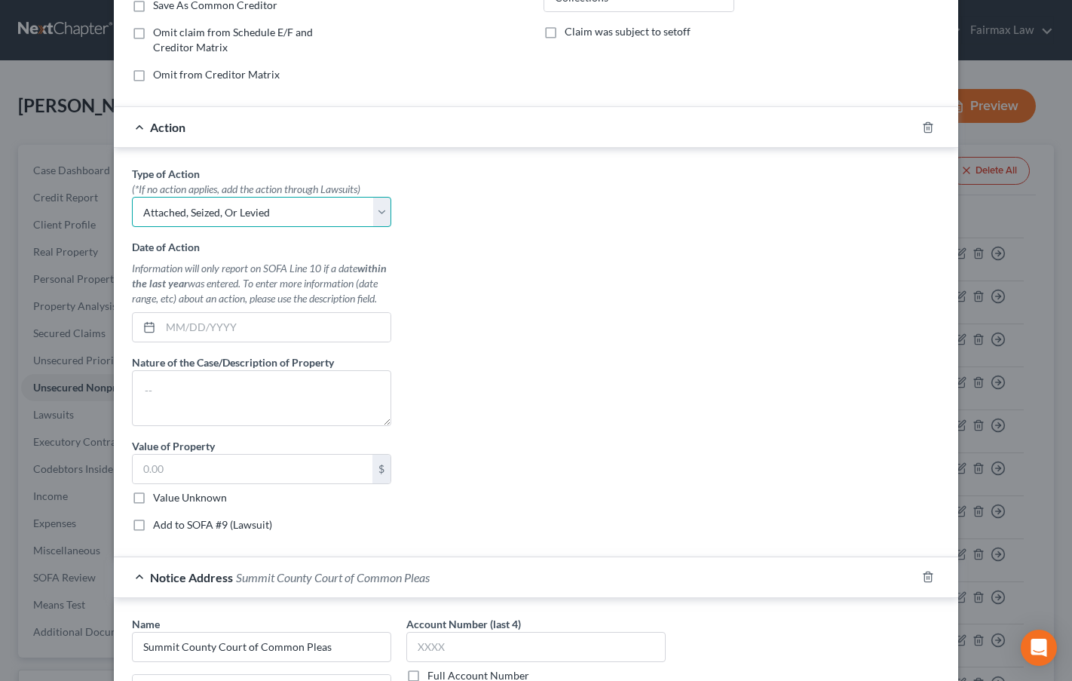
scroll to position [357, 0]
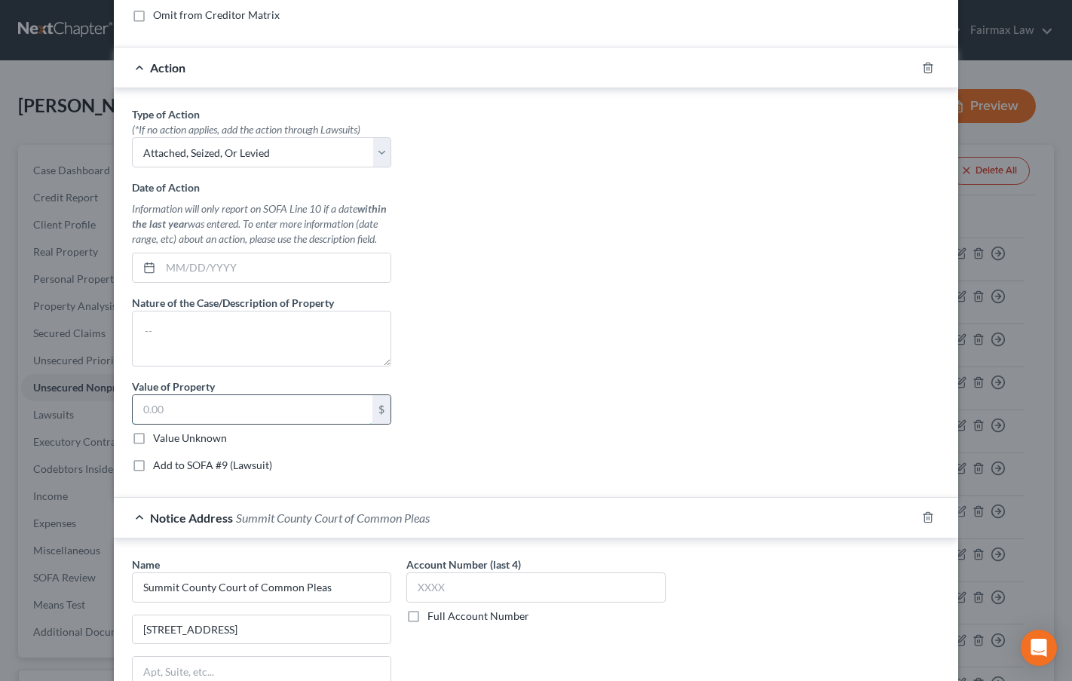
click at [152, 412] on input "text" at bounding box center [253, 409] width 240 height 29
click at [153, 462] on label "Add to SOFA #9 (Lawsuit)" at bounding box center [212, 465] width 119 height 15
click at [159, 462] on input "Add to SOFA #9 (Lawsuit)" at bounding box center [164, 463] width 10 height 10
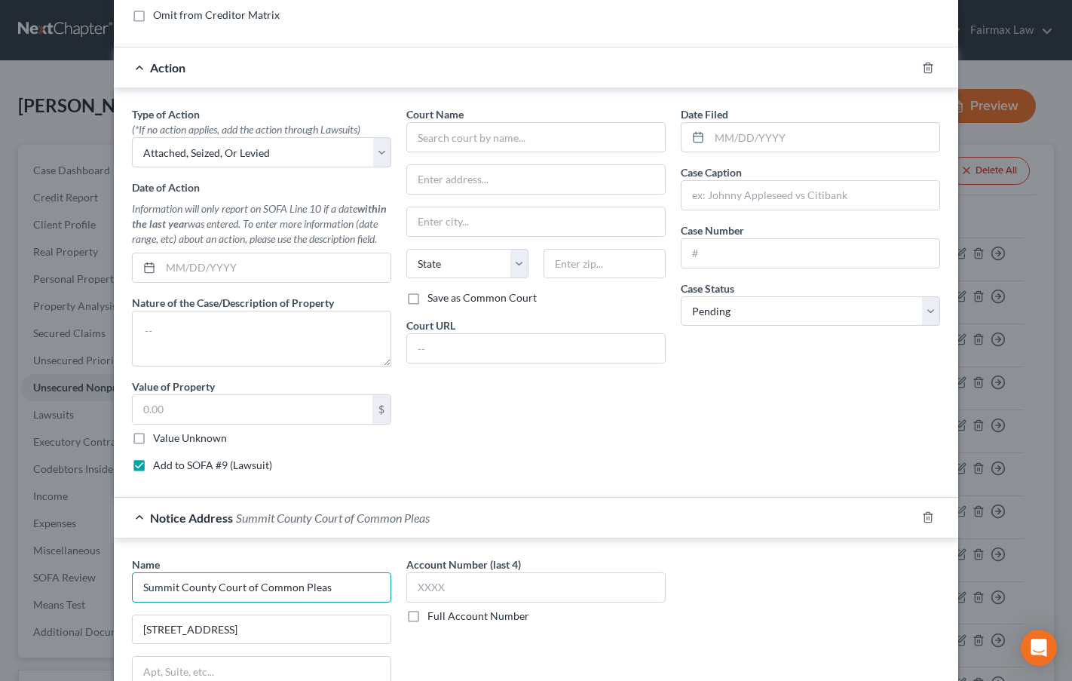
drag, startPoint x: 274, startPoint y: 575, endPoint x: 129, endPoint y: 553, distance: 146.6
click at [132, 557] on div "Name * Summit County Court of Common Pleas" at bounding box center [261, 580] width 259 height 46
click at [499, 138] on input "text" at bounding box center [535, 137] width 259 height 30
paste input "Summit County Court of Common Pleas"
drag, startPoint x: 201, startPoint y: 628, endPoint x: 105, endPoint y: 609, distance: 97.8
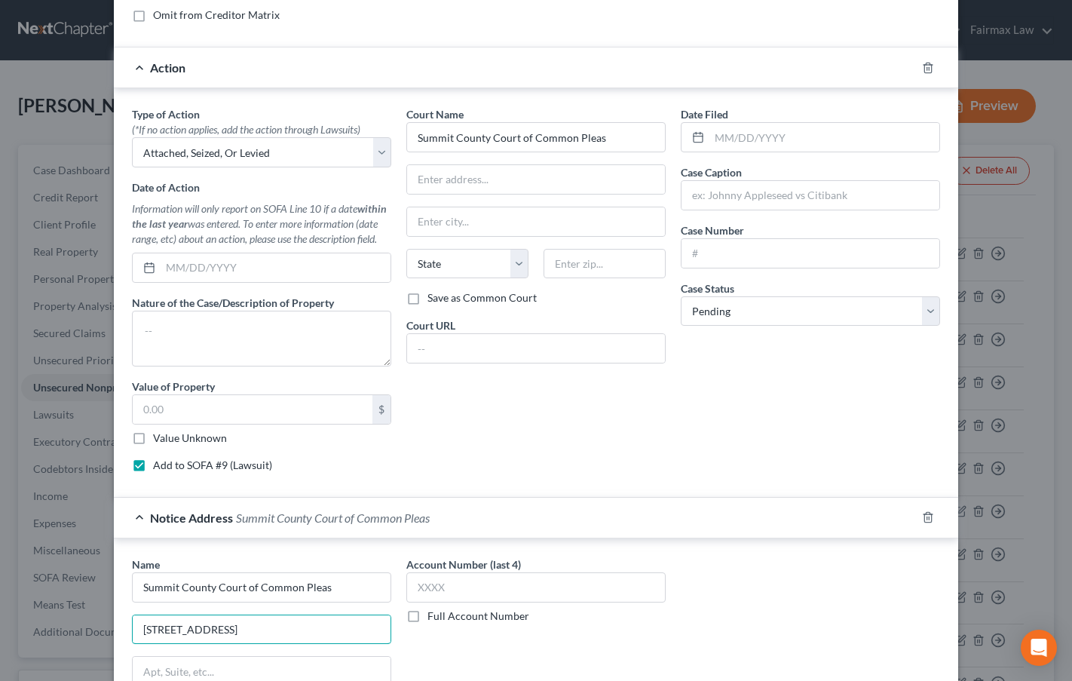
click at [105, 609] on div "New Unsecured Nonpriority Claim × Creditor * Credit Acceptance Corp PO BOX [GEO…" at bounding box center [536, 340] width 1072 height 681
click at [548, 176] on input "text" at bounding box center [536, 179] width 258 height 29
paste input "[STREET_ADDRESS]"
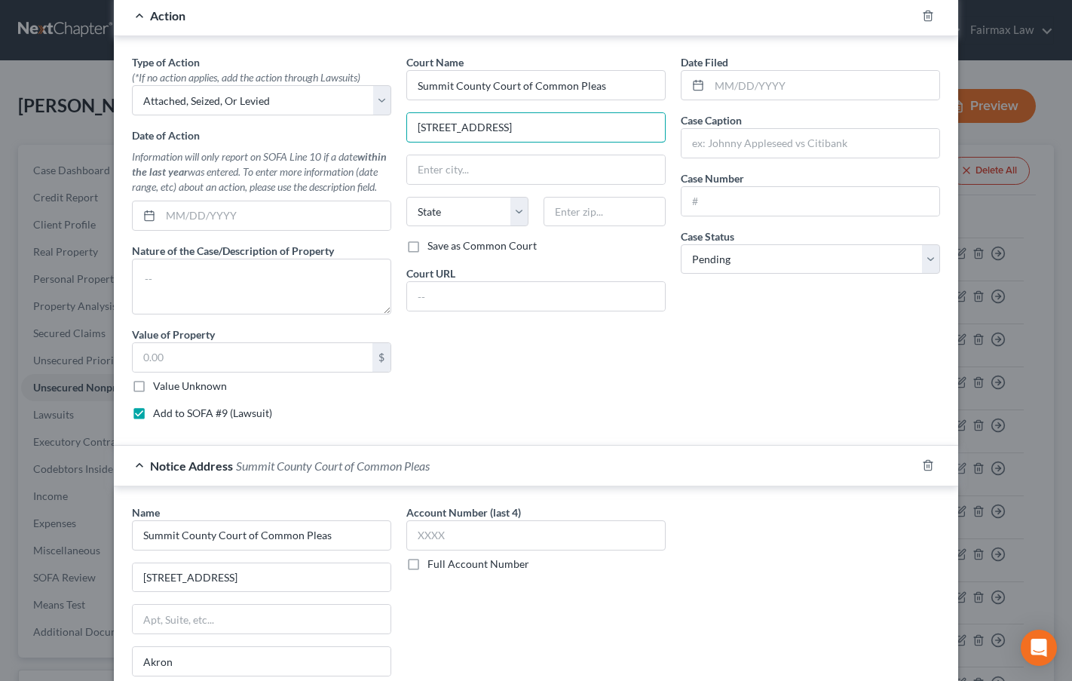
scroll to position [581, 0]
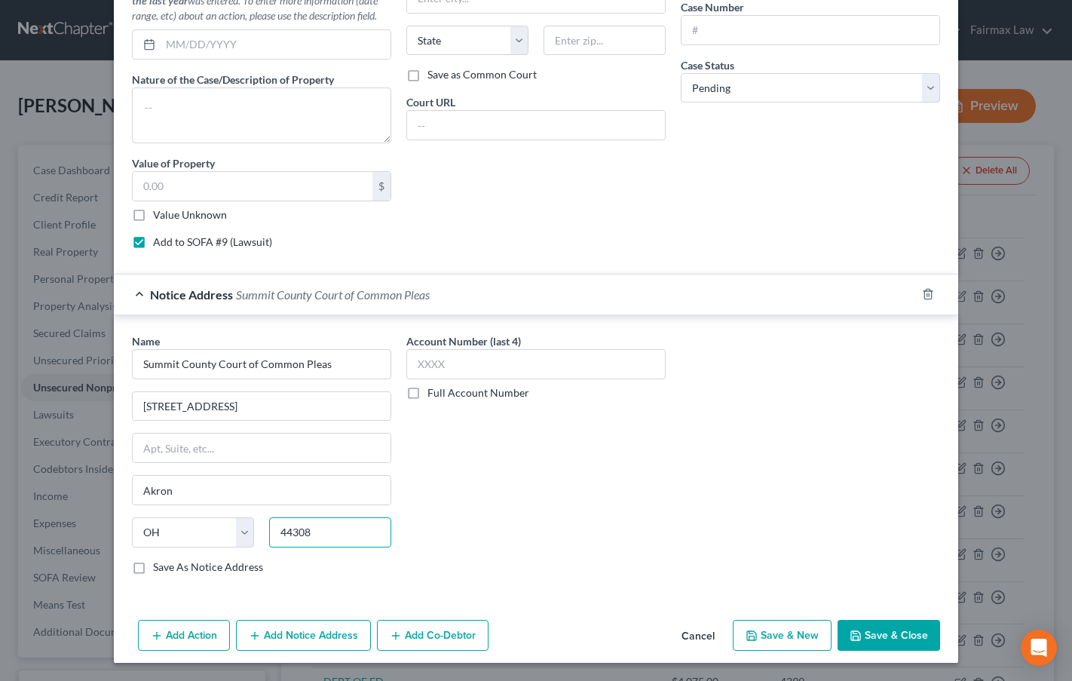
click at [287, 538] on input "44308" at bounding box center [330, 532] width 122 height 30
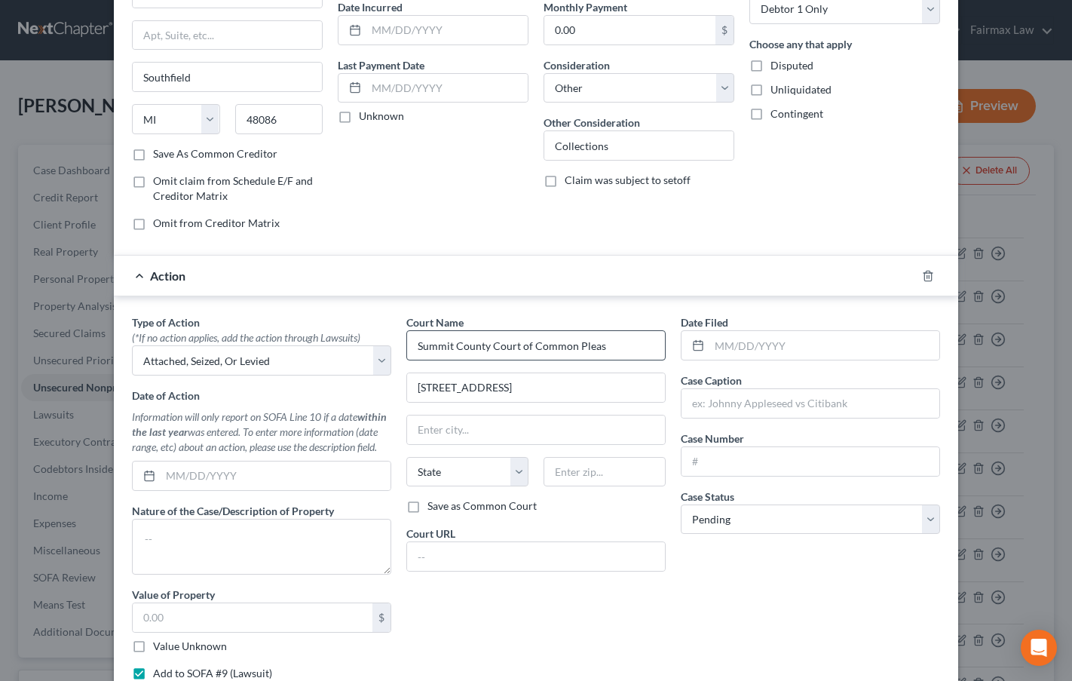
scroll to position [128, 0]
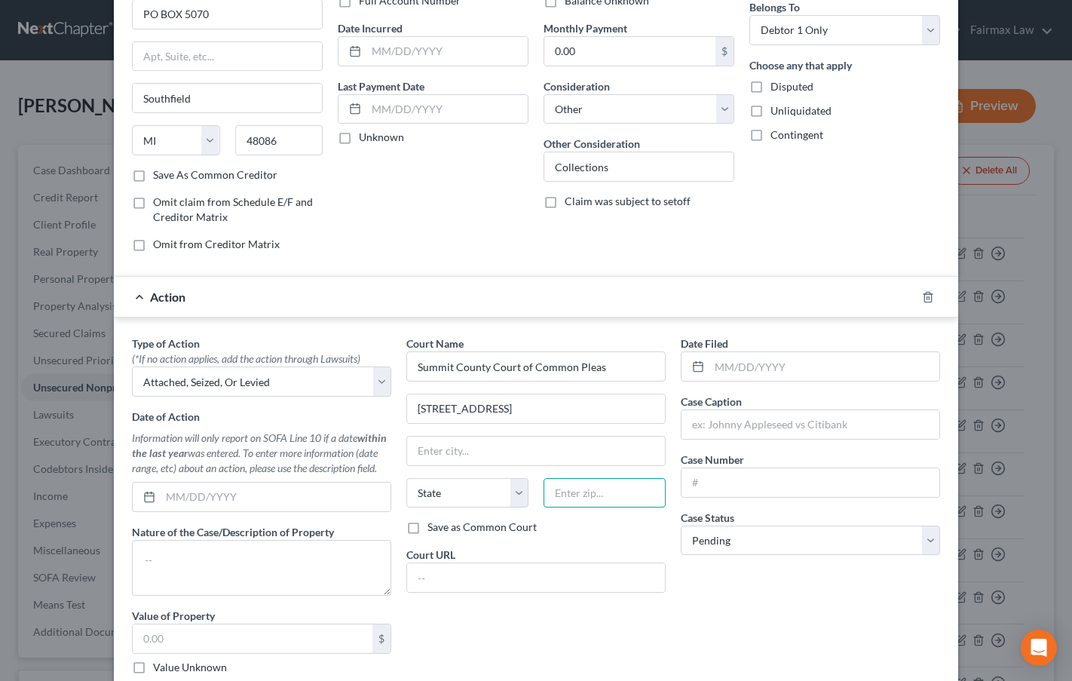
click at [582, 494] on input "text" at bounding box center [605, 493] width 122 height 30
paste input "44308"
click at [713, 480] on input "text" at bounding box center [811, 482] width 258 height 29
paste input "18CV09828"
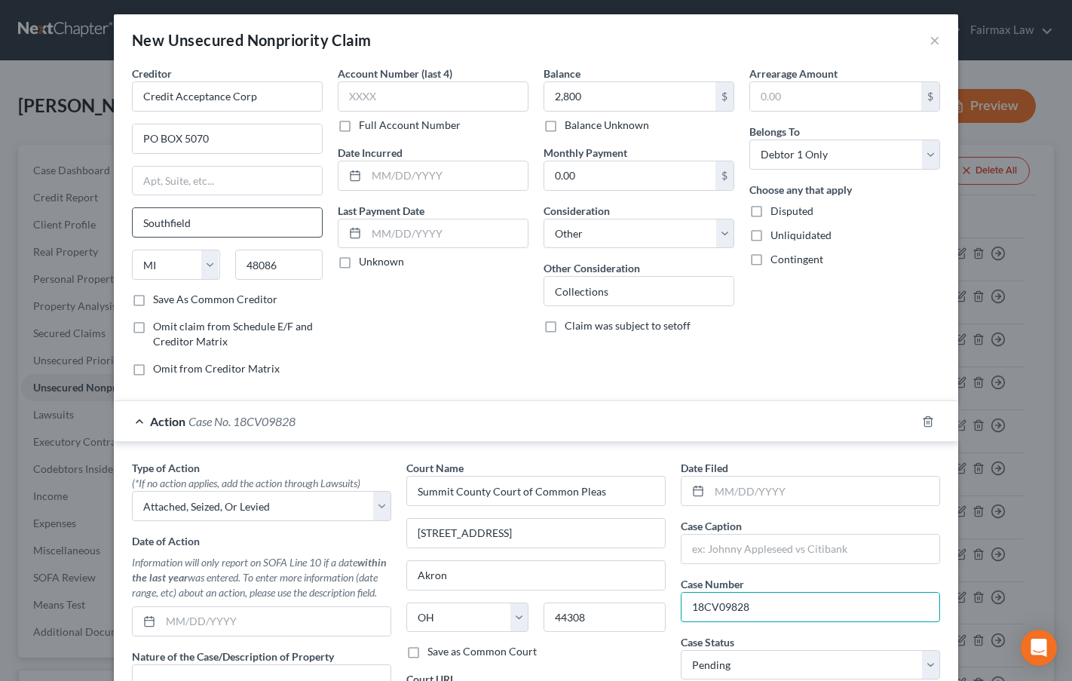
scroll to position [0, 0]
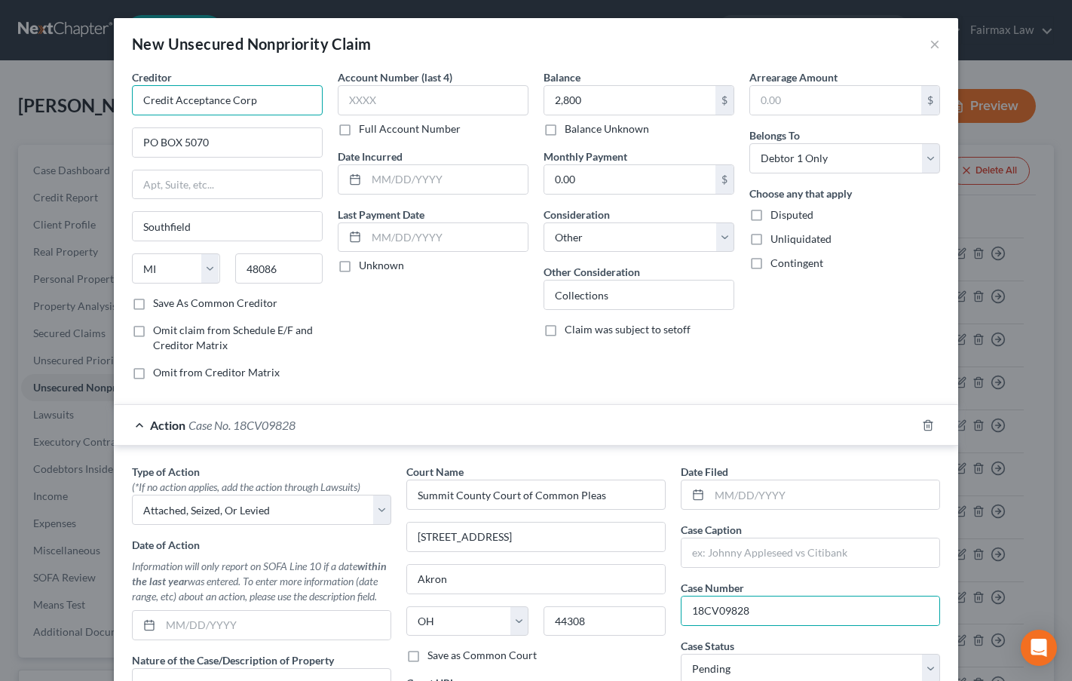
click at [253, 97] on input "Credit Acceptance Corp" at bounding box center [227, 100] width 191 height 30
click at [738, 557] on input "text" at bounding box center [811, 552] width 258 height 29
paste input "Credit Acceptance Corp"
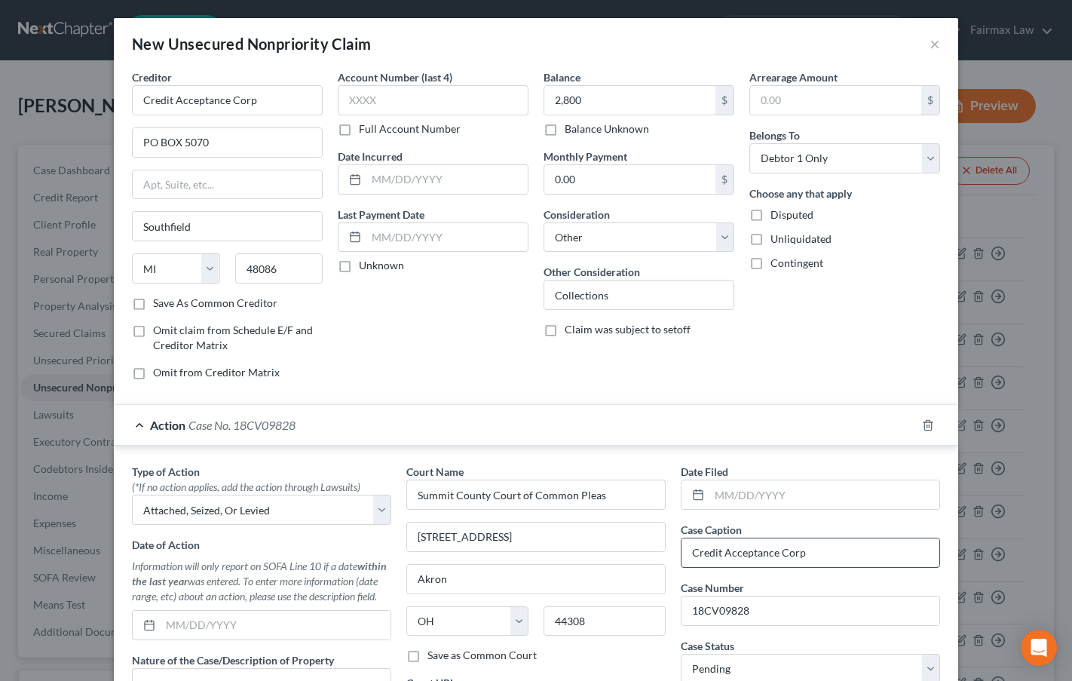
click at [822, 555] on input "Credit Acceptance Corp" at bounding box center [811, 552] width 258 height 29
paste input "[PERSON_NAME]"
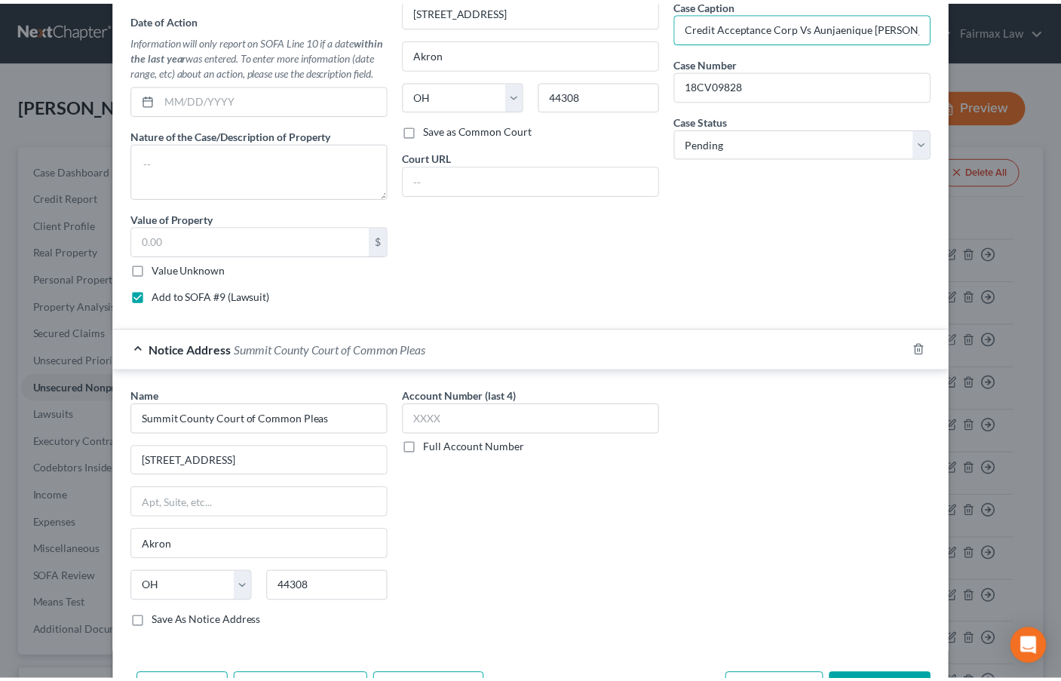
scroll to position [581, 0]
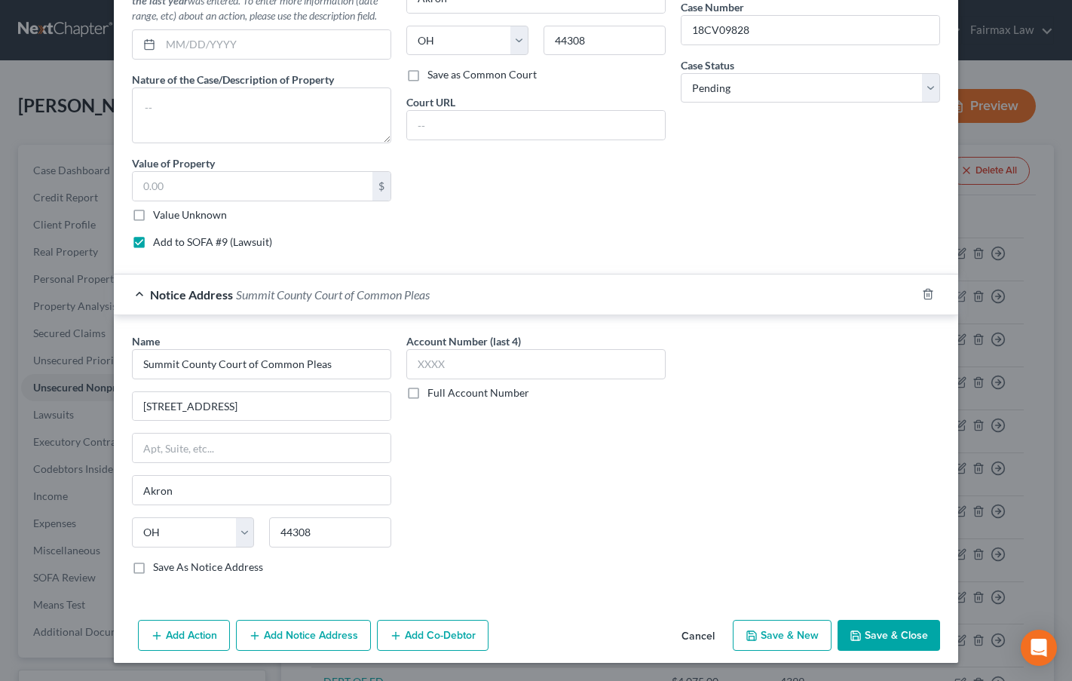
click at [888, 628] on button "Save & Close" at bounding box center [889, 636] width 103 height 32
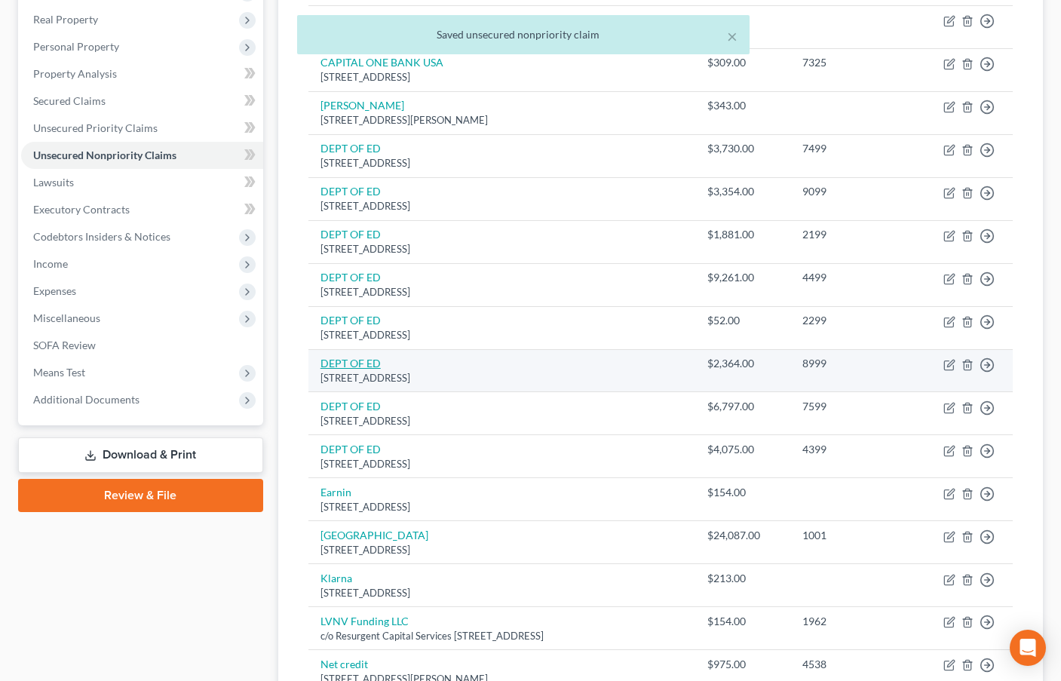
scroll to position [224, 0]
